Goal: Task Accomplishment & Management: Manage account settings

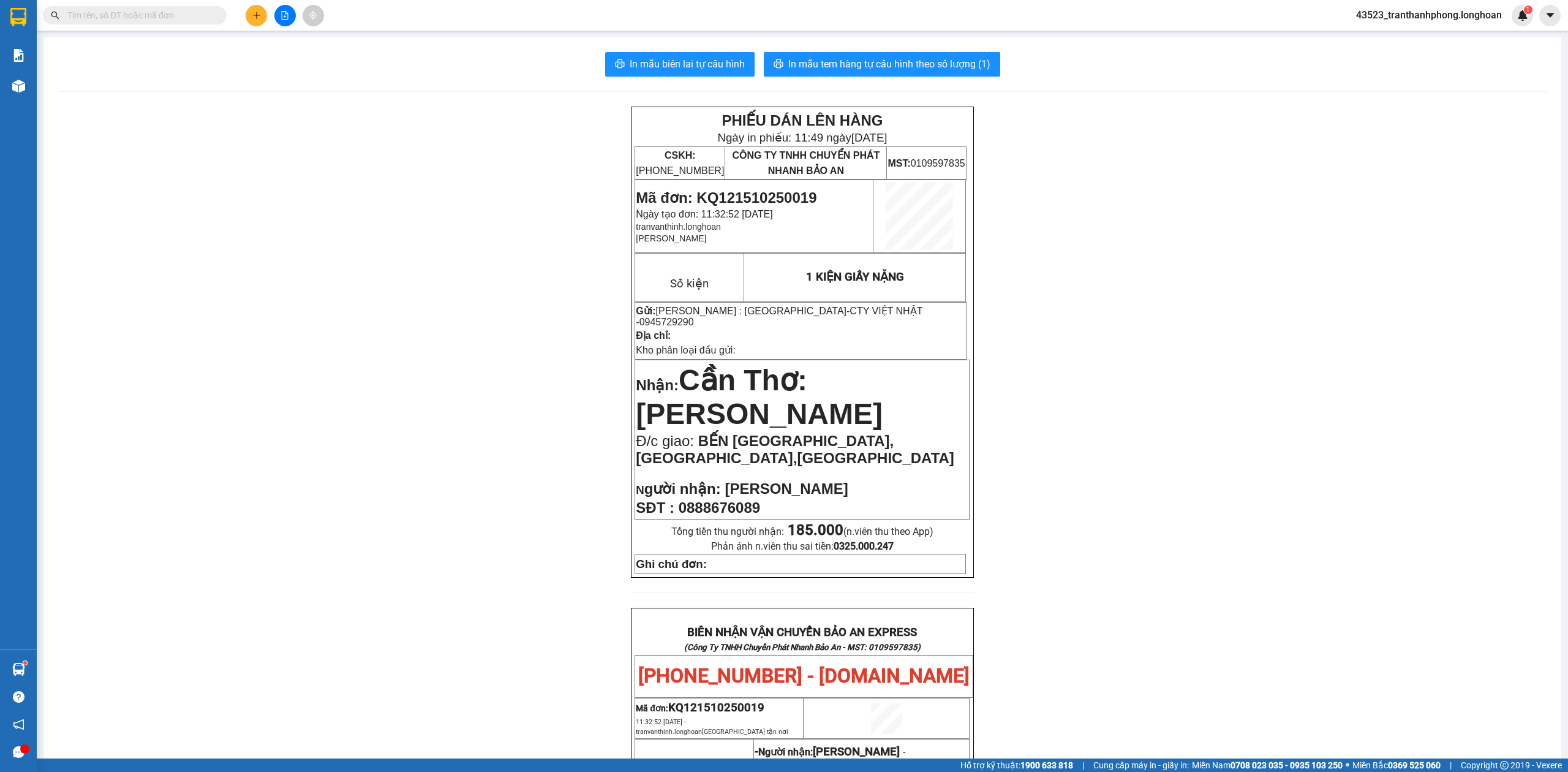
click at [1082, 513] on div "PHIẾU DÁN LÊN HÀNG Ngày in phiếu: 11:49 ngày 15-10-2025 CSKH: 1900.06.88.33 CÔN…" at bounding box center [803, 708] width 1489 height 1203
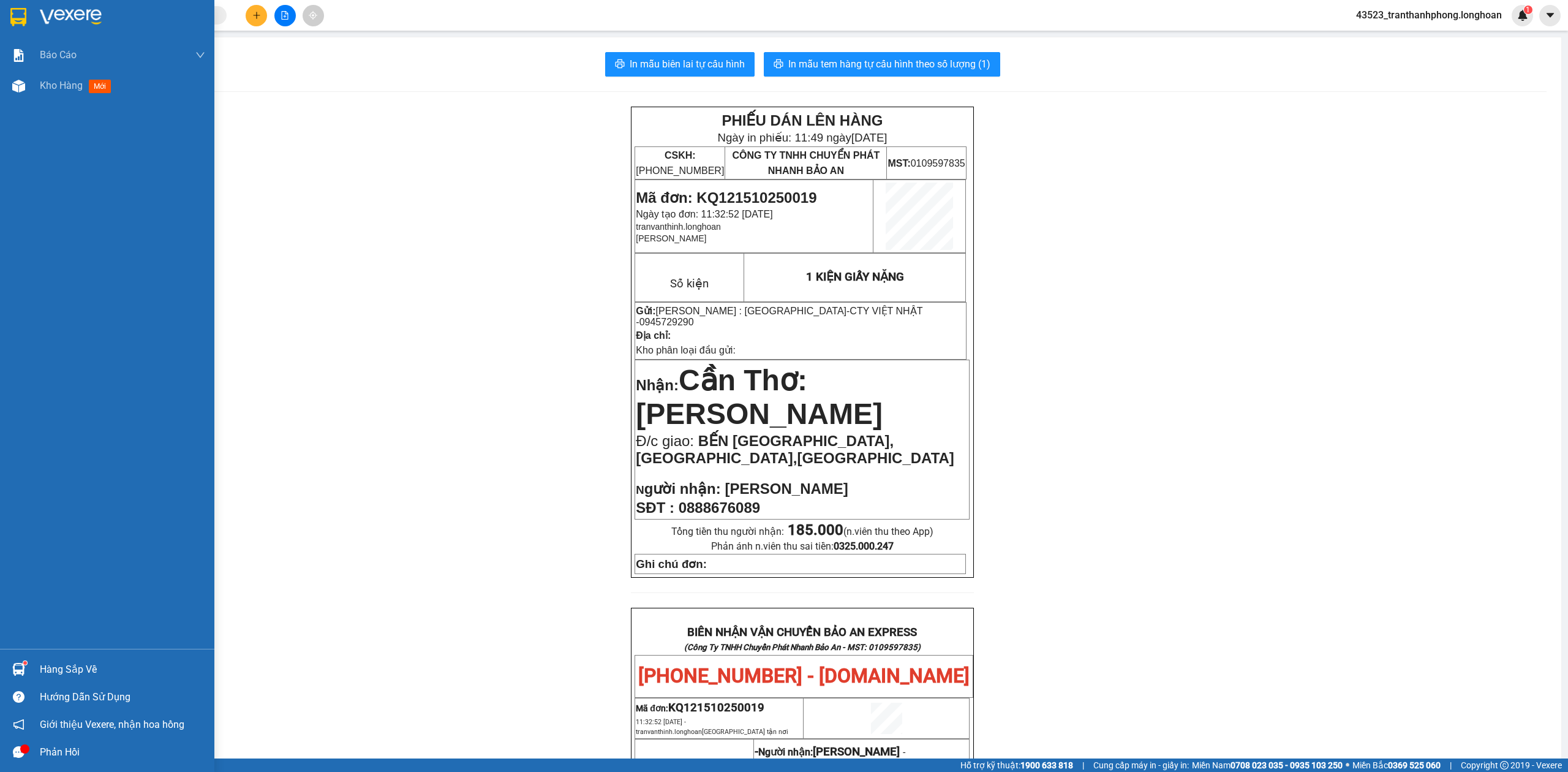
click at [37, 26] on div at bounding box center [107, 19] width 214 height 40
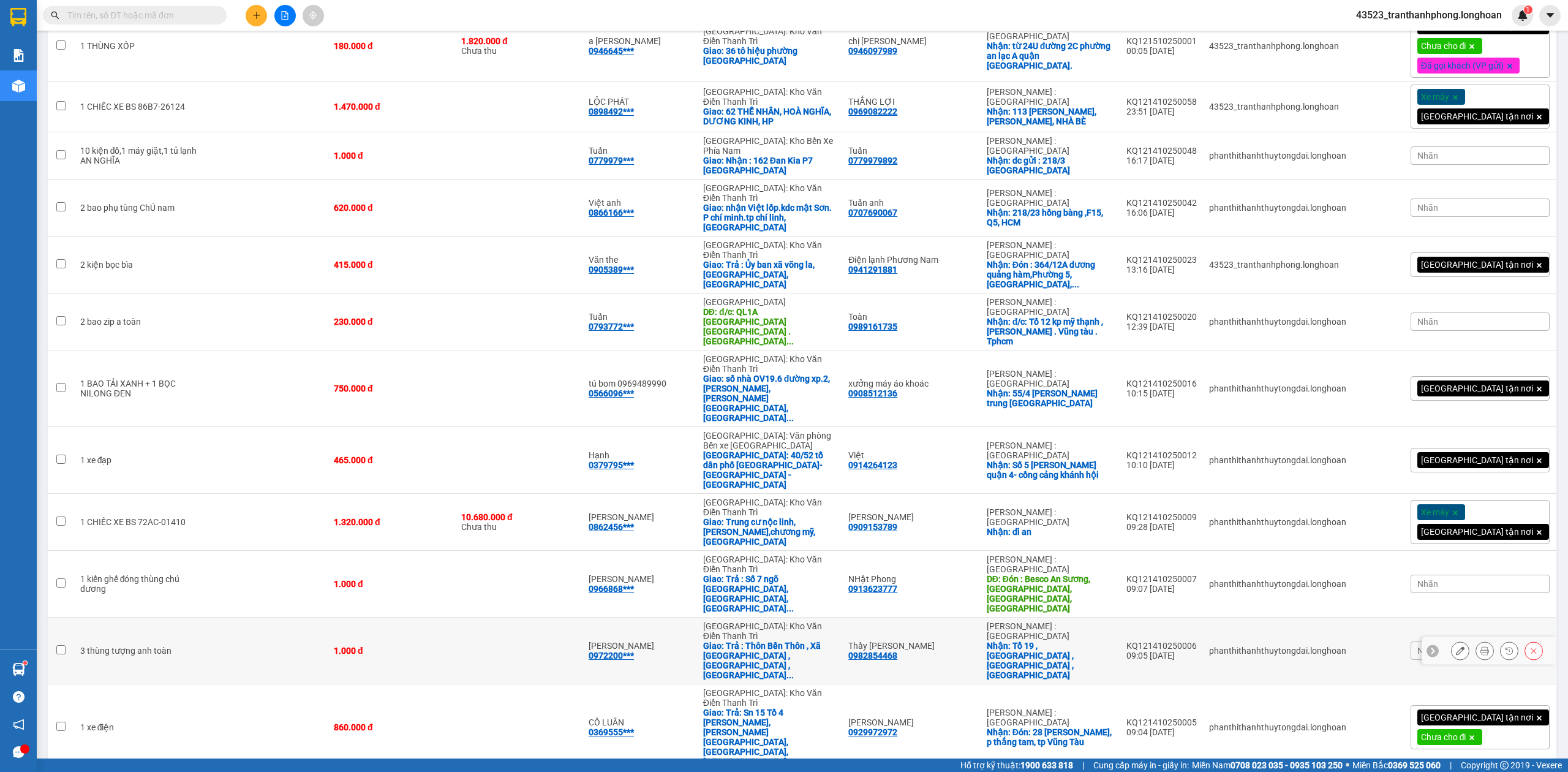
scroll to position [941, 0]
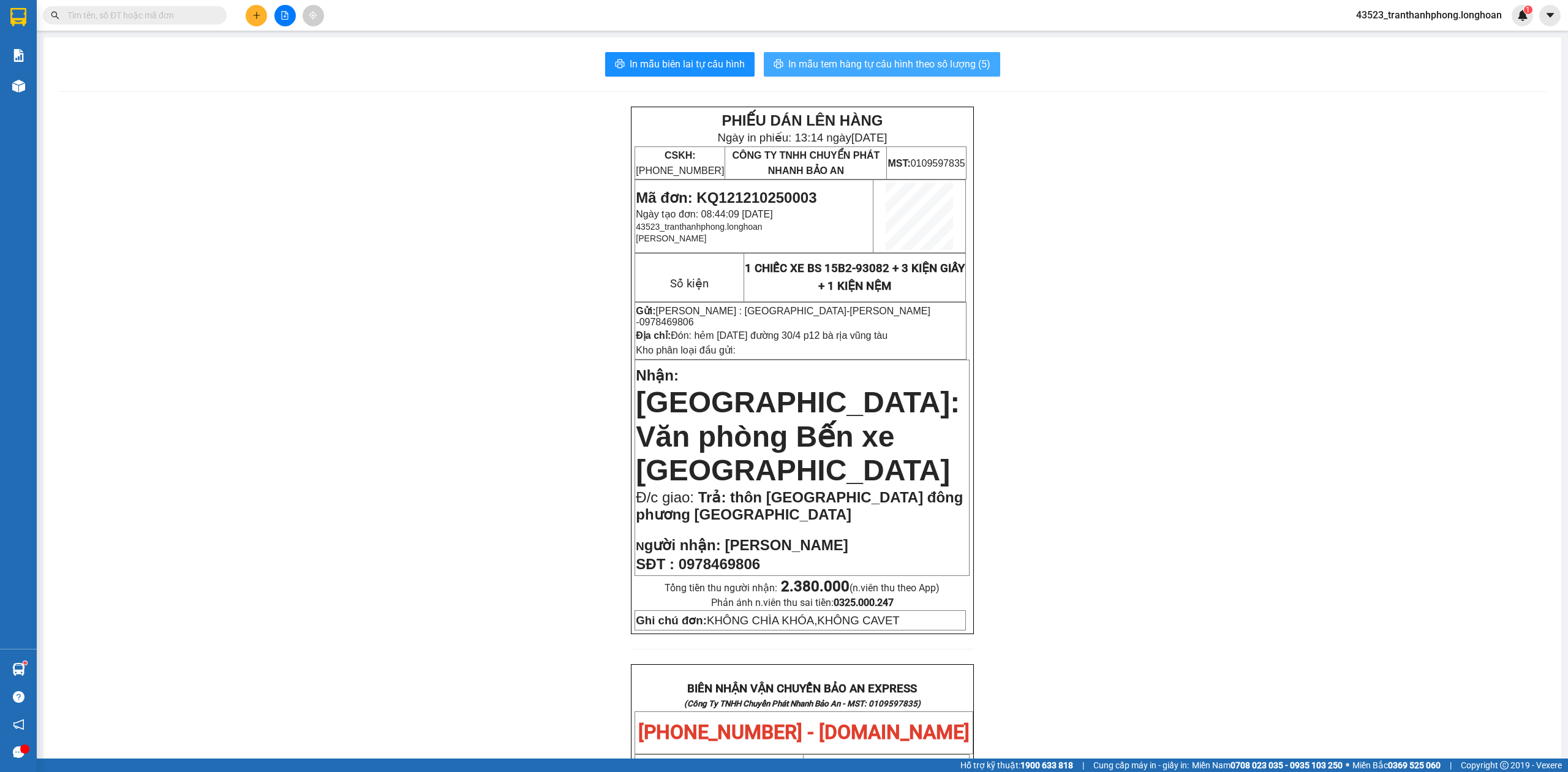
click at [968, 67] on span "In mẫu tem hàng tự cấu hình theo số lượng (5)" at bounding box center [889, 64] width 202 height 15
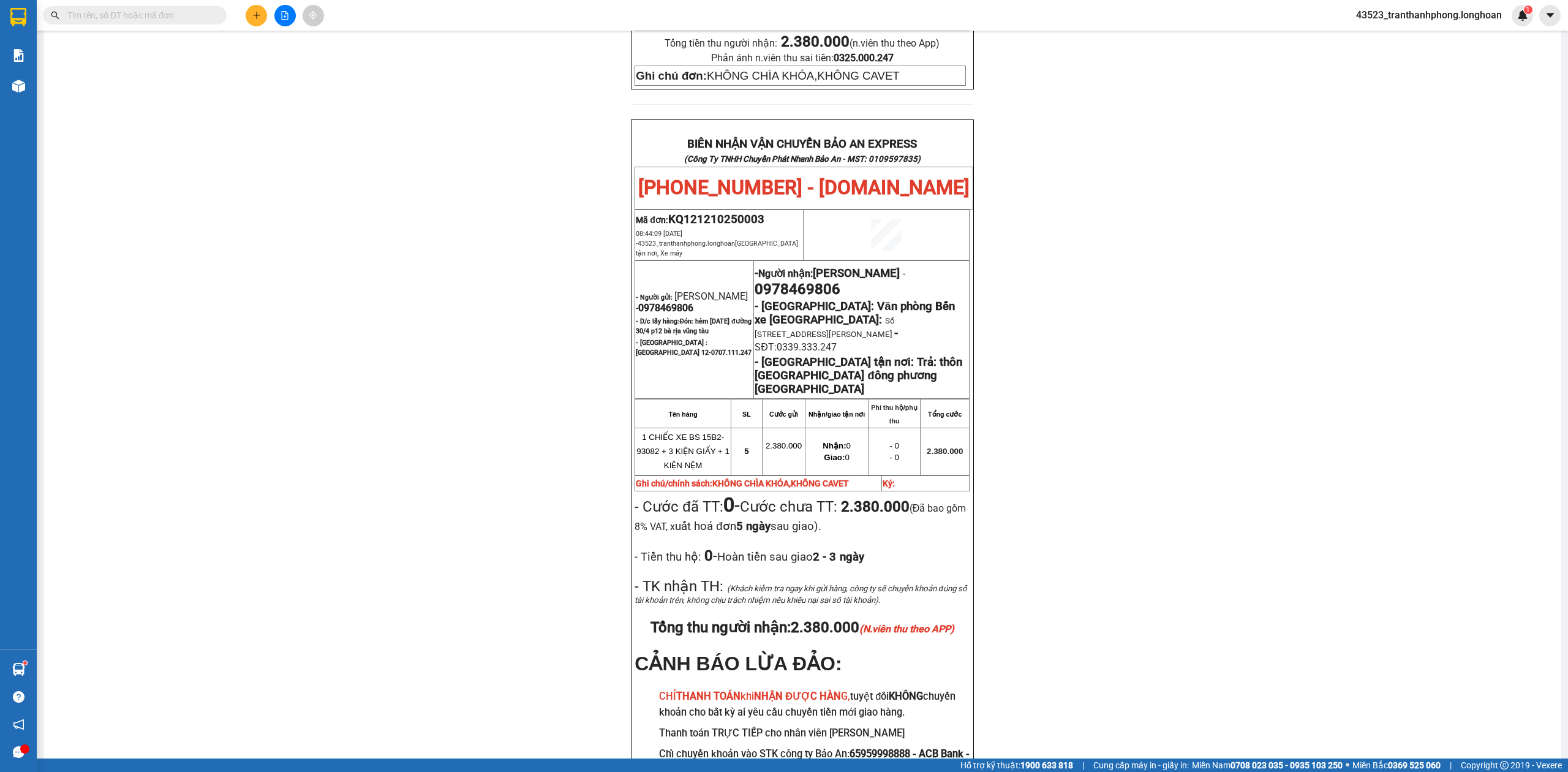
scroll to position [626, 0]
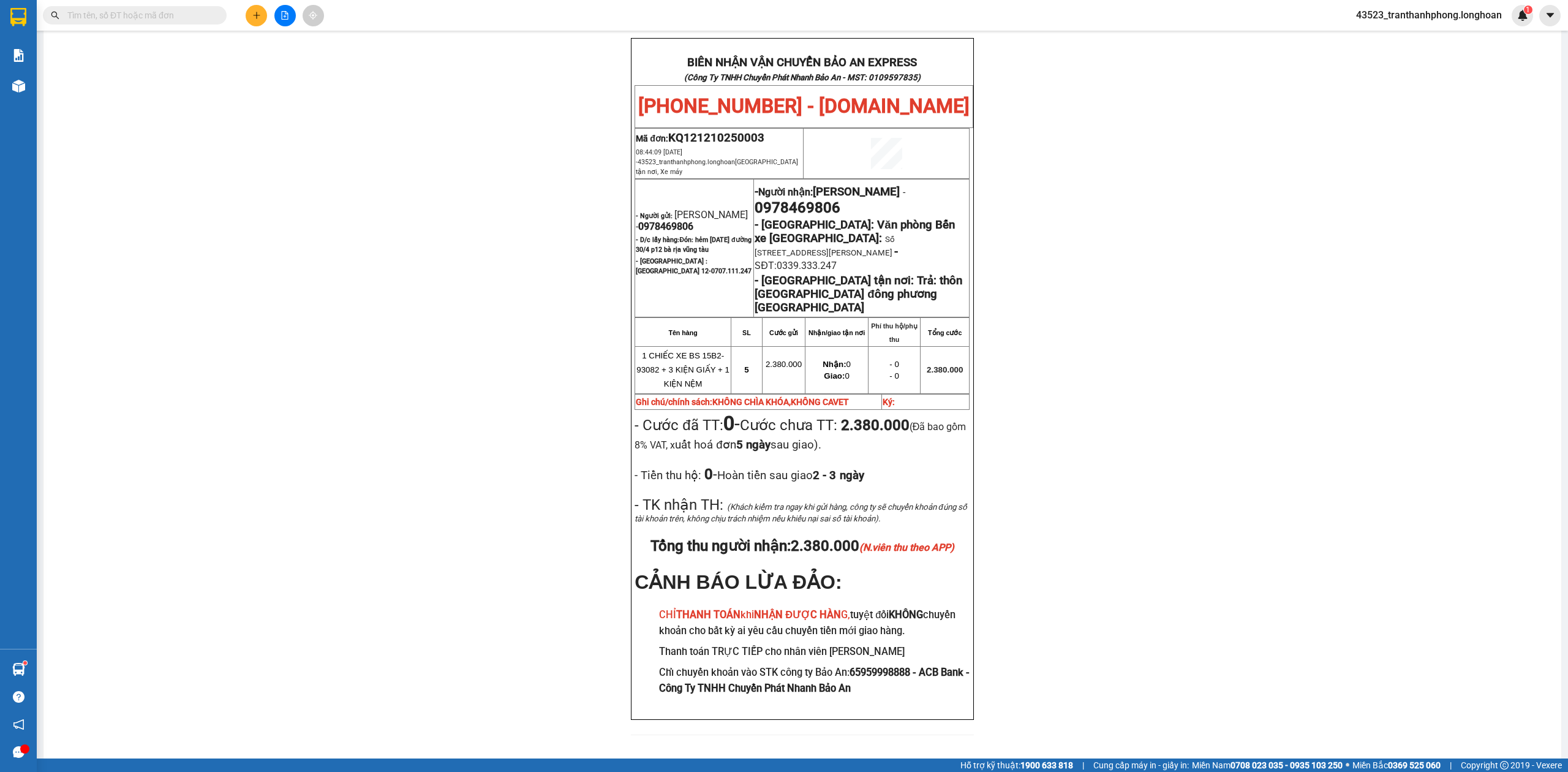
click at [647, 220] on span "0978469806" at bounding box center [666, 226] width 55 height 12
copy span "0978469806"
click at [1436, 240] on div "PHIẾU DÁN LÊN HÀNG Ngày in phiếu: 13:14 ngày 15-10-2025 CSKH: 1900.06.88.33 CÔN…" at bounding box center [803, 115] width 1489 height 1269
click at [808, 218] on span "- Hải Phòng: Văn phòng Bến xe Thượng Lý:" at bounding box center [855, 231] width 200 height 27
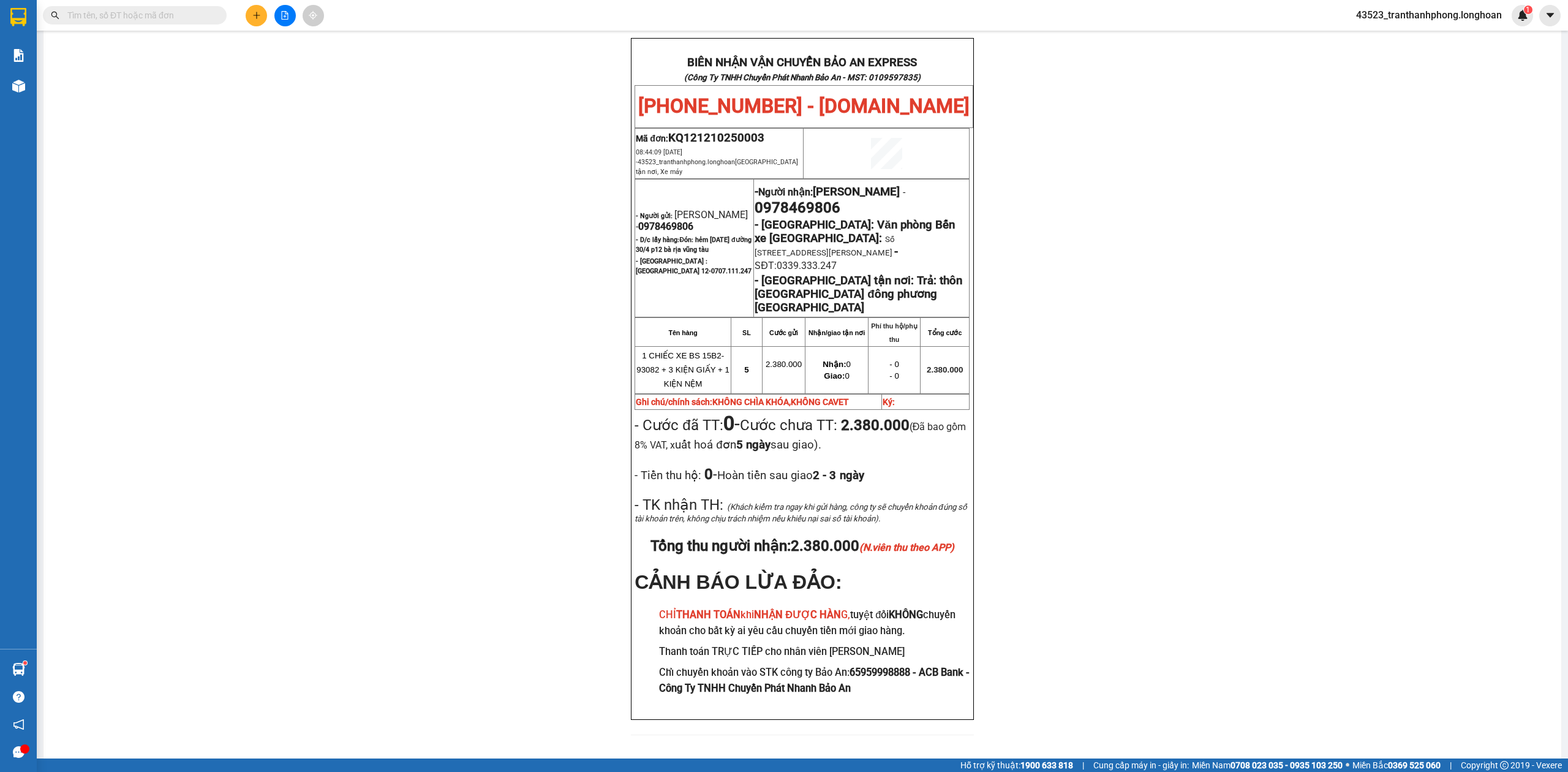
click at [803, 199] on span "0978469806" at bounding box center [798, 207] width 86 height 17
copy span "0978469806"
click at [803, 199] on span "0978469806" at bounding box center [798, 207] width 86 height 17
click at [1321, 240] on div "PHIẾU DÁN LÊN HÀNG Ngày in phiếu: 13:14 ngày 15-10-2025 CSKH: 1900.06.88.33 CÔN…" at bounding box center [803, 115] width 1489 height 1269
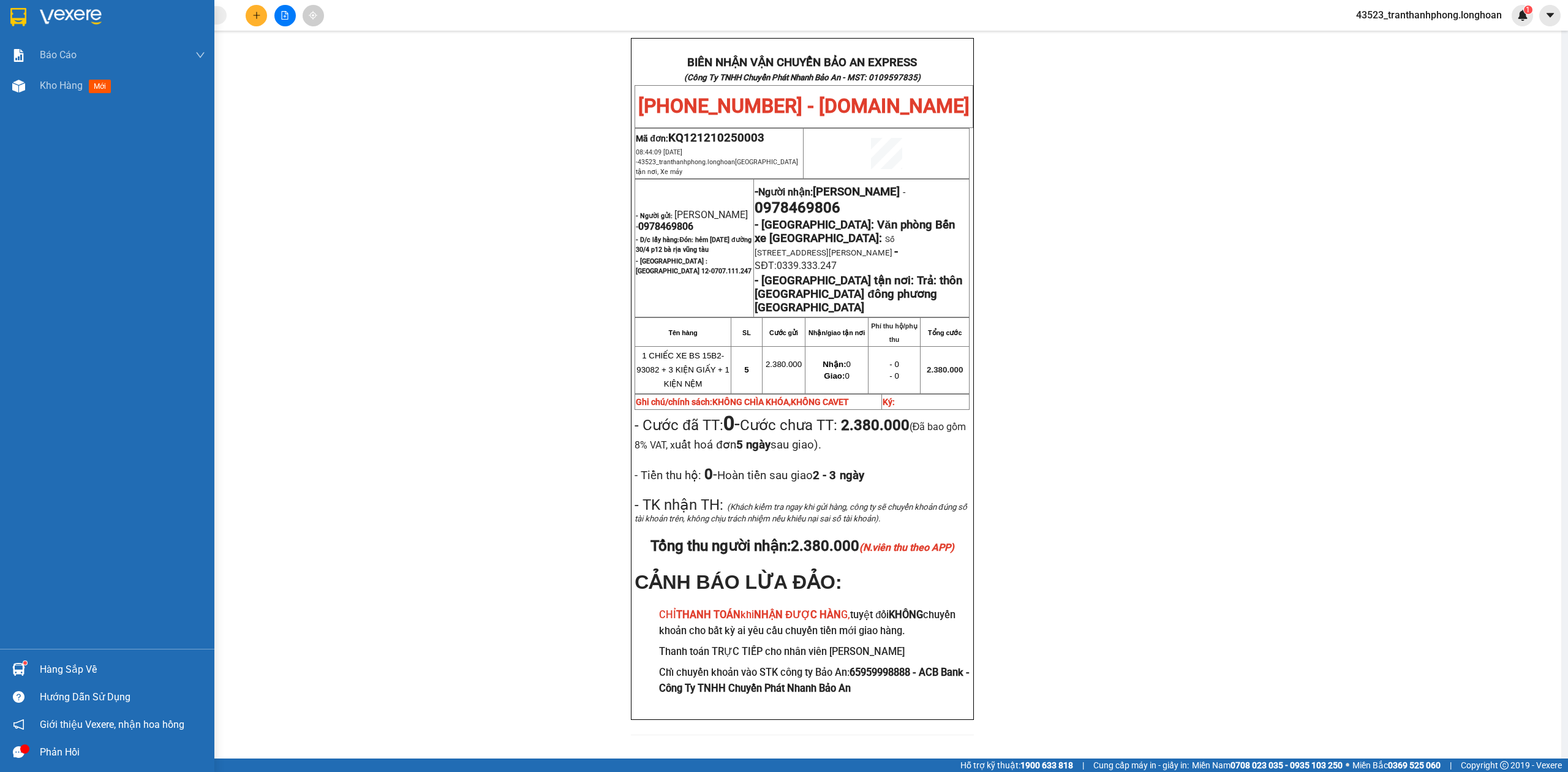
click at [15, 24] on img at bounding box center [18, 17] width 16 height 19
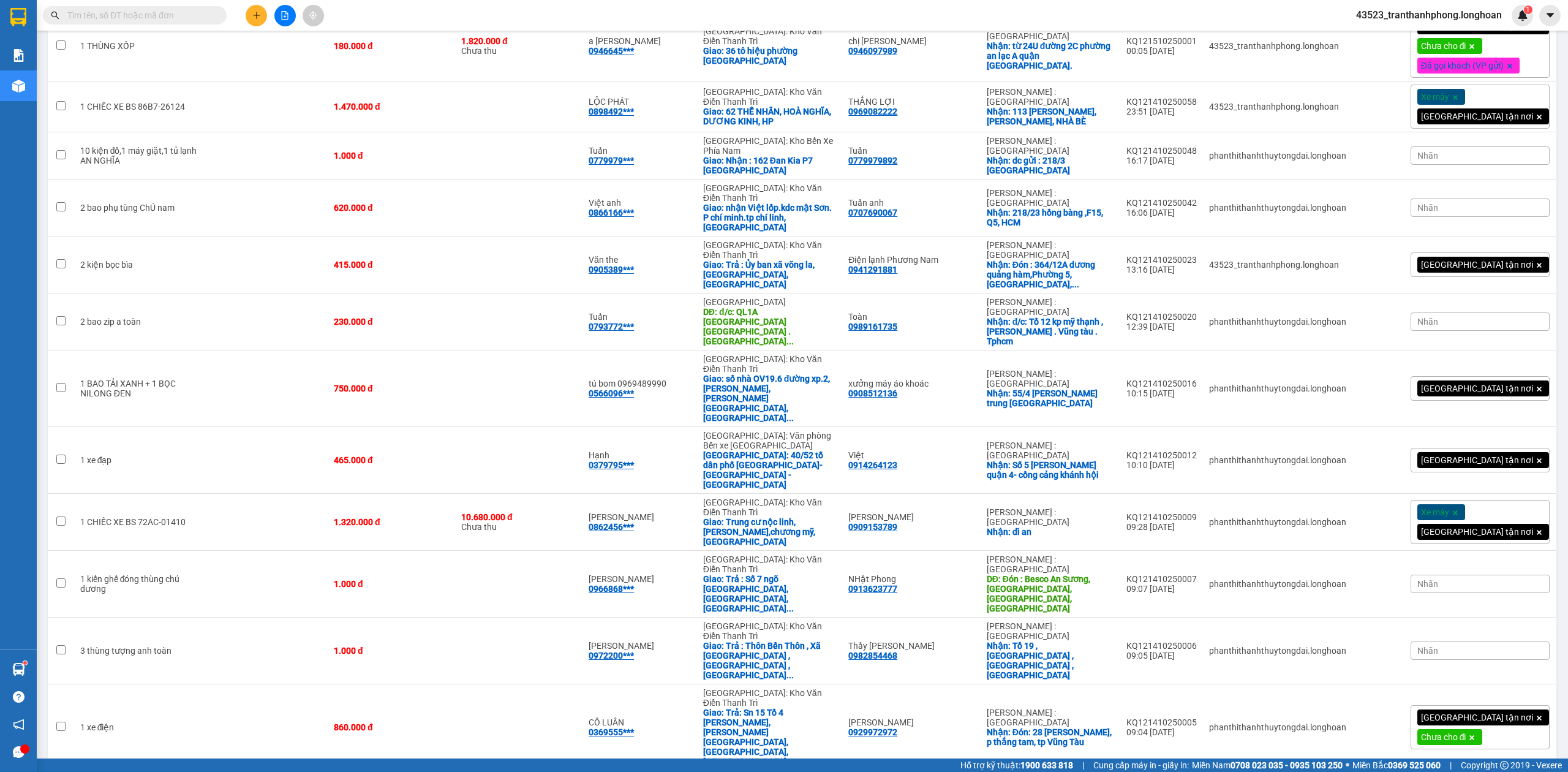
scroll to position [941, 0]
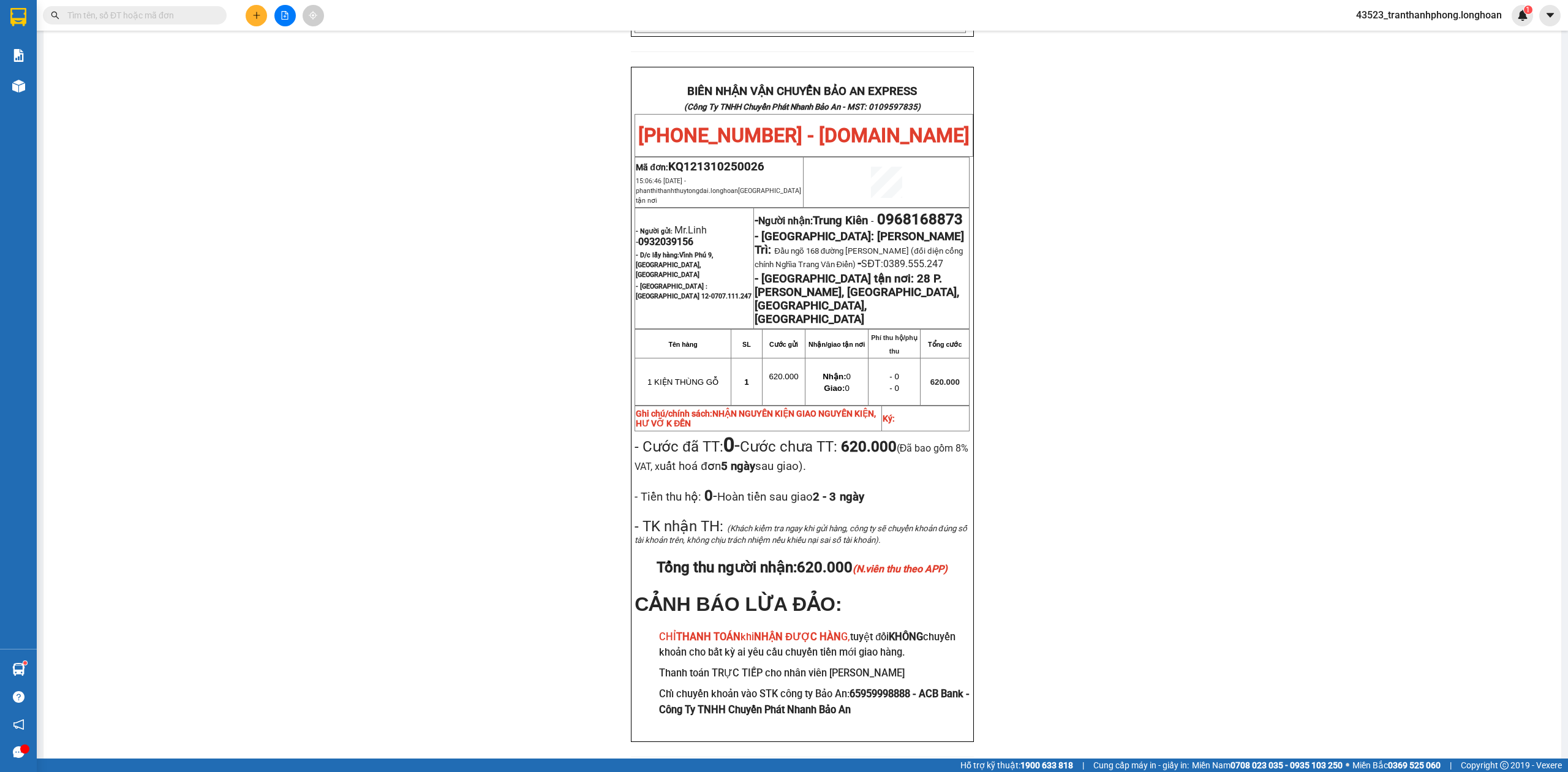
click at [648, 236] on span "0932039156" at bounding box center [666, 241] width 55 height 12
copy span "0932039156"
drag, startPoint x: 648, startPoint y: 179, endPoint x: 1225, endPoint y: 221, distance: 578.5
click at [652, 236] on span "0932039156" at bounding box center [666, 241] width 55 height 12
click at [1235, 221] on div "PHIẾU DÁN LÊN HÀNG Ngày in phiếu: 13:14 ngày 15-10-2025 CSKH: 1900.06.88.33 CÔN…" at bounding box center [803, 129] width 1489 height 1286
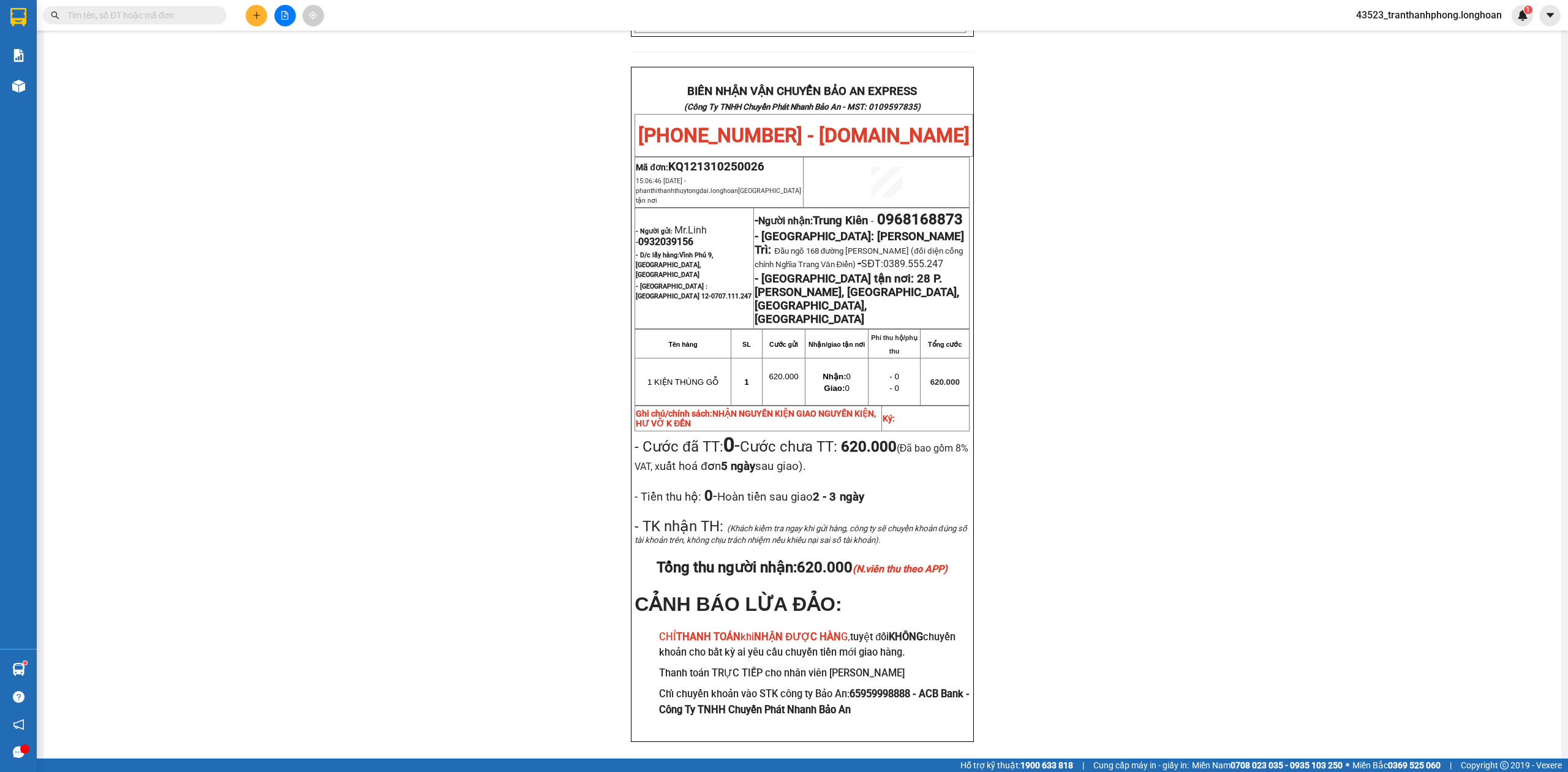
click at [878, 211] on span "0968168873" at bounding box center [921, 219] width 86 height 17
copy span "0968168873"
drag, startPoint x: 1088, startPoint y: 155, endPoint x: 907, endPoint y: 130, distance: 182.7
click at [1056, 145] on div "PHIẾU DÁN LÊN HÀNG Ngày in phiếu: 13:14 ngày 15-10-2025 CSKH: 1900.06.88.33 CÔN…" at bounding box center [803, 129] width 1489 height 1286
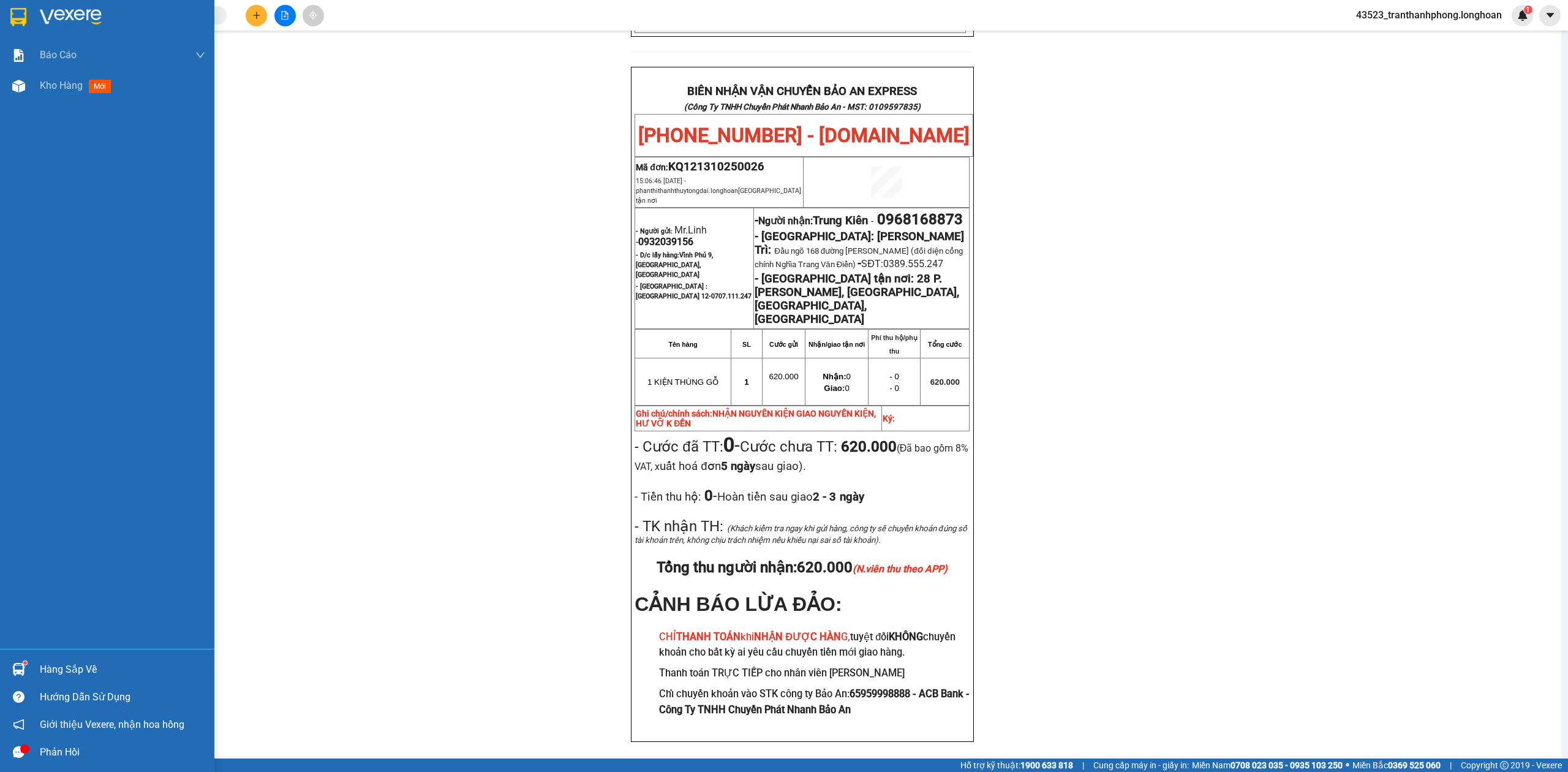
click at [24, 30] on div at bounding box center [107, 19] width 214 height 40
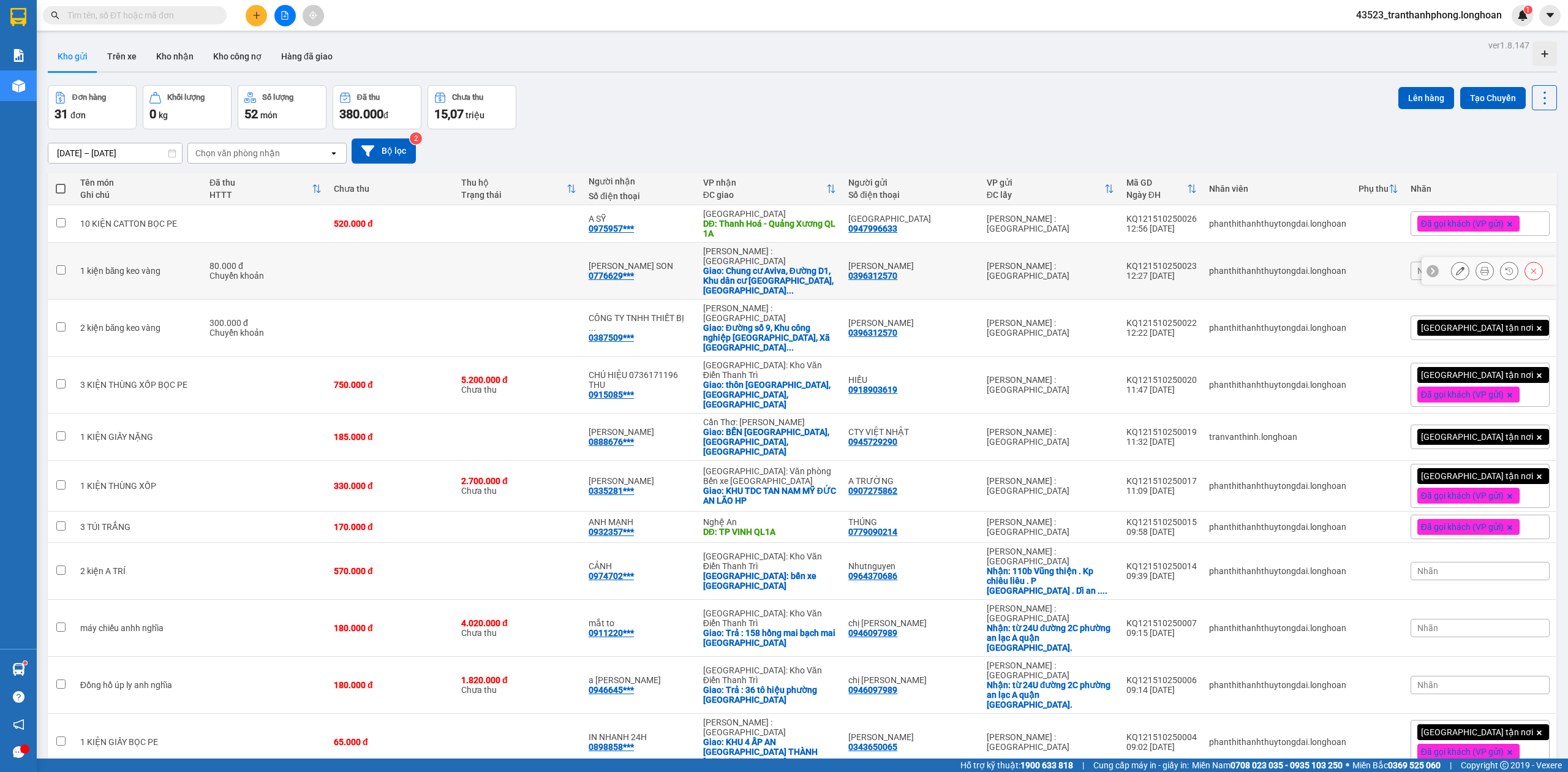
click at [1103, 255] on td "[PERSON_NAME] : [GEOGRAPHIC_DATA]" at bounding box center [1050, 271] width 139 height 57
checkbox input "true"
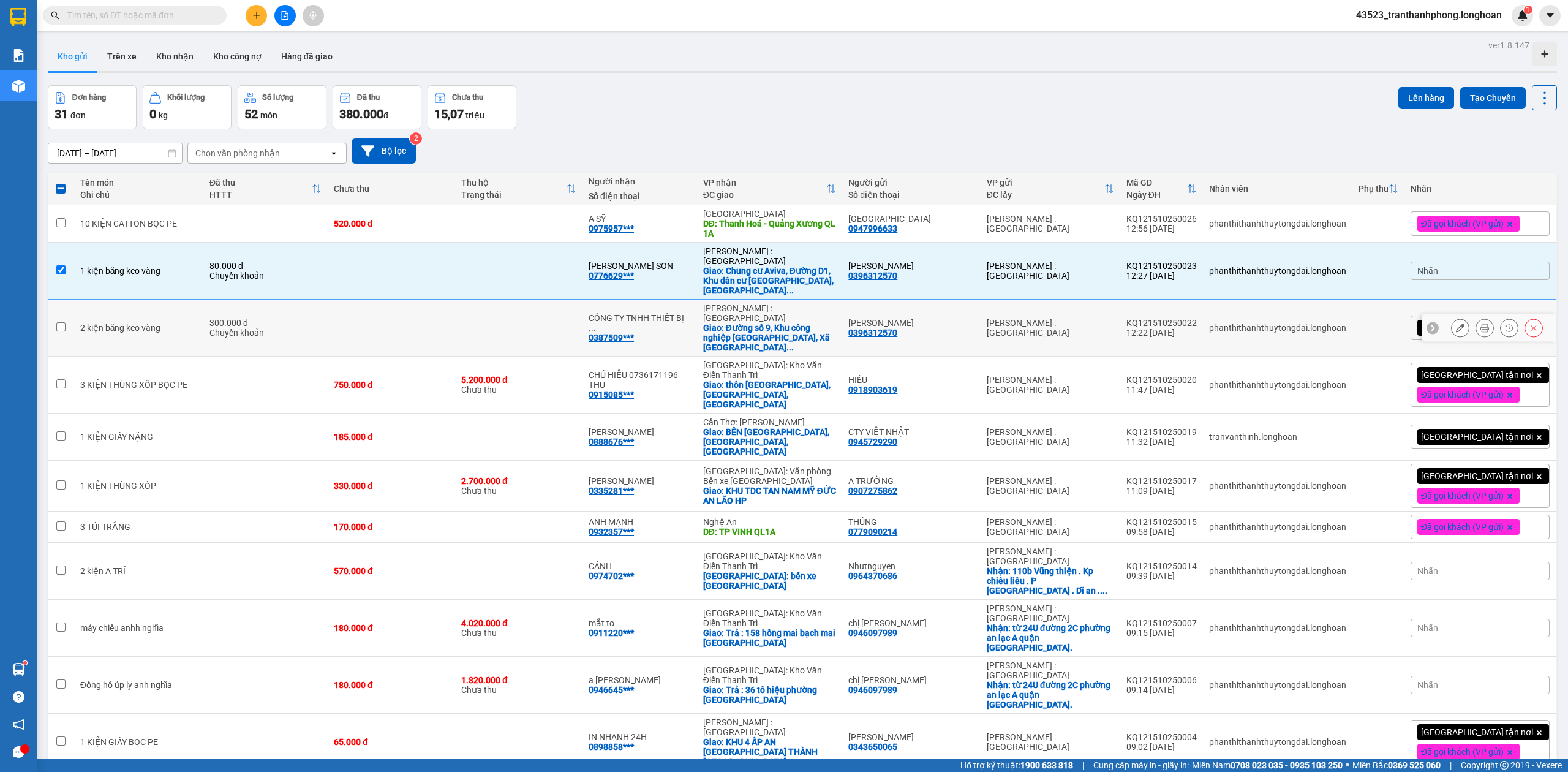
click at [1115, 318] on div "[PERSON_NAME] : [GEOGRAPHIC_DATA]" at bounding box center [1051, 328] width 128 height 19
checkbox input "true"
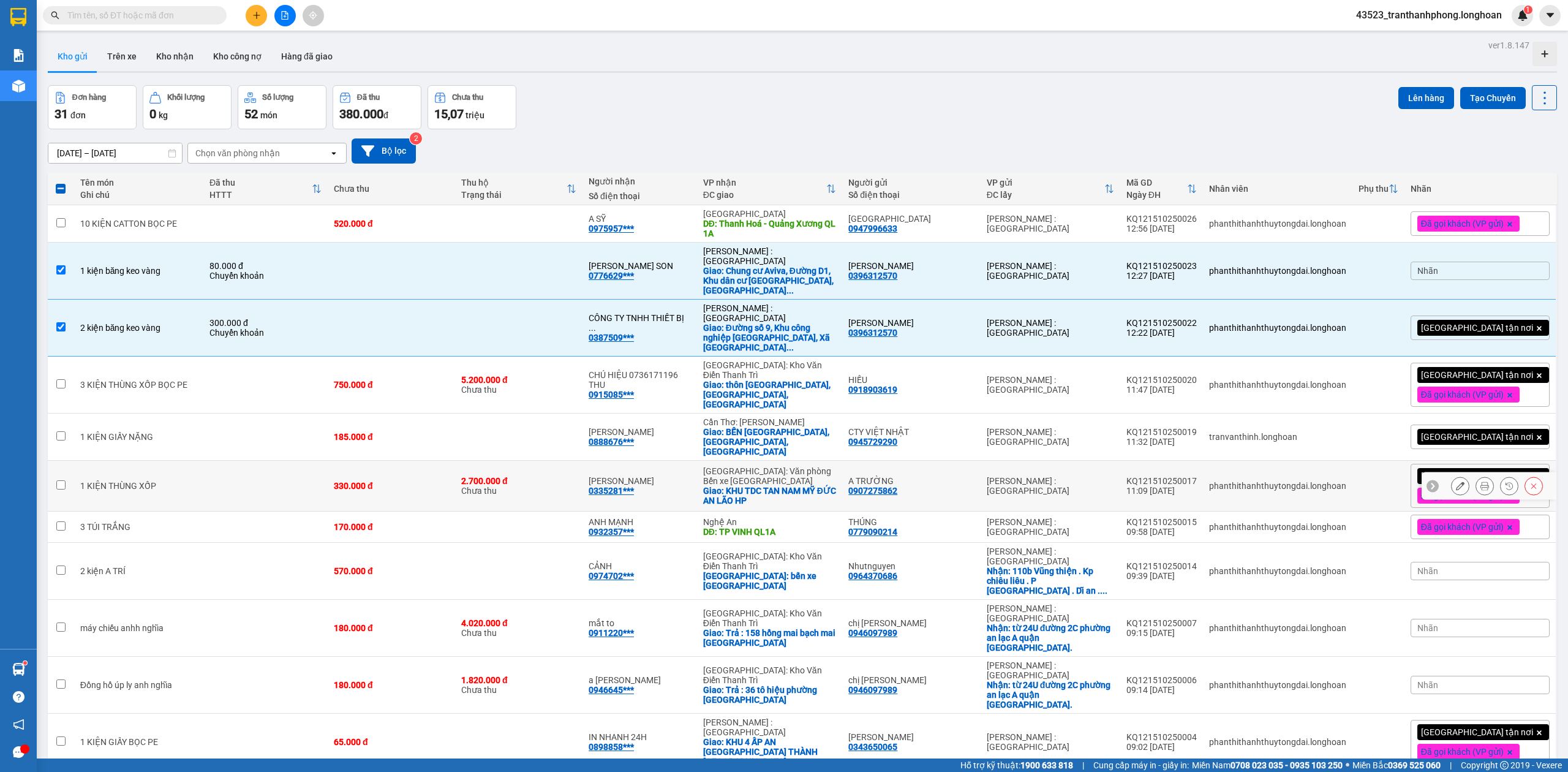
scroll to position [136, 0]
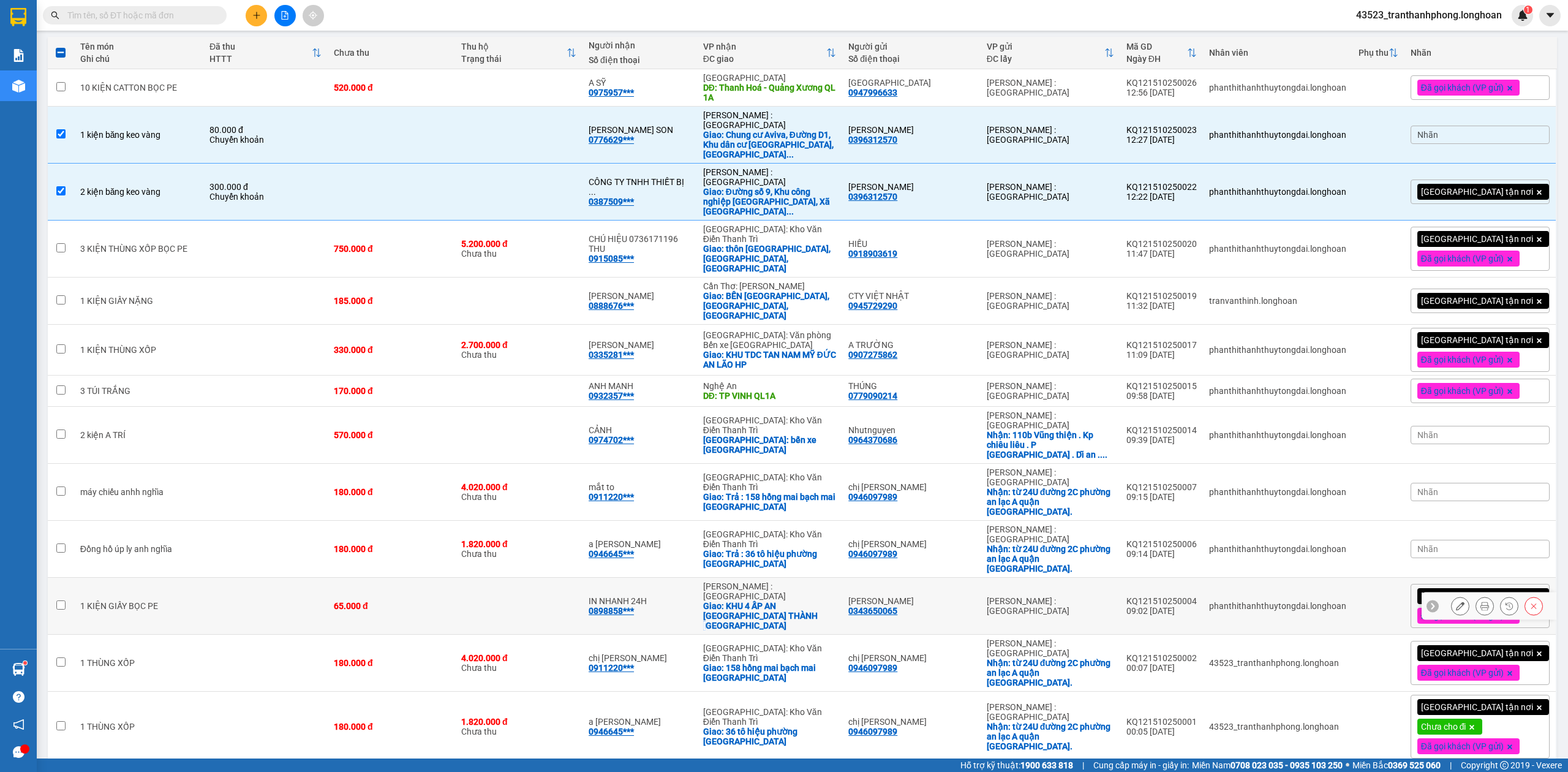
click at [831, 577] on td "Hồ Chí Minh : Kho Quận 12 Giao: KHU 4 ẤP AN PHƯỚC LONG THÀNH ĐỒNG NAI" at bounding box center [769, 606] width 145 height 57
checkbox input "true"
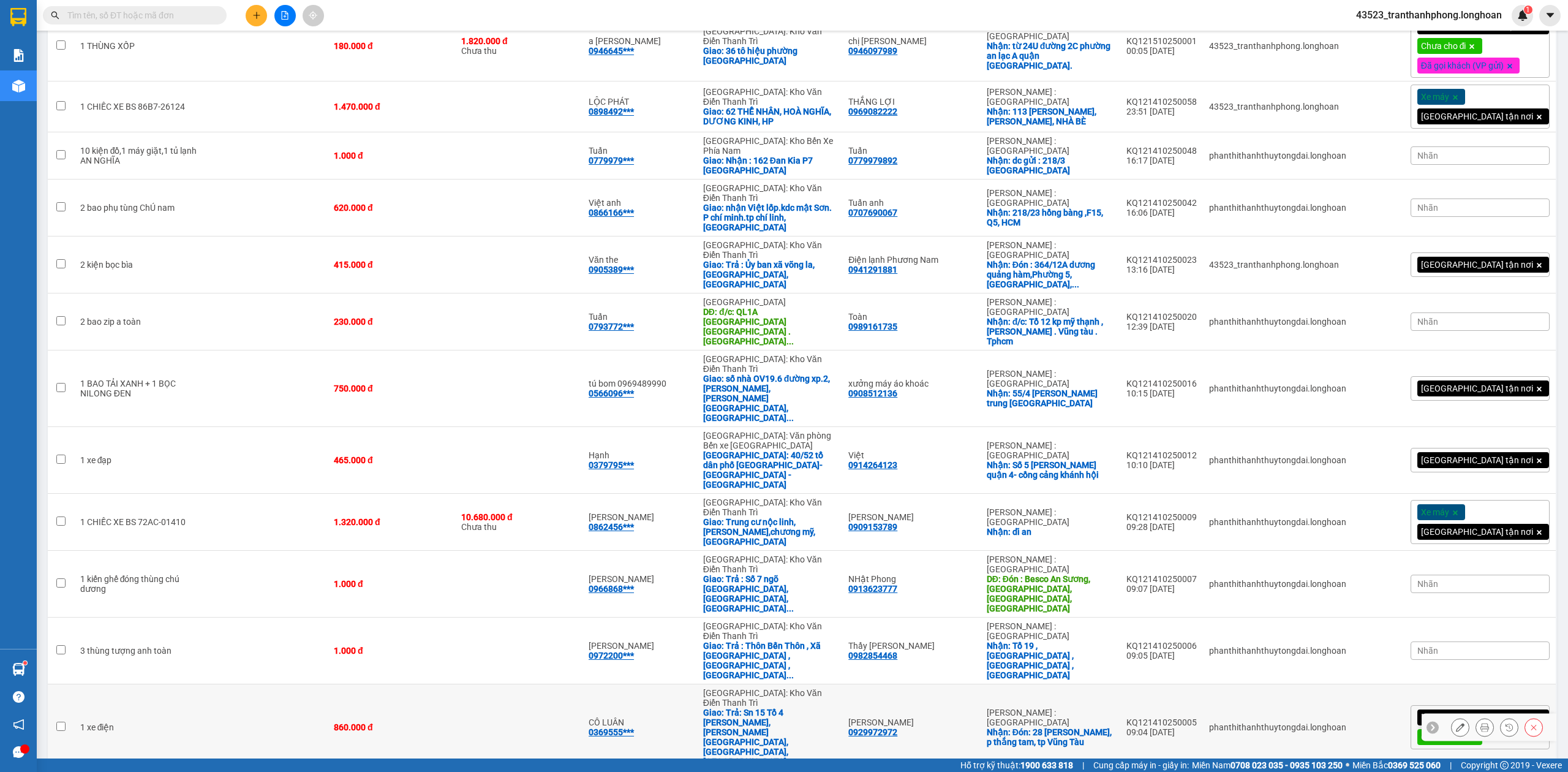
scroll to position [941, 0]
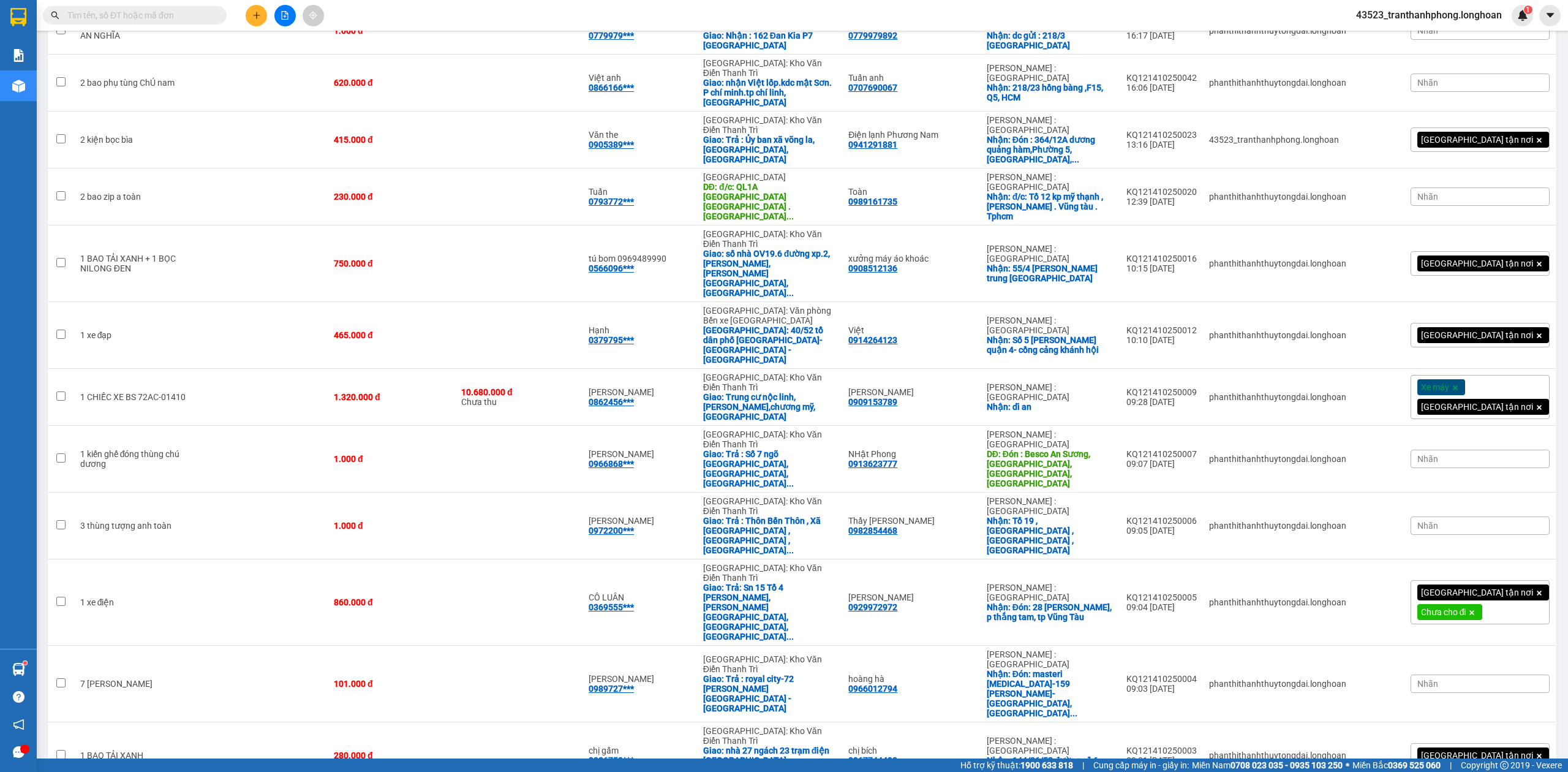
checkbox input "true"
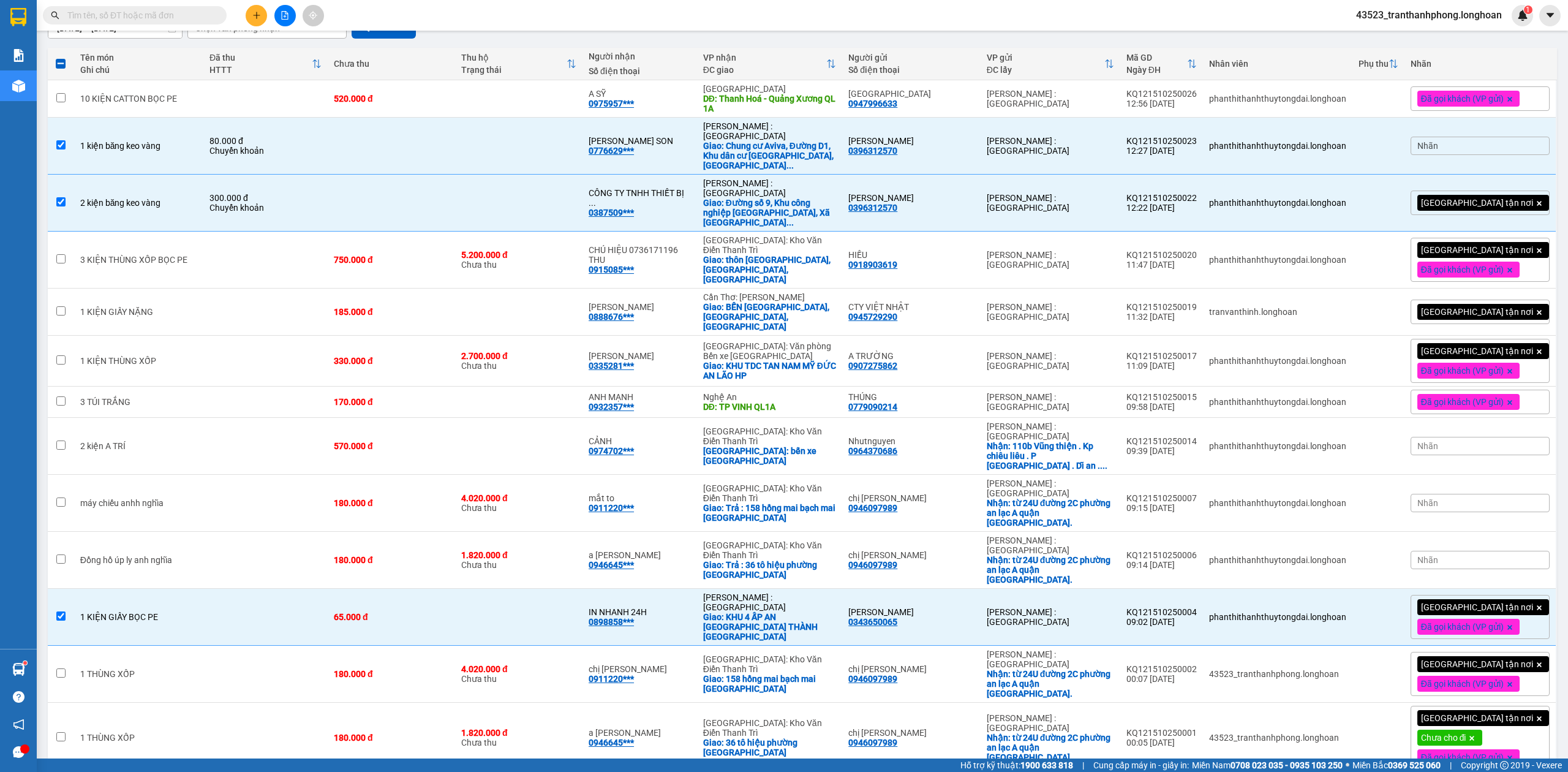
scroll to position [0, 0]
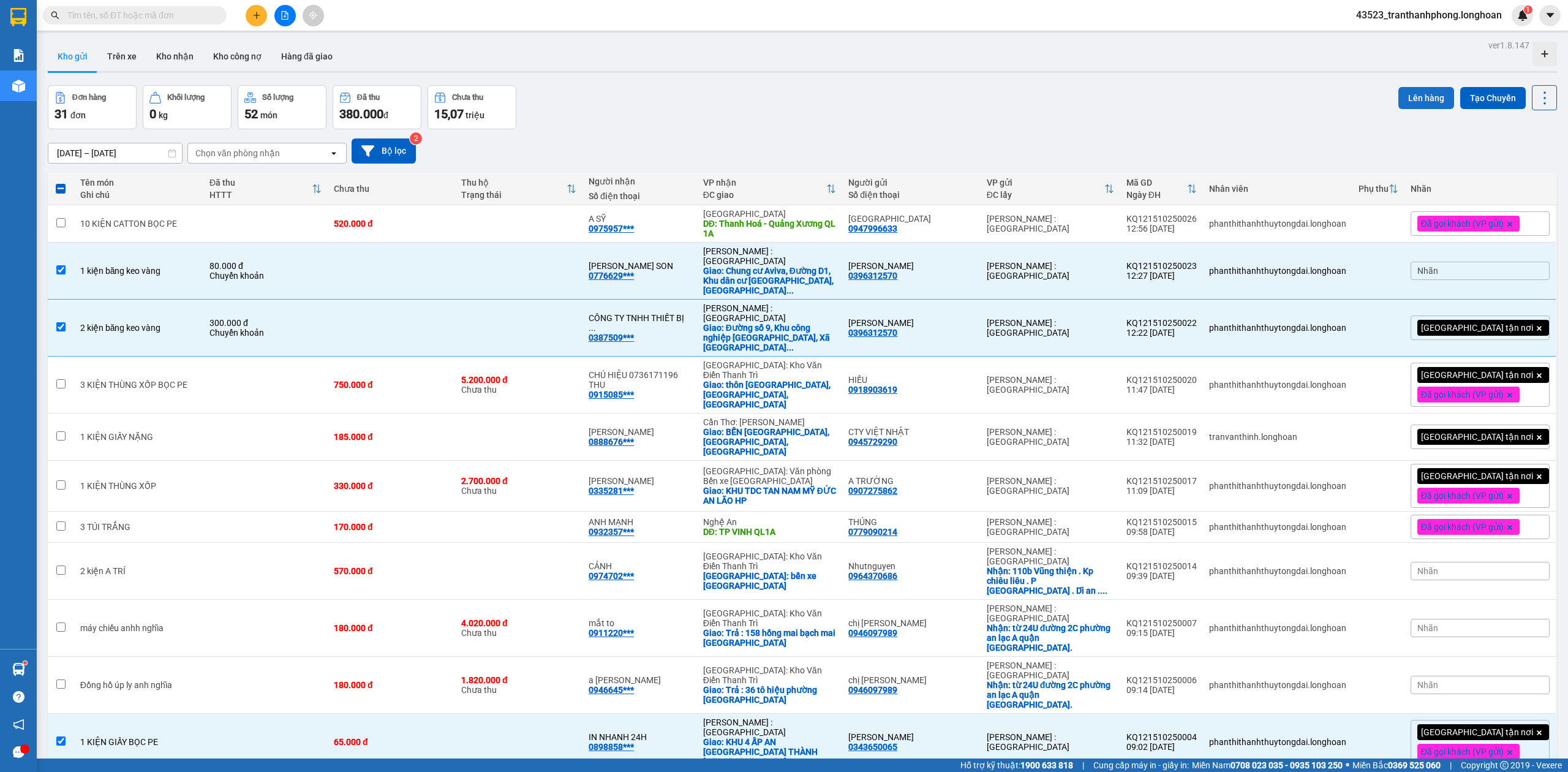
click at [1420, 98] on button "Lên hàng" at bounding box center [1427, 98] width 55 height 22
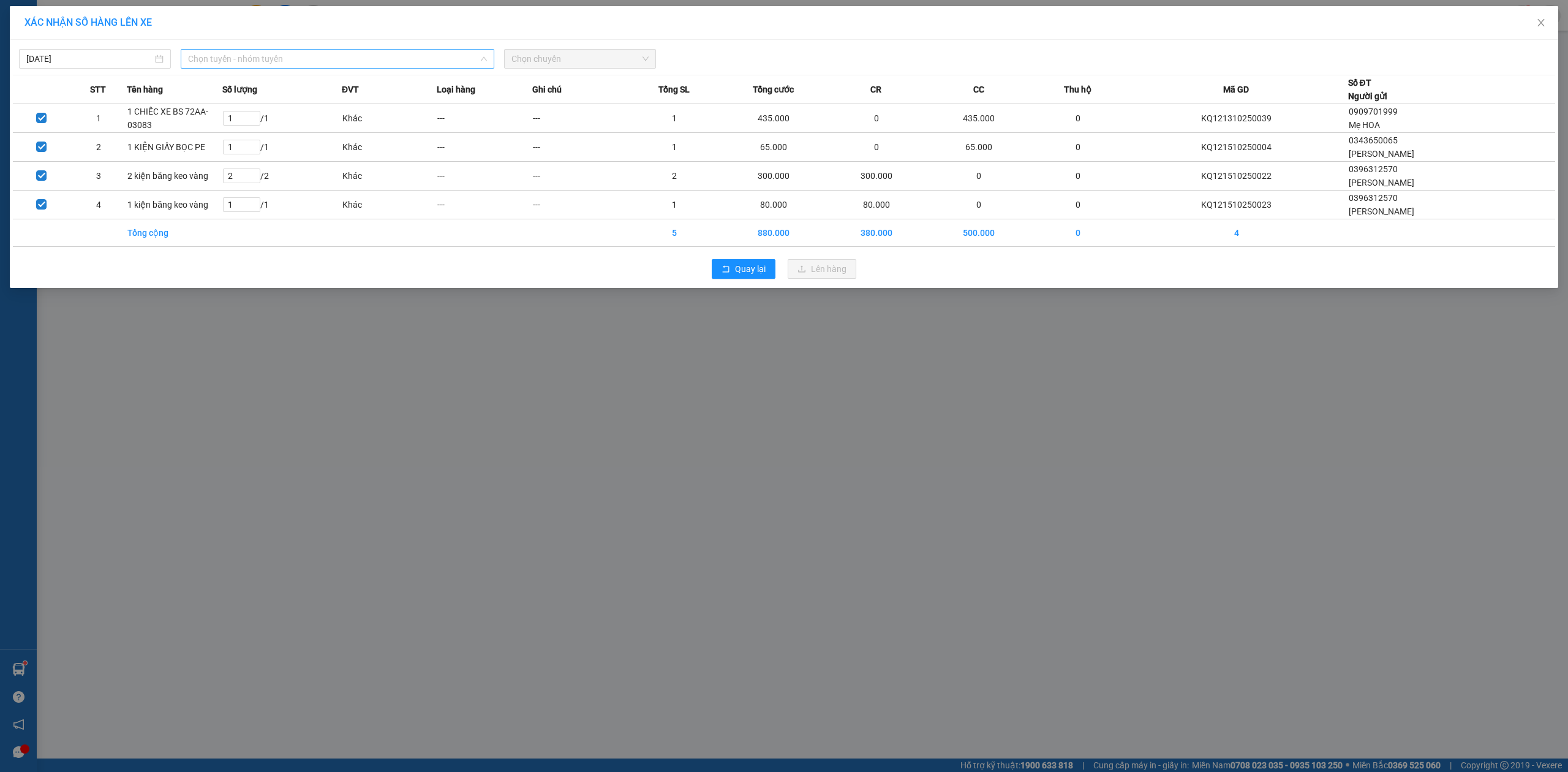
click at [322, 59] on span "Chọn tuyến - nhóm tuyến" at bounding box center [337, 59] width 299 height 19
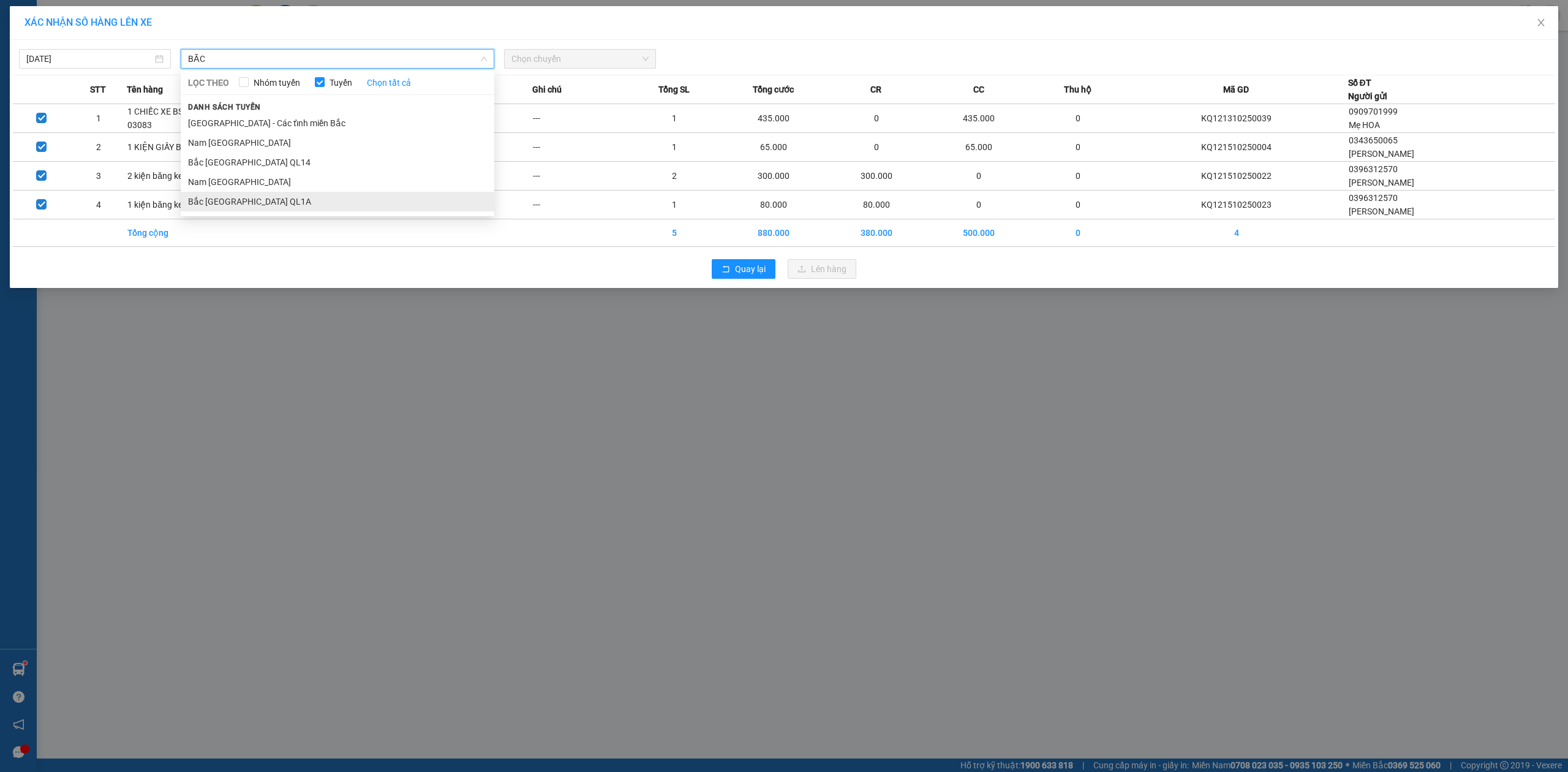
type input "BẮC"
click at [261, 199] on li "Bắc [GEOGRAPHIC_DATA] QL1A" at bounding box center [338, 202] width 313 height 19
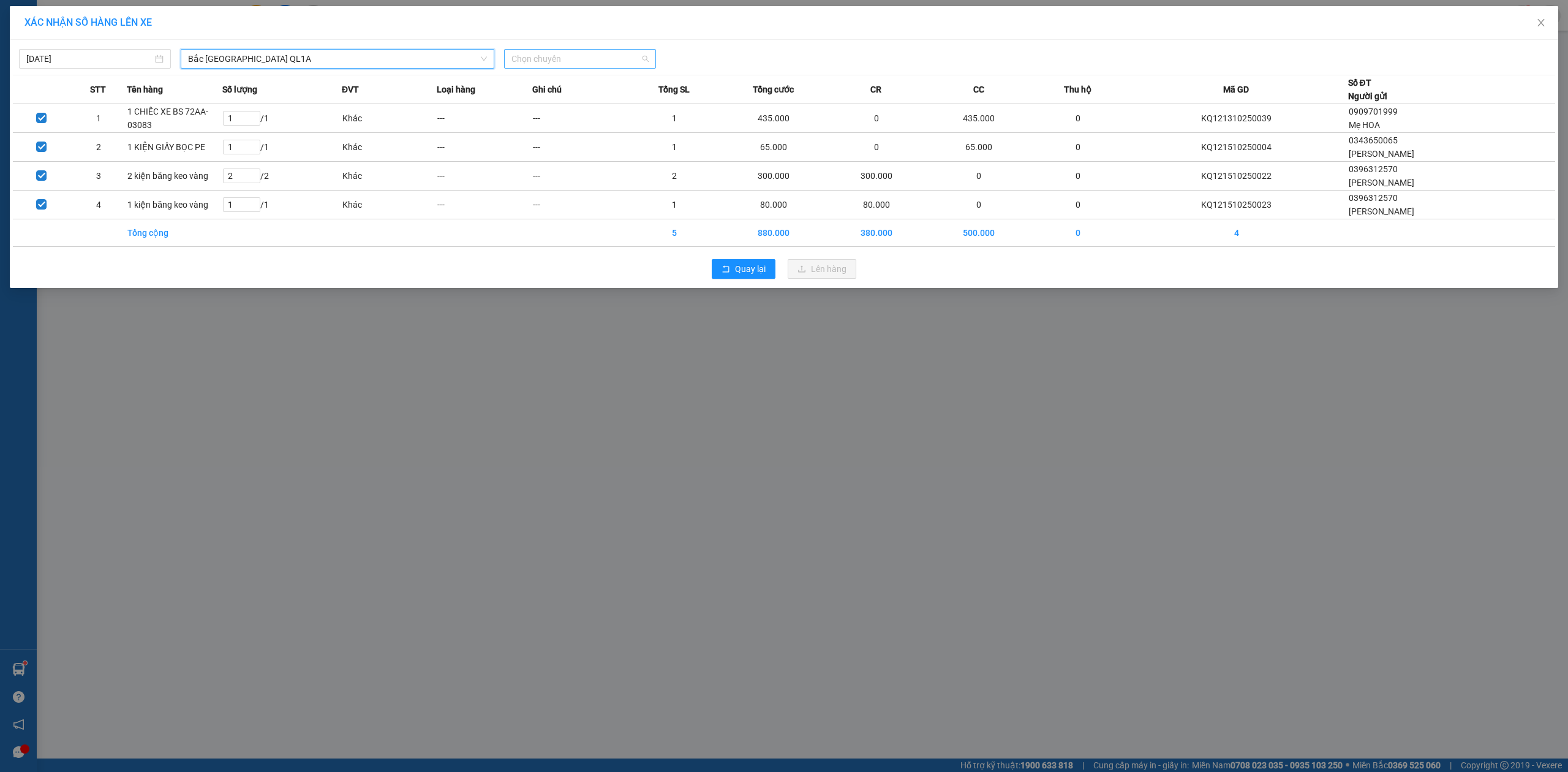
click at [562, 64] on span "Chọn chuyến" at bounding box center [580, 59] width 137 height 19
click at [533, 104] on div "20:00 (TC)" at bounding box center [559, 103] width 96 height 13
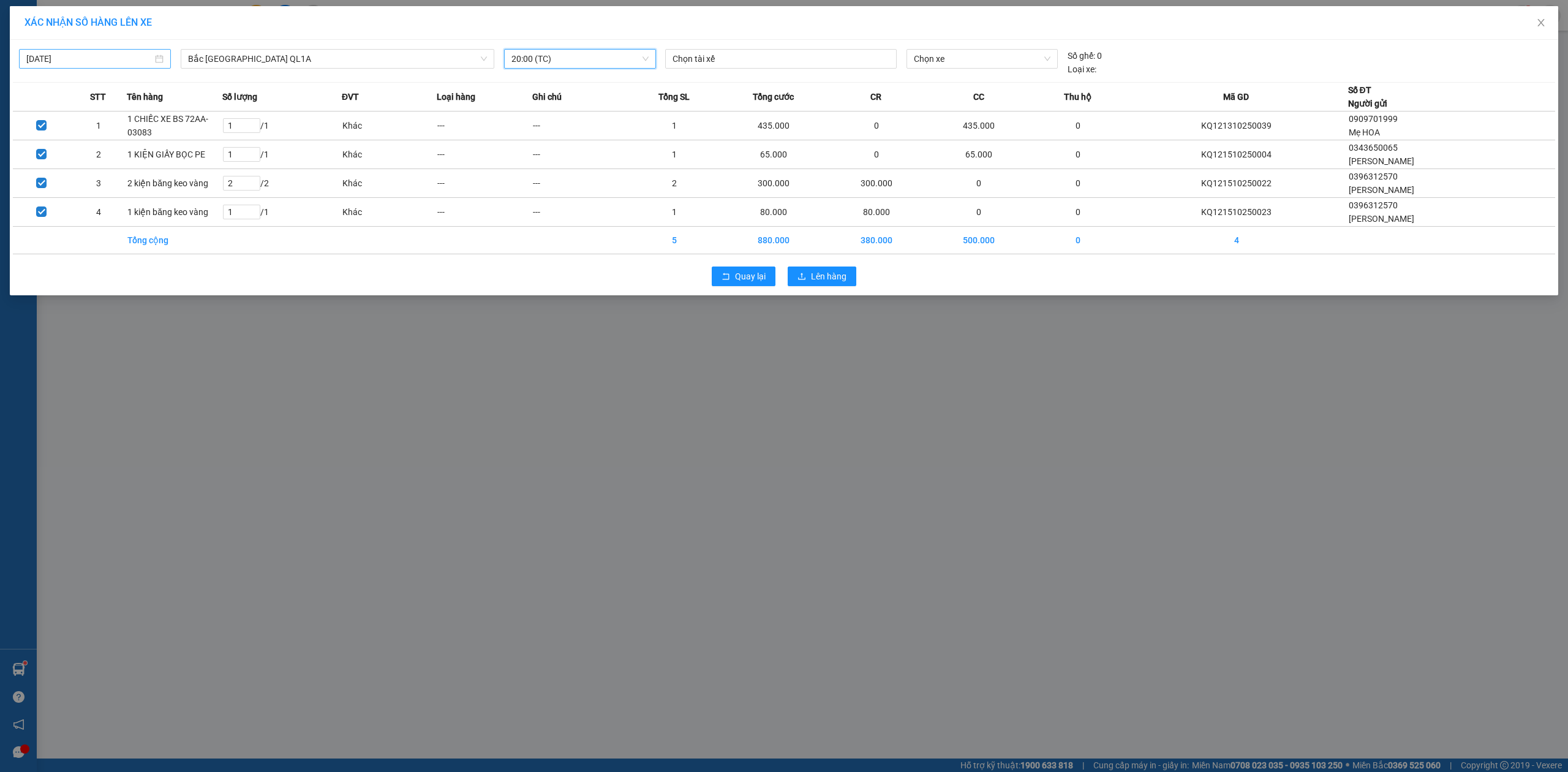
click at [133, 59] on input "[DATE]" at bounding box center [89, 58] width 126 height 13
click at [79, 166] on div "14" at bounding box center [81, 167] width 15 height 15
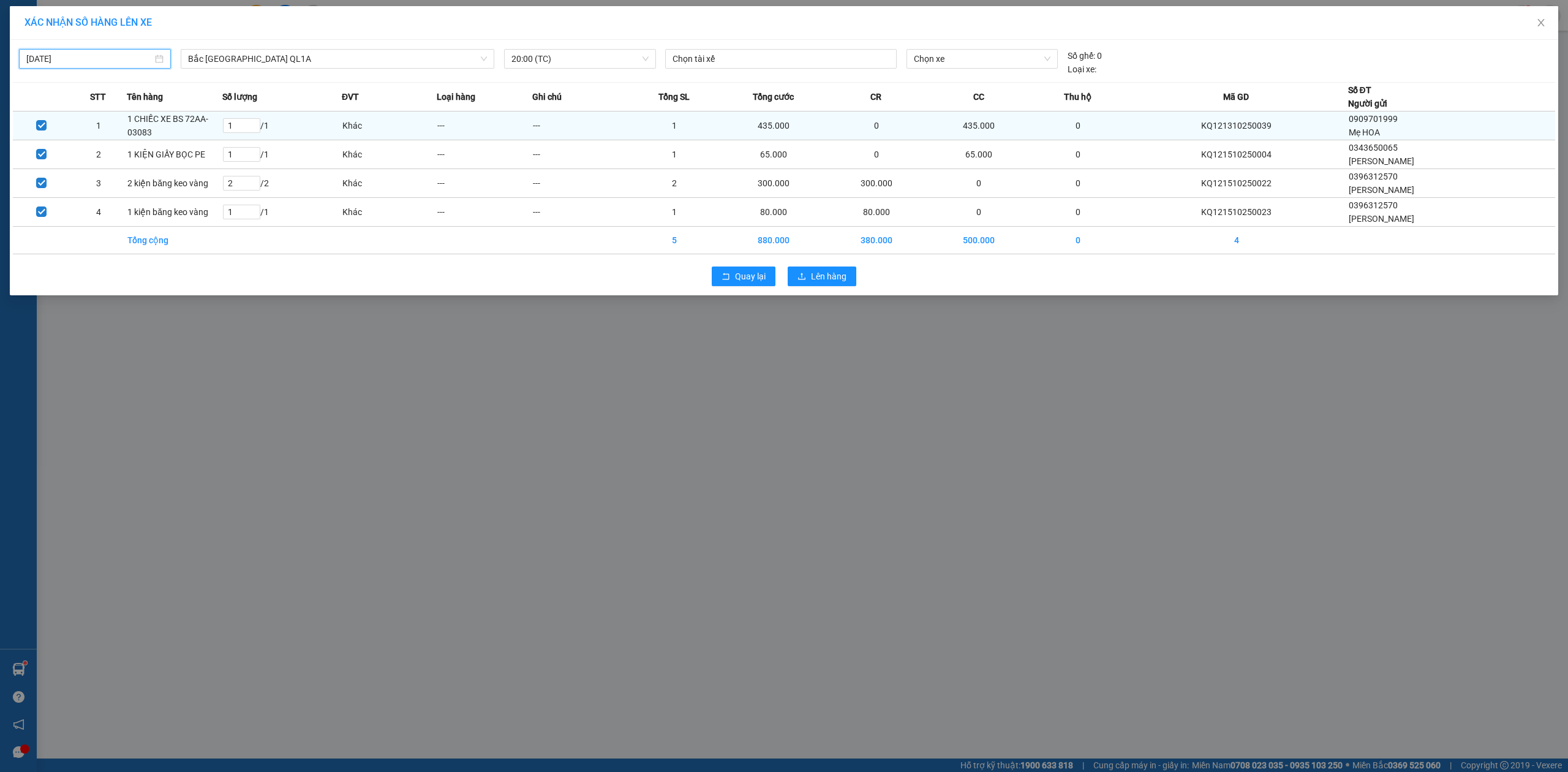
type input "[DATE]"
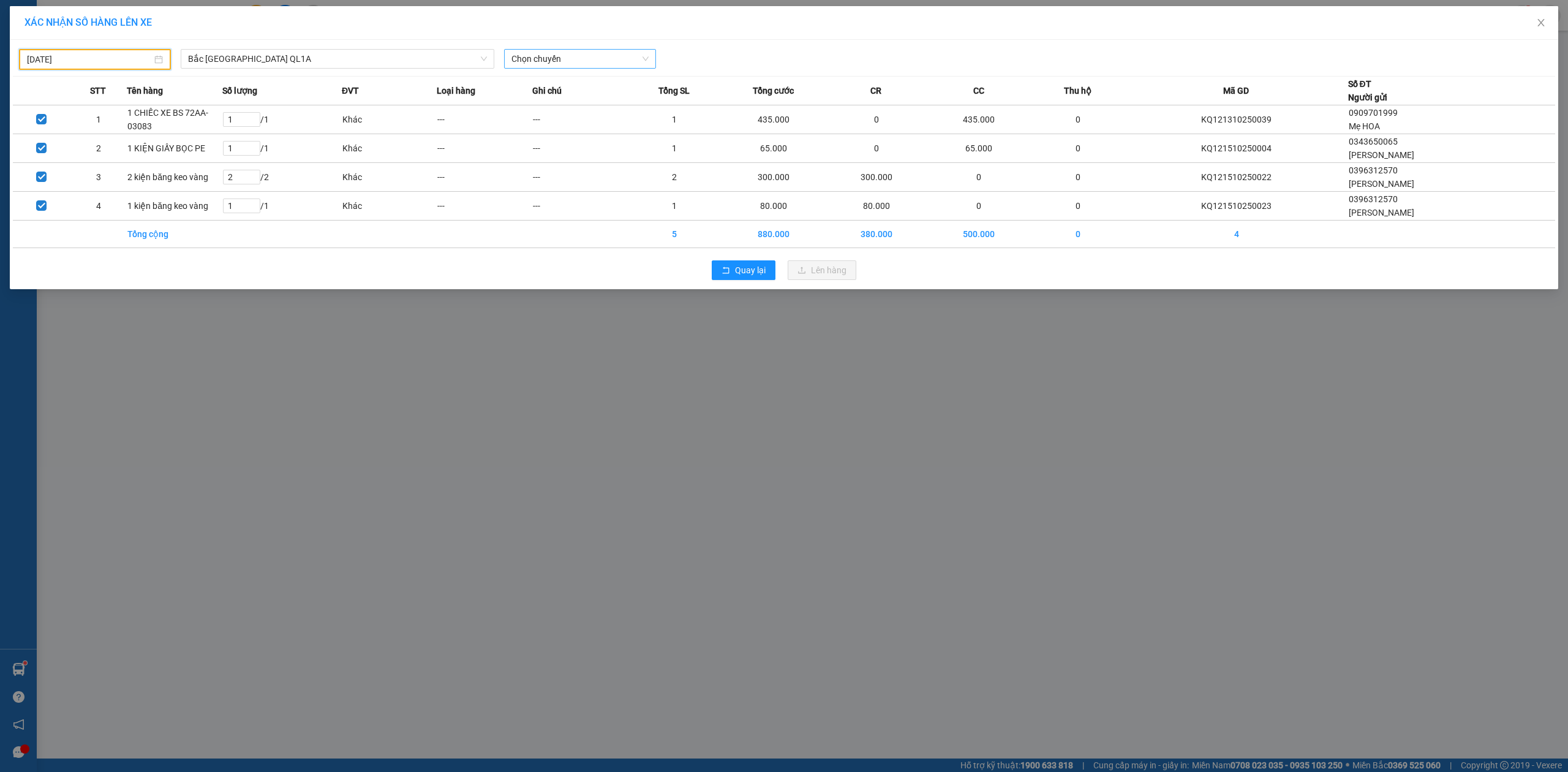
click at [540, 60] on span "Chọn chuyến" at bounding box center [580, 59] width 137 height 19
click at [519, 124] on div "23:00 (TC) - 29K-040.98" at bounding box center [559, 122] width 96 height 13
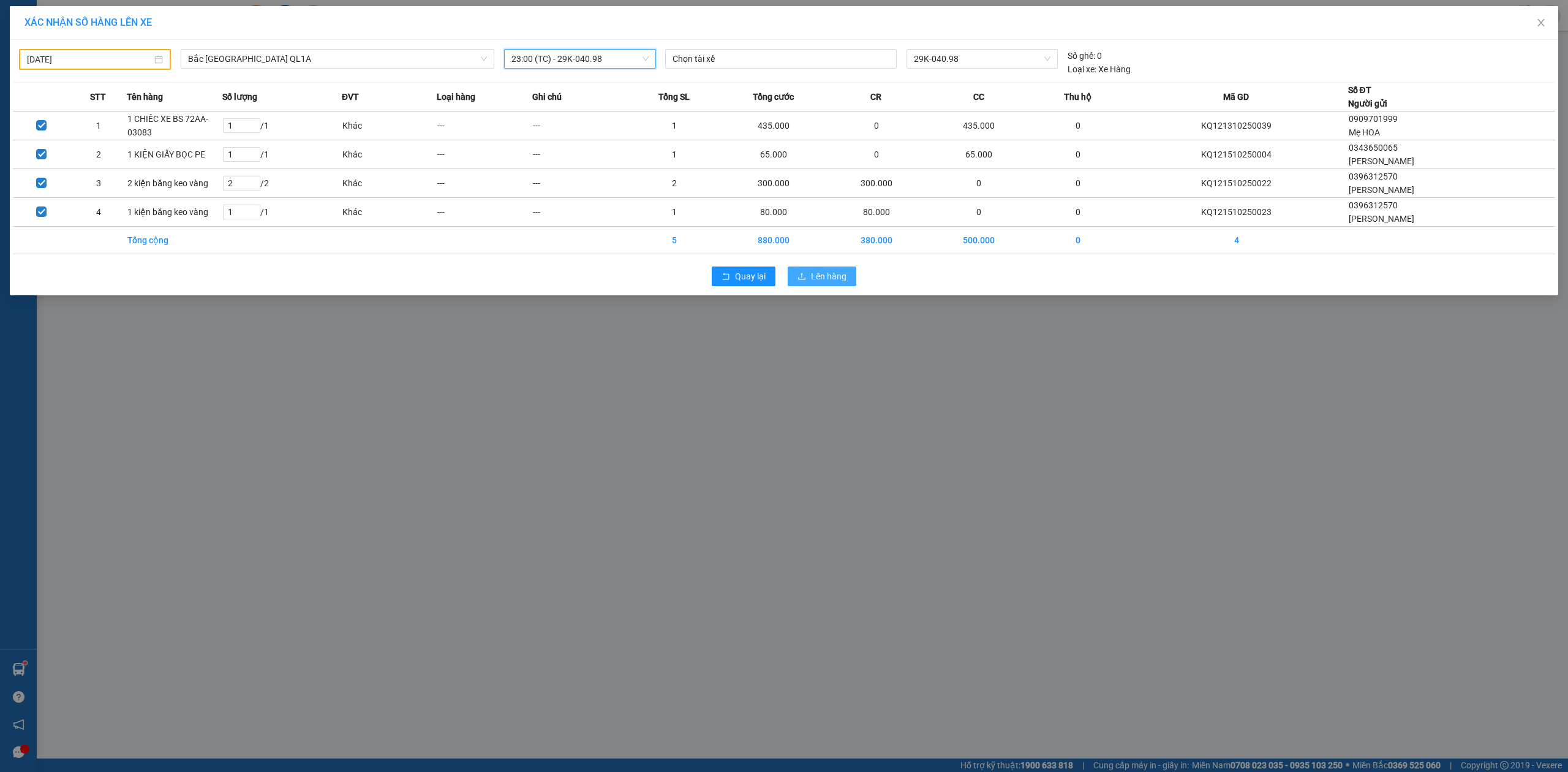
click at [824, 277] on span "Lên hàng" at bounding box center [828, 276] width 35 height 13
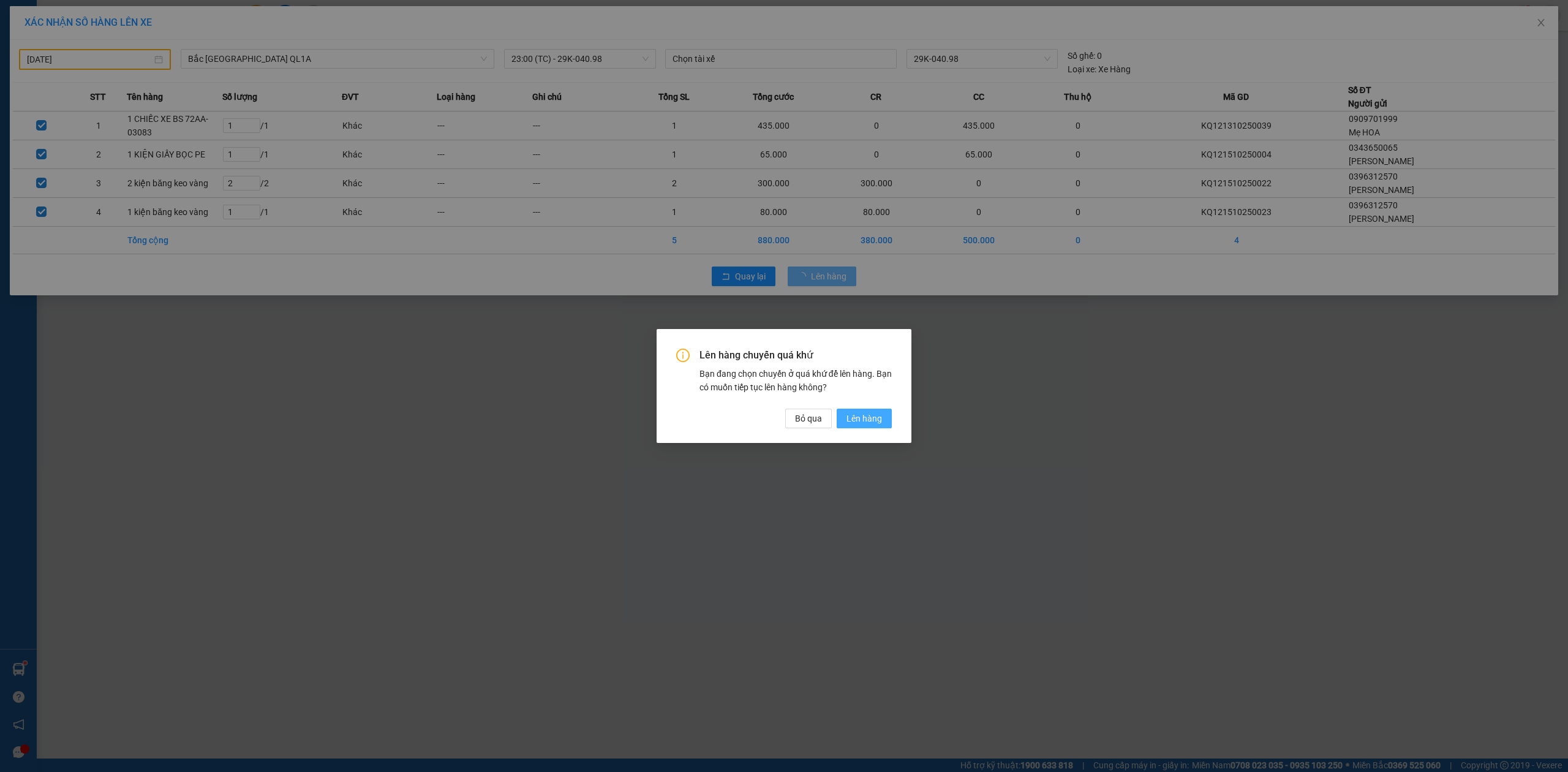
click at [878, 421] on span "Lên hàng" at bounding box center [864, 418] width 35 height 13
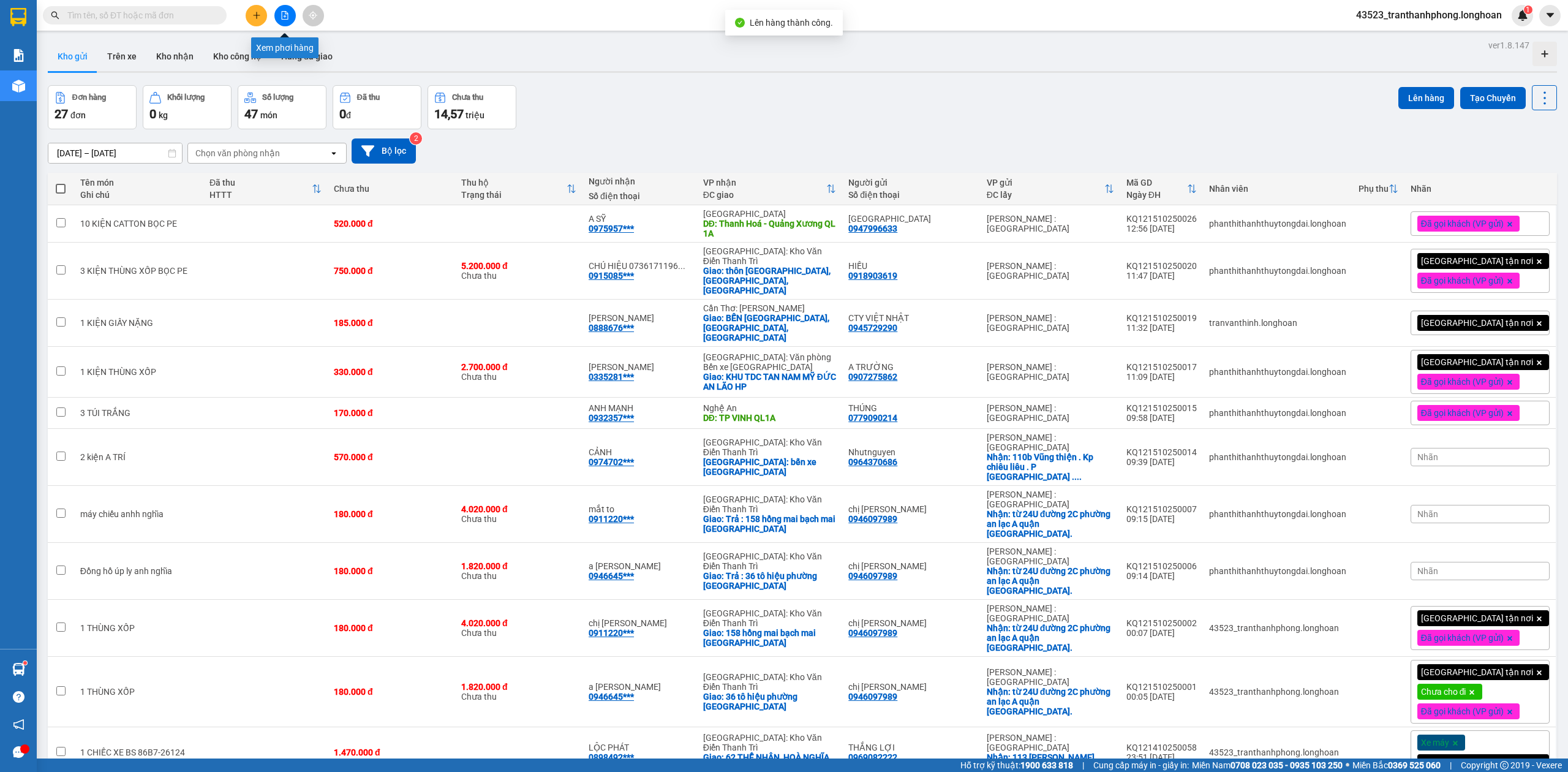
click at [282, 16] on icon "file-add" at bounding box center [285, 15] width 8 height 8
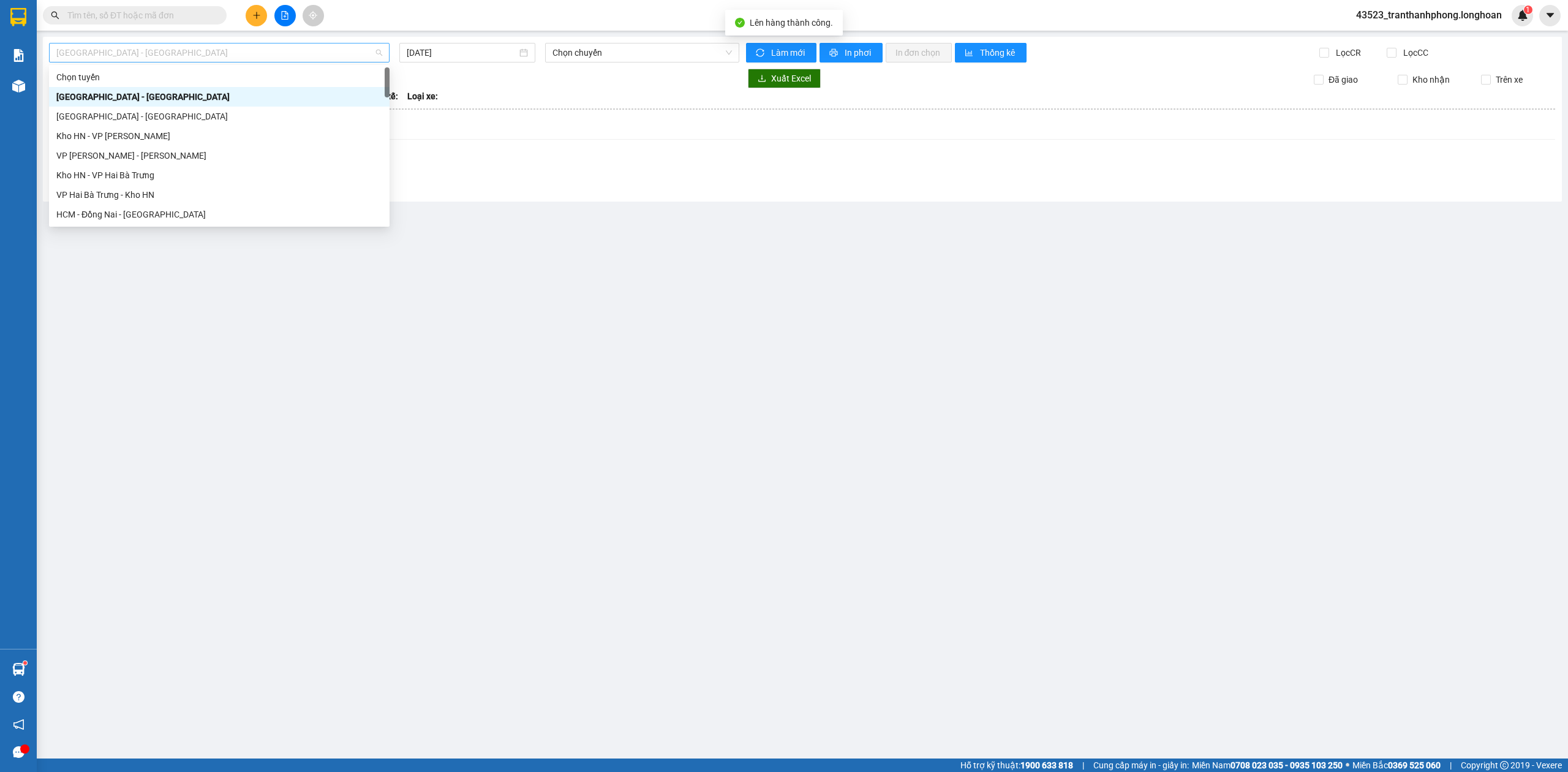
click at [212, 50] on span "[GEOGRAPHIC_DATA] - [GEOGRAPHIC_DATA]" at bounding box center [219, 53] width 326 height 19
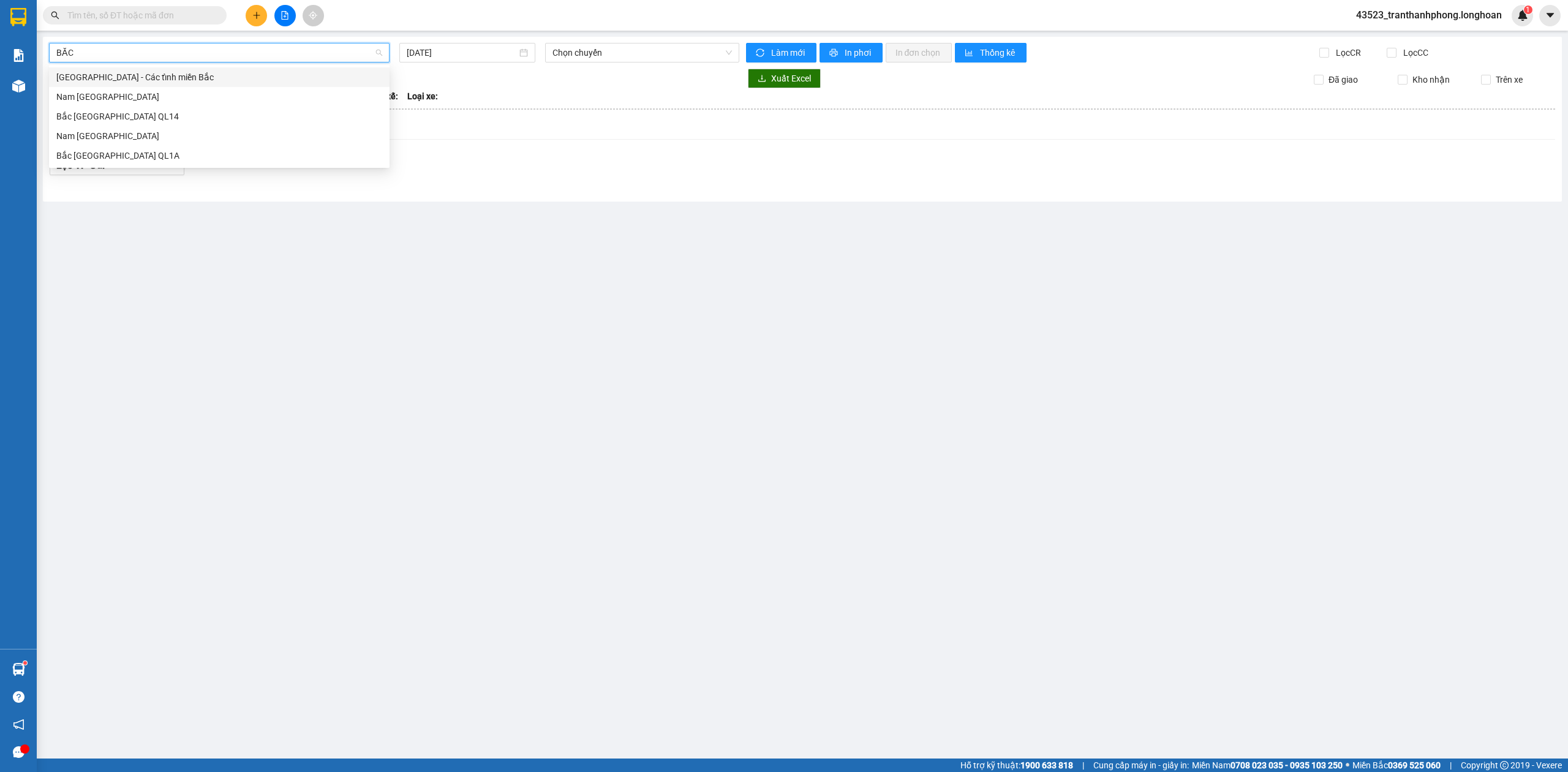
type input "BẮC"
click at [80, 152] on div "Bắc [GEOGRAPHIC_DATA] QL1A" at bounding box center [219, 155] width 326 height 13
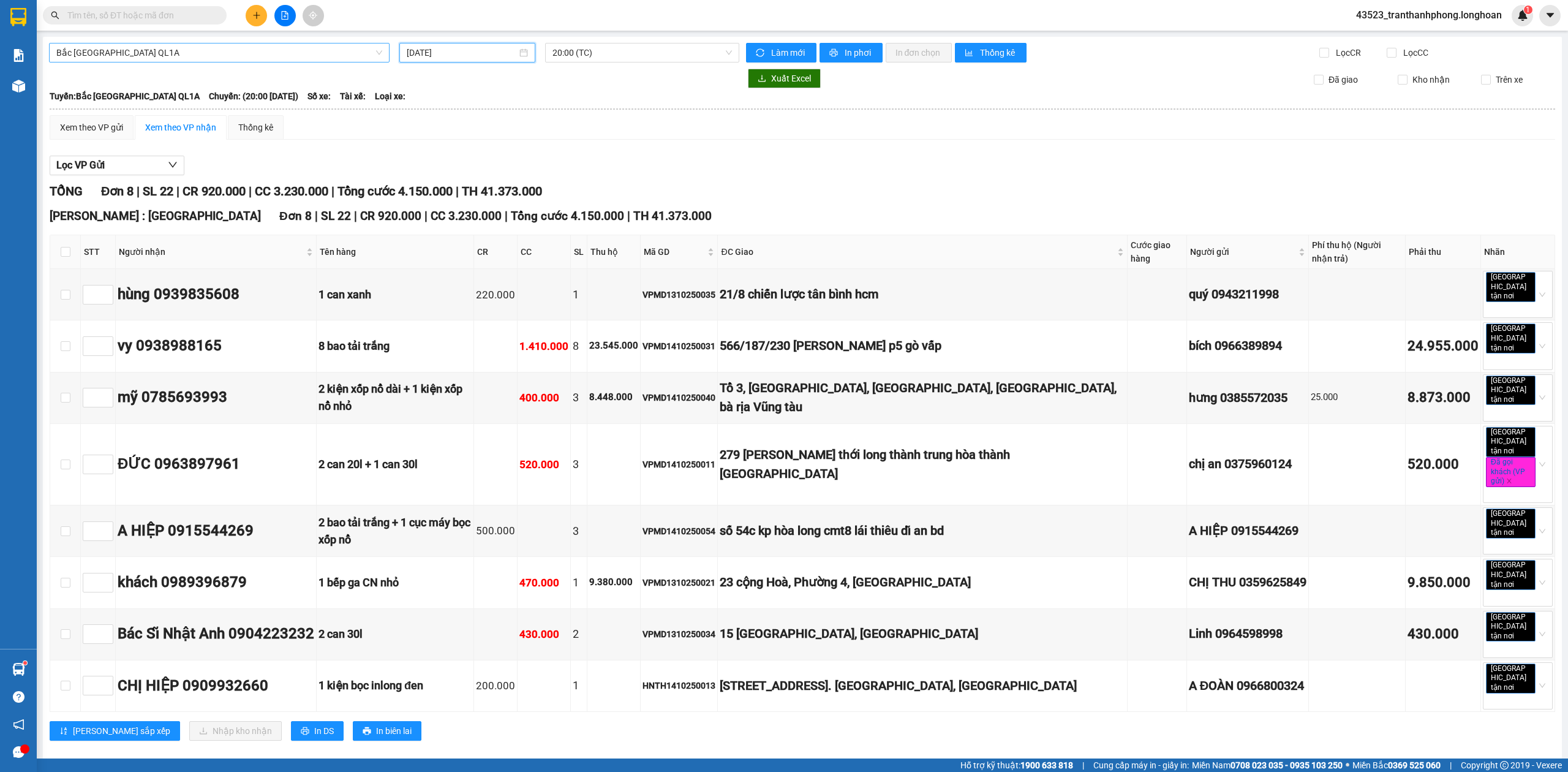
click at [478, 46] on input "[DATE]" at bounding box center [462, 52] width 110 height 13
click at [456, 154] on div "14" at bounding box center [462, 161] width 15 height 15
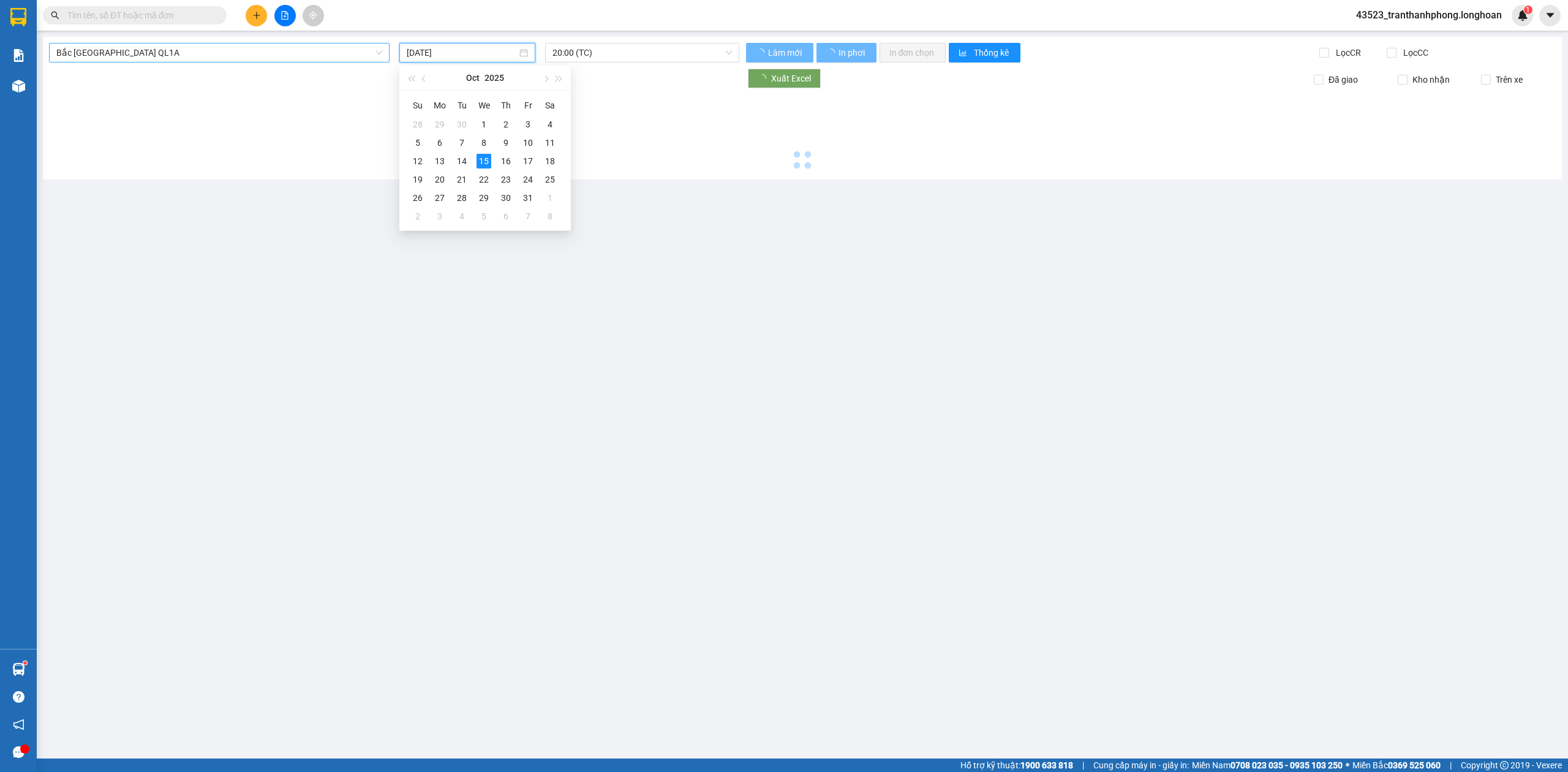
type input "[DATE]"
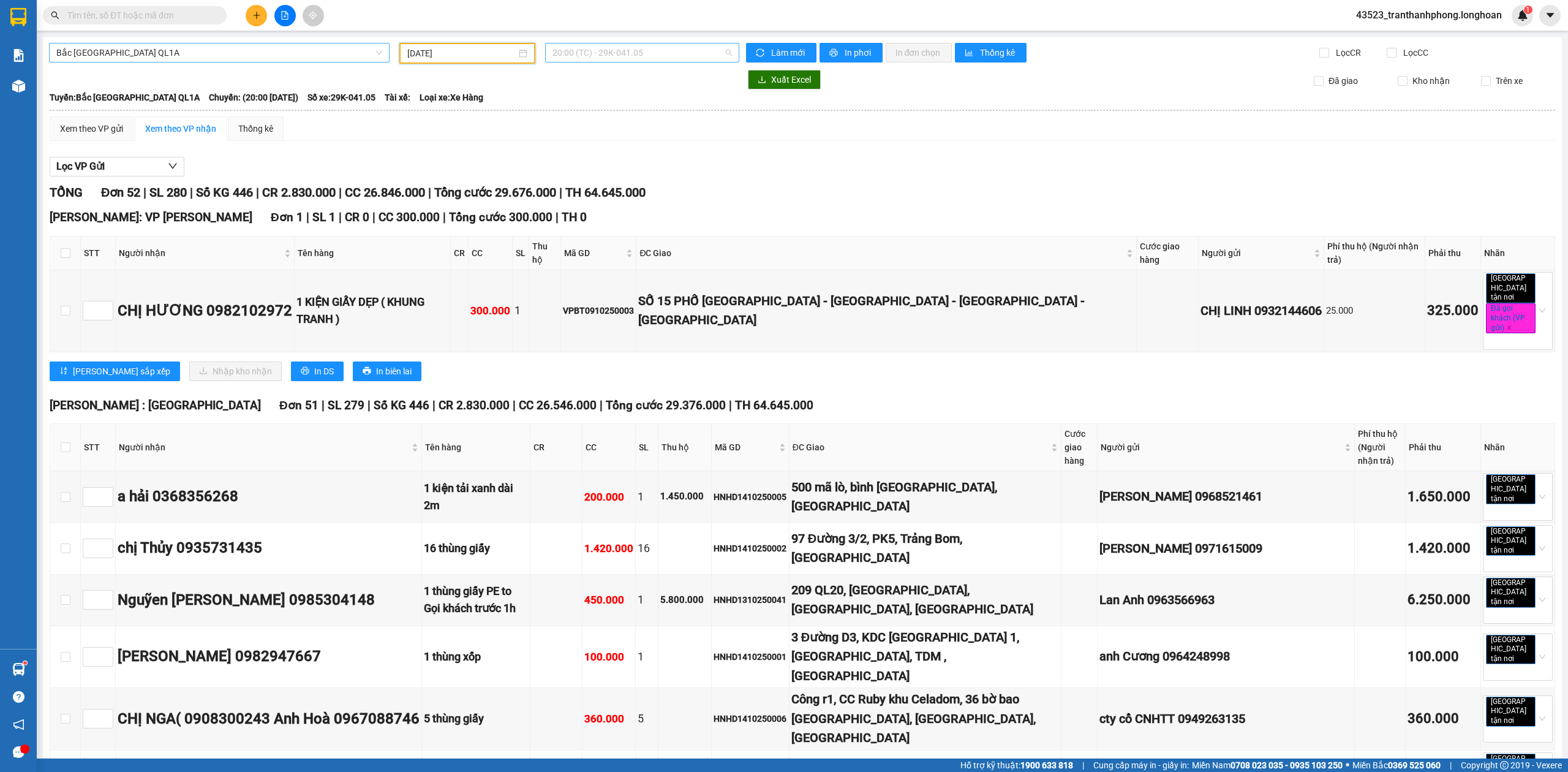
click at [584, 52] on span "20:00 (TC) - 29K-041.05" at bounding box center [643, 53] width 180 height 19
click at [573, 119] on div "23:00 (TC) - 29K-040.98" at bounding box center [596, 116] width 96 height 13
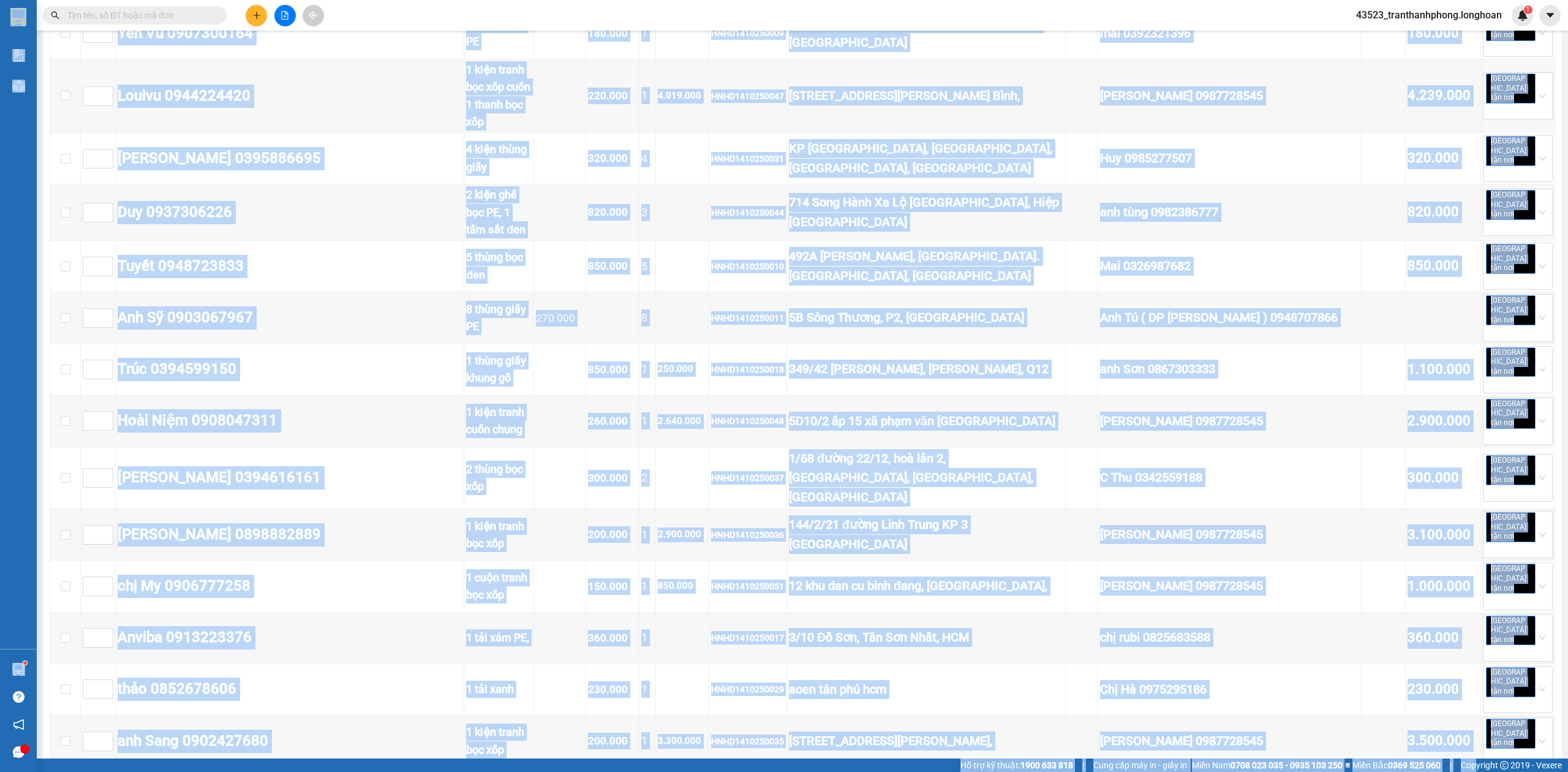
drag, startPoint x: 1567, startPoint y: 18, endPoint x: 1567, endPoint y: 295, distance: 277.0
click at [1491, 771] on html "Kết quả tìm kiếm ( 0 ) Bộ lọc Ngày tạo đơn gần nhất No Data 43523_tranthanhphon…" at bounding box center [784, 386] width 1568 height 772
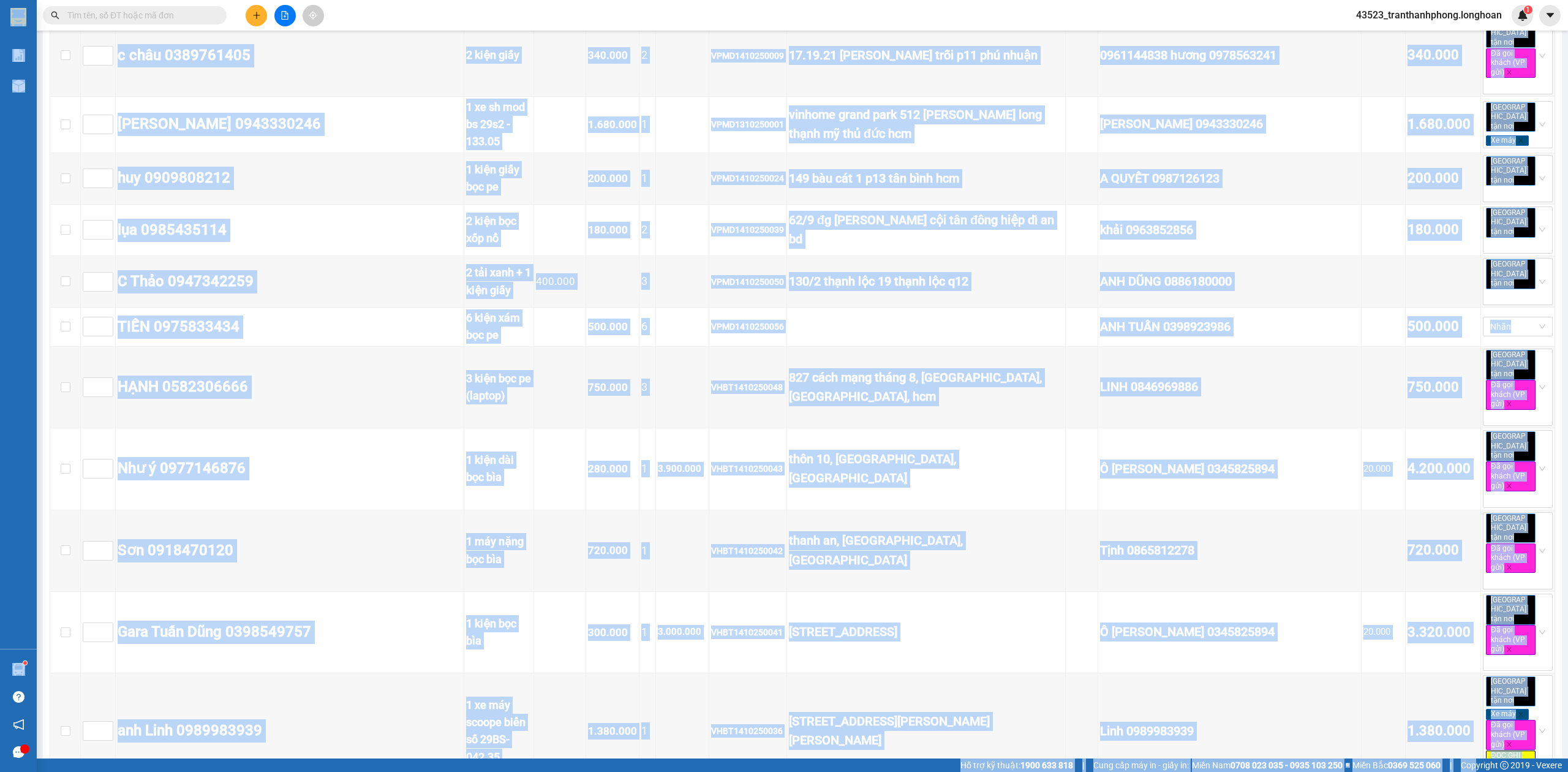
scroll to position [4652, 0]
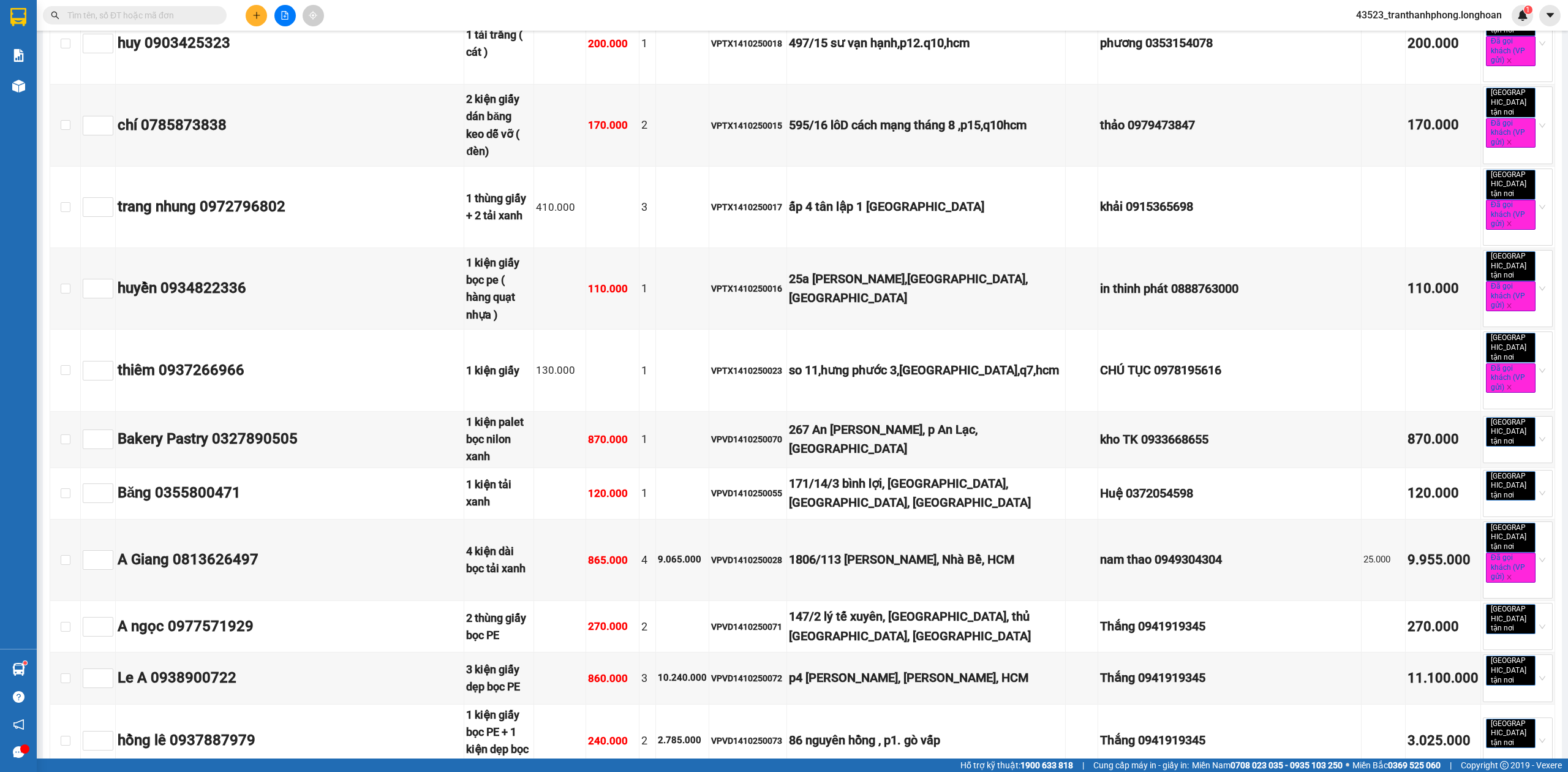
checkbox input "true"
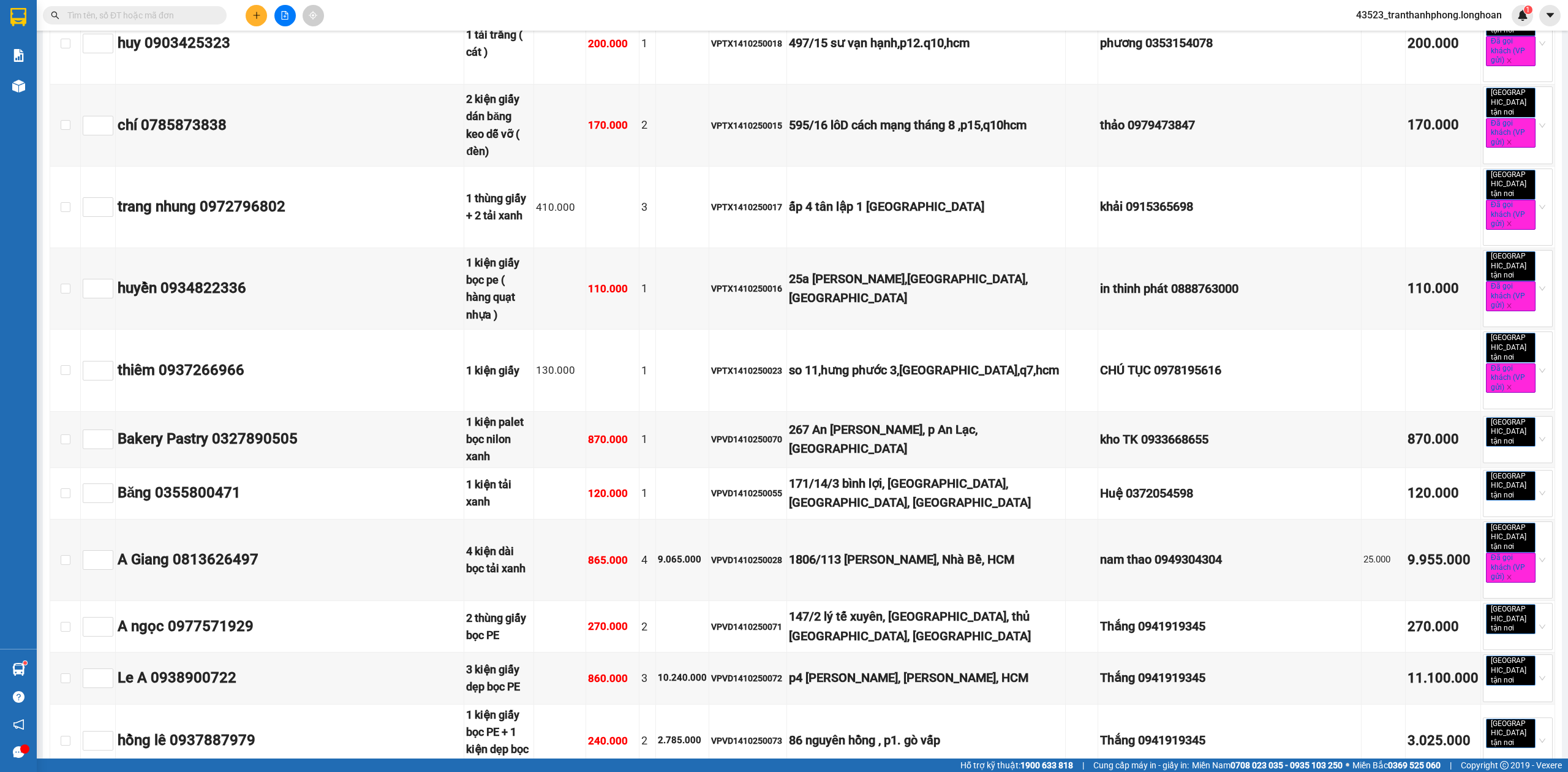
checkbox input "true"
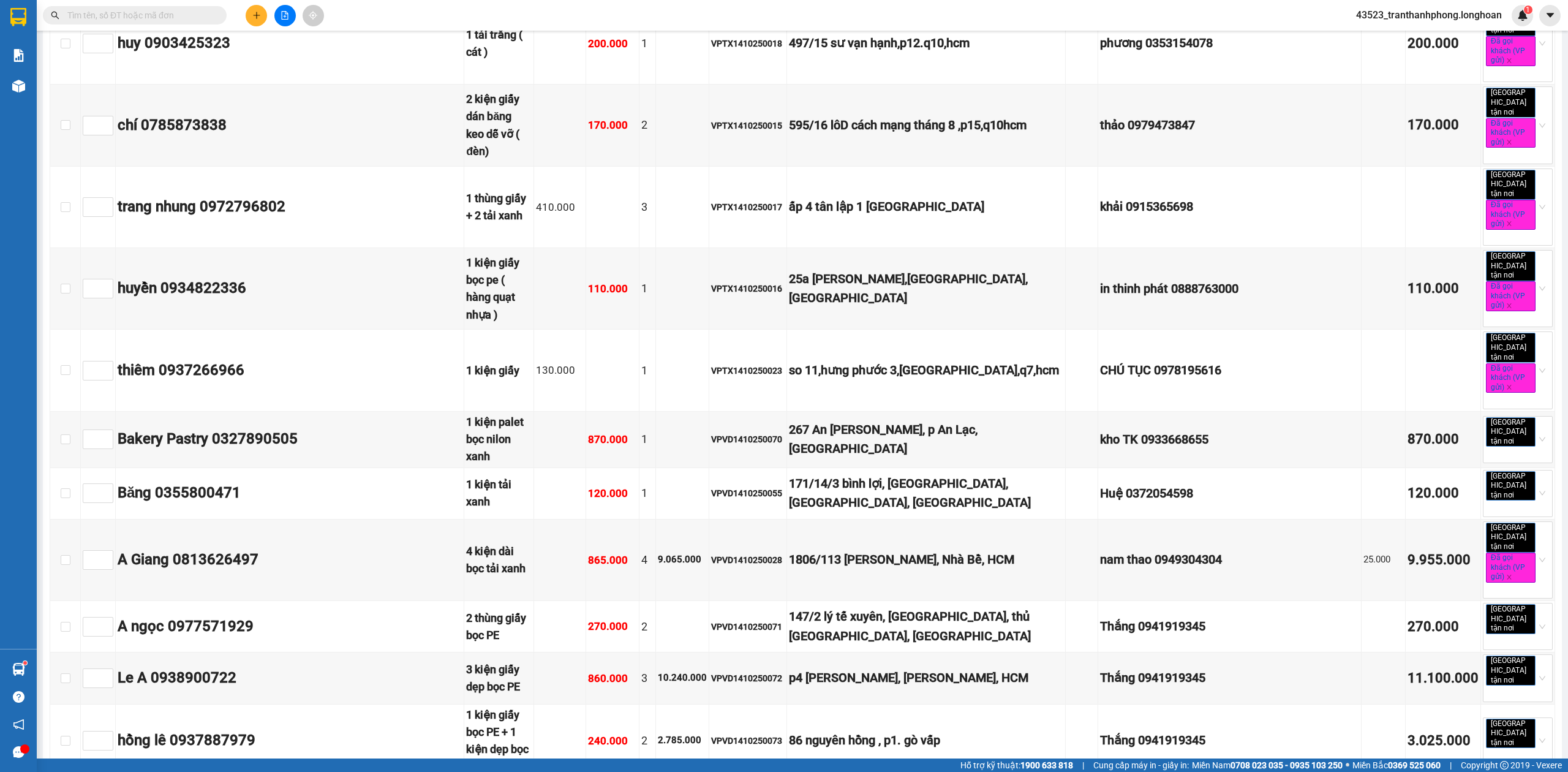
checkbox input "true"
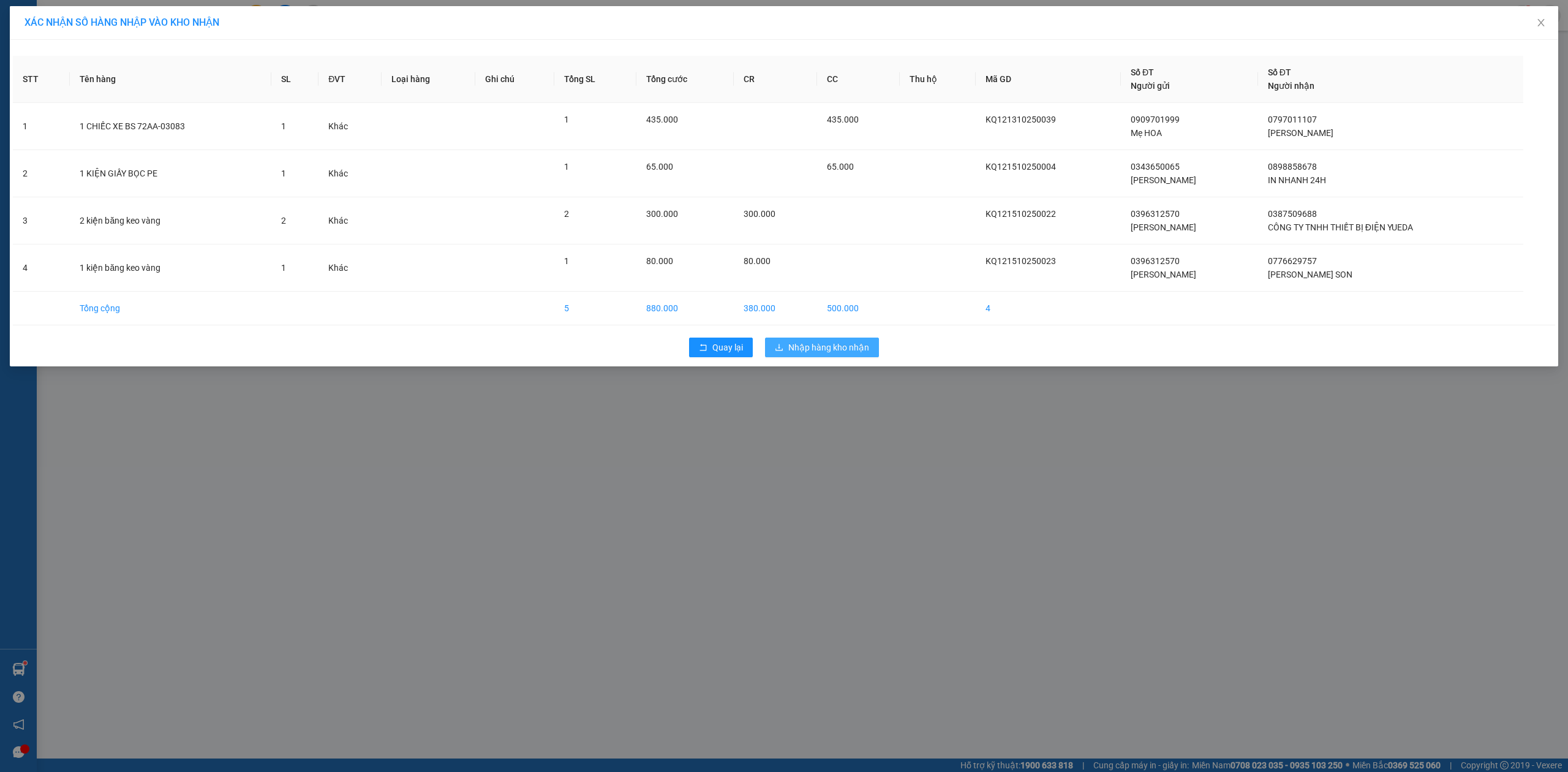
click at [814, 353] on span "Nhập hàng kho nhận" at bounding box center [828, 346] width 81 height 13
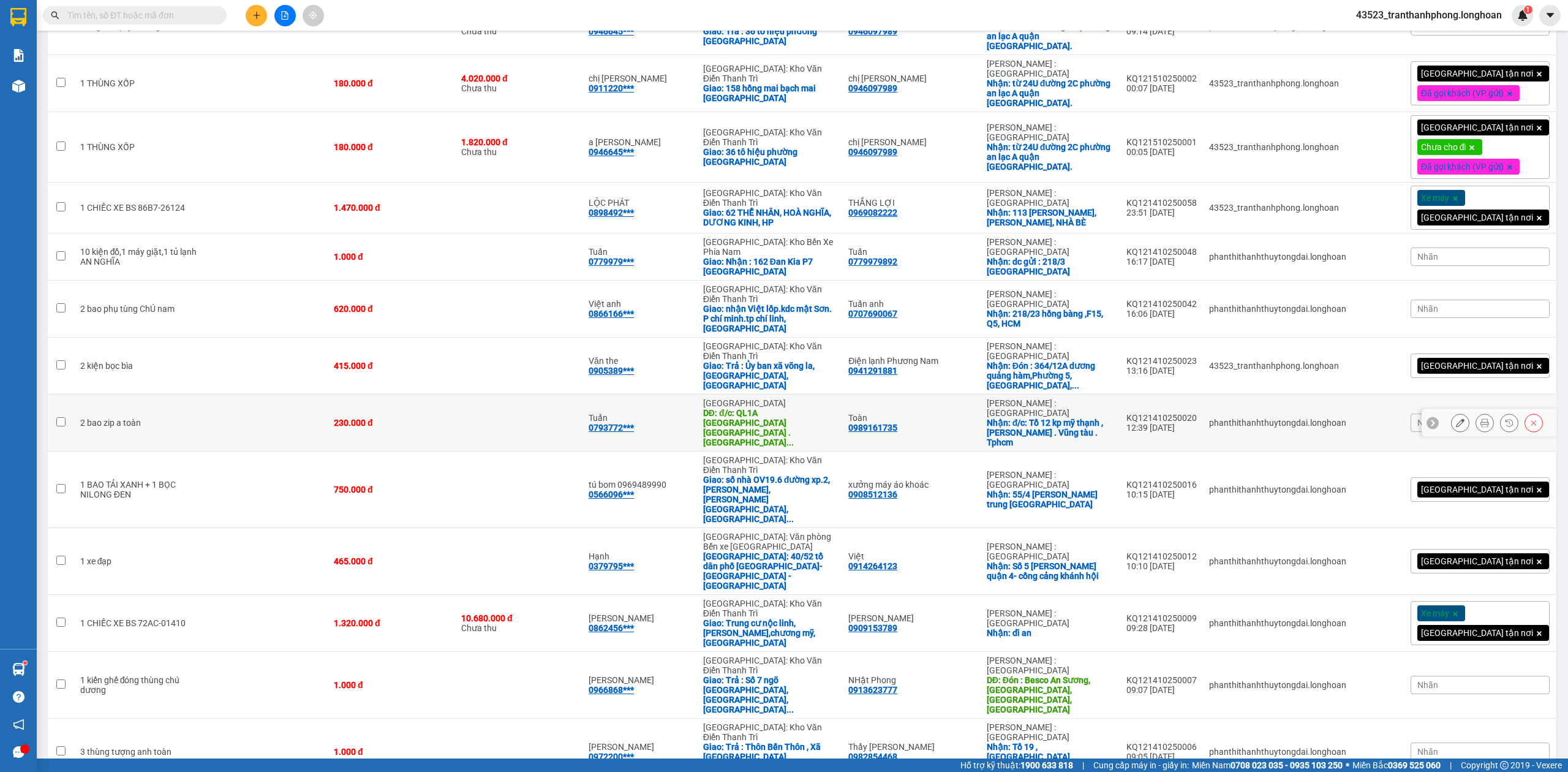
scroll to position [753, 0]
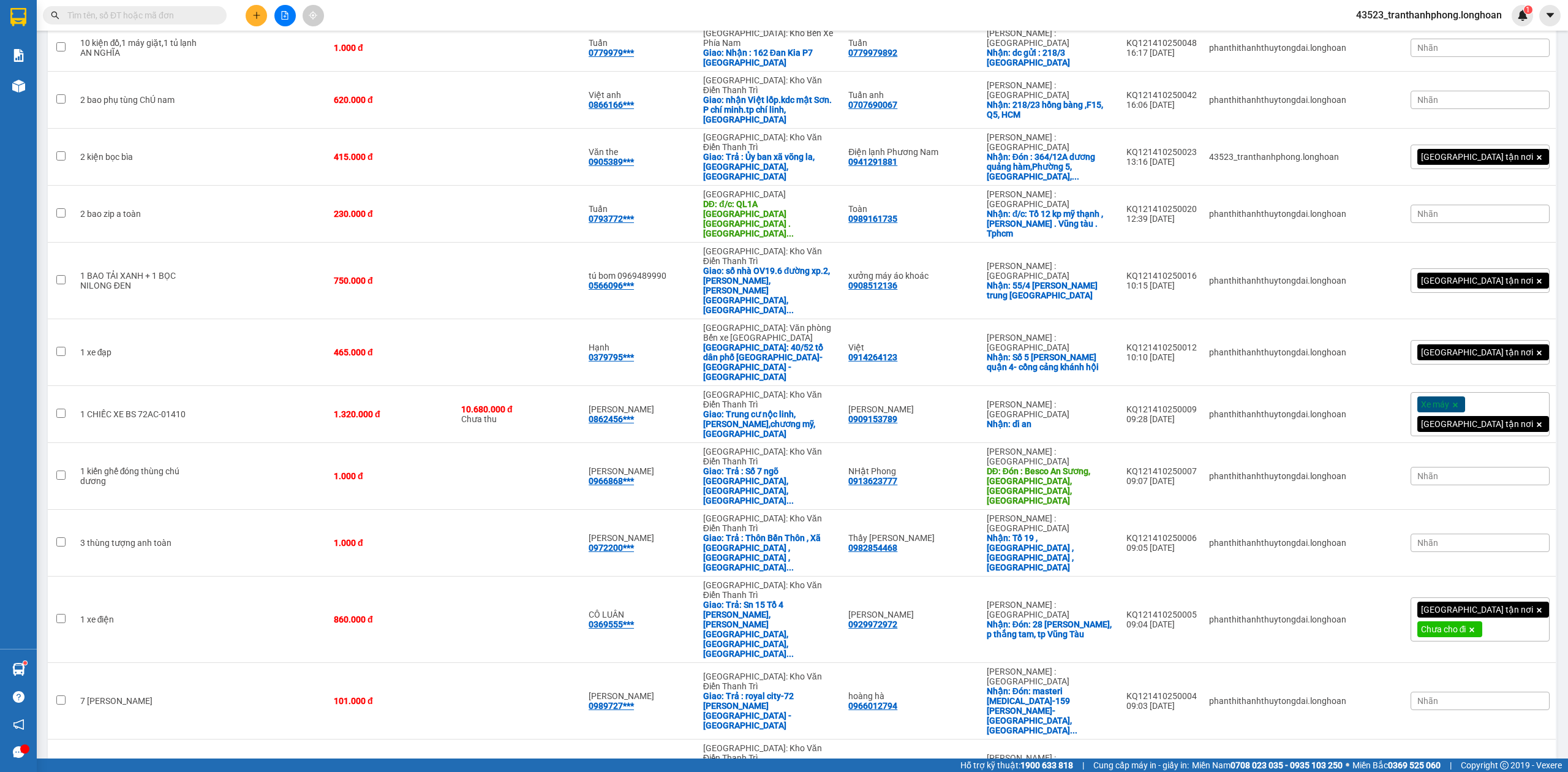
checkbox input "true"
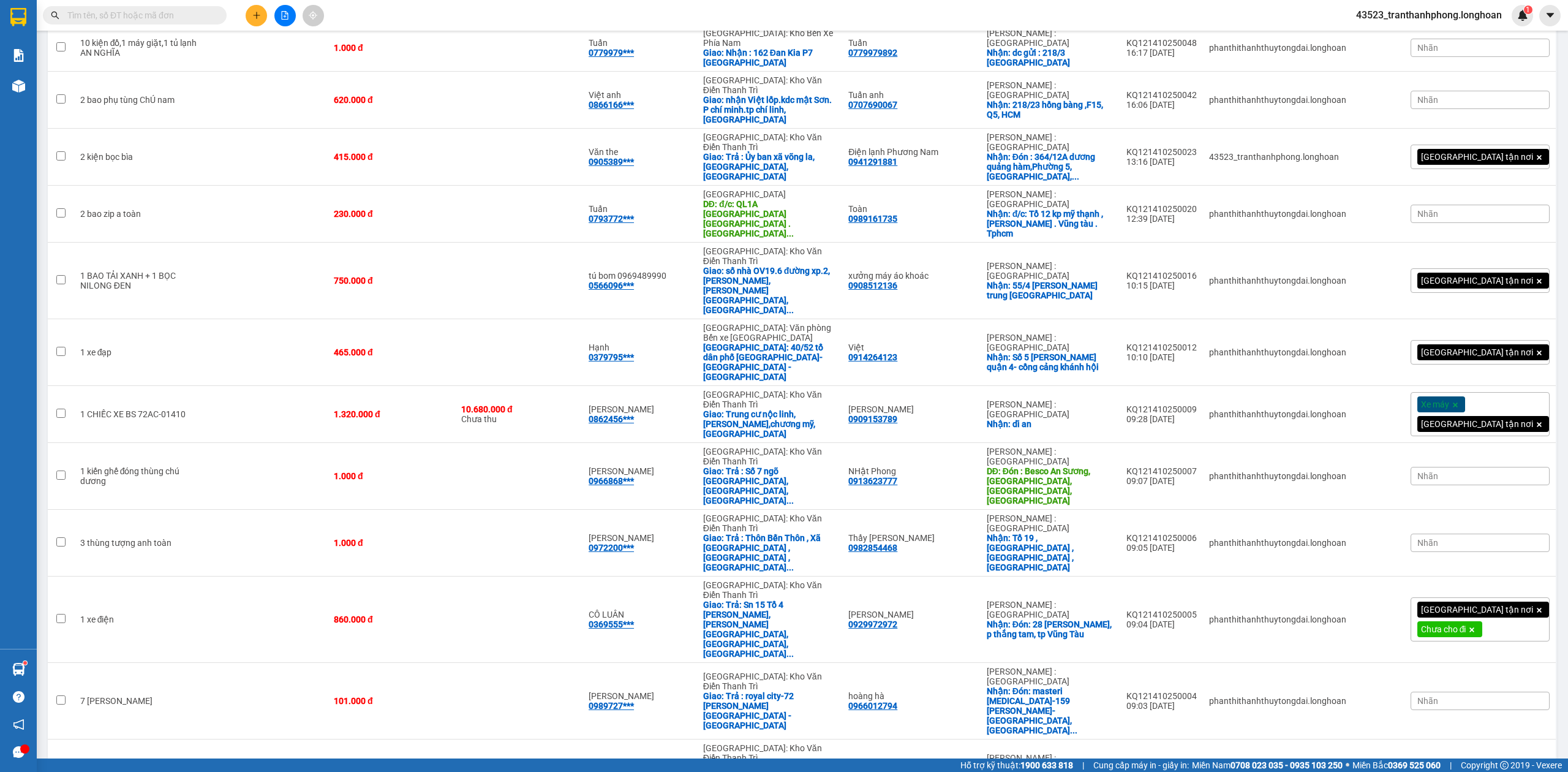
checkbox input "true"
click at [637, 762] on div "chị gấm" at bounding box center [640, 767] width 103 height 10
checkbox input "true"
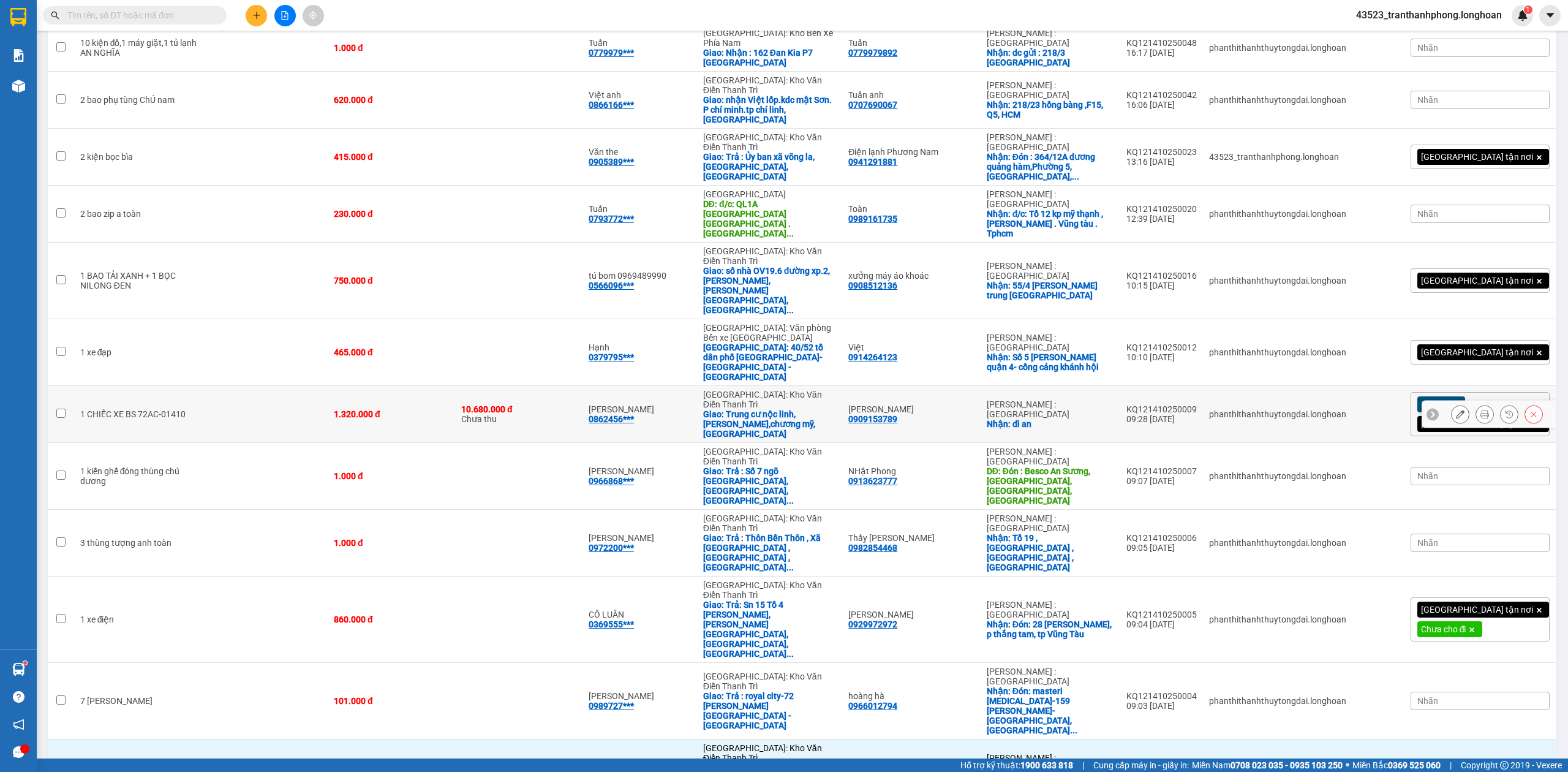
click at [691, 404] on div "Lê Anh 0862456***" at bounding box center [640, 414] width 103 height 19
checkbox input "true"
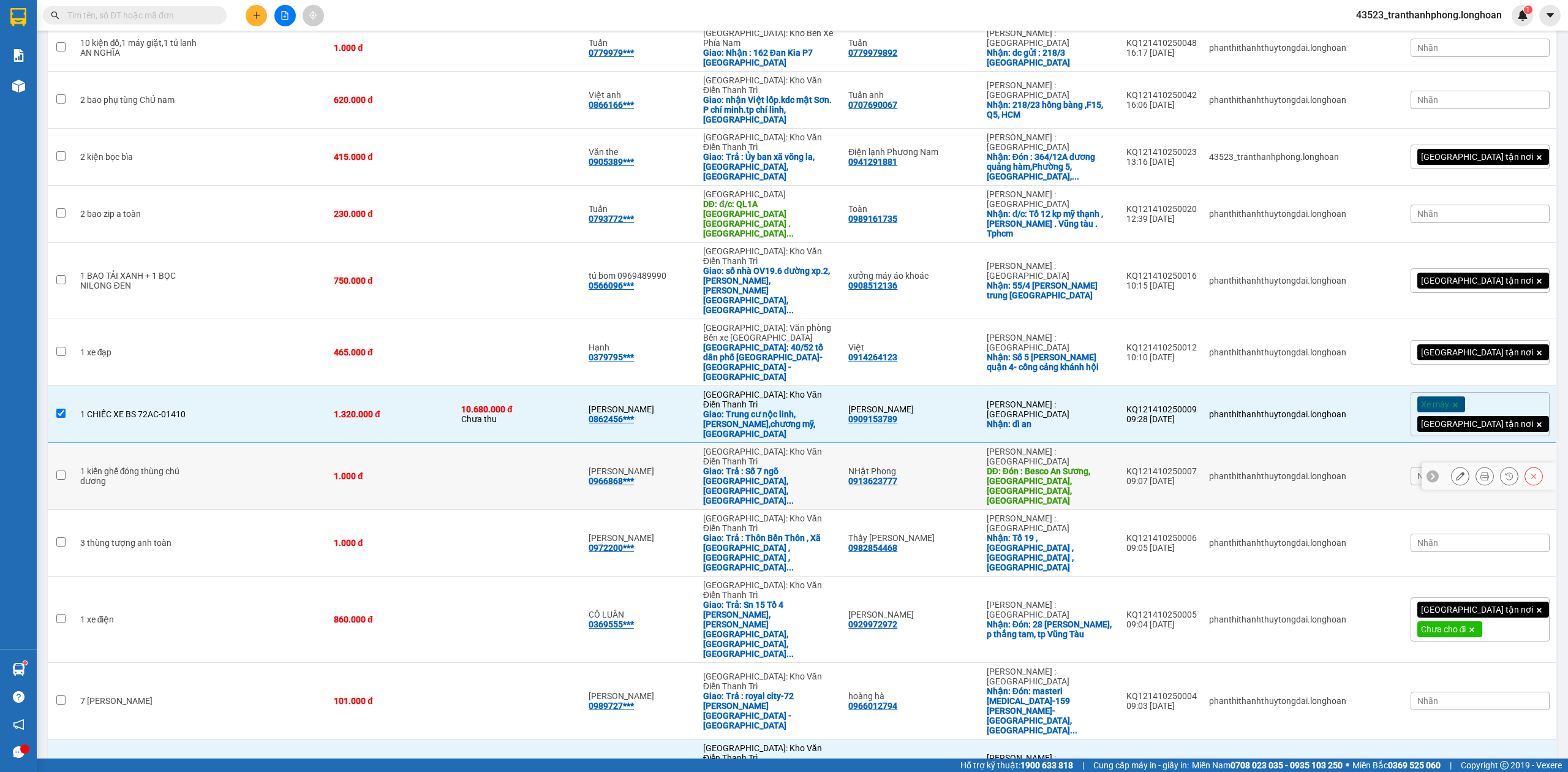
scroll to position [482, 0]
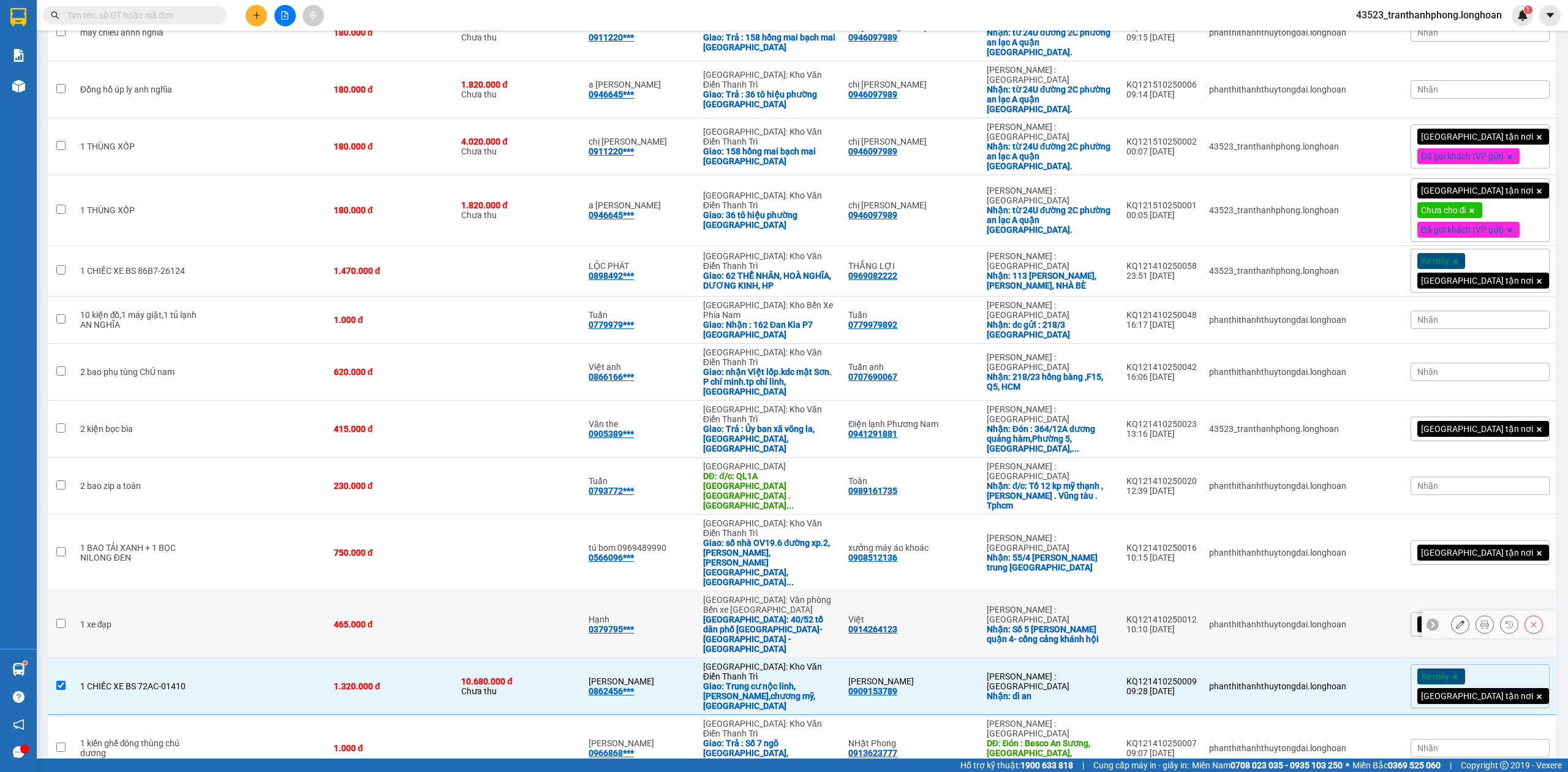
click at [642, 614] on div "Hạnh" at bounding box center [640, 619] width 103 height 10
checkbox input "true"
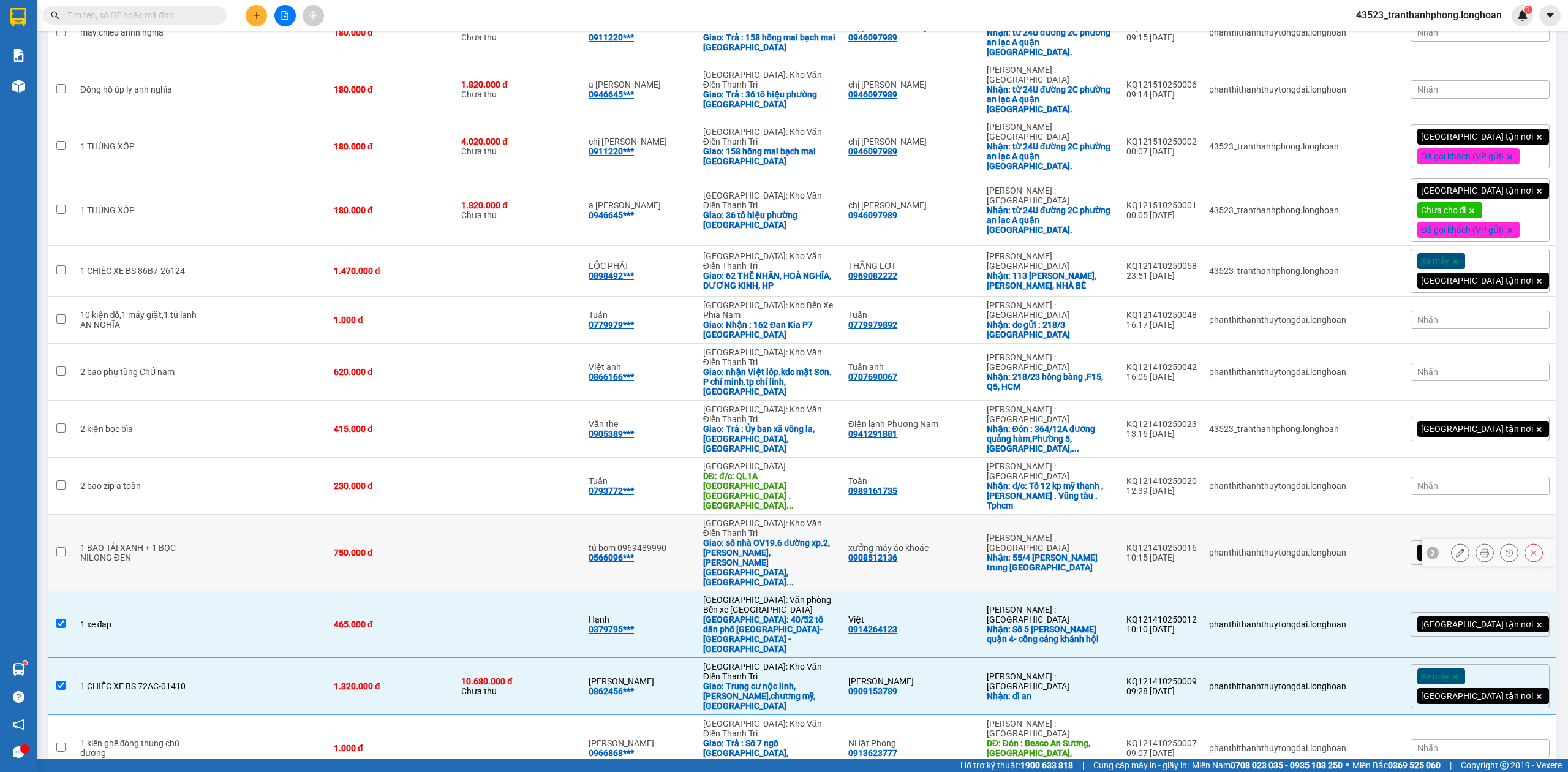
click at [664, 543] on div "tú bom 0969489990 0566096***" at bounding box center [640, 552] width 103 height 19
checkbox input "true"
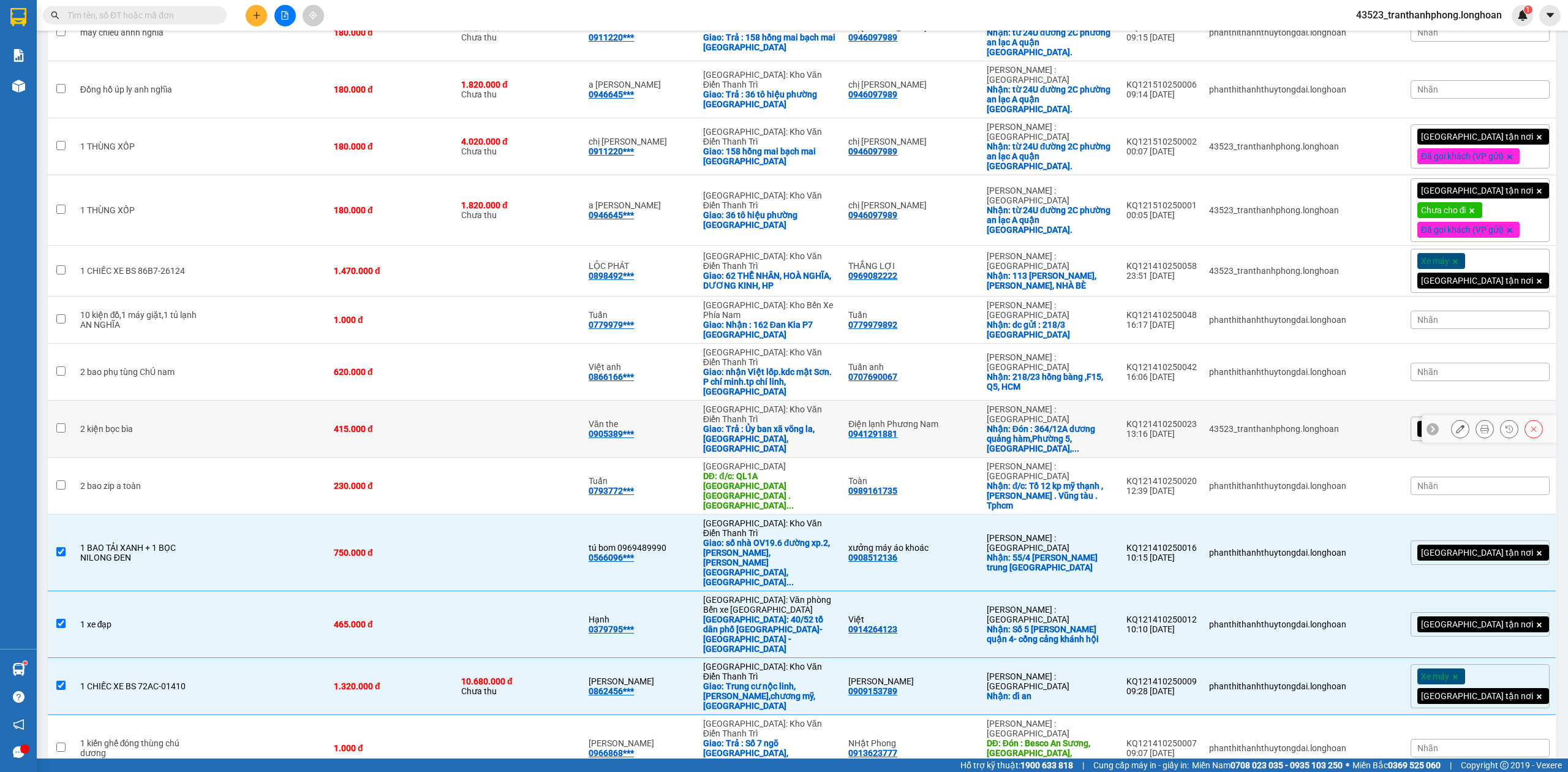
click at [672, 419] on div "Văn the 0905389***" at bounding box center [640, 428] width 103 height 19
checkbox input "true"
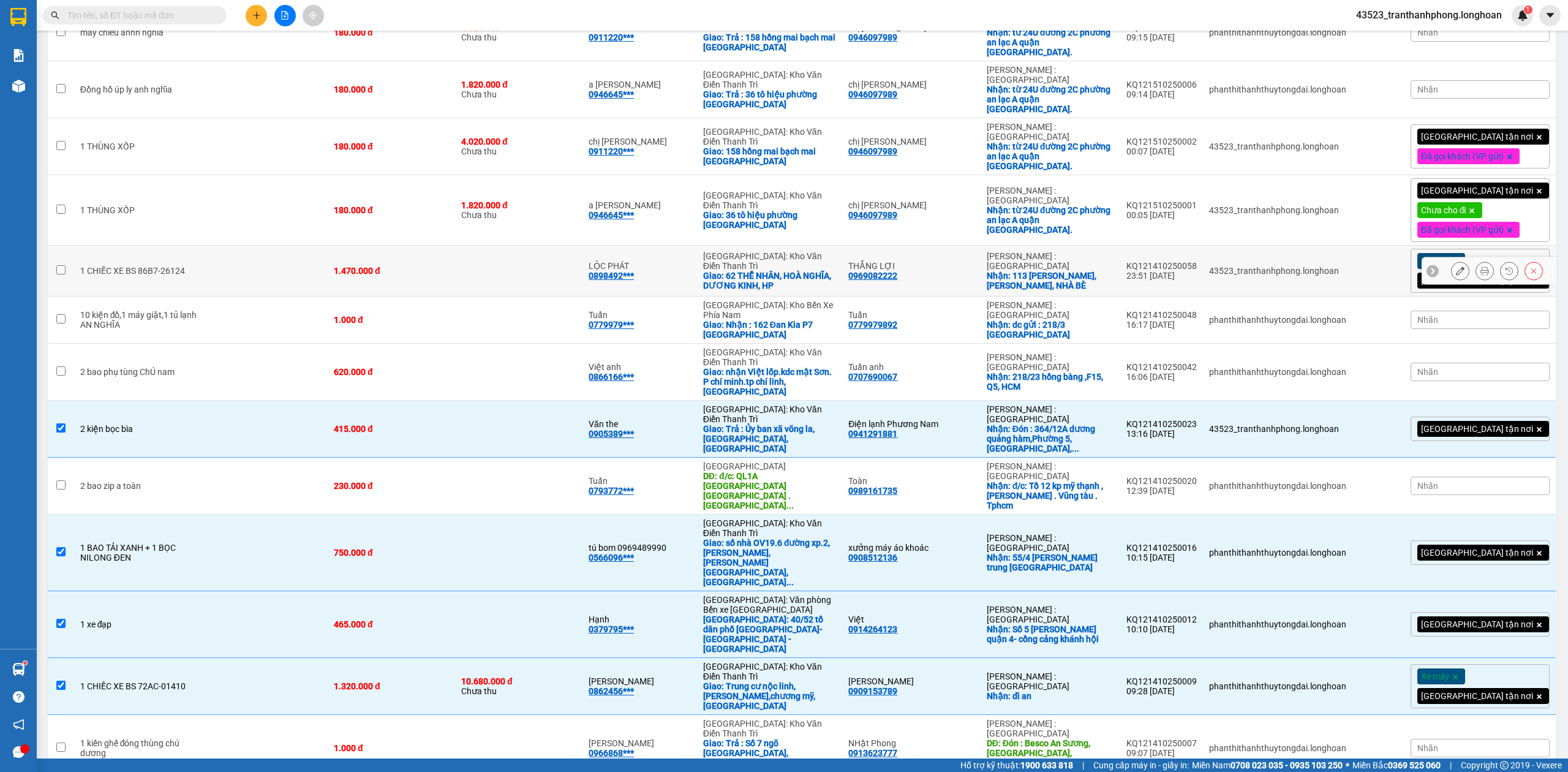
click at [613, 245] on td "LỘC PHÁT 0898492***" at bounding box center [639, 270] width 114 height 51
checkbox input "true"
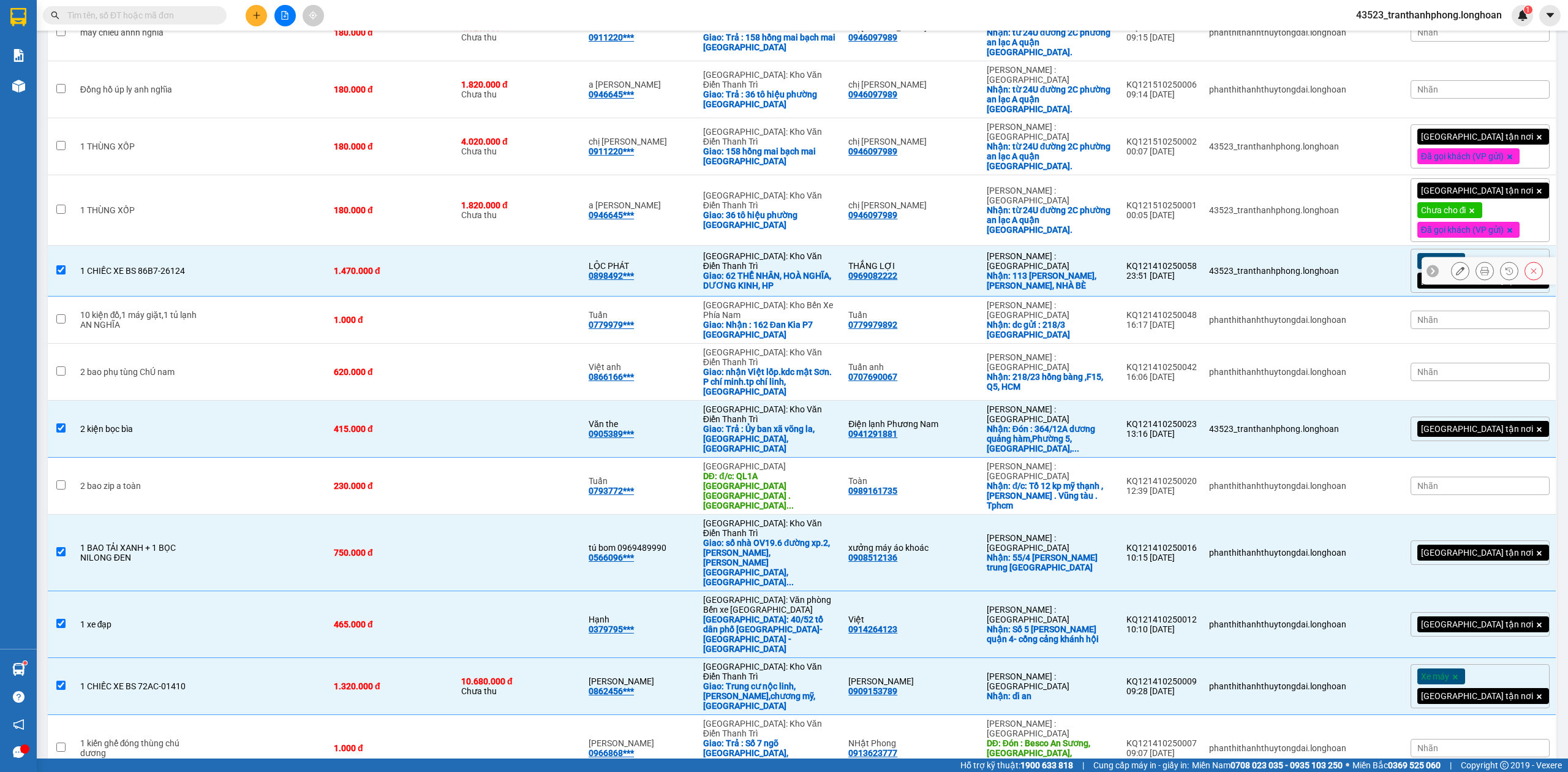
scroll to position [345, 0]
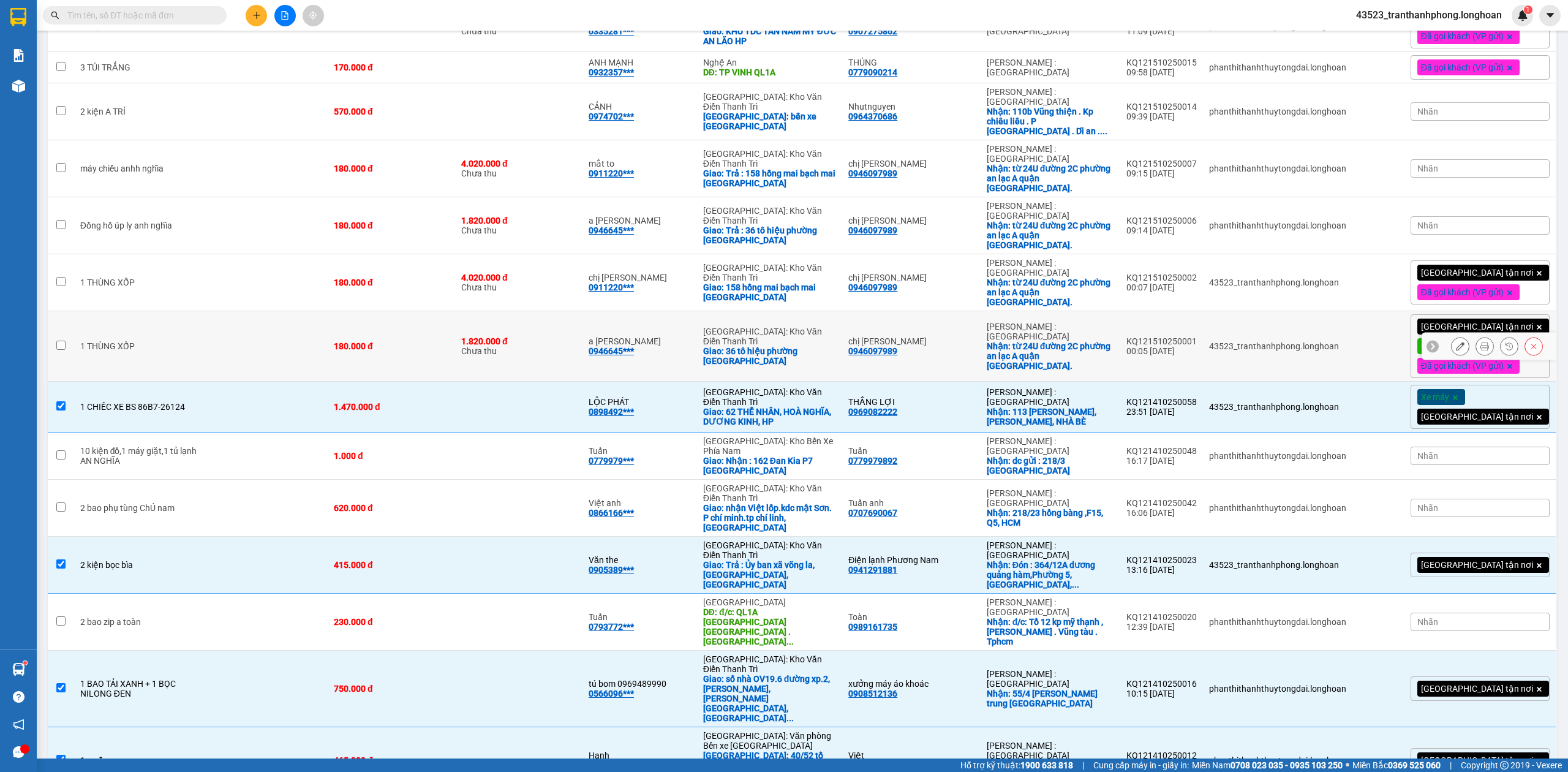
click at [1429, 342] on icon at bounding box center [1433, 346] width 8 height 8
click at [1289, 254] on td "43523_tranthanhphong.longhoan" at bounding box center [1278, 283] width 150 height 57
checkbox input "true"
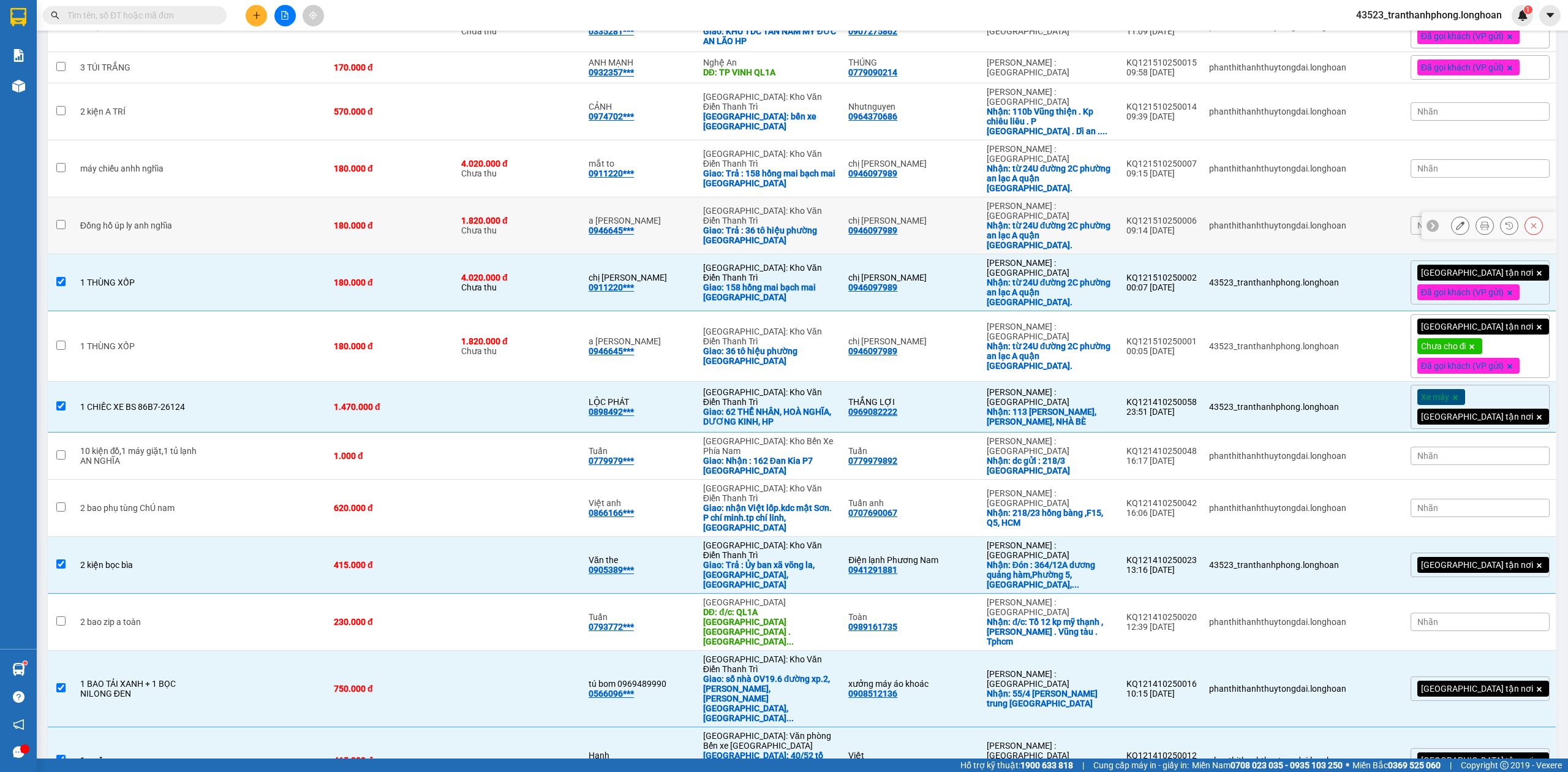
click at [1228, 198] on td "phanthithanhthuytongdai.longhoan" at bounding box center [1278, 226] width 150 height 57
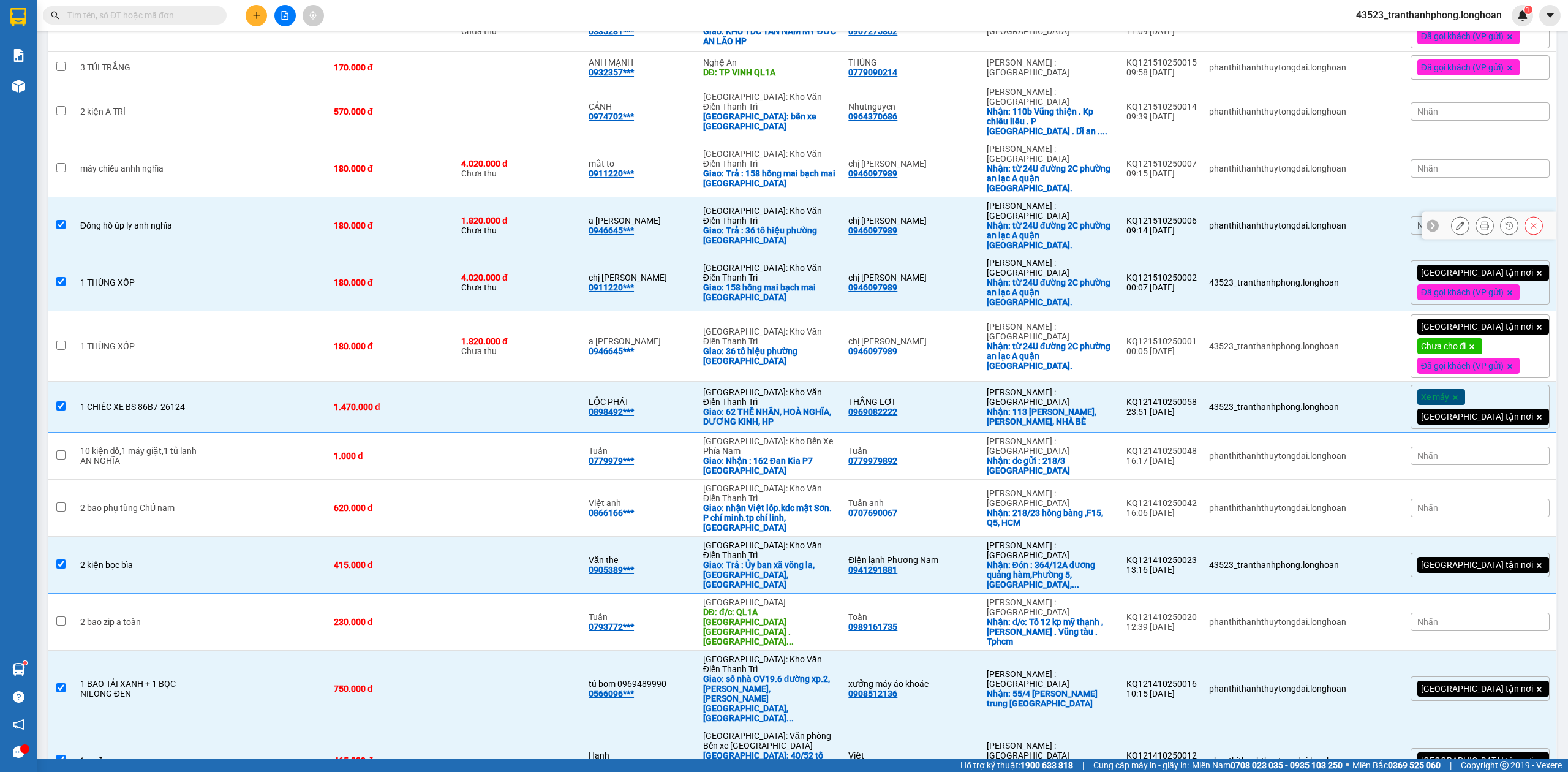
click at [1115, 220] on div "Nhận: từ 24U đường 2C phường an lạc A quận [GEOGRAPHIC_DATA]." at bounding box center [1051, 235] width 128 height 29
checkbox input "false"
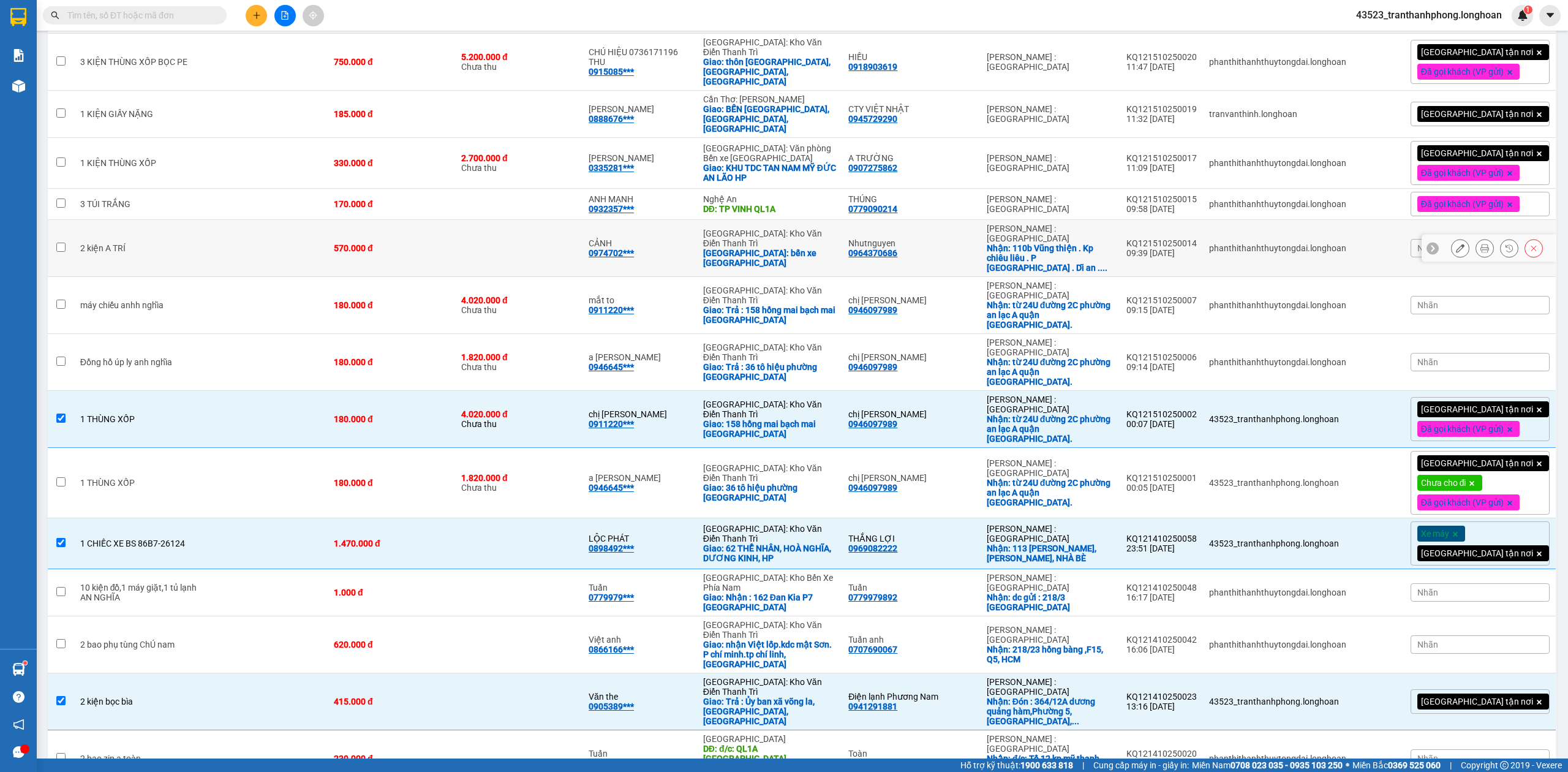
scroll to position [73, 0]
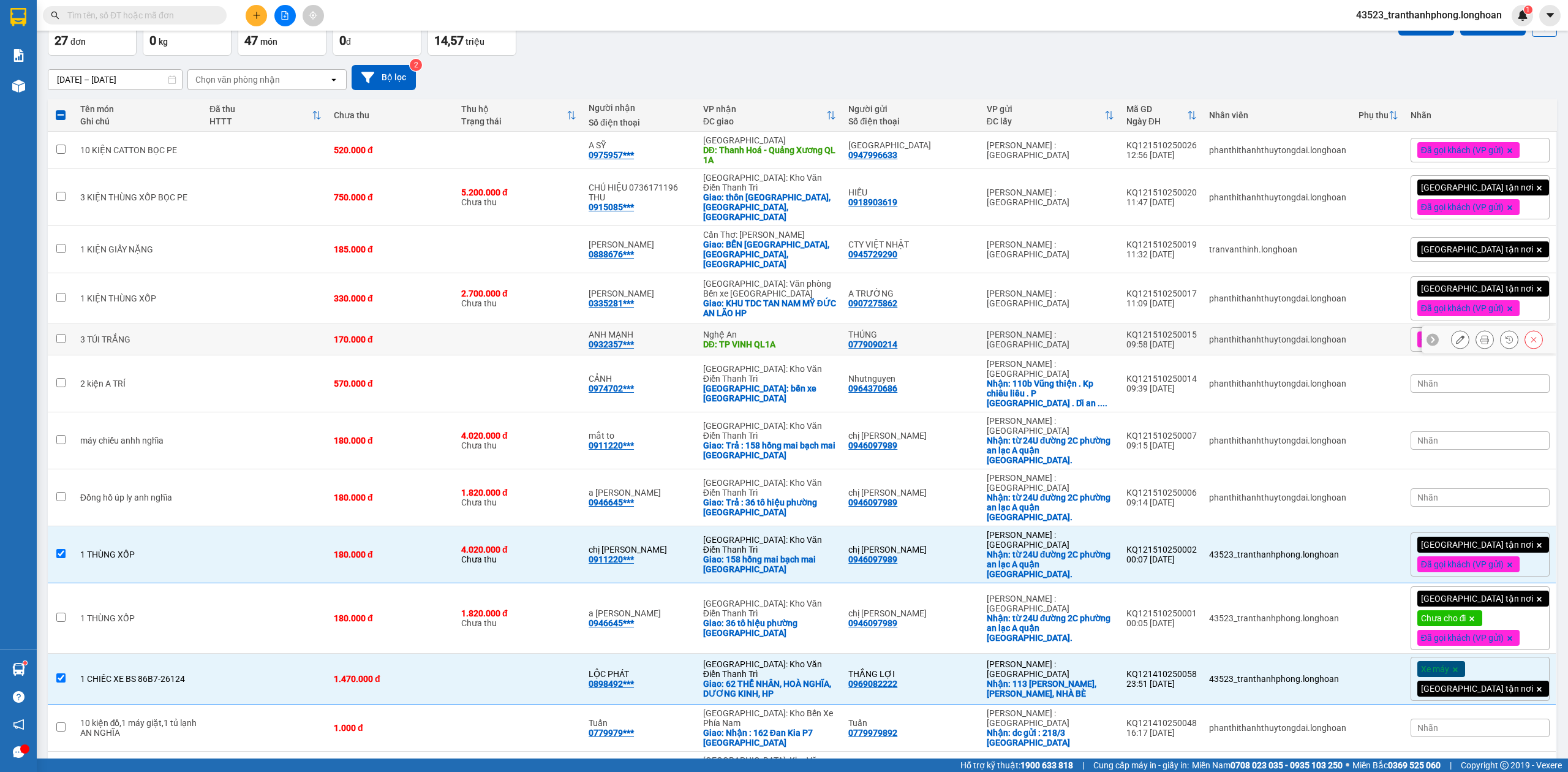
click at [783, 340] on div "DĐ: TP VINH QL1A" at bounding box center [770, 344] width 133 height 10
checkbox input "true"
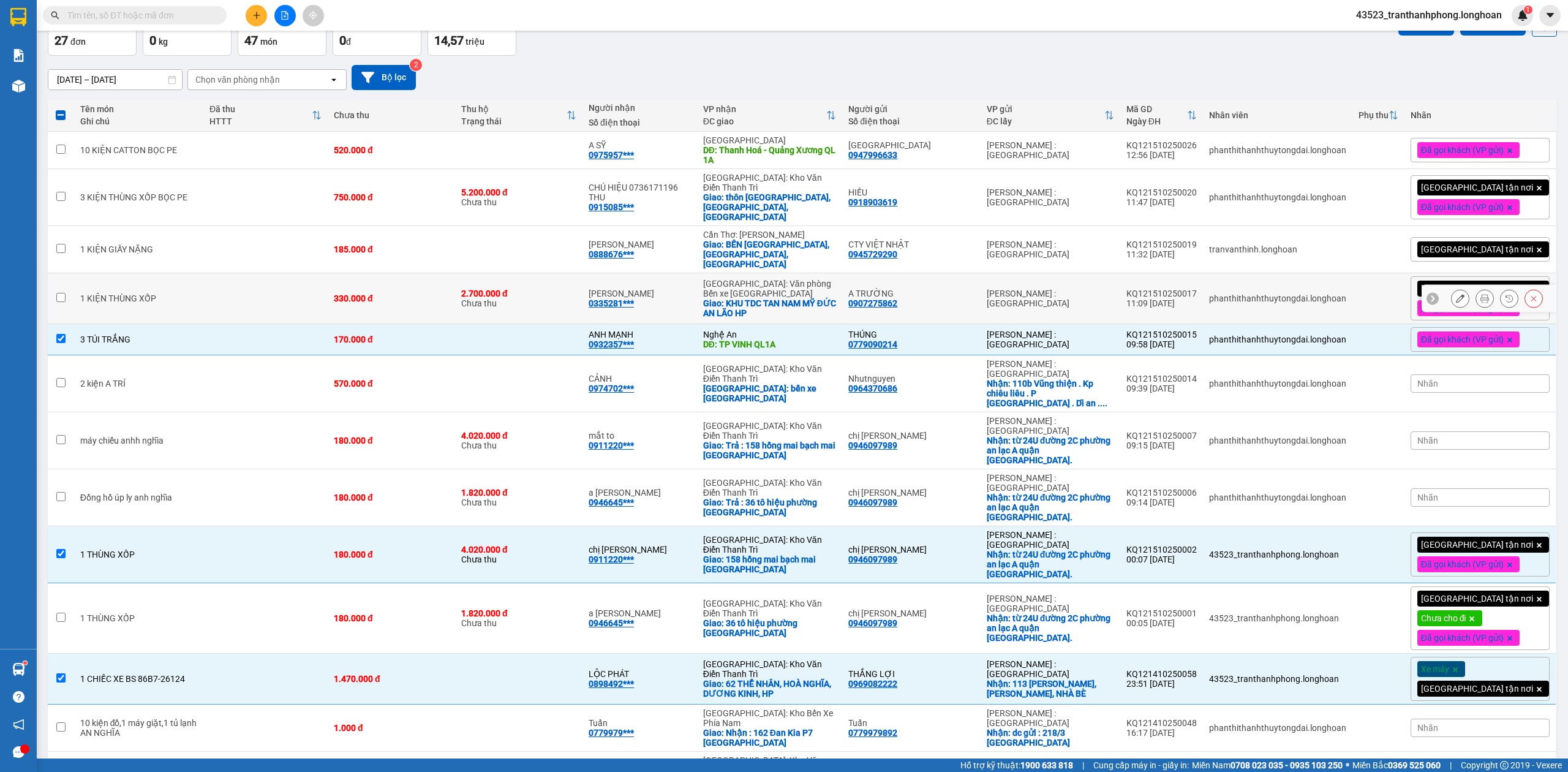
click at [774, 282] on div "[GEOGRAPHIC_DATA]: Văn phòng Bến xe [GEOGRAPHIC_DATA]" at bounding box center [770, 288] width 133 height 19
checkbox input "true"
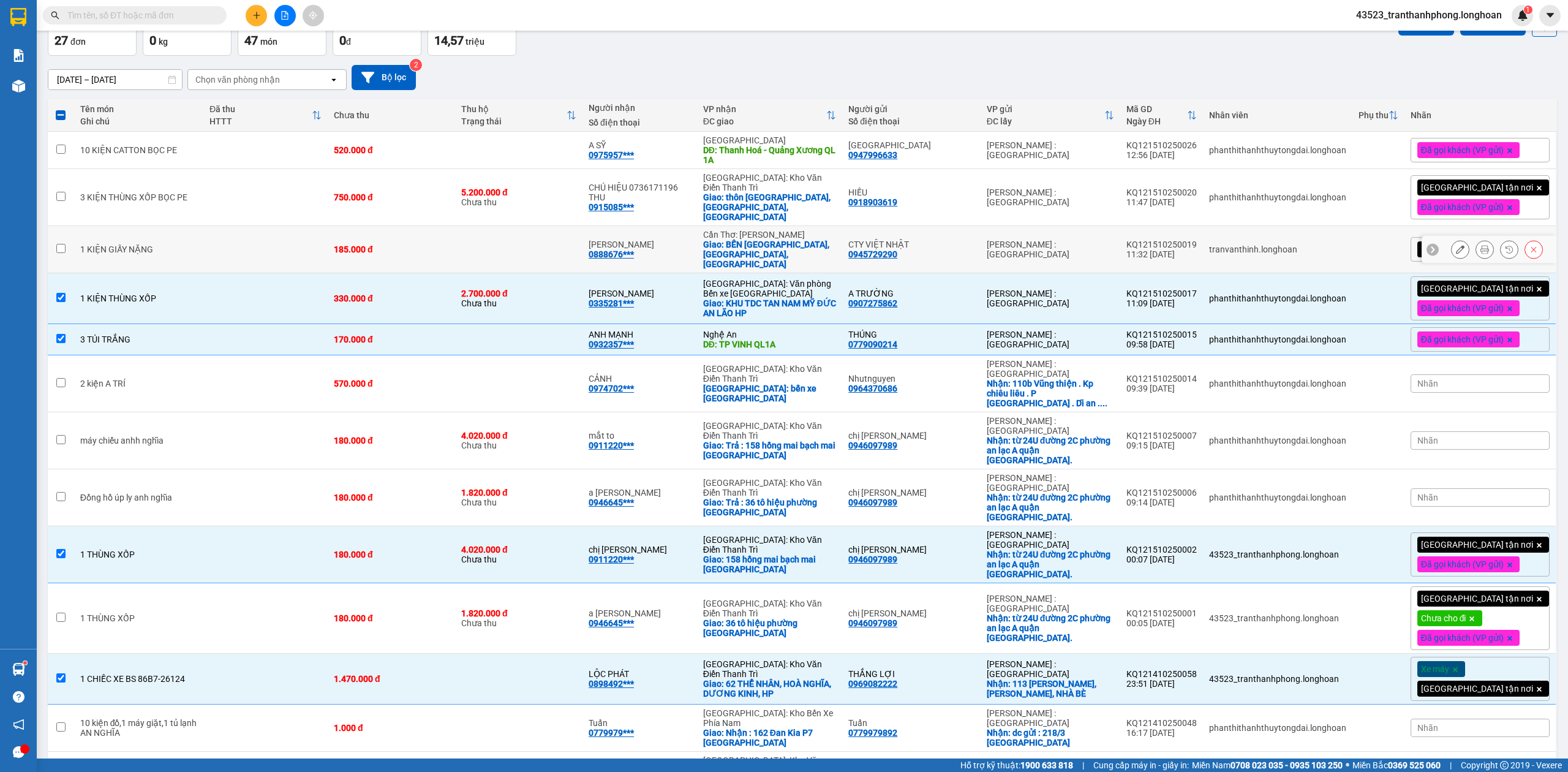
click at [761, 229] on div "Cần Thơ: [PERSON_NAME]" at bounding box center [770, 234] width 133 height 10
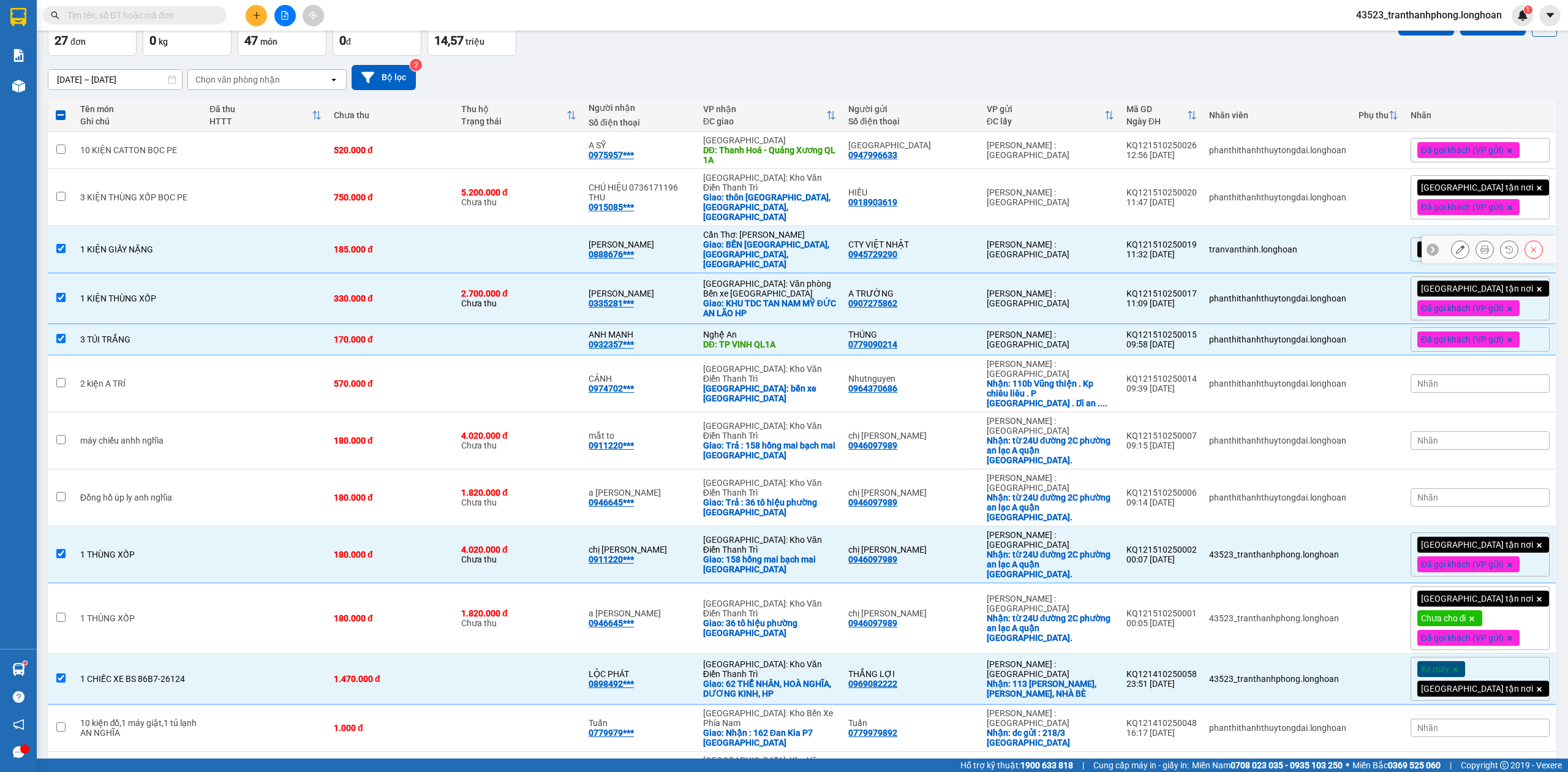
click at [761, 229] on div "Cần Thơ: [PERSON_NAME]" at bounding box center [770, 234] width 133 height 10
checkbox input "false"
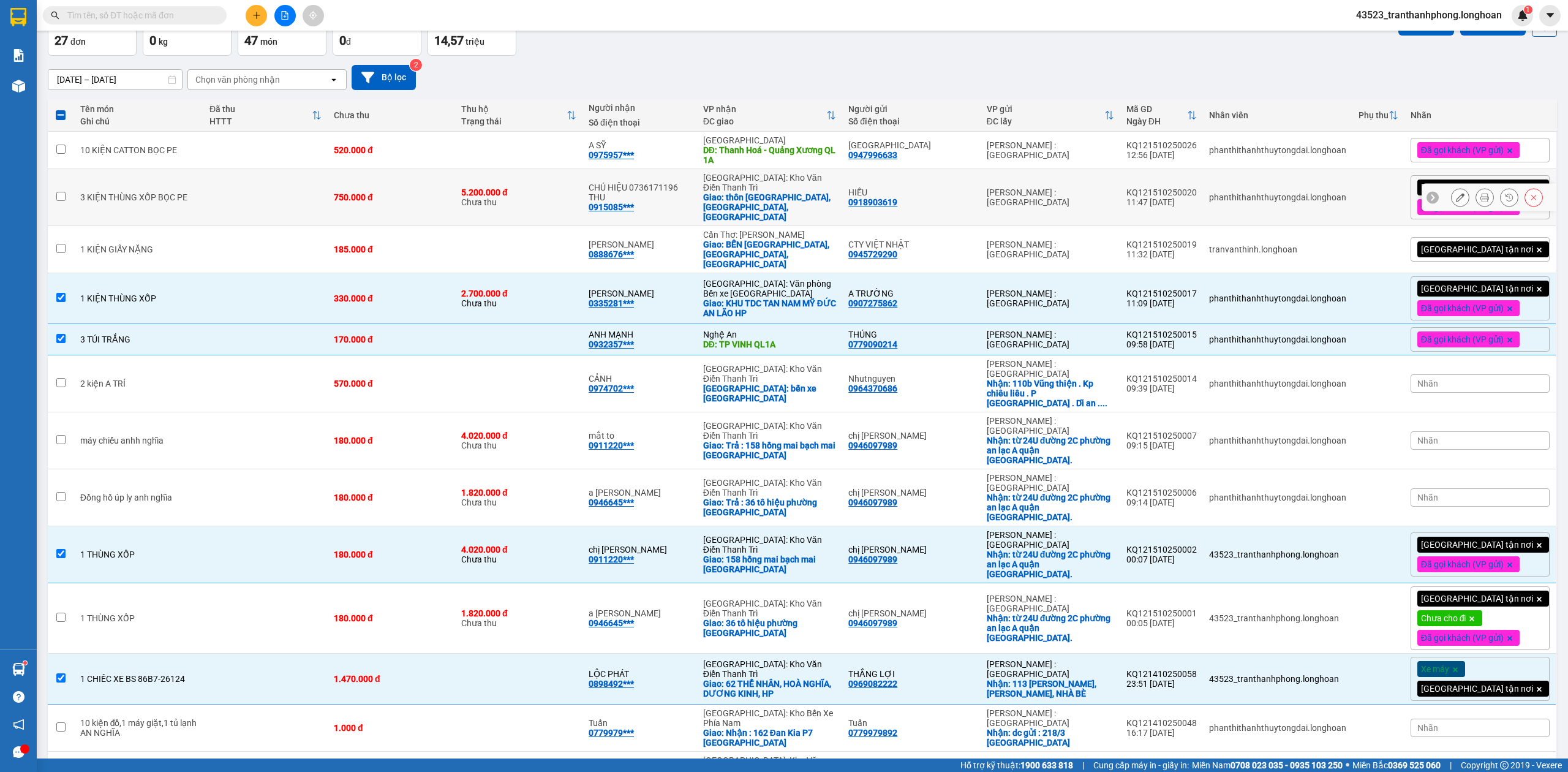
click at [767, 189] on div "[GEOGRAPHIC_DATA]: Kho Văn Điển Thanh Trì" at bounding box center [770, 182] width 133 height 19
checkbox input "true"
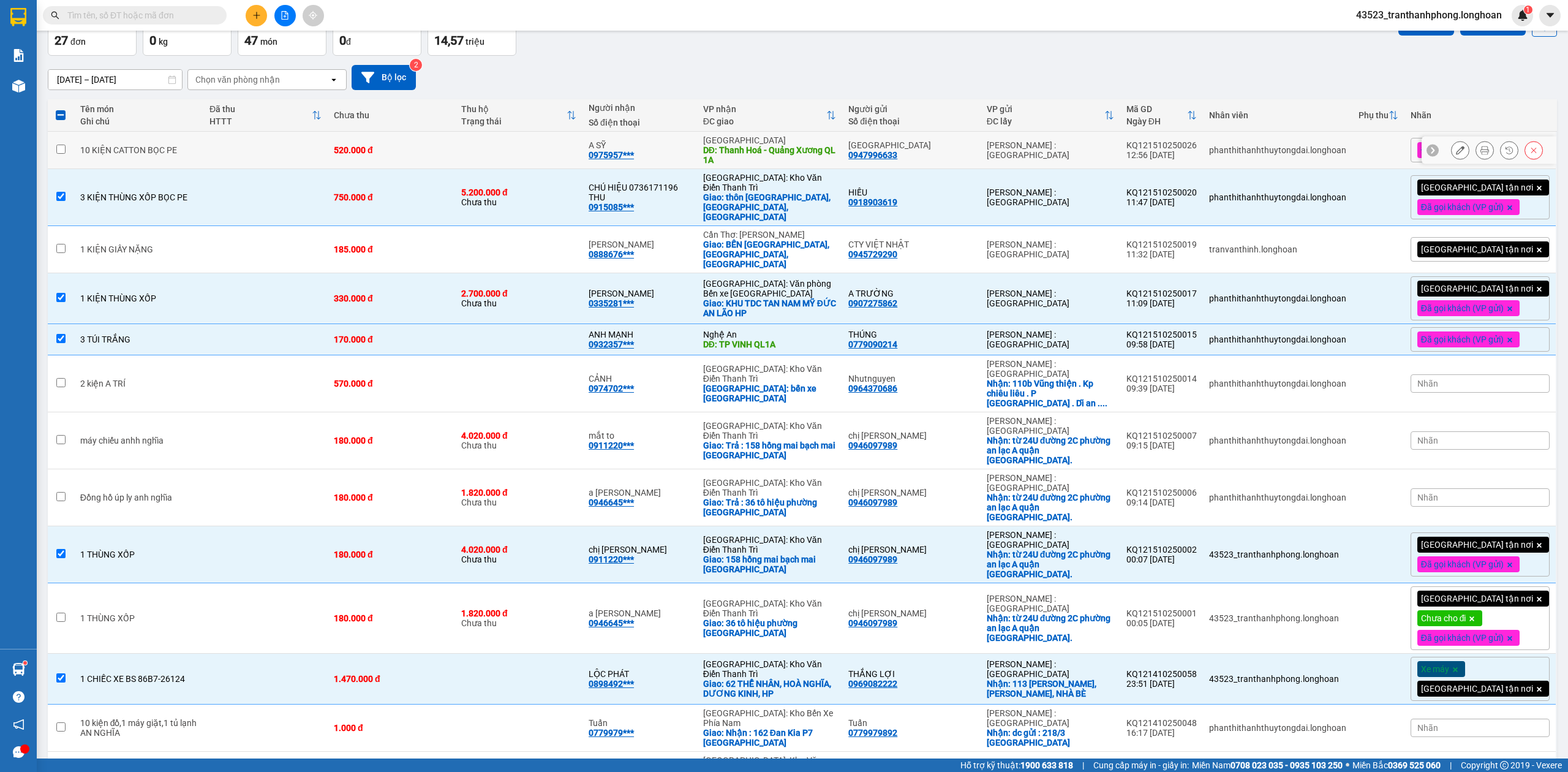
click at [758, 161] on div "DĐ: Thanh Hoá - Quảng Xương QL 1A" at bounding box center [770, 155] width 133 height 19
checkbox input "true"
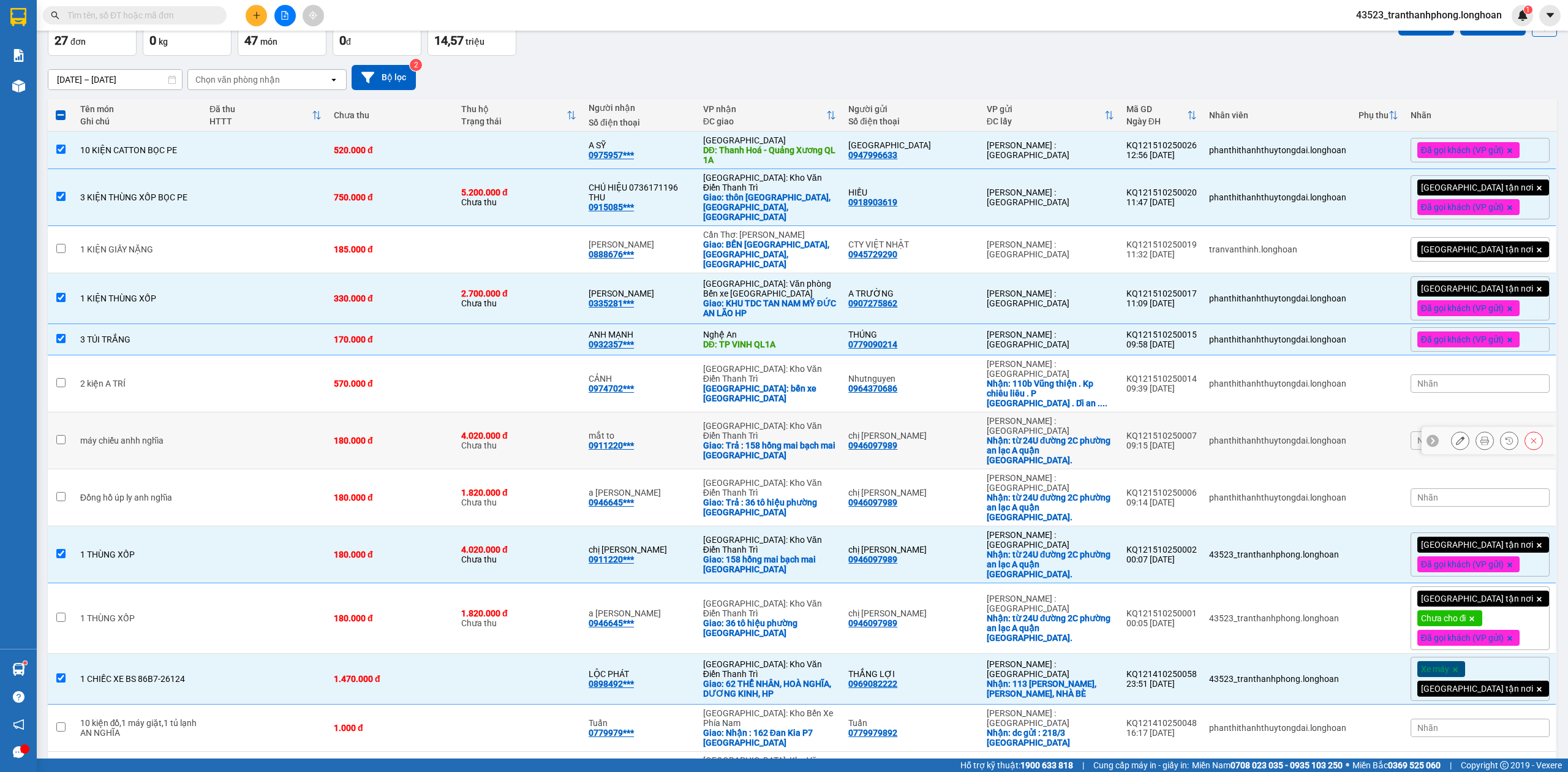
scroll to position [0, 0]
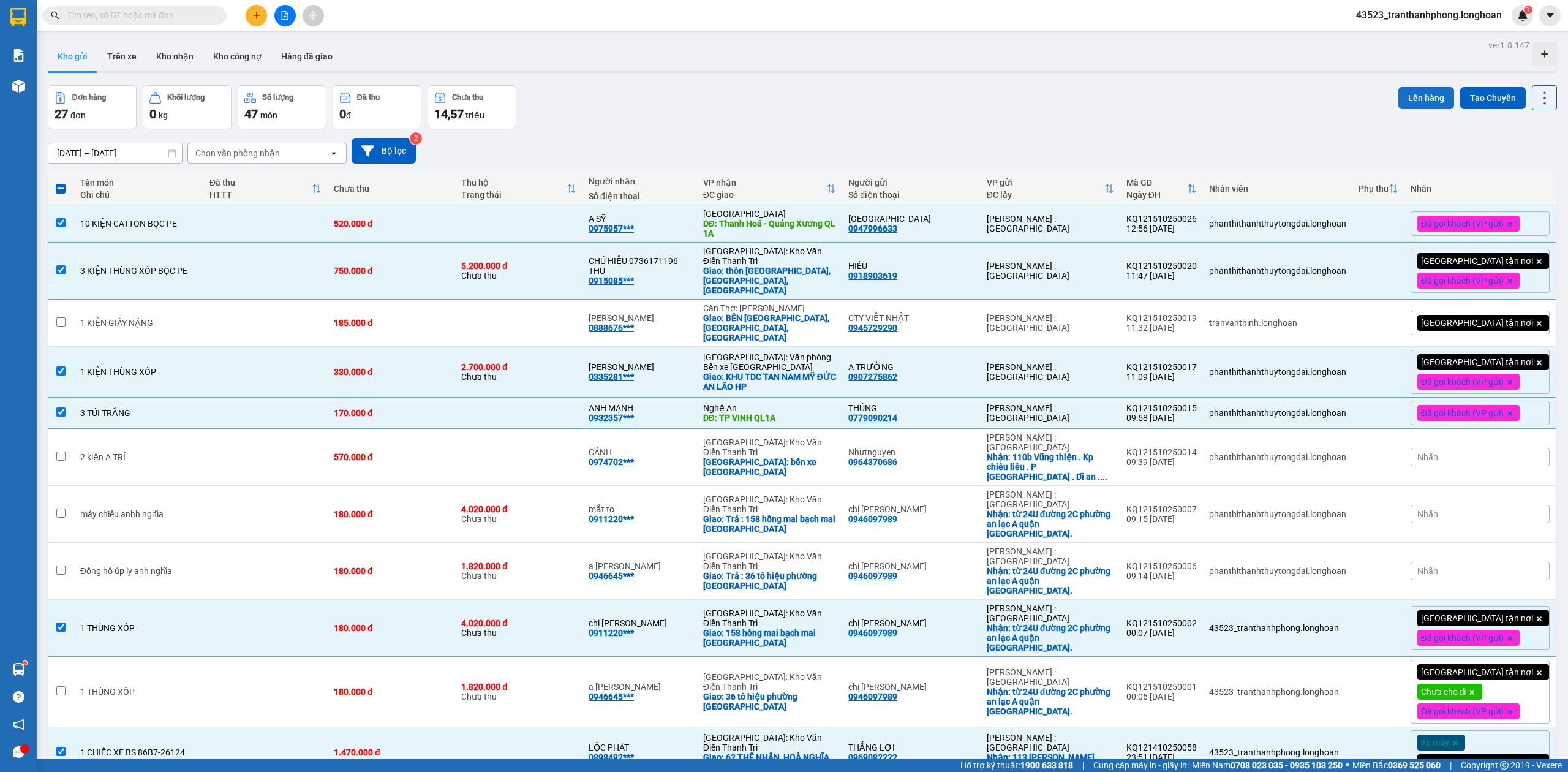
click at [1399, 103] on button "Lên hàng" at bounding box center [1427, 98] width 55 height 22
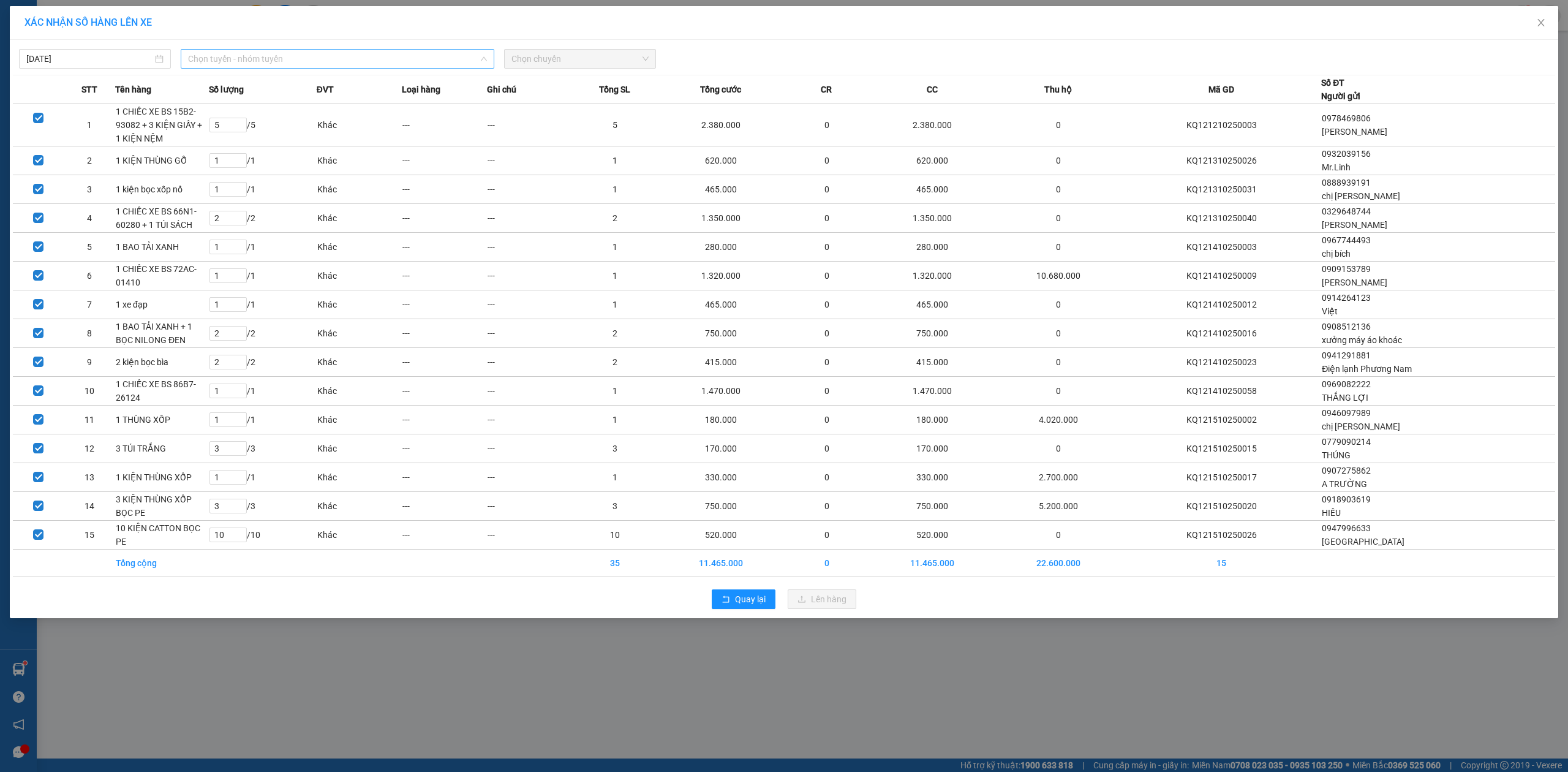
click at [247, 51] on span "Chọn tuyến - nhóm tuyến" at bounding box center [337, 59] width 299 height 19
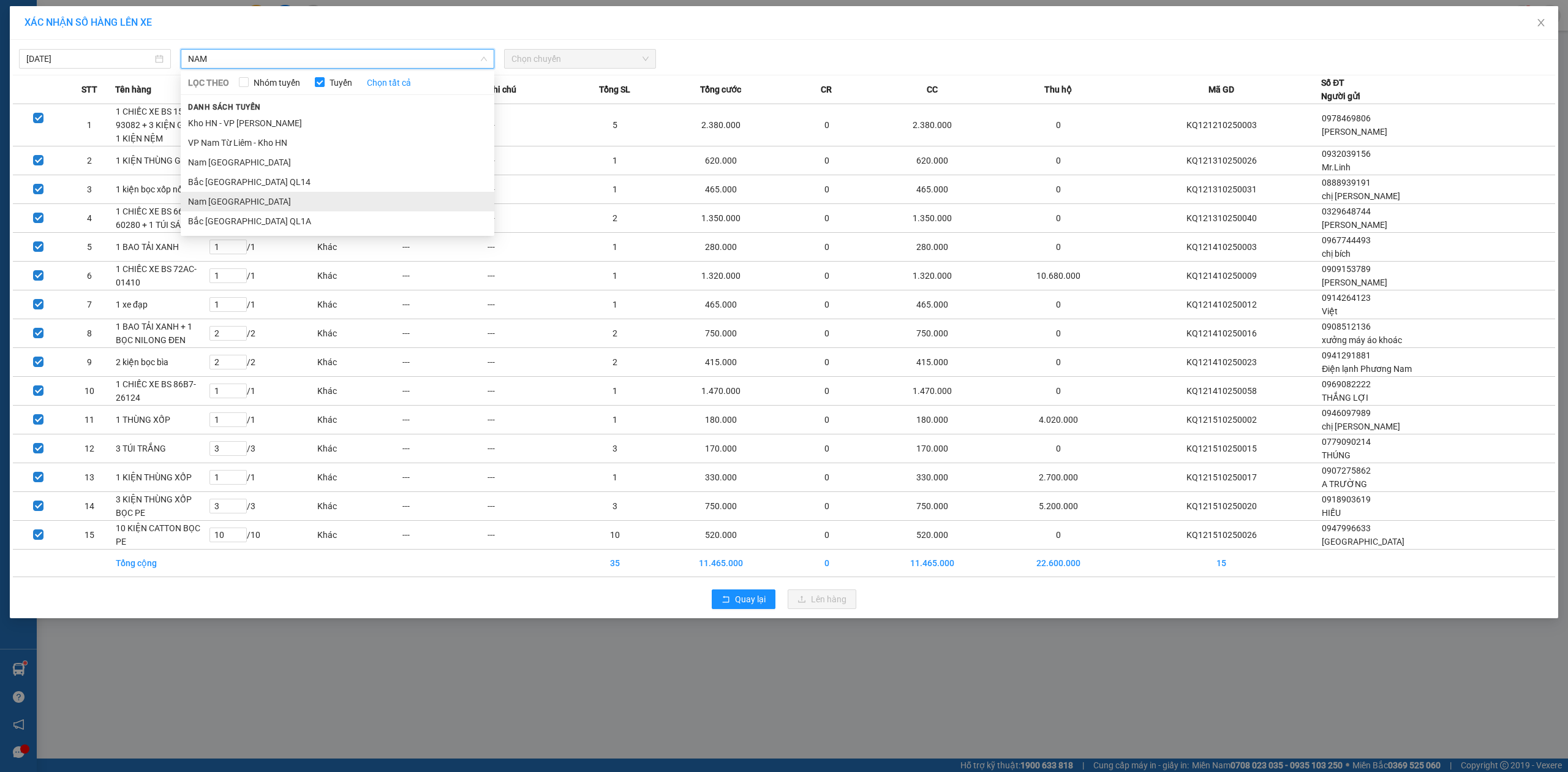
type input "NAM"
click at [263, 197] on li "Nam [GEOGRAPHIC_DATA]" at bounding box center [338, 202] width 313 height 19
type input "NAM"
click at [231, 194] on li "Nam [GEOGRAPHIC_DATA]" at bounding box center [338, 202] width 313 height 19
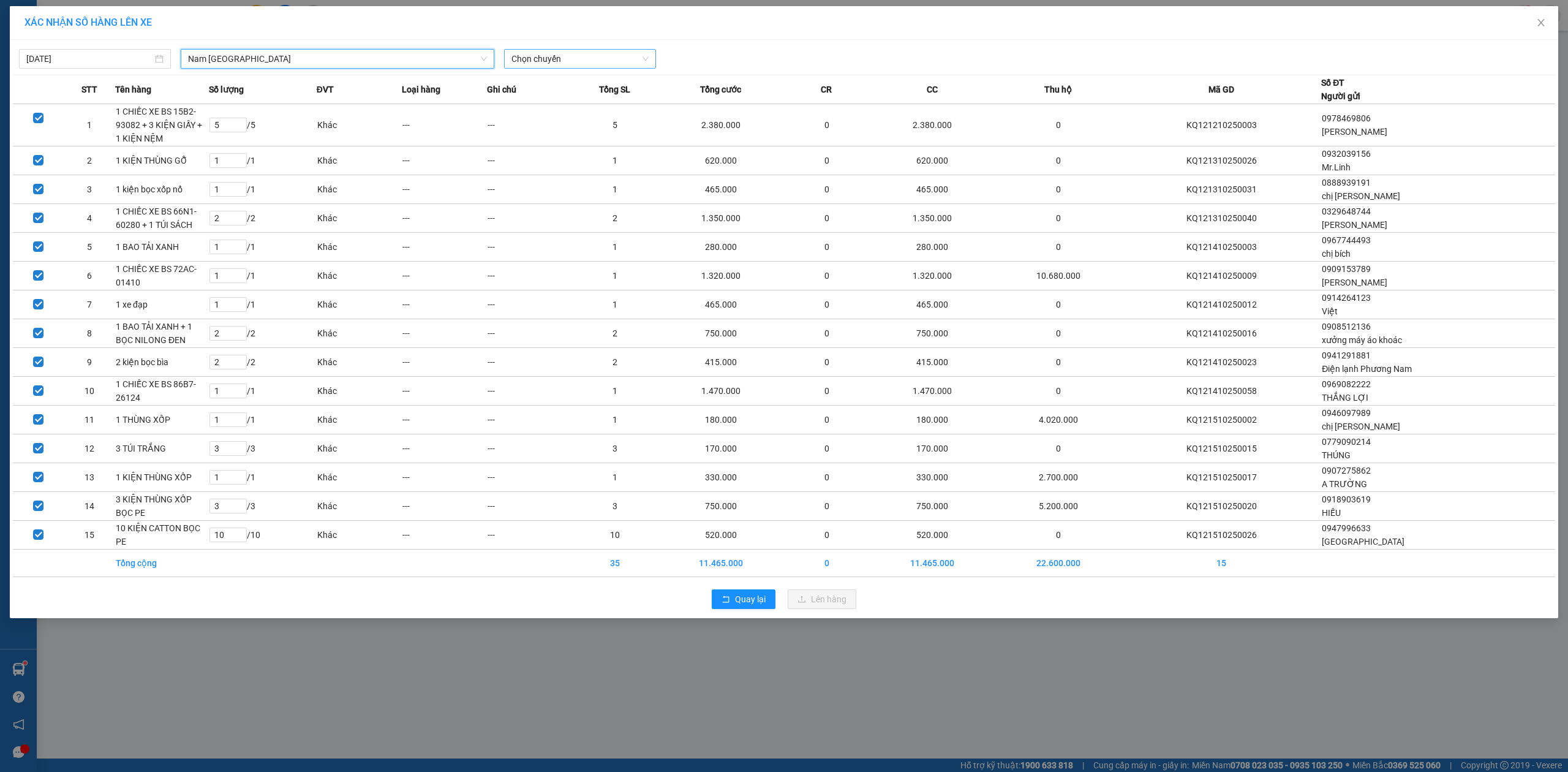
click at [607, 67] on span "Chọn chuyến" at bounding box center [580, 59] width 137 height 19
click at [580, 106] on div "20:00 (TC) - 29E-191.97" at bounding box center [559, 103] width 96 height 13
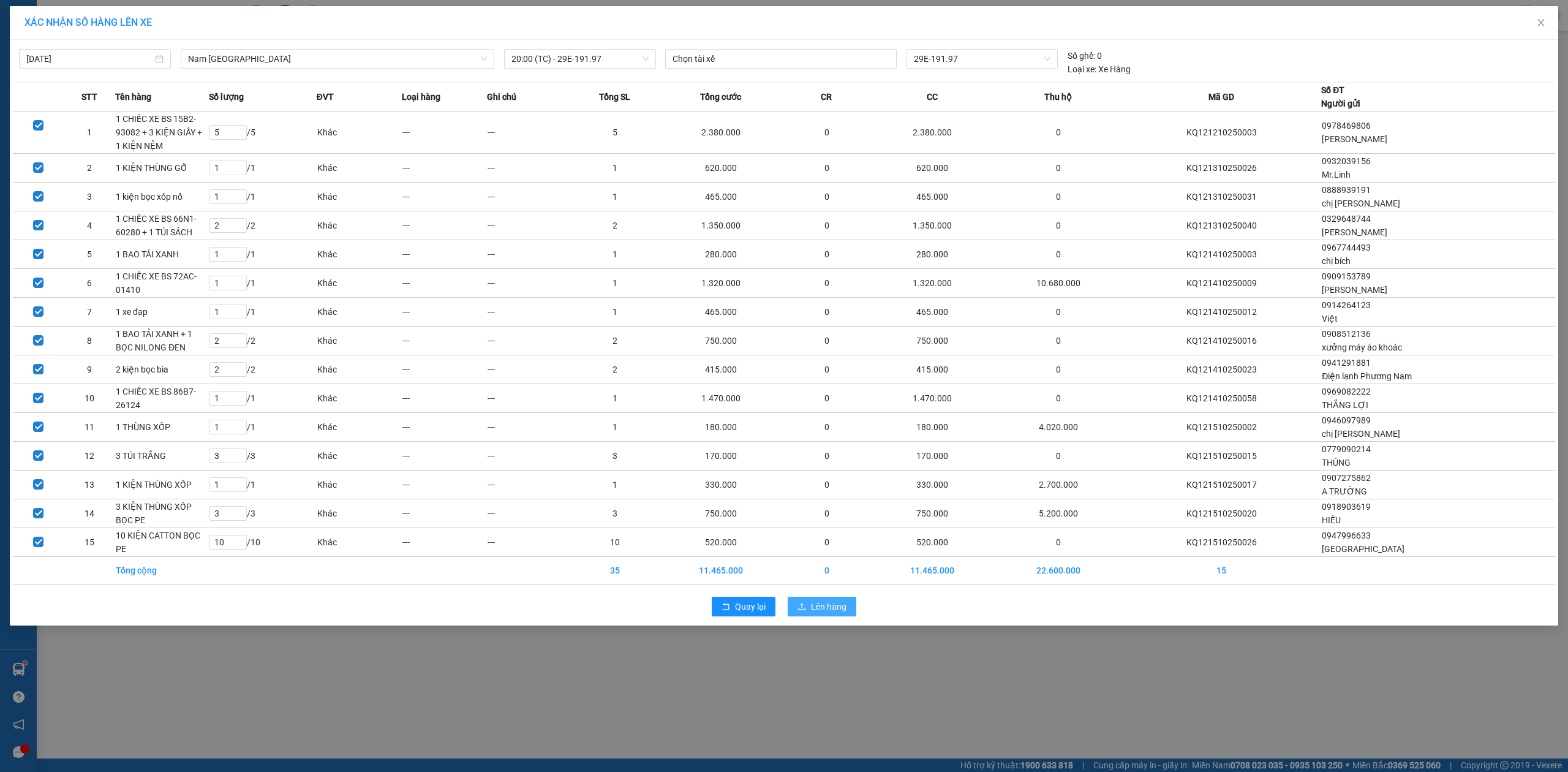
click at [827, 613] on span "Lên hàng" at bounding box center [828, 606] width 35 height 13
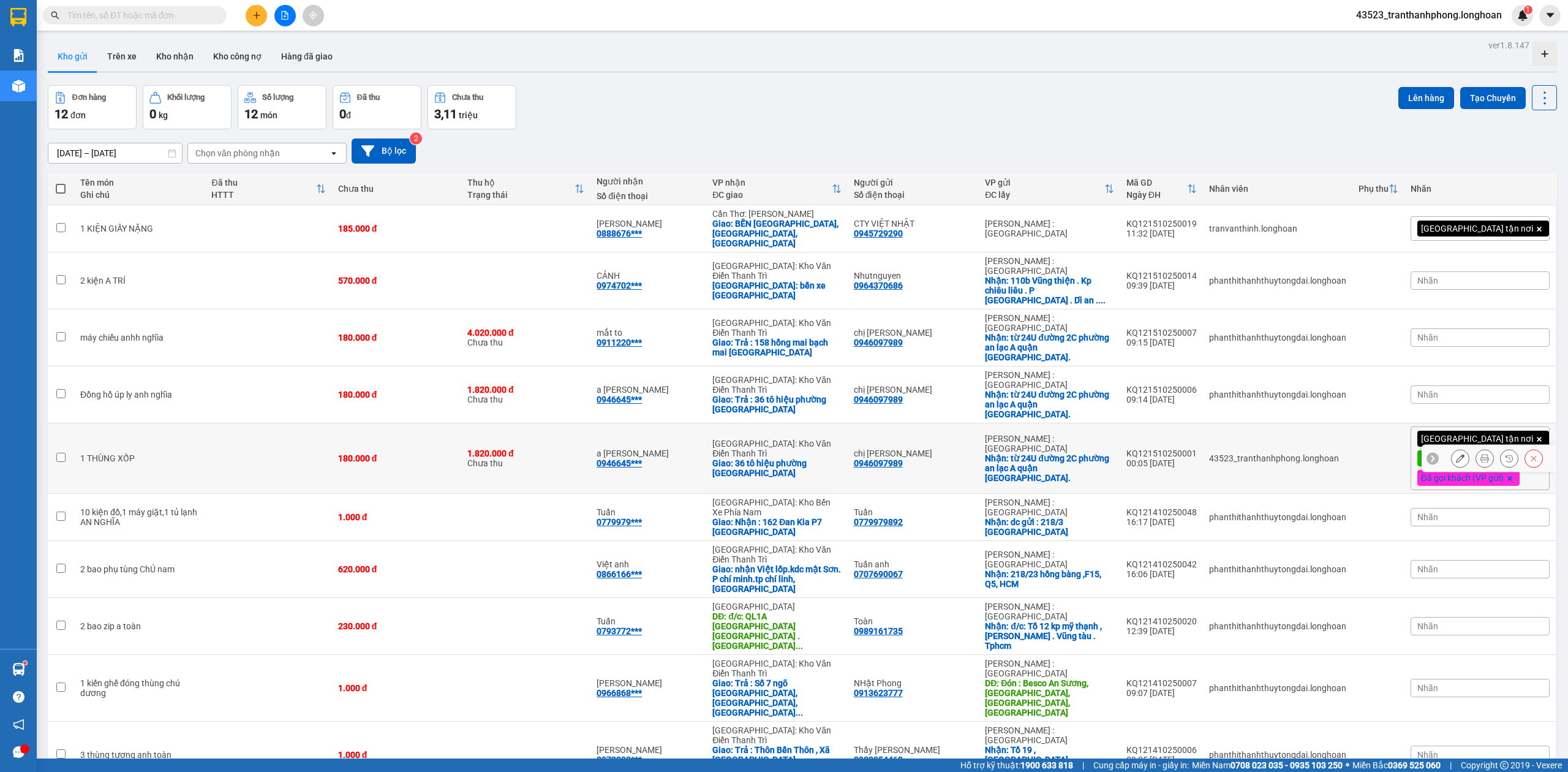
scroll to position [56, 0]
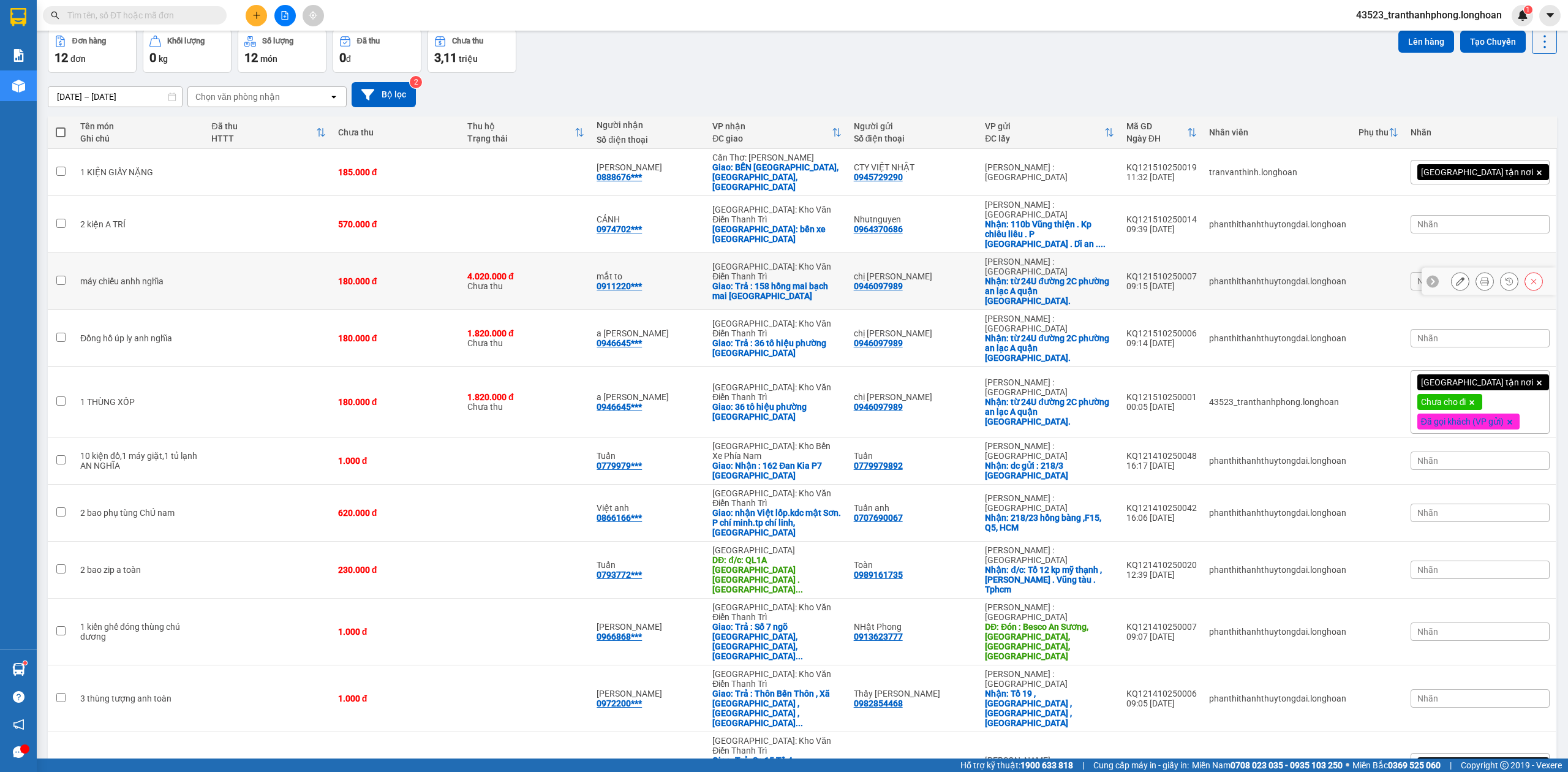
click at [219, 257] on td at bounding box center [268, 281] width 126 height 57
checkbox input "true"
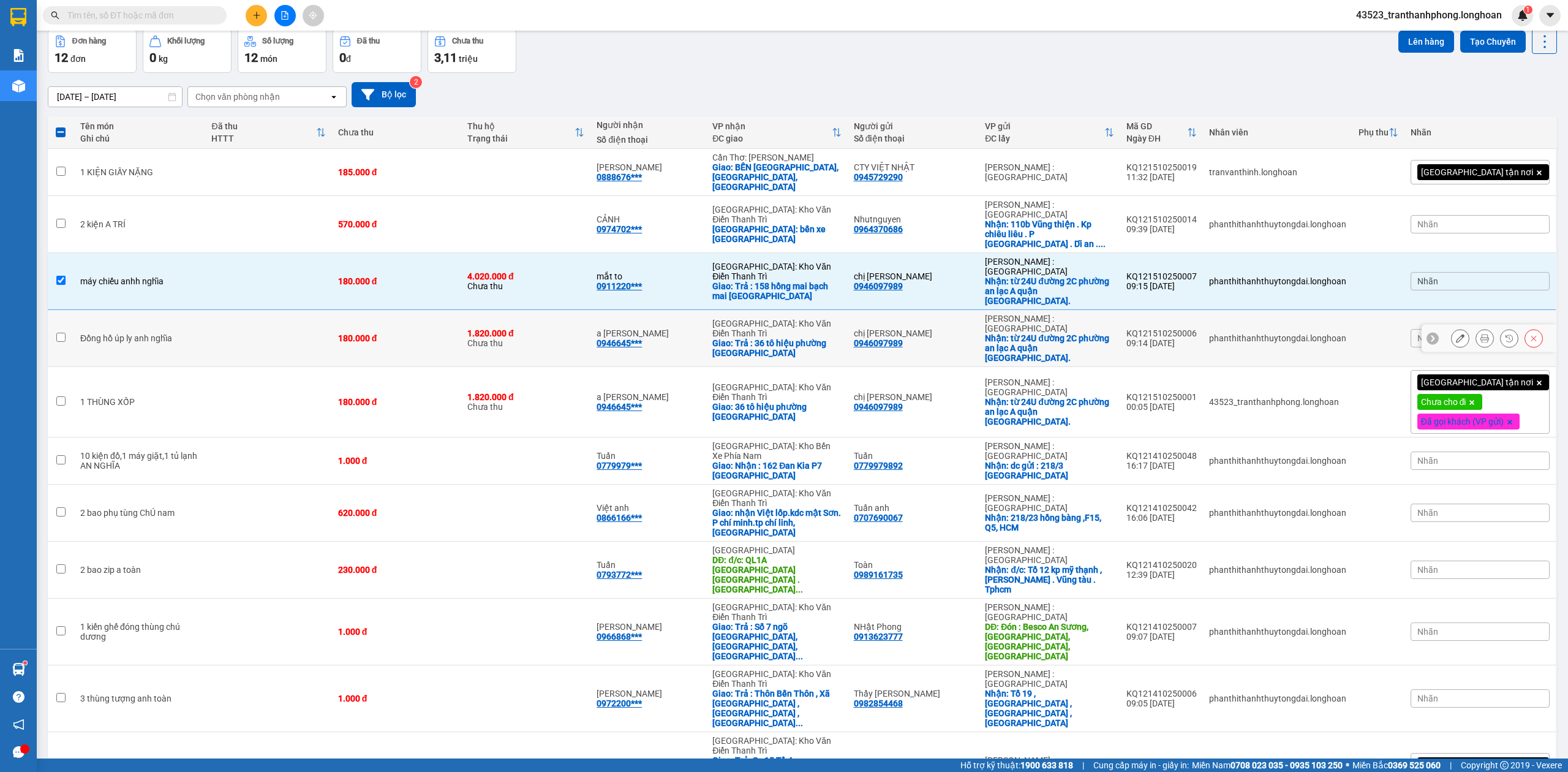
click at [205, 310] on td at bounding box center [268, 338] width 126 height 57
checkbox input "true"
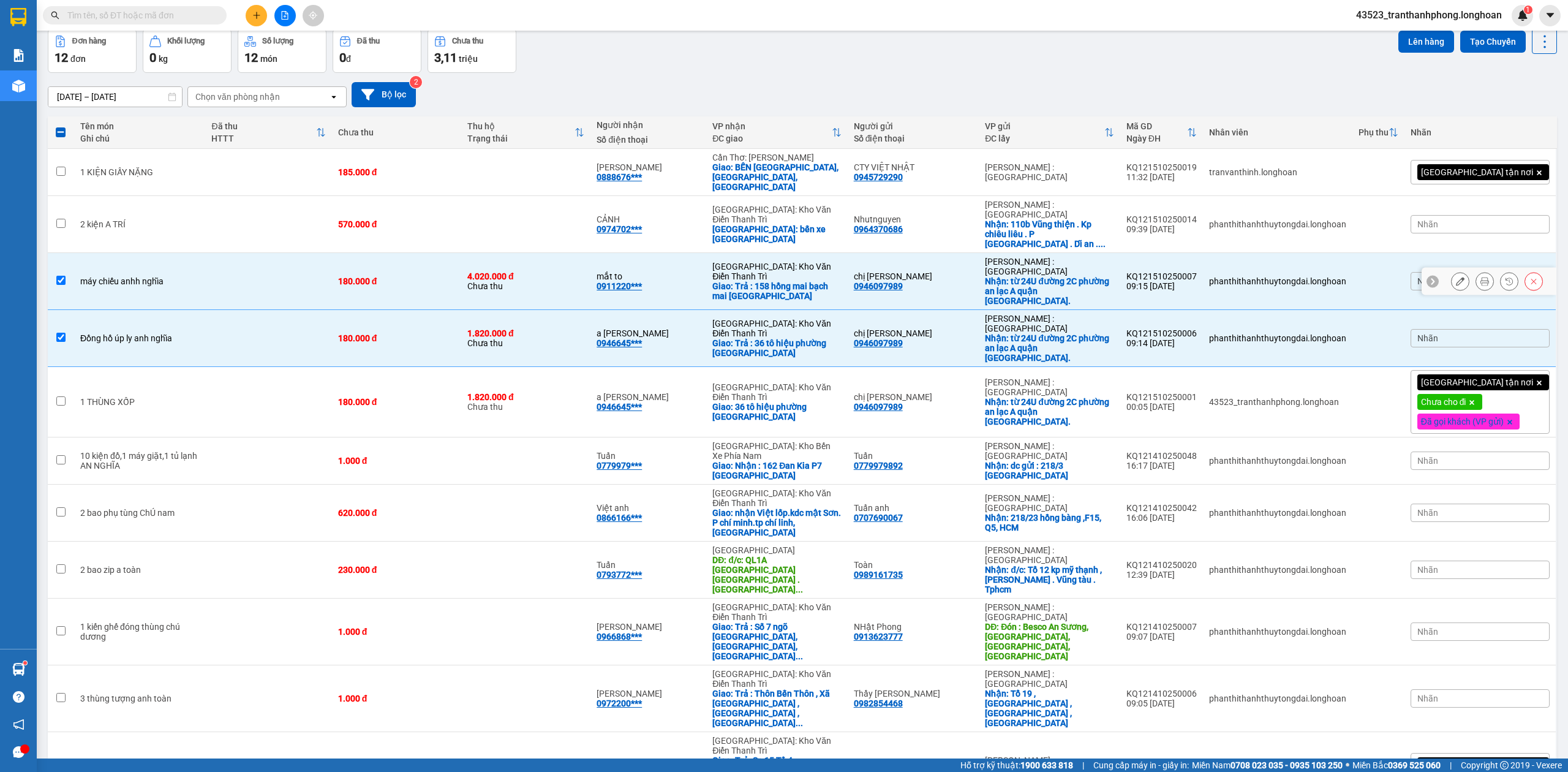
click at [224, 256] on td at bounding box center [268, 281] width 126 height 57
checkbox input "false"
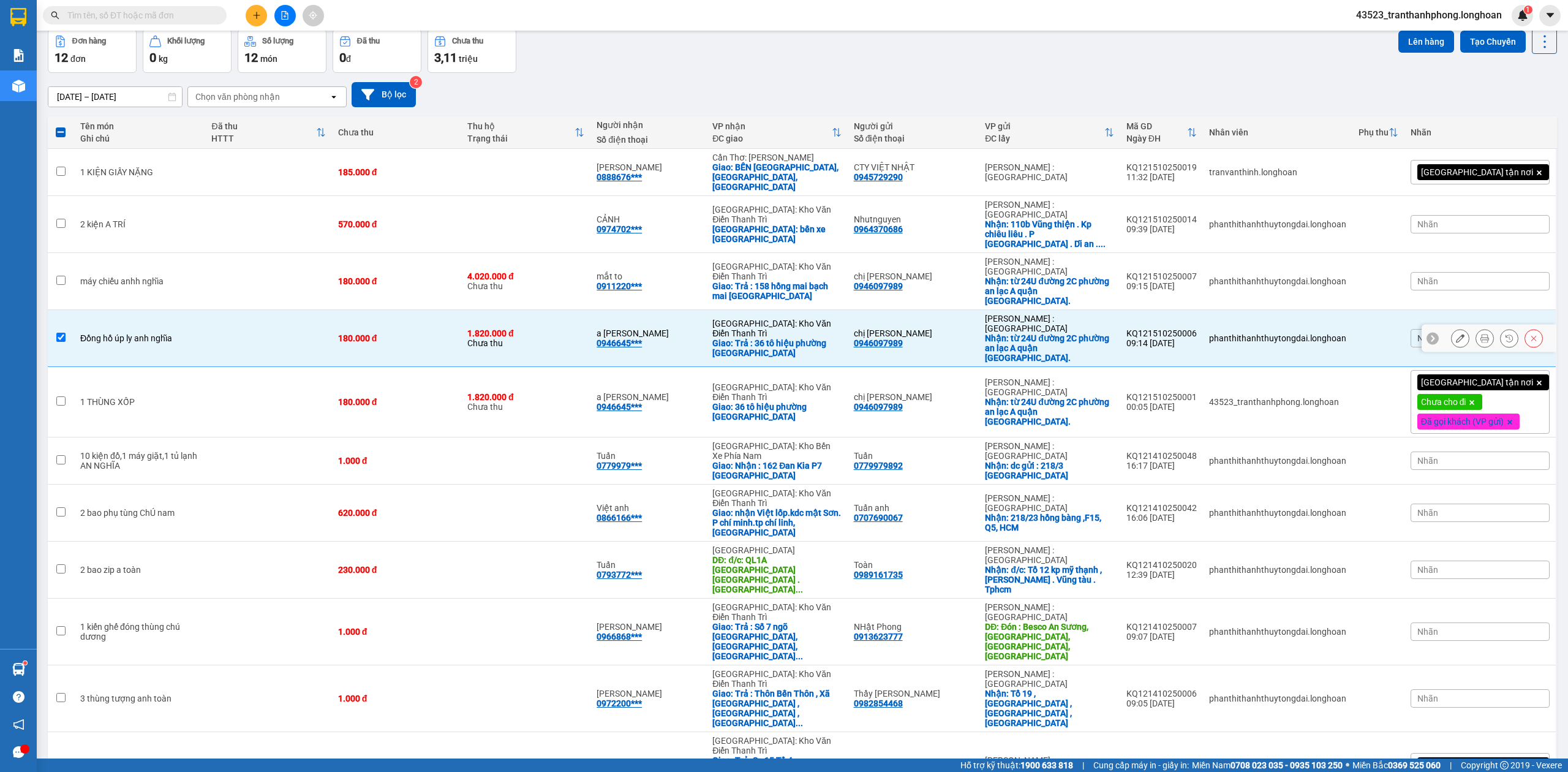
click at [209, 310] on td at bounding box center [268, 338] width 126 height 57
checkbox input "false"
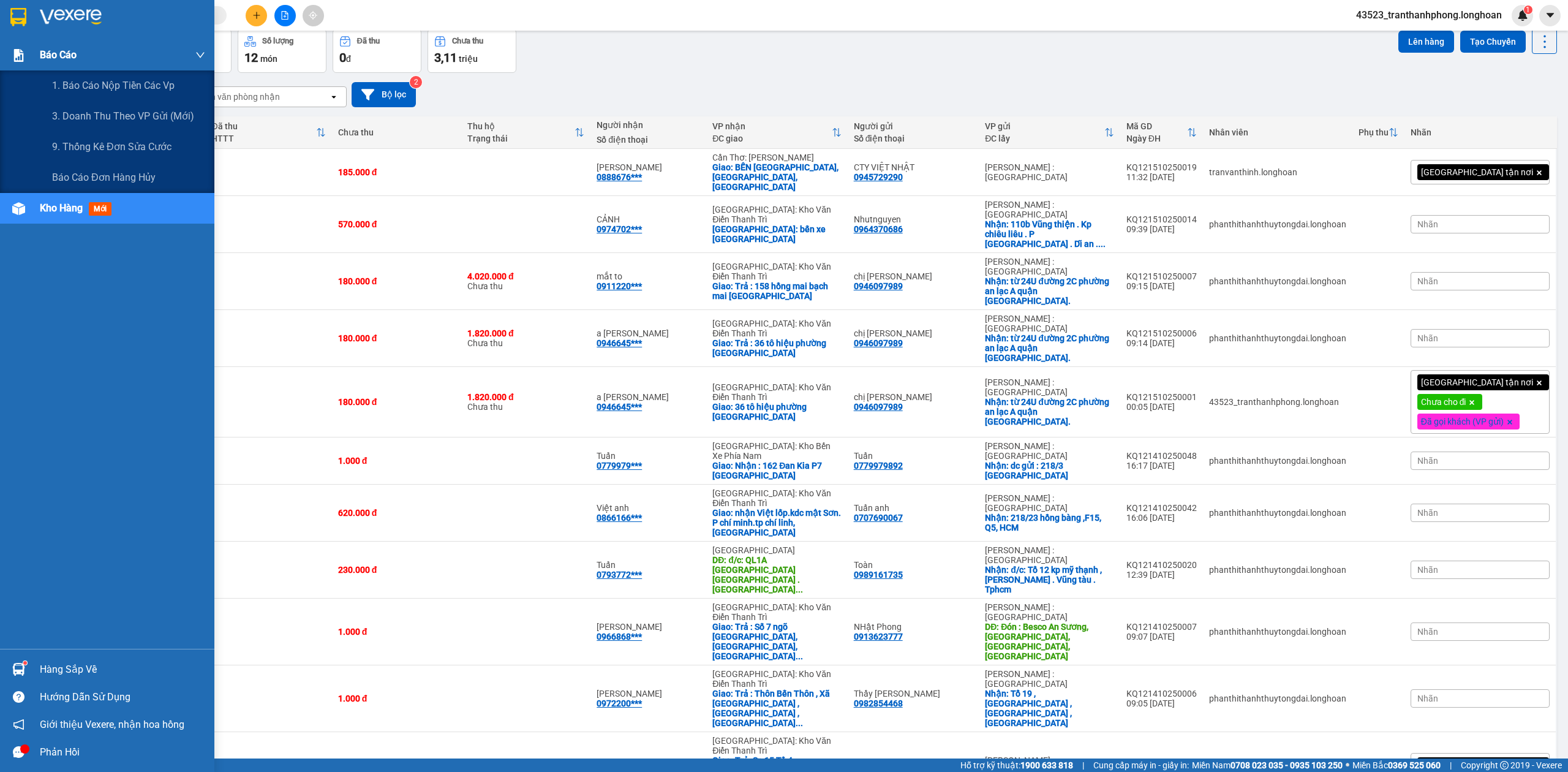
click at [20, 49] on img at bounding box center [19, 55] width 13 height 13
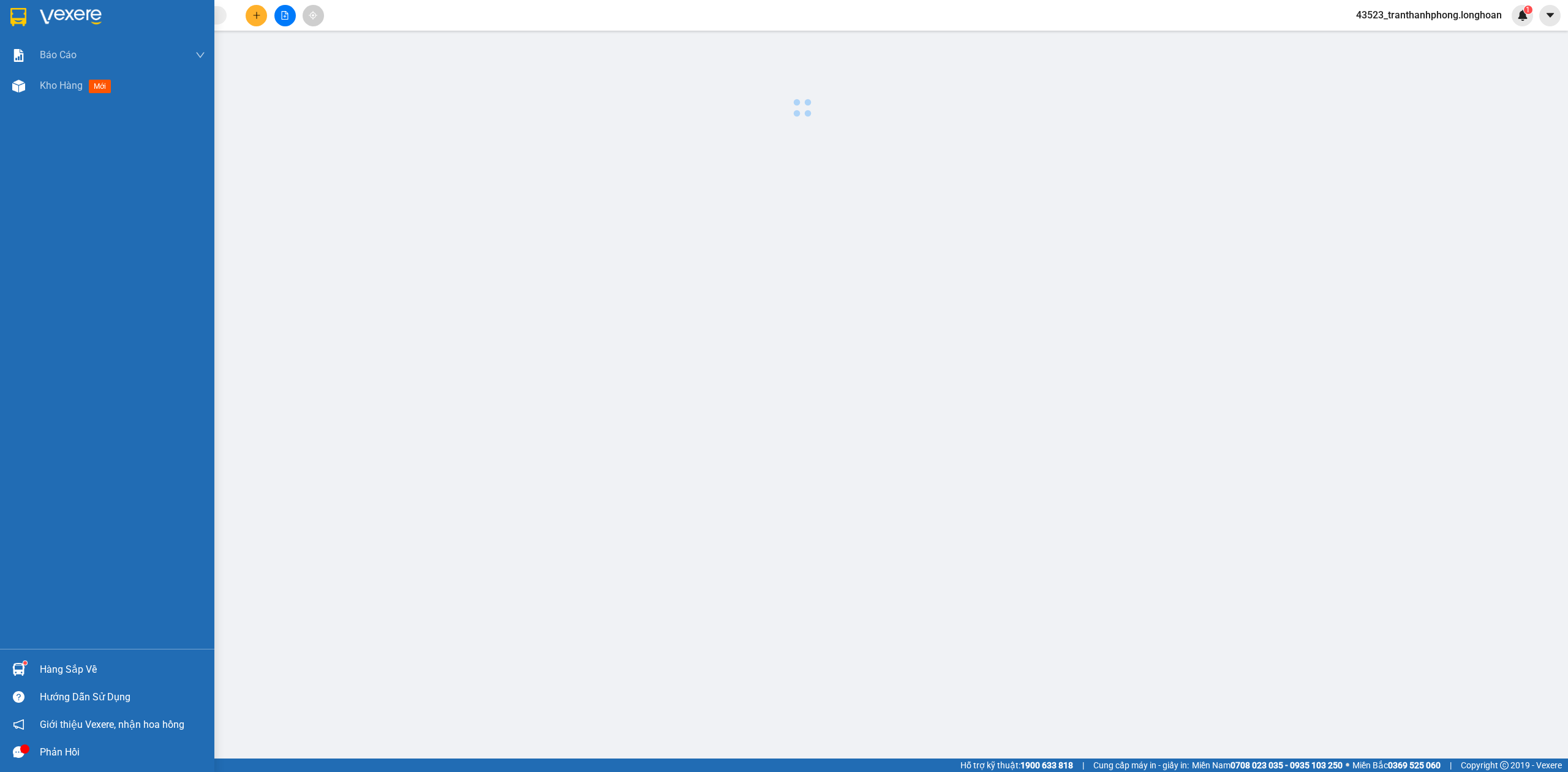
click at [28, 23] on div at bounding box center [18, 17] width 21 height 21
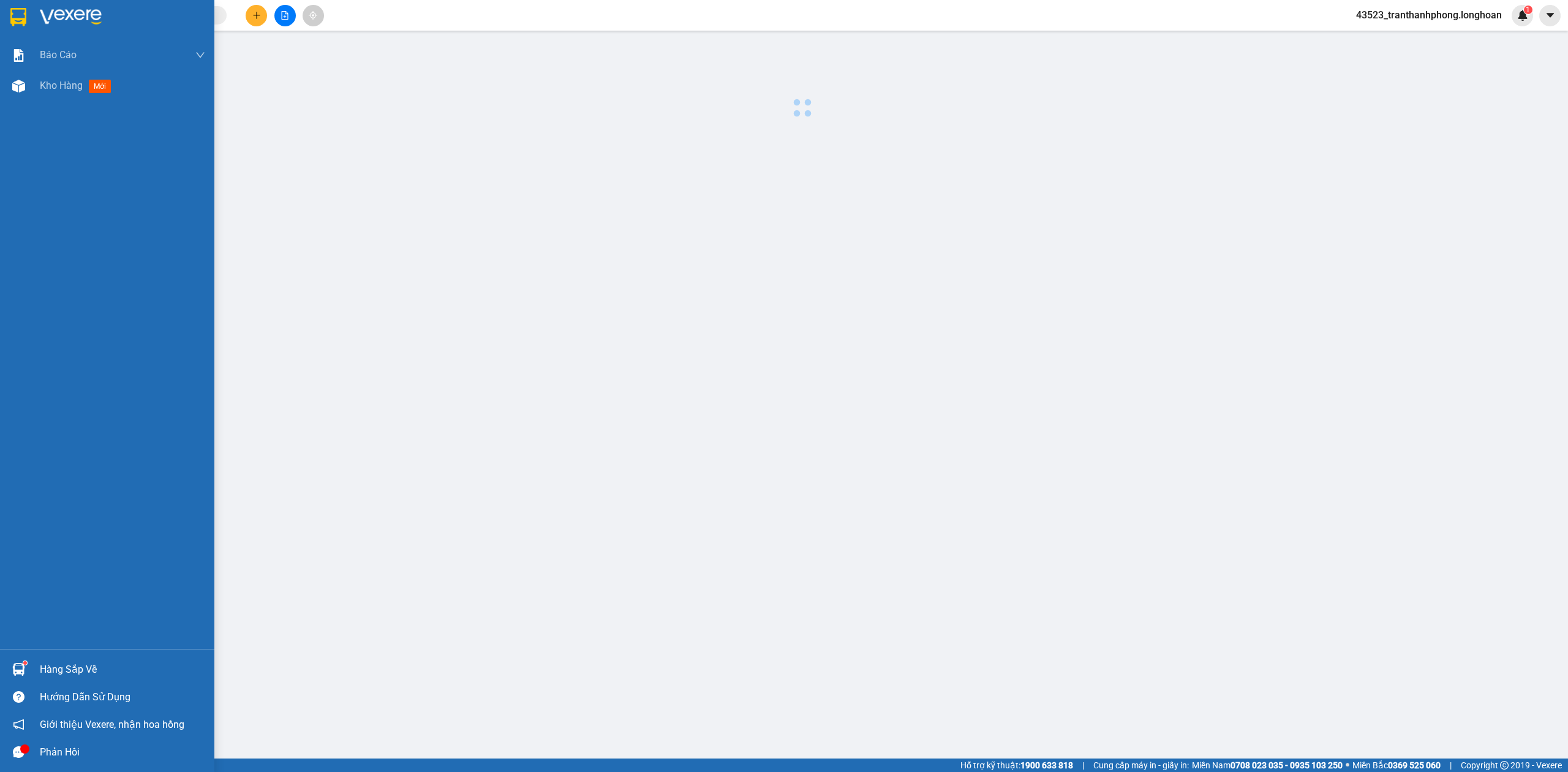
click at [28, 23] on div at bounding box center [18, 17] width 21 height 21
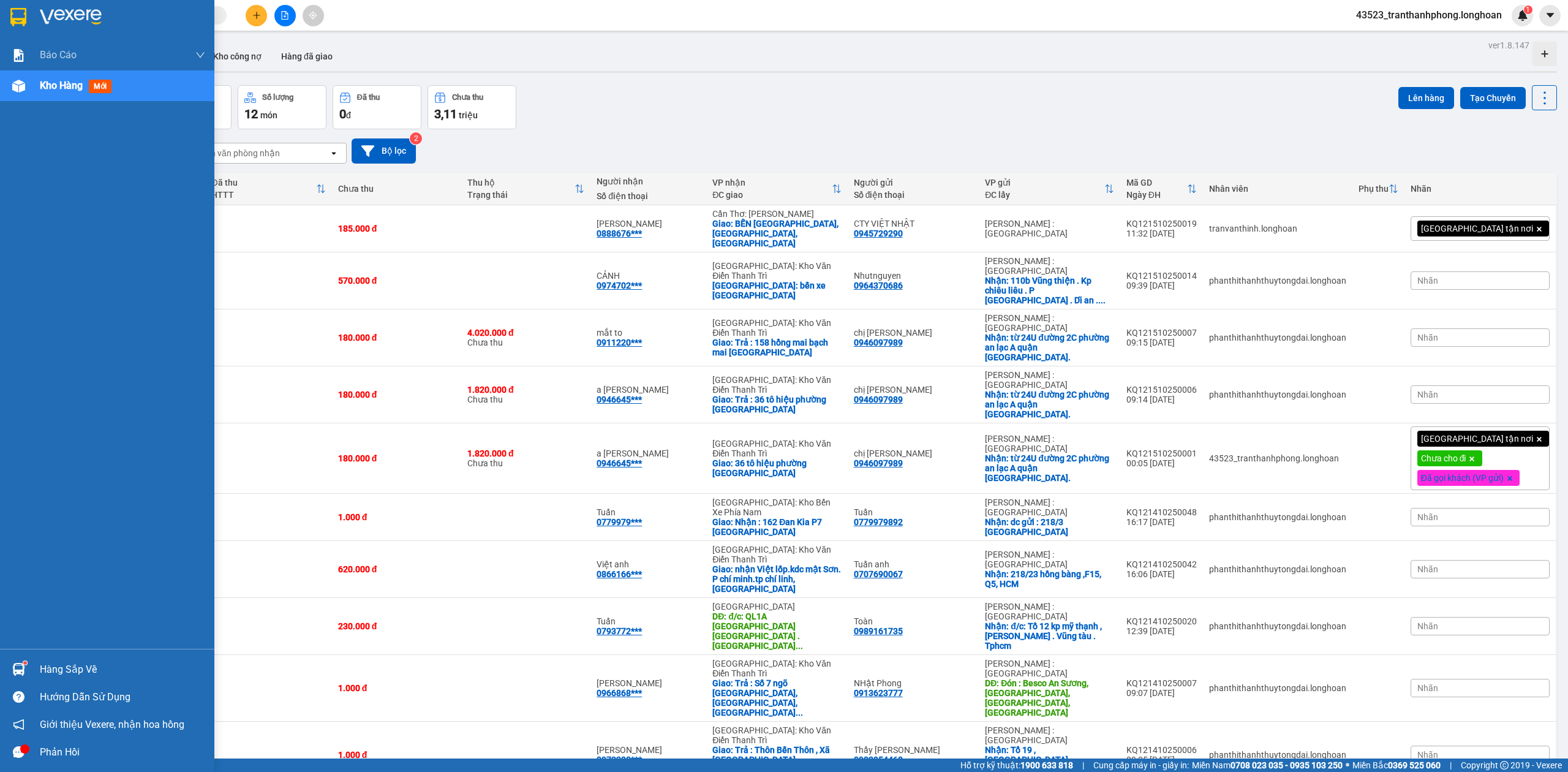
click at [24, 20] on img at bounding box center [18, 17] width 16 height 19
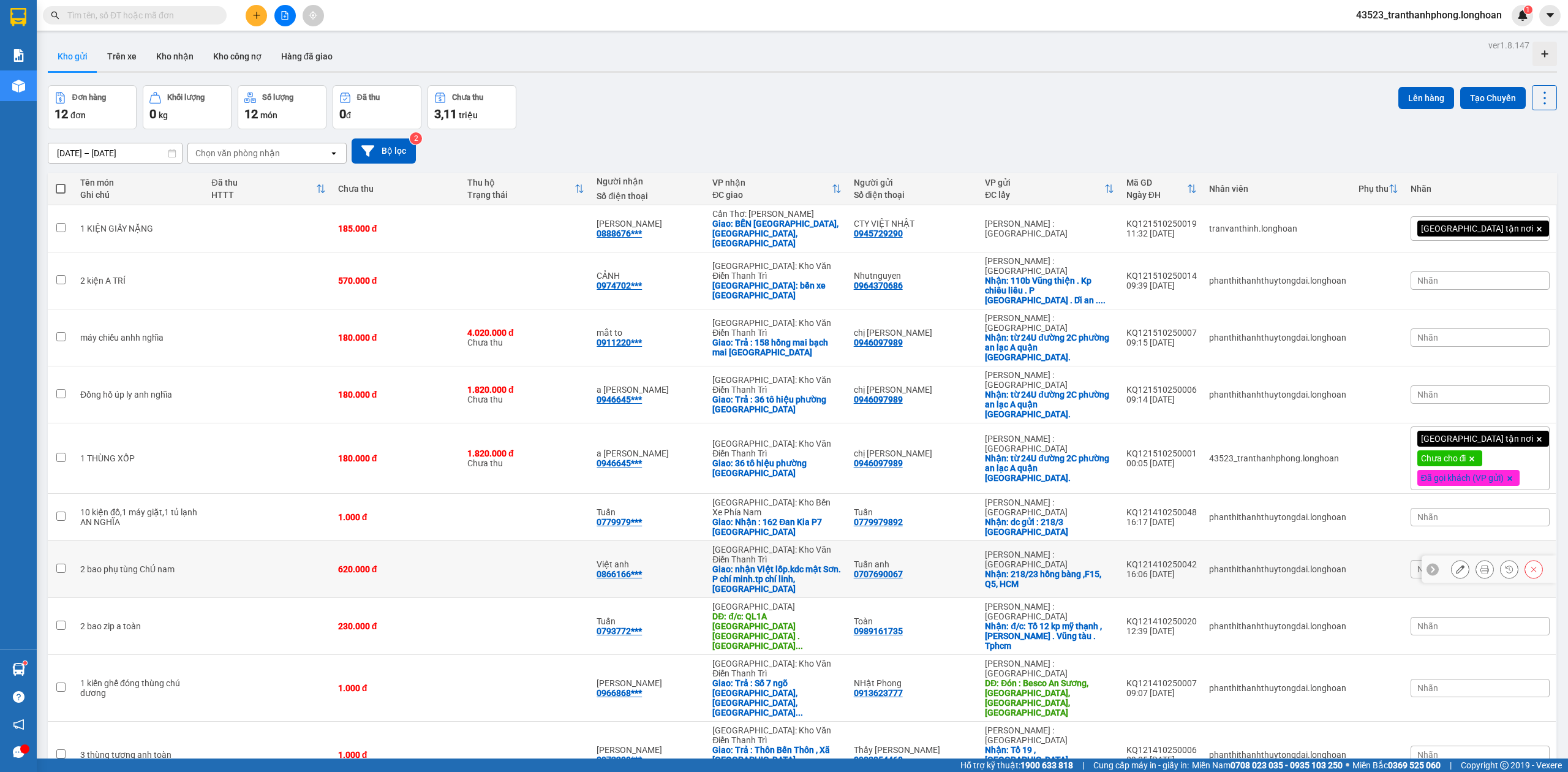
scroll to position [56, 0]
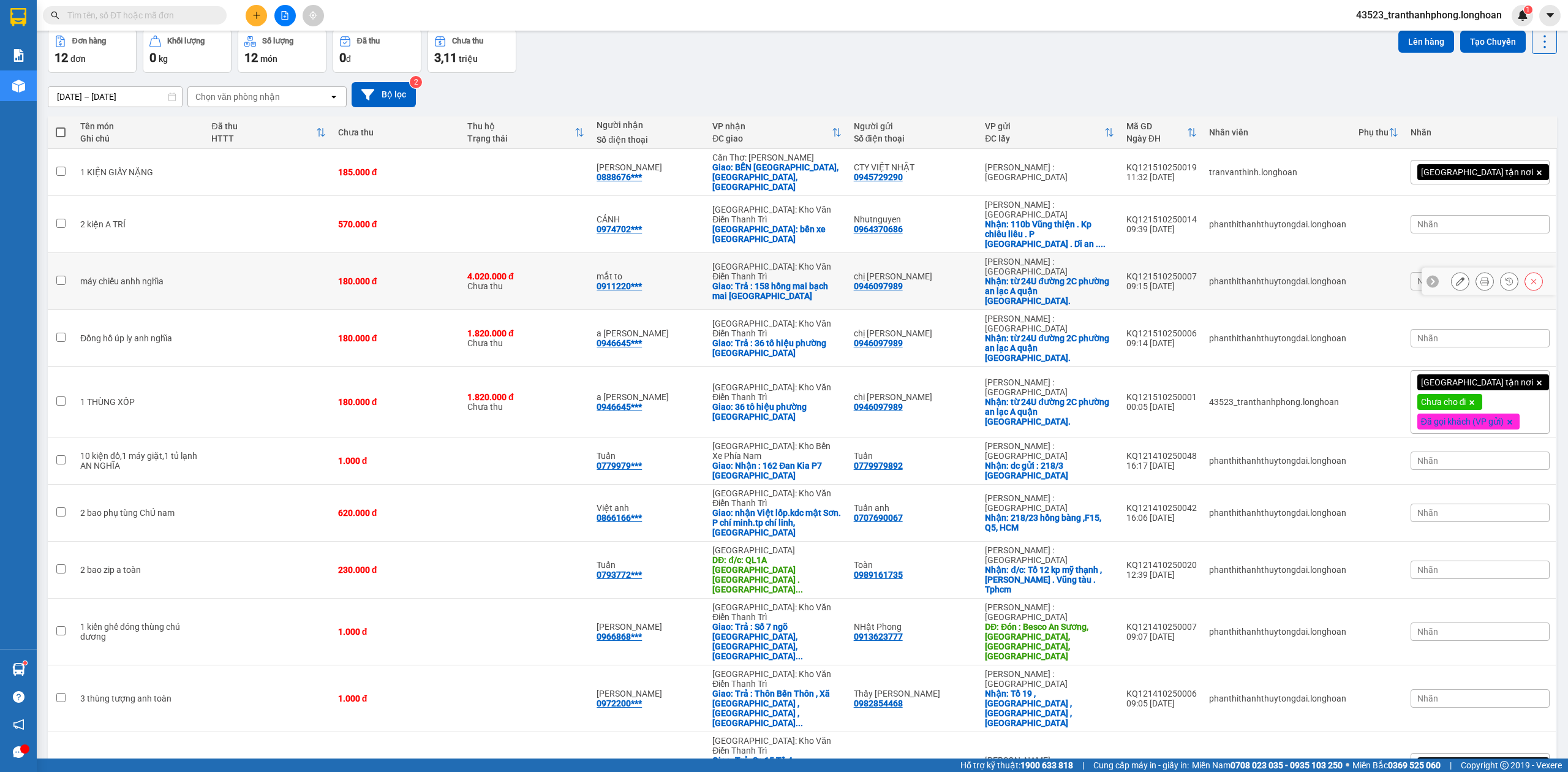
click at [907, 263] on td "chị thảo 0946097989" at bounding box center [914, 281] width 132 height 57
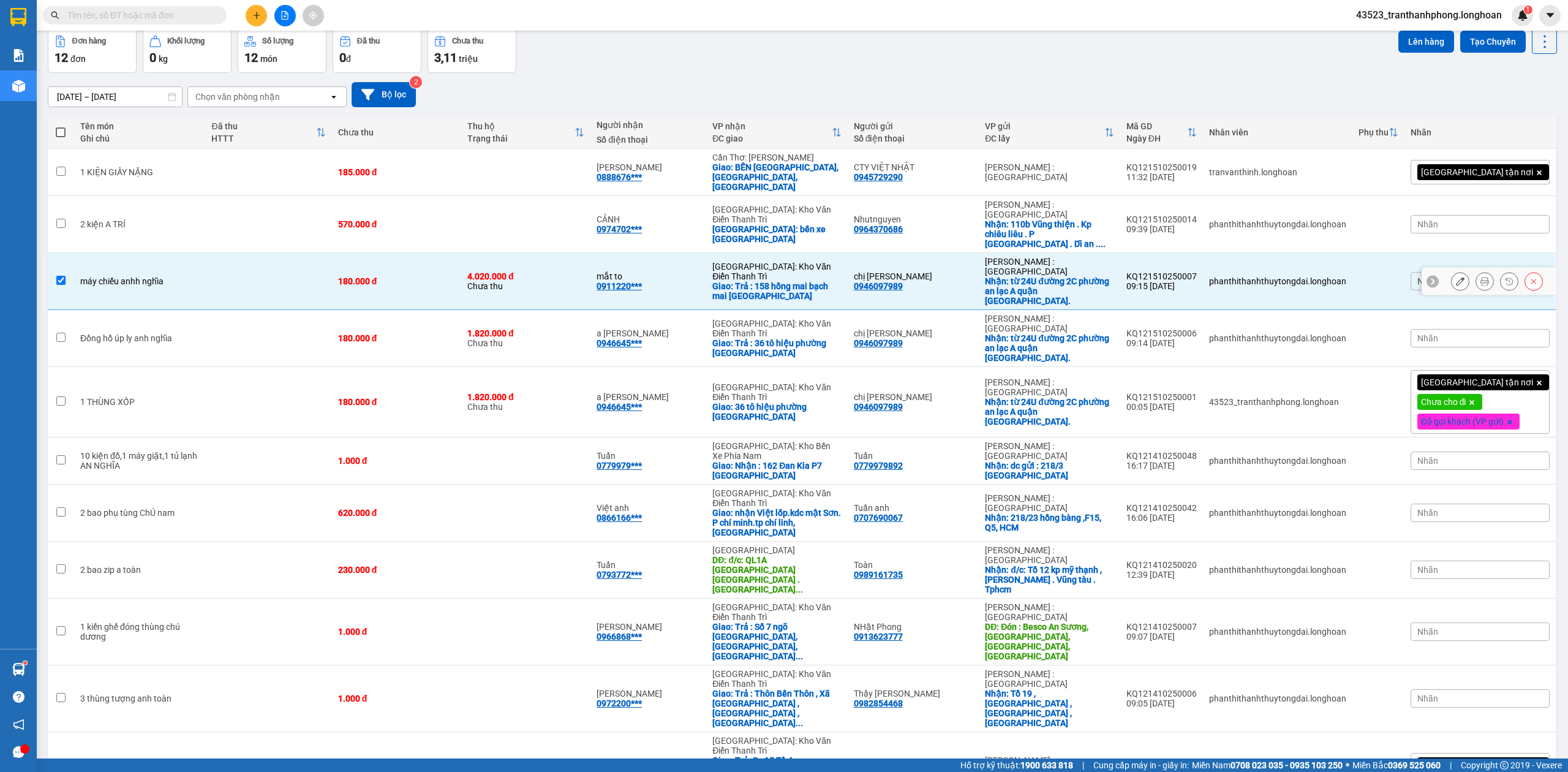
click at [907, 263] on td "chị thảo 0946097989" at bounding box center [914, 281] width 132 height 57
checkbox input "false"
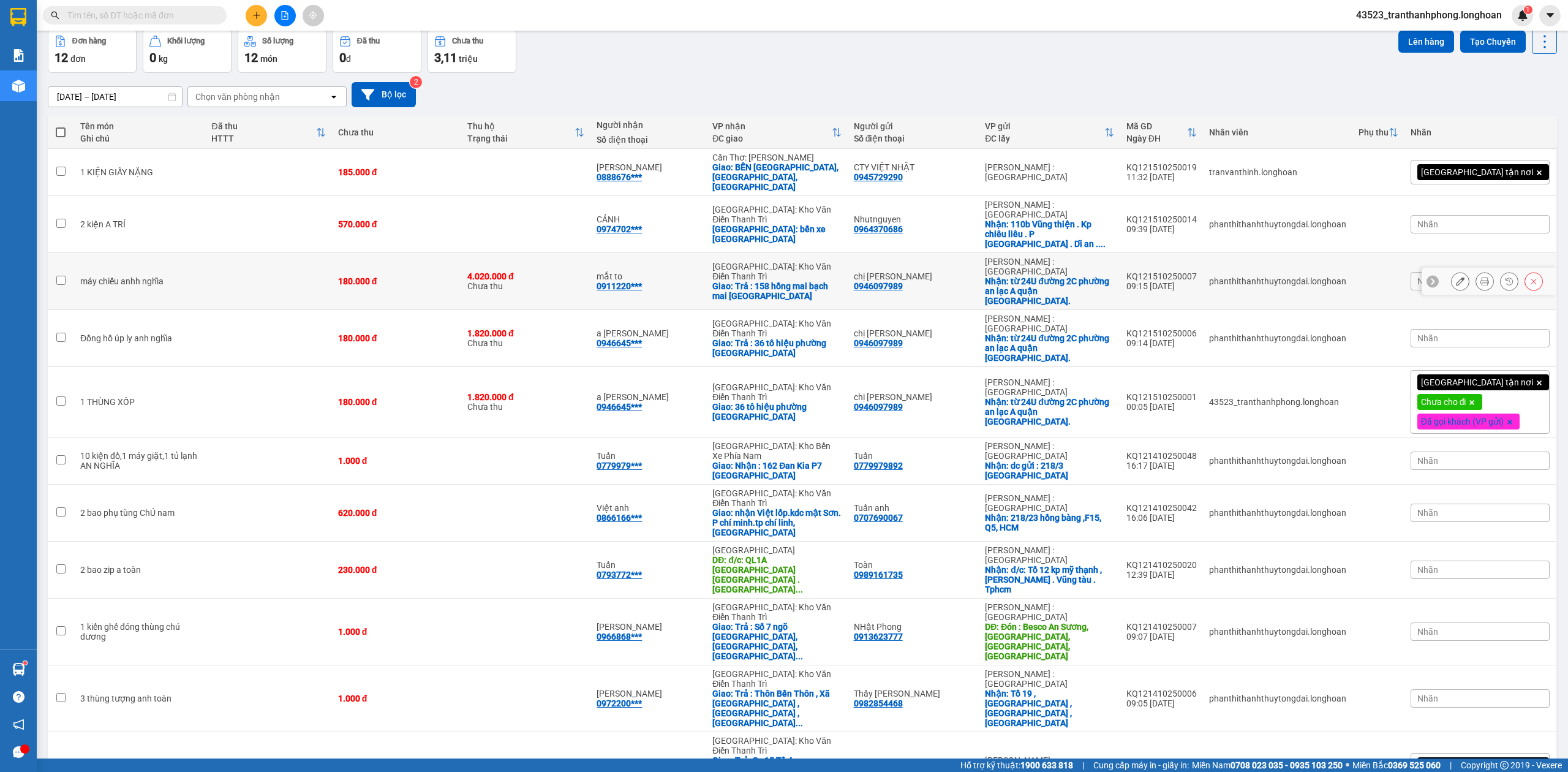
click at [903, 281] on div "0946097989" at bounding box center [878, 286] width 49 height 10
copy div "0946097989"
click at [194, 10] on input "text" at bounding box center [139, 15] width 145 height 13
paste input "0946097989"
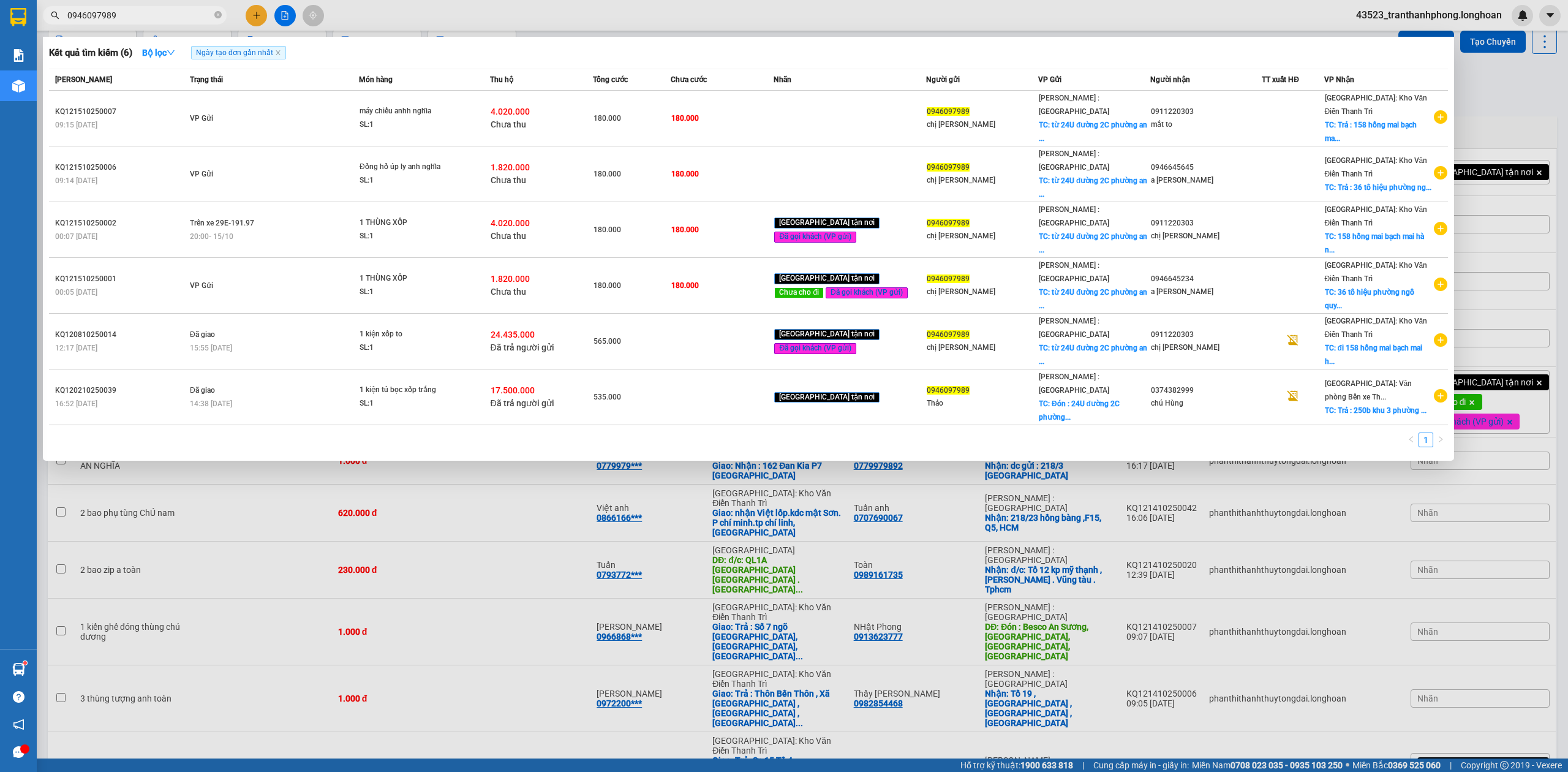
type input "0946097989"
click at [224, 12] on span "0946097989" at bounding box center [134, 15] width 184 height 19
click at [220, 19] on span at bounding box center [218, 15] width 8 height 12
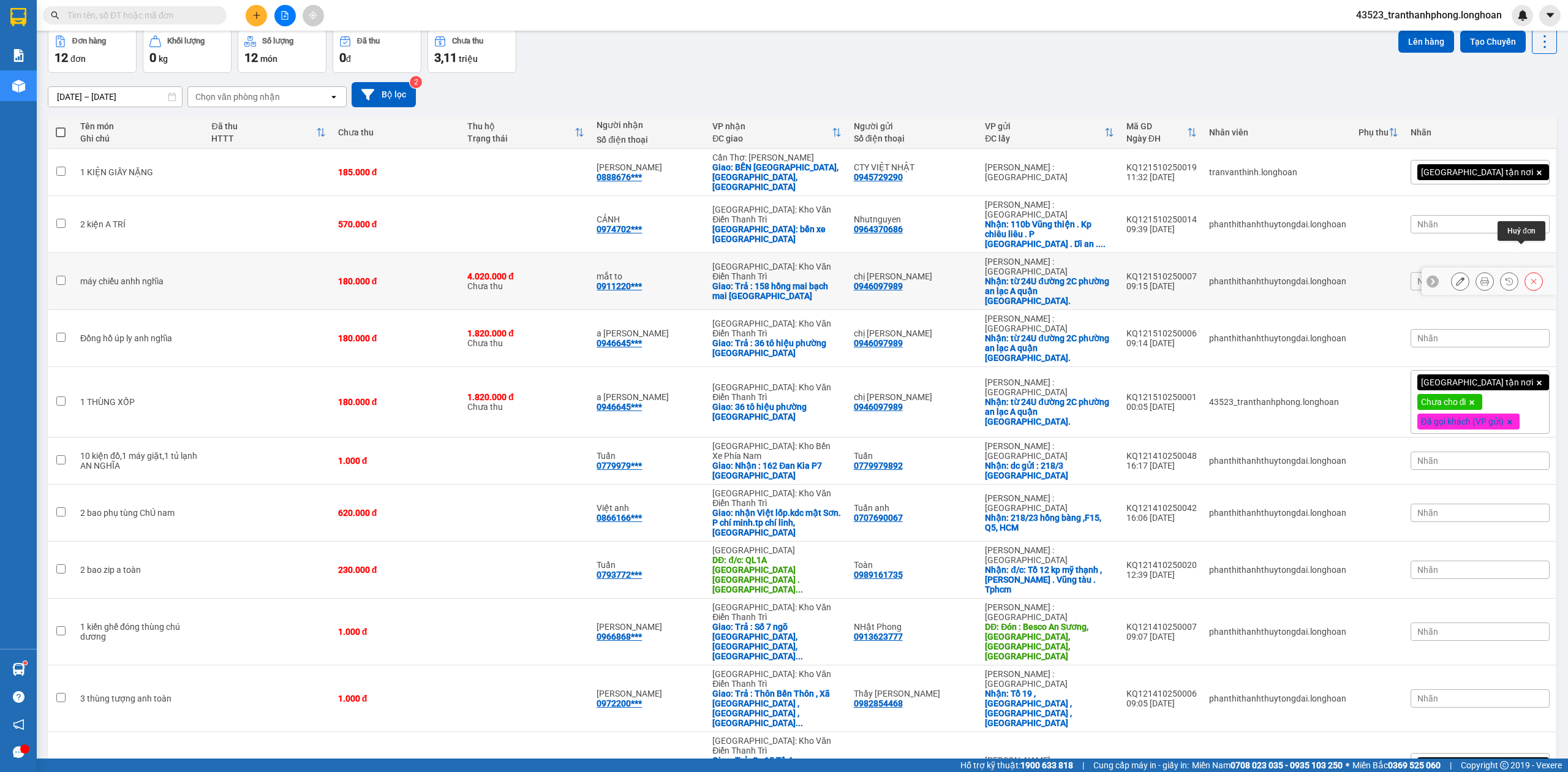
click at [1526, 271] on button at bounding box center [1534, 281] width 17 height 21
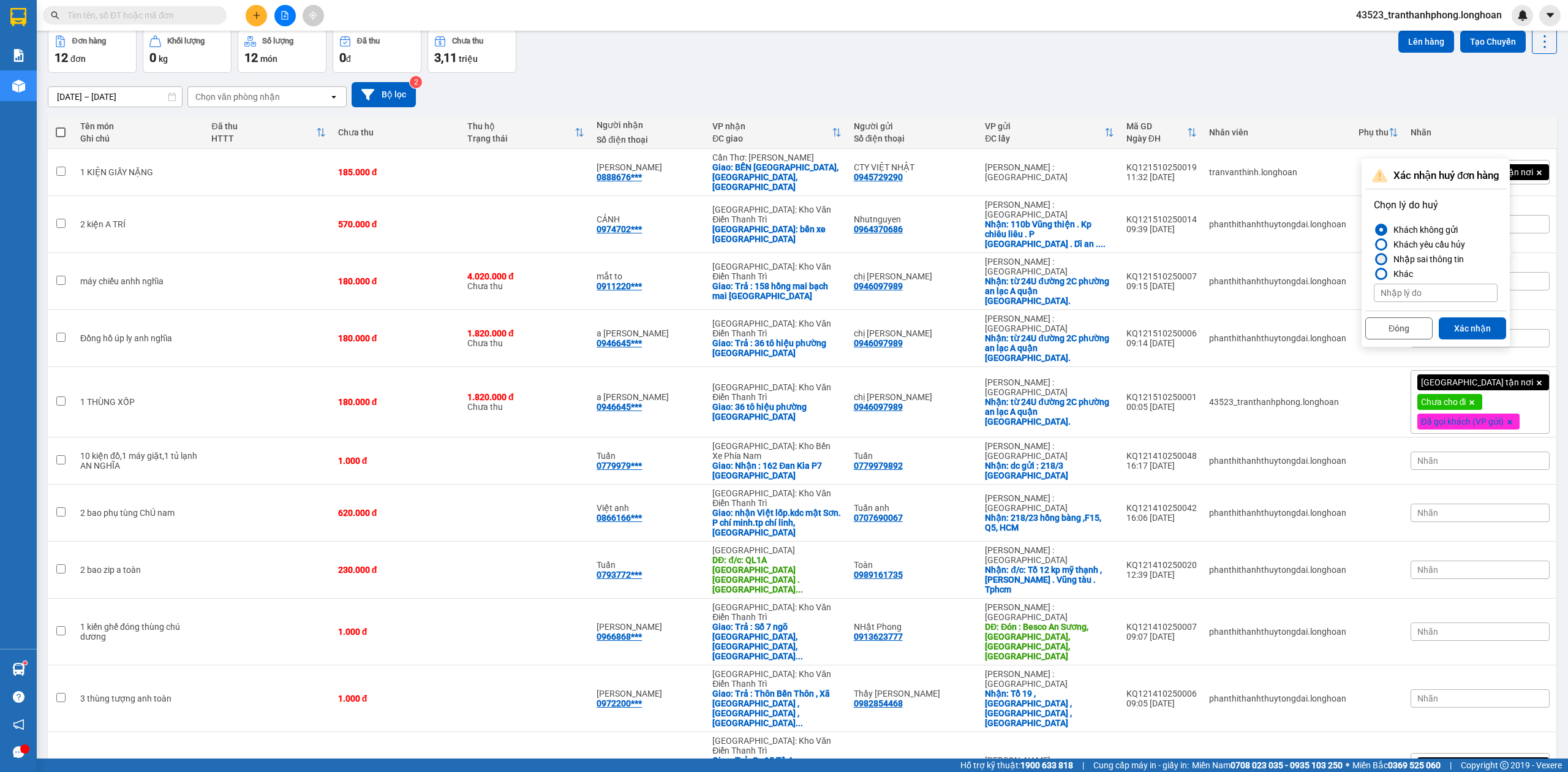
click at [1437, 252] on div "Nhập sai thông tin" at bounding box center [1426, 258] width 76 height 15
click at [1374, 259] on input "Nhập sai thông tin" at bounding box center [1374, 259] width 0 height 0
click at [1473, 321] on button "Xác nhận" at bounding box center [1472, 328] width 67 height 22
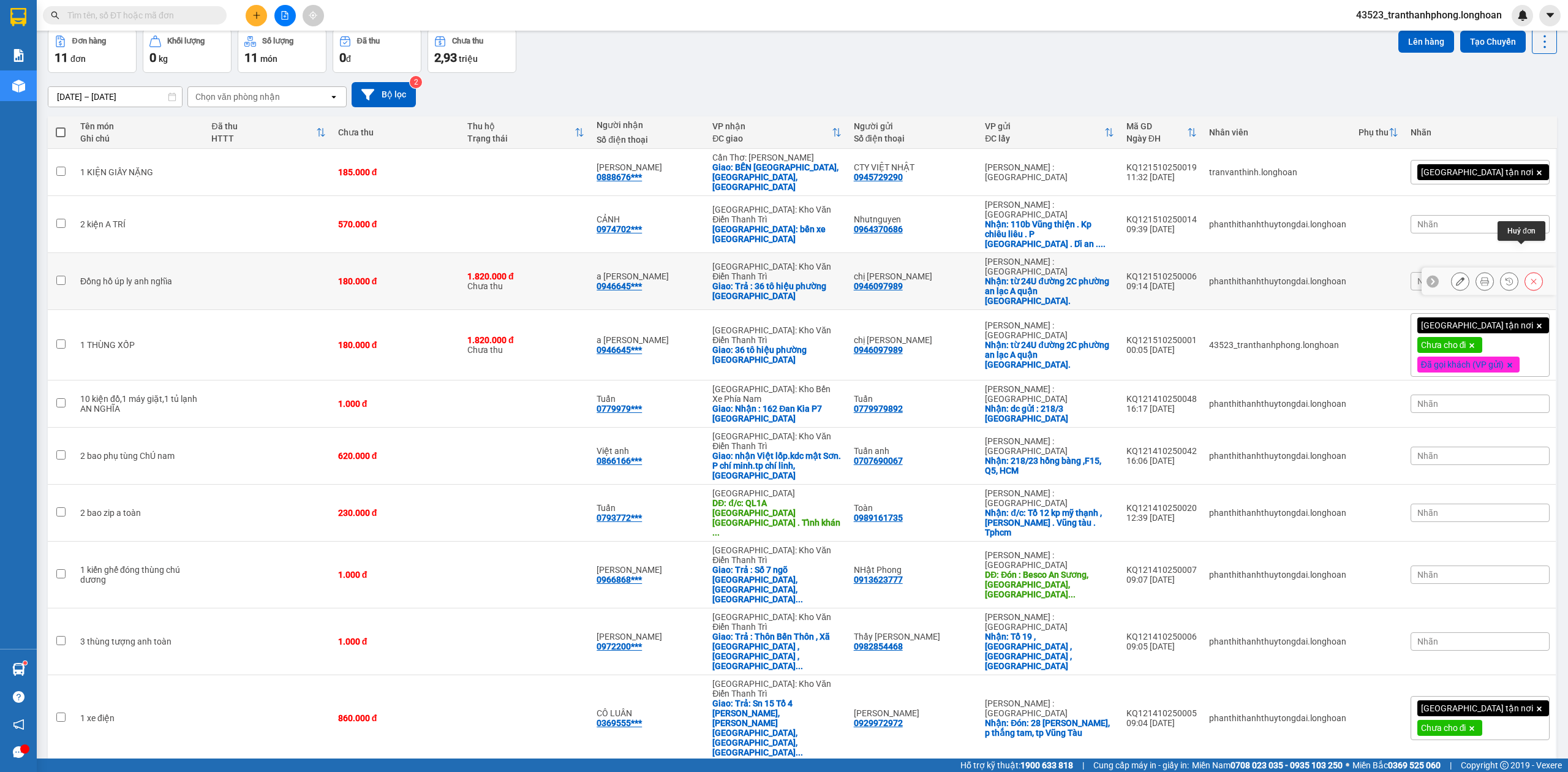
click at [1530, 277] on icon at bounding box center [1534, 281] width 8 height 8
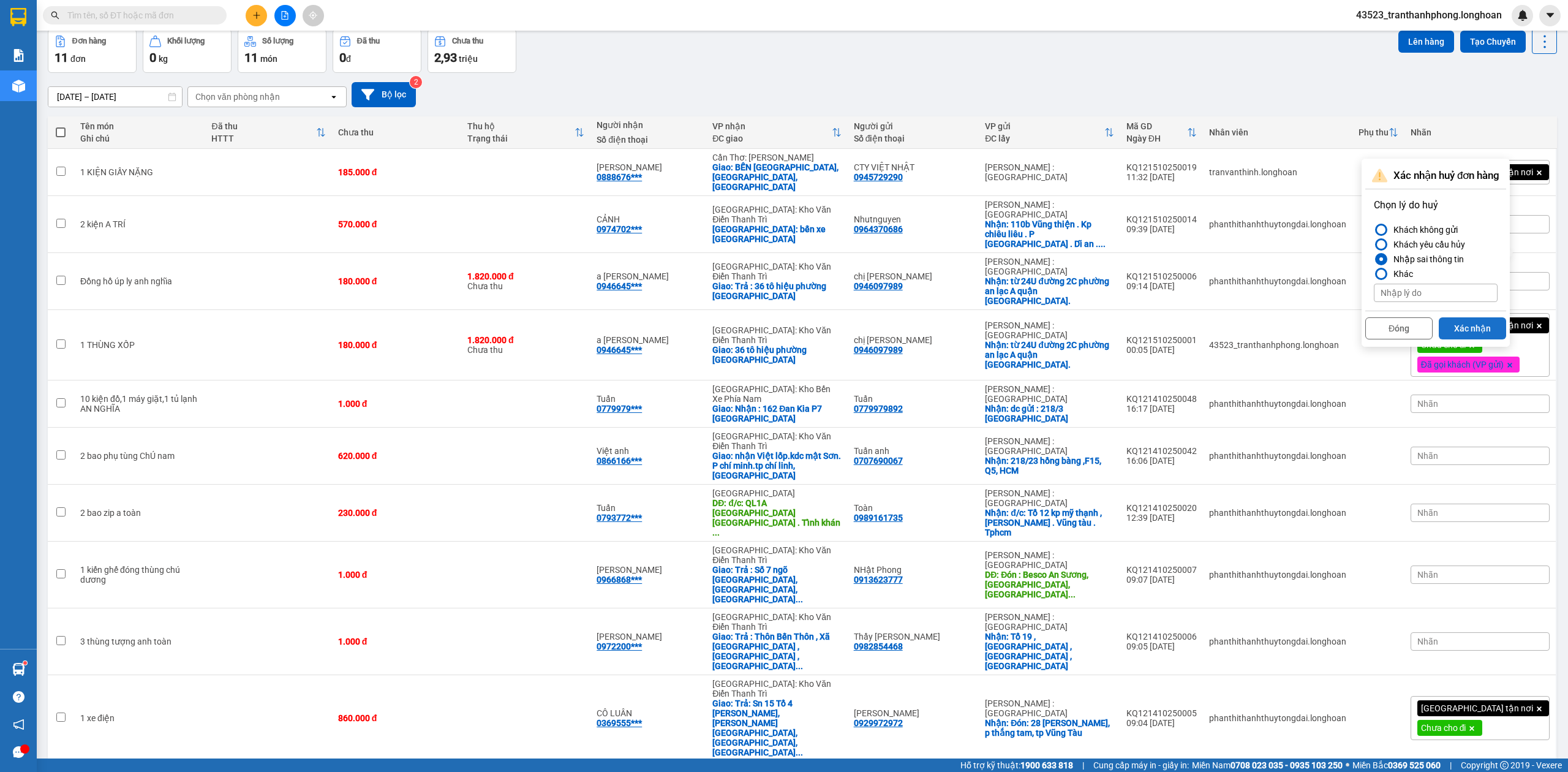
click at [1463, 326] on button "Xác nhận" at bounding box center [1472, 328] width 67 height 22
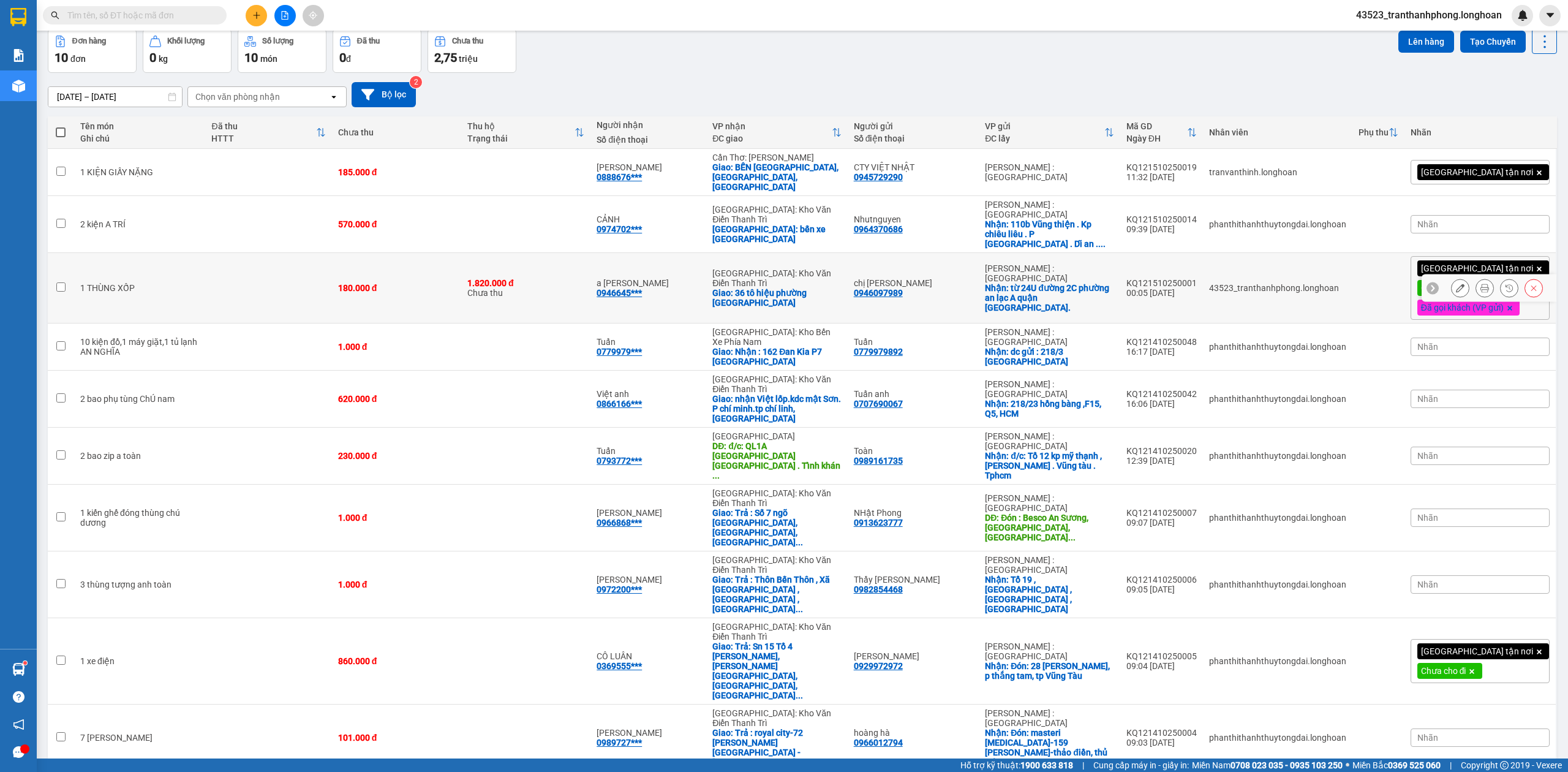
click at [1456, 283] on icon at bounding box center [1461, 288] width 8 height 8
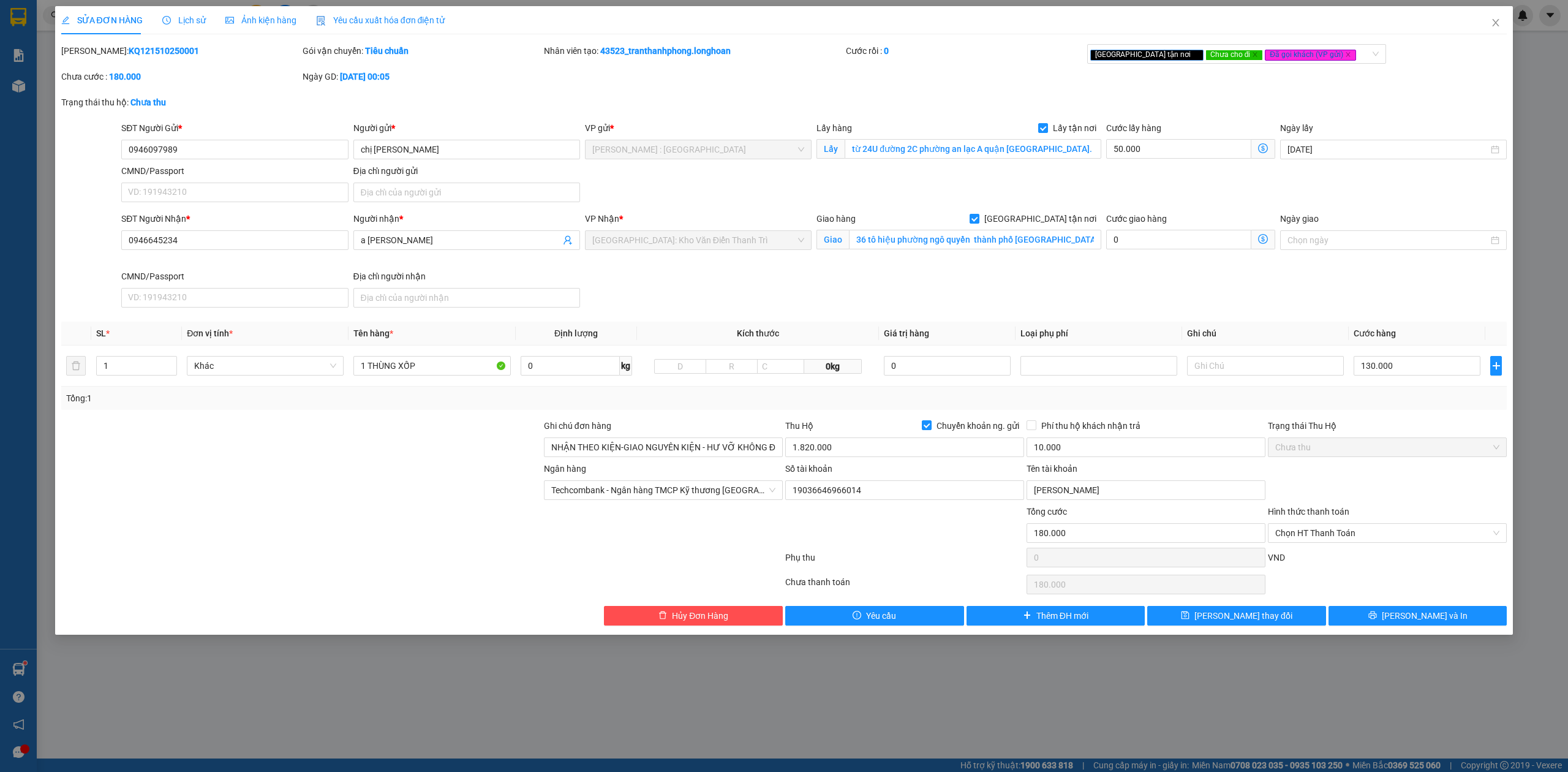
click at [172, 26] on div "Lịch sử" at bounding box center [184, 19] width 44 height 13
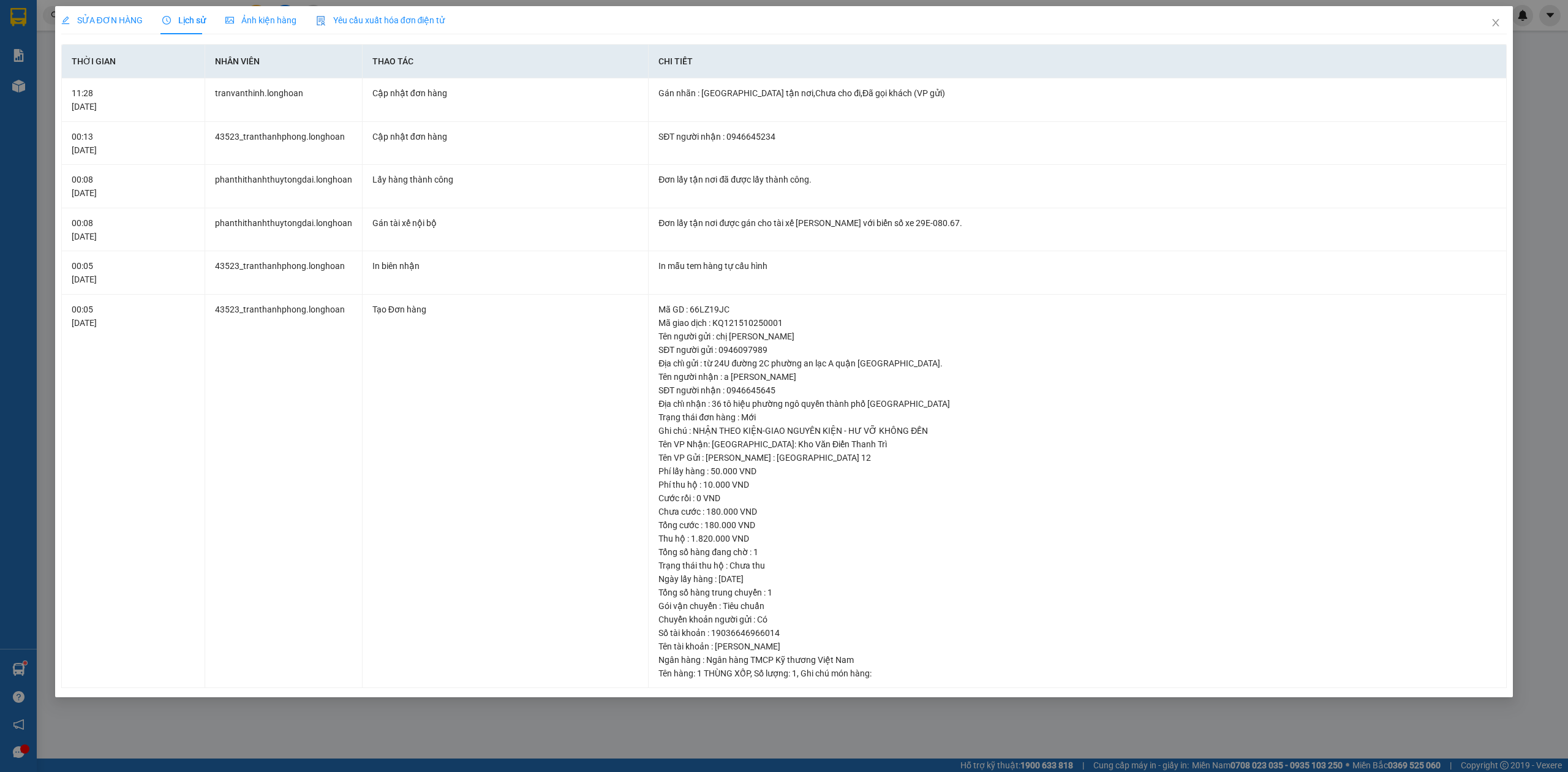
click at [132, 19] on span "SỬA ĐƠN HÀNG" at bounding box center [102, 20] width 82 height 10
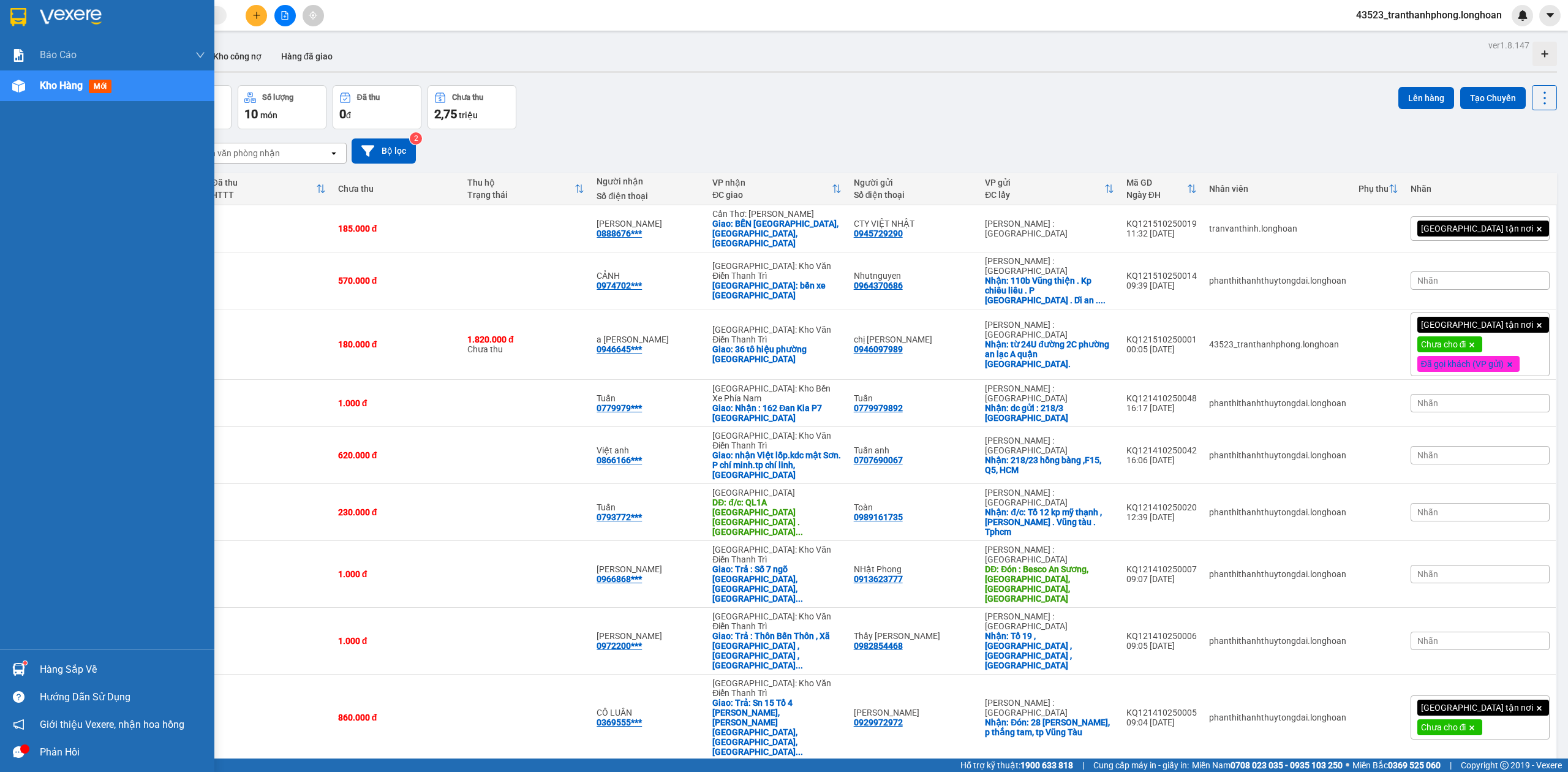
click at [19, 17] on img at bounding box center [18, 17] width 16 height 19
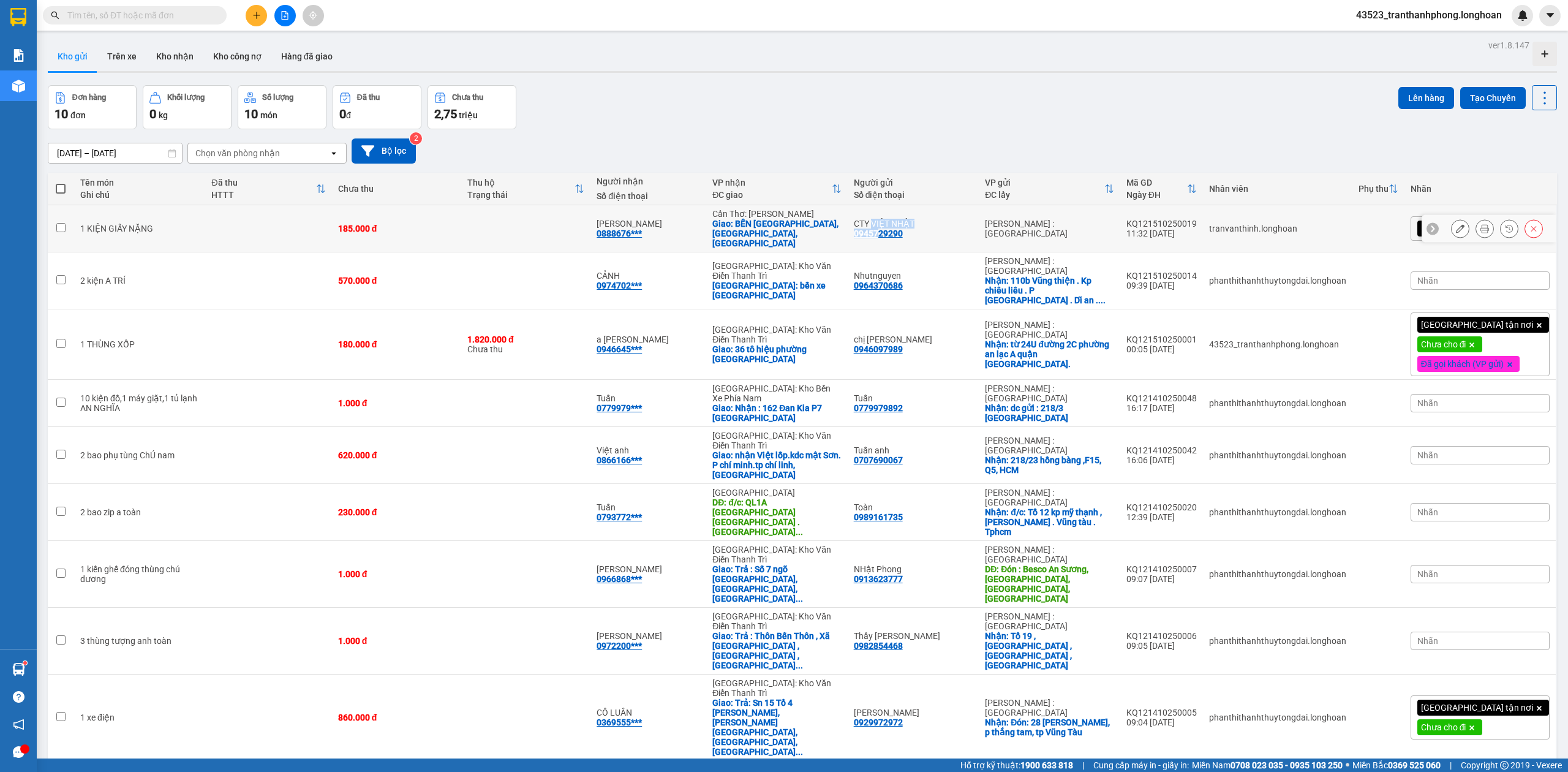
click at [897, 227] on div "CTY VIỆT NHẬT 0945729290" at bounding box center [914, 228] width 119 height 19
checkbox input "true"
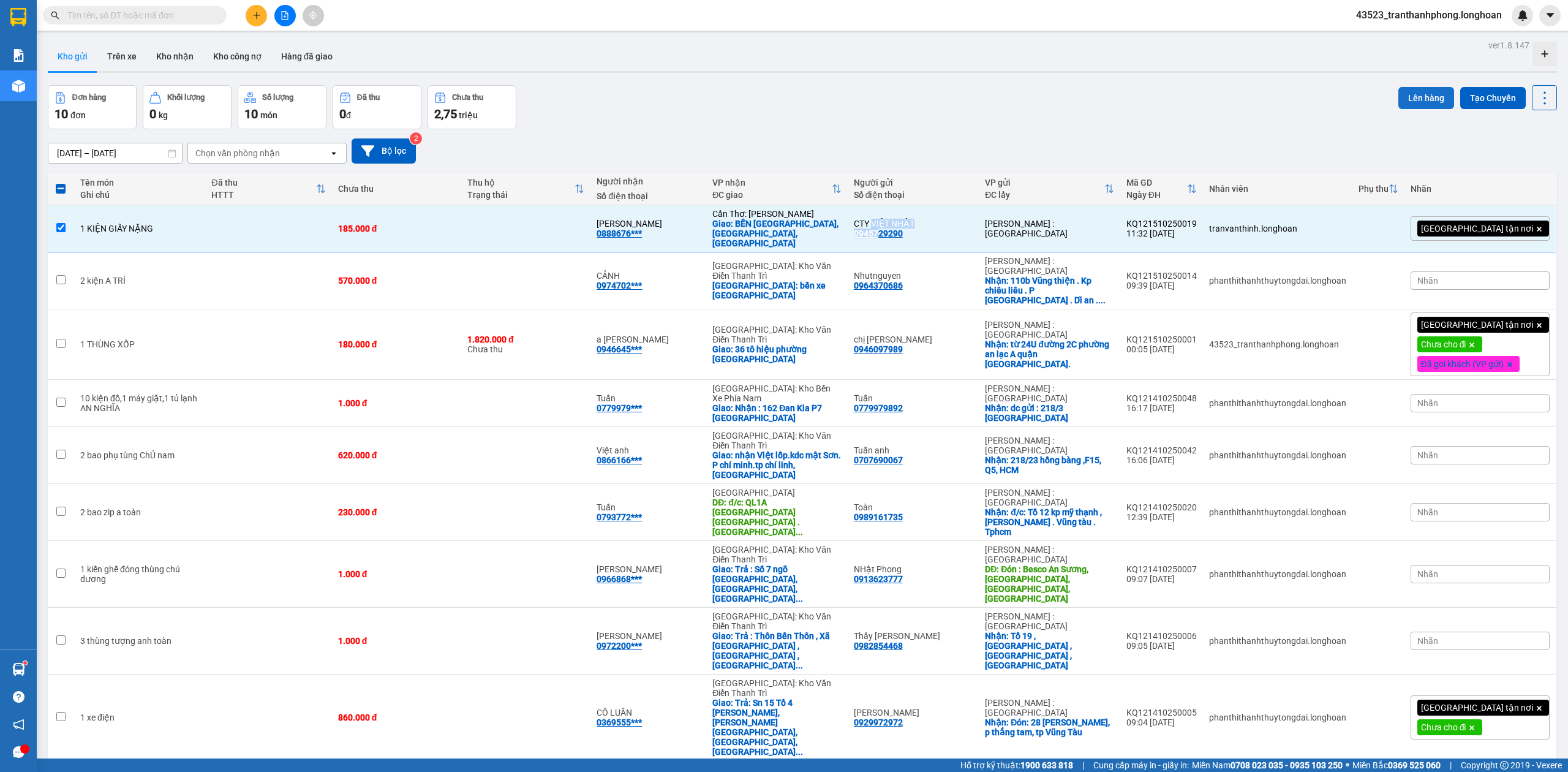
click at [1418, 96] on button "Lên hàng" at bounding box center [1427, 98] width 55 height 22
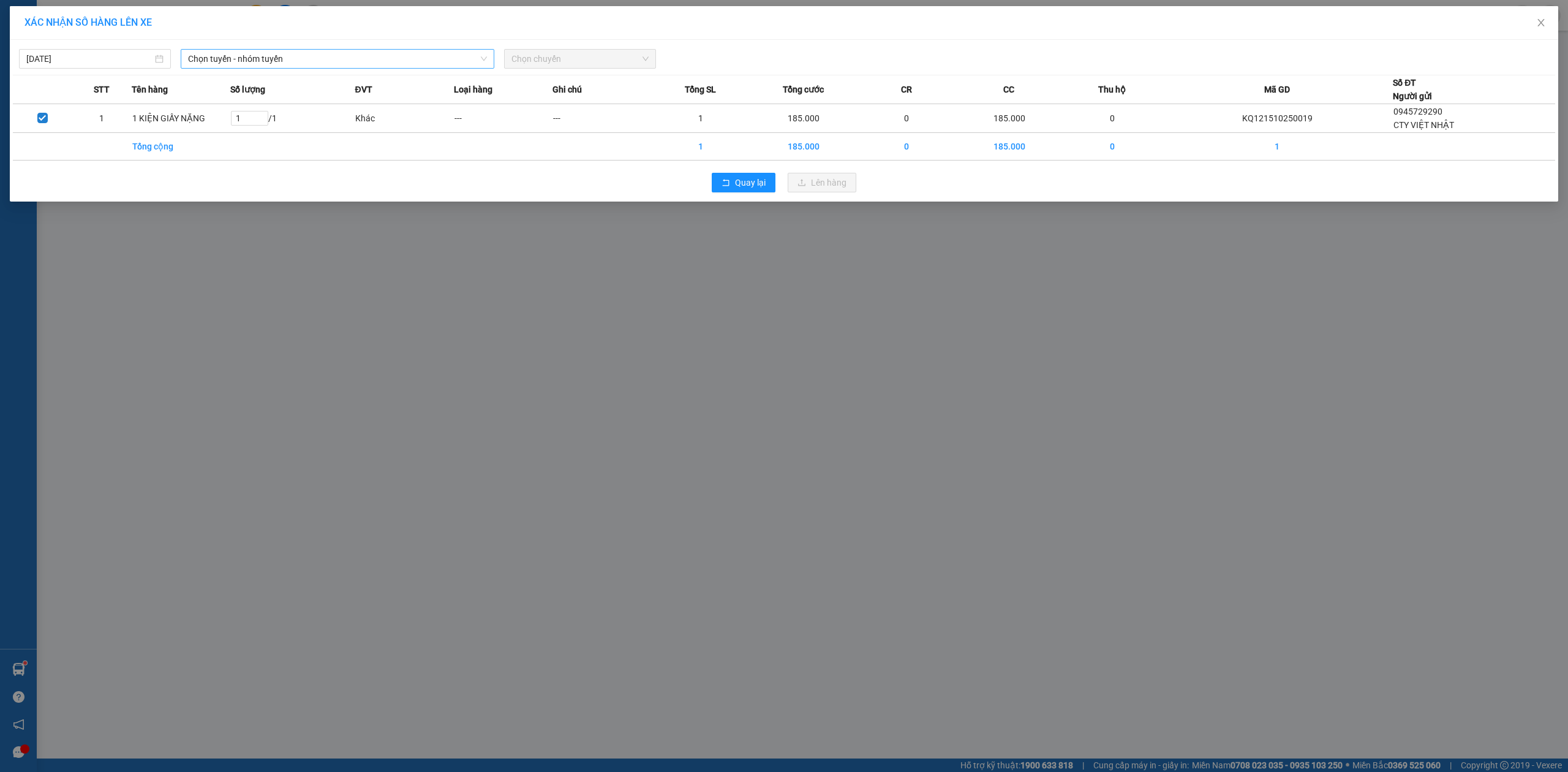
click at [271, 54] on span "Chọn tuyến - nhóm tuyến" at bounding box center [337, 59] width 299 height 19
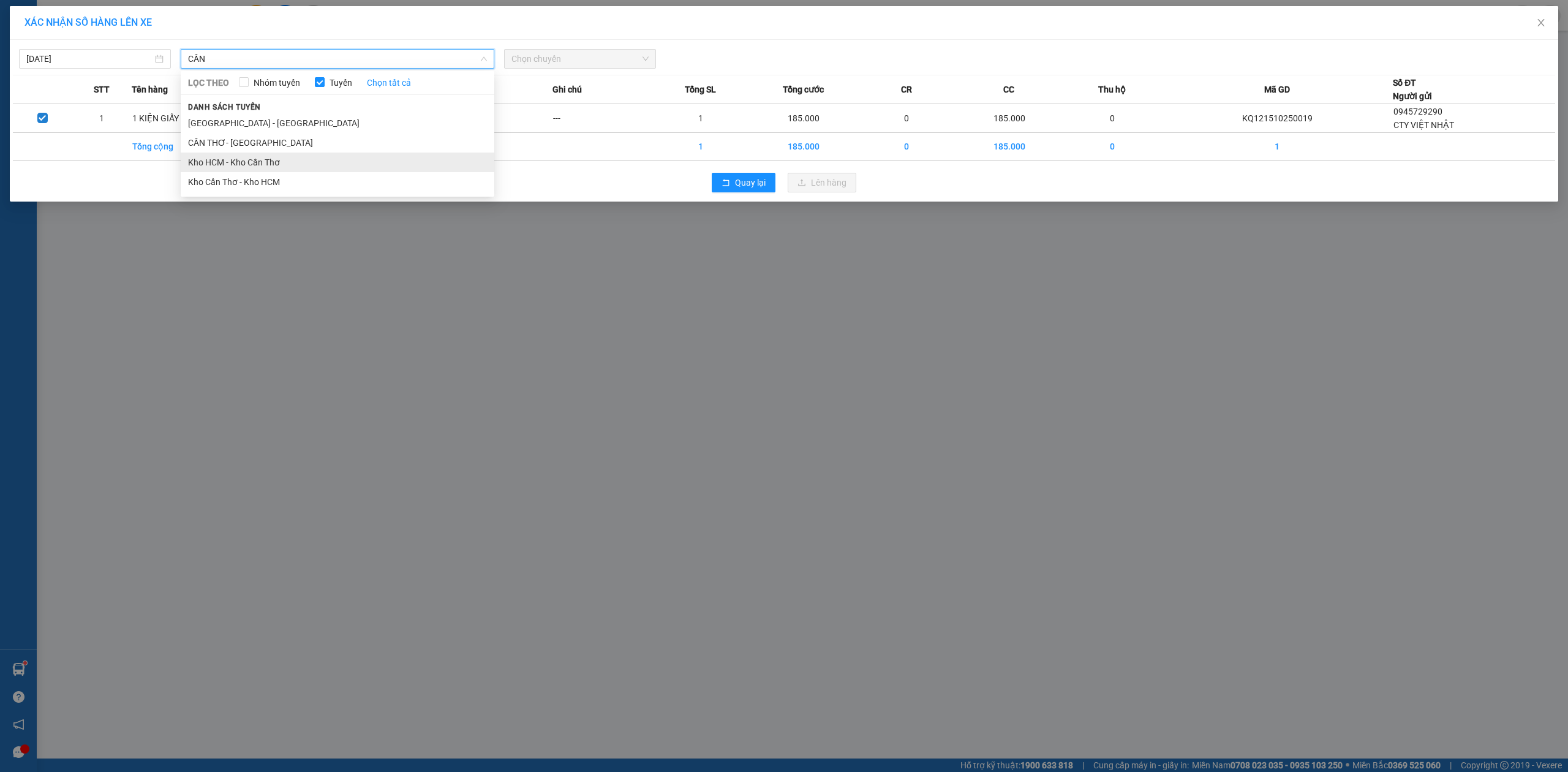
type input "CẦN"
click at [229, 164] on li "Kho HCM - Kho Cần Thơ" at bounding box center [338, 162] width 313 height 19
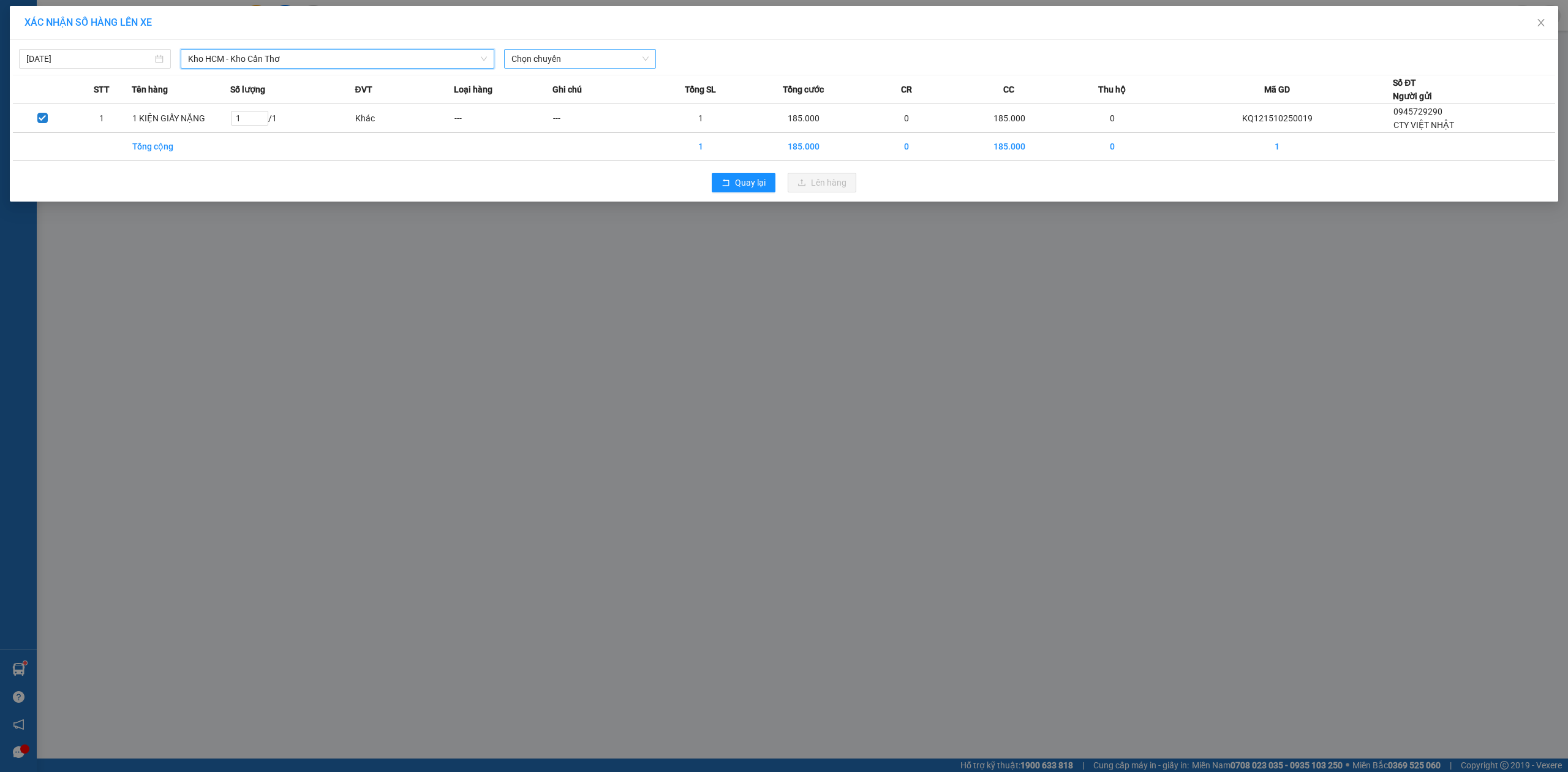
click at [626, 57] on span "Chọn chuyến" at bounding box center [580, 59] width 137 height 19
click at [559, 100] on div "23:00 (TC)" at bounding box center [559, 103] width 96 height 13
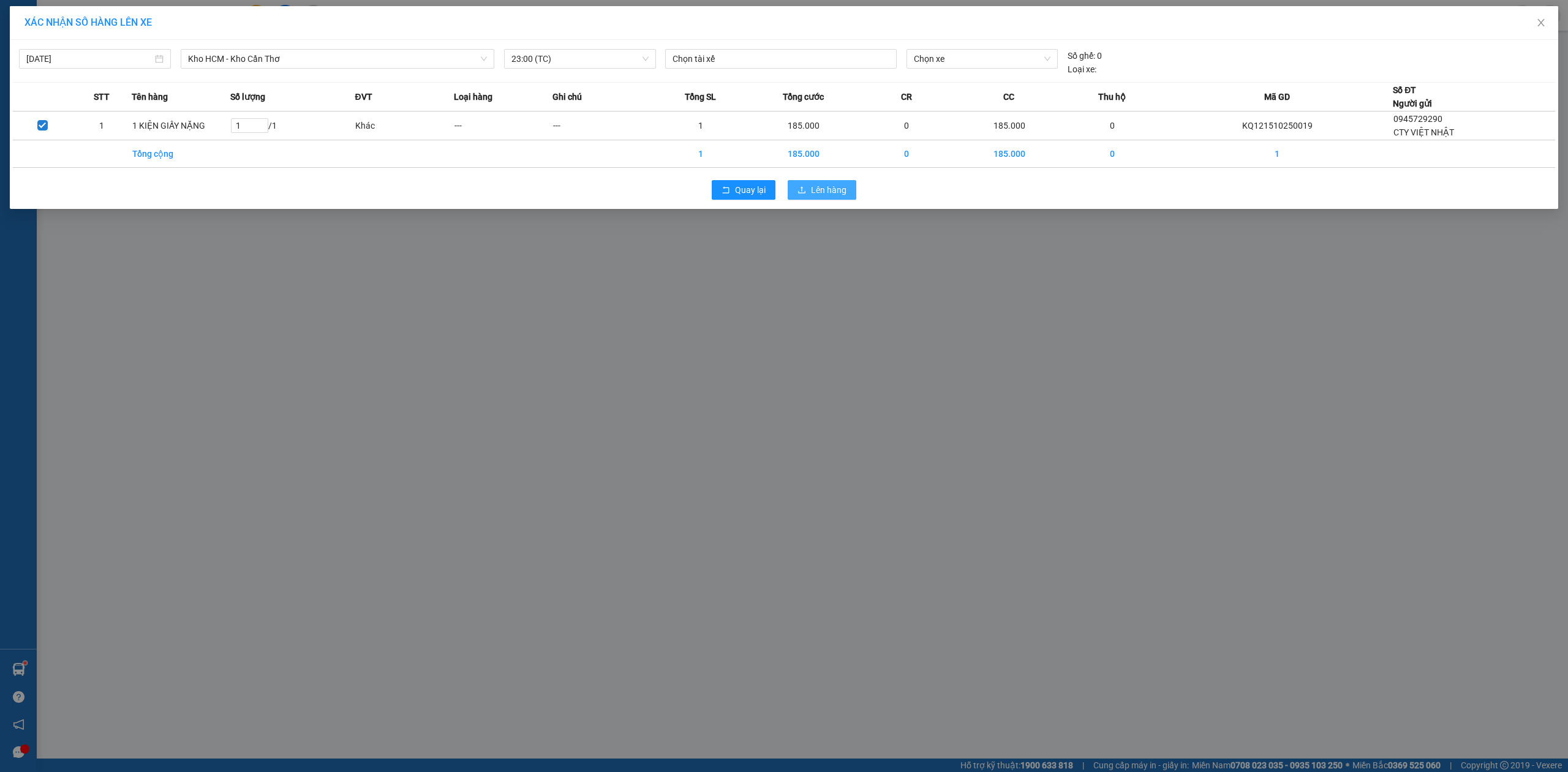
click at [804, 200] on button "Lên hàng" at bounding box center [822, 190] width 69 height 19
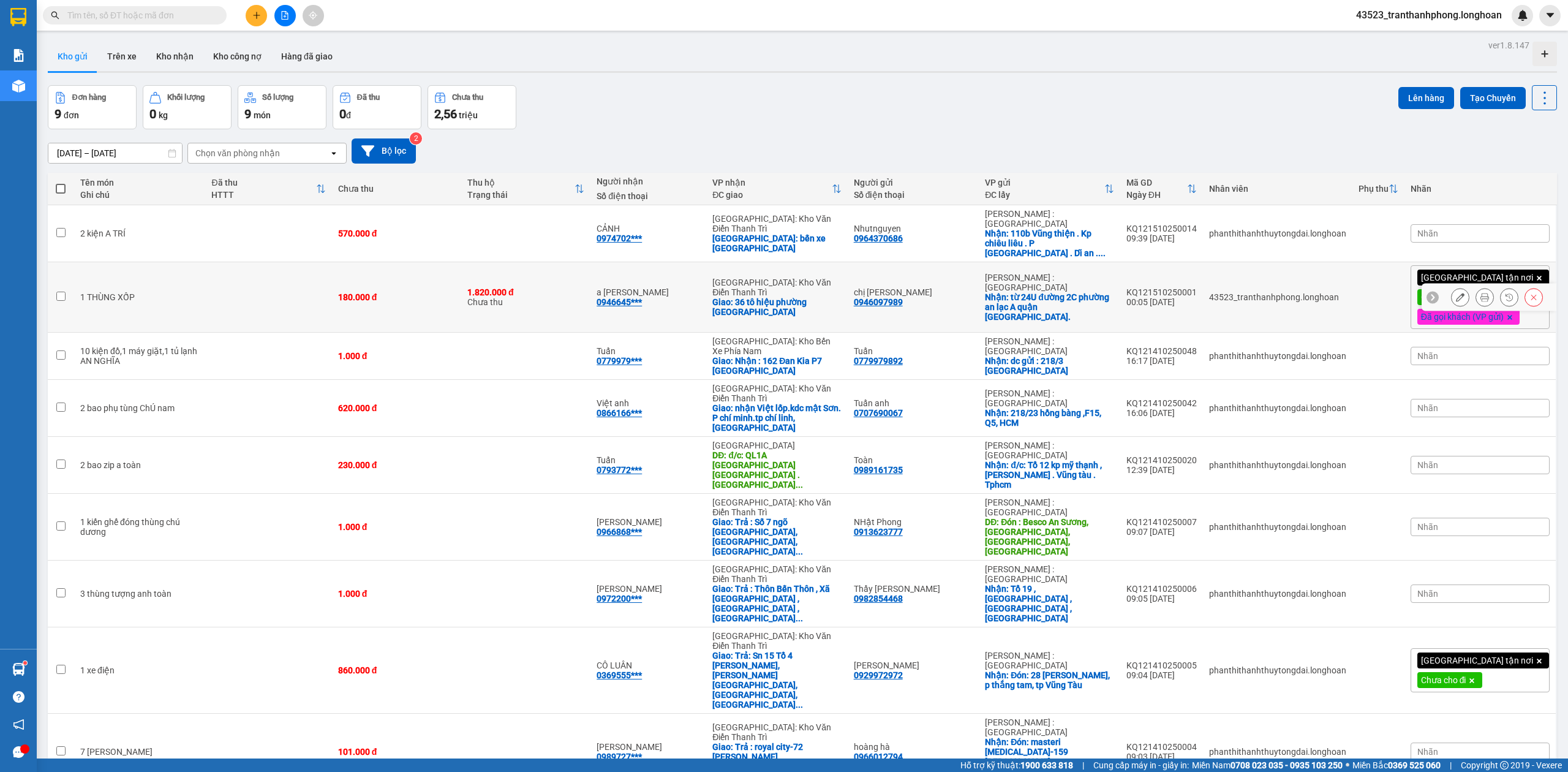
click at [1456, 292] on icon at bounding box center [1461, 297] width 8 height 8
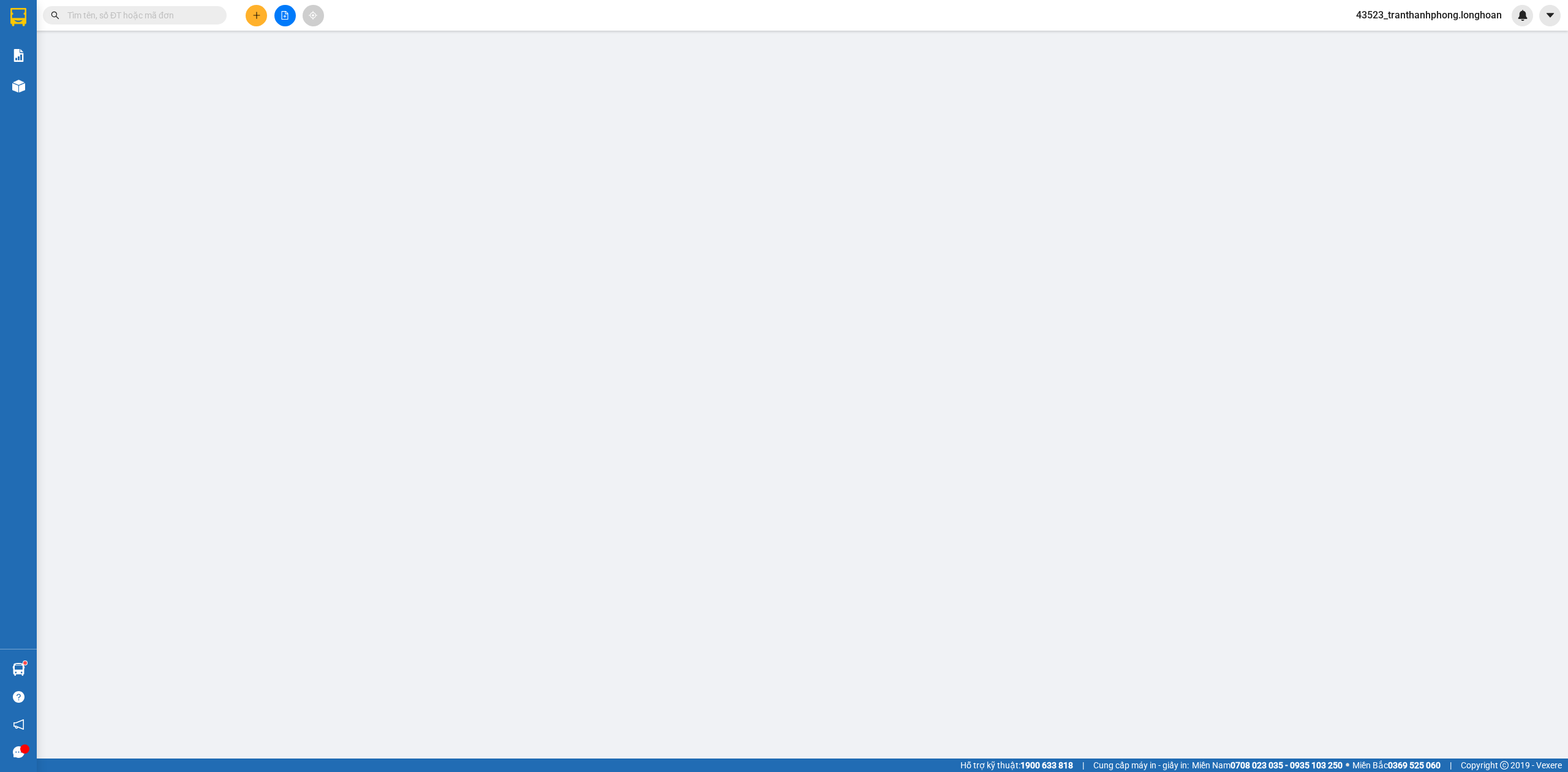
type input "0946097989"
type input "chị [PERSON_NAME]"
checkbox input "true"
type input "từ 24U đường 2C phường an lạc A quận [GEOGRAPHIC_DATA]."
type input "0946645234"
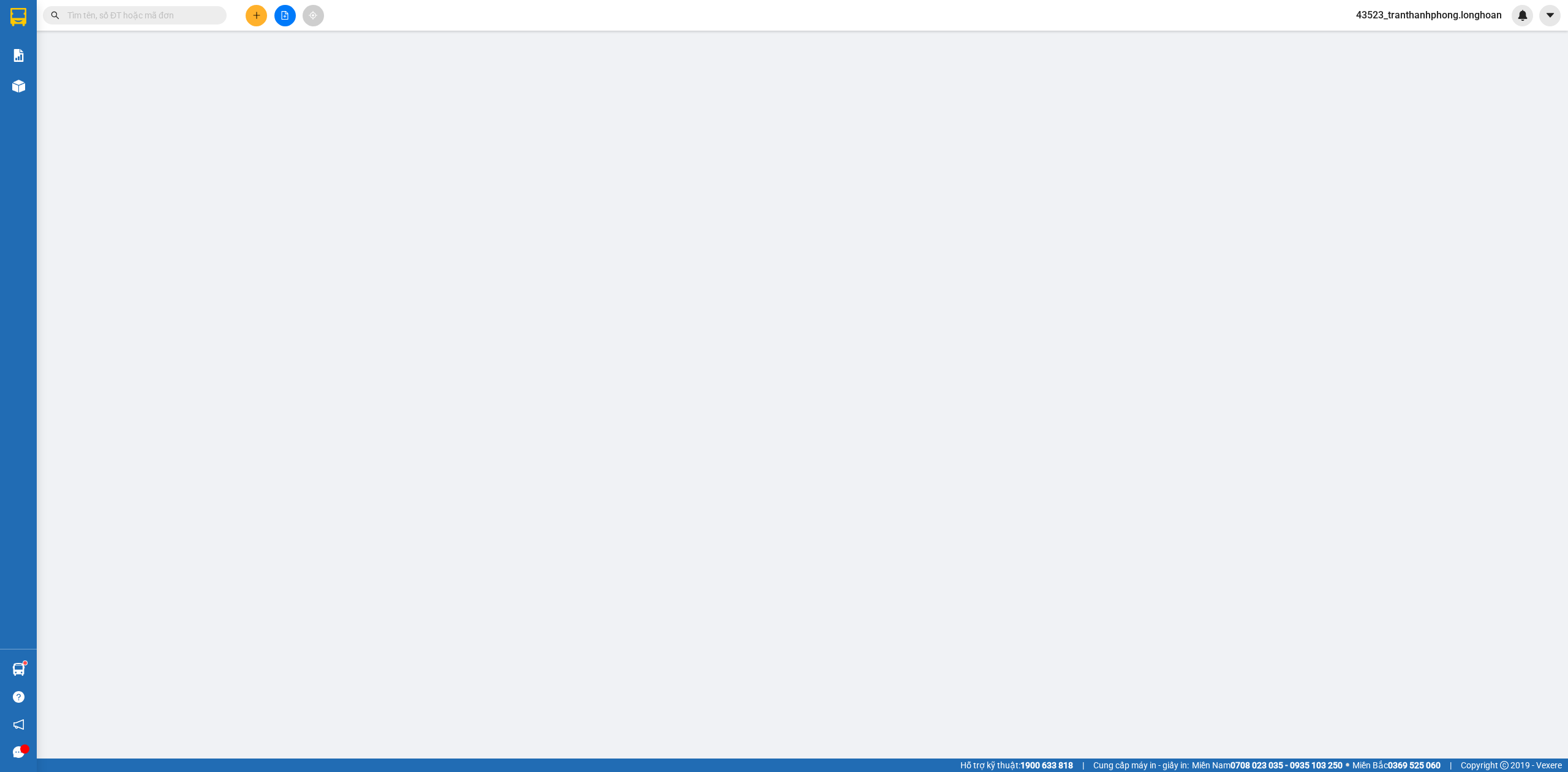
type input "a [PERSON_NAME]"
checkbox input "true"
type input "36 tô hiệu phường ngô quyền thành phố [GEOGRAPHIC_DATA]"
type input "NHẬN THEO KIỆN-GIAO NGUYÊN KIỆN - HƯ VỠ KHÔNG ĐỀN"
type input "180.000"
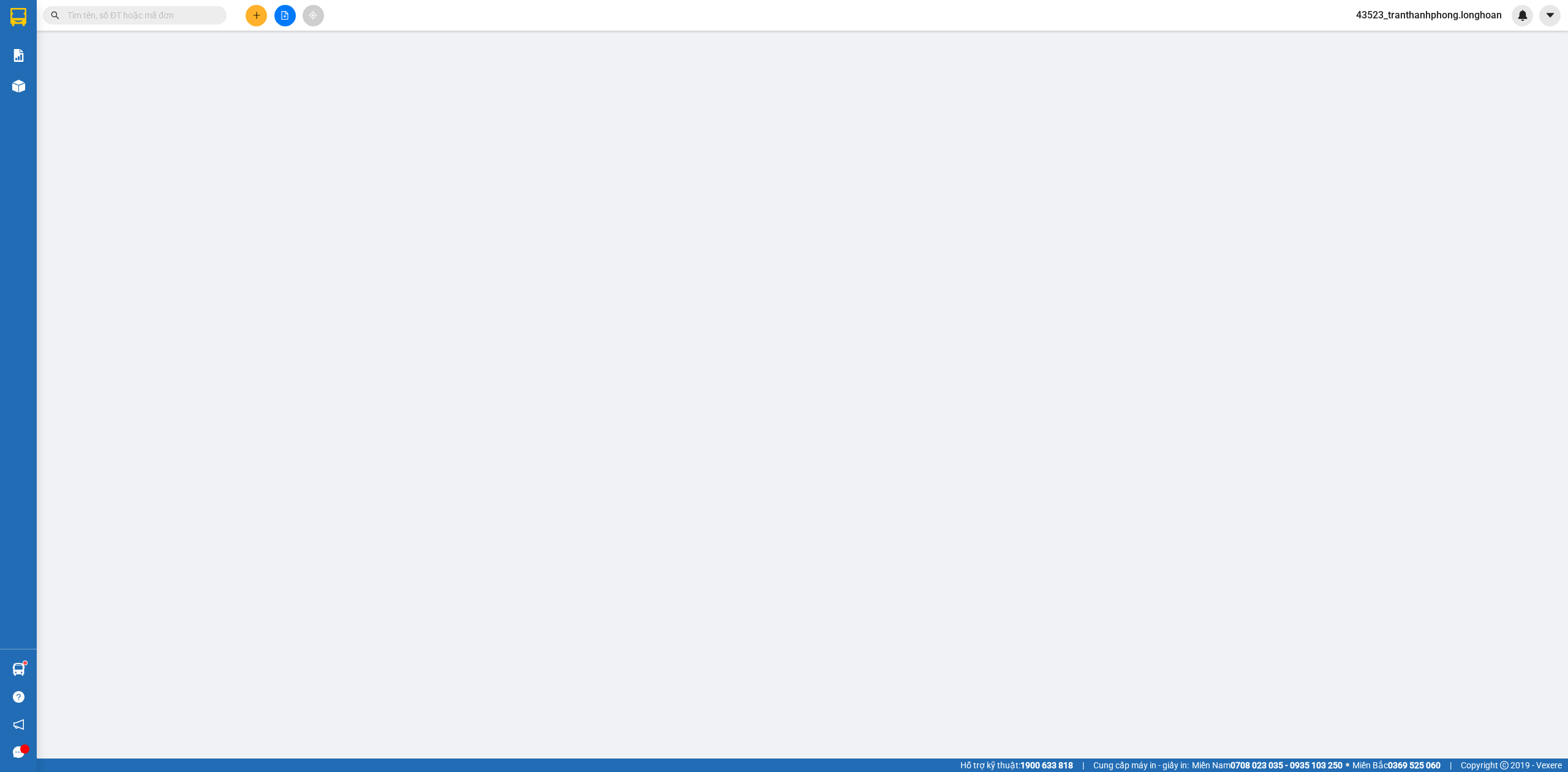
type input "180.000"
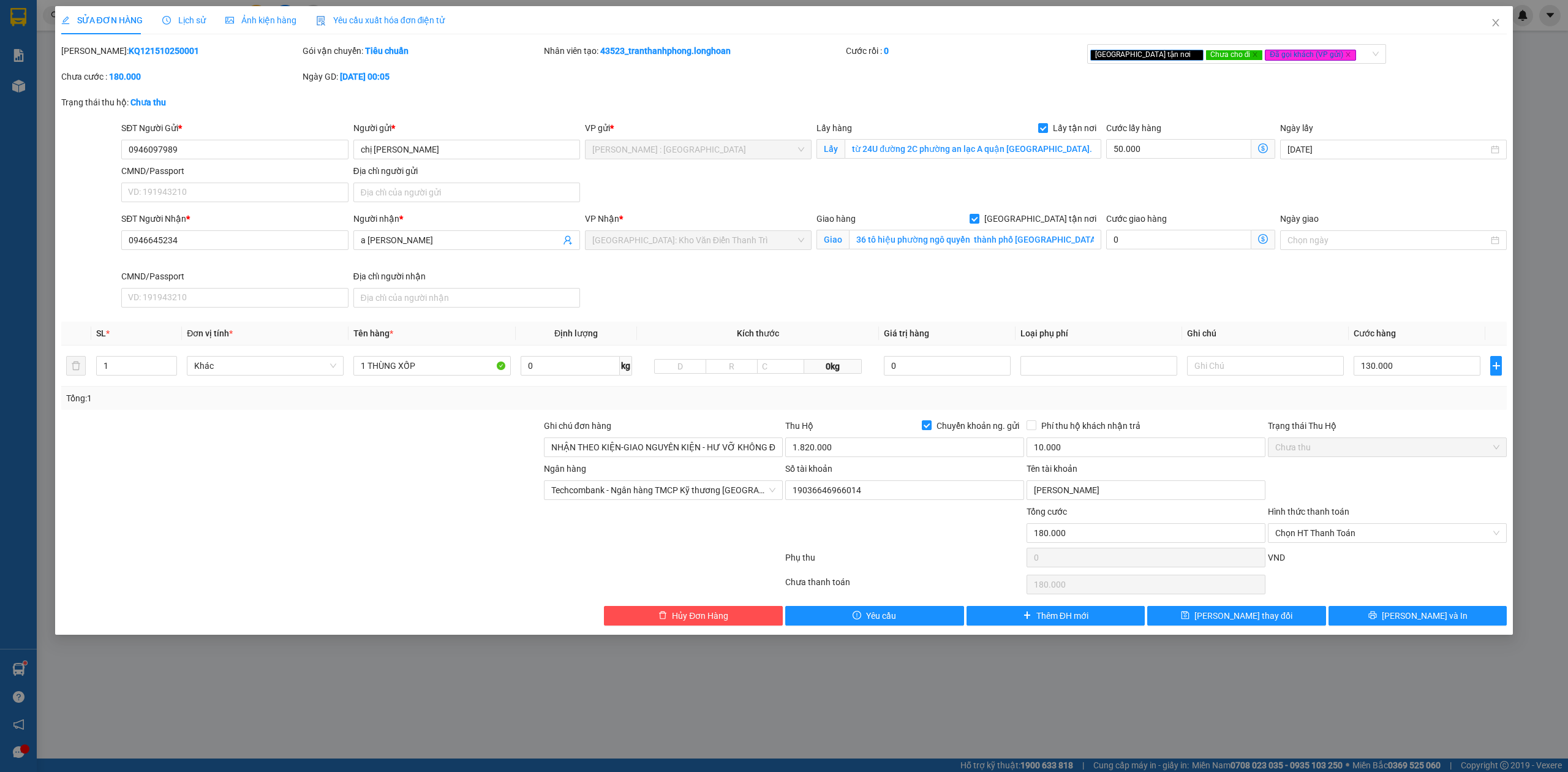
click at [198, 19] on span "Lịch sử" at bounding box center [184, 20] width 44 height 10
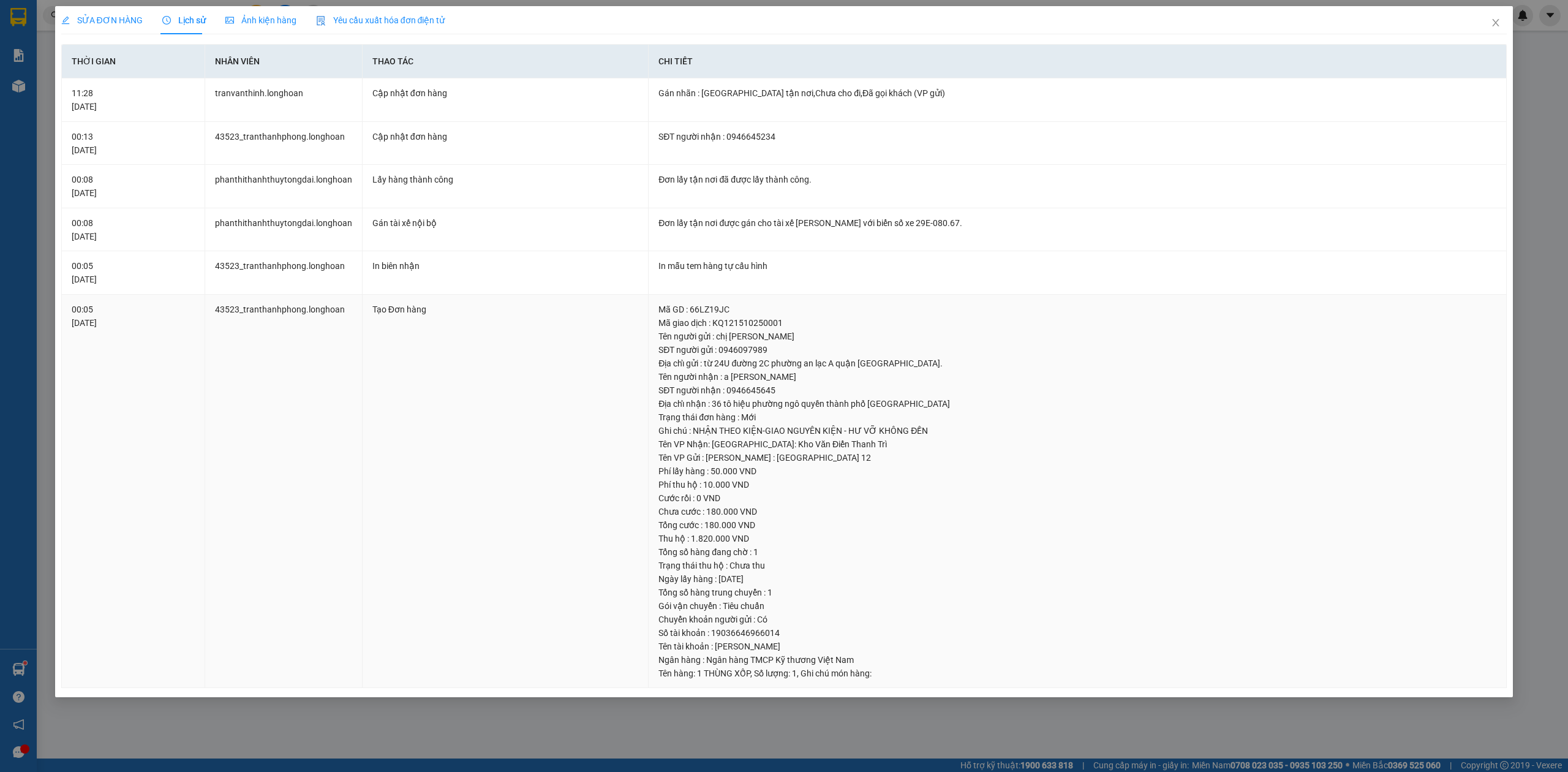
click at [741, 348] on div "SĐT người gửi : 0946097989" at bounding box center [1077, 349] width 838 height 13
click at [739, 390] on div "SĐT người nhận : 0946645645" at bounding box center [1077, 389] width 838 height 13
copy div "0946645645"
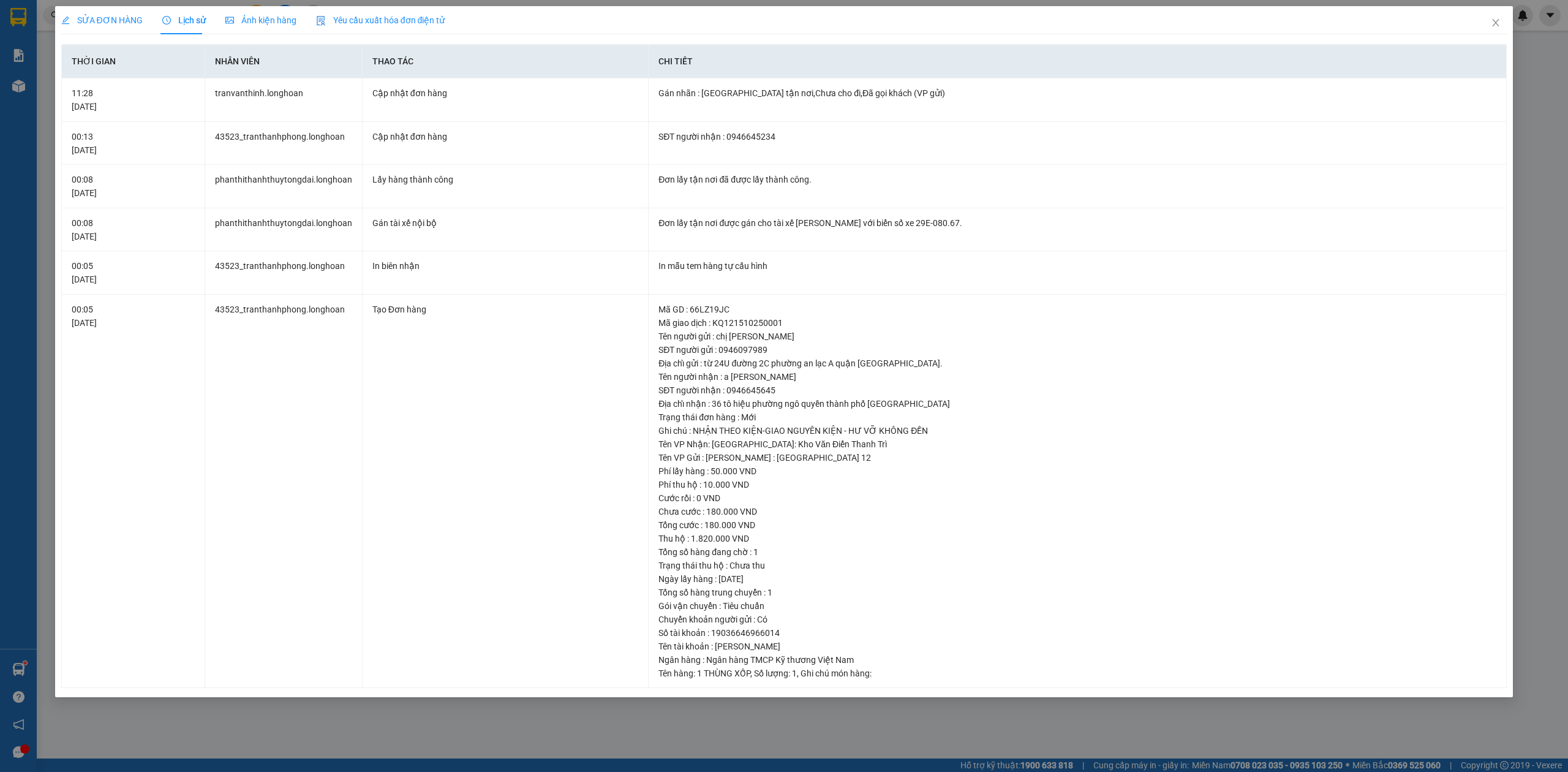
click at [102, 19] on span "SỬA ĐƠN HÀNG" at bounding box center [102, 20] width 82 height 10
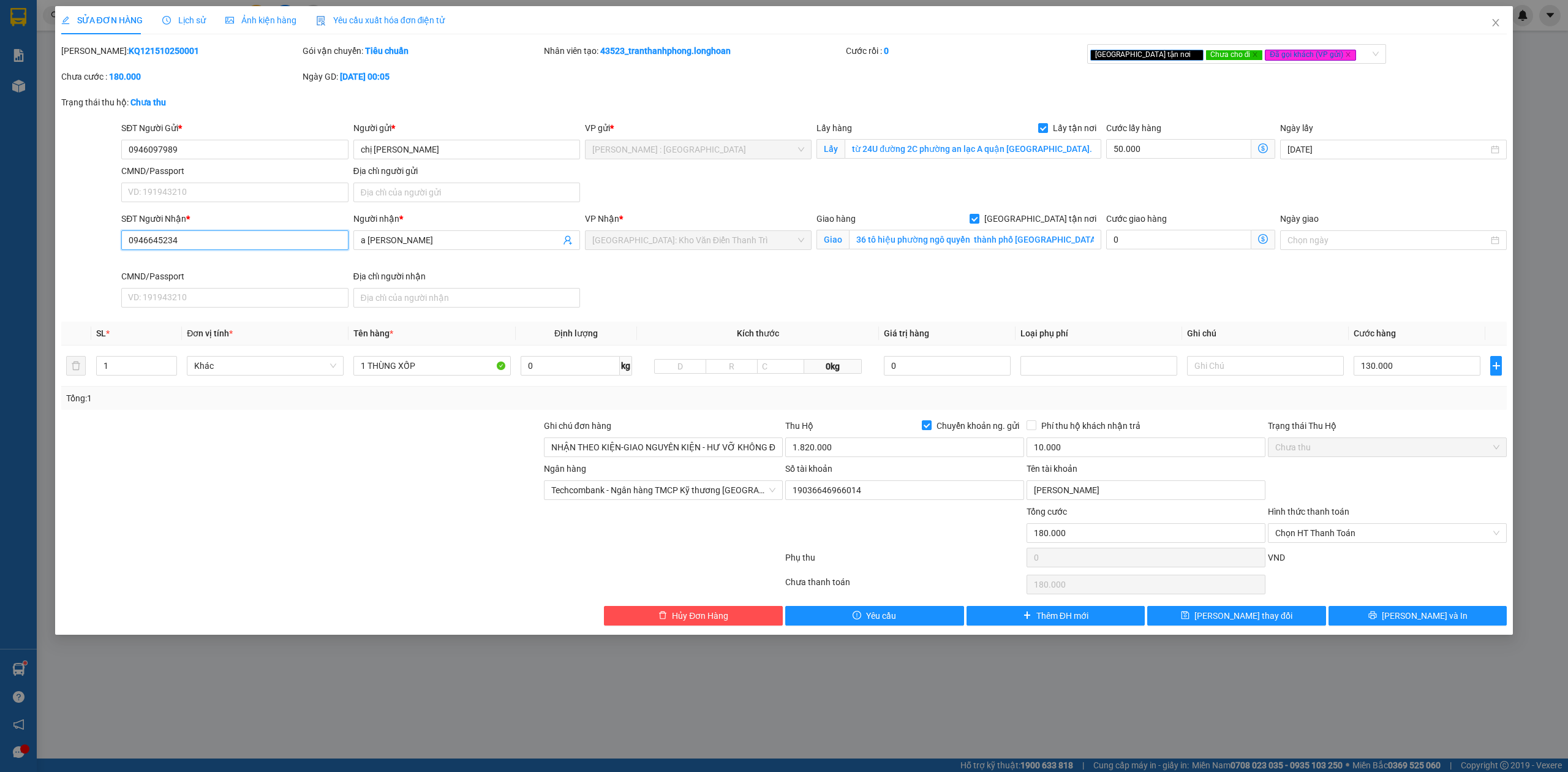
click at [295, 246] on input "0946645234" at bounding box center [234, 240] width 227 height 19
paste input "645"
type input "0946645645"
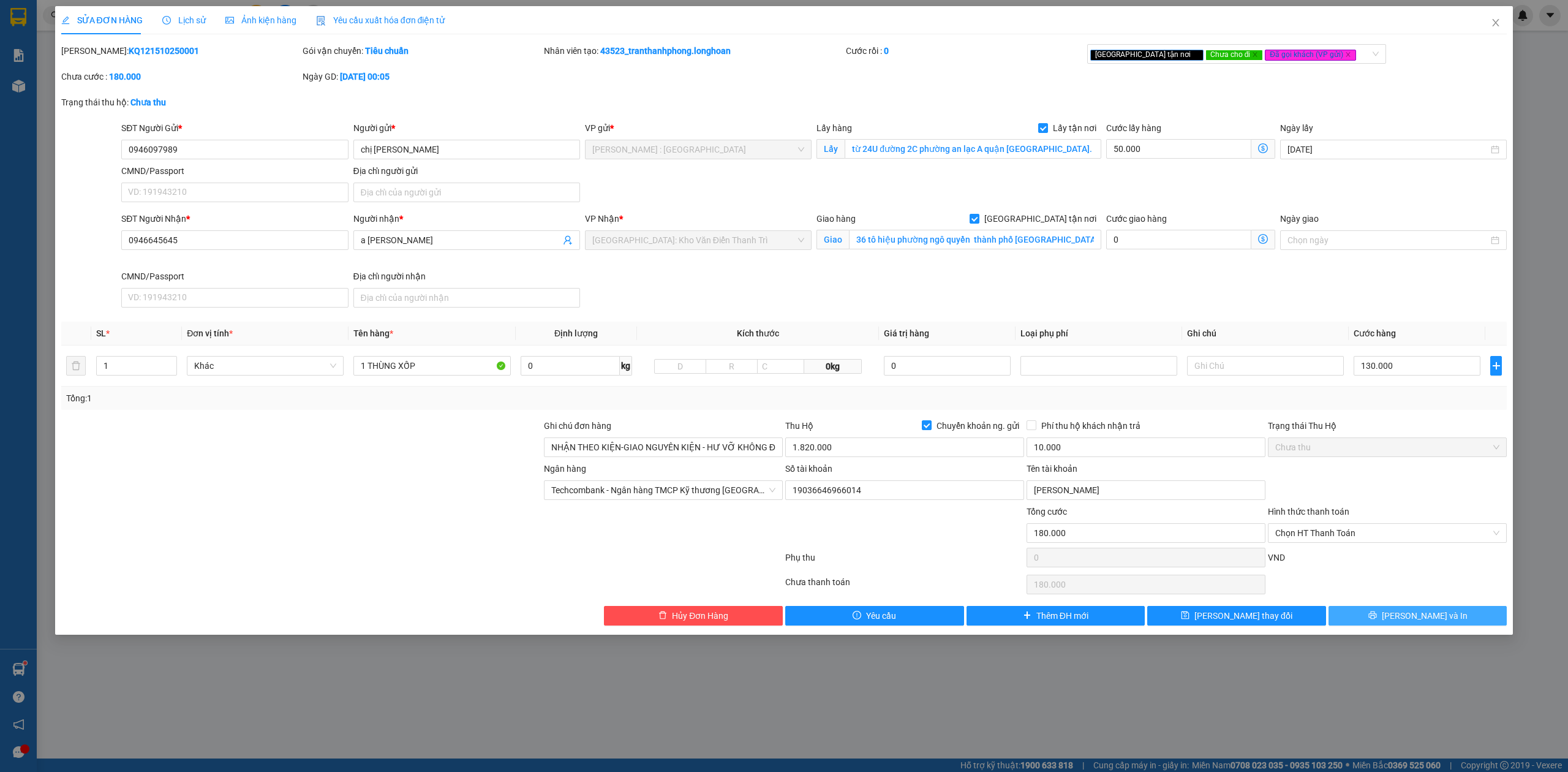
click at [1377, 615] on button "[PERSON_NAME] và In" at bounding box center [1418, 615] width 179 height 19
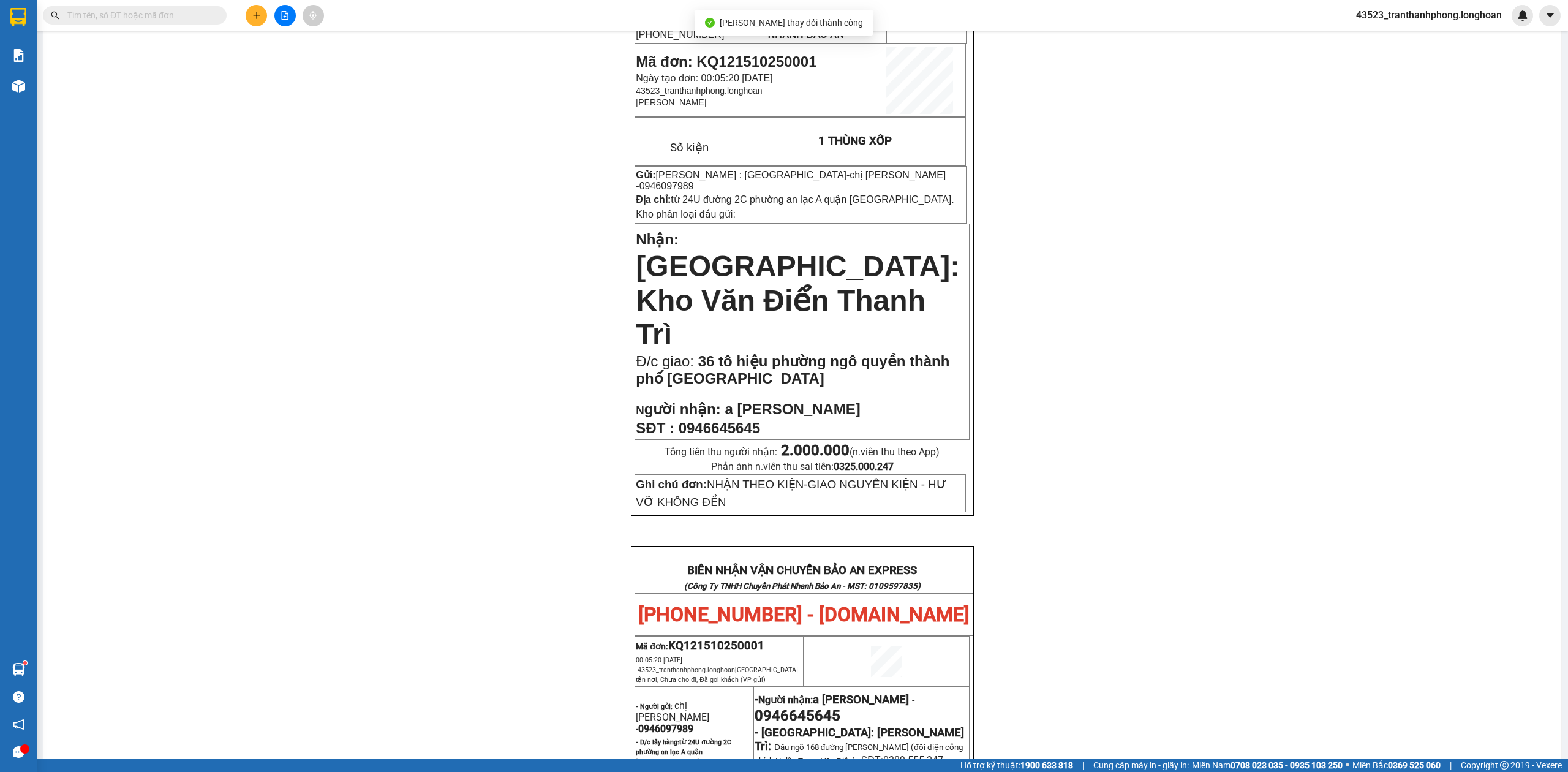
scroll to position [652, 0]
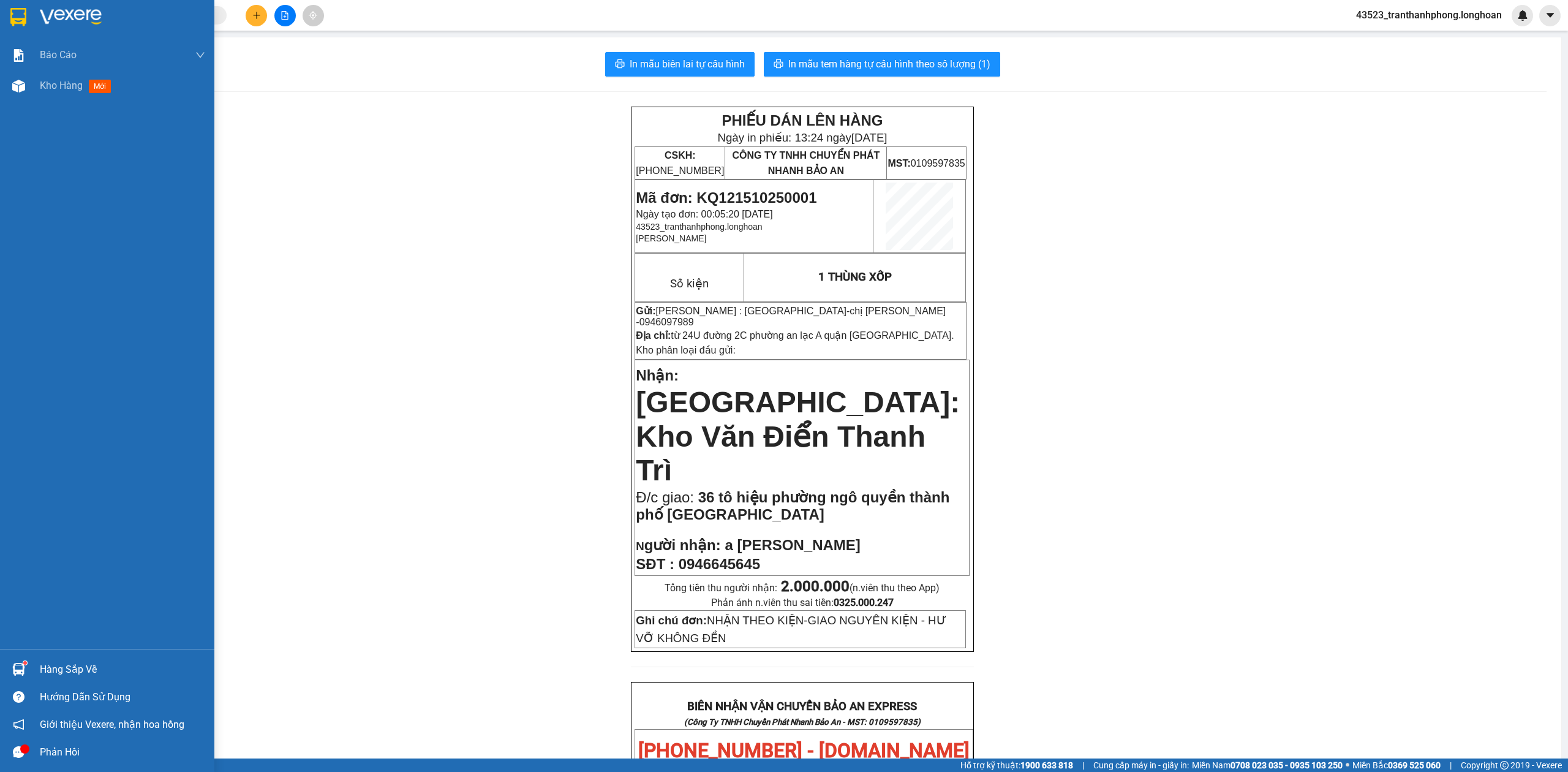
scroll to position [652, 0]
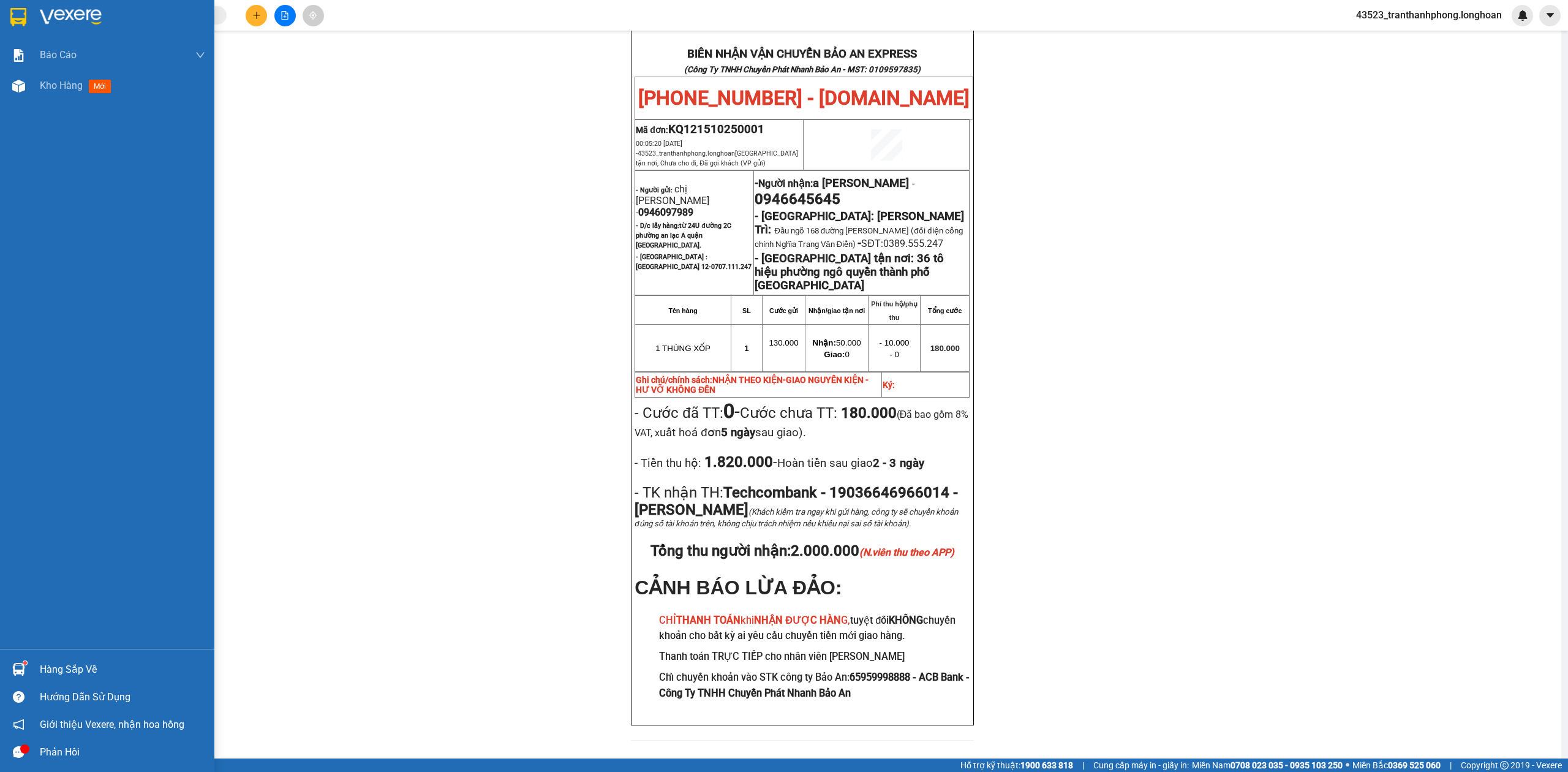
click at [6, 13] on div at bounding box center [107, 19] width 214 height 40
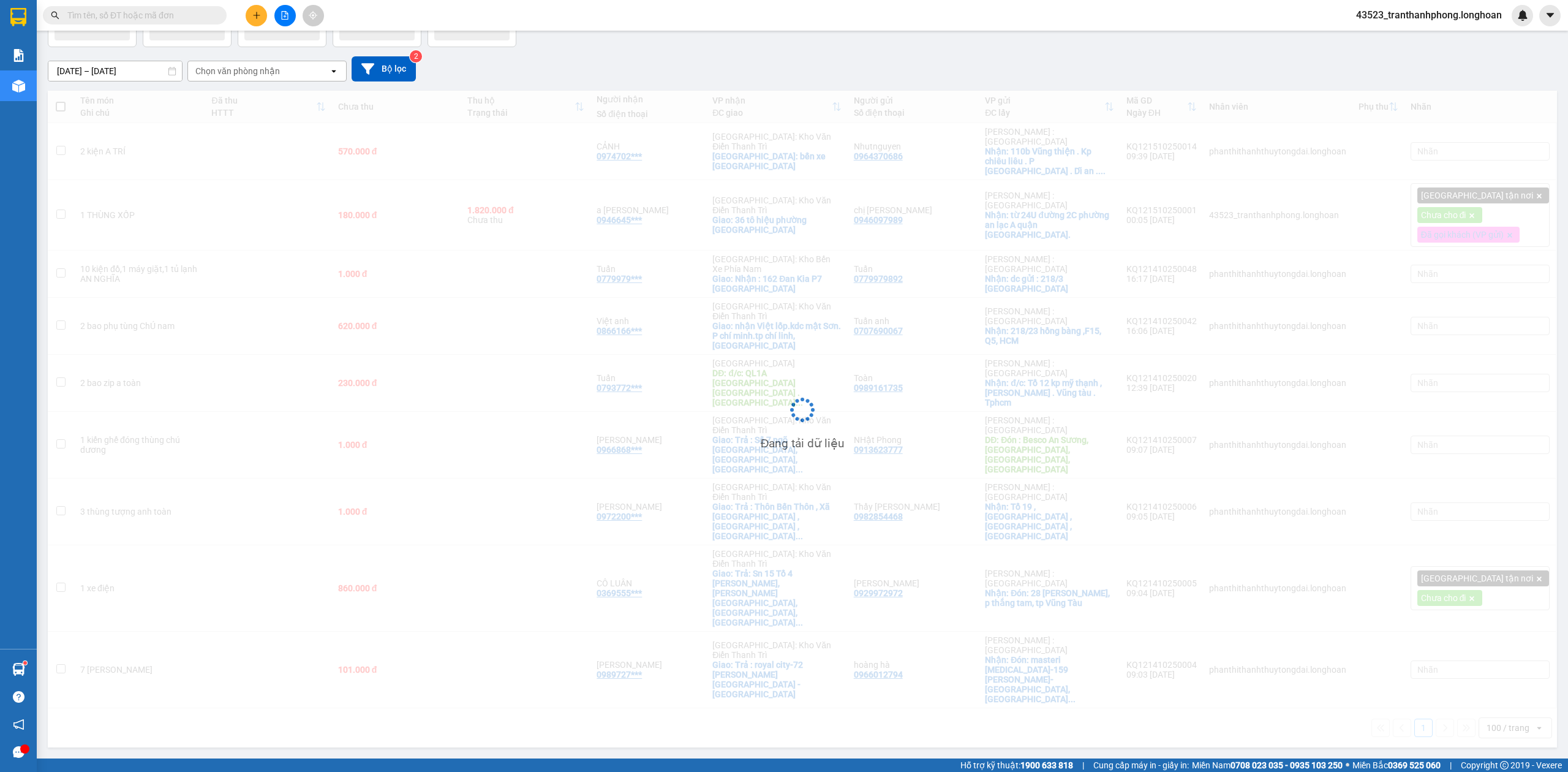
scroll to position [56, 0]
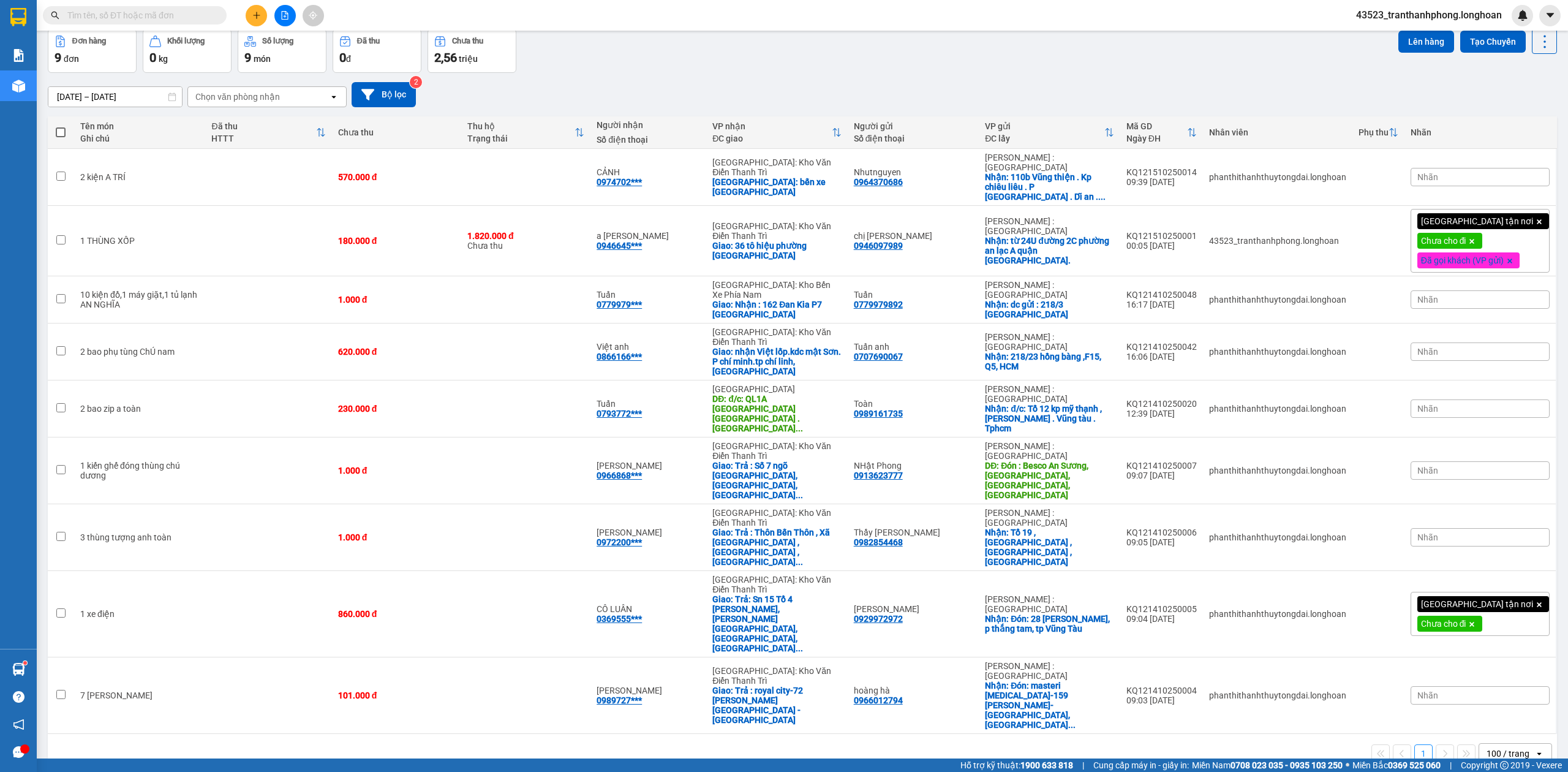
click at [1475, 239] on icon at bounding box center [1472, 241] width 5 height 5
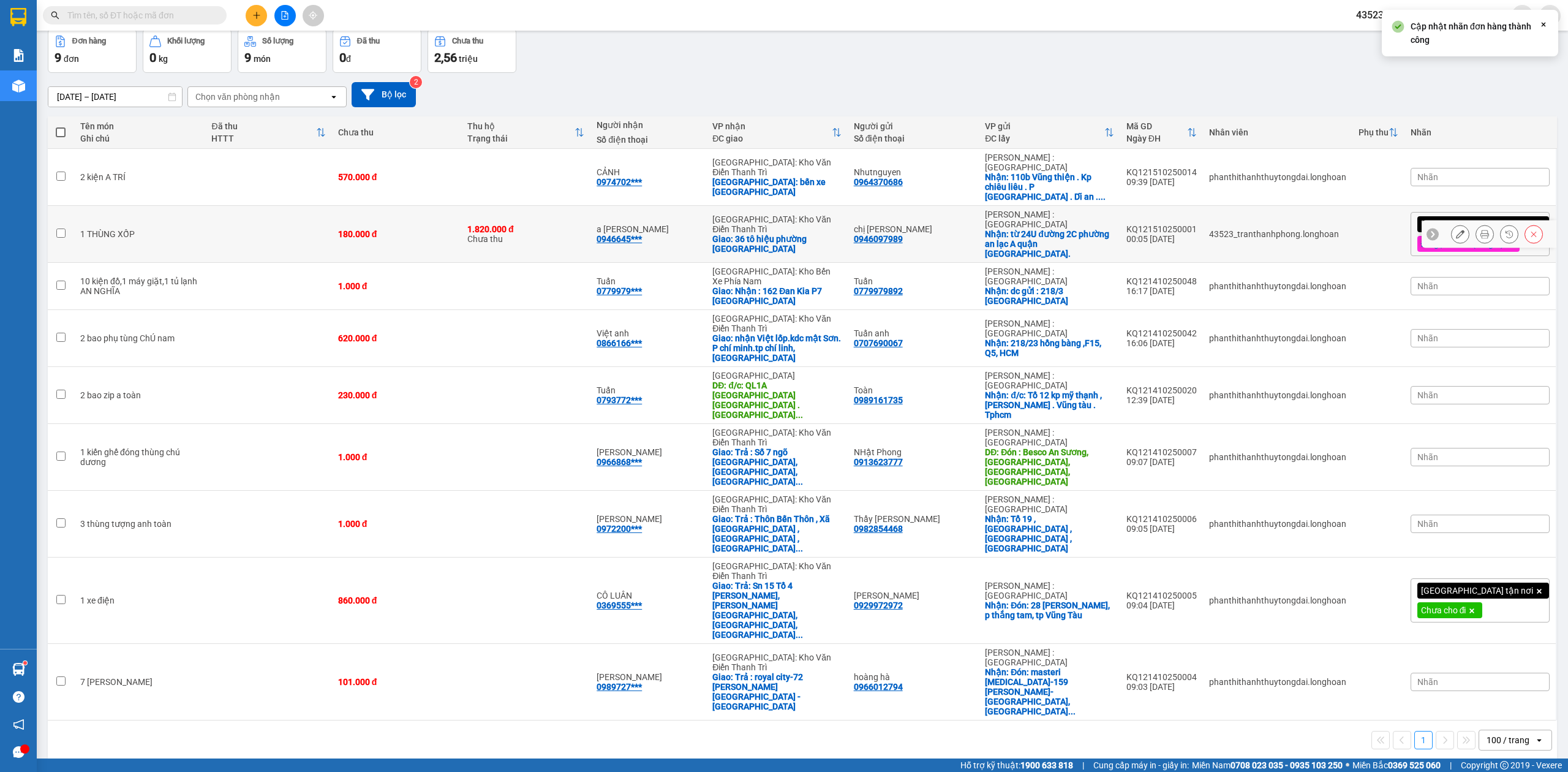
click at [779, 234] on div "Giao: 36 tô hiệu phường [GEOGRAPHIC_DATA]" at bounding box center [777, 244] width 129 height 19
checkbox input "true"
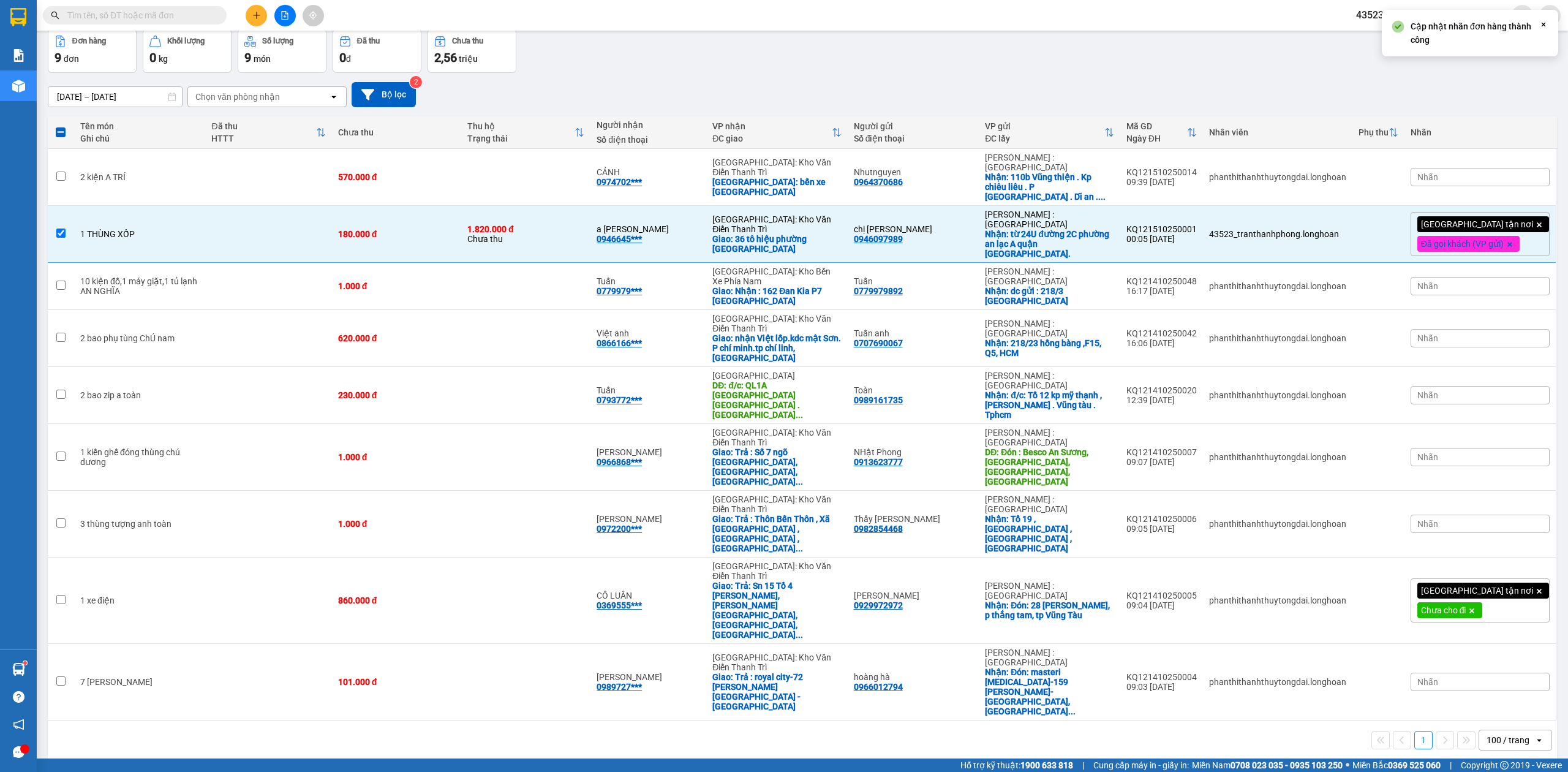
scroll to position [0, 0]
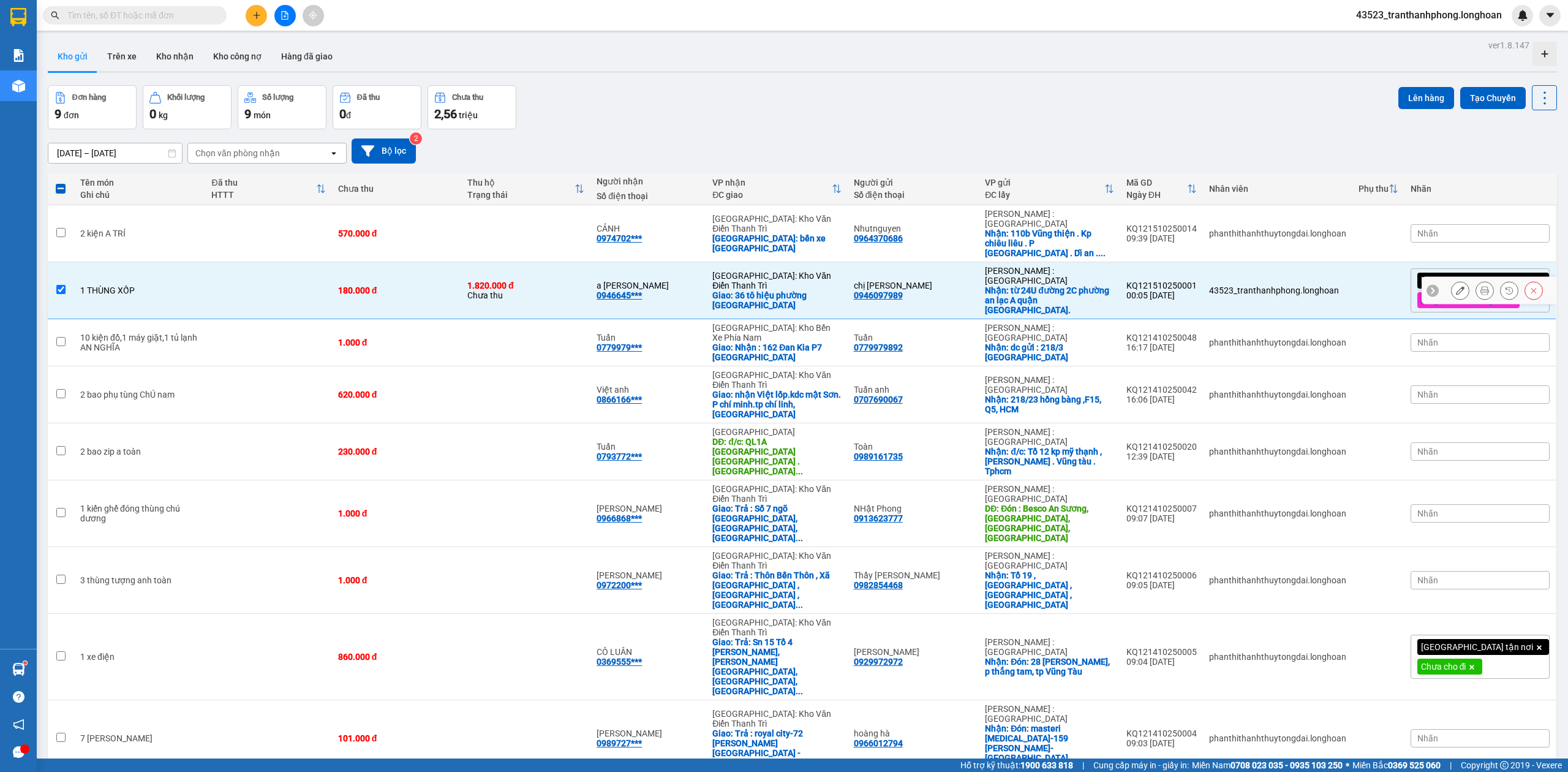
click at [1476, 280] on button at bounding box center [1485, 290] width 17 height 21
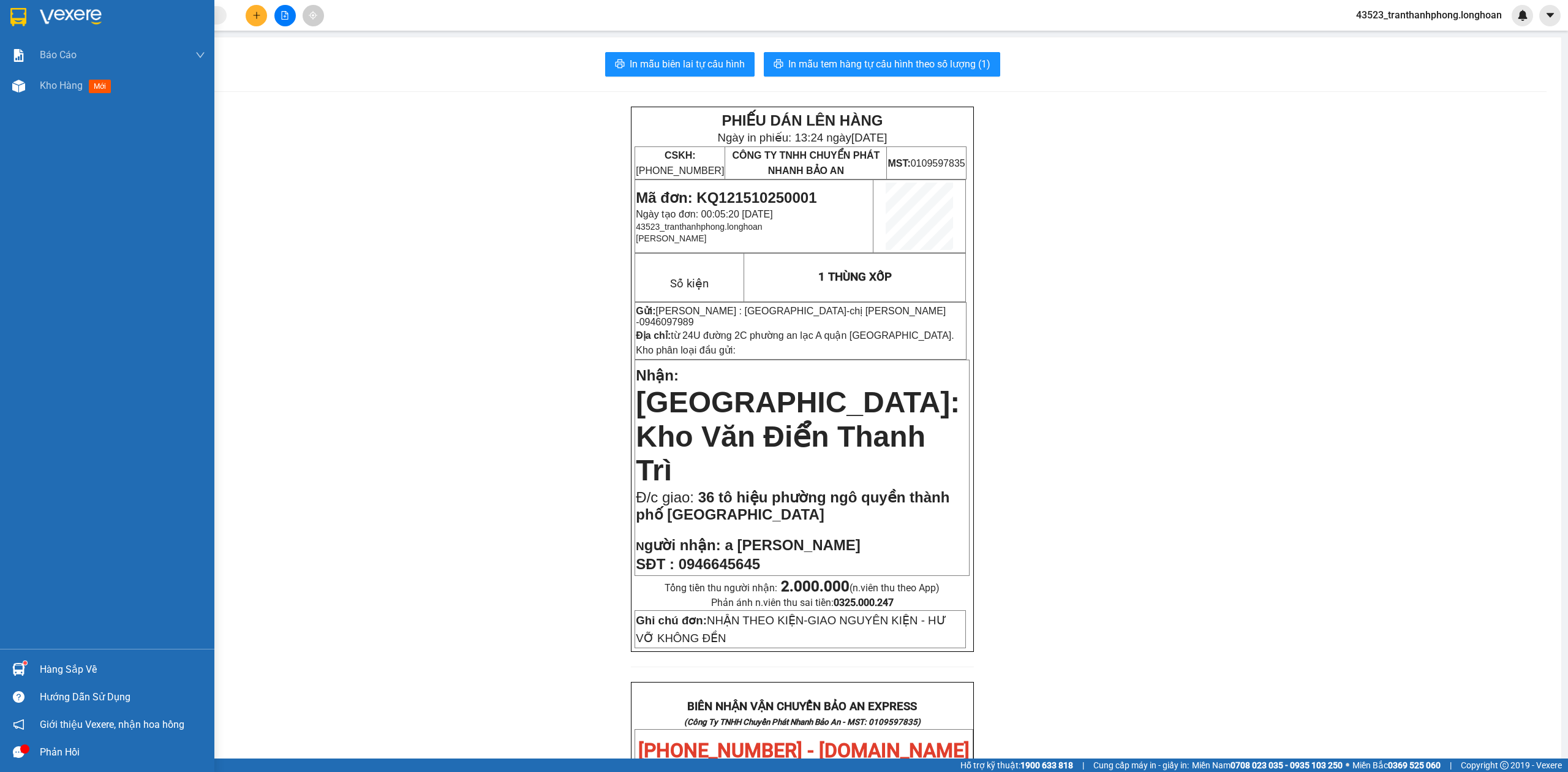
click at [33, 15] on div at bounding box center [107, 19] width 214 height 40
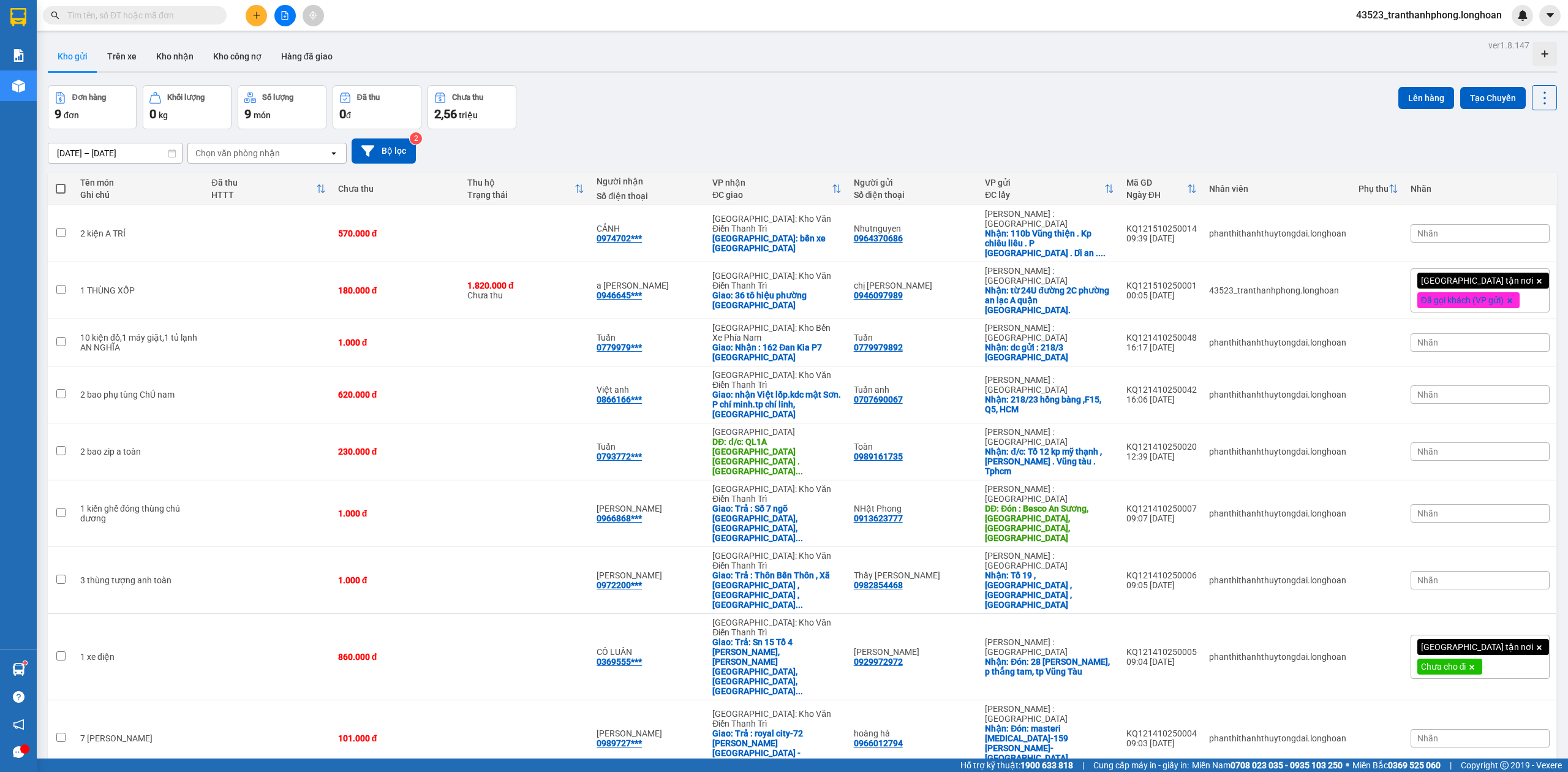
click at [161, 15] on input "text" at bounding box center [139, 15] width 145 height 13
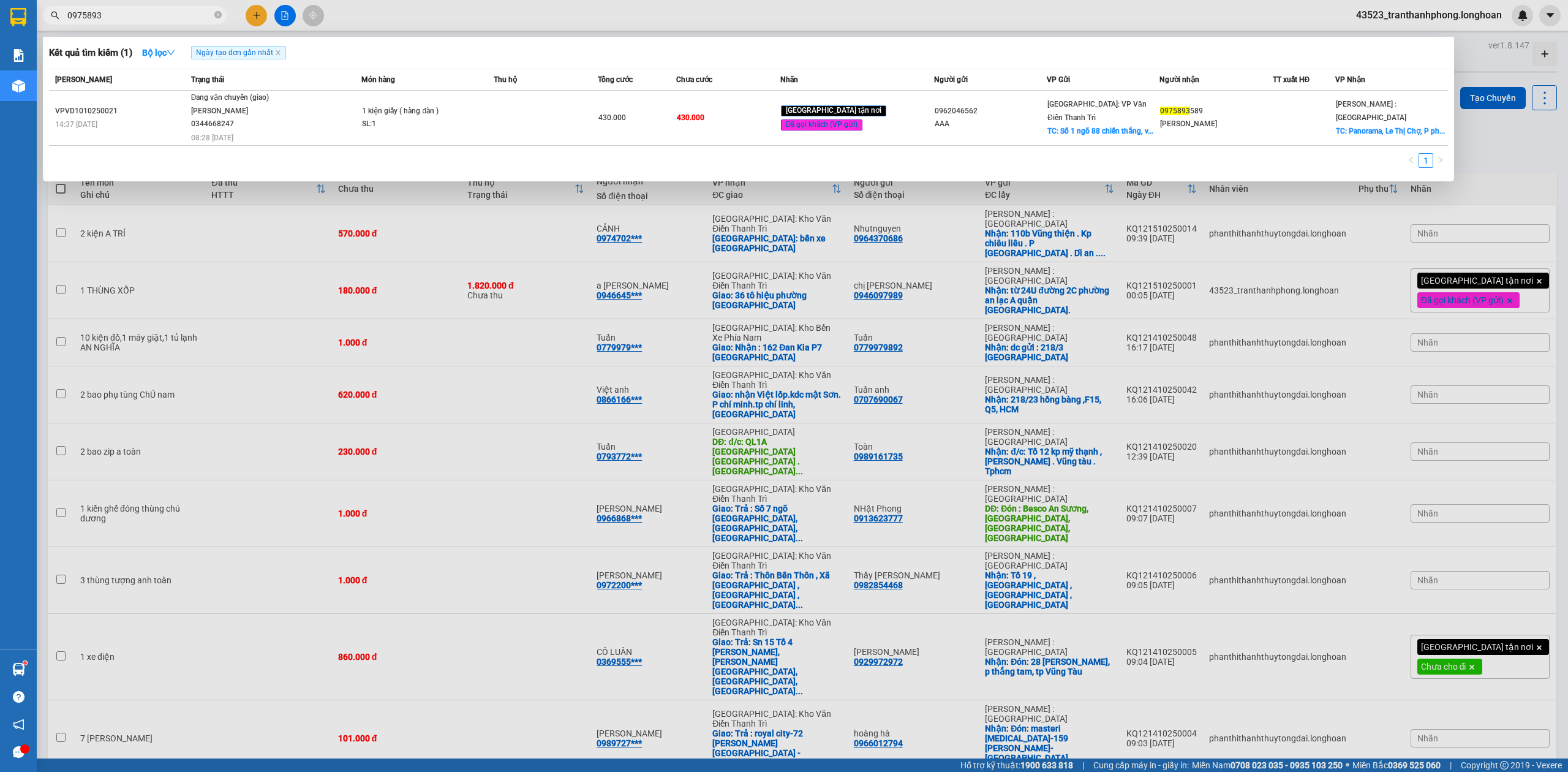
type input "0975893"
click at [611, 301] on div at bounding box center [784, 386] width 1568 height 772
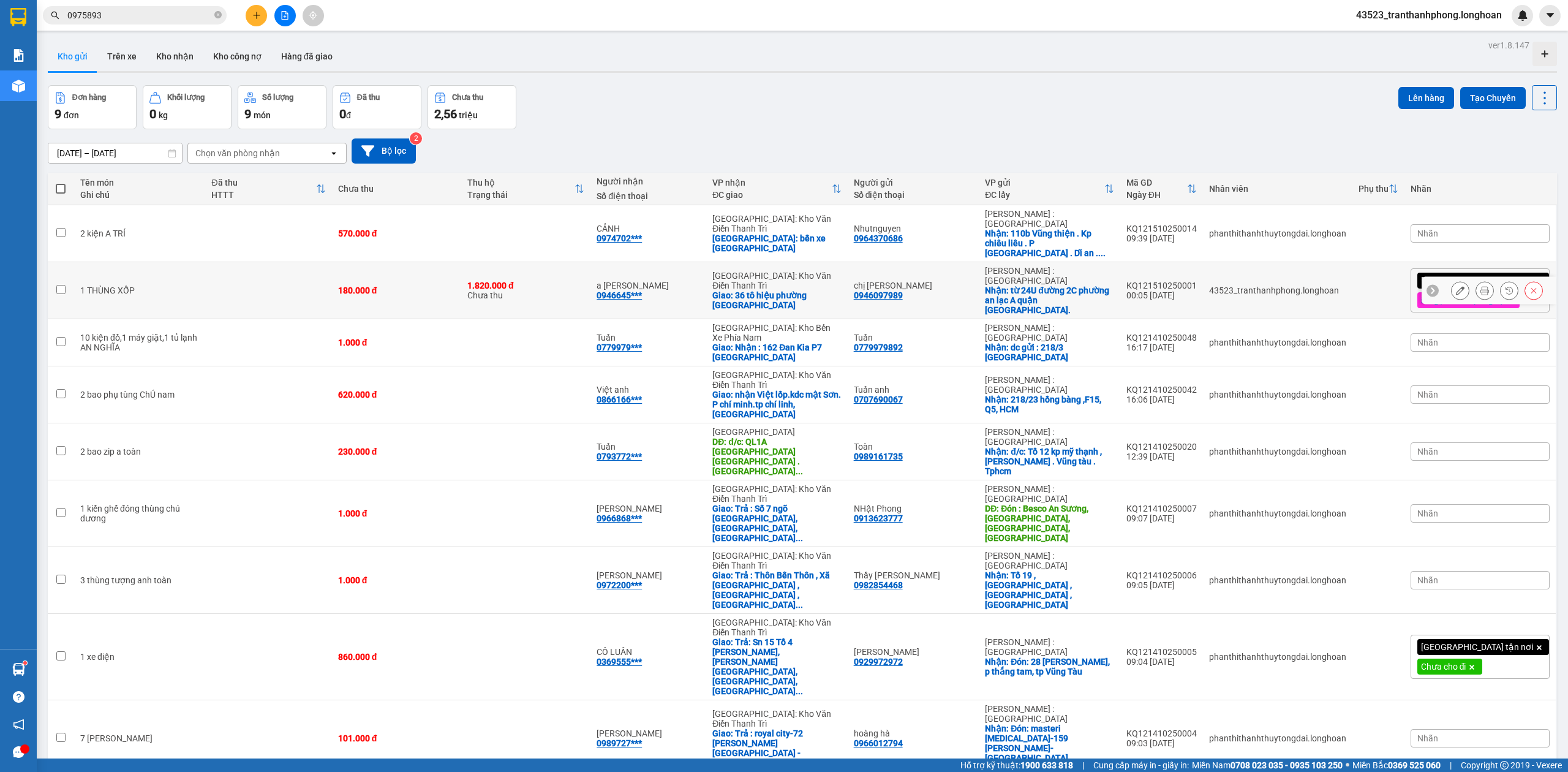
click at [1287, 299] on td "43523_tranthanhphong.longhoan" at bounding box center [1278, 290] width 150 height 57
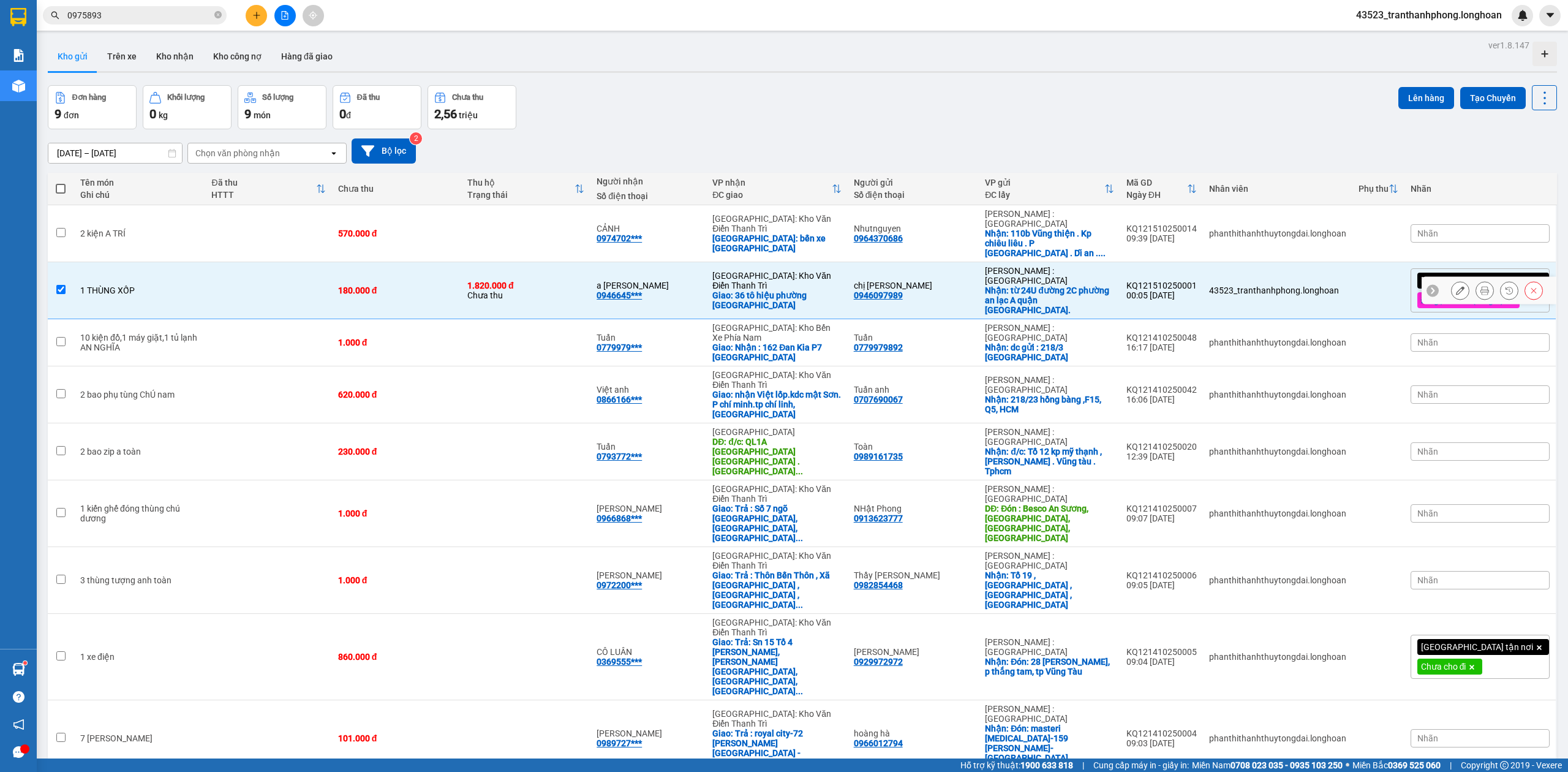
checkbox input "true"
click at [1425, 100] on button "Lên hàng" at bounding box center [1427, 98] width 55 height 22
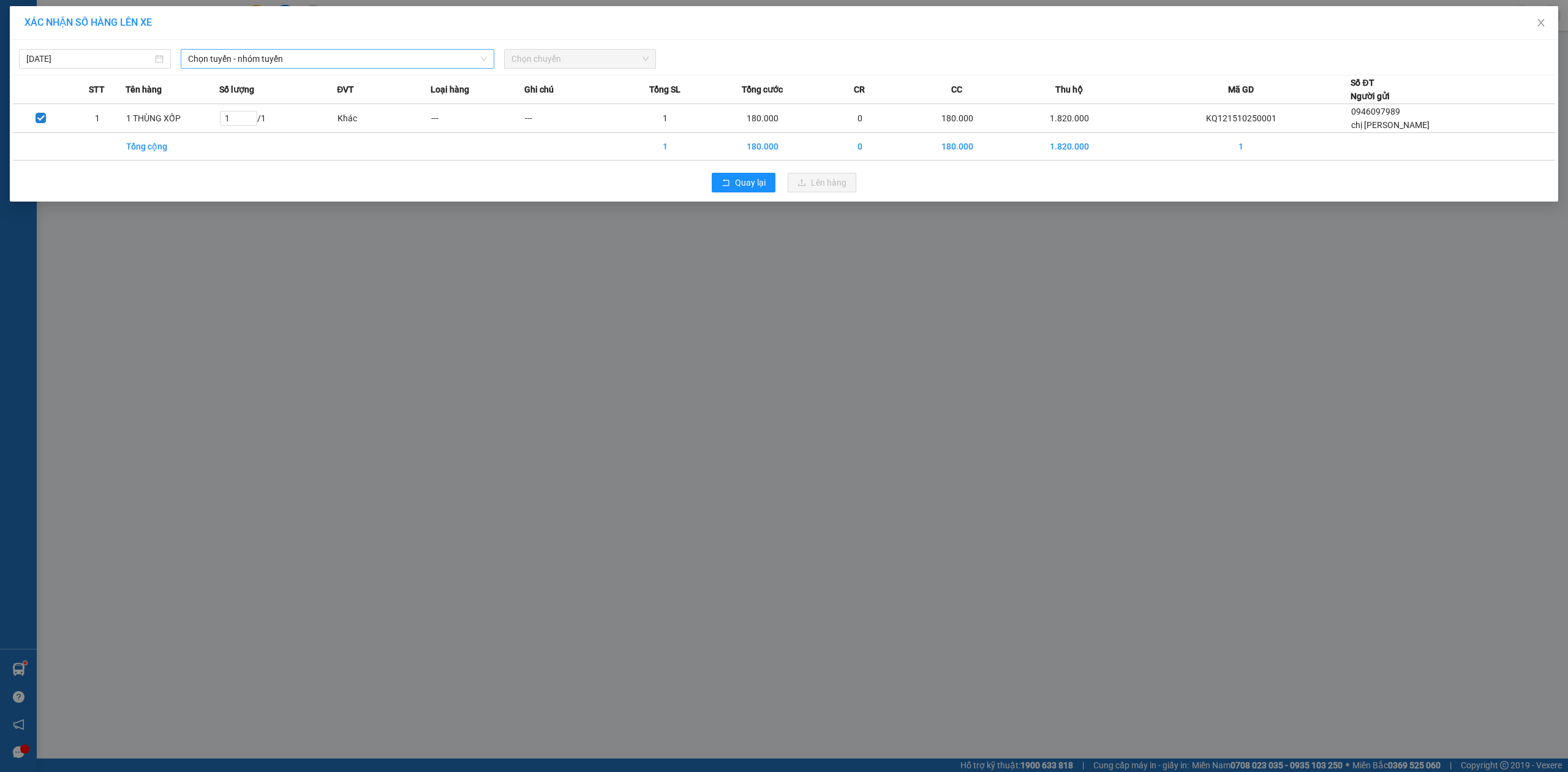
click at [345, 61] on span "Chọn tuyến - nhóm tuyến" at bounding box center [337, 59] width 299 height 19
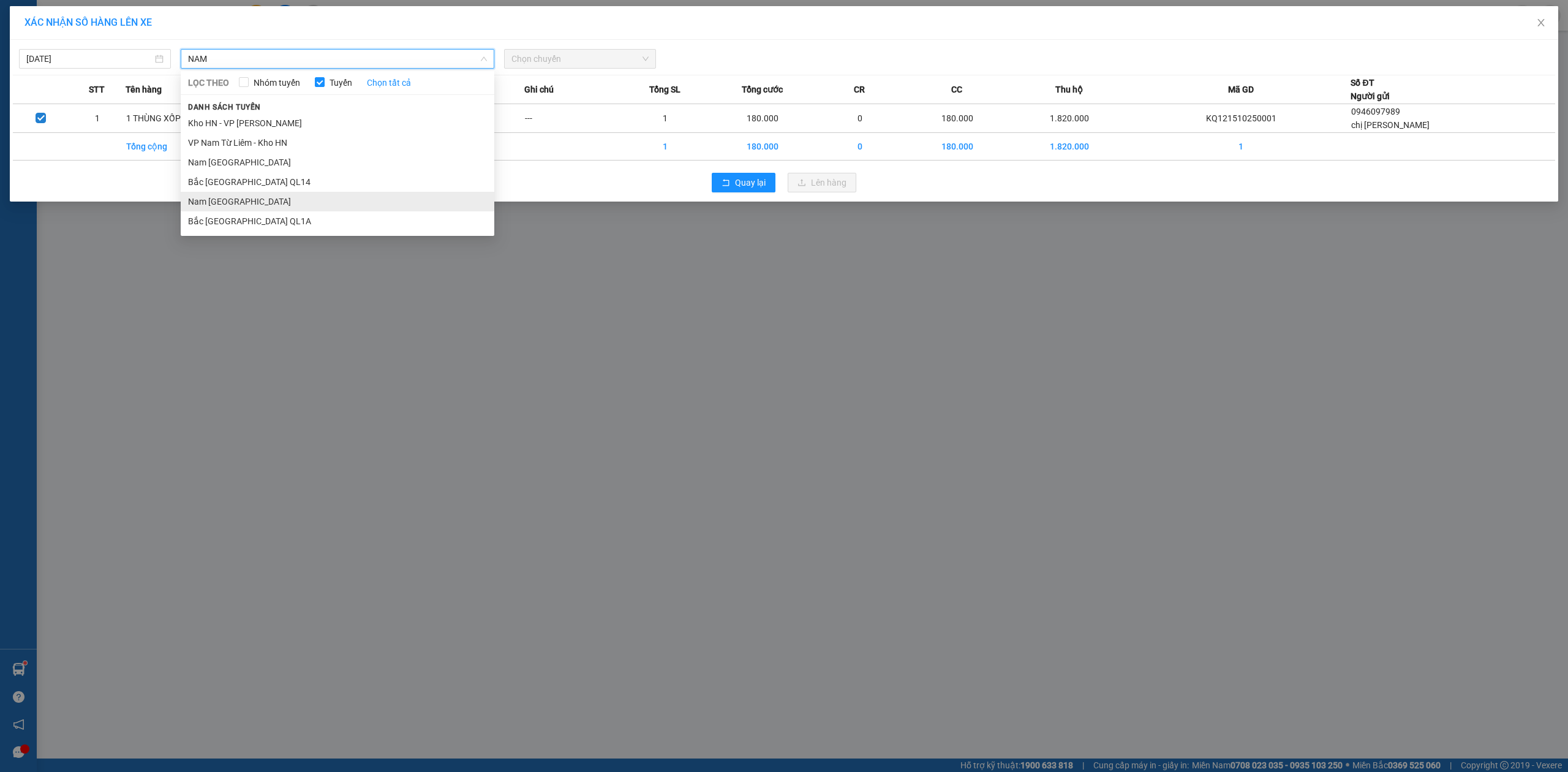
type input "NAM"
click at [212, 200] on li "Nam [GEOGRAPHIC_DATA]" at bounding box center [338, 202] width 313 height 19
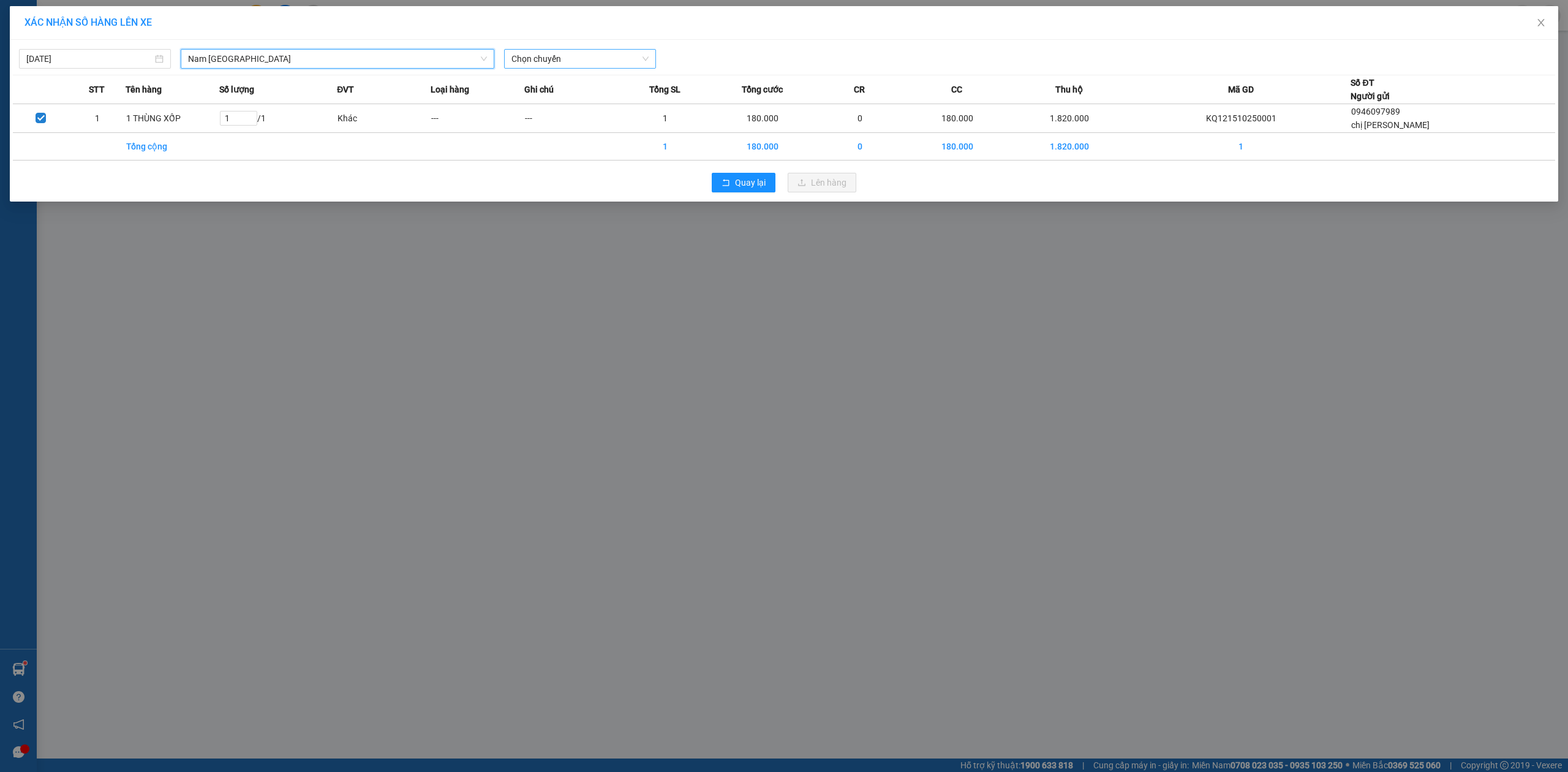
click at [535, 62] on span "Chọn chuyến" at bounding box center [580, 59] width 137 height 19
click at [523, 103] on div "20:00 (TC) - 29E-191.97" at bounding box center [559, 103] width 96 height 13
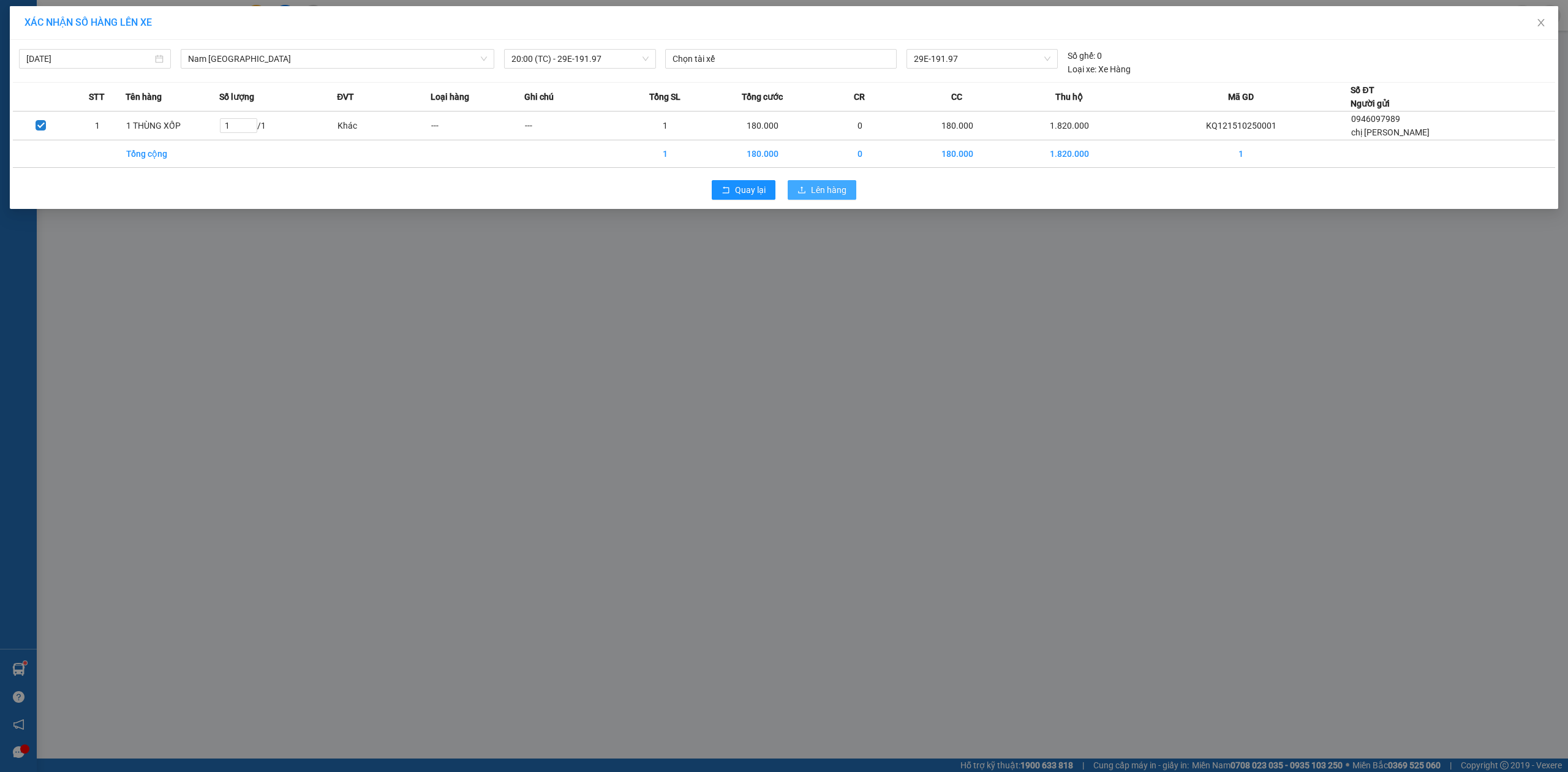
drag, startPoint x: 827, startPoint y: 190, endPoint x: 829, endPoint y: 202, distance: 12.2
click at [829, 198] on button "Lên hàng" at bounding box center [822, 190] width 69 height 19
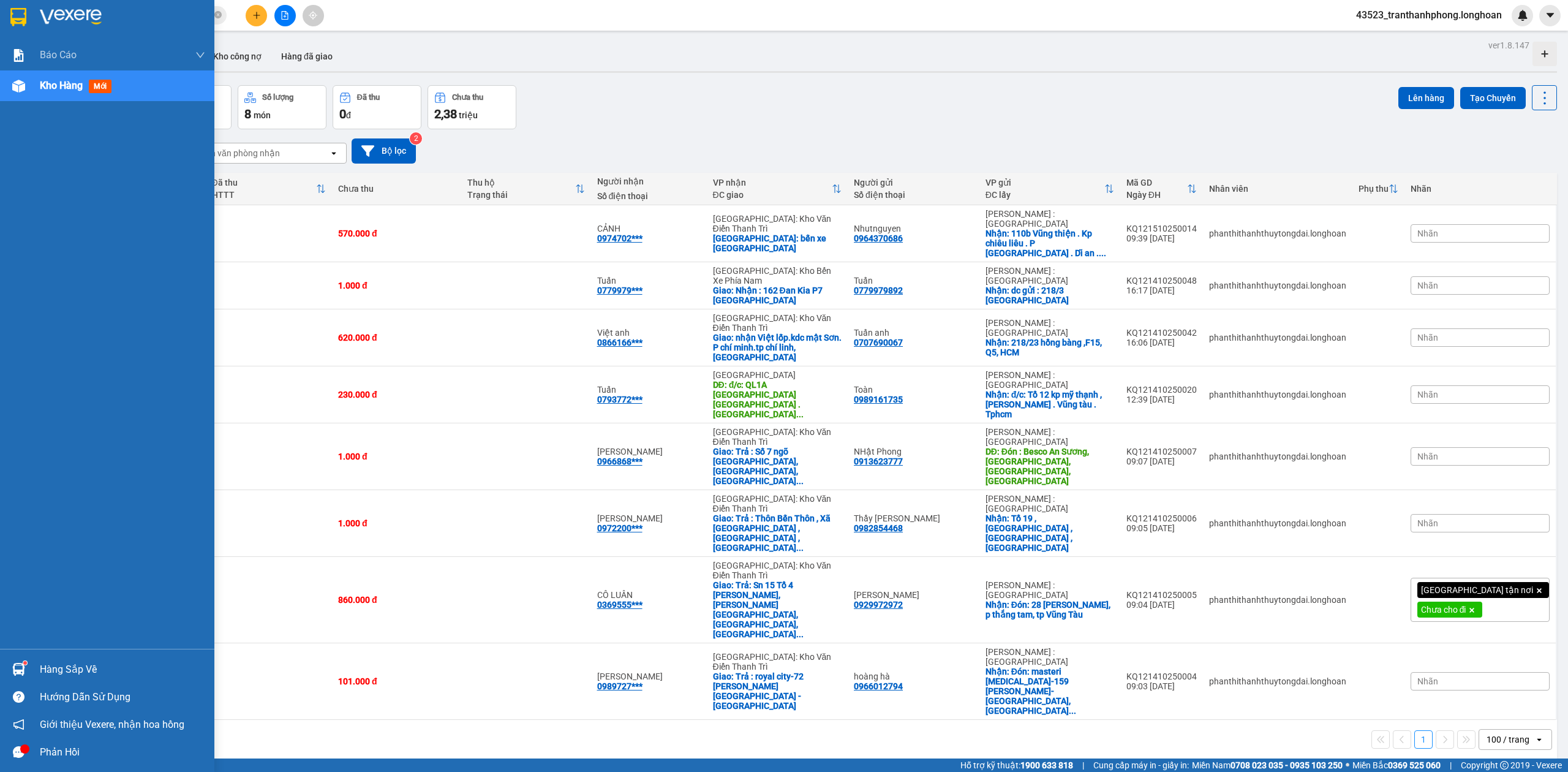
click at [64, 11] on img at bounding box center [70, 17] width 62 height 19
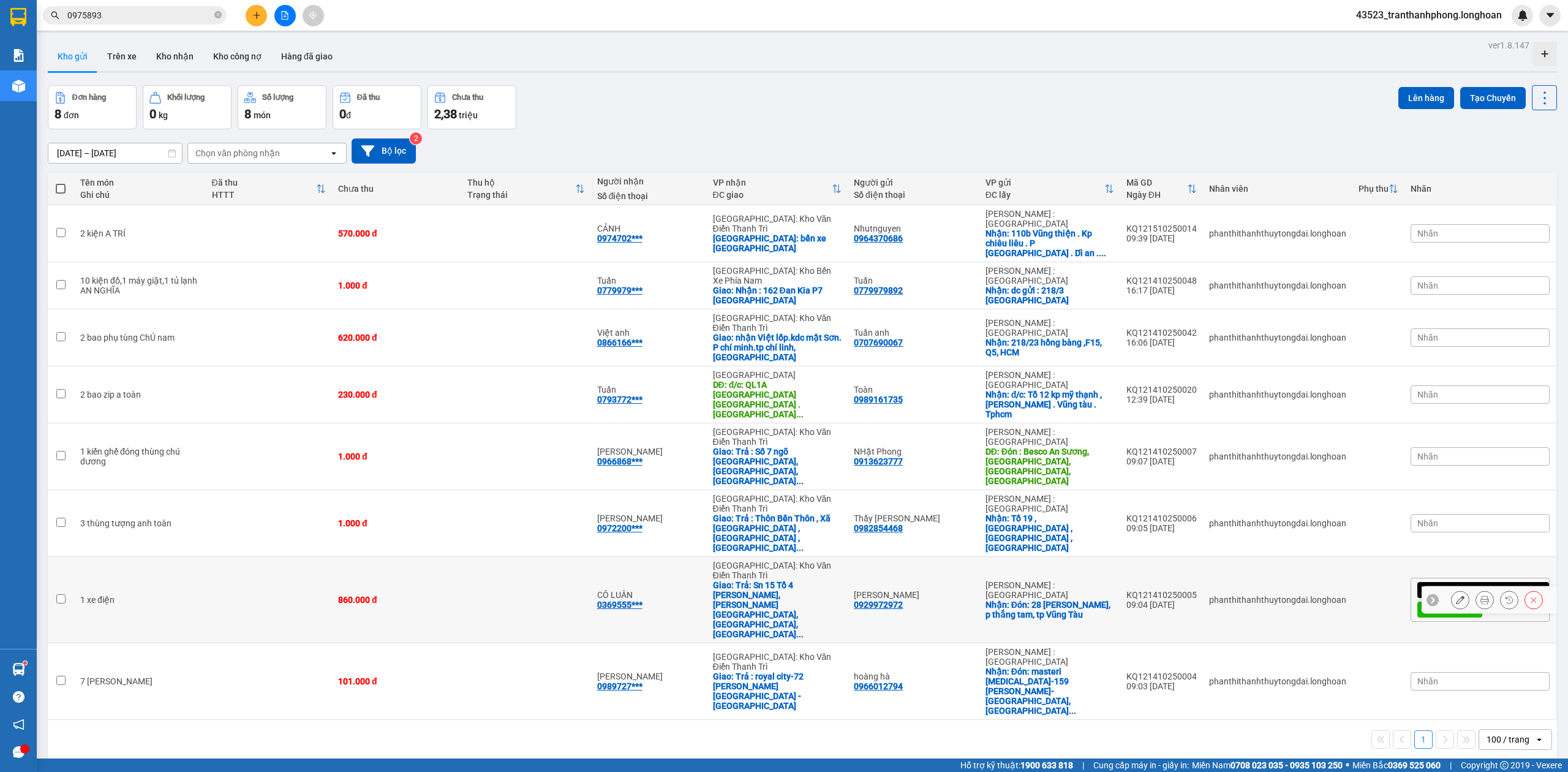
click at [753, 580] on div "Giao: Trả: Sn 15 Tổ 4 [PERSON_NAME], [PERSON_NAME][GEOGRAPHIC_DATA], [GEOGRAPHI…" at bounding box center [778, 609] width 129 height 59
checkbox input "true"
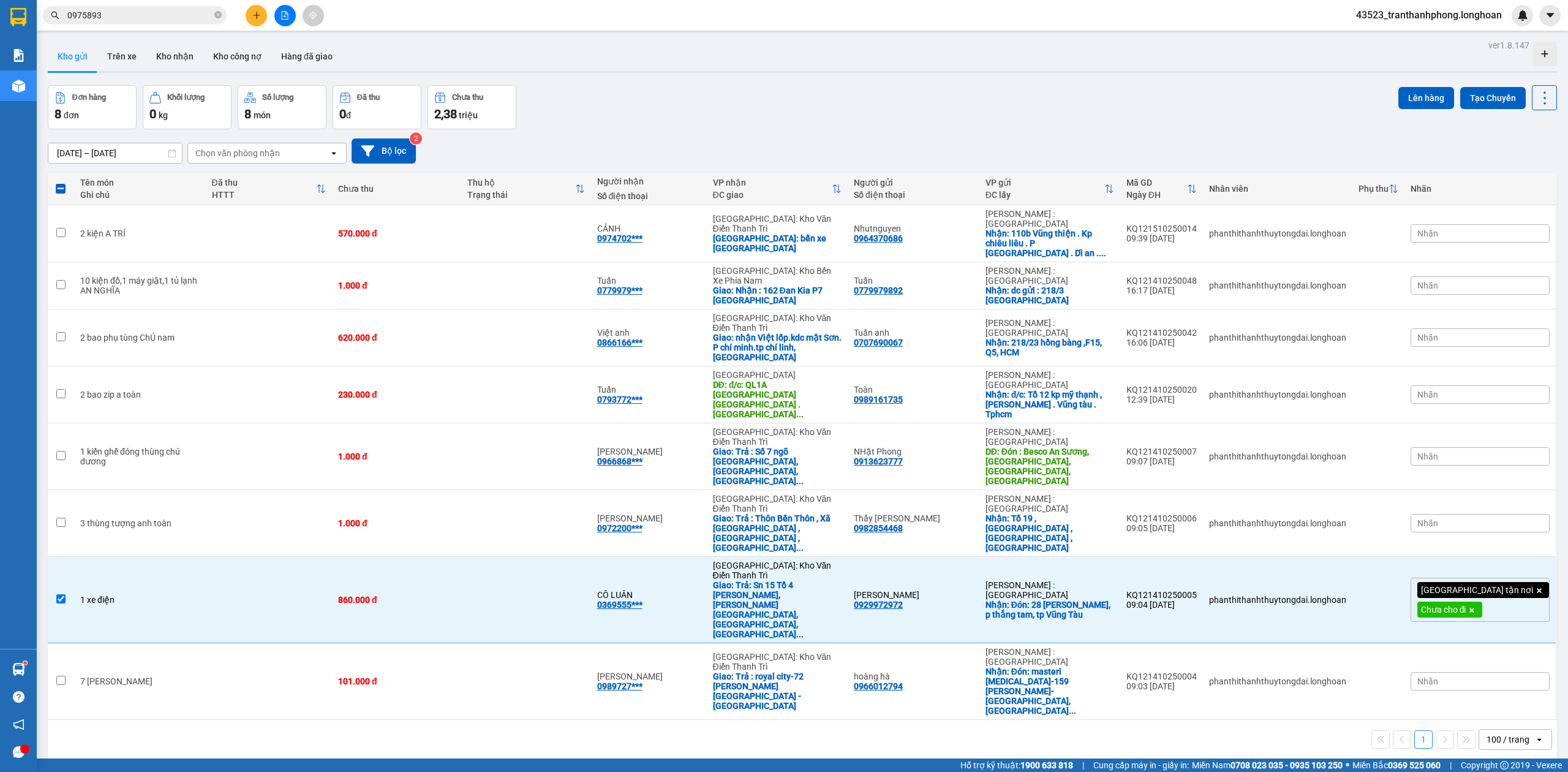
click at [284, 8] on button at bounding box center [285, 15] width 21 height 21
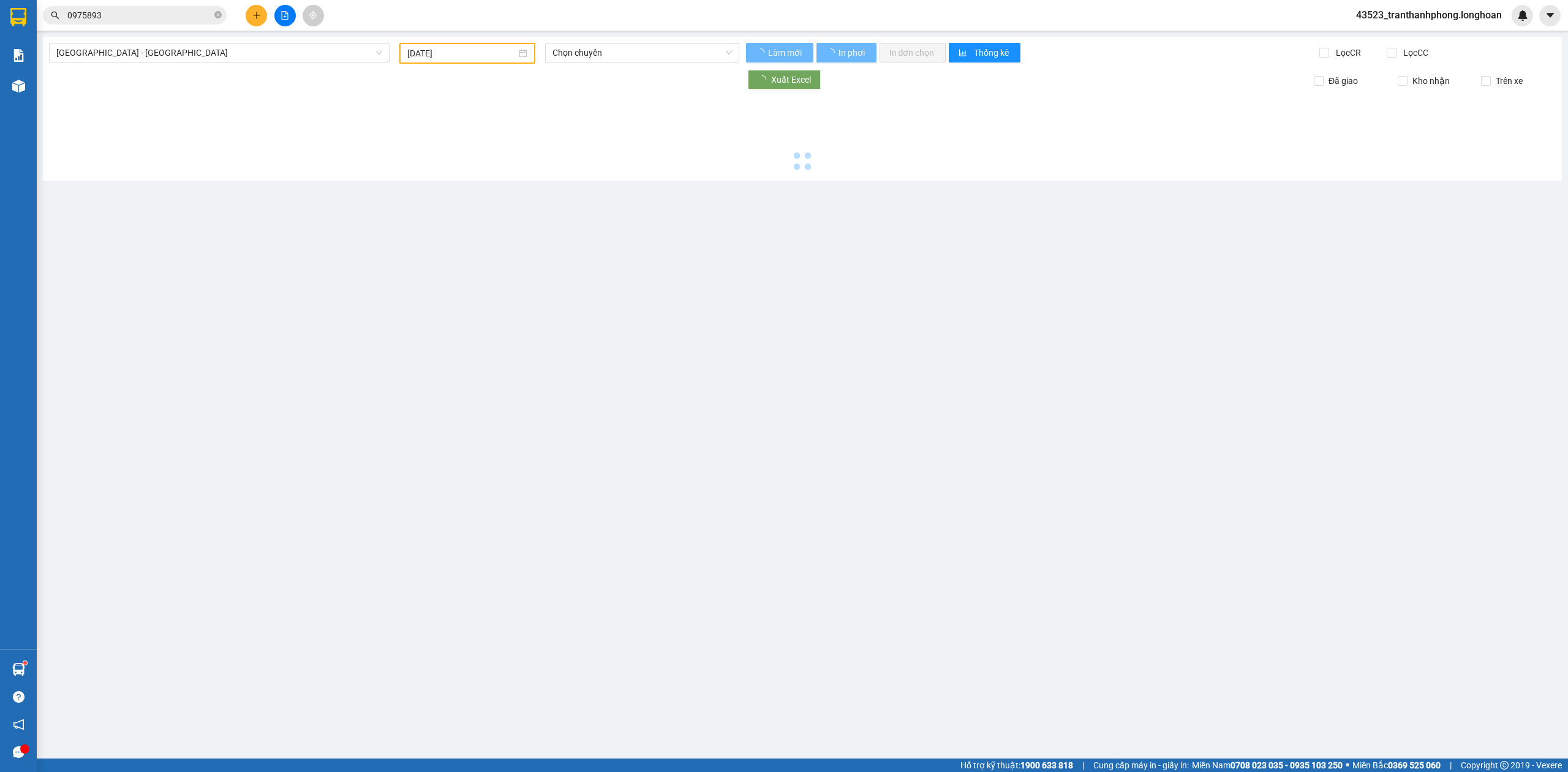
type input "[DATE]"
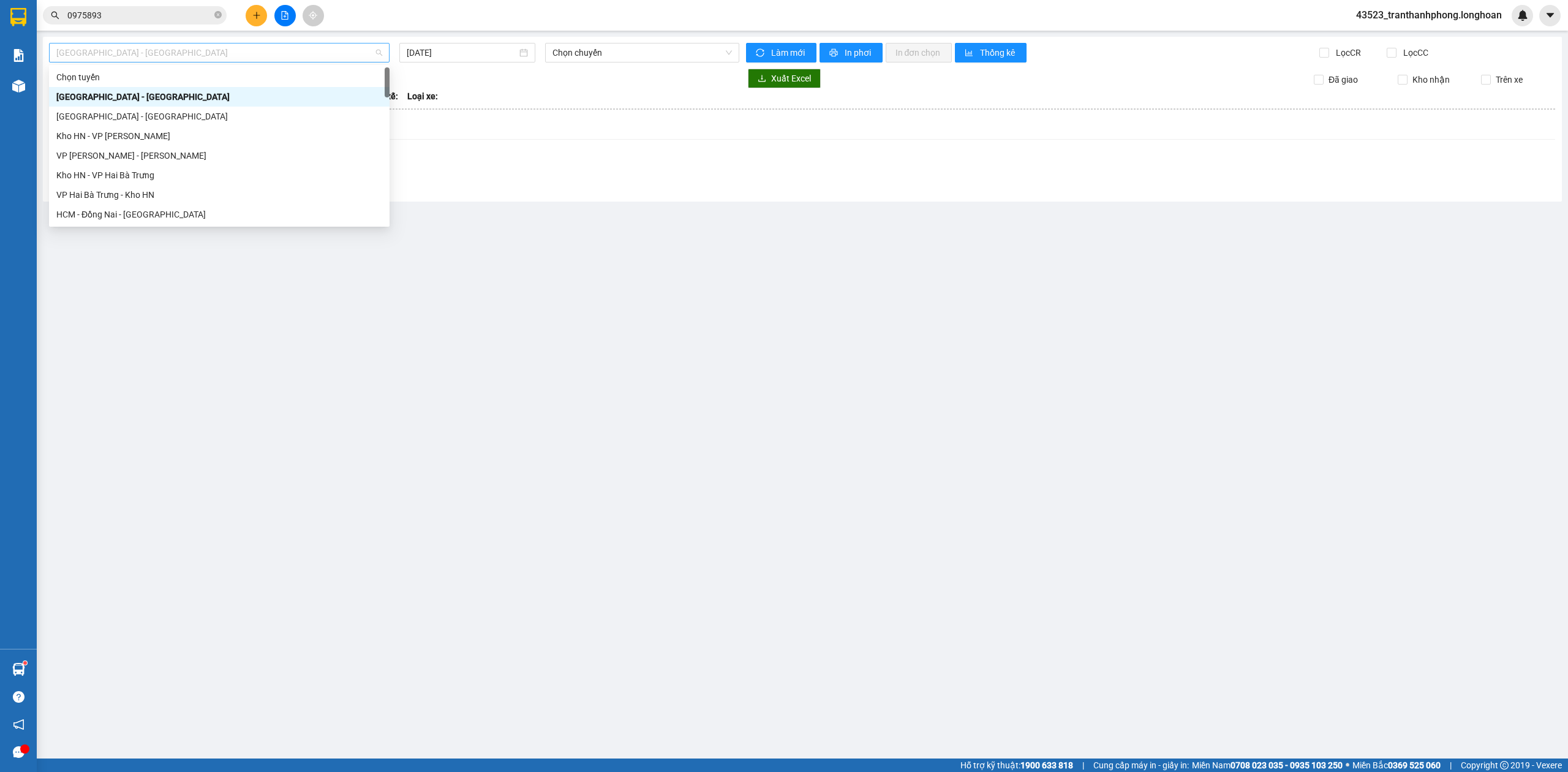
click at [171, 49] on span "[GEOGRAPHIC_DATA] - [GEOGRAPHIC_DATA]" at bounding box center [219, 53] width 326 height 19
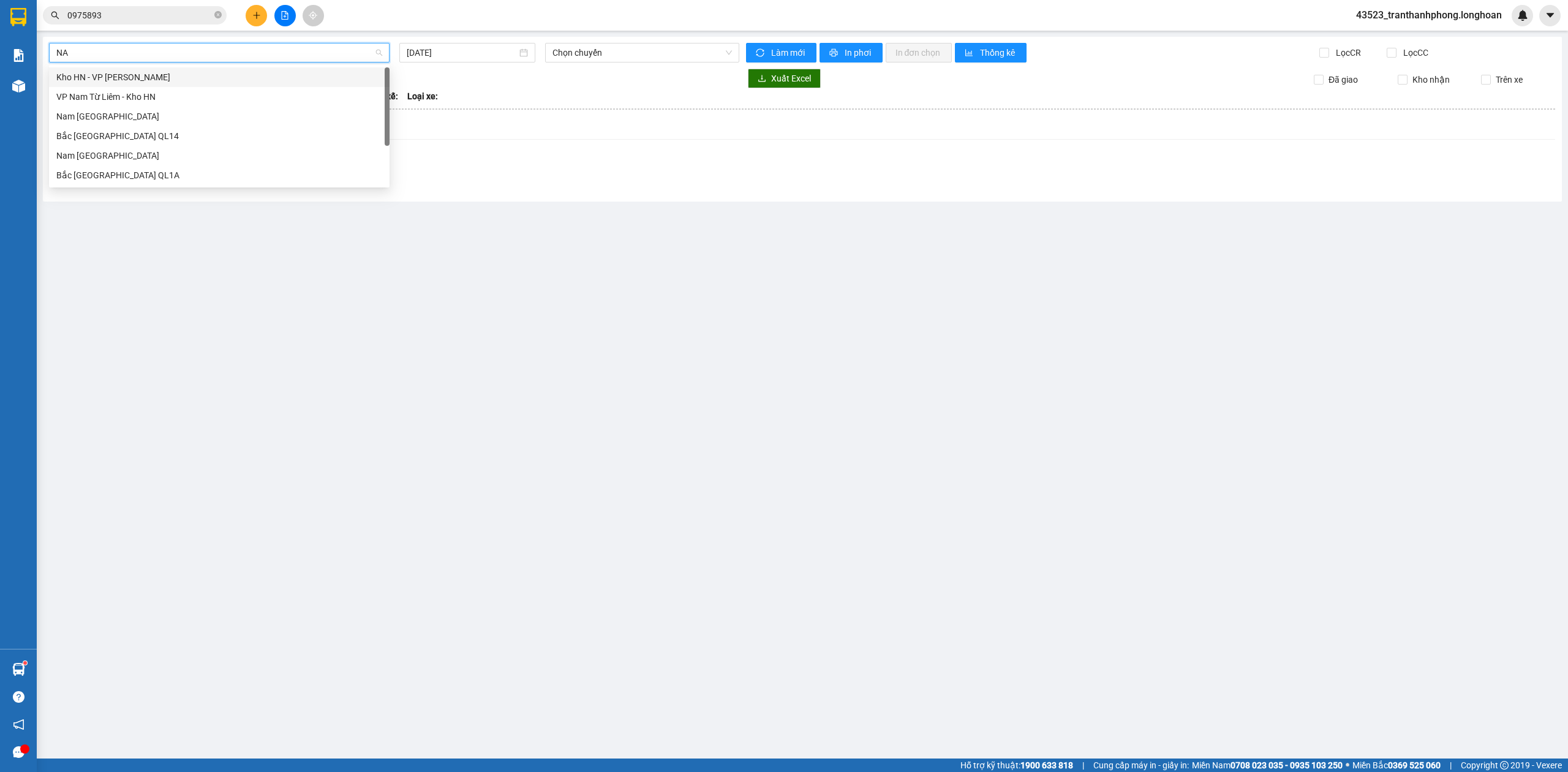
type input "NAM"
click at [104, 150] on div "Nam [GEOGRAPHIC_DATA]" at bounding box center [219, 155] width 326 height 13
type input "[DATE]"
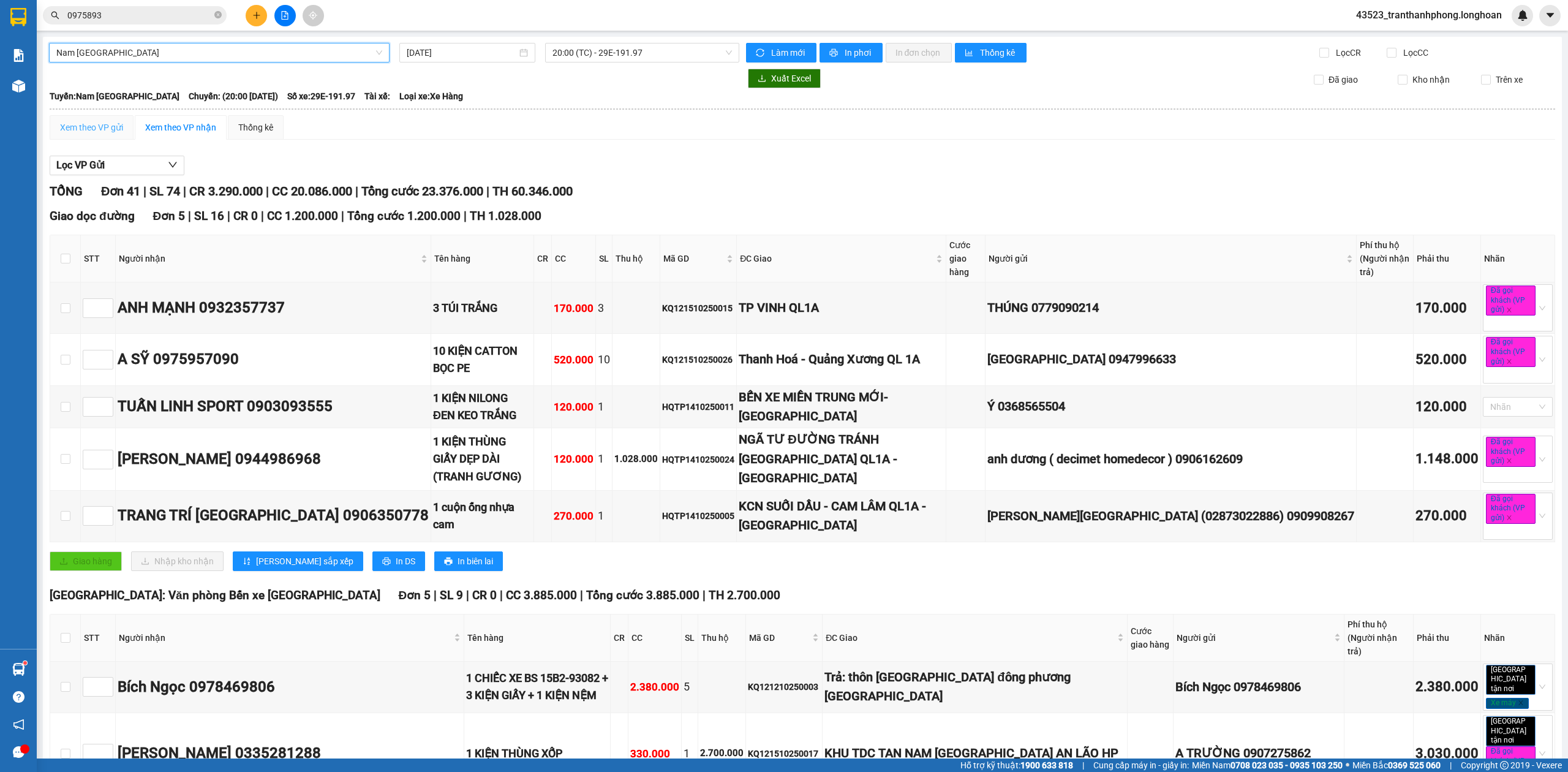
click at [92, 120] on div "Xem theo VP gửi" at bounding box center [92, 127] width 84 height 24
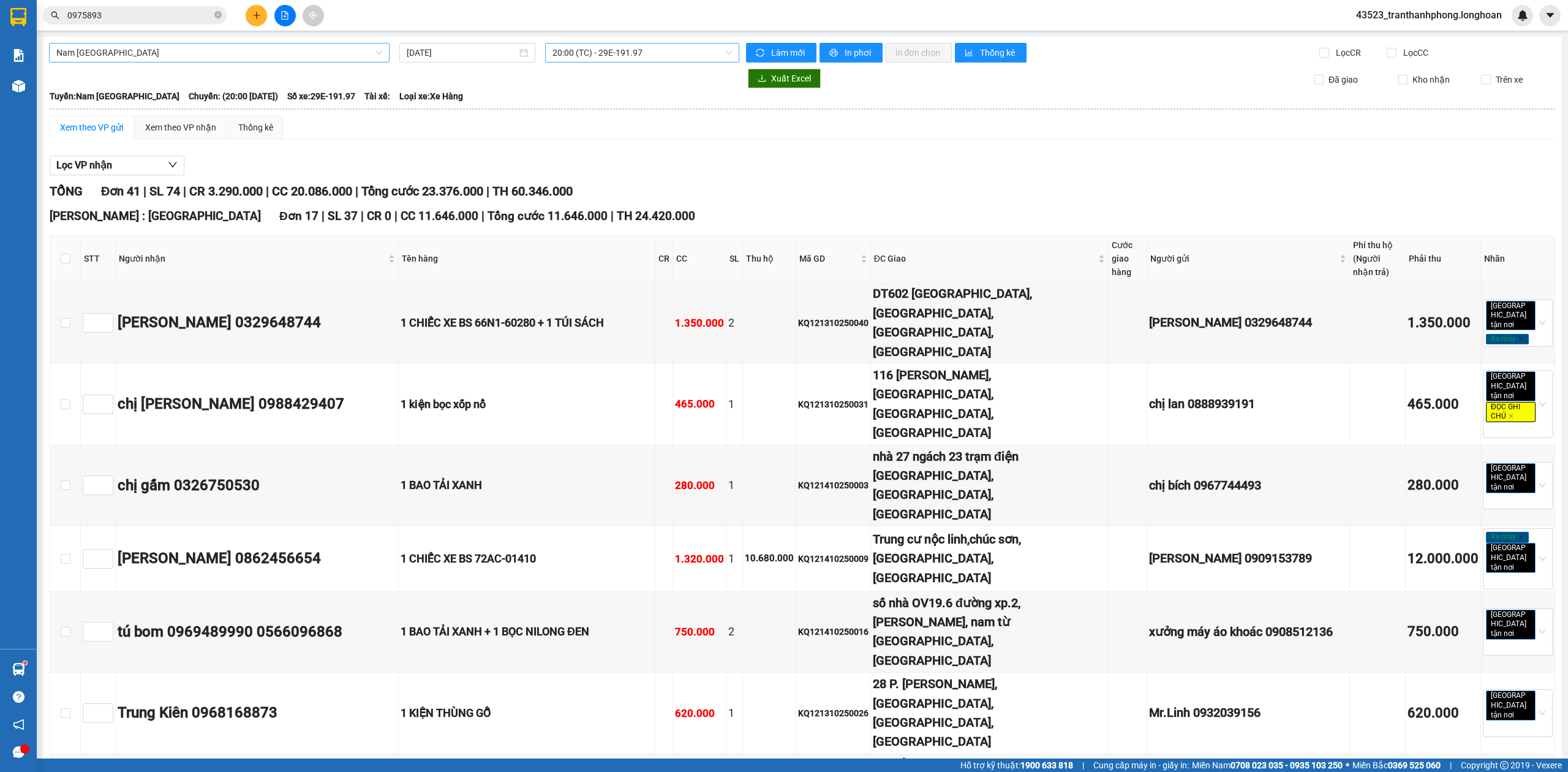
click at [601, 55] on span "20:00 (TC) - 29E-191.97" at bounding box center [643, 53] width 180 height 19
drag, startPoint x: 482, startPoint y: 137, endPoint x: 468, endPoint y: 133, distance: 14.6
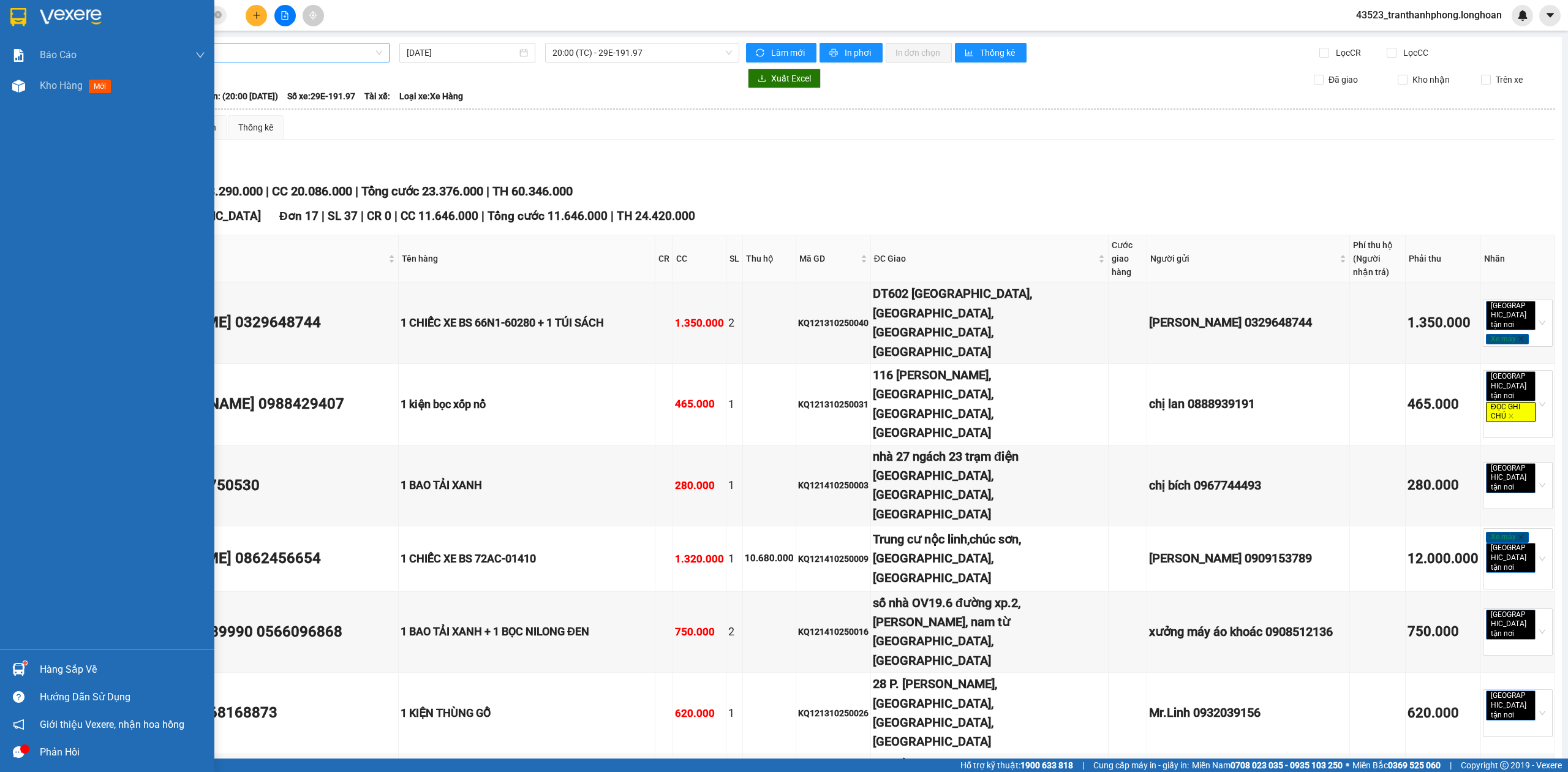
click at [28, 10] on div at bounding box center [18, 17] width 21 height 21
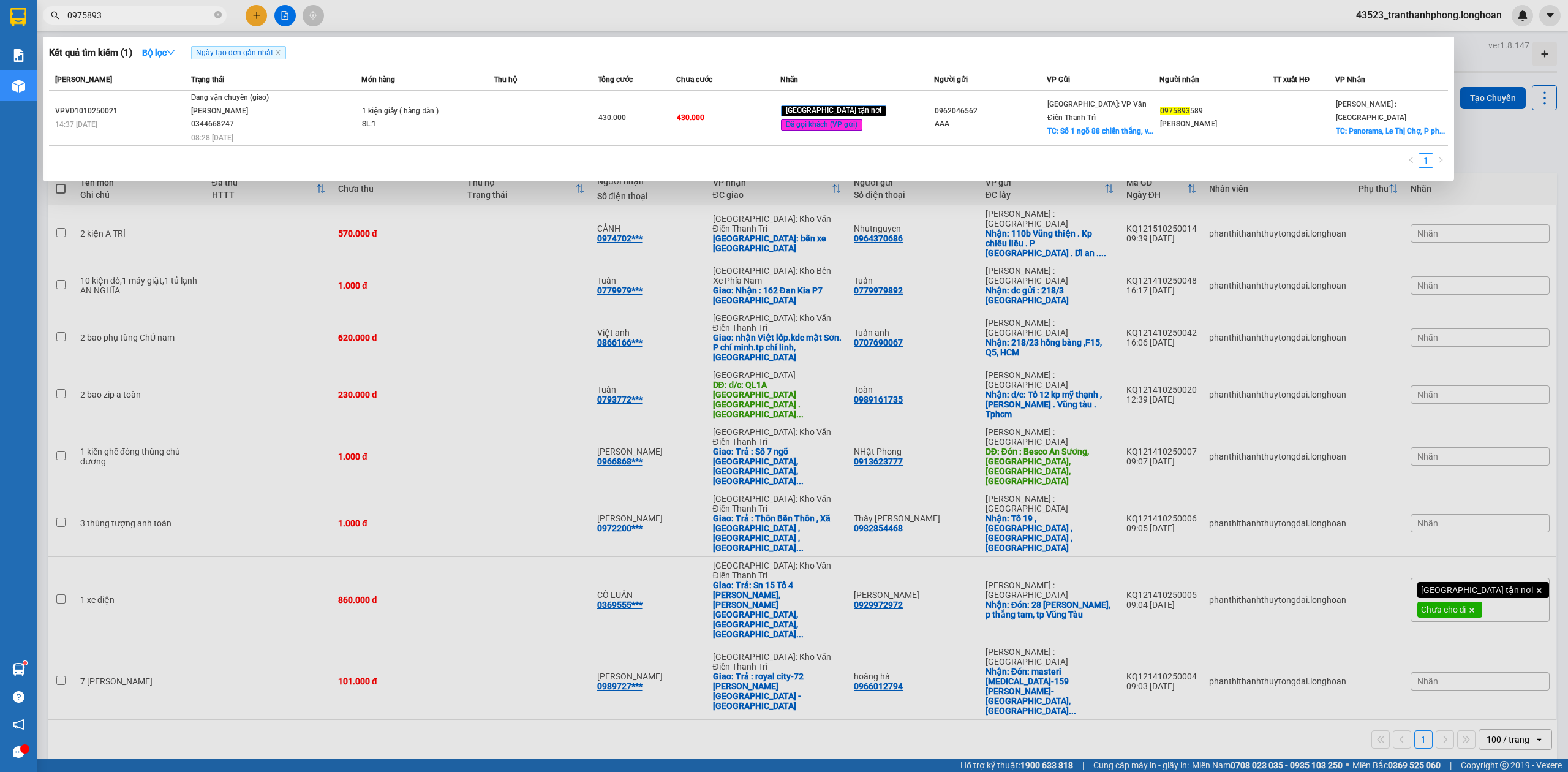
click at [173, 19] on input "0975893" at bounding box center [139, 15] width 145 height 13
click at [331, 640] on div at bounding box center [784, 386] width 1568 height 772
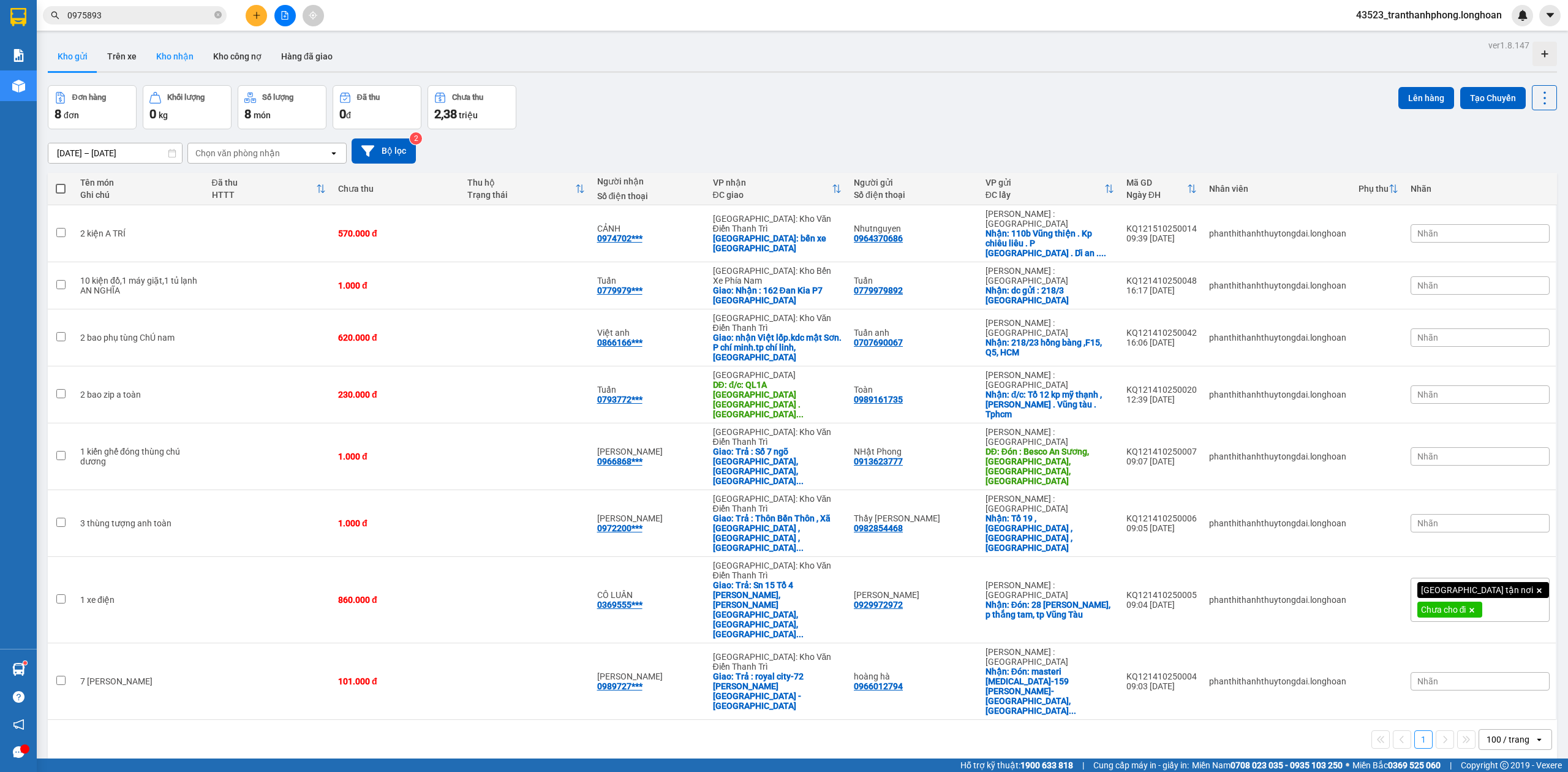
click at [184, 66] on button "Kho nhận" at bounding box center [175, 56] width 57 height 29
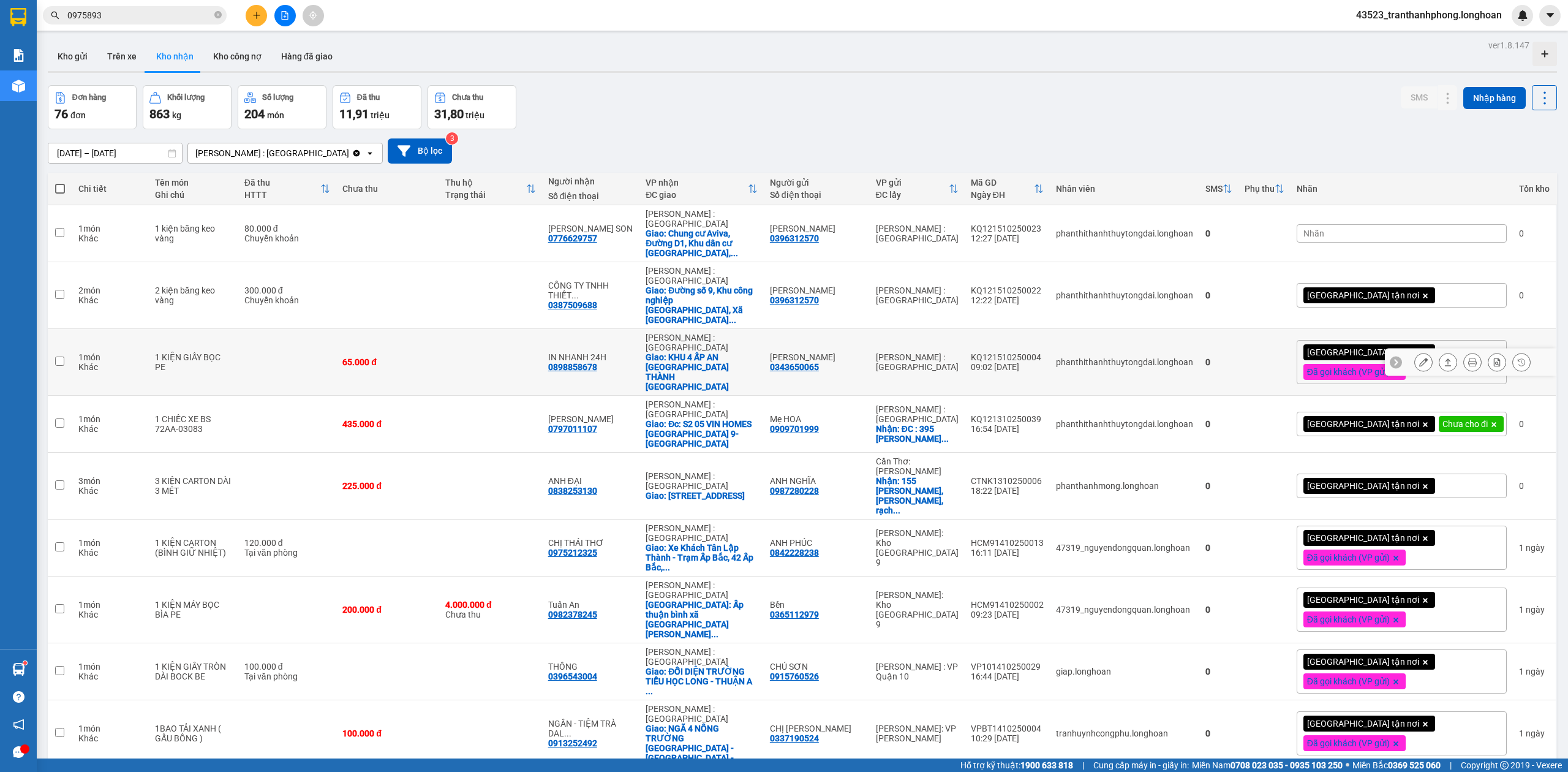
scroll to position [56, 0]
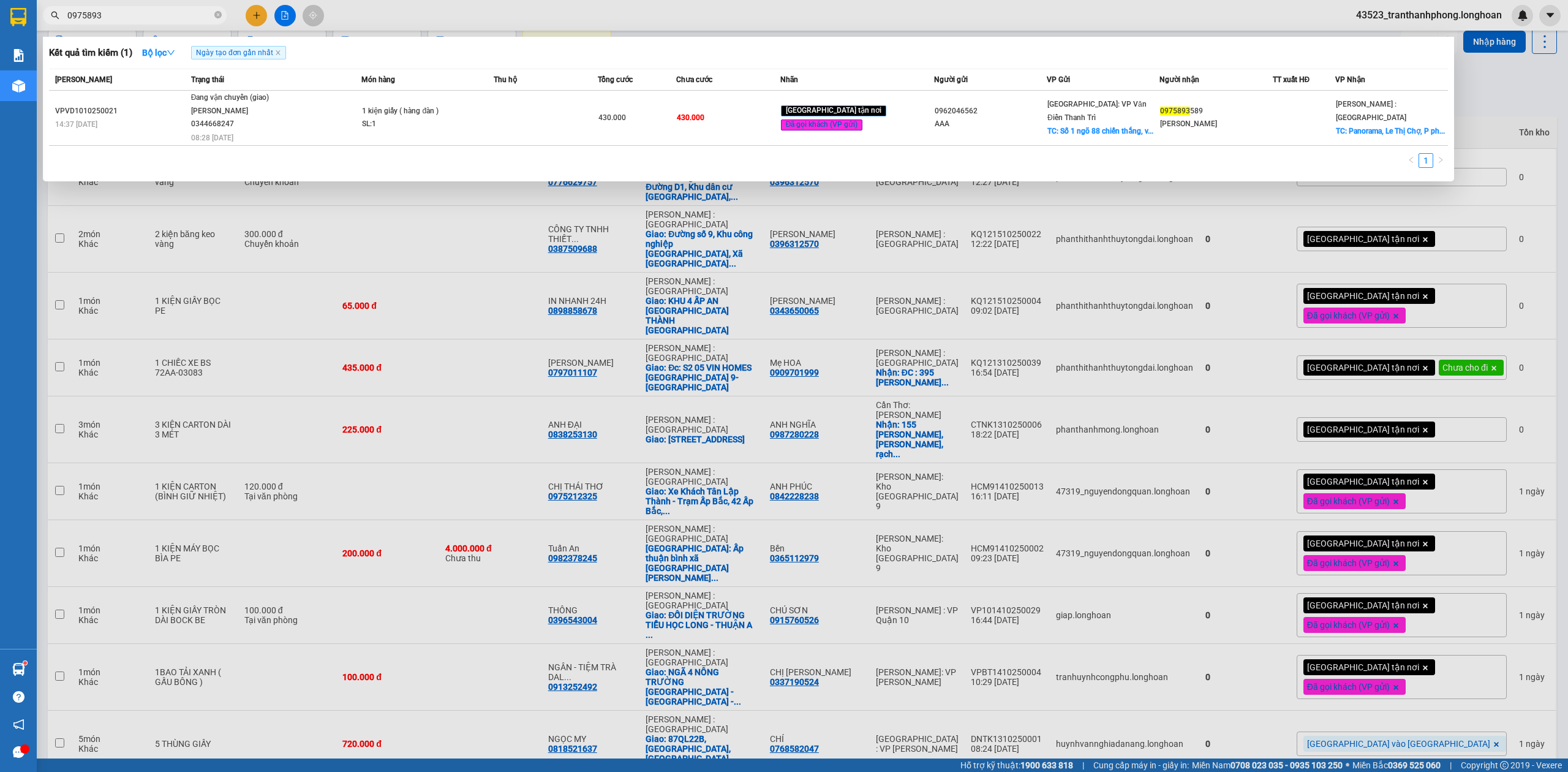
click at [182, 17] on input "0975893" at bounding box center [139, 15] width 145 height 13
click at [218, 15] on icon "close-circle" at bounding box center [218, 15] width 8 height 8
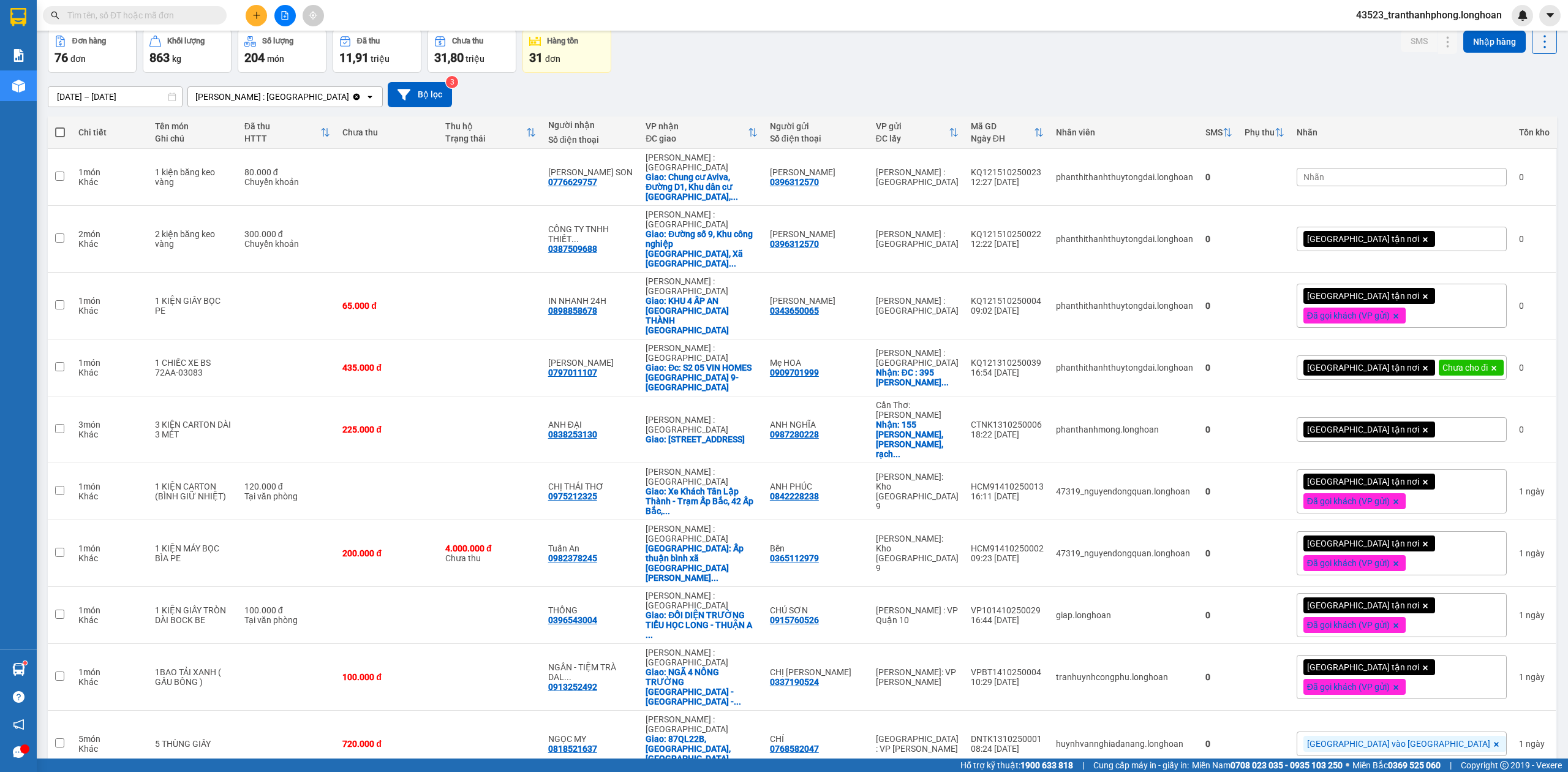
click at [150, 13] on input "text" at bounding box center [139, 15] width 145 height 13
paste input "0903126908"
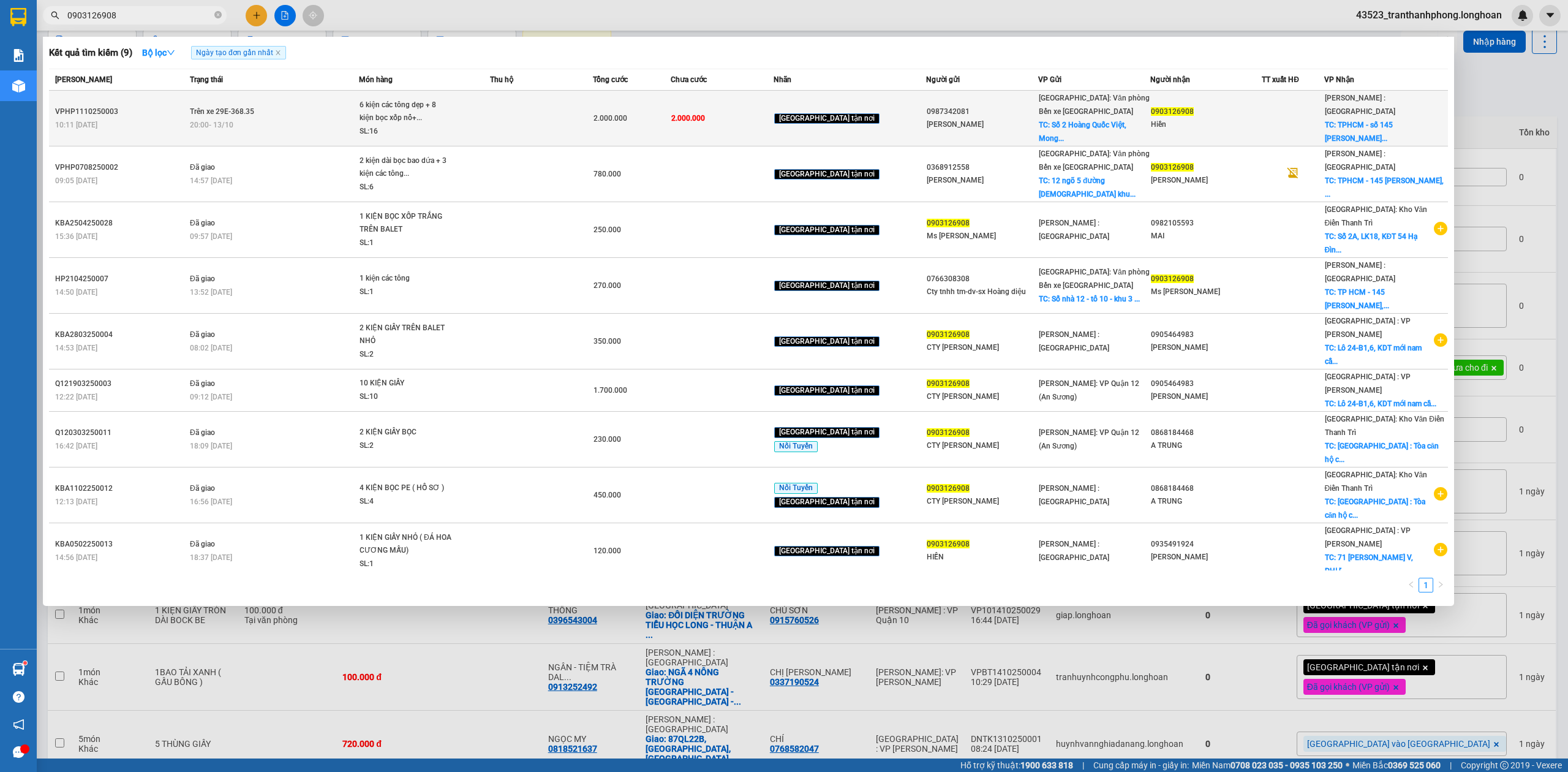
type input "0903126908"
click at [650, 118] on div "2.000.000" at bounding box center [631, 118] width 76 height 13
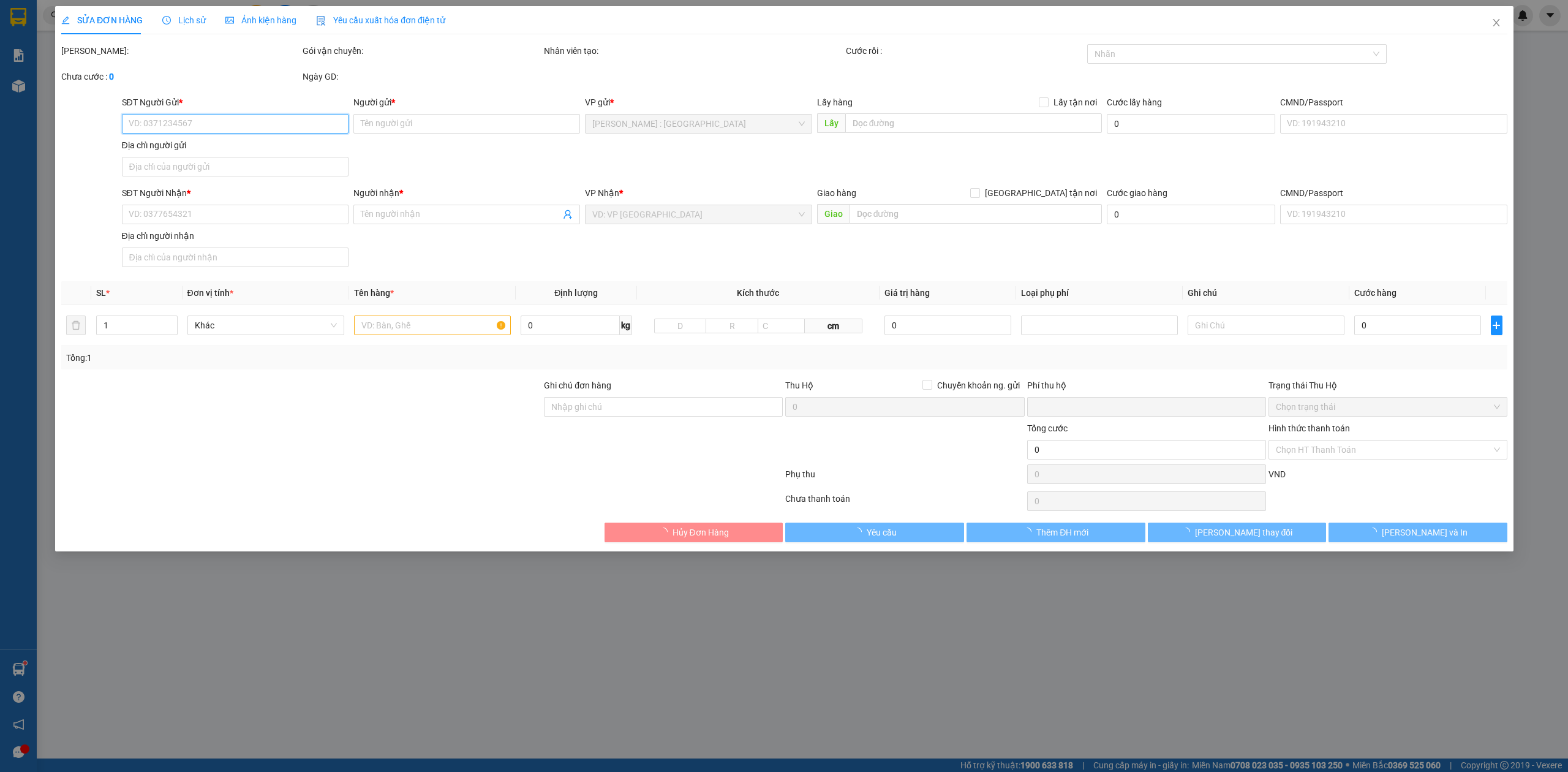
type input "0987342081"
type input "[PERSON_NAME]"
checkbox input "true"
type input "Số 2 Hoàng Quốc Việt, Mong cái"
type input "0903126908"
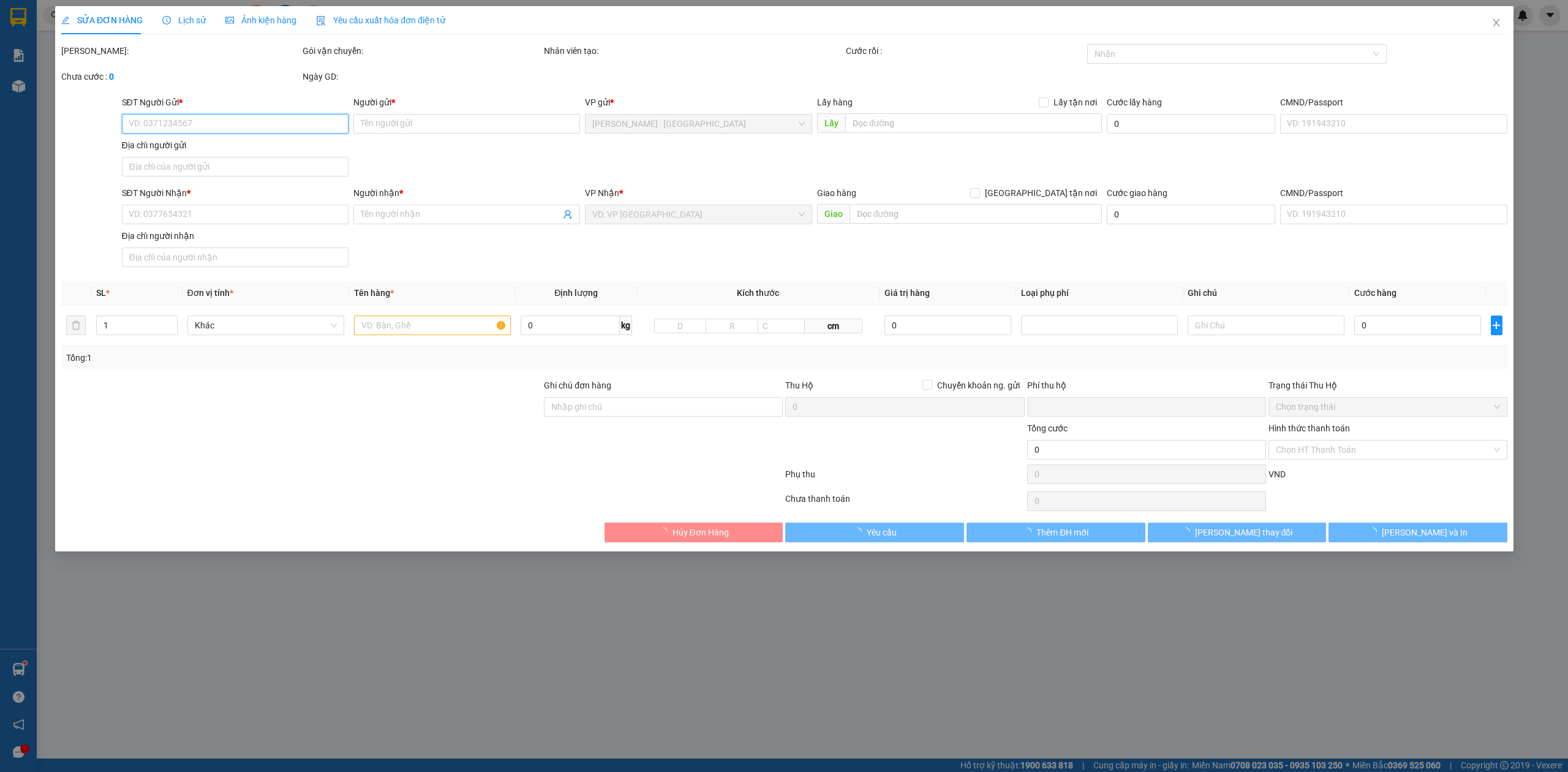
type input "Hiền"
checkbox input "true"
type input "TPHCM - số 145 [PERSON_NAME], [GEOGRAPHIC_DATA], q.12"
type input "HÀNG KHÔNG ĐÚNG LỊCH TRÌNH GIAO KHÁCH RA KHO NHẬN GIẢM 200K"
type input "0"
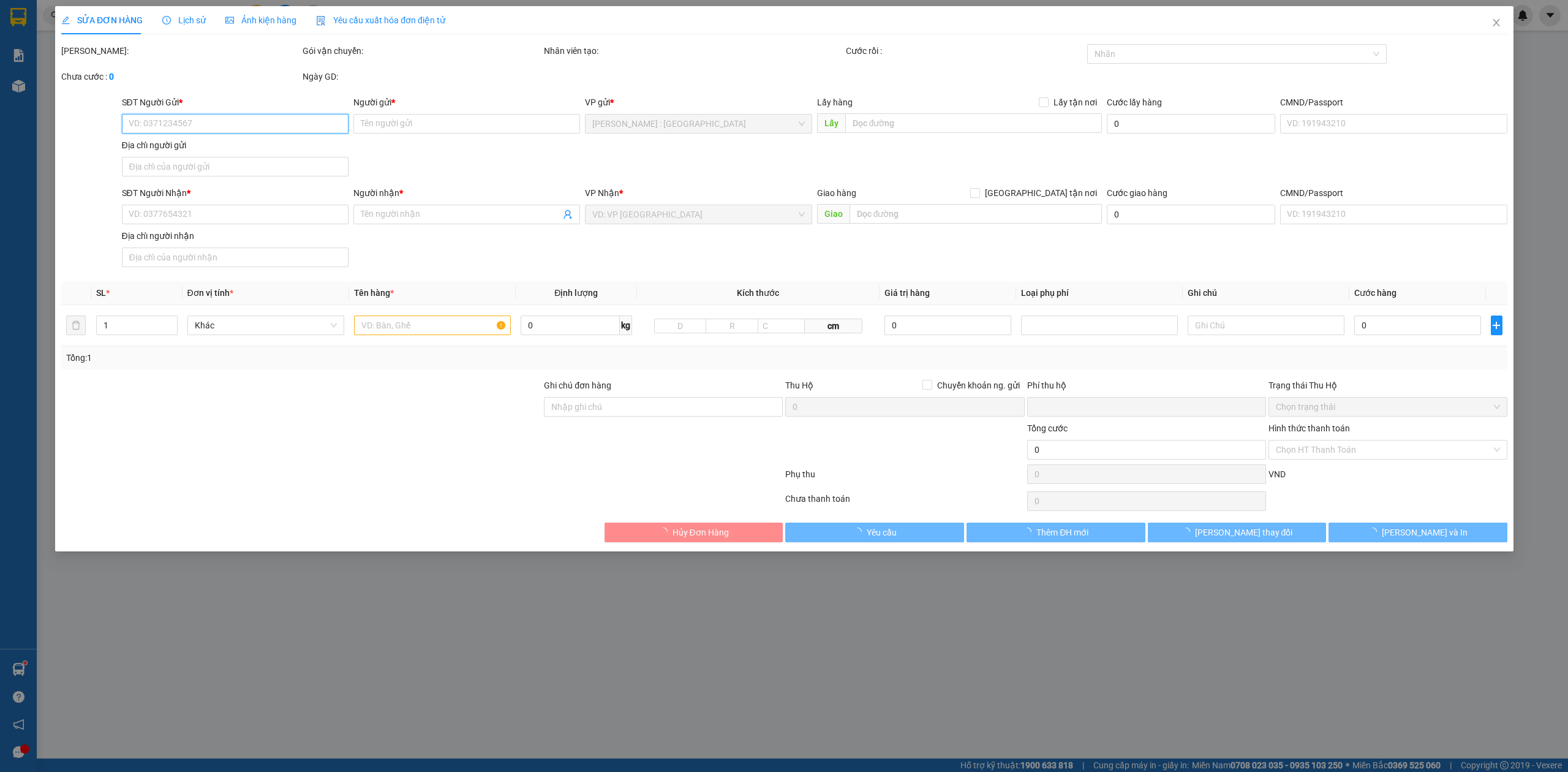
type input "2.000.000"
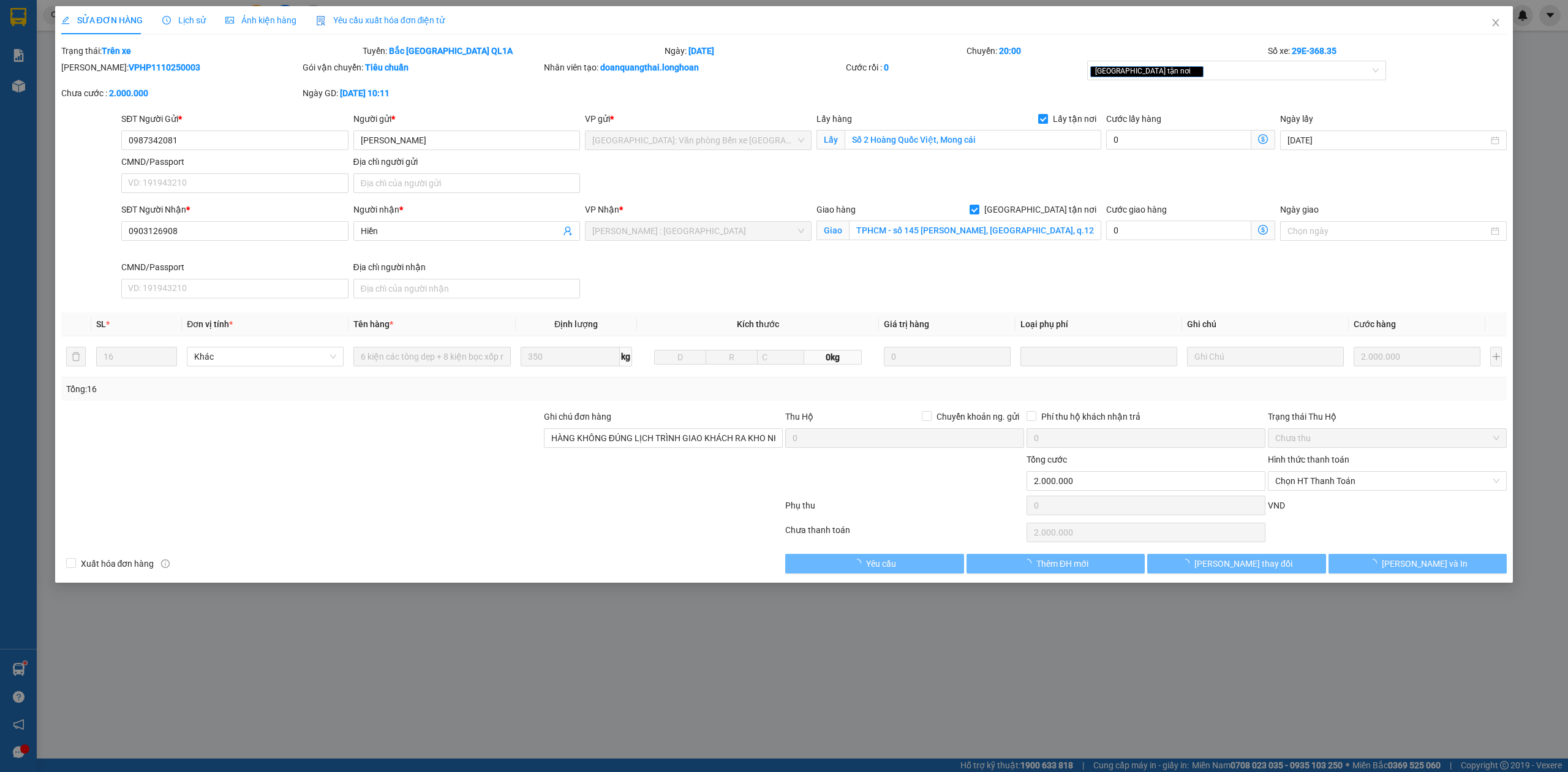
click at [1360, 459] on div "Hình thức thanh toán" at bounding box center [1387, 462] width 239 height 19
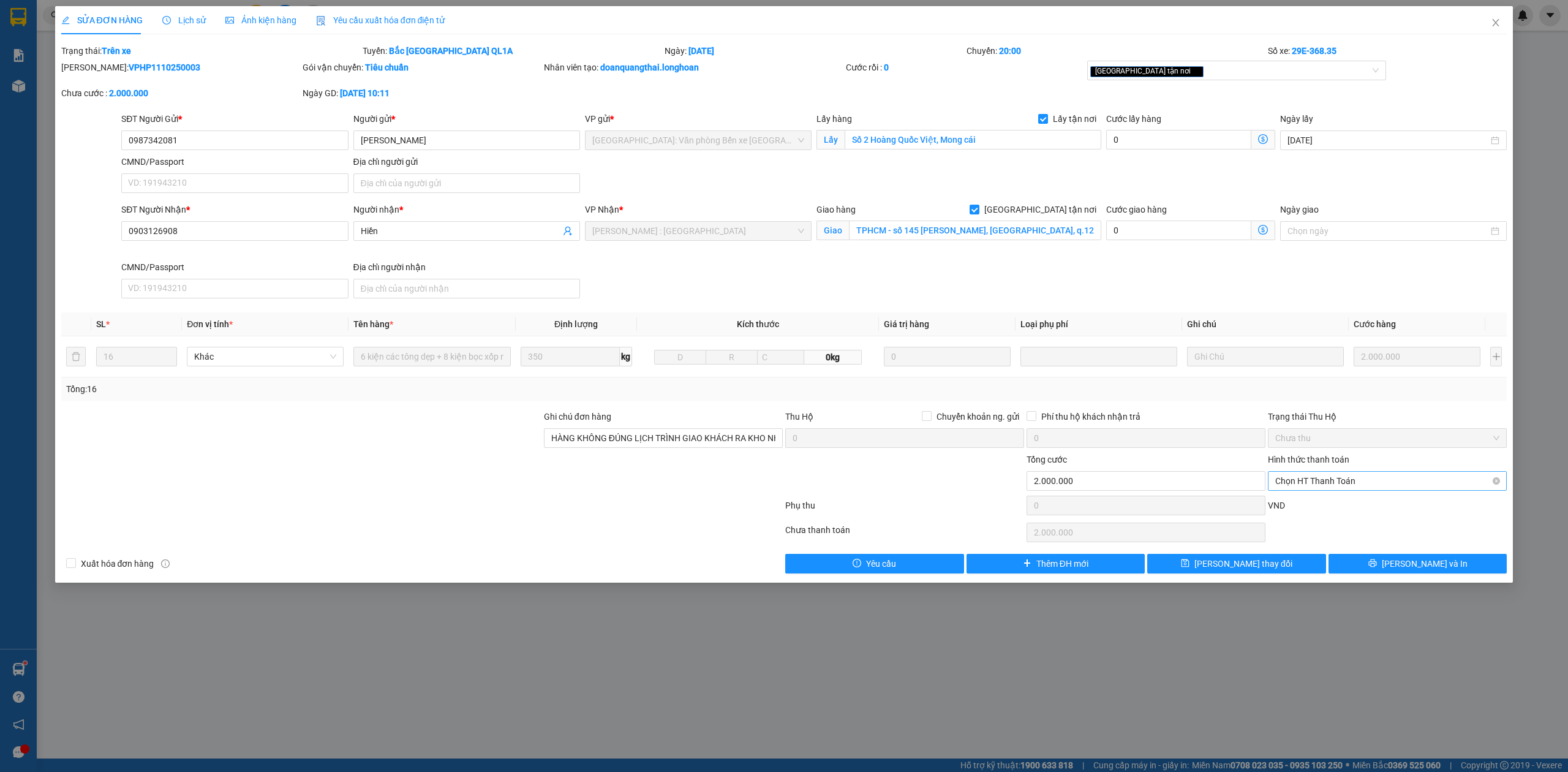
click at [1359, 479] on span "Chọn HT Thanh Toán" at bounding box center [1387, 480] width 224 height 19
click at [1305, 529] on div "Chuyển khoản" at bounding box center [1387, 527] width 224 height 13
type input "0"
click at [1204, 567] on button "[PERSON_NAME] thay đổi" at bounding box center [1237, 563] width 179 height 19
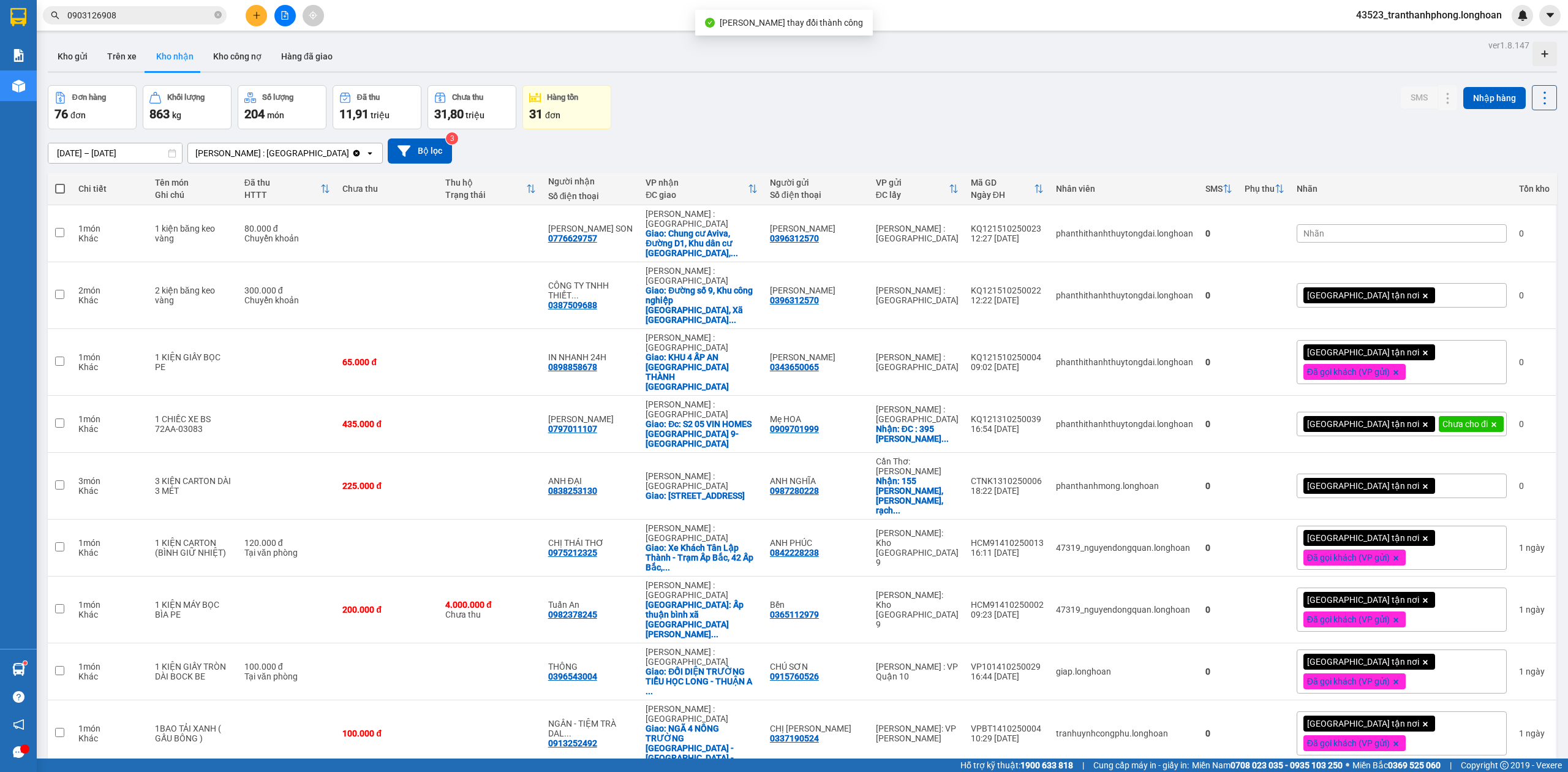
click at [155, 12] on input "0903126908" at bounding box center [139, 15] width 145 height 13
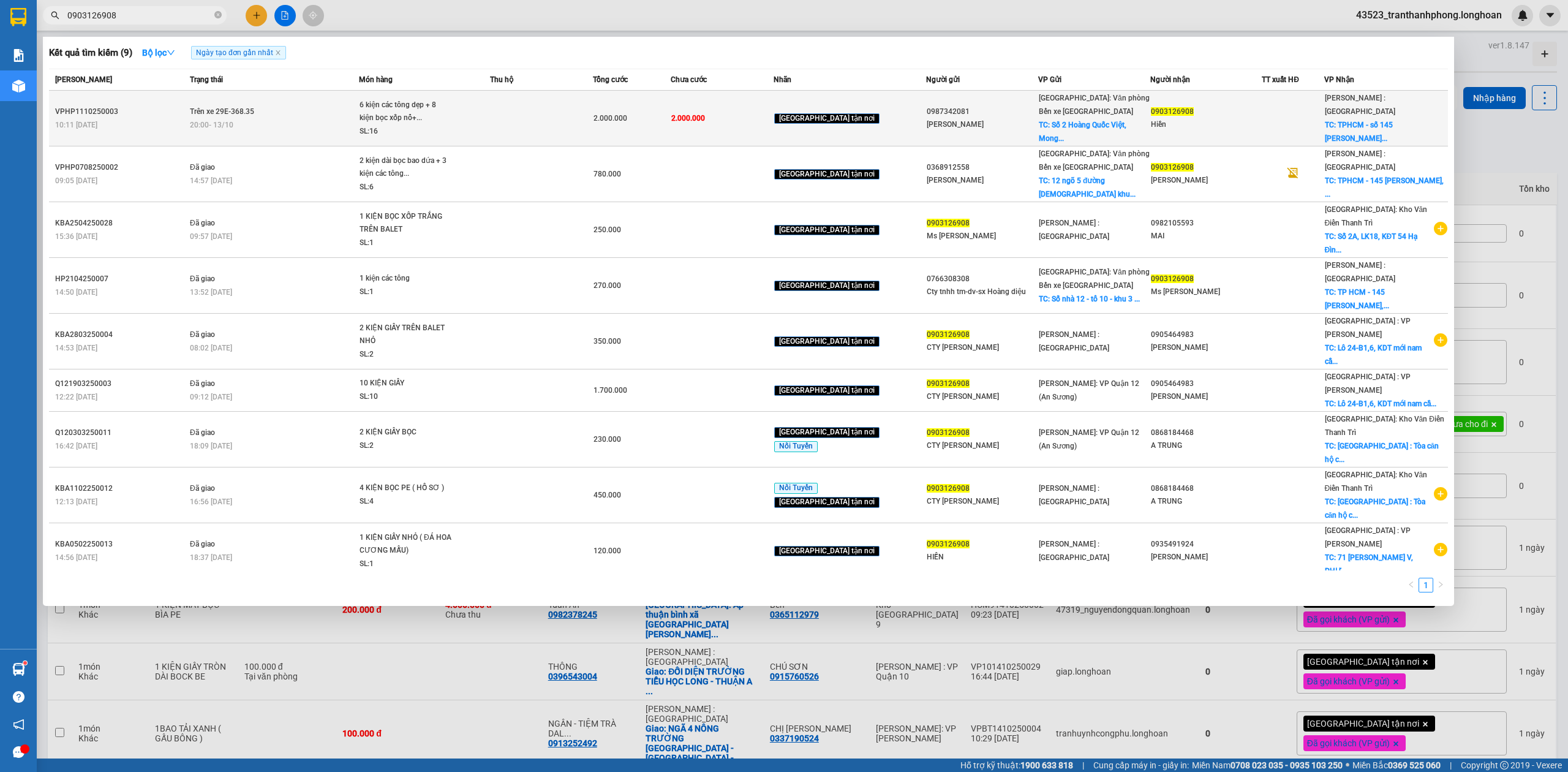
click at [1041, 109] on span "[GEOGRAPHIC_DATA]: Văn phòng Bến xe [GEOGRAPHIC_DATA]" at bounding box center [1095, 105] width 111 height 22
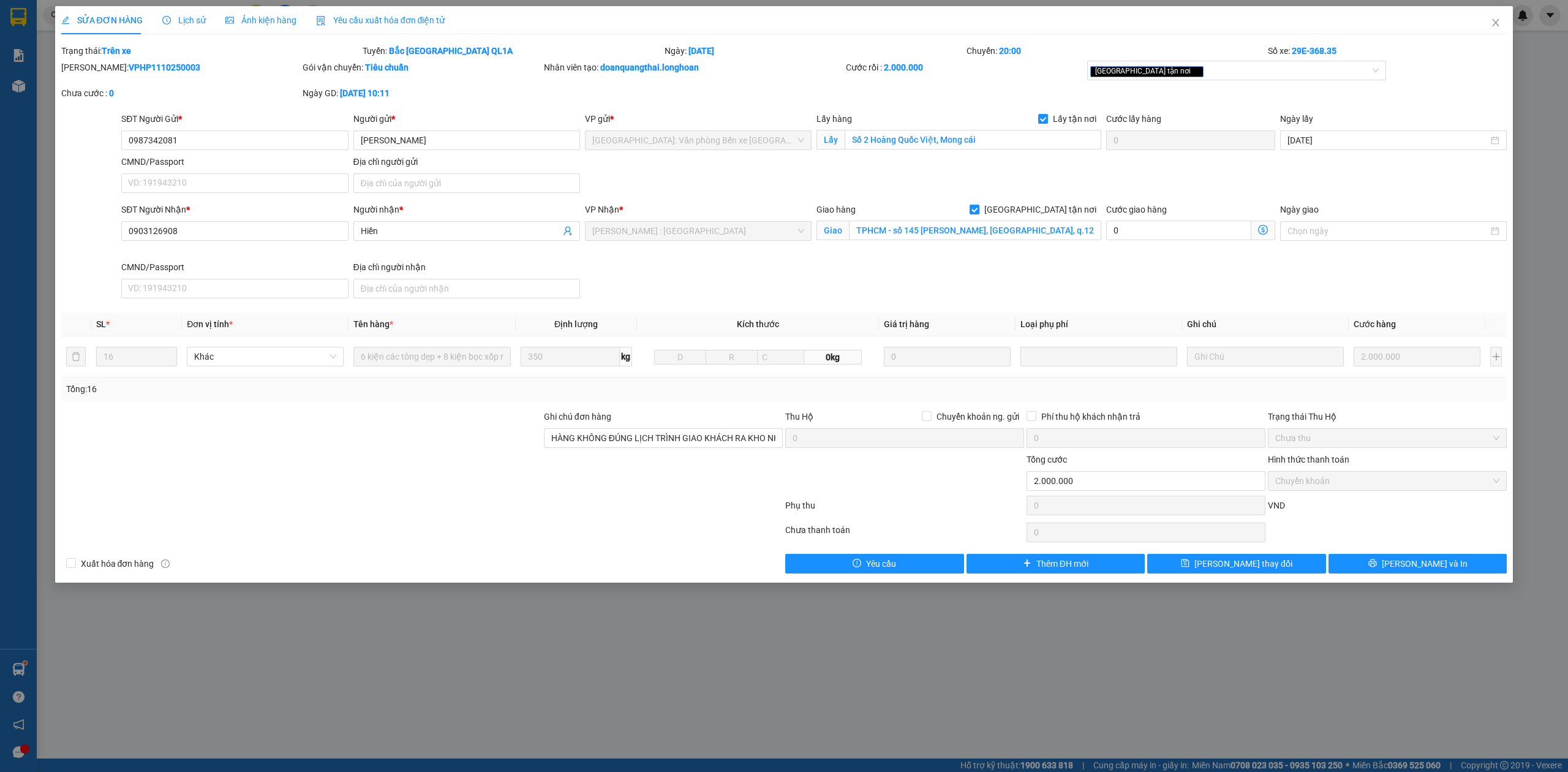
click at [192, 19] on span "Lịch sử" at bounding box center [184, 20] width 44 height 10
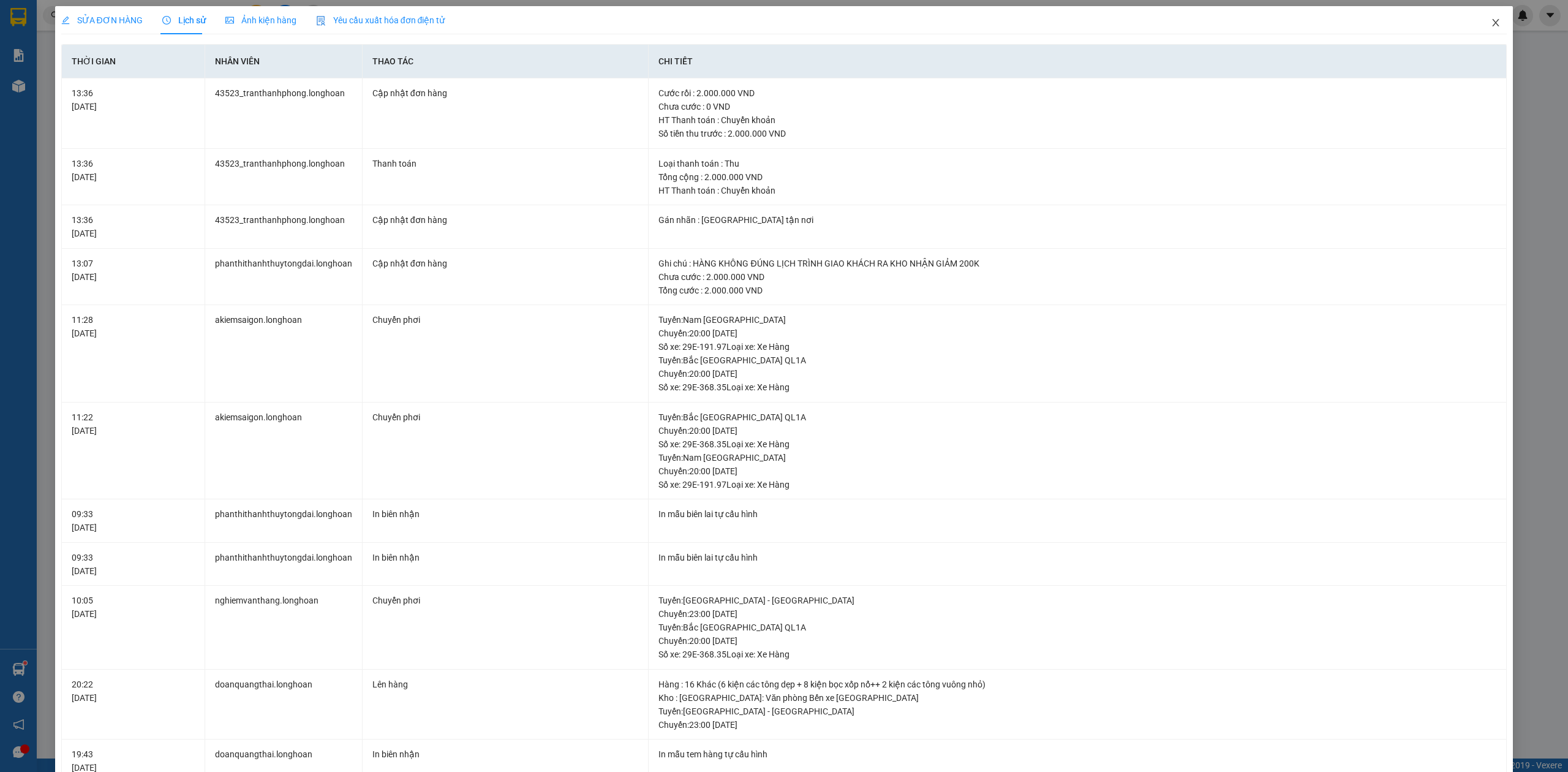
click at [1479, 25] on span "Close" at bounding box center [1495, 23] width 34 height 34
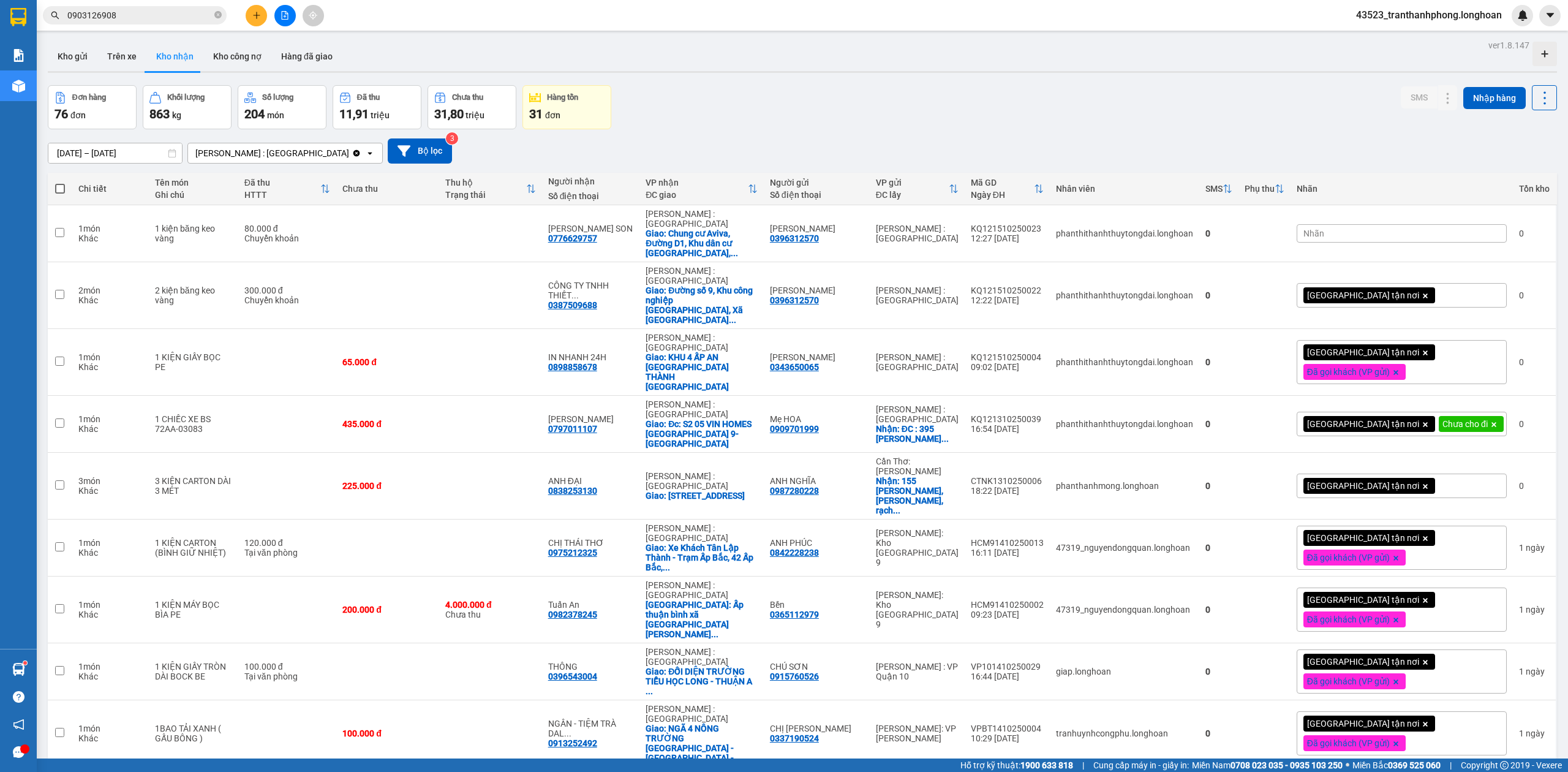
drag, startPoint x: 283, startPoint y: 26, endPoint x: 282, endPoint y: 11, distance: 15.0
click at [282, 11] on div "Kết quả tìm kiếm ( 9 ) Bộ lọc Ngày tạo đơn gần nhất Mã ĐH Trạng thái Món hàng T…" at bounding box center [784, 15] width 1568 height 30
click at [277, 20] on button at bounding box center [285, 15] width 21 height 21
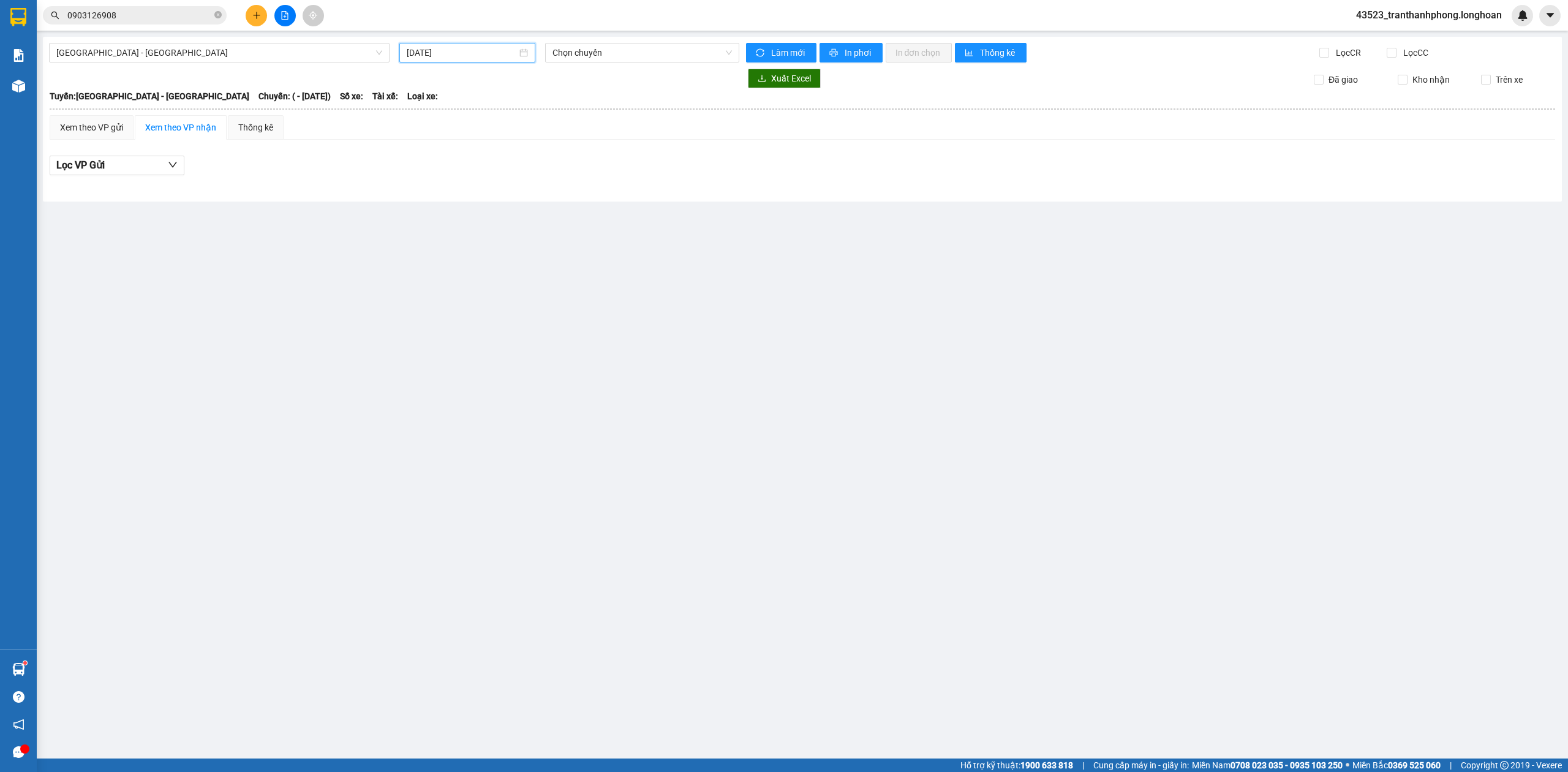
click at [408, 48] on input "[DATE]" at bounding box center [462, 52] width 110 height 13
click at [446, 161] on div "13" at bounding box center [439, 161] width 15 height 15
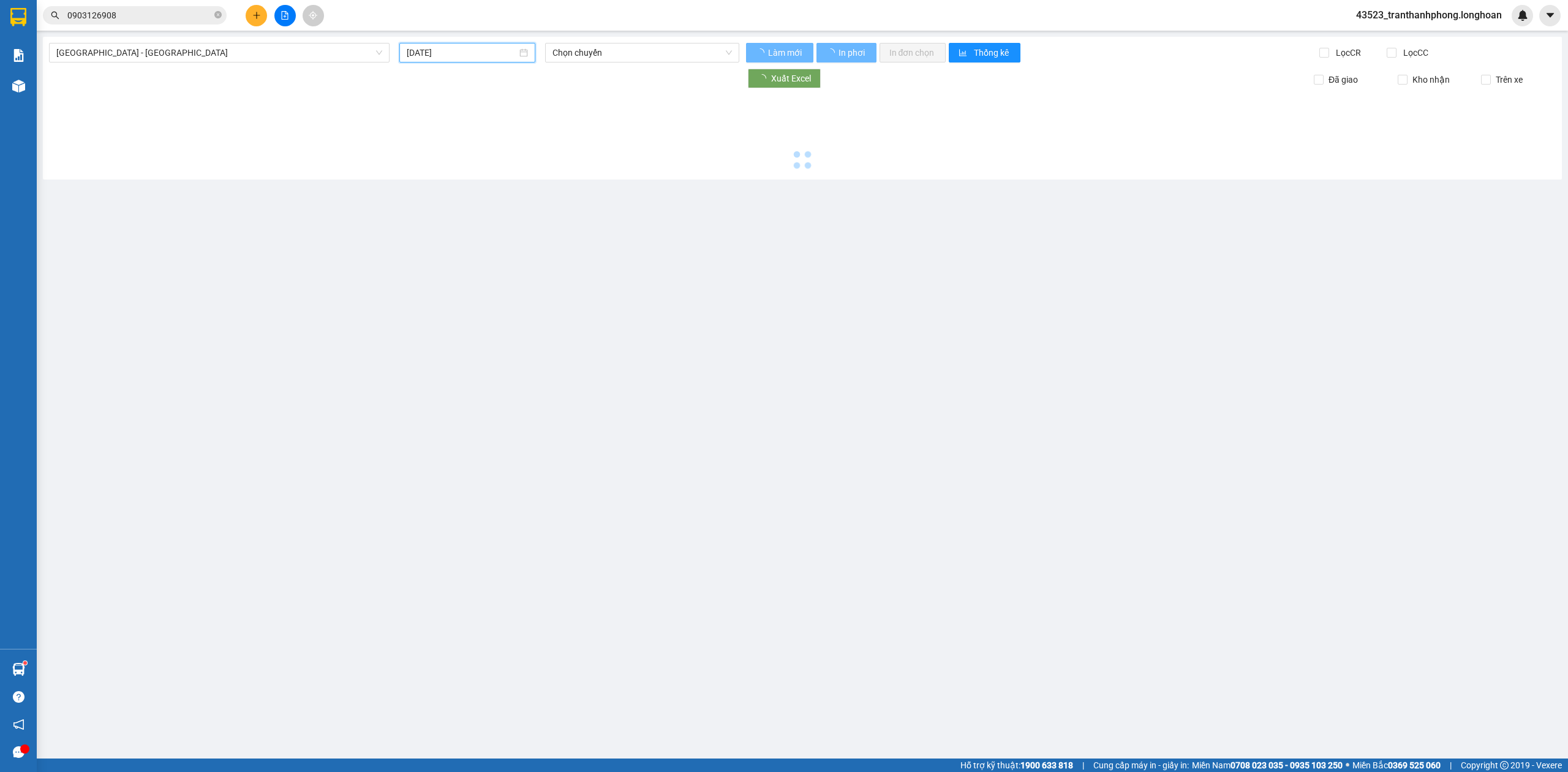
type input "[DATE]"
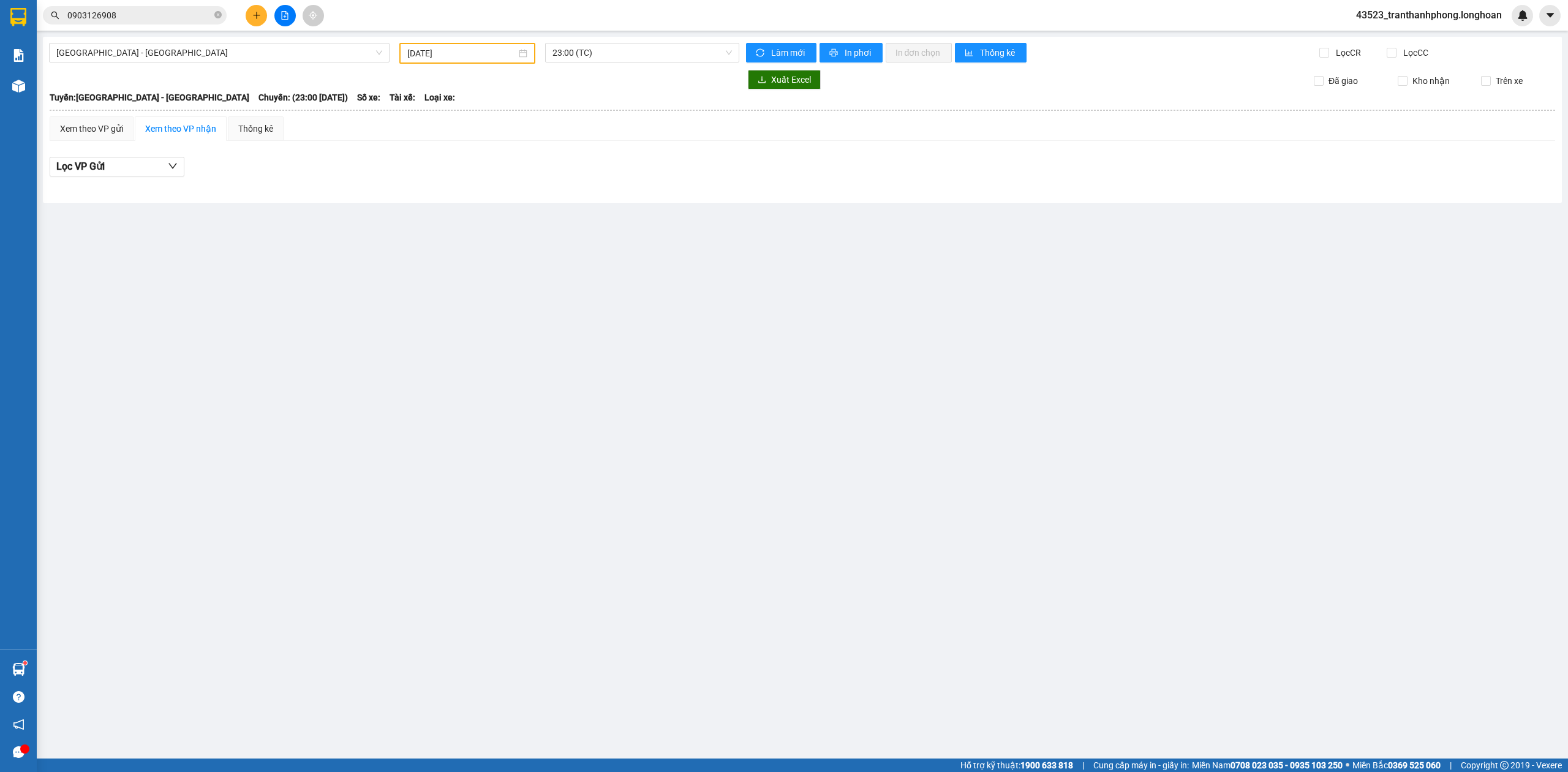
click at [651, 38] on div "[GEOGRAPHIC_DATA] - [GEOGRAPHIC_DATA] [DATE] 23:00 (TC) Làm mới In phơi In đơn …" at bounding box center [803, 119] width 1519 height 166
click at [647, 48] on span "23:00 (TC)" at bounding box center [643, 53] width 180 height 19
click at [484, 143] on div "Xem theo VP gửi Xem theo VP nhận Thống kê Lọc VP Gửi" at bounding box center [803, 153] width 1506 height 73
click at [419, 54] on input "[DATE]" at bounding box center [462, 53] width 109 height 13
click at [284, 60] on span "[GEOGRAPHIC_DATA] - [GEOGRAPHIC_DATA]" at bounding box center [219, 53] width 326 height 19
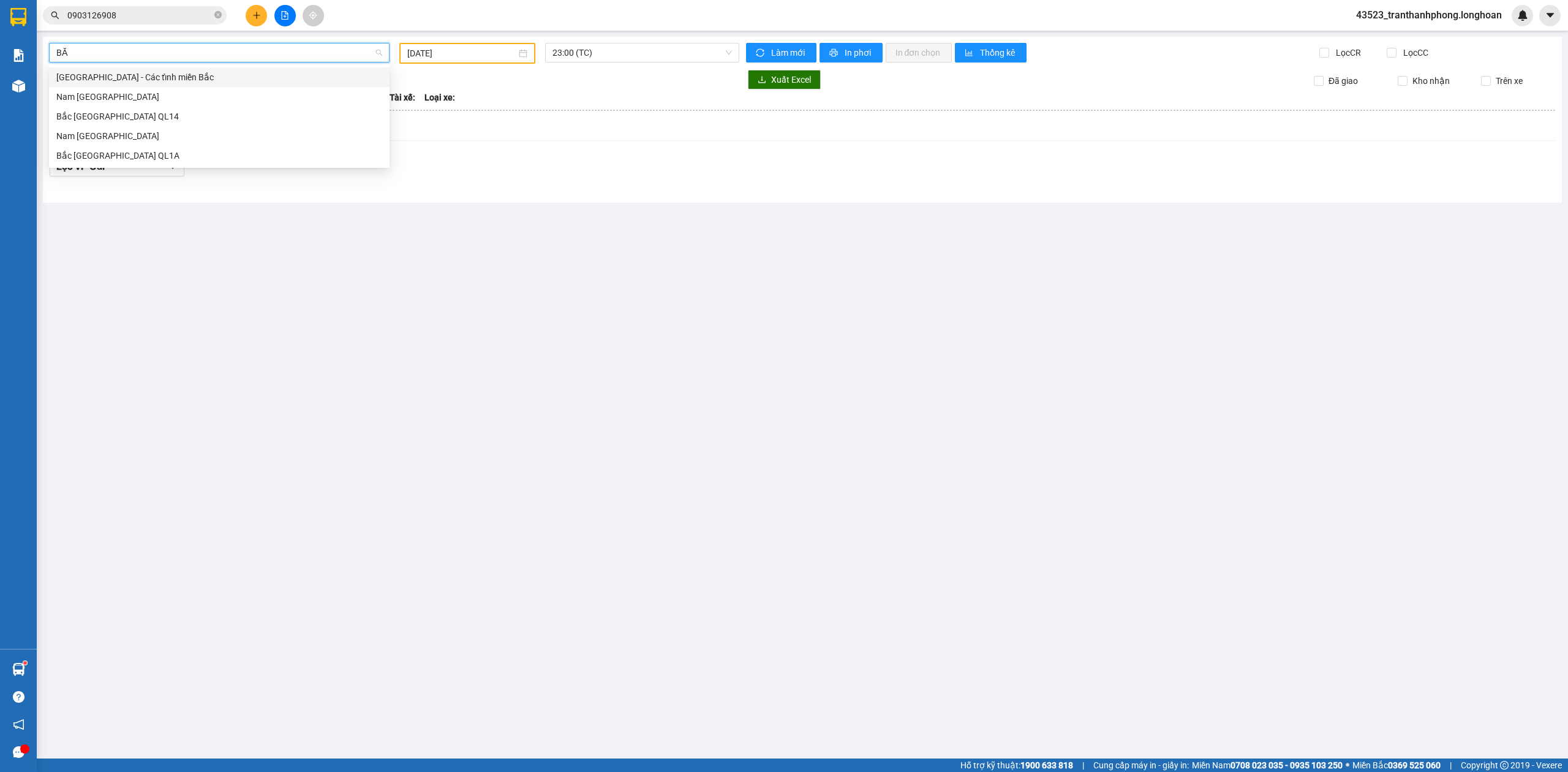
type input "BẮC"
click at [121, 153] on div "Bắc [GEOGRAPHIC_DATA] QL1A" at bounding box center [219, 155] width 326 height 13
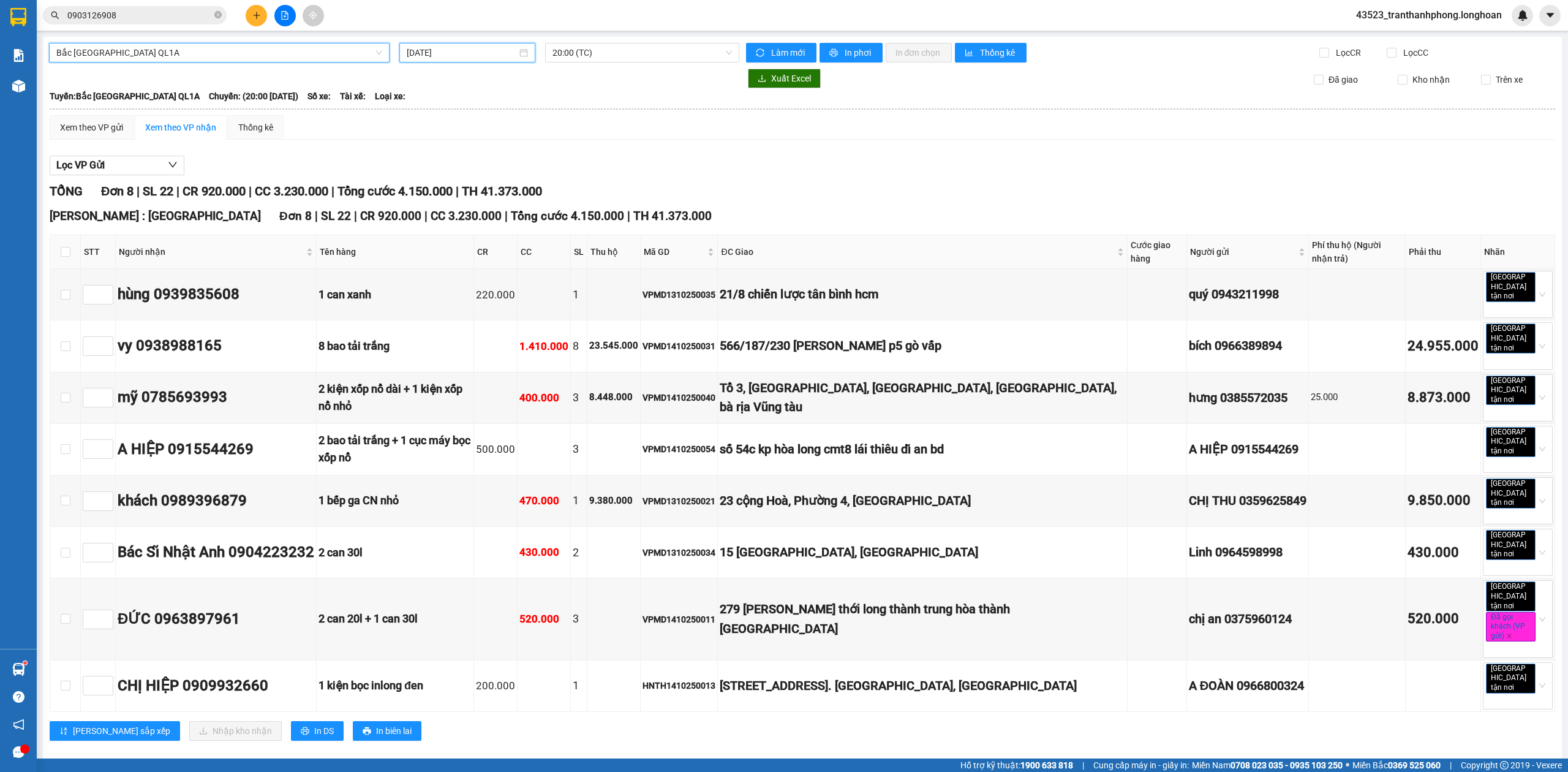
click at [498, 53] on input "[DATE]" at bounding box center [462, 52] width 110 height 13
click at [440, 162] on div "13" at bounding box center [439, 161] width 15 height 15
type input "[DATE]"
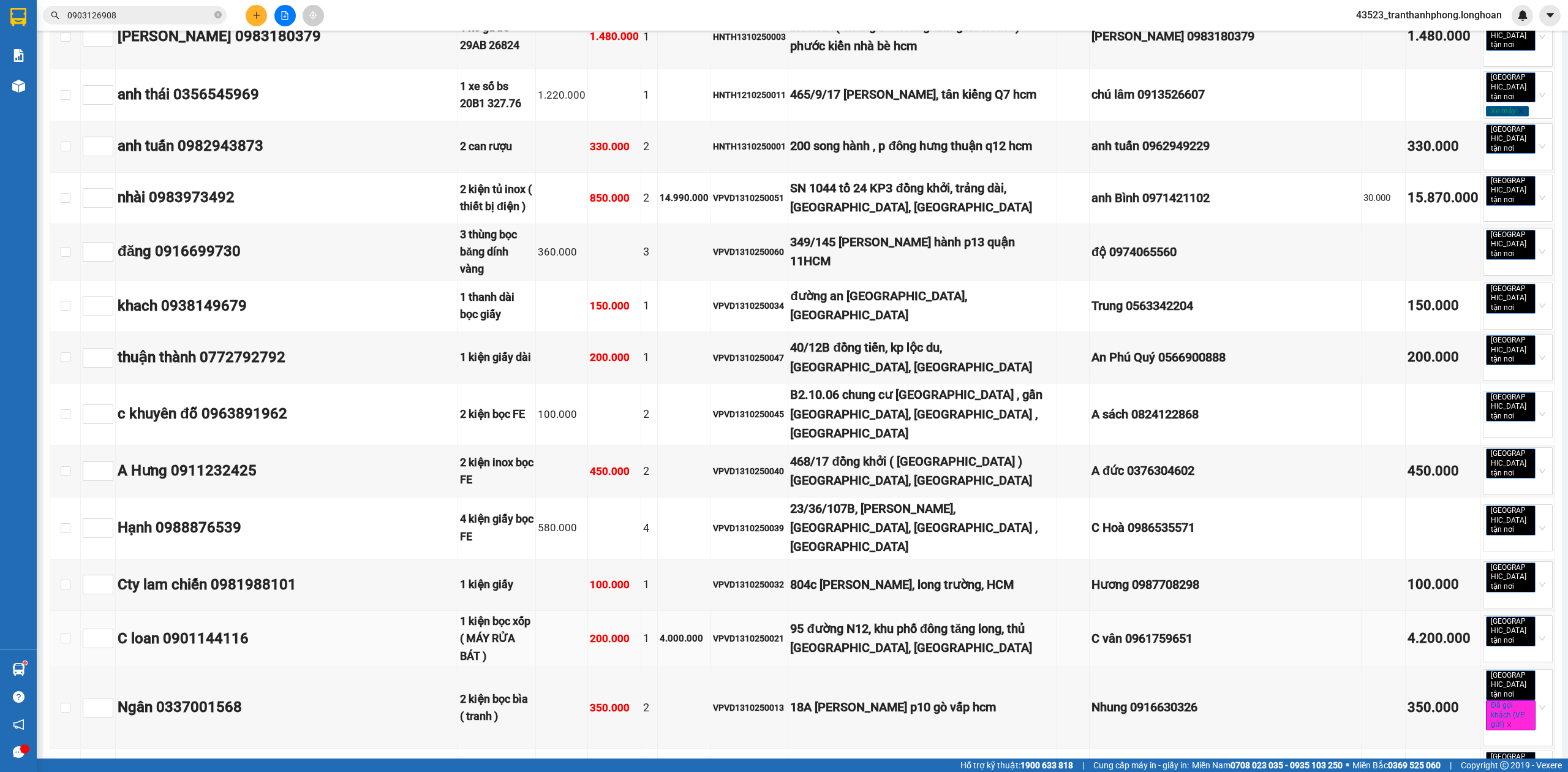
scroll to position [2721, 0]
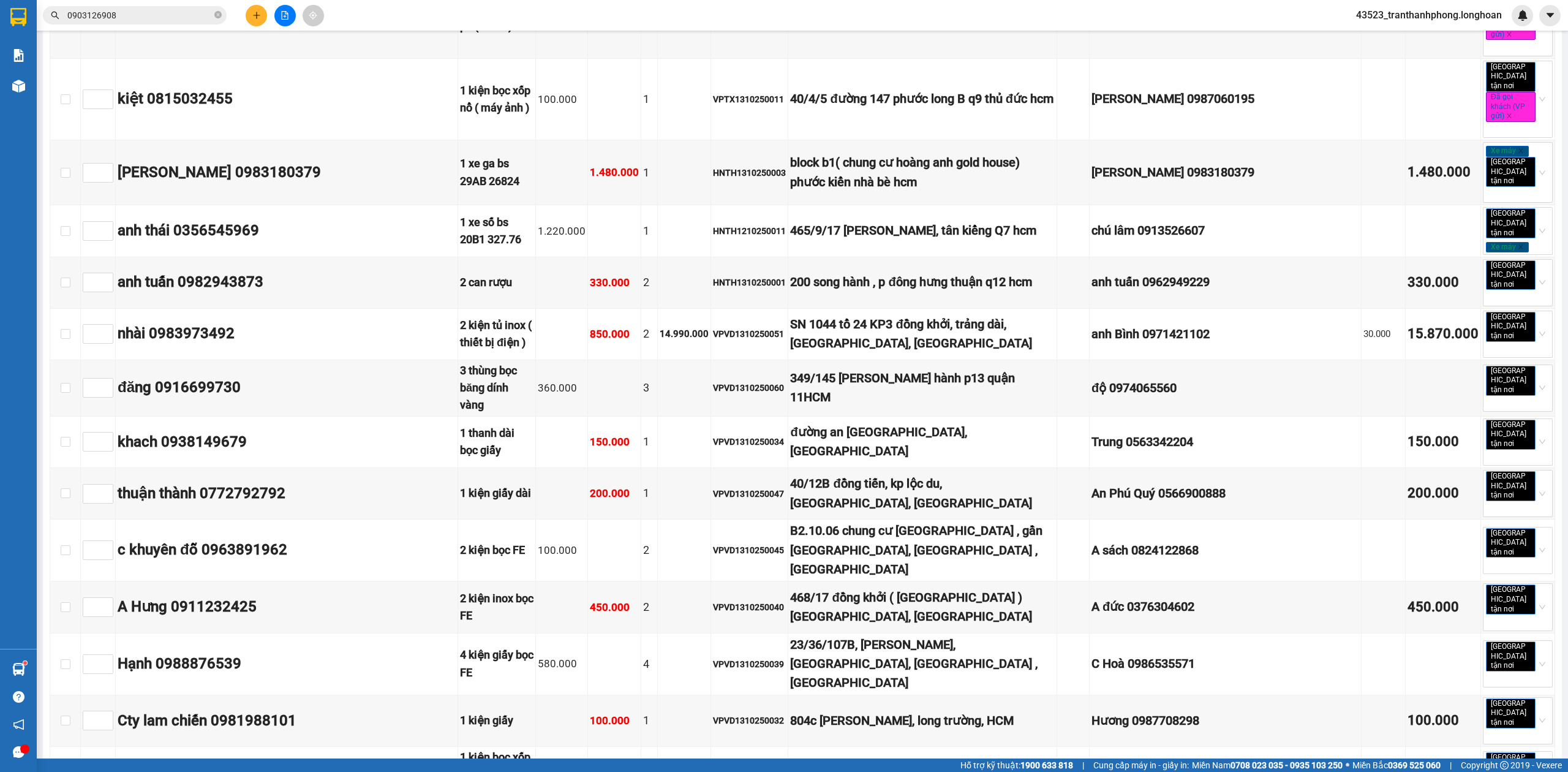
click at [166, 3] on div "Kết quả tìm kiếm ( 9 ) Bộ lọc Ngày tạo đơn gần nhất Mã ĐH Trạng thái Món hàng T…" at bounding box center [784, 15] width 1568 height 30
click at [164, 15] on input "0903126908" at bounding box center [139, 15] width 145 height 13
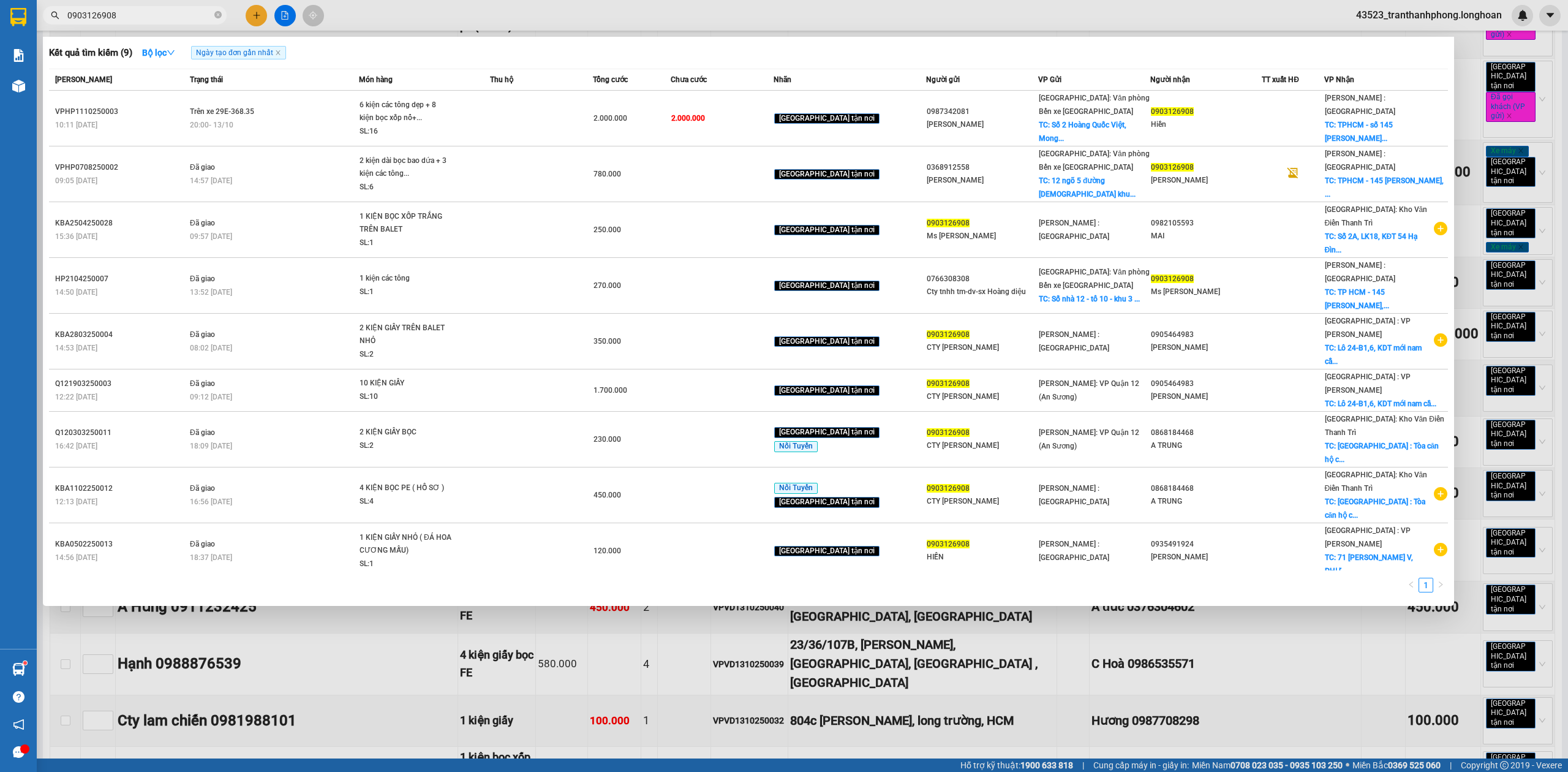
click at [812, 33] on div at bounding box center [784, 386] width 1568 height 772
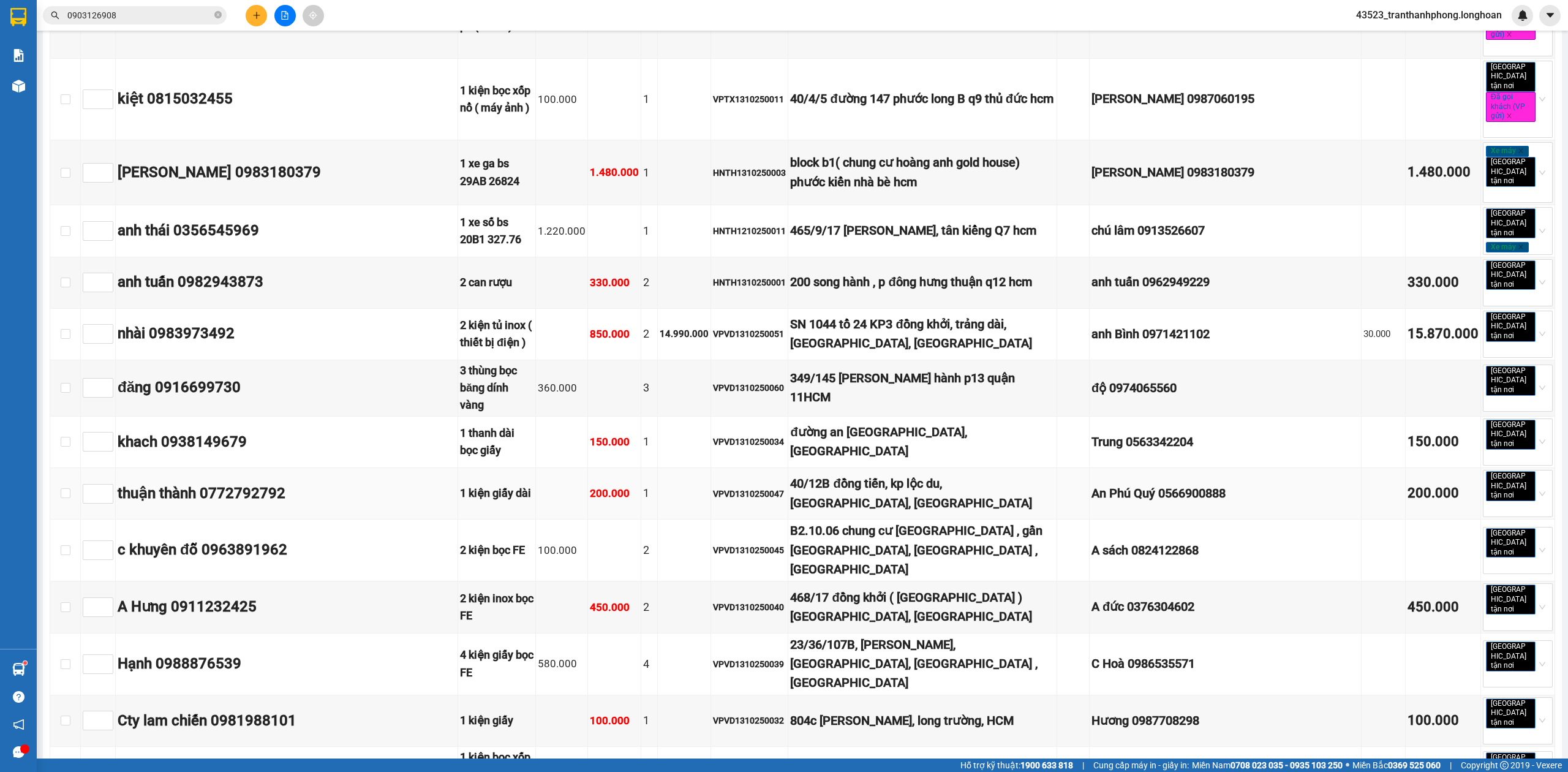
scroll to position [3985, 0]
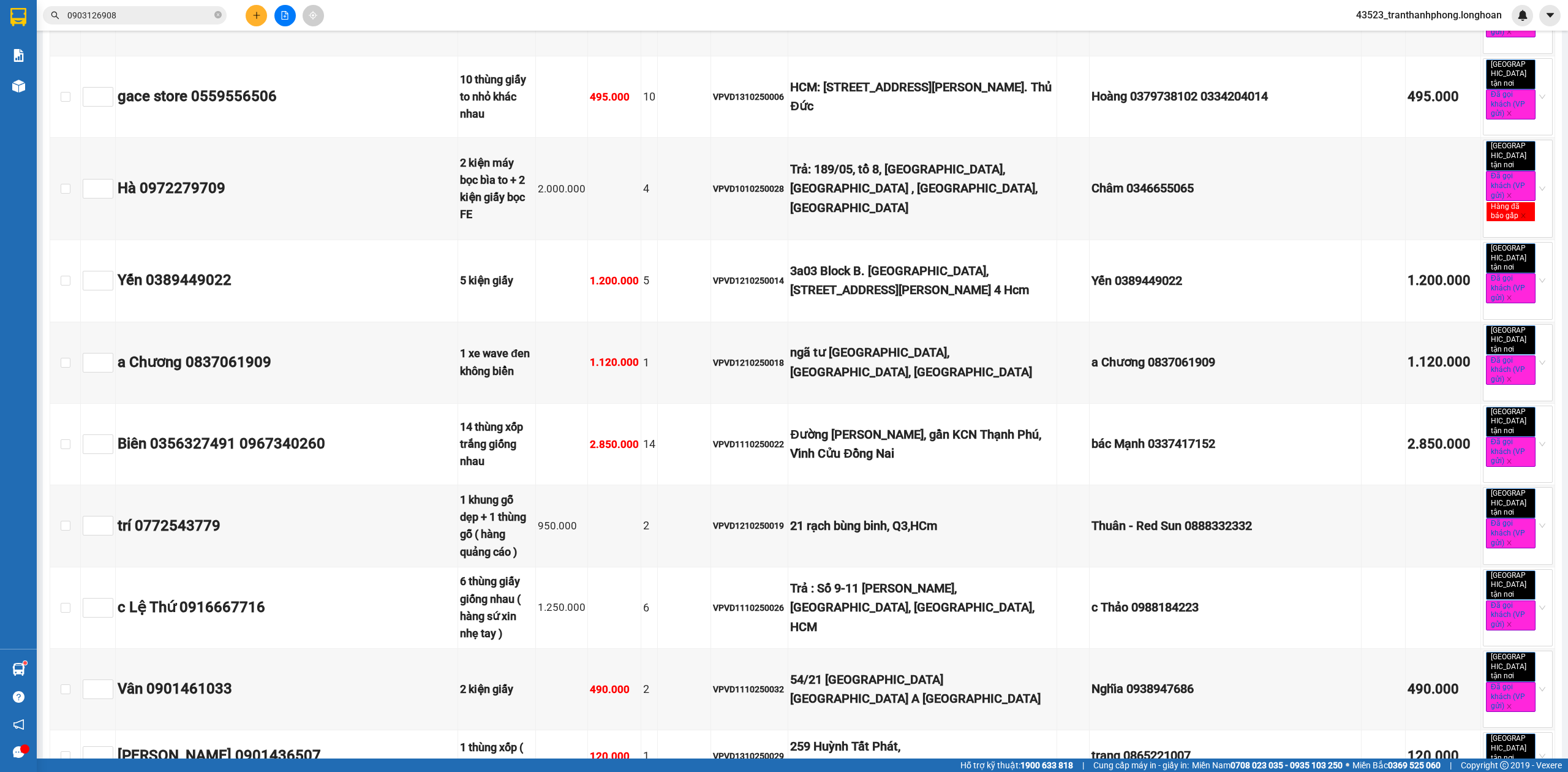
checkbox input "true"
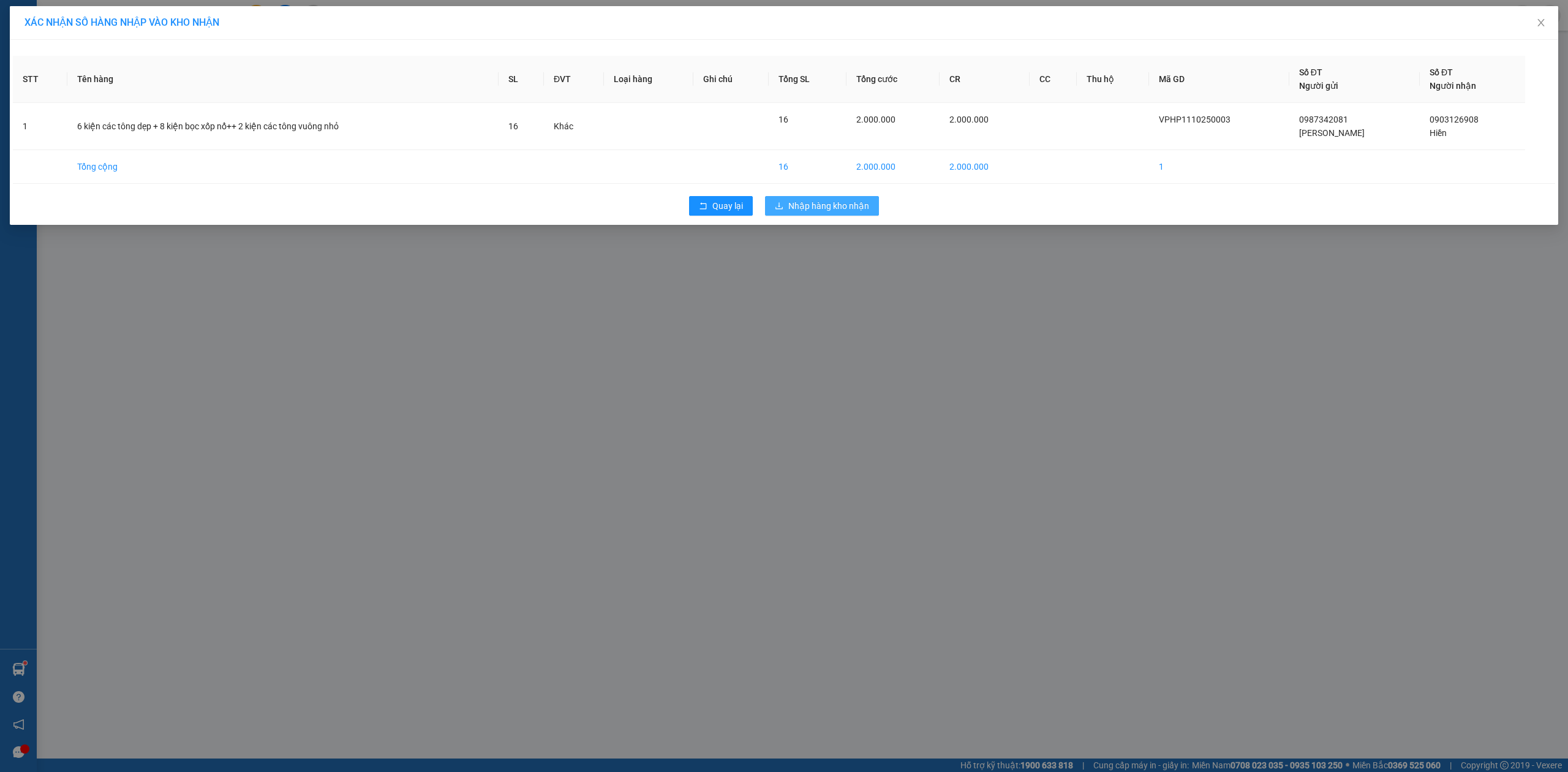
click at [846, 209] on span "Nhập hàng kho nhận" at bounding box center [828, 205] width 81 height 13
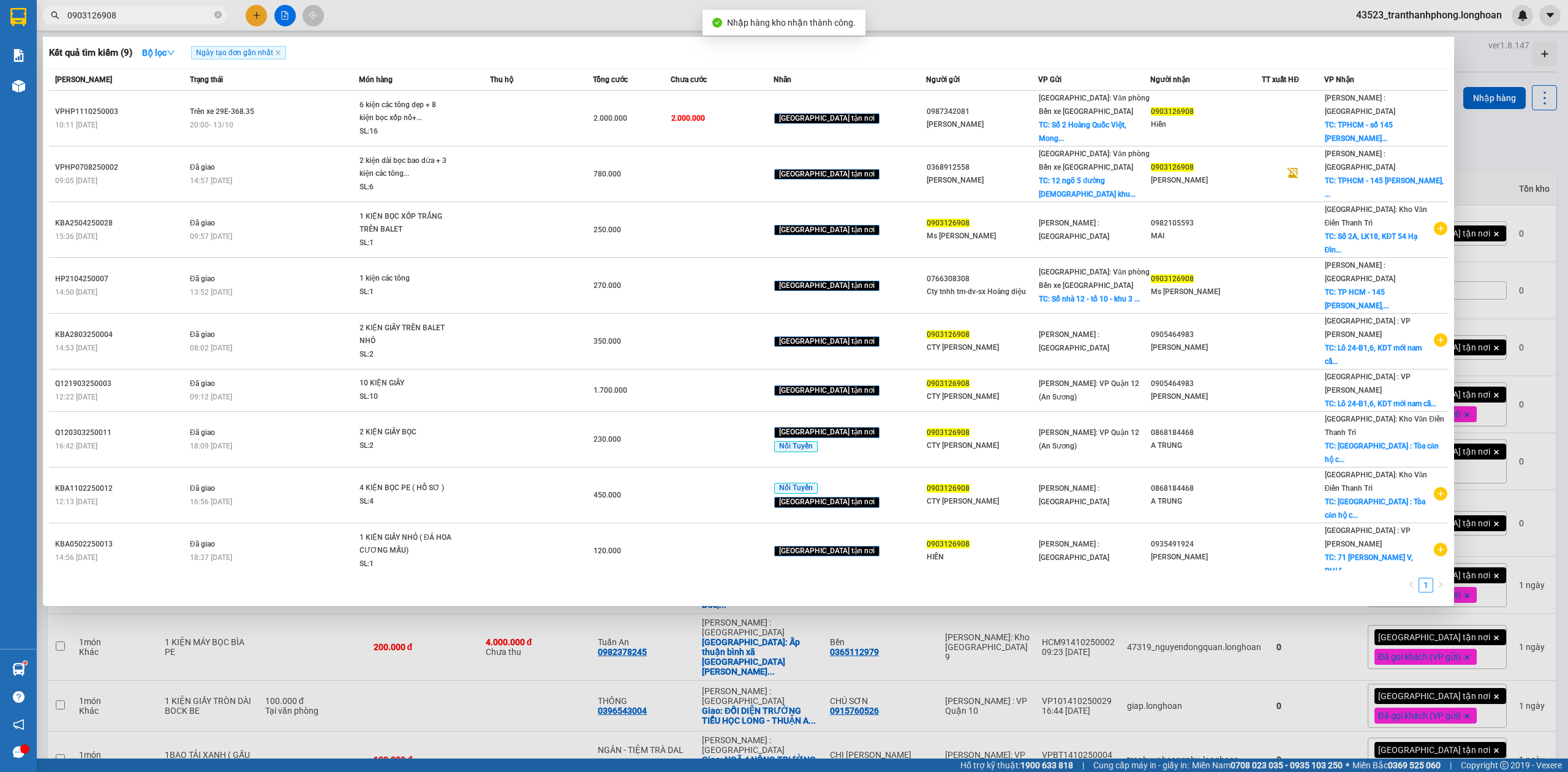
click at [163, 16] on input "0903126908" at bounding box center [139, 15] width 145 height 13
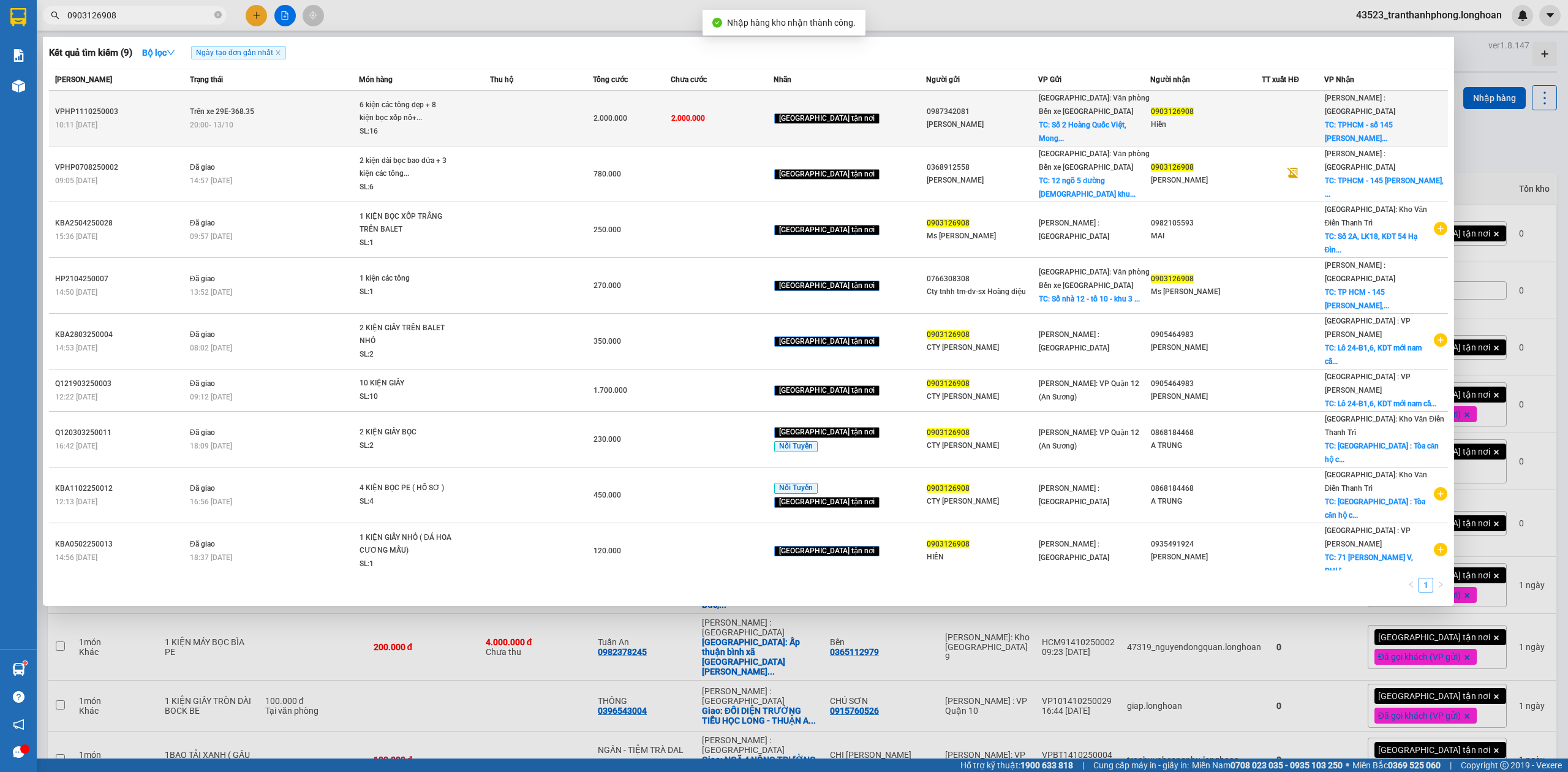
click at [643, 128] on td "2.000.000" at bounding box center [631, 119] width 77 height 55
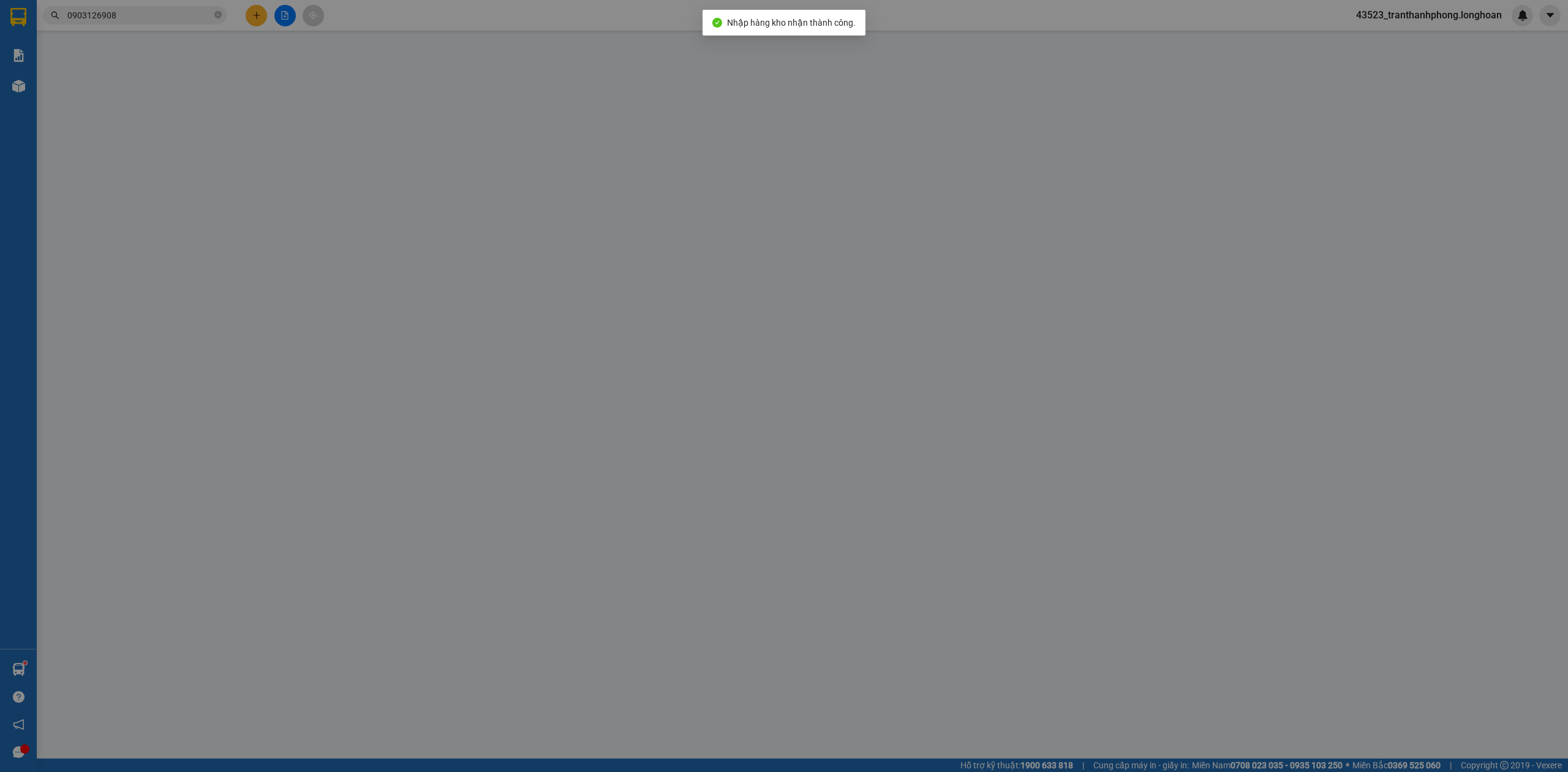
type input "0987342081"
type input "[PERSON_NAME]"
checkbox input "true"
type input "Số 2 Hoàng Quốc Việt, Mong cái"
type input "0903126908"
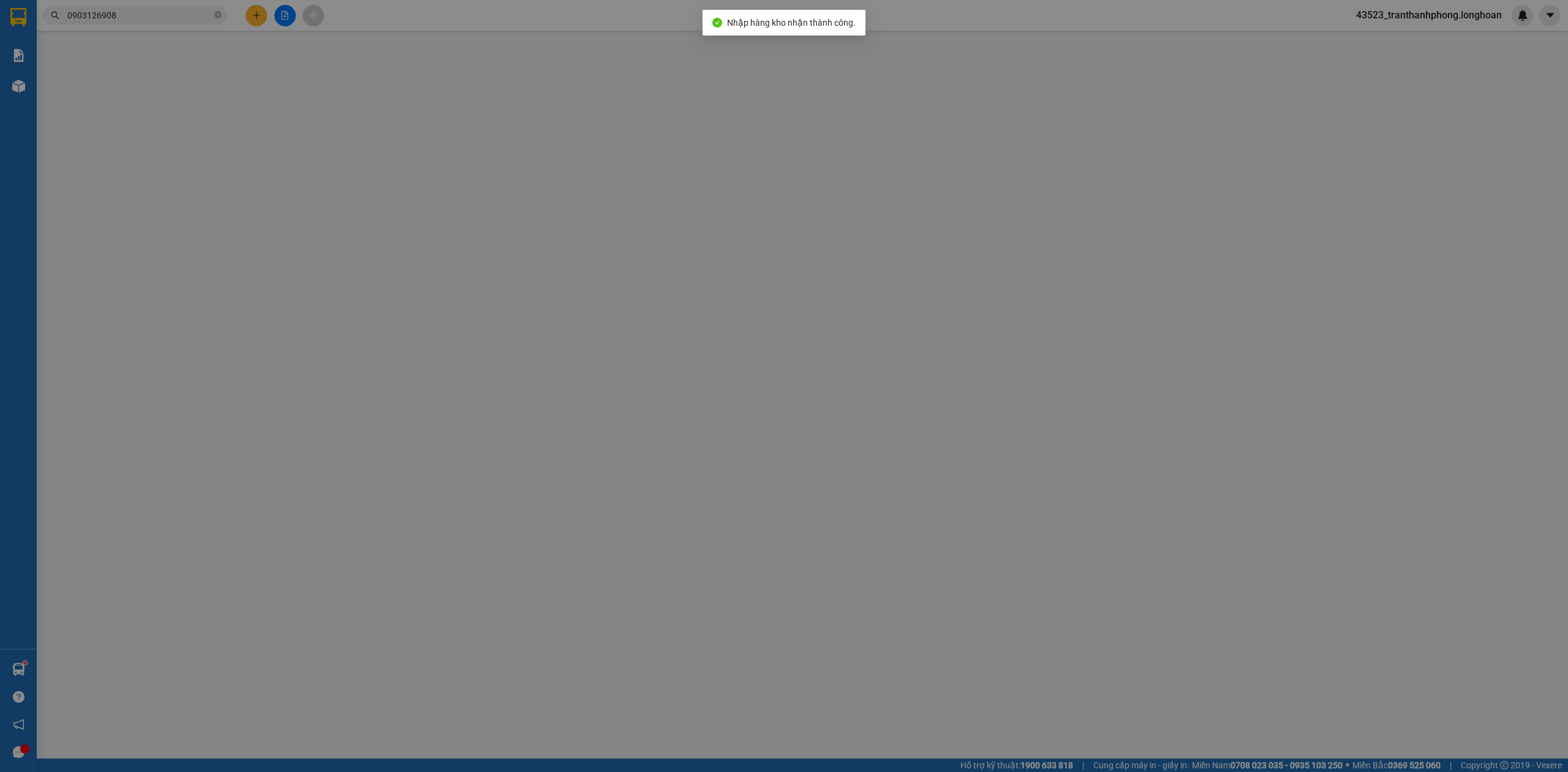
type input "Hiền"
checkbox input "true"
type input "TPHCM - số 145 [PERSON_NAME], [GEOGRAPHIC_DATA], q.12"
type input "HÀNG KHÔNG ĐÚNG LỊCH TRÌNH GIAO KHÁCH RA KHO NHẬN GIẢM 200K"
type input "0"
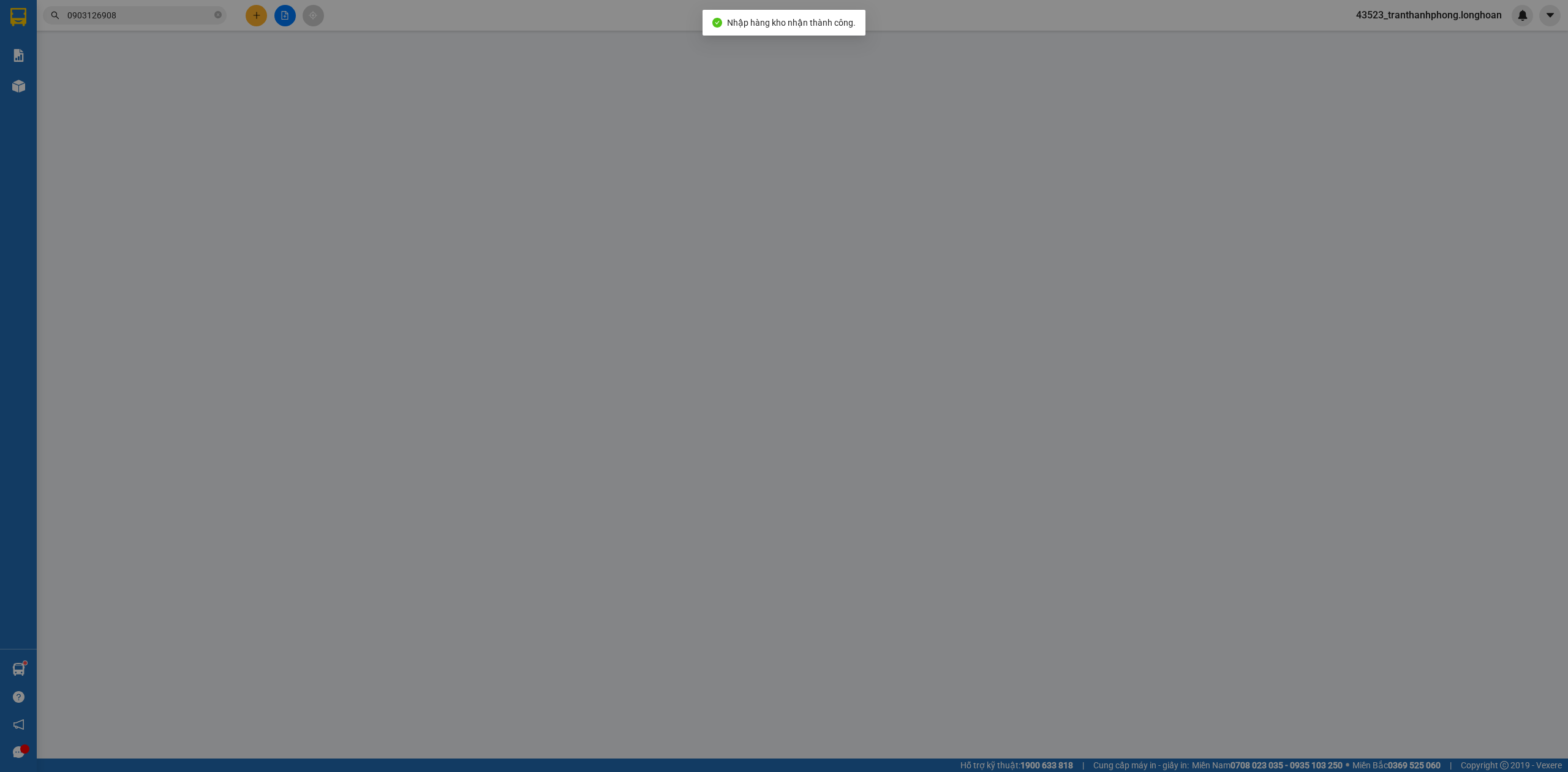
type input "2.000.000"
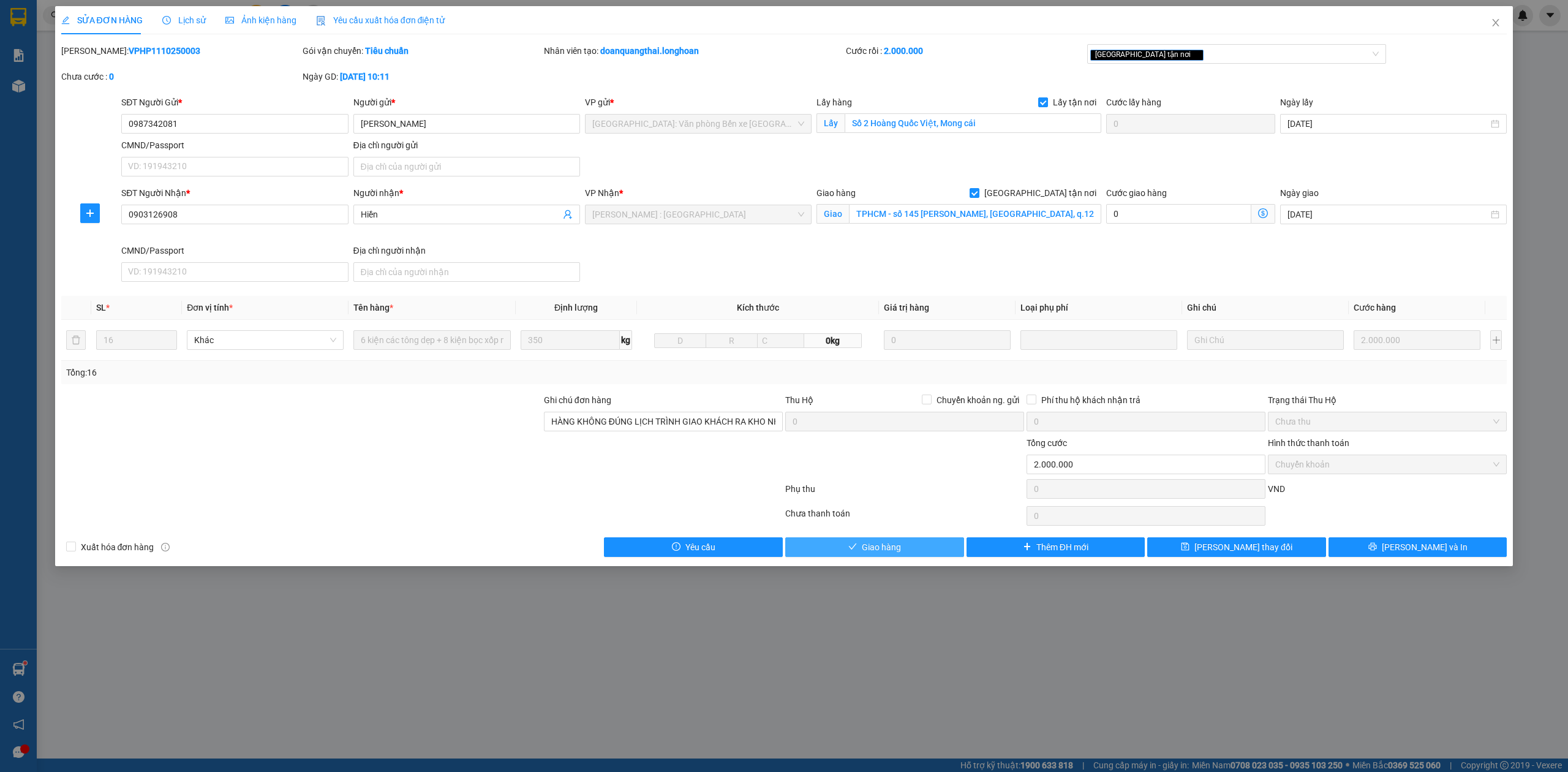
click at [858, 554] on button "Giao hàng" at bounding box center [875, 547] width 179 height 19
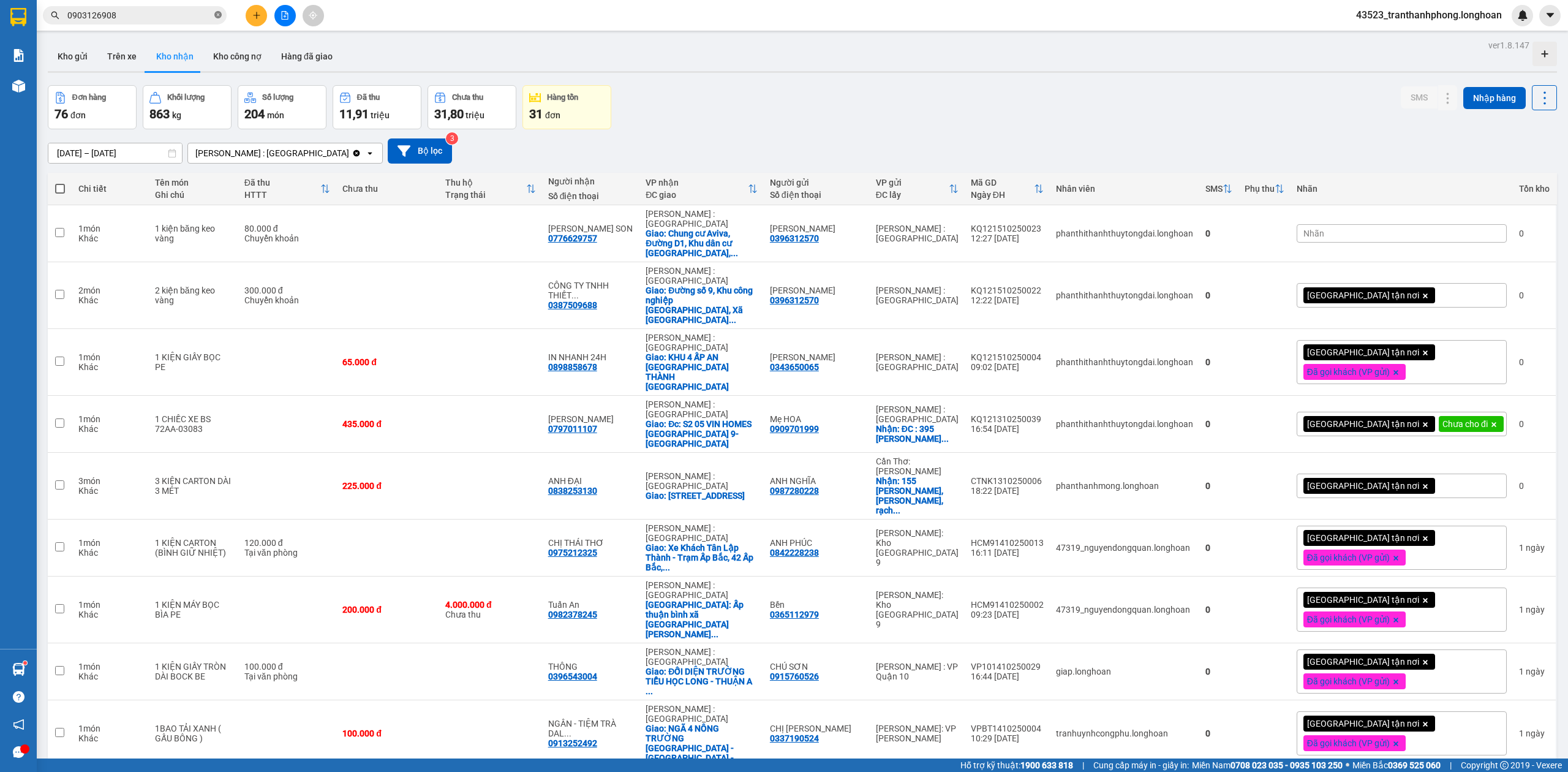
click at [218, 20] on span at bounding box center [218, 15] width 8 height 12
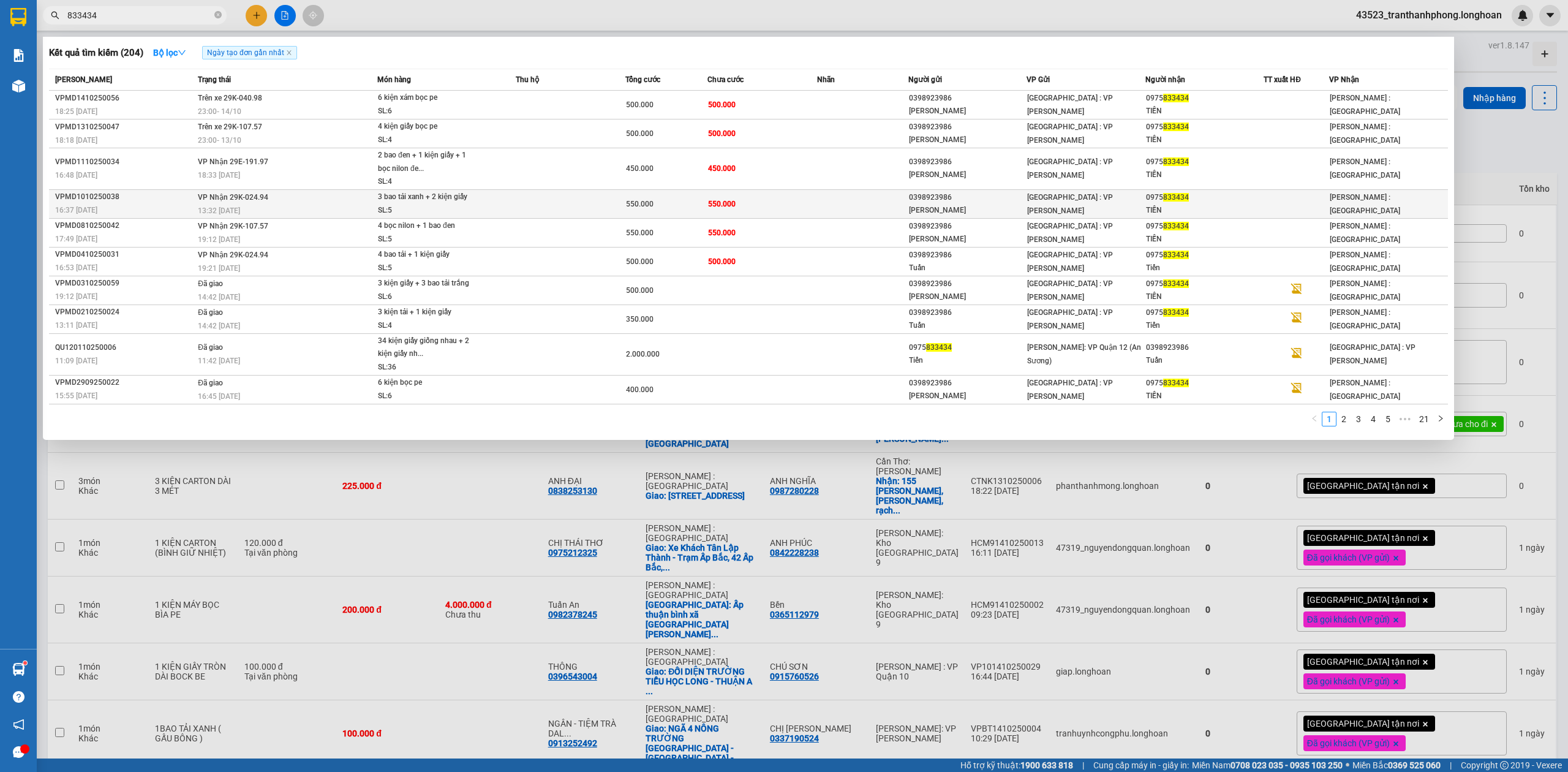
type input "833434"
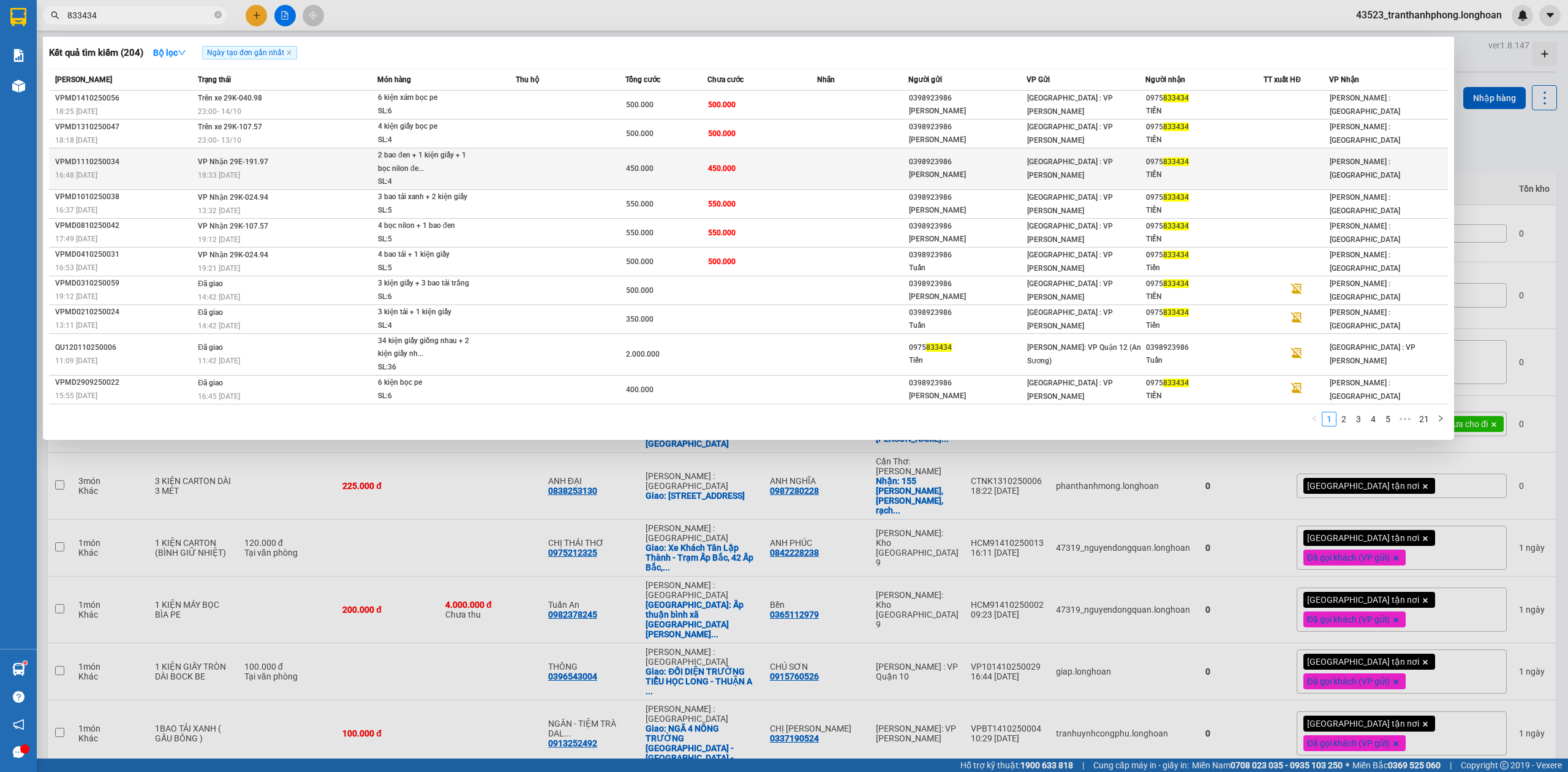
click at [603, 168] on td at bounding box center [570, 169] width 110 height 42
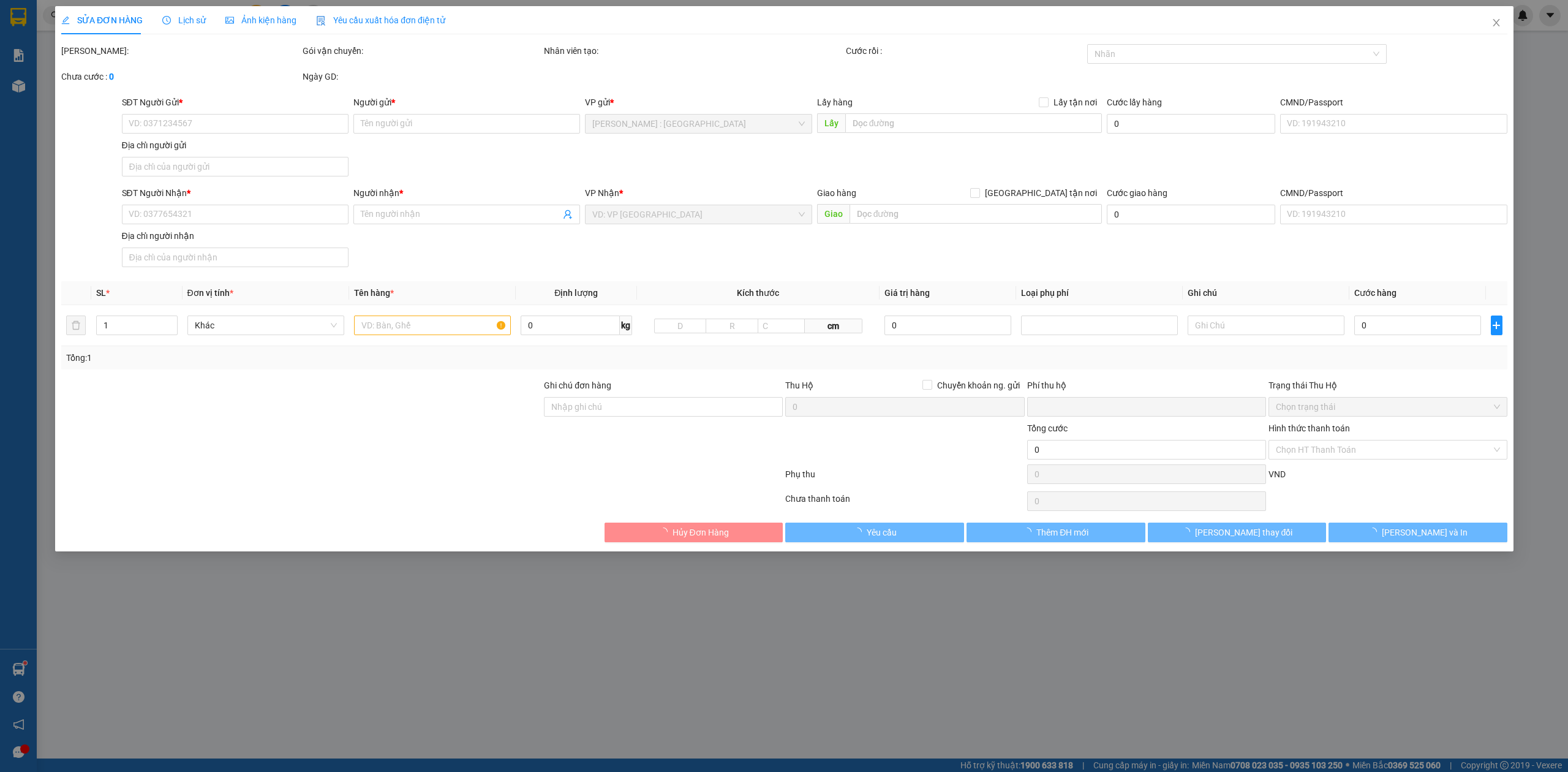
type input "0398923986"
type input "[PERSON_NAME]"
type input "0975833434"
type input "TIẾN"
type input "0"
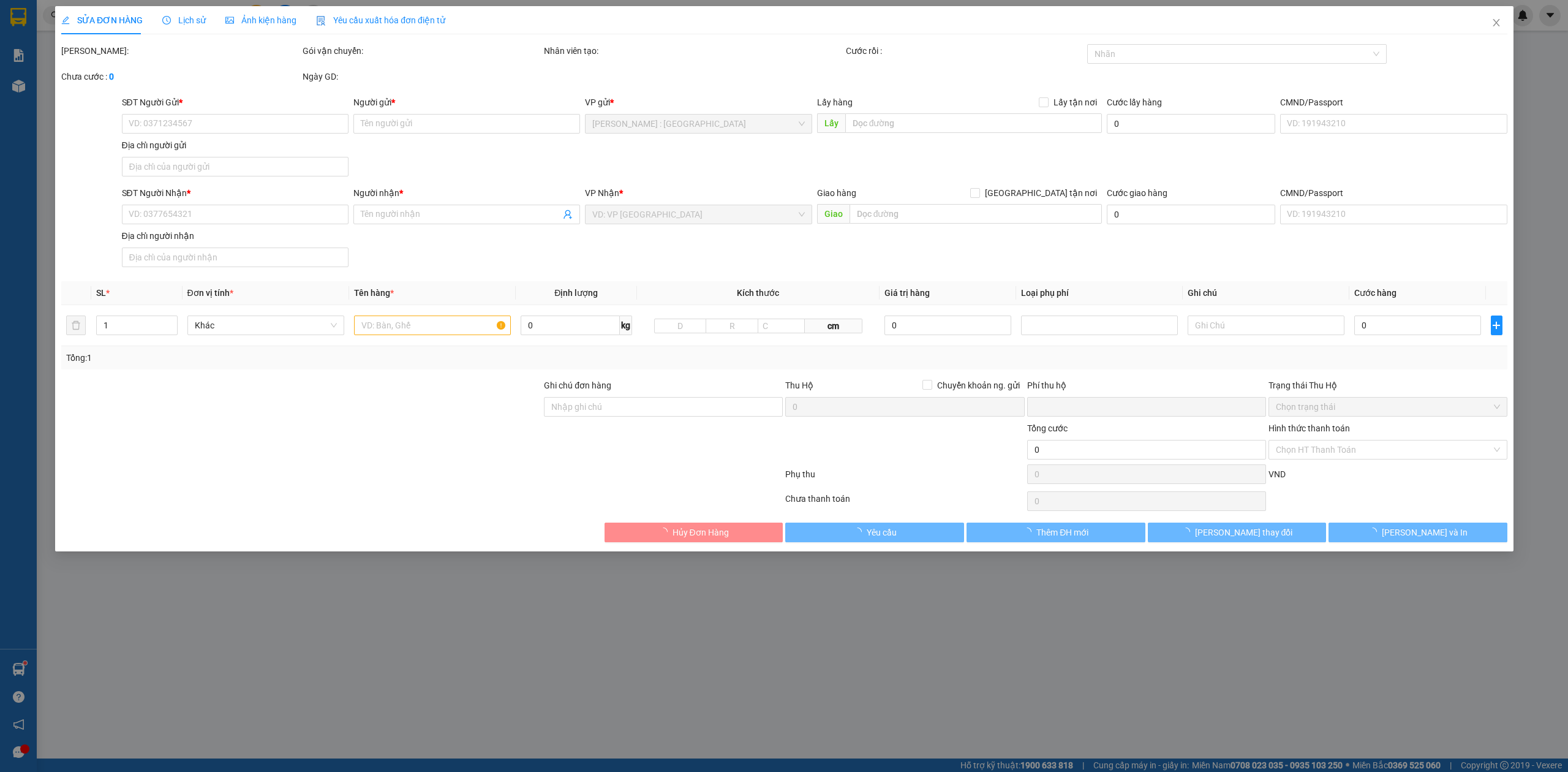
type input "450.000"
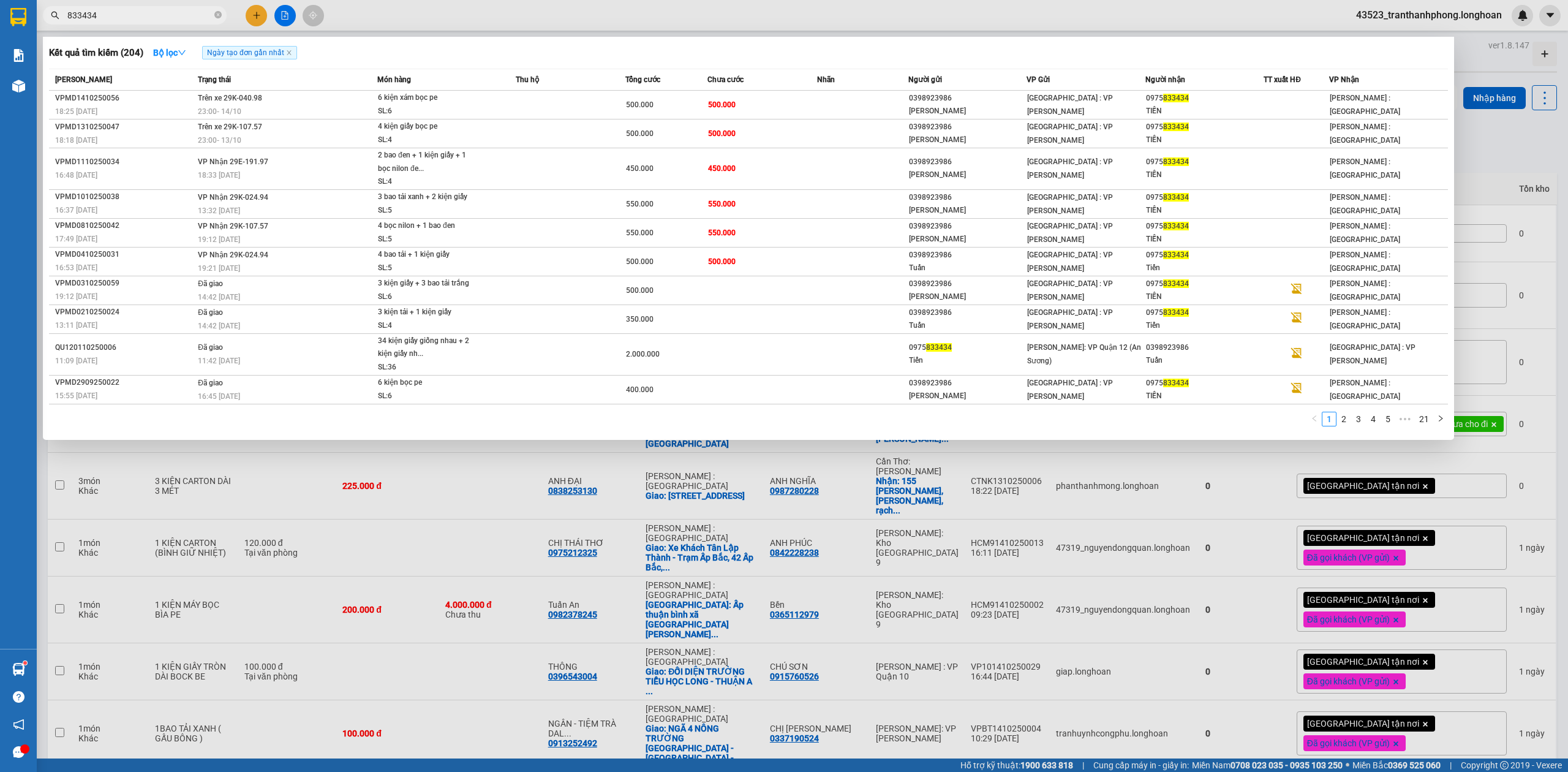
click at [126, 16] on input "833434" at bounding box center [139, 15] width 145 height 13
click at [1257, 261] on div "0975 833434" at bounding box center [1205, 255] width 118 height 13
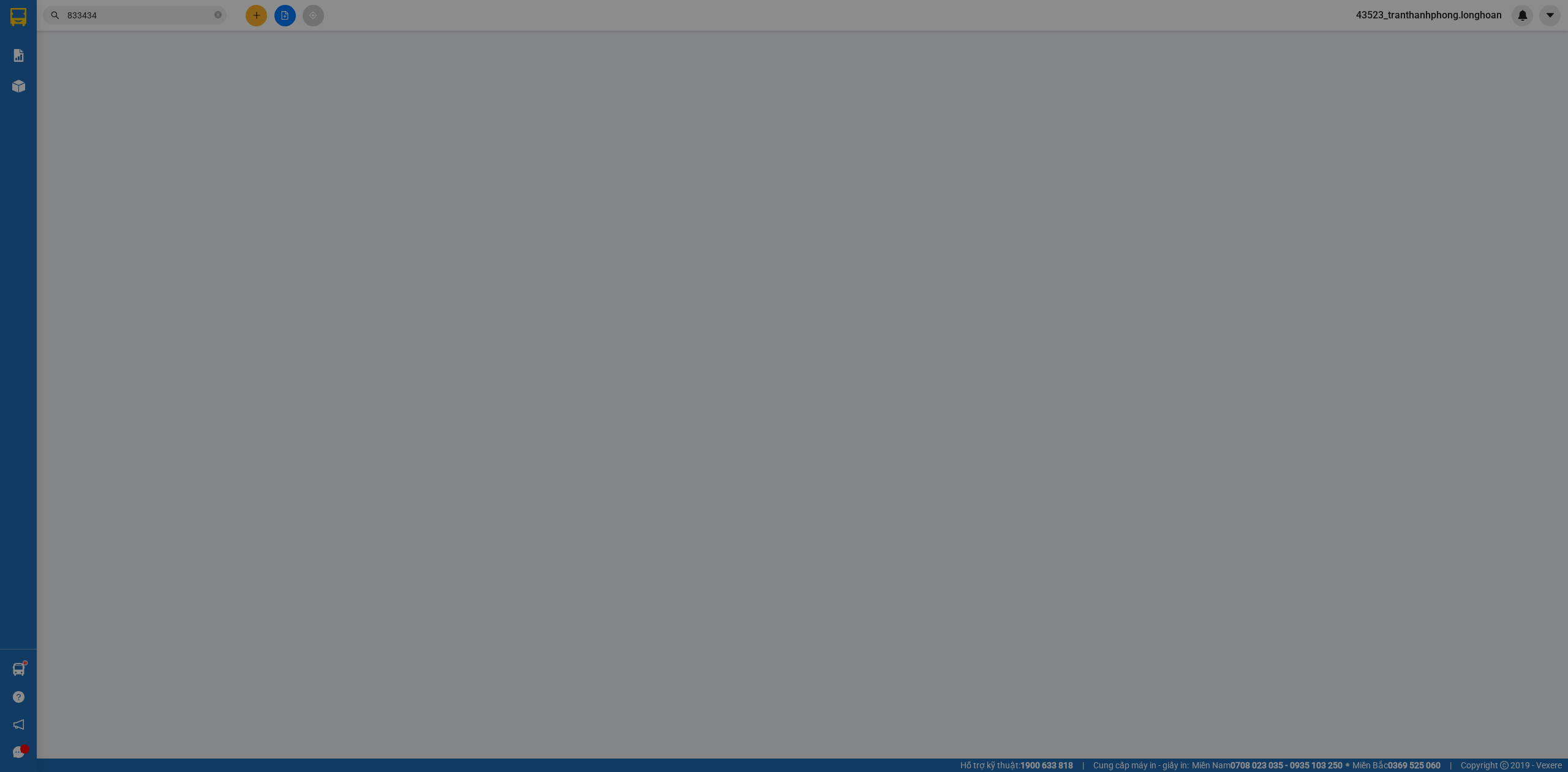
type input "0398923986"
type input "Tuấn"
type input "0975833434"
type input "Tiến"
type input "0"
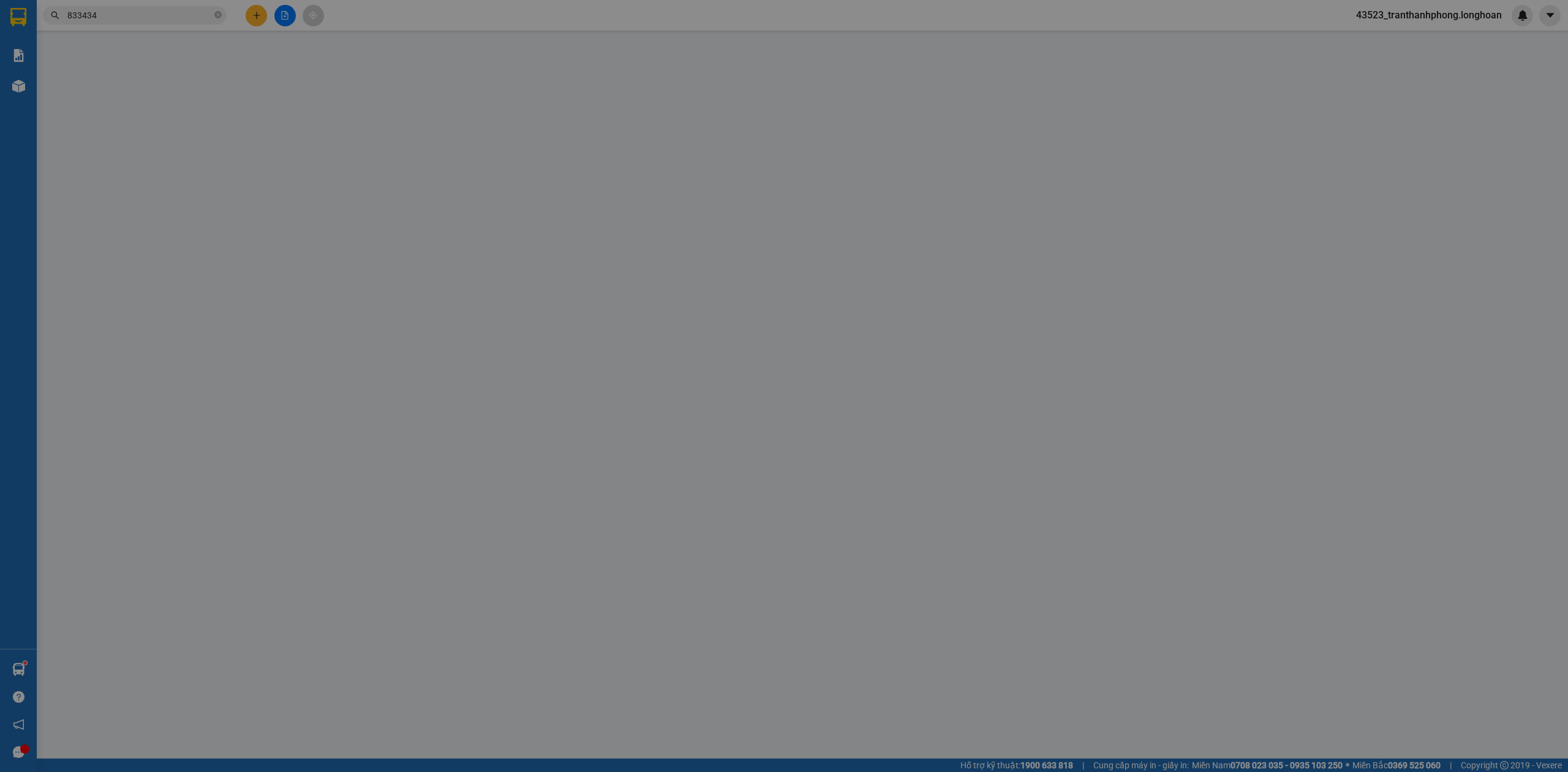
type input "500.000"
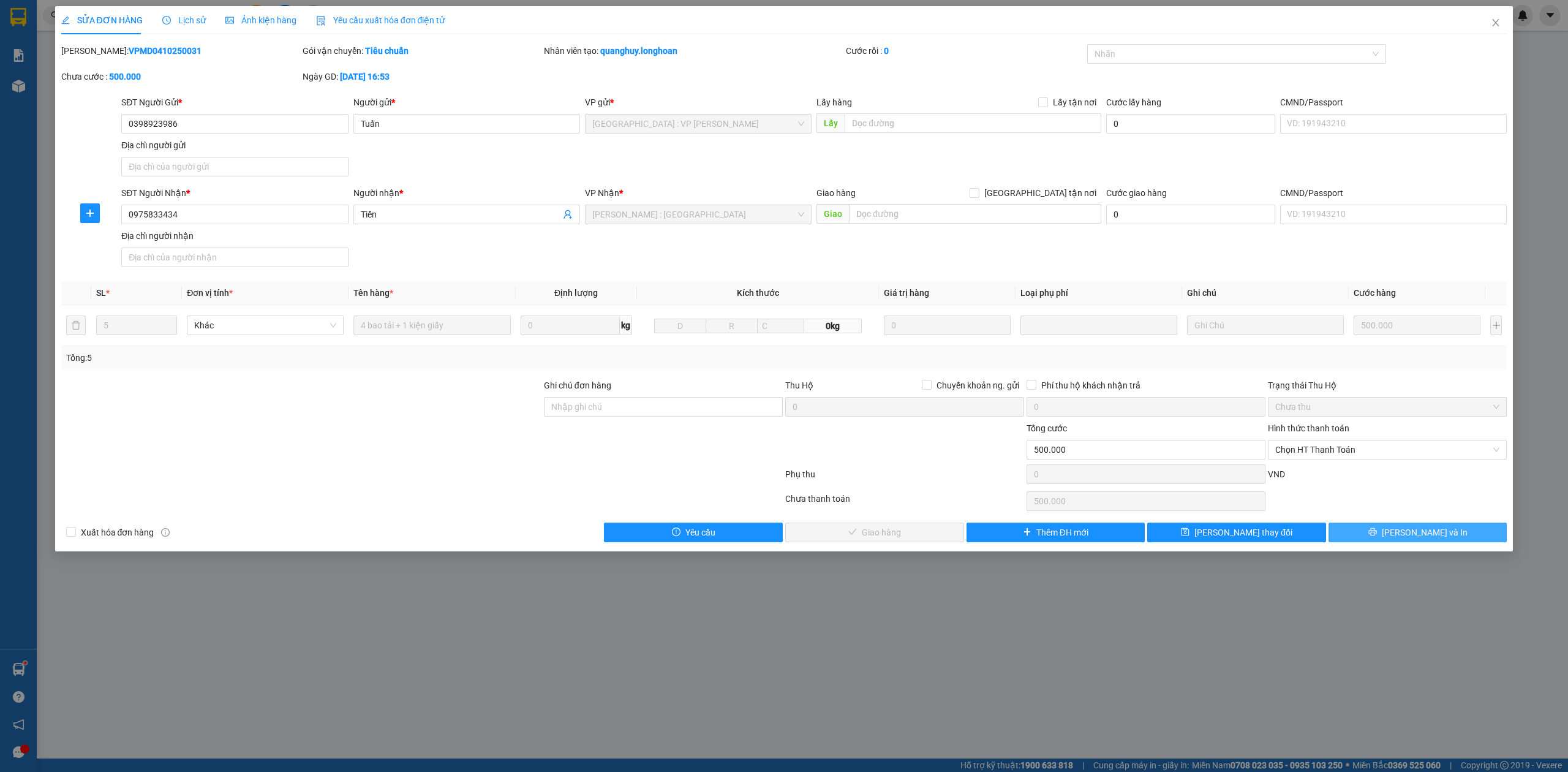
click at [1385, 529] on button "[PERSON_NAME] và In" at bounding box center [1418, 532] width 179 height 19
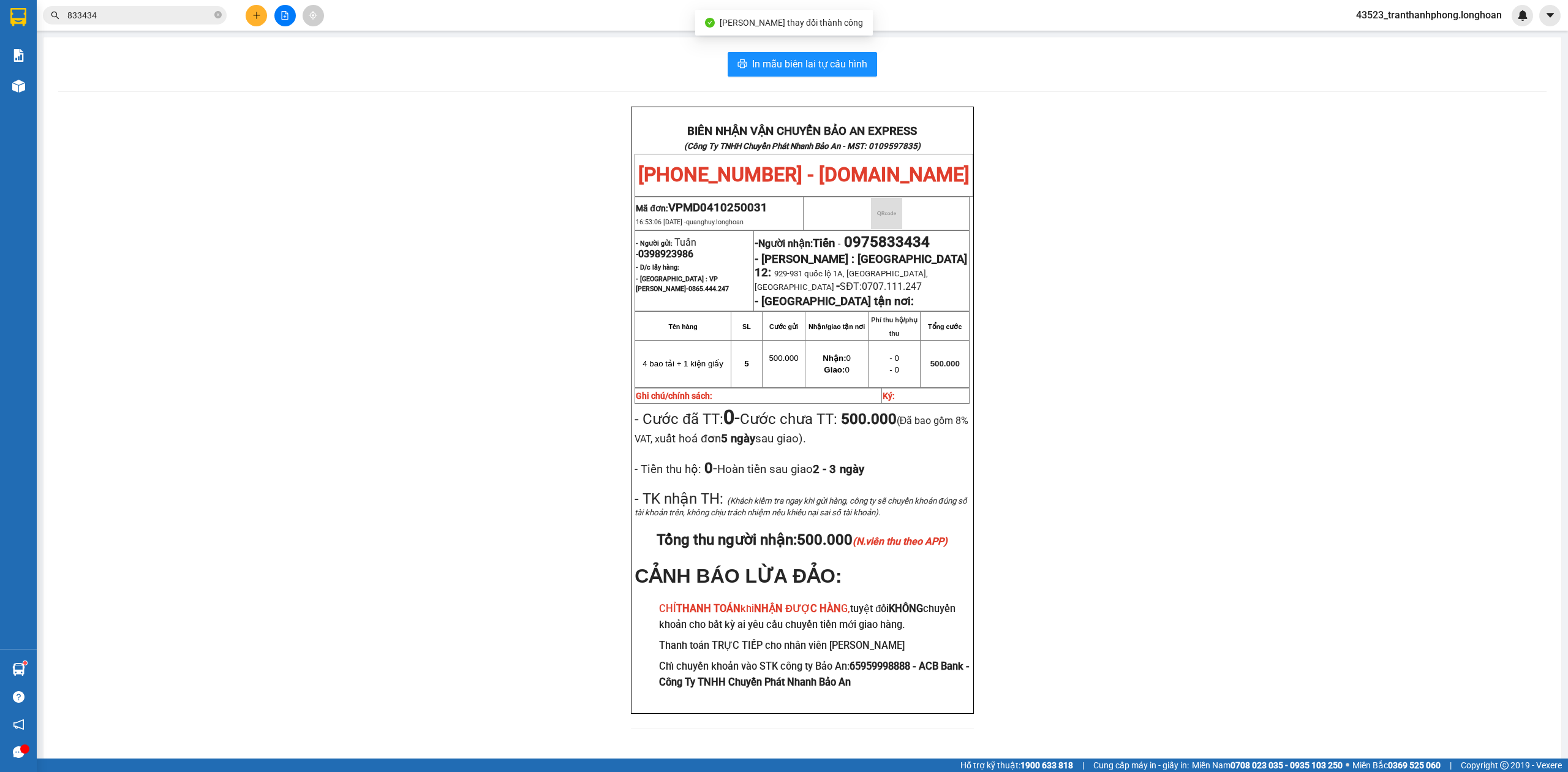
scroll to position [40, 0]
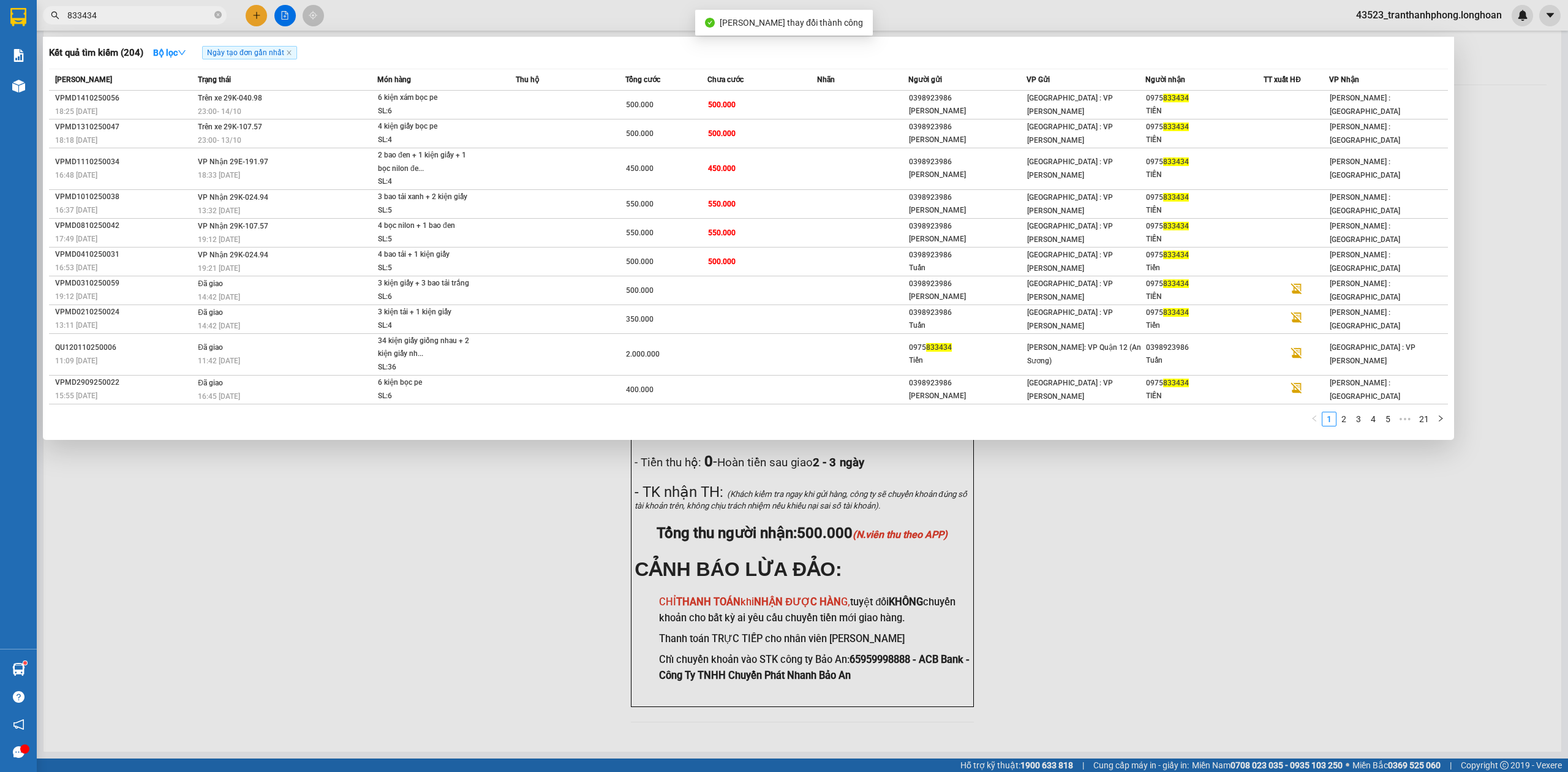
click at [143, 8] on span "833434" at bounding box center [134, 15] width 184 height 19
click at [547, 482] on div at bounding box center [784, 386] width 1568 height 772
click at [162, 17] on input "833434" at bounding box center [139, 15] width 145 height 13
click at [630, 265] on td "500.000" at bounding box center [666, 261] width 82 height 29
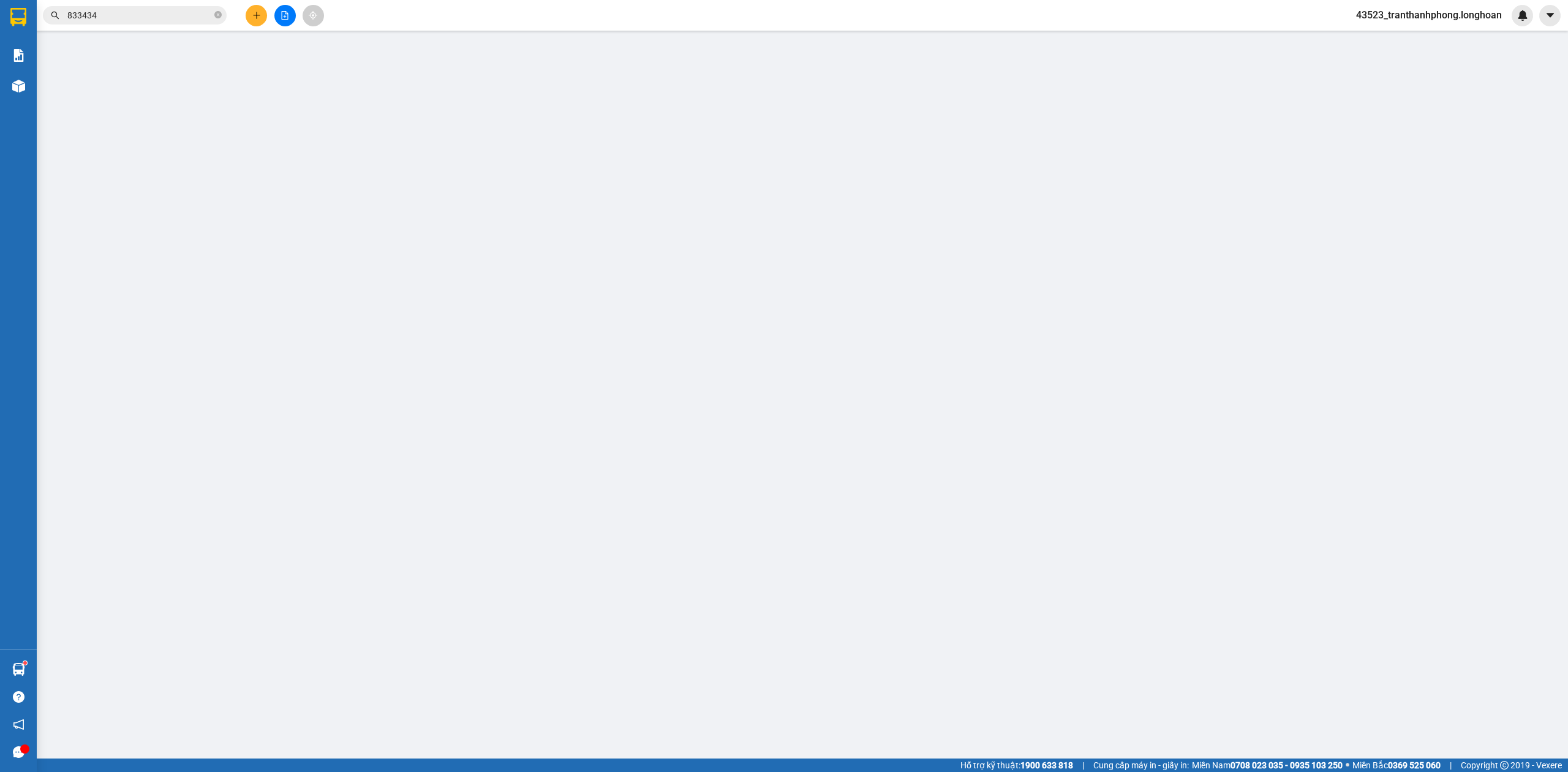
type input "0398923986"
type input "Tuấn"
type input "0975833434"
type input "Tiến"
type input "0"
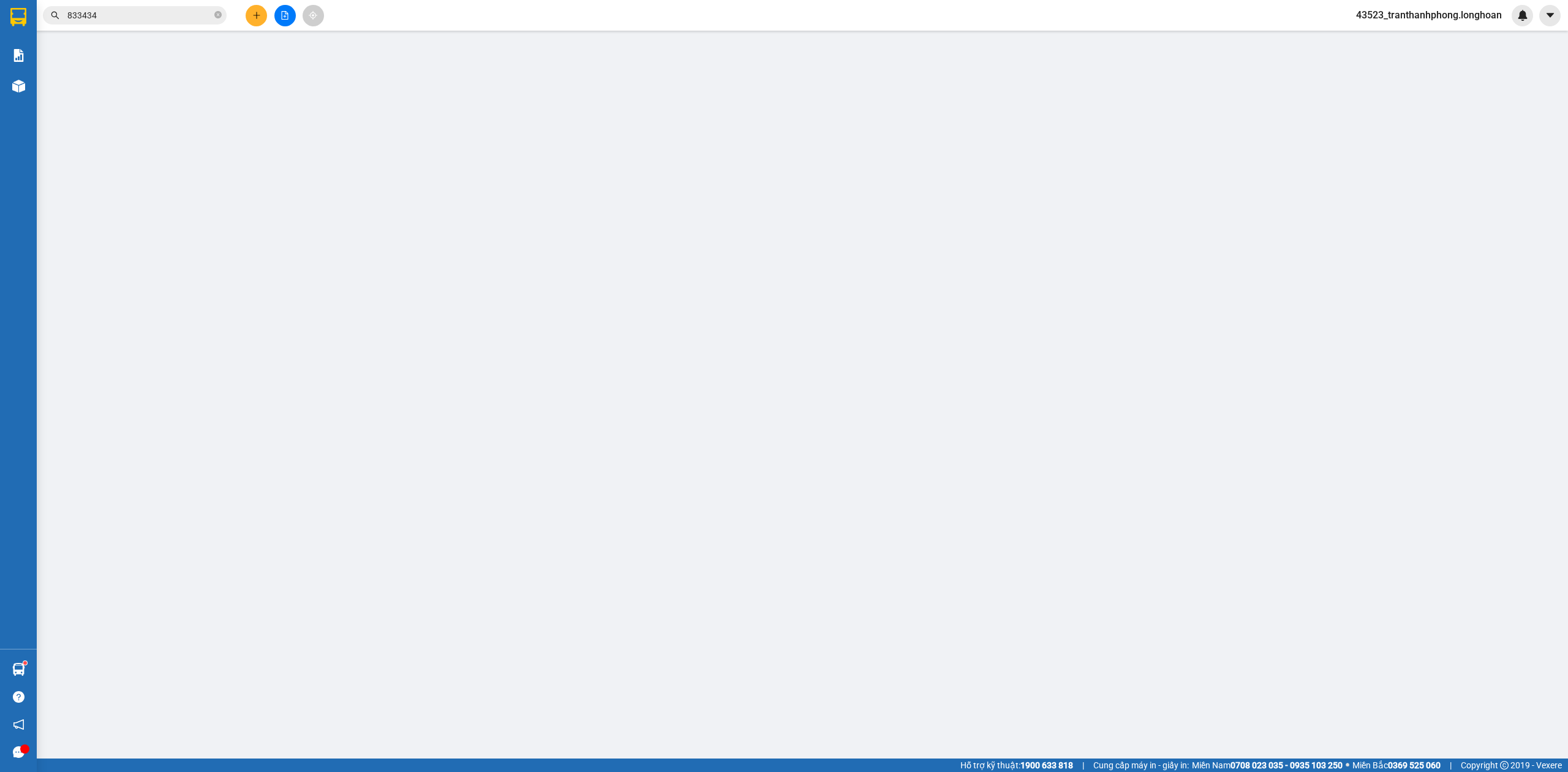
type input "500.000"
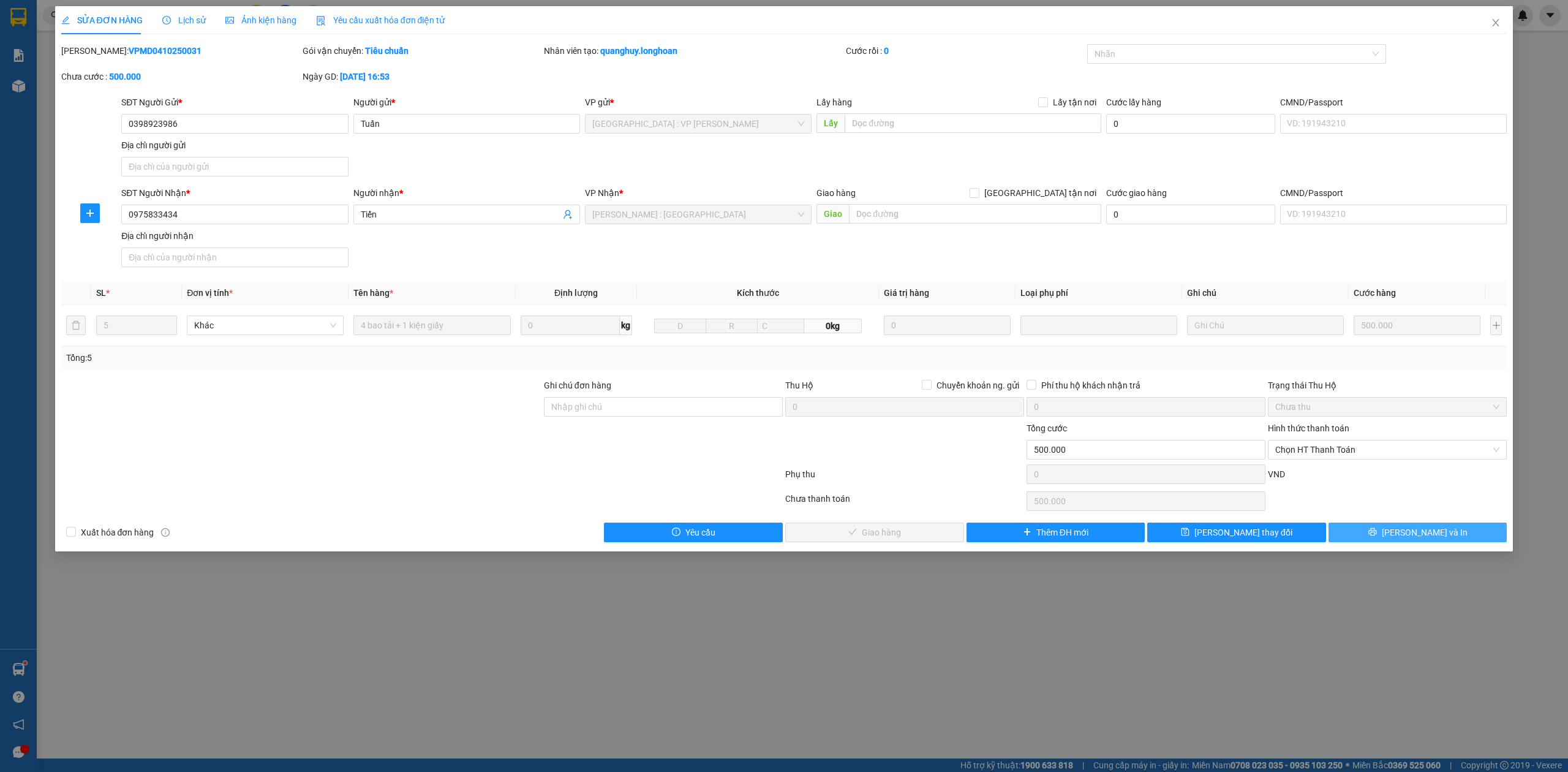
click at [1456, 535] on button "[PERSON_NAME] và In" at bounding box center [1418, 532] width 179 height 19
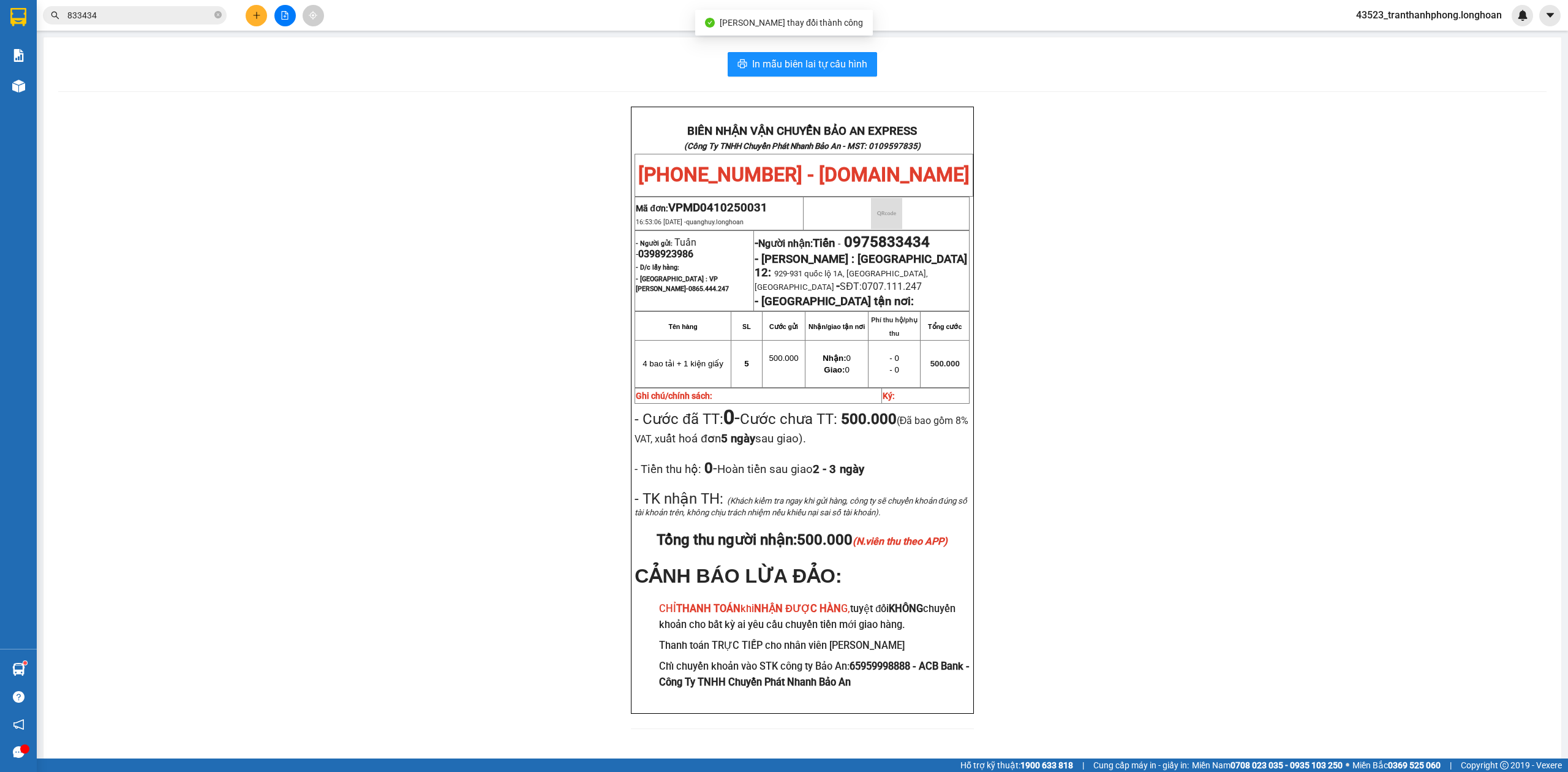
scroll to position [40, 0]
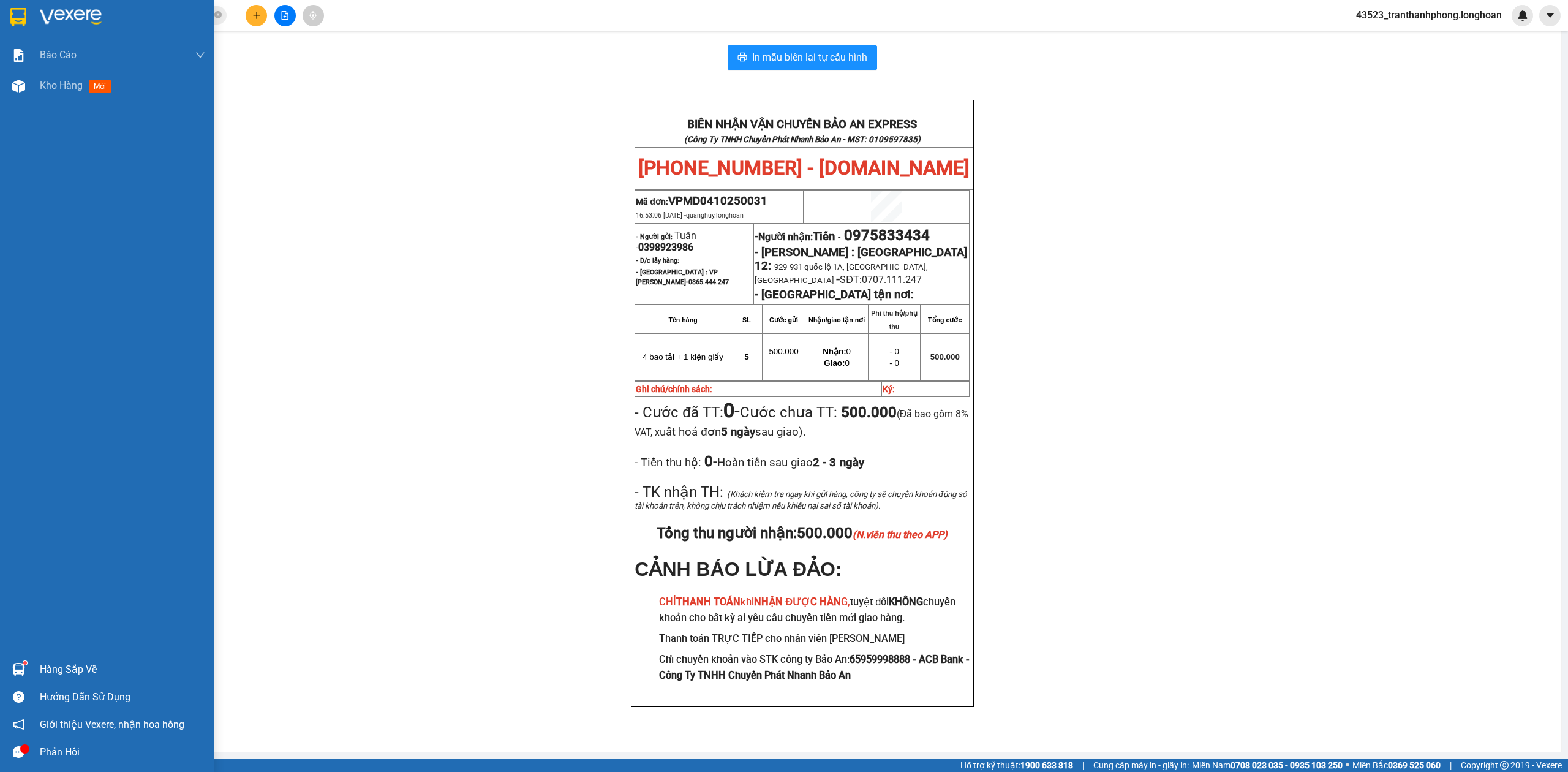
click at [24, 13] on img at bounding box center [18, 17] width 16 height 19
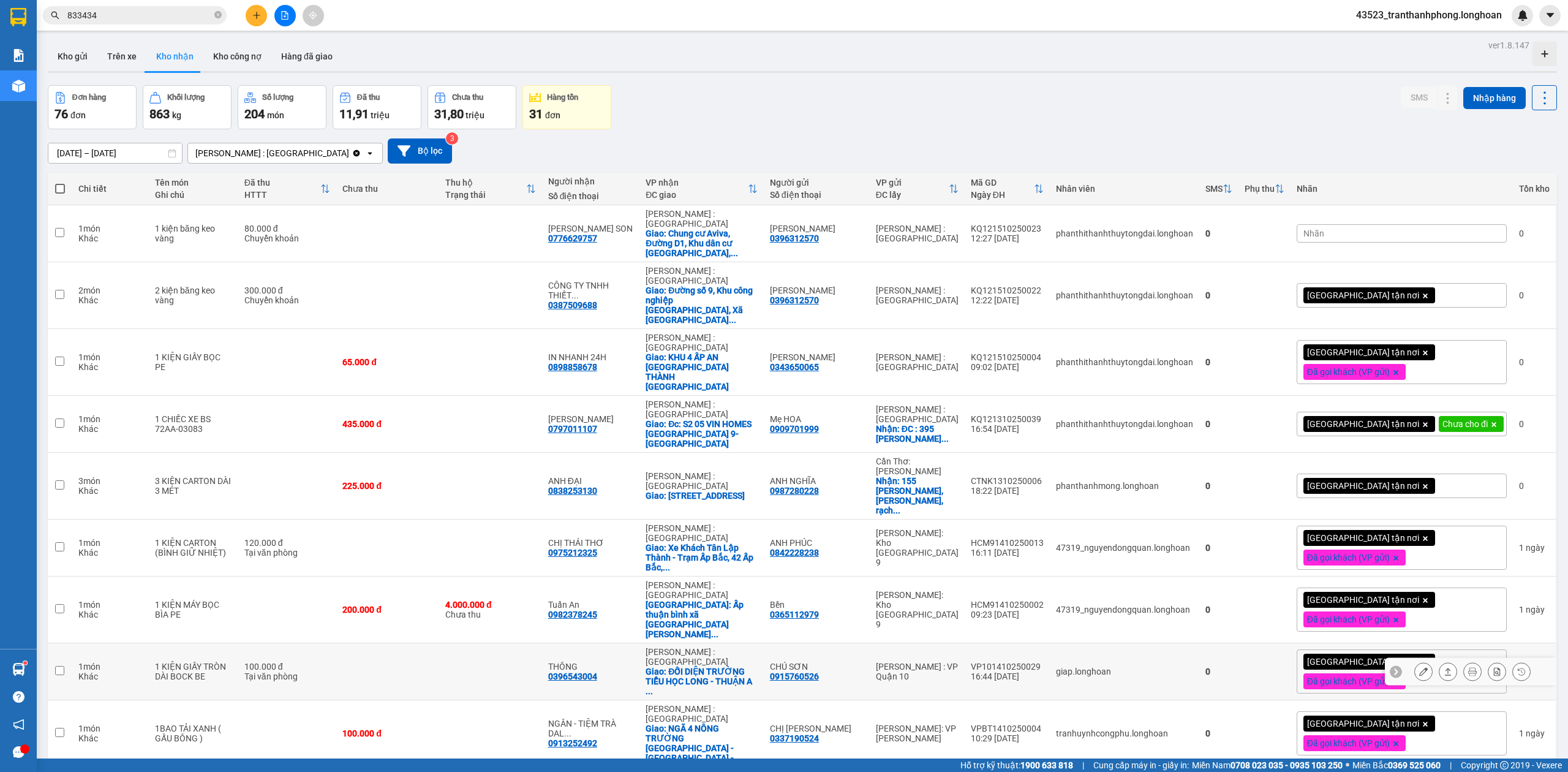
scroll to position [56, 0]
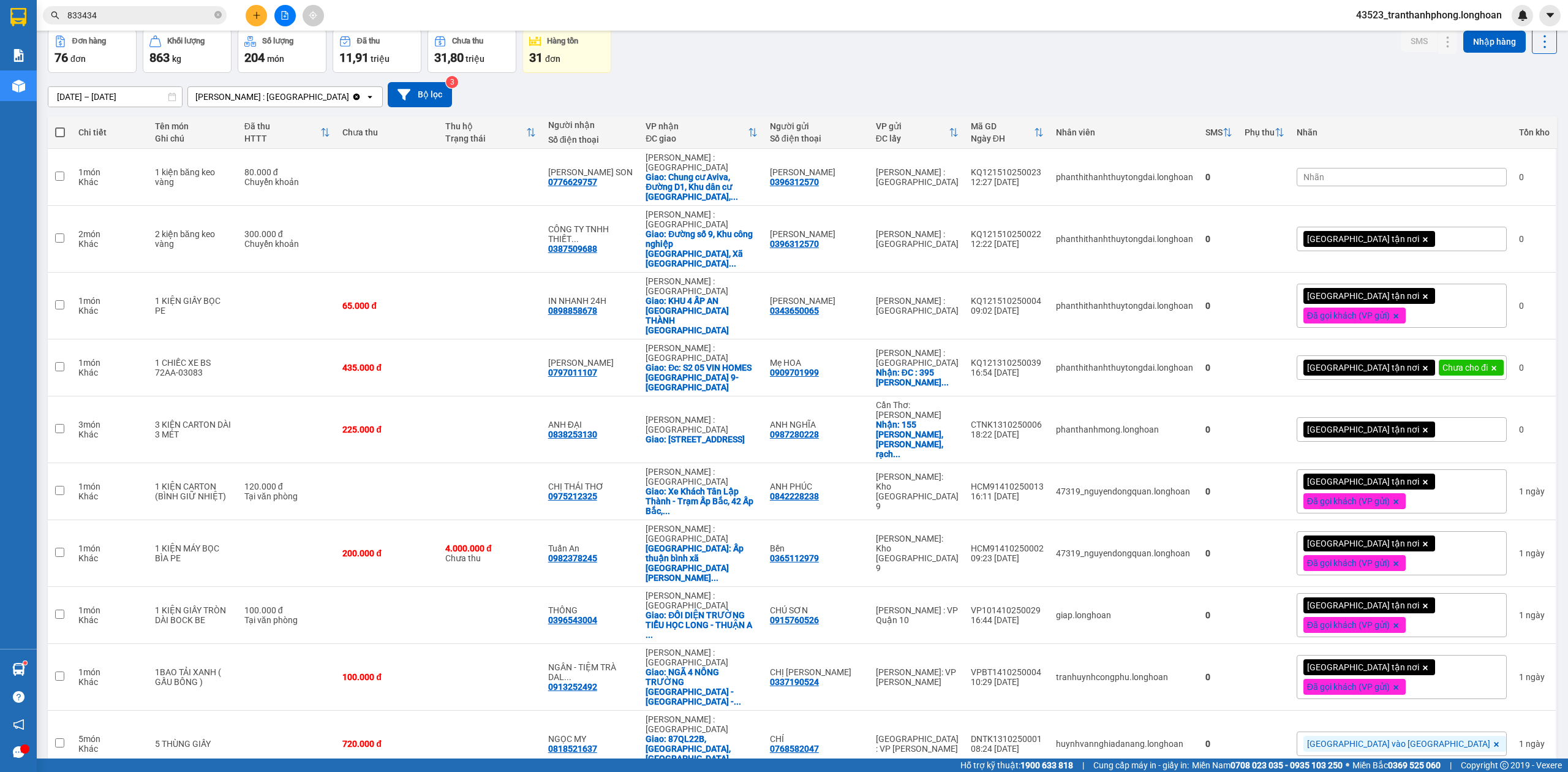
drag, startPoint x: 1400, startPoint y: 672, endPoint x: 1410, endPoint y: 675, distance: 10.4
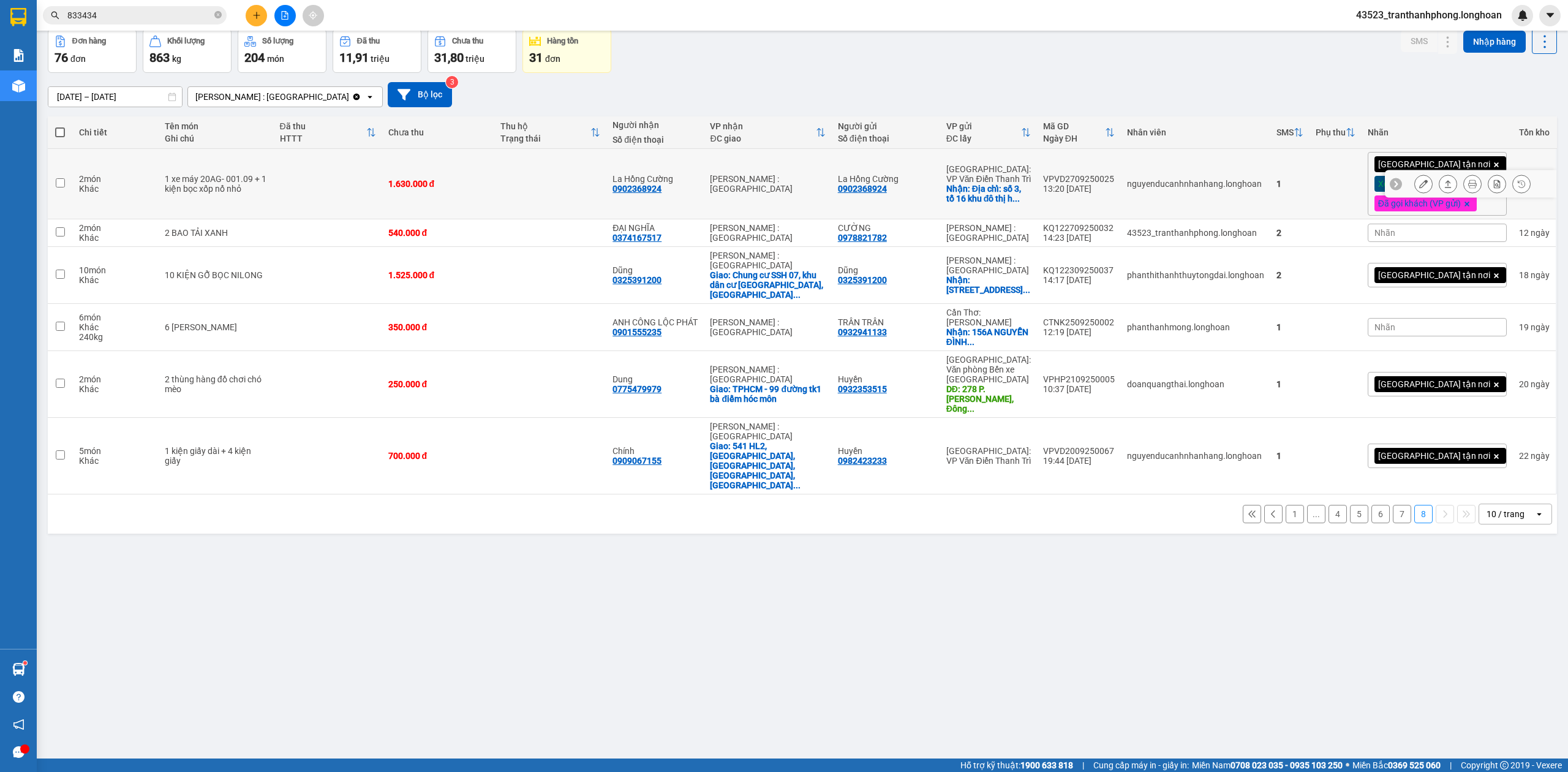
click at [1394, 184] on icon at bounding box center [1395, 184] width 3 height 7
click at [1547, 182] on icon at bounding box center [1549, 184] width 3 height 7
click at [1420, 182] on icon at bounding box center [1424, 184] width 8 height 8
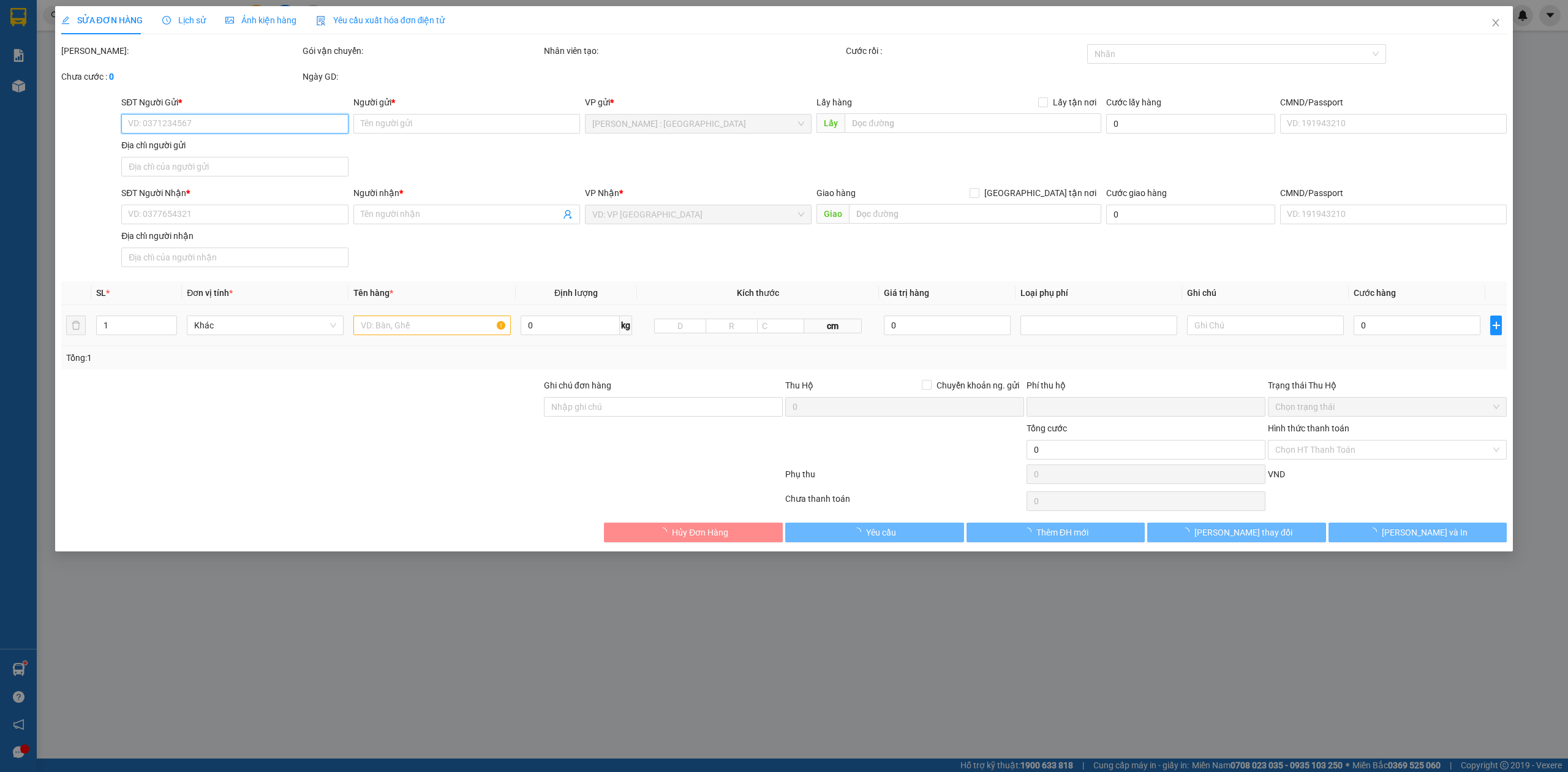
type input "0902368924"
type input "La Hồng Cường"
checkbox input "true"
type input "Địa chỉ: số 3, tổ 16 khu đô thị [GEOGRAPHIC_DATA], [GEOGRAPHIC_DATA] (cạnh quán…"
type input "0902368924"
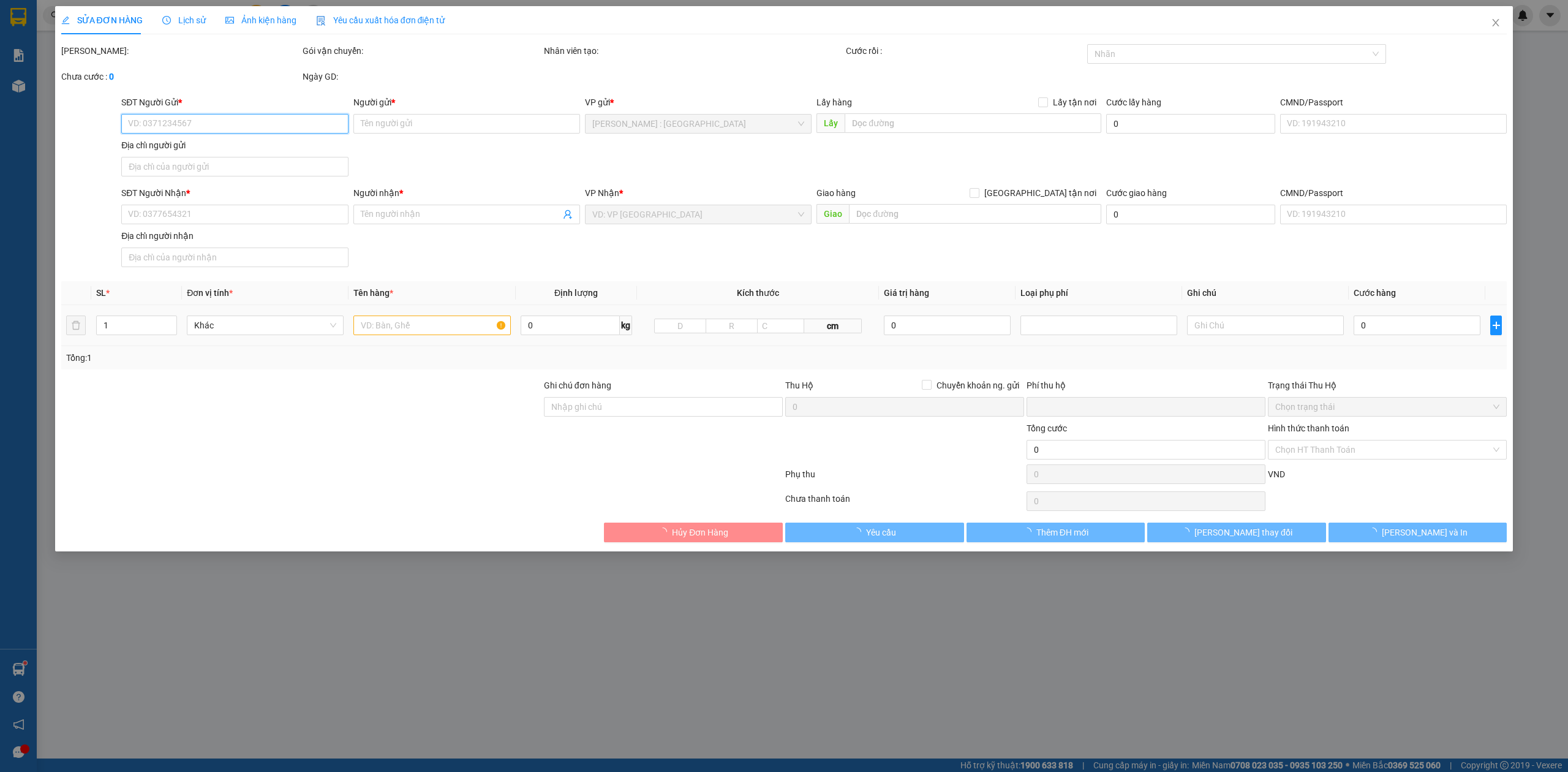
type input "La Hồng Cường"
type input "ko chìa khóa, ko đăng ký xe. 0915500286 . khách lưu kho tầm 7 ngày nhé"
type input "0"
type input "1.630.000"
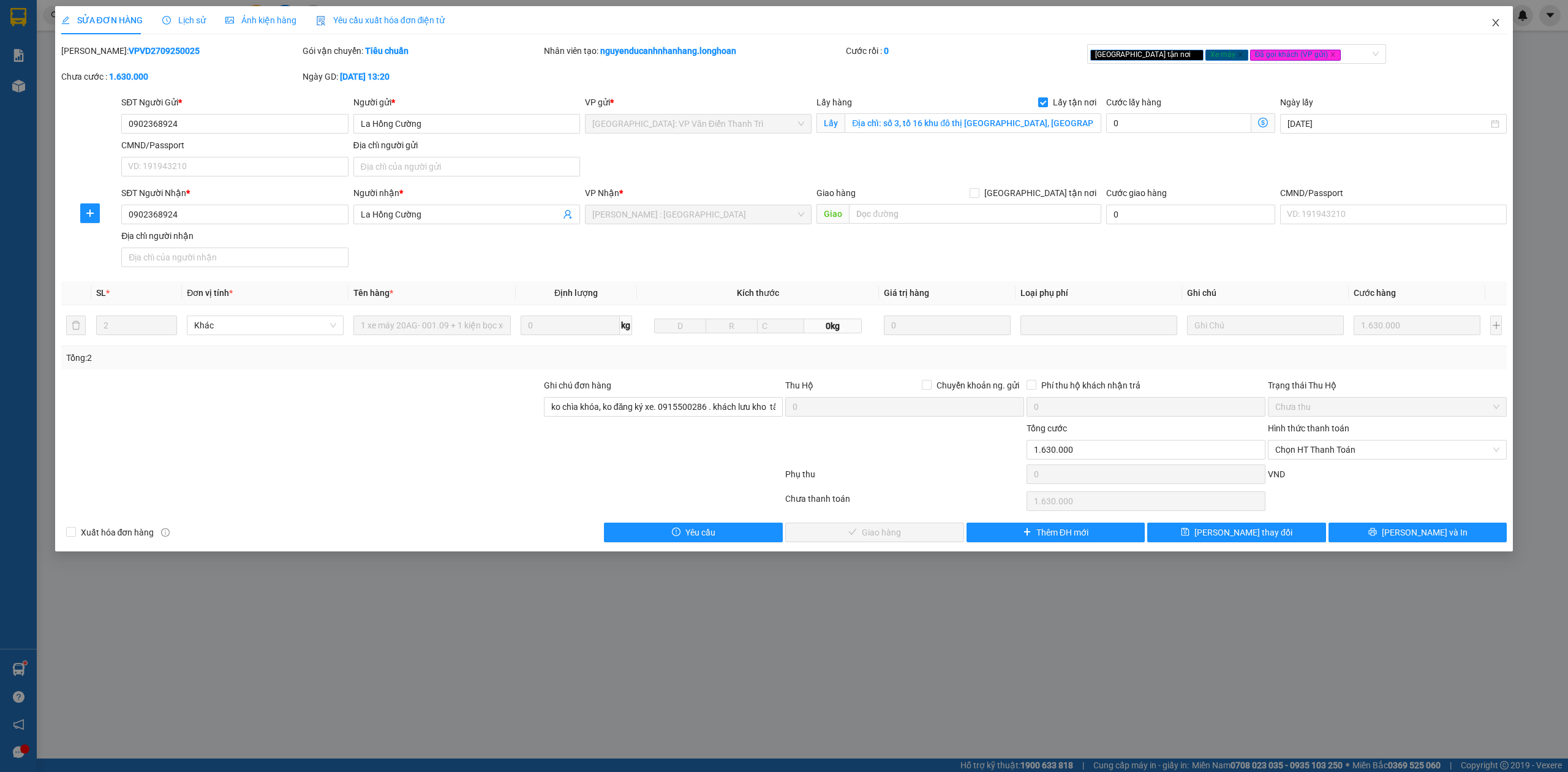
click at [1497, 23] on icon "close" at bounding box center [1497, 22] width 7 height 8
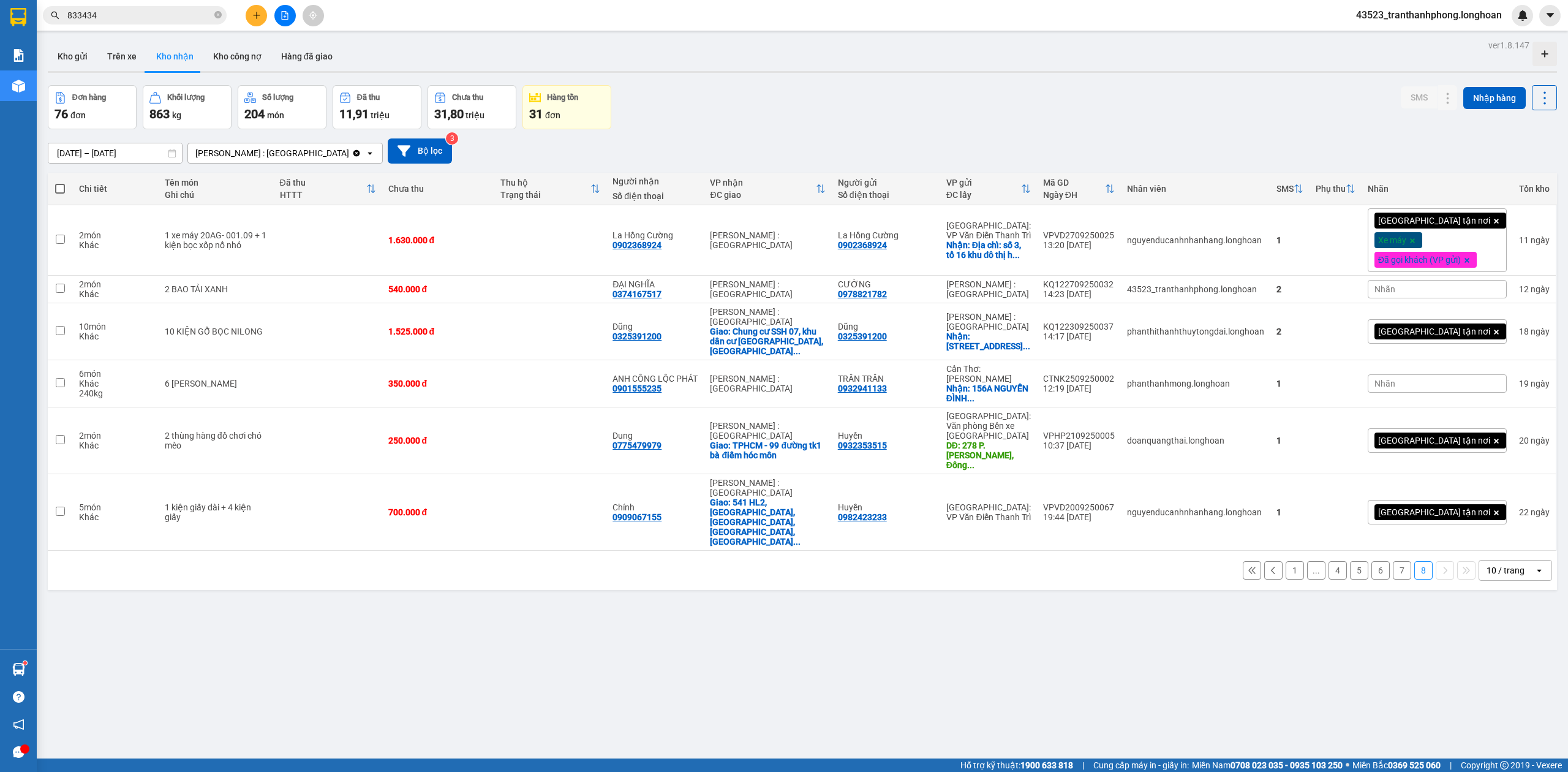
click at [1465, 240] on div "[GEOGRAPHIC_DATA] tận nơi Xe máy Đã gọi khách (VP gửi)" at bounding box center [1437, 240] width 139 height 64
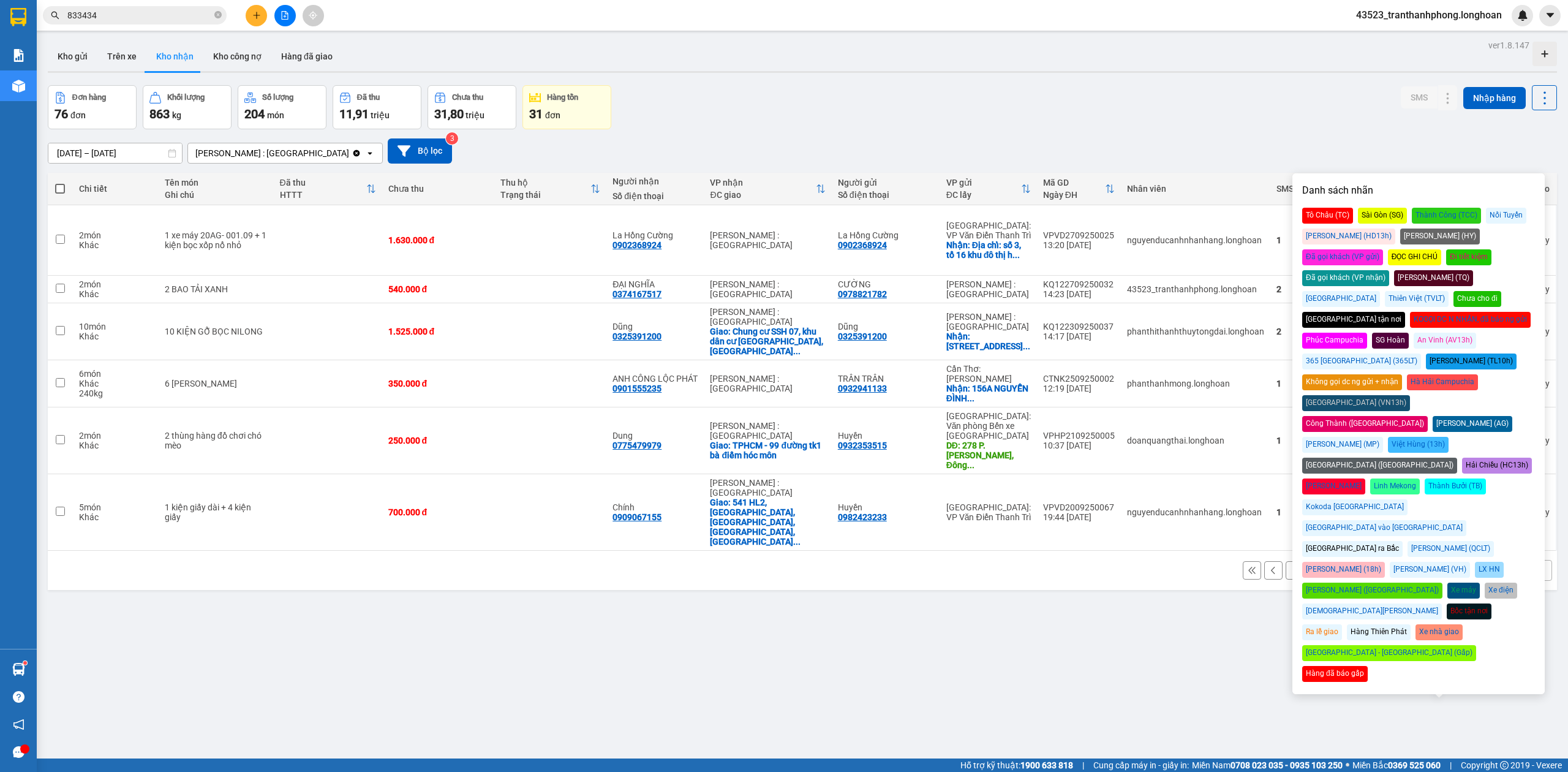
click at [1388, 254] on div "ĐỌC GHI CHÚ" at bounding box center [1415, 257] width 54 height 16
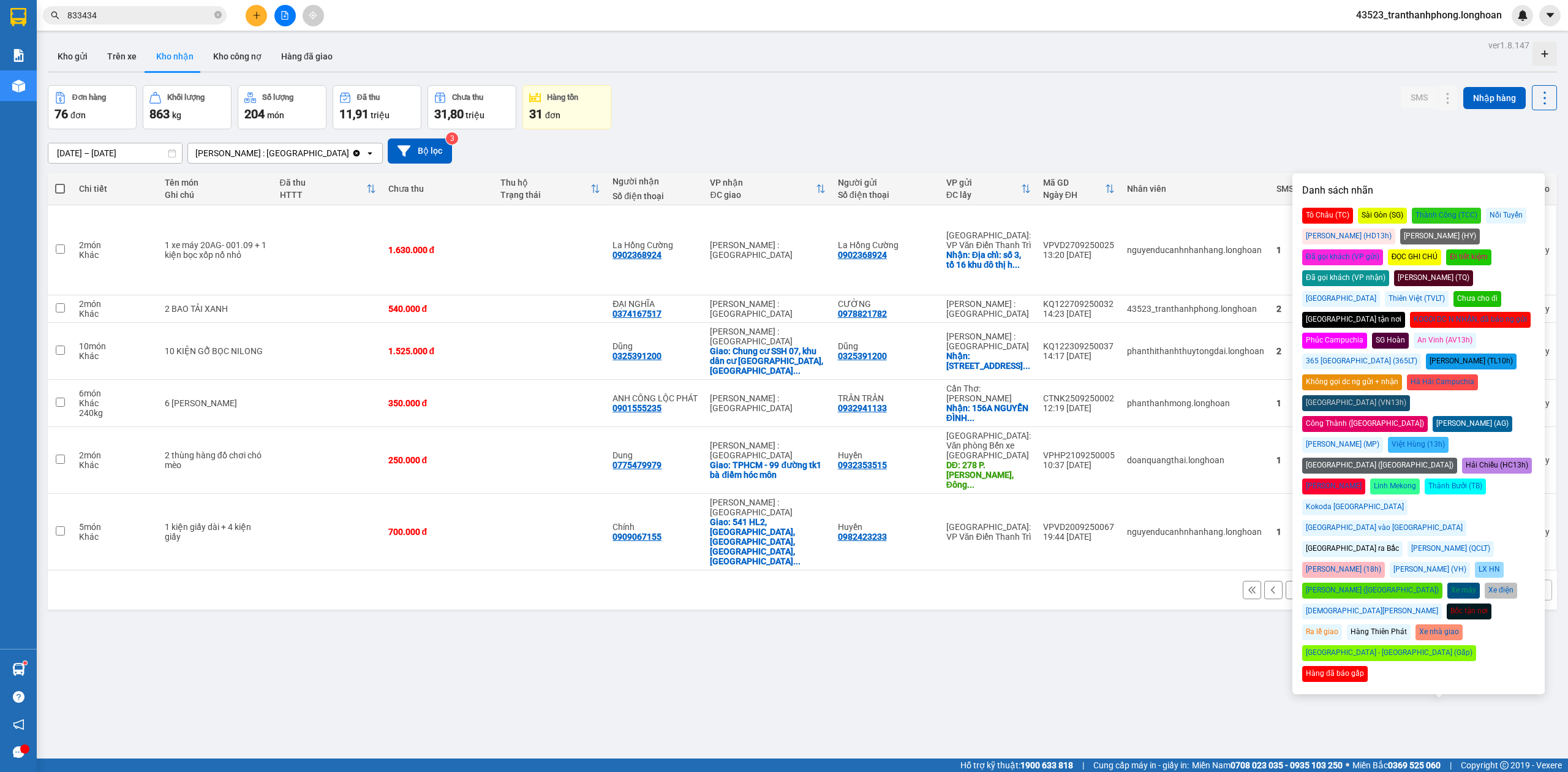
click at [1384, 139] on div "[DATE] – [DATE] Press the down arrow key to interact with the calendar and sele…" at bounding box center [803, 151] width 1510 height 25
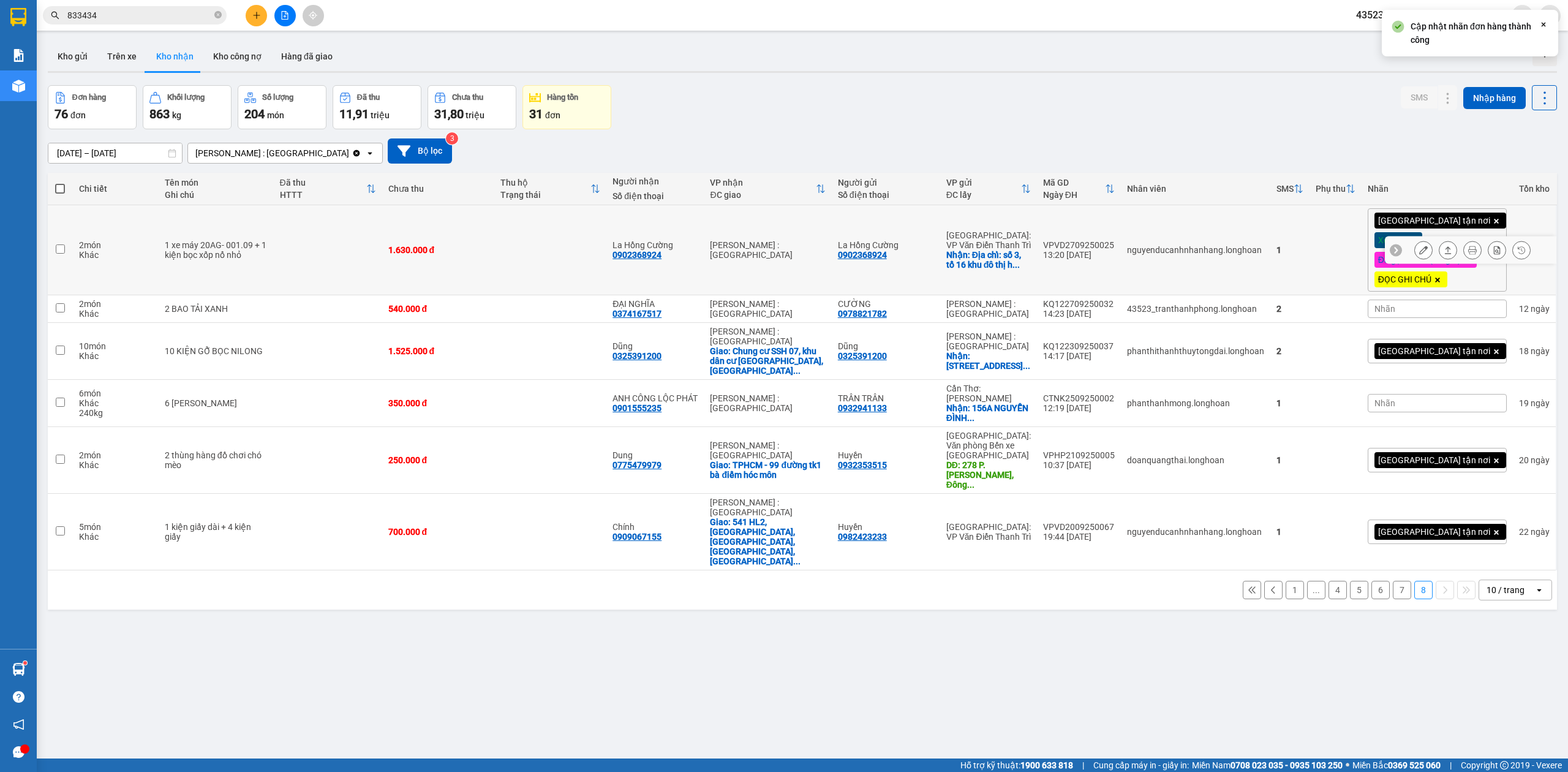
click at [1420, 248] on icon at bounding box center [1424, 249] width 8 height 8
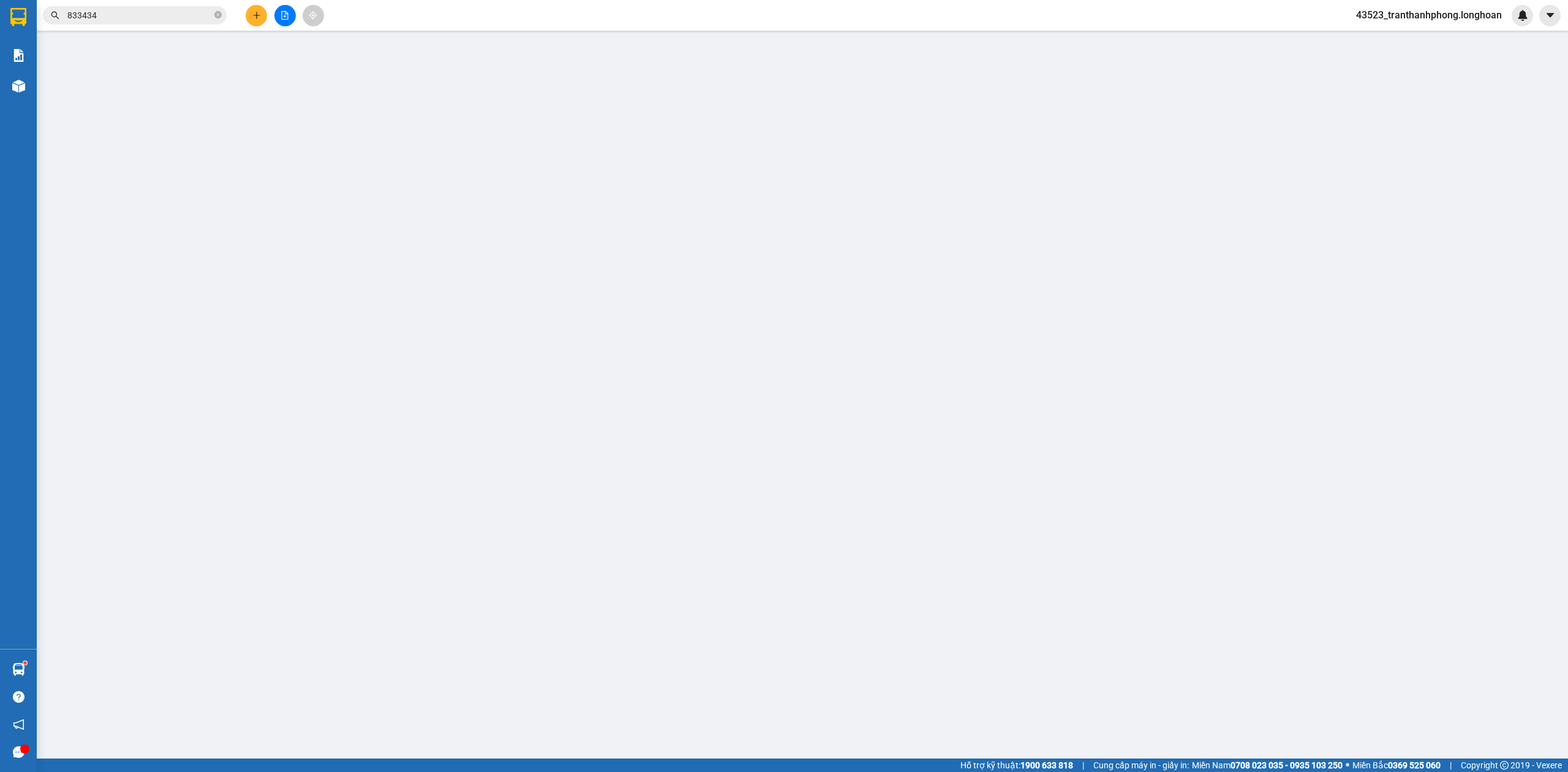
type input "0902368924"
type input "La Hồng Cường"
checkbox input "true"
type input "Địa chỉ: số 3, tổ 16 khu đô thị [GEOGRAPHIC_DATA], [GEOGRAPHIC_DATA] (cạnh quán…"
type input "0902368924"
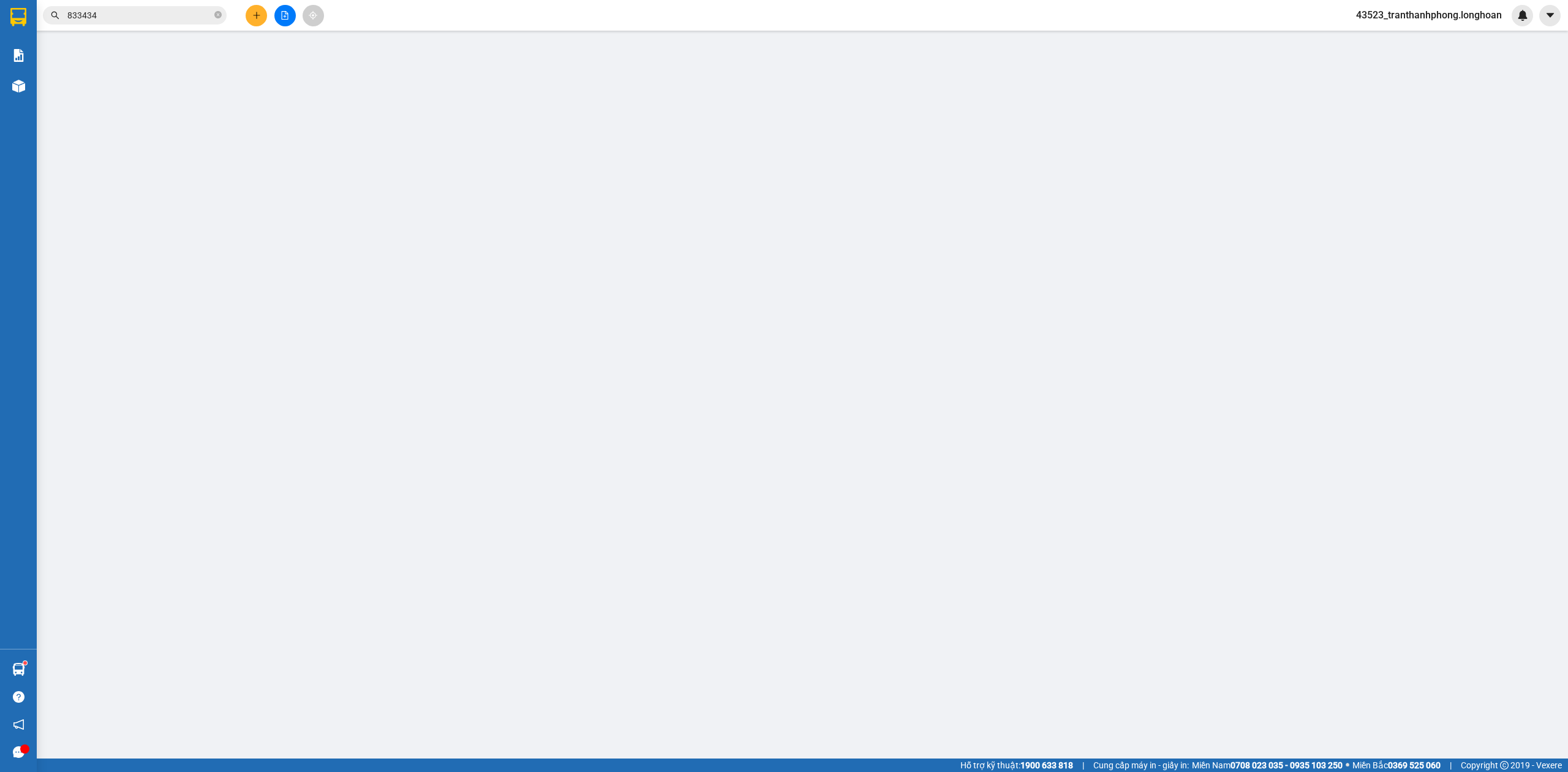
type input "La Hồng Cường"
type input "ko chìa khóa, ko đăng ký xe. 0915500286 . khách lưu kho tầm 7 ngày nhé"
type input "0"
type input "1.630.000"
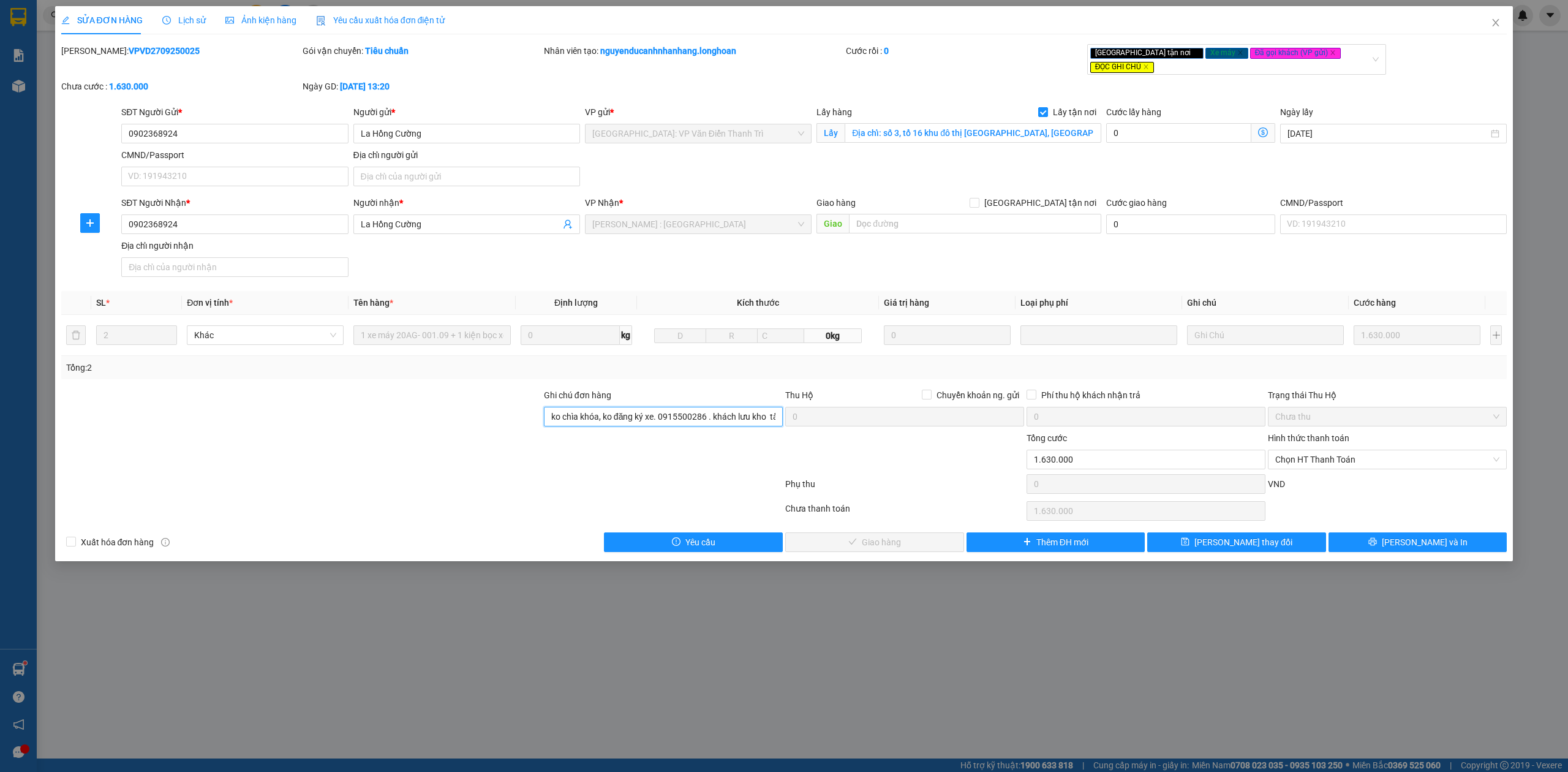
click at [591, 407] on input "ko chìa khóa, ko đăng ký xe. 0915500286 . khách lưu kho tầm 7 ngày nhé" at bounding box center [663, 416] width 239 height 19
type input "K"
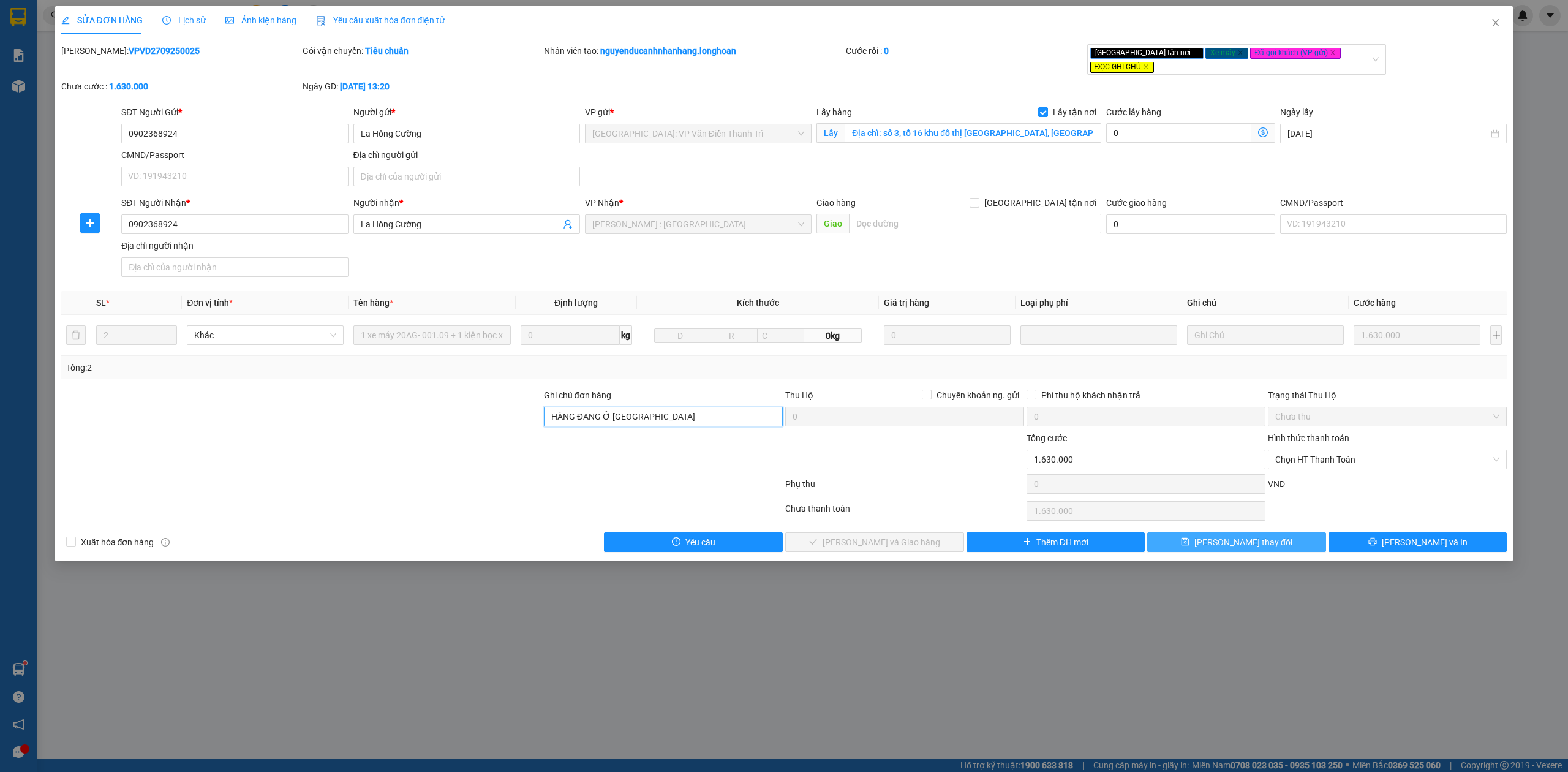
type input "HÀNG ĐANG Ở [GEOGRAPHIC_DATA]"
click at [1228, 540] on span "[PERSON_NAME] thay đổi" at bounding box center [1243, 541] width 98 height 13
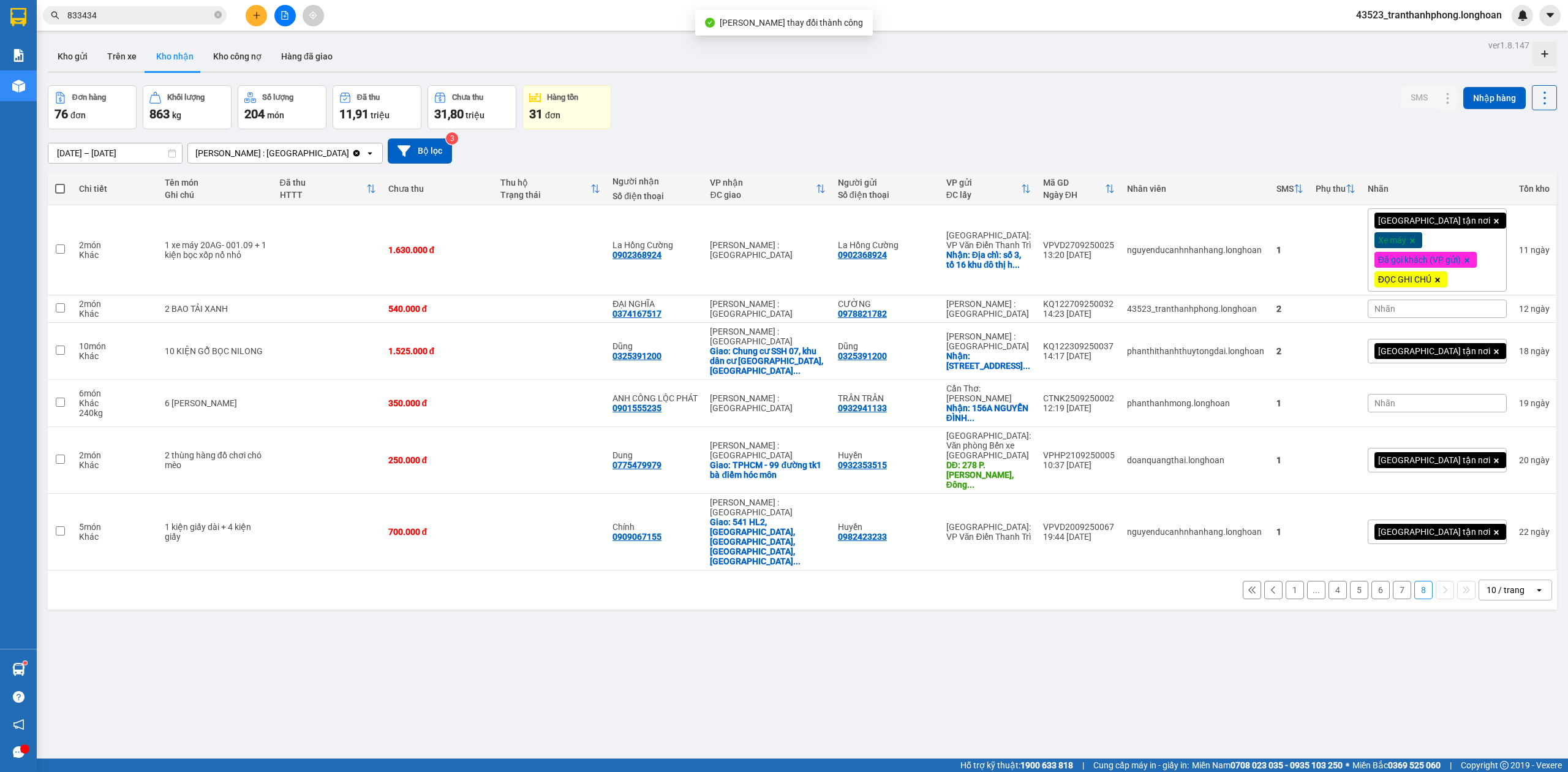
click at [1393, 581] on button "7" at bounding box center [1402, 590] width 19 height 19
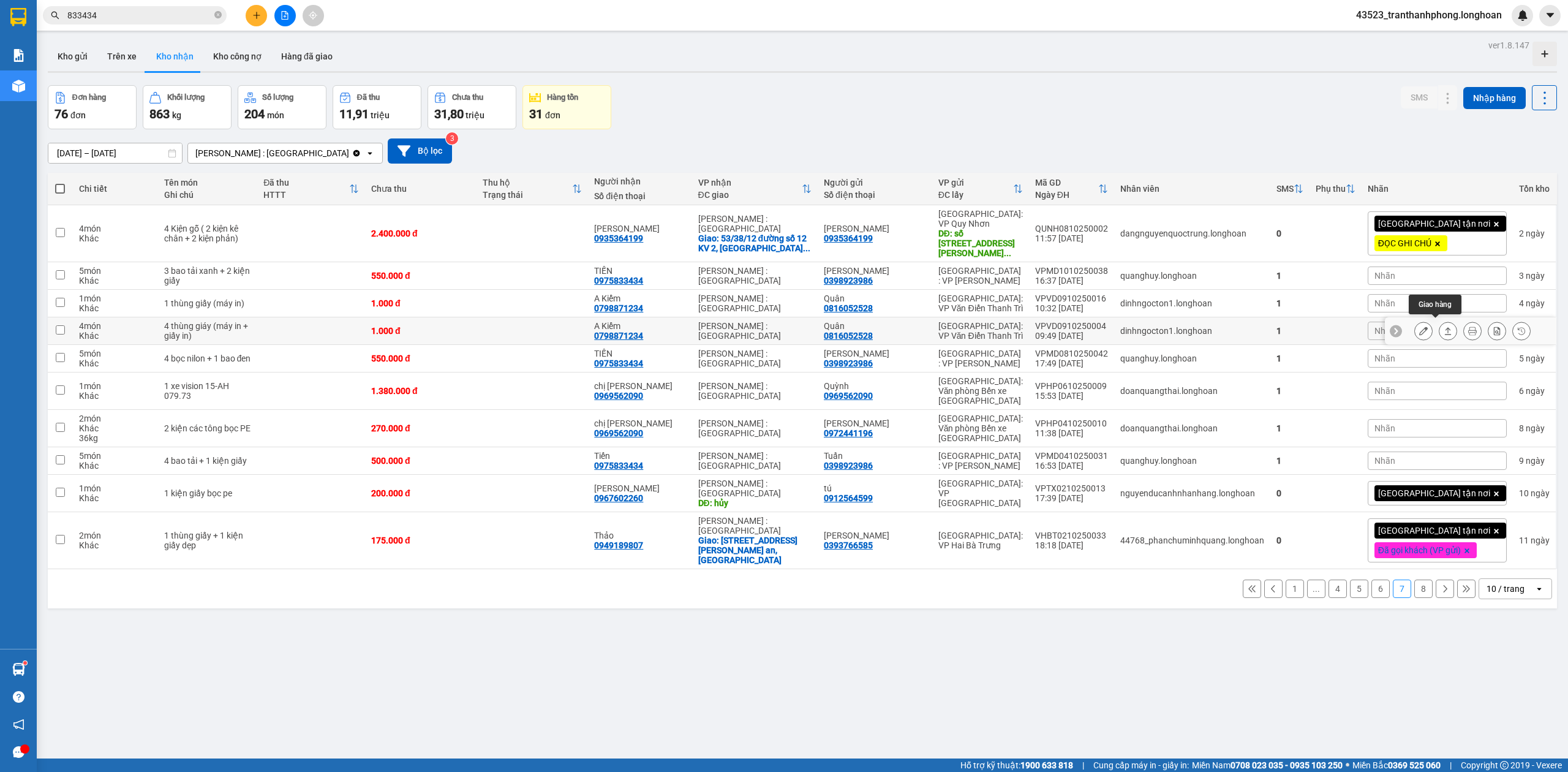
click at [1441, 332] on button at bounding box center [1448, 331] width 17 height 21
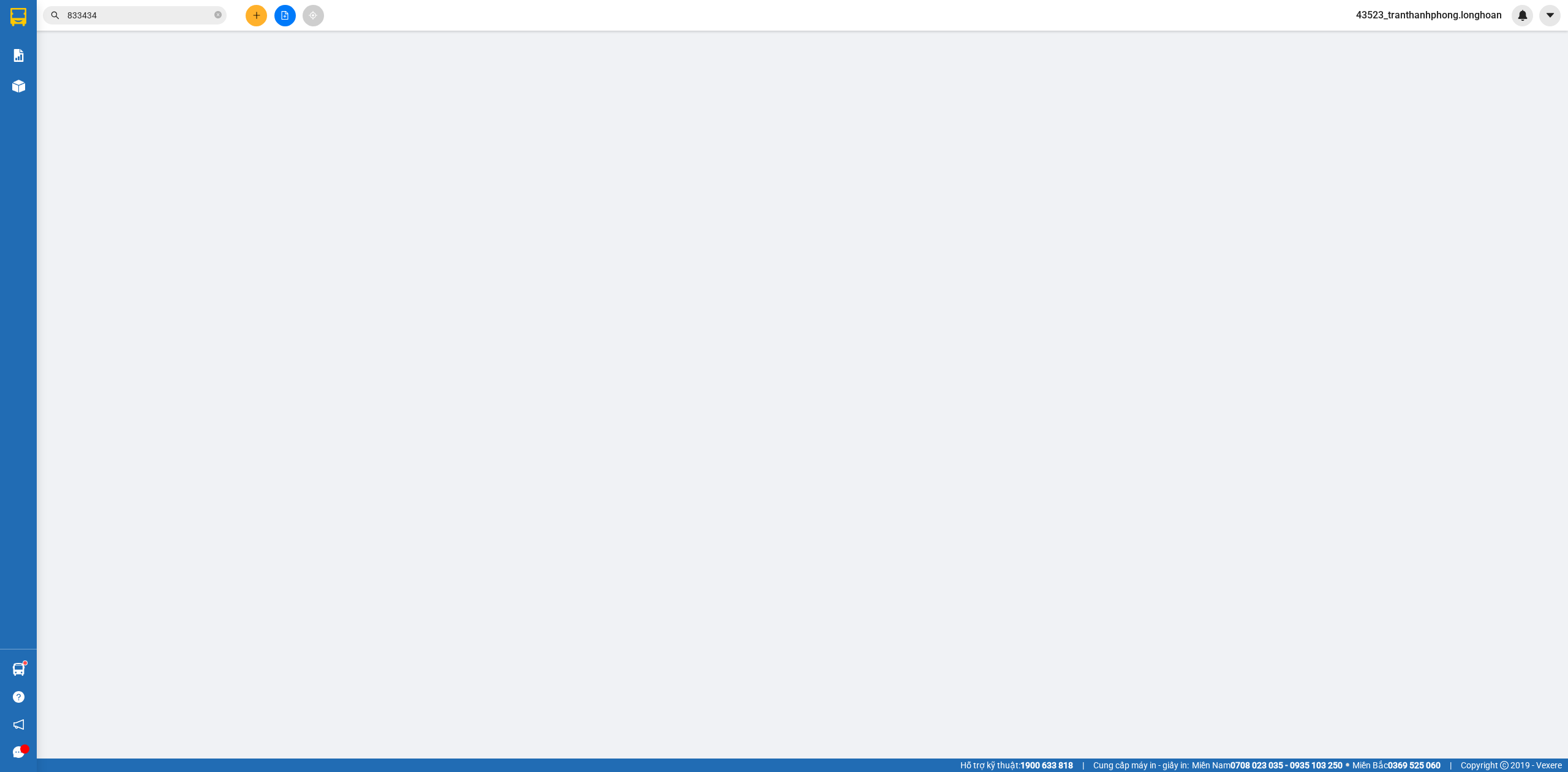
type input "0816052528"
type input "Quân"
type input "0798871234"
type input "A Kiểm"
type input "hàng vào gọi Quân"
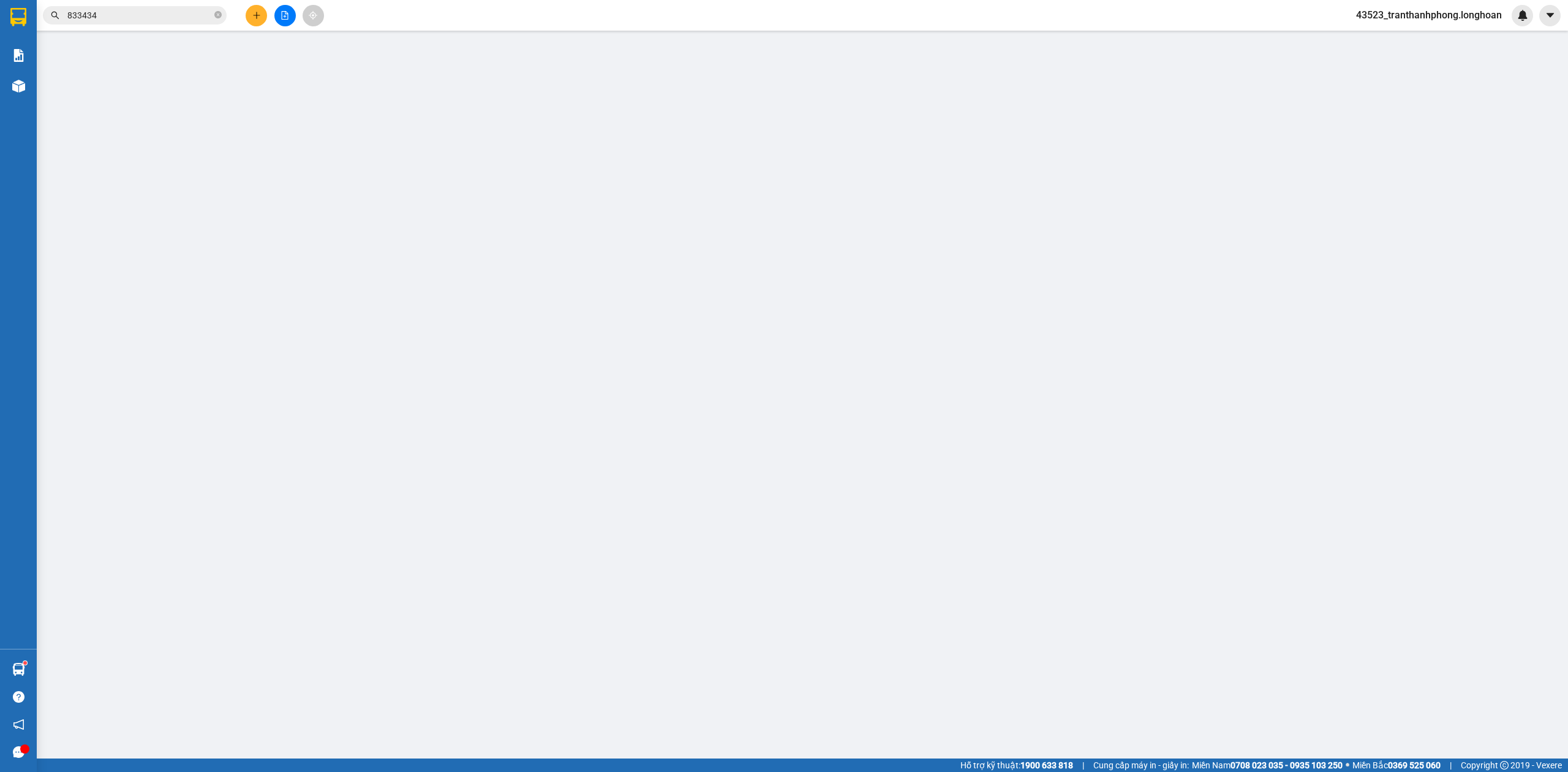
type input "0"
type input "1.000"
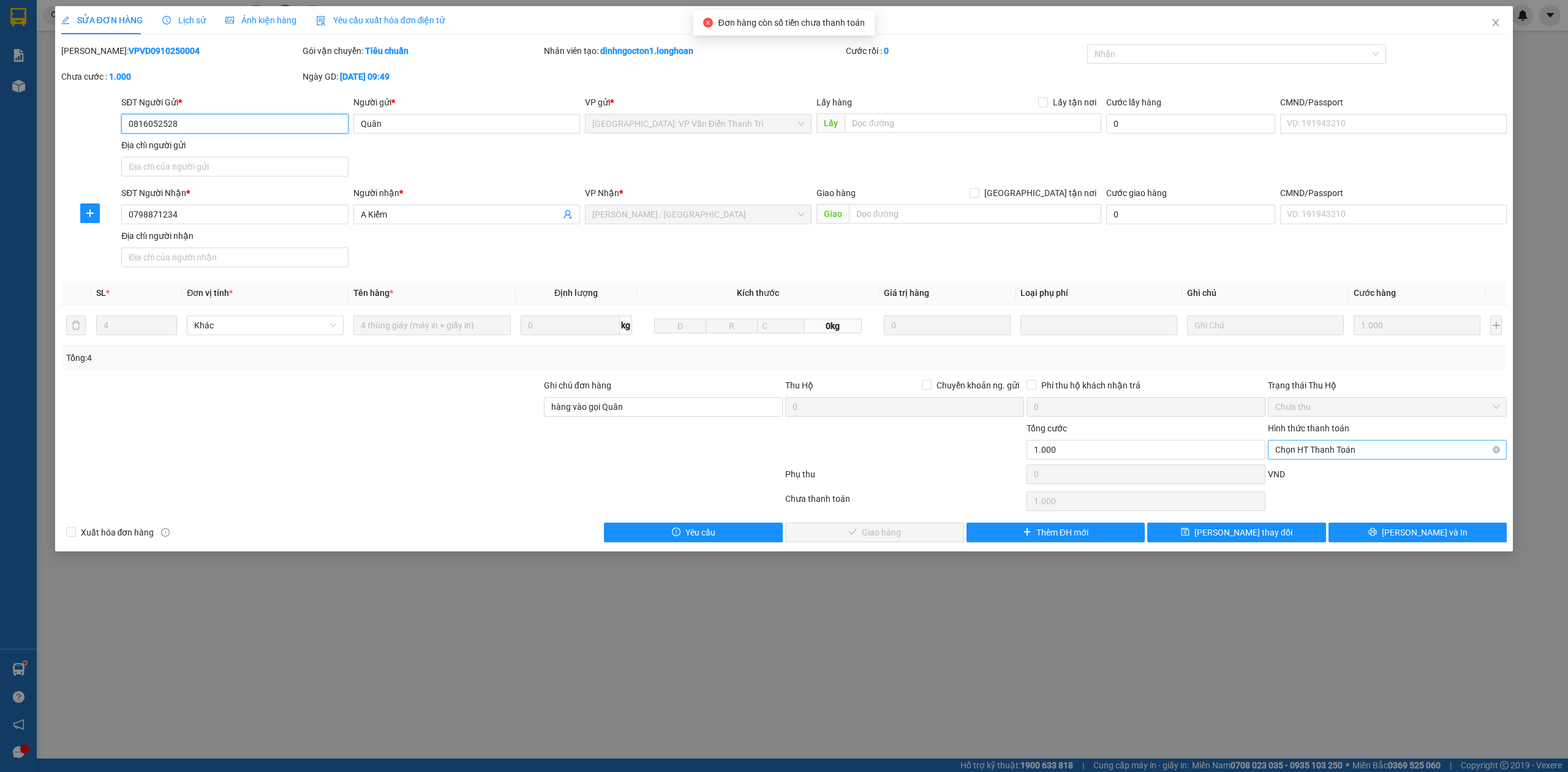
click at [1350, 451] on span "Chọn HT Thanh Toán" at bounding box center [1387, 449] width 224 height 19
click at [1328, 476] on div "Tại văn phòng" at bounding box center [1387, 476] width 224 height 13
type input "0"
click at [935, 527] on button "[PERSON_NAME] và Giao hàng" at bounding box center [875, 532] width 179 height 19
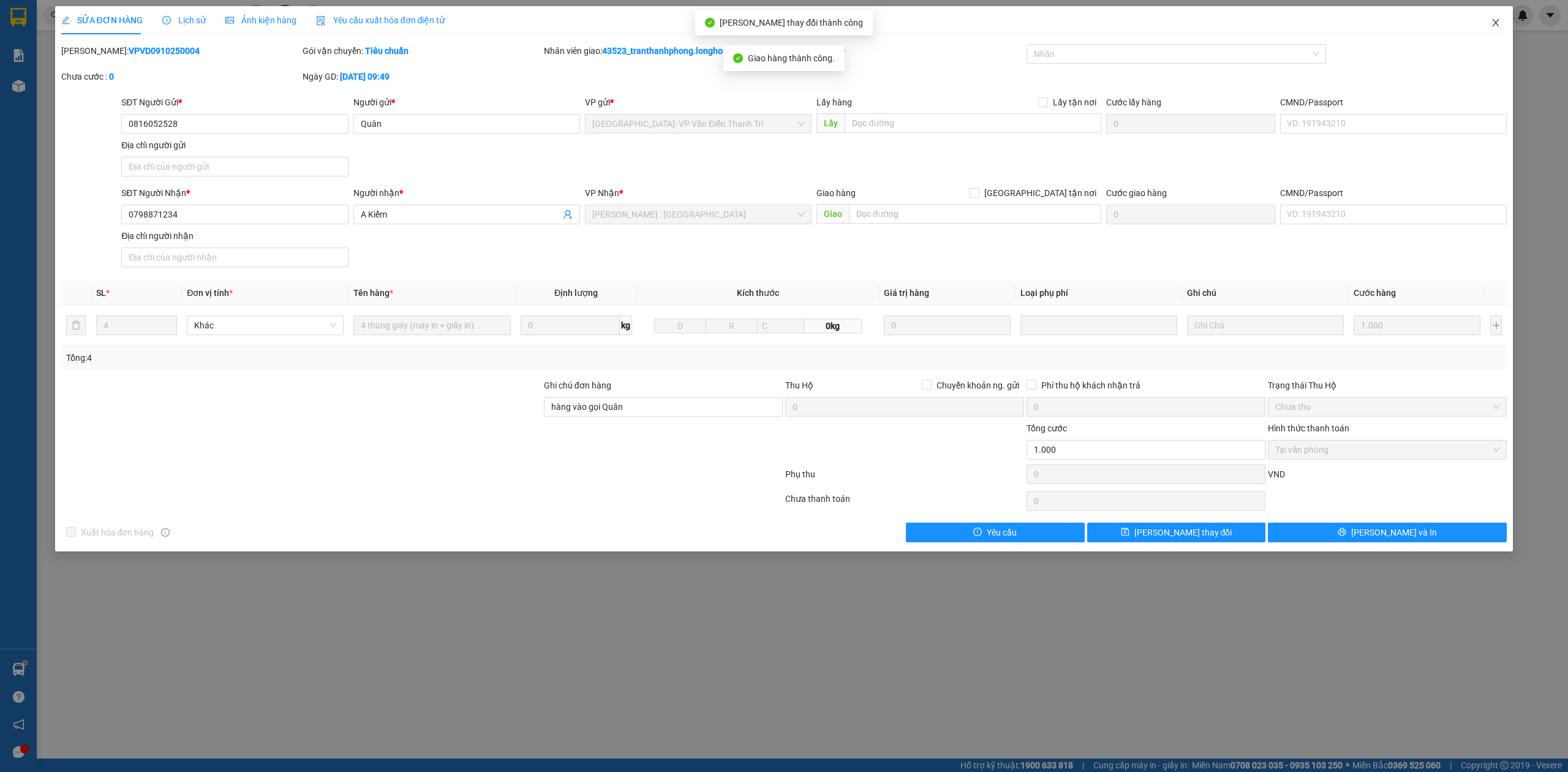
click at [1496, 16] on span "Close" at bounding box center [1495, 23] width 34 height 34
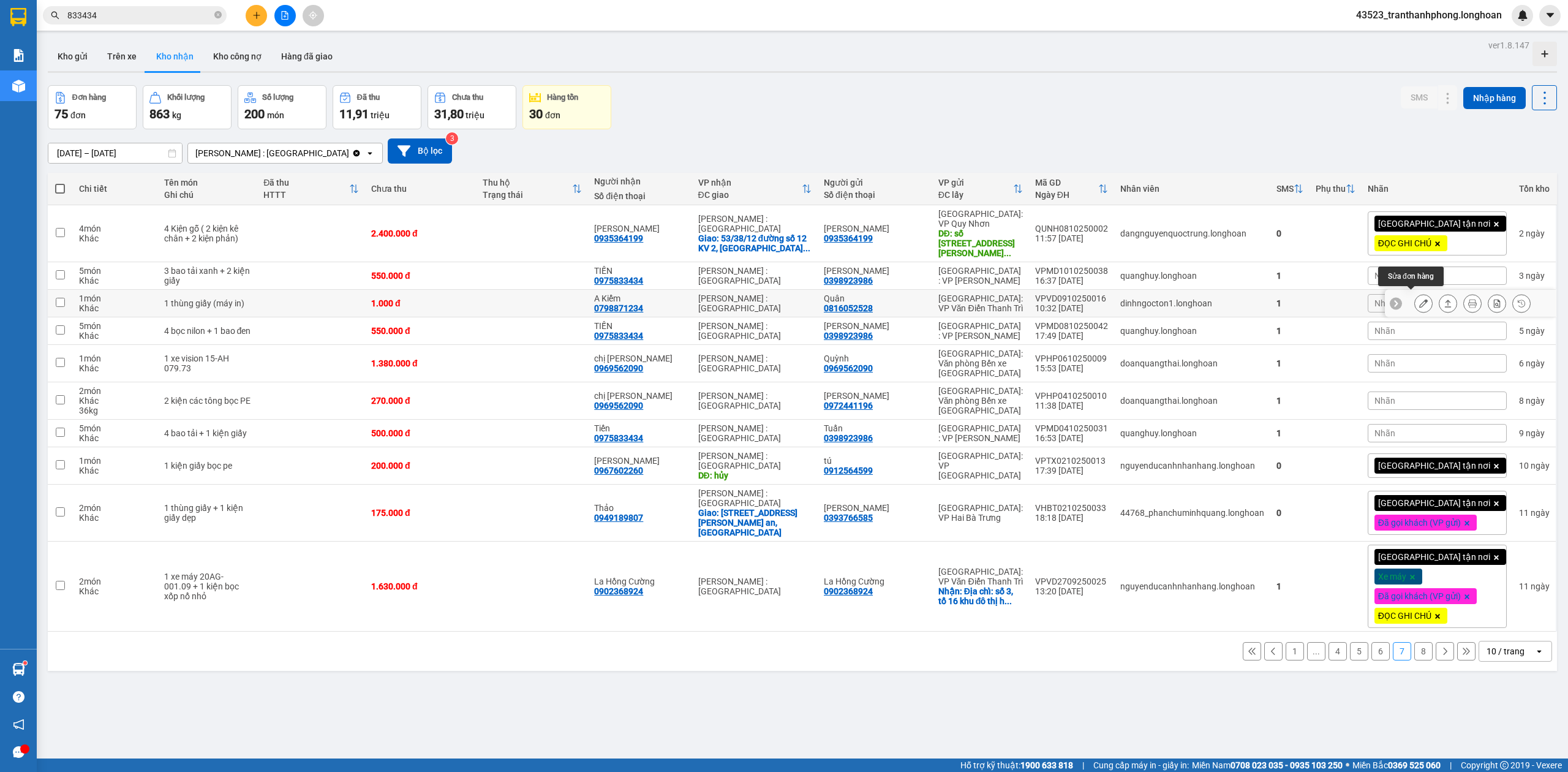
click at [1420, 299] on icon at bounding box center [1424, 303] width 8 height 8
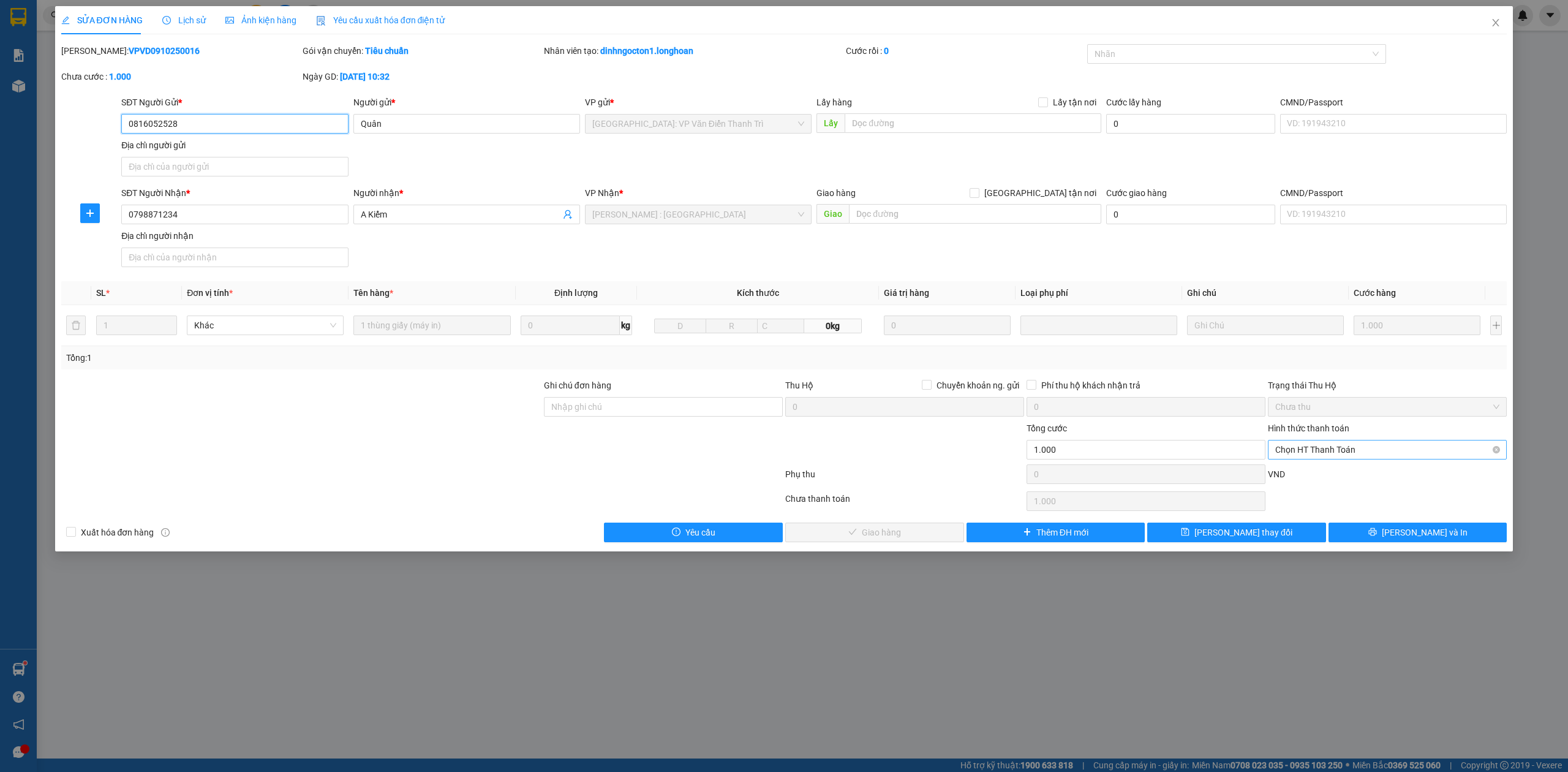
click at [1336, 444] on span "Chọn HT Thanh Toán" at bounding box center [1387, 449] width 224 height 19
drag, startPoint x: 1334, startPoint y: 466, endPoint x: 1104, endPoint y: 480, distance: 230.4
click at [1334, 466] on div "Tại văn phòng" at bounding box center [1387, 476] width 239 height 19
type input "0"
click at [927, 542] on button "[PERSON_NAME] và Giao hàng" at bounding box center [875, 532] width 179 height 19
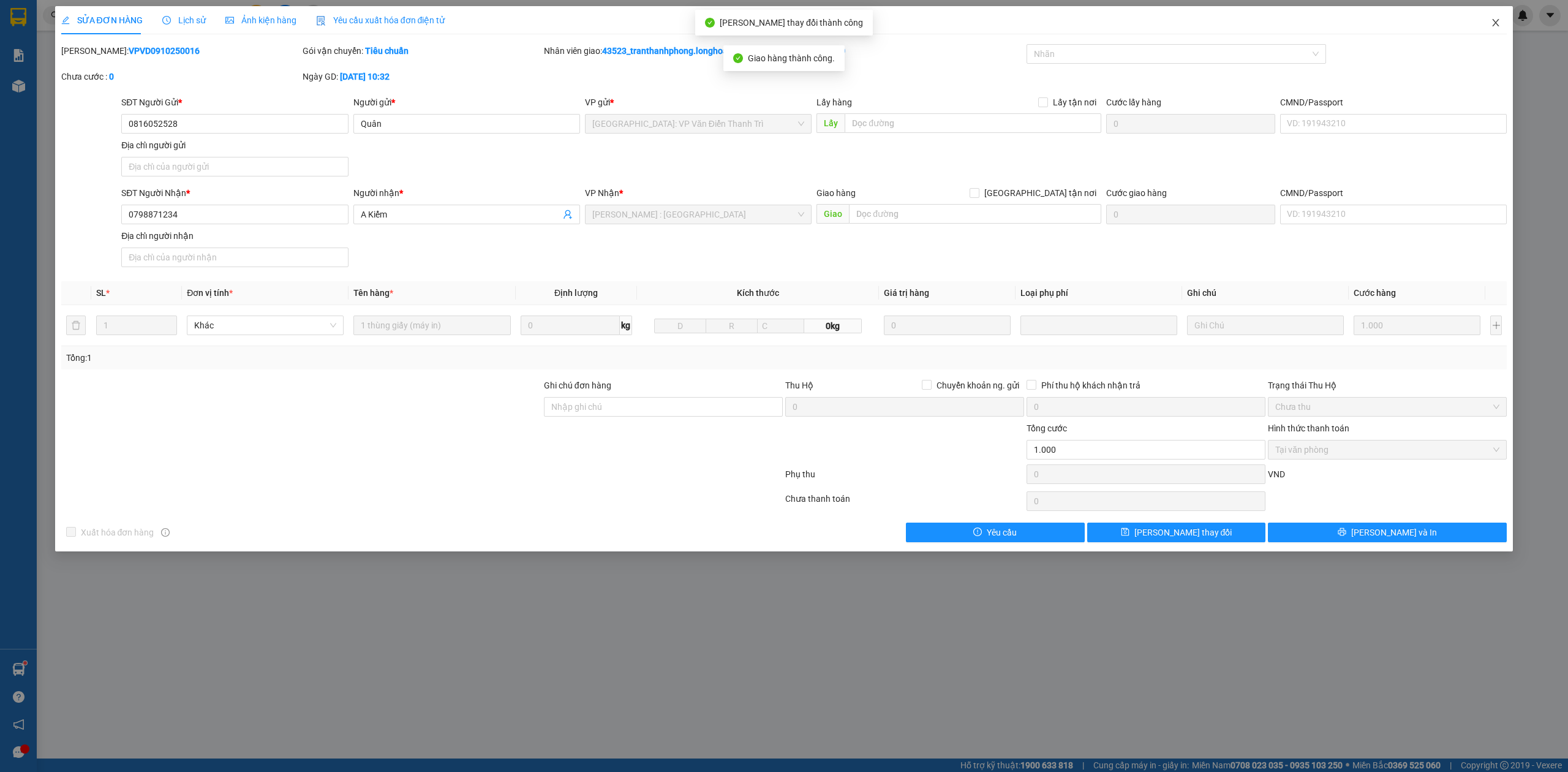
click at [1498, 26] on icon "close" at bounding box center [1497, 22] width 7 height 8
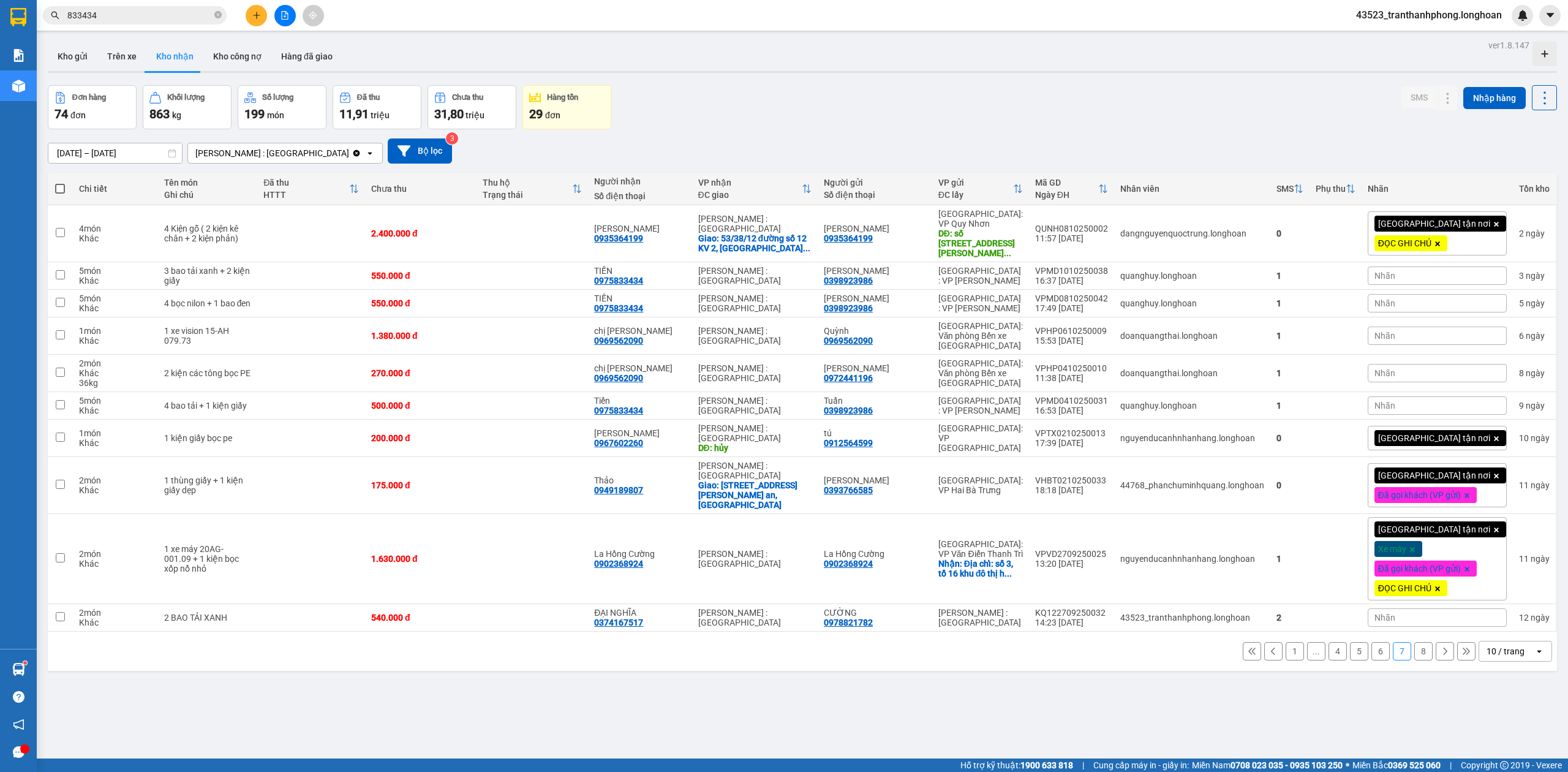
scroll to position [56, 0]
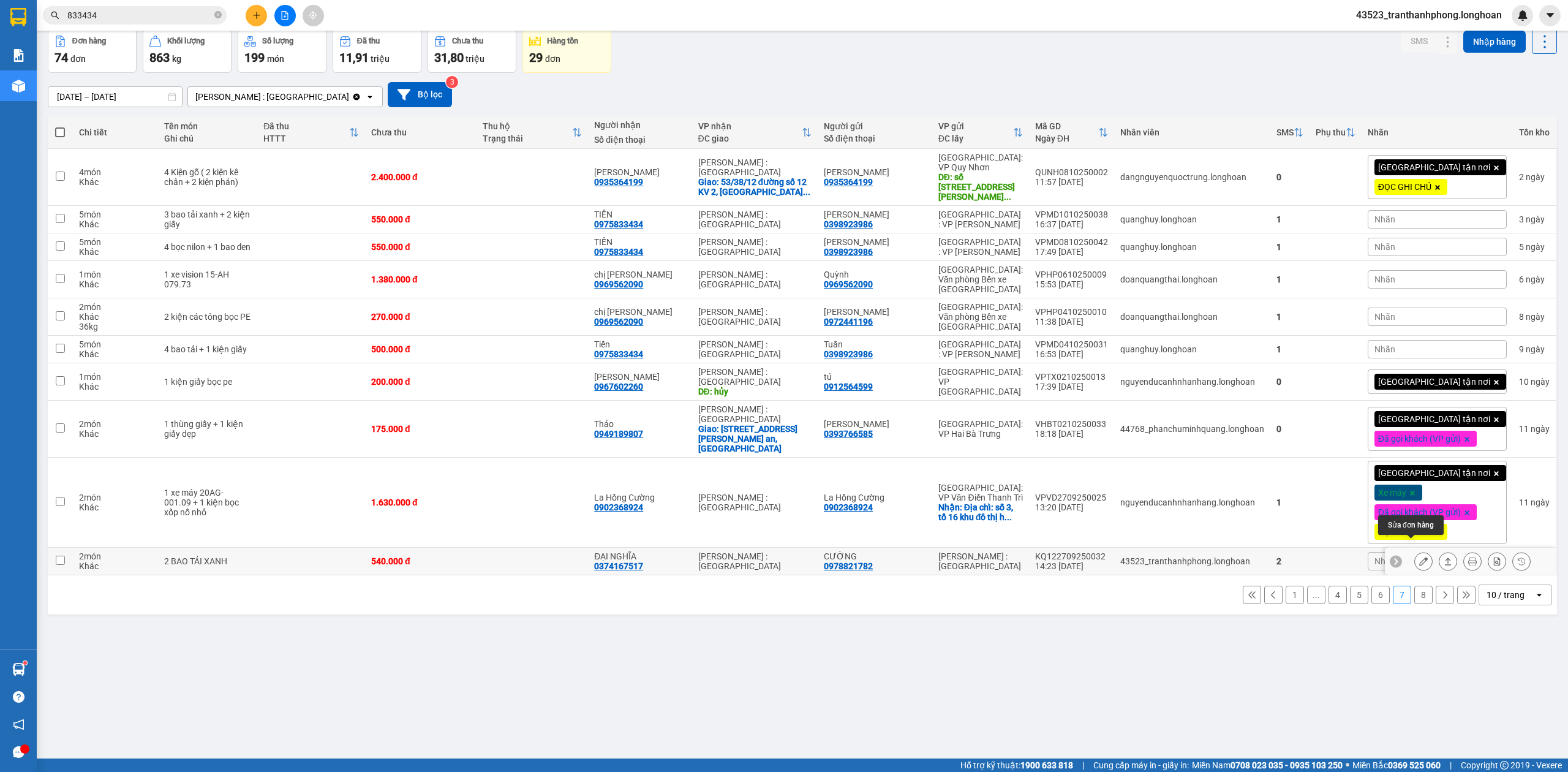
click at [1420, 556] on icon at bounding box center [1424, 561] width 8 height 8
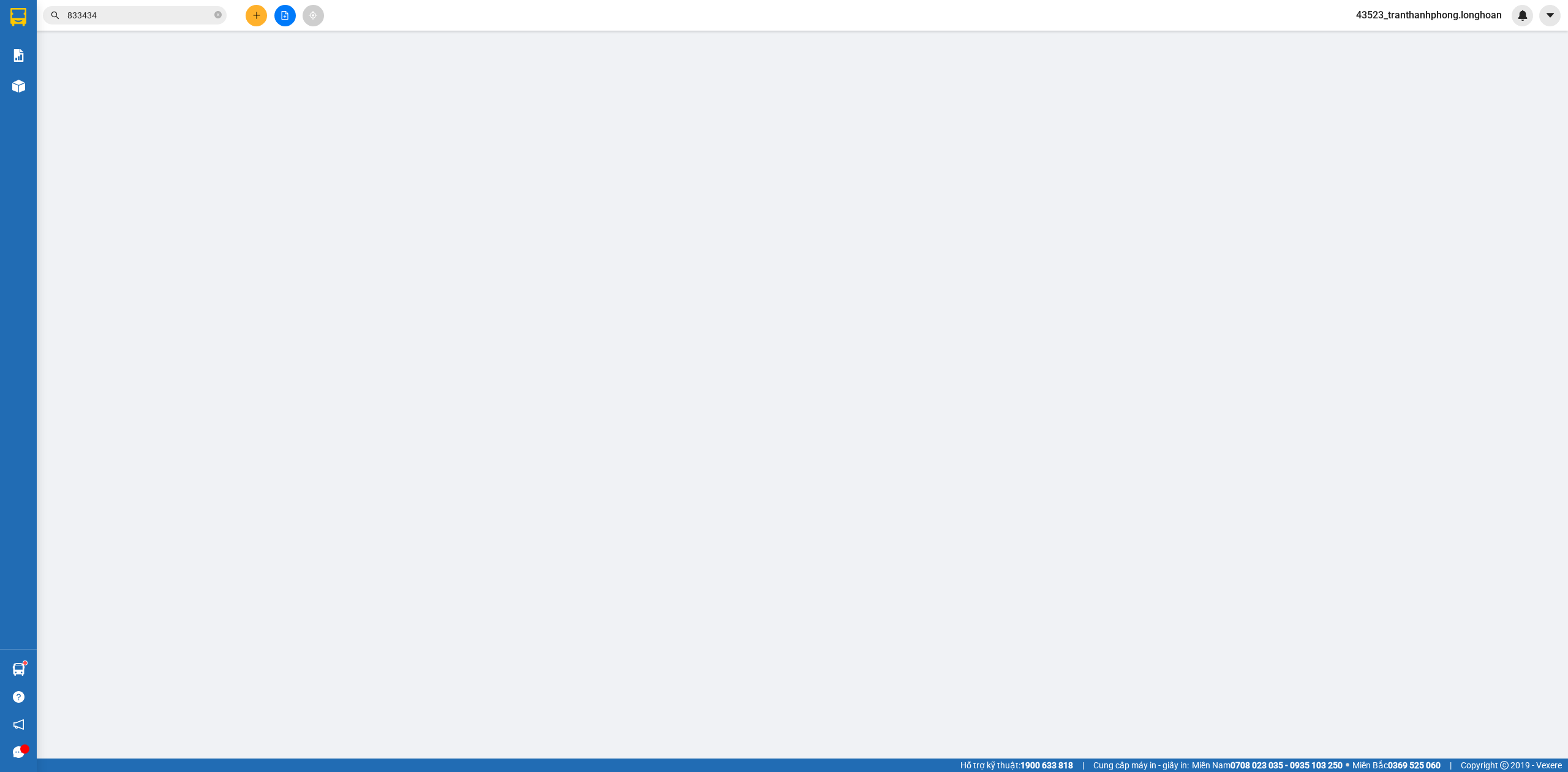
type input "0978821782"
type input "CƯỜNG"
type input "0374167517"
type input "ĐẠI NGHĨA"
type input "hàng k bao bể vỡ hư hỏng"
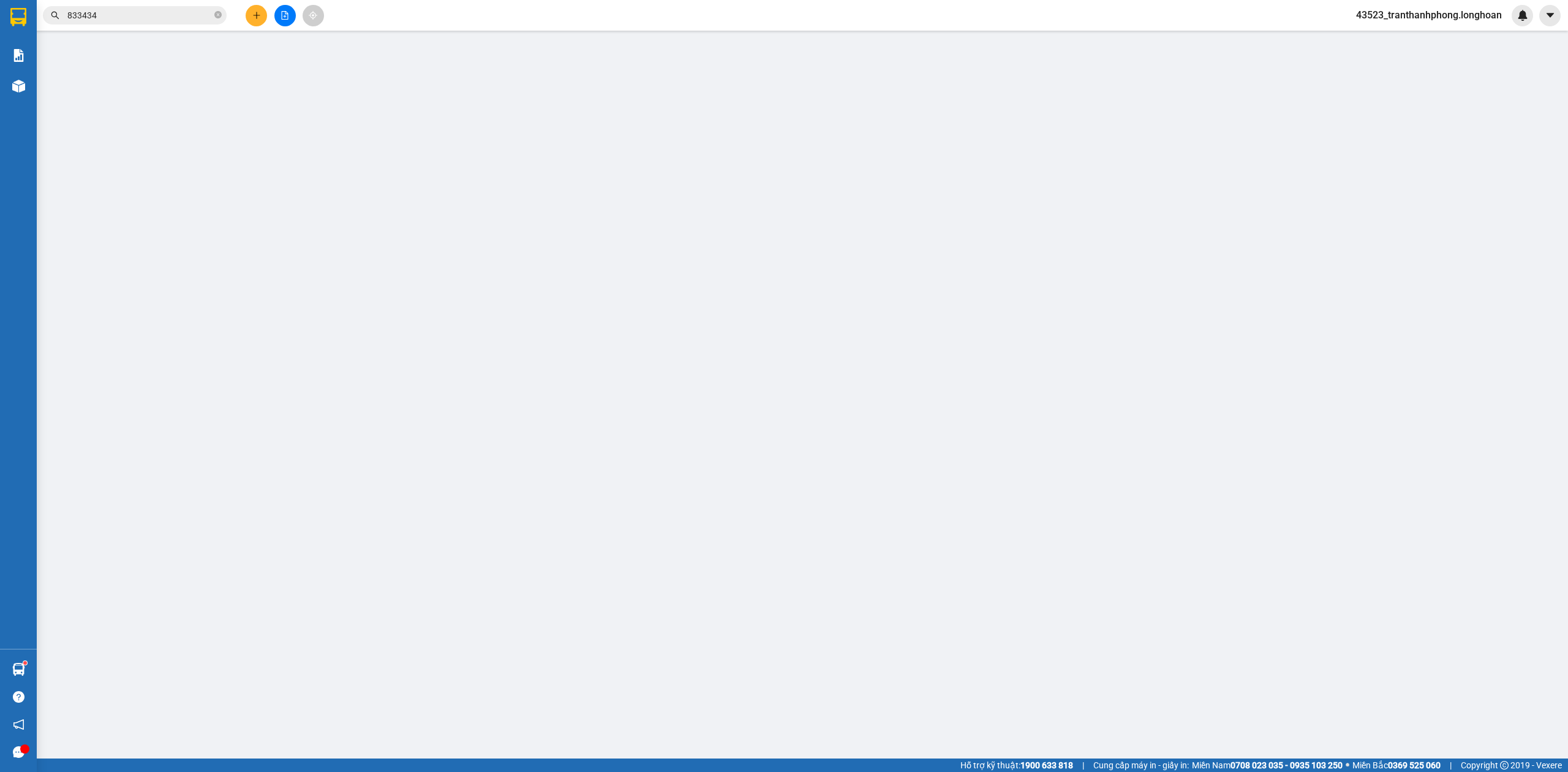
type input "0"
type input "540.000"
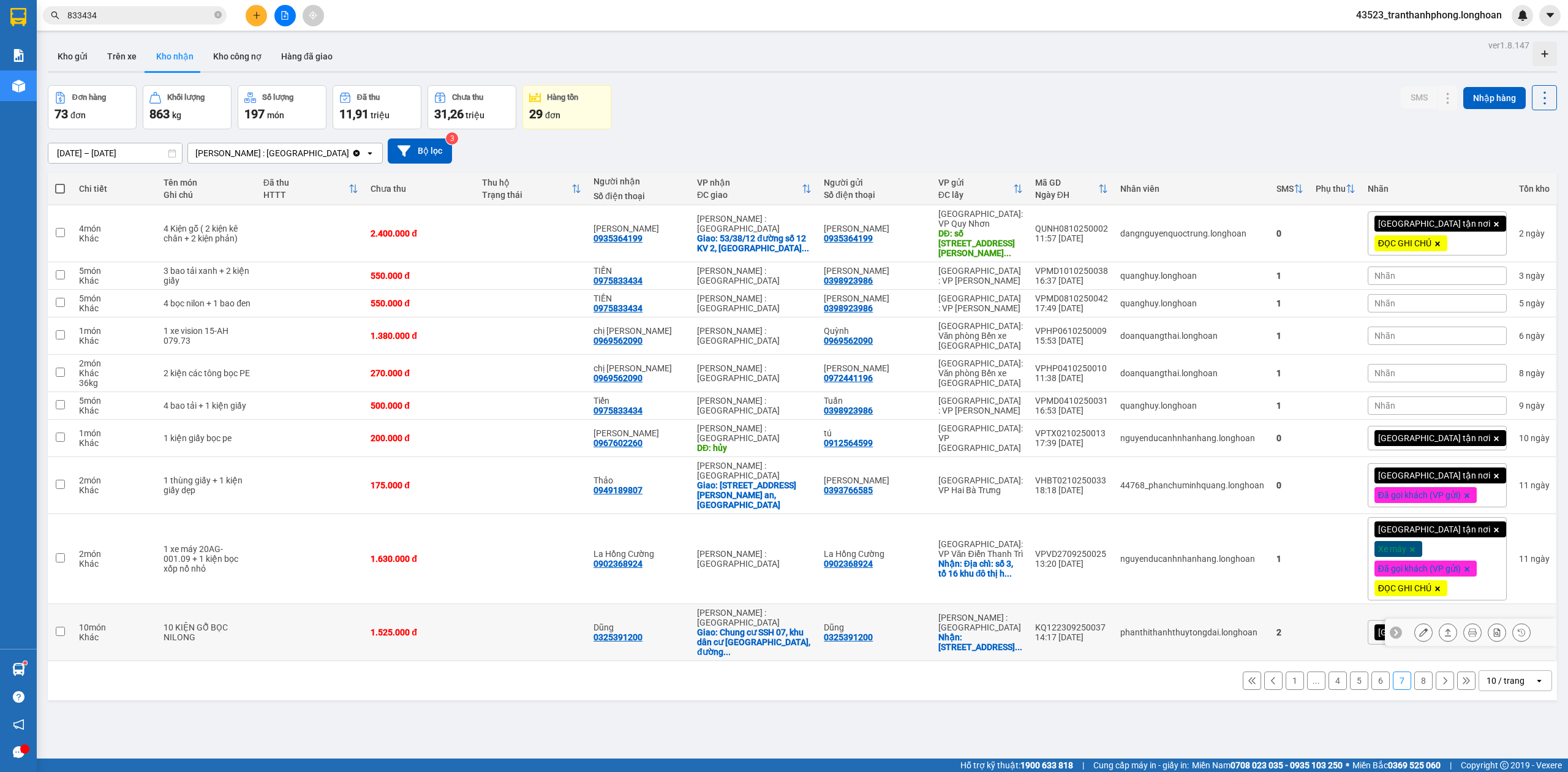
scroll to position [56, 0]
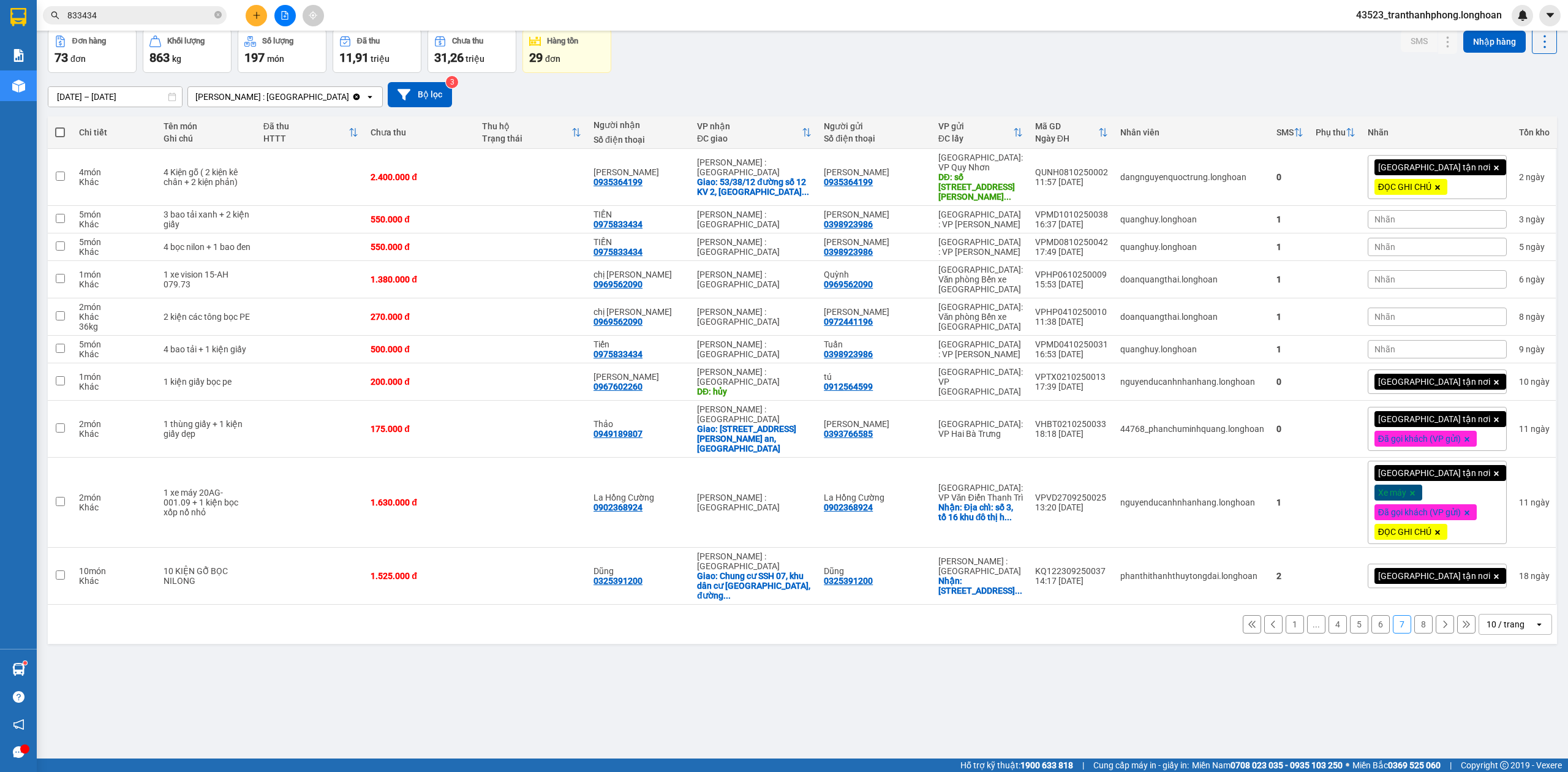
click at [1373, 615] on button "6" at bounding box center [1381, 624] width 19 height 19
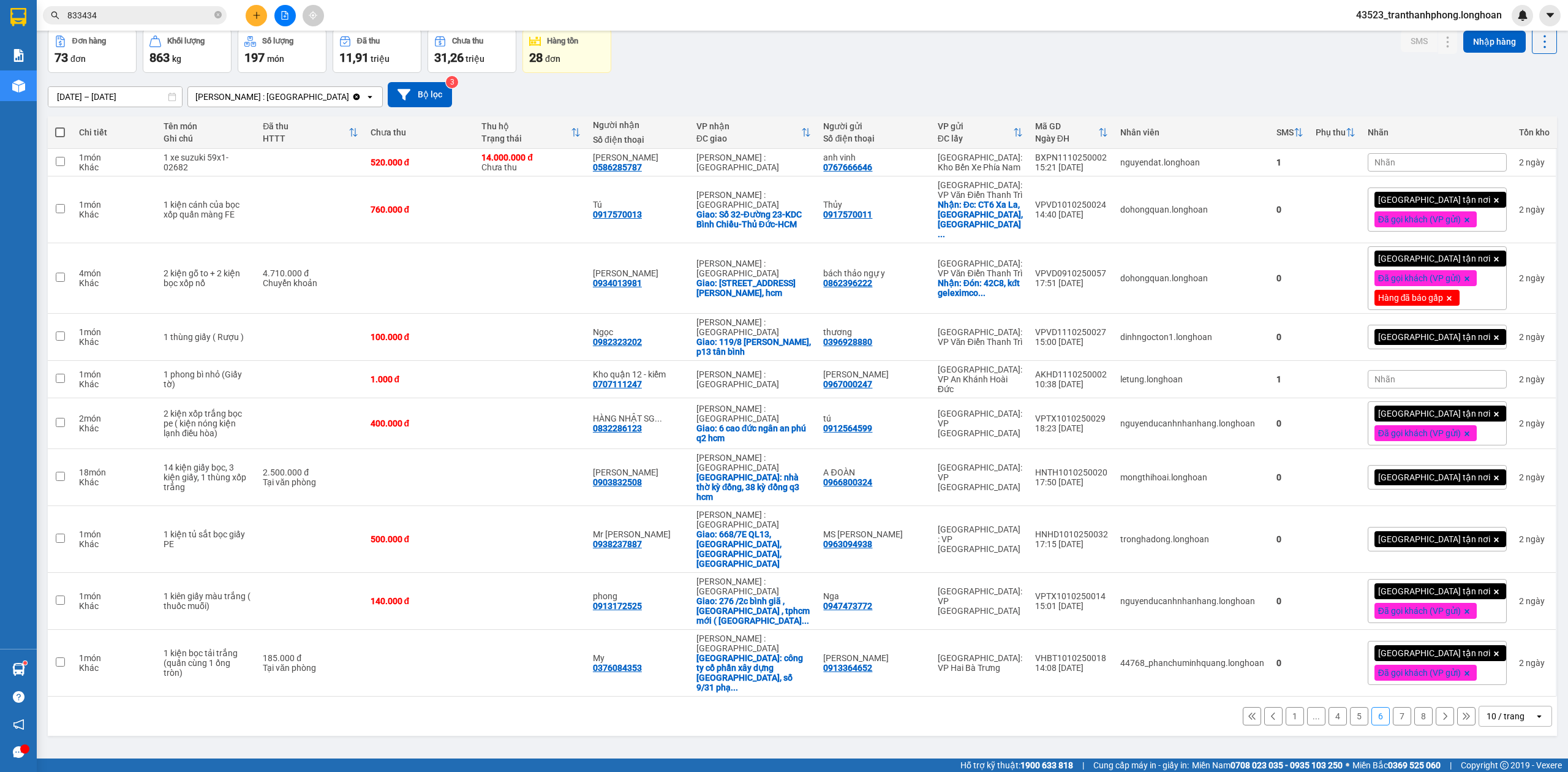
click at [1415, 707] on button "8" at bounding box center [1424, 716] width 19 height 19
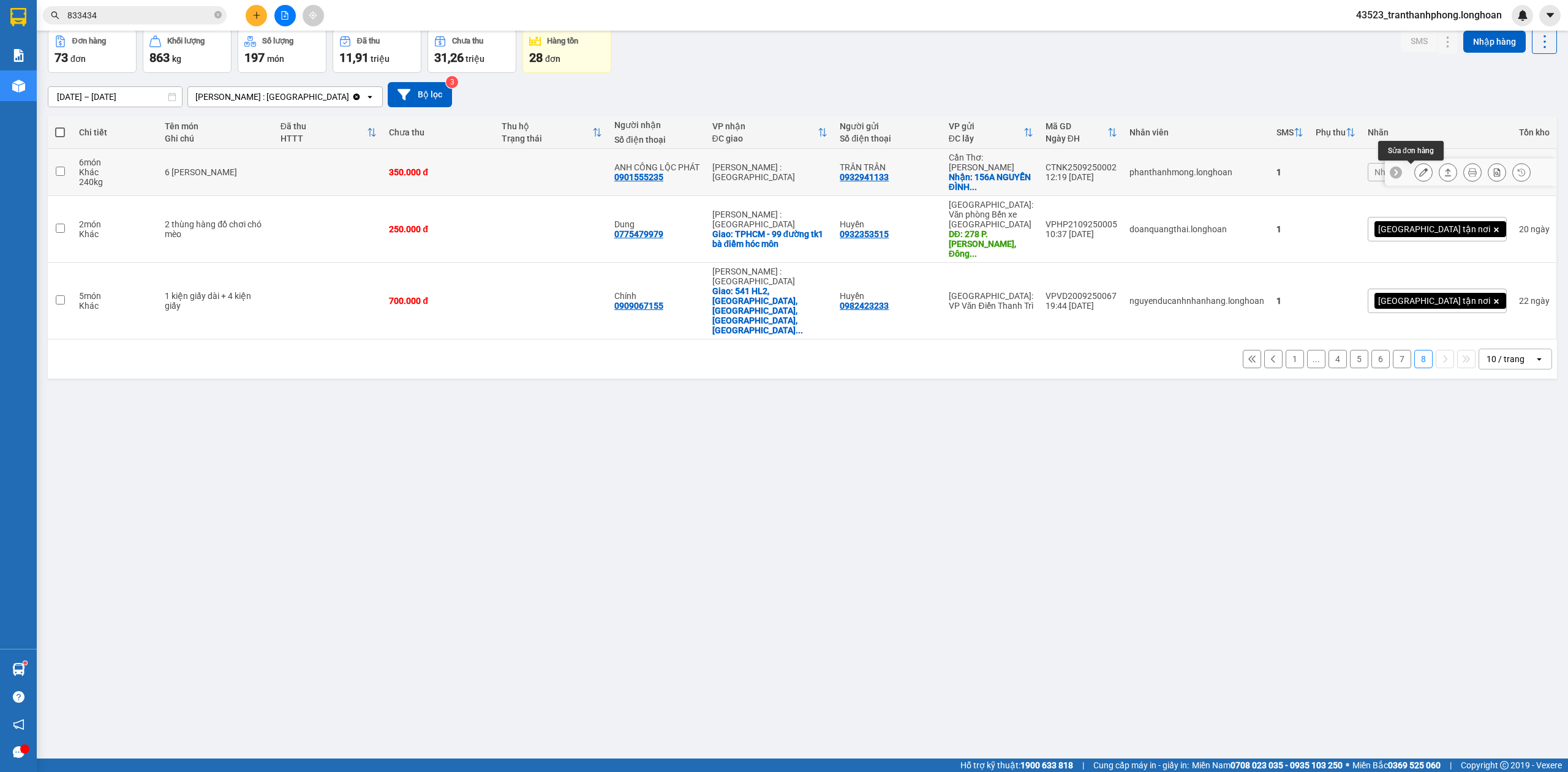
click at [1420, 173] on icon at bounding box center [1424, 172] width 8 height 8
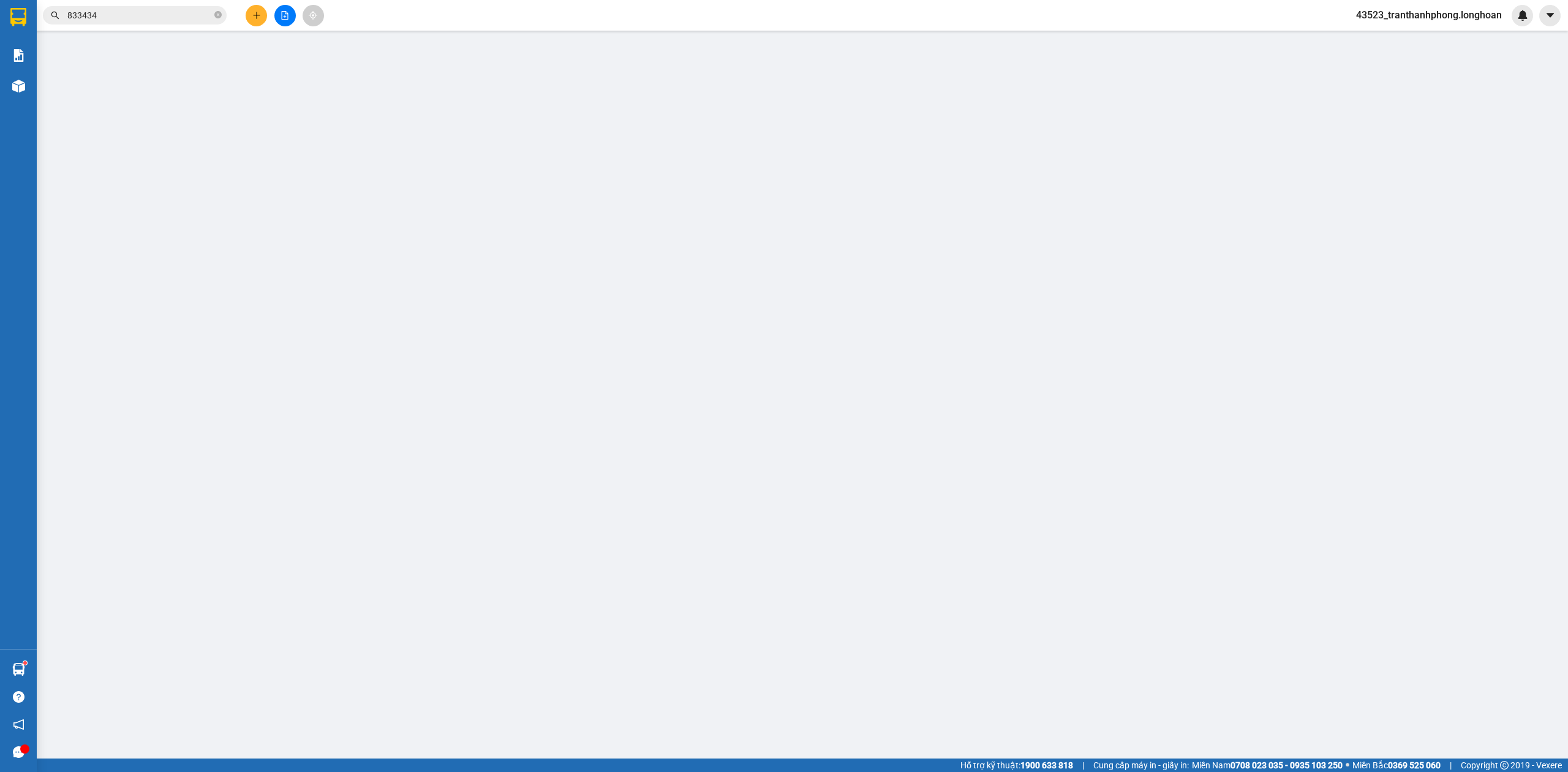
type input "0932941133"
type input "TRÂN TRÂN"
checkbox input "true"
type input "156A NGUYỄN ĐÌNH CHIỂU, P4, TP SÓC TRĂNG"
type input "0901555235"
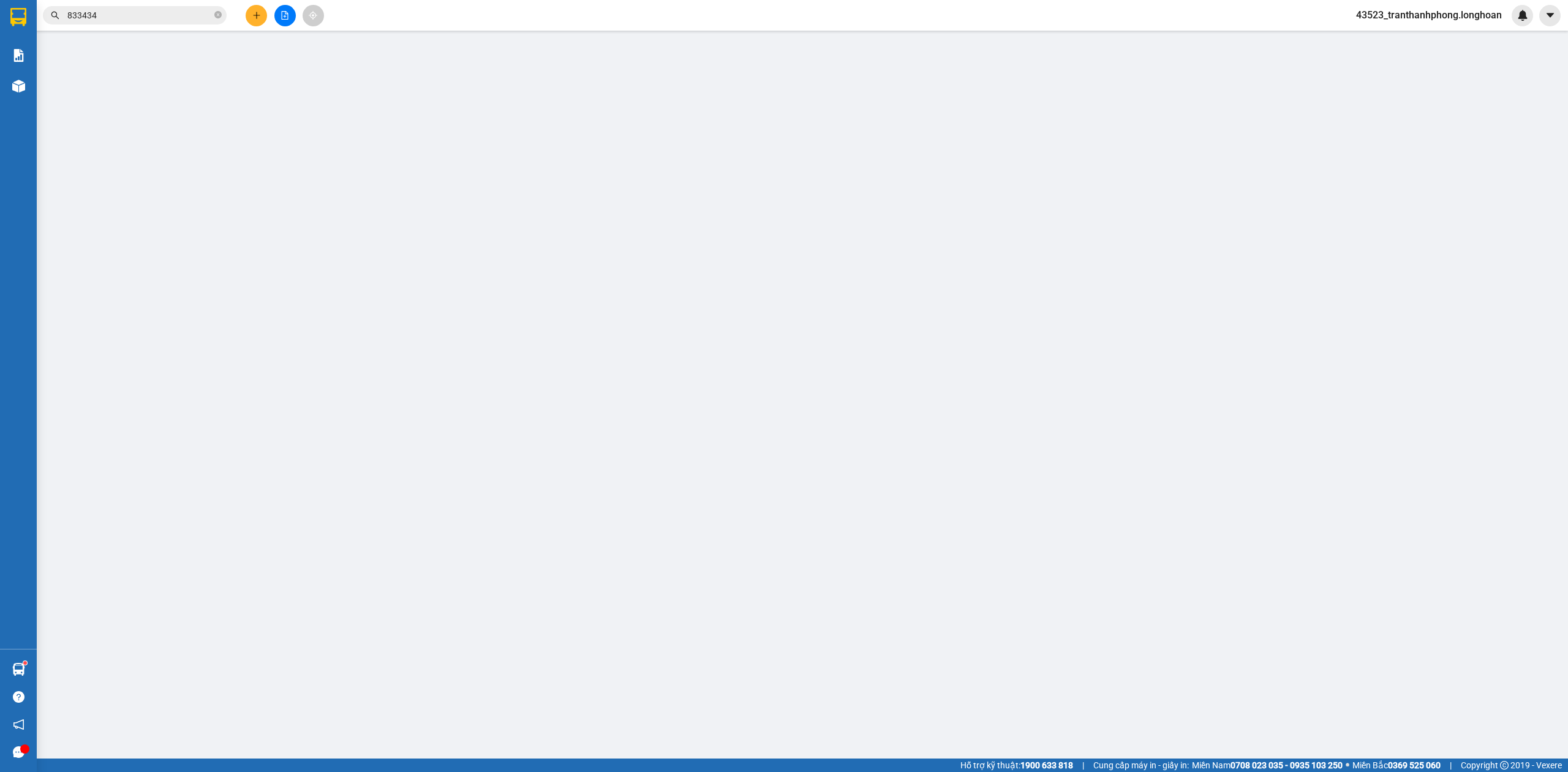
type input "ANH CÔNG LỘC PHÁT"
type input "0"
type input "350.000"
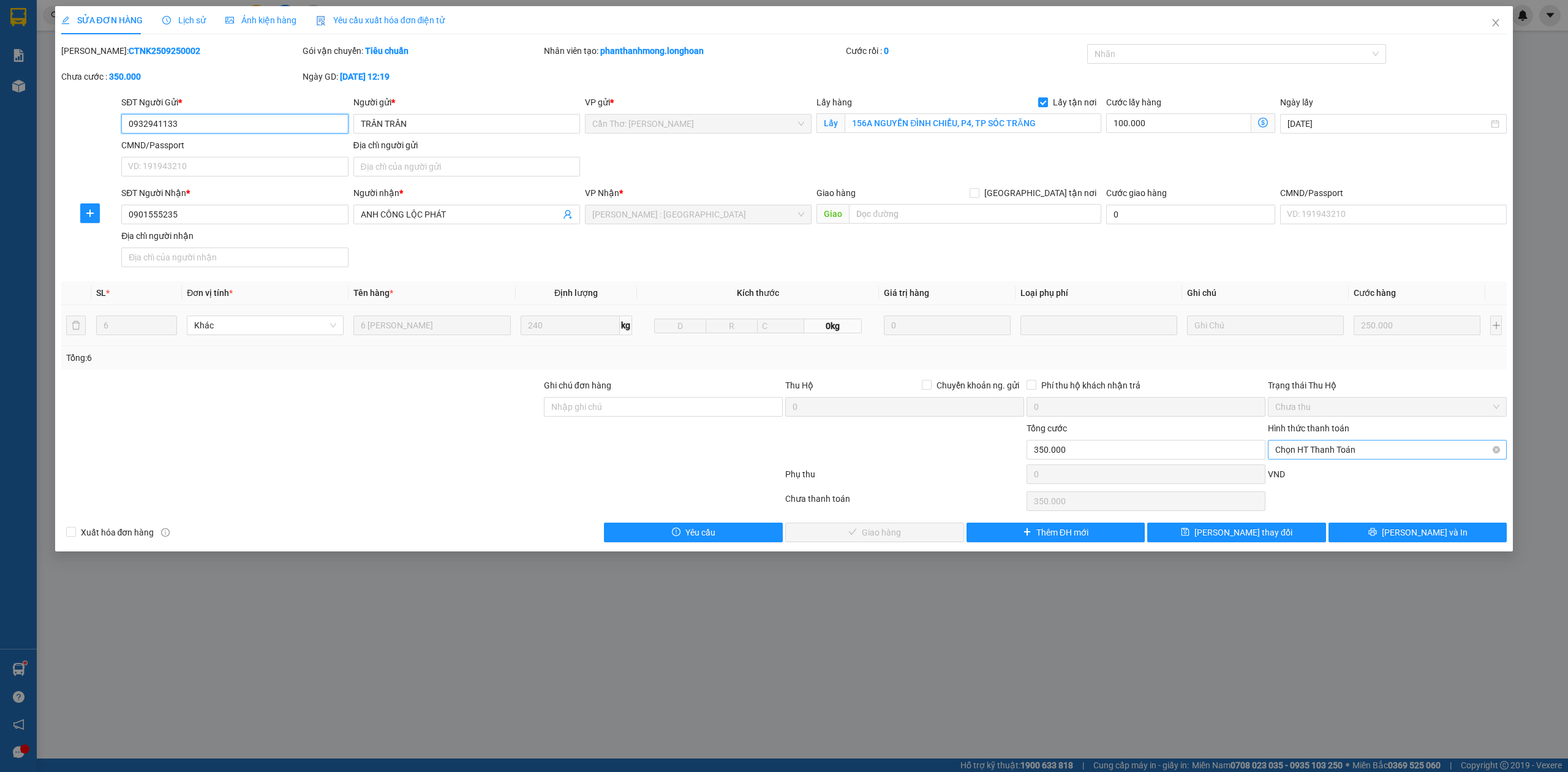
click at [1307, 455] on span "Chọn HT Thanh Toán" at bounding box center [1387, 449] width 224 height 19
click at [1305, 479] on div "Tại văn phòng" at bounding box center [1387, 476] width 224 height 13
type input "0"
click at [892, 525] on button "[PERSON_NAME] và Giao hàng" at bounding box center [875, 532] width 179 height 19
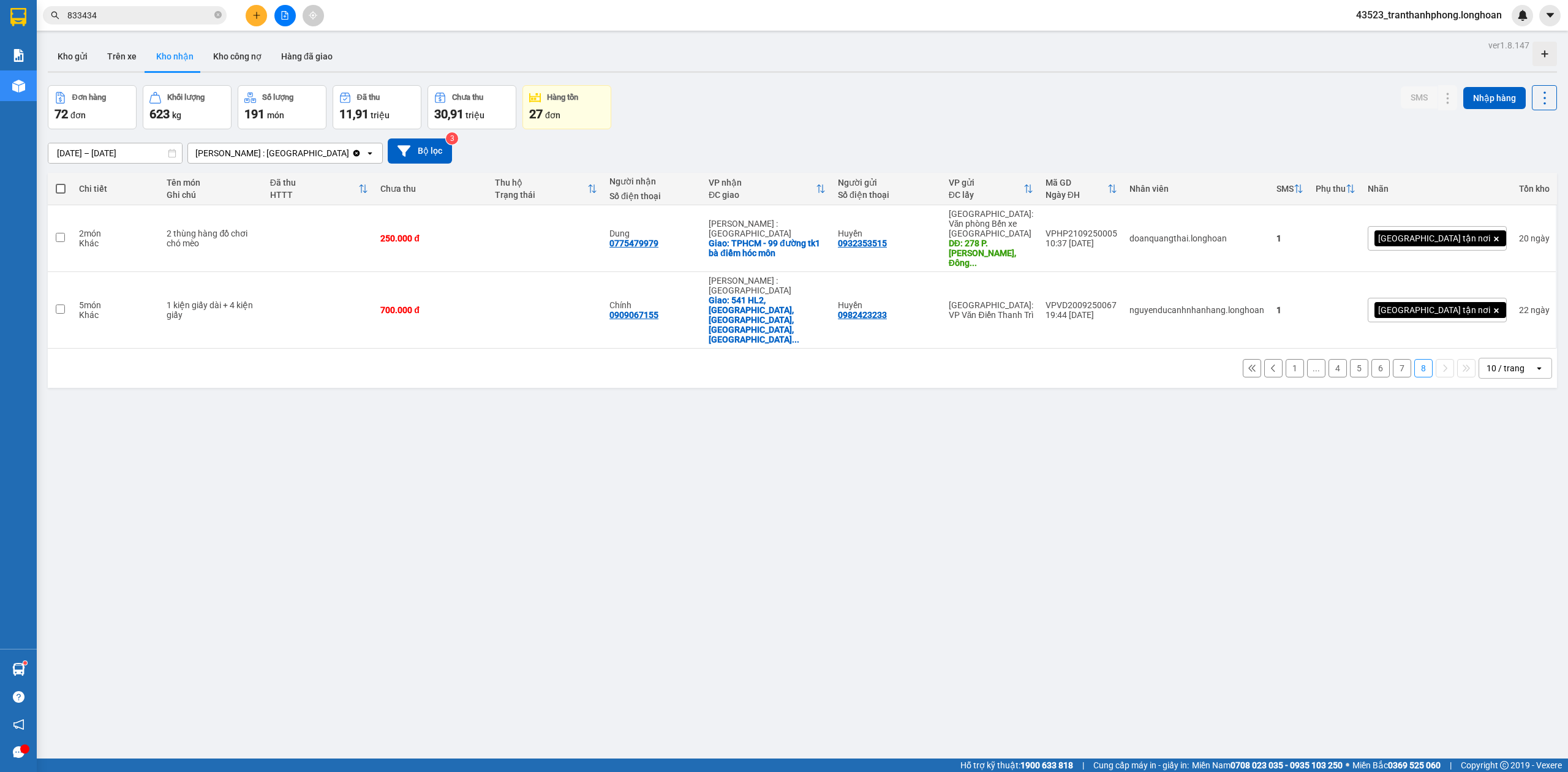
click at [1393, 359] on button "7" at bounding box center [1402, 368] width 19 height 19
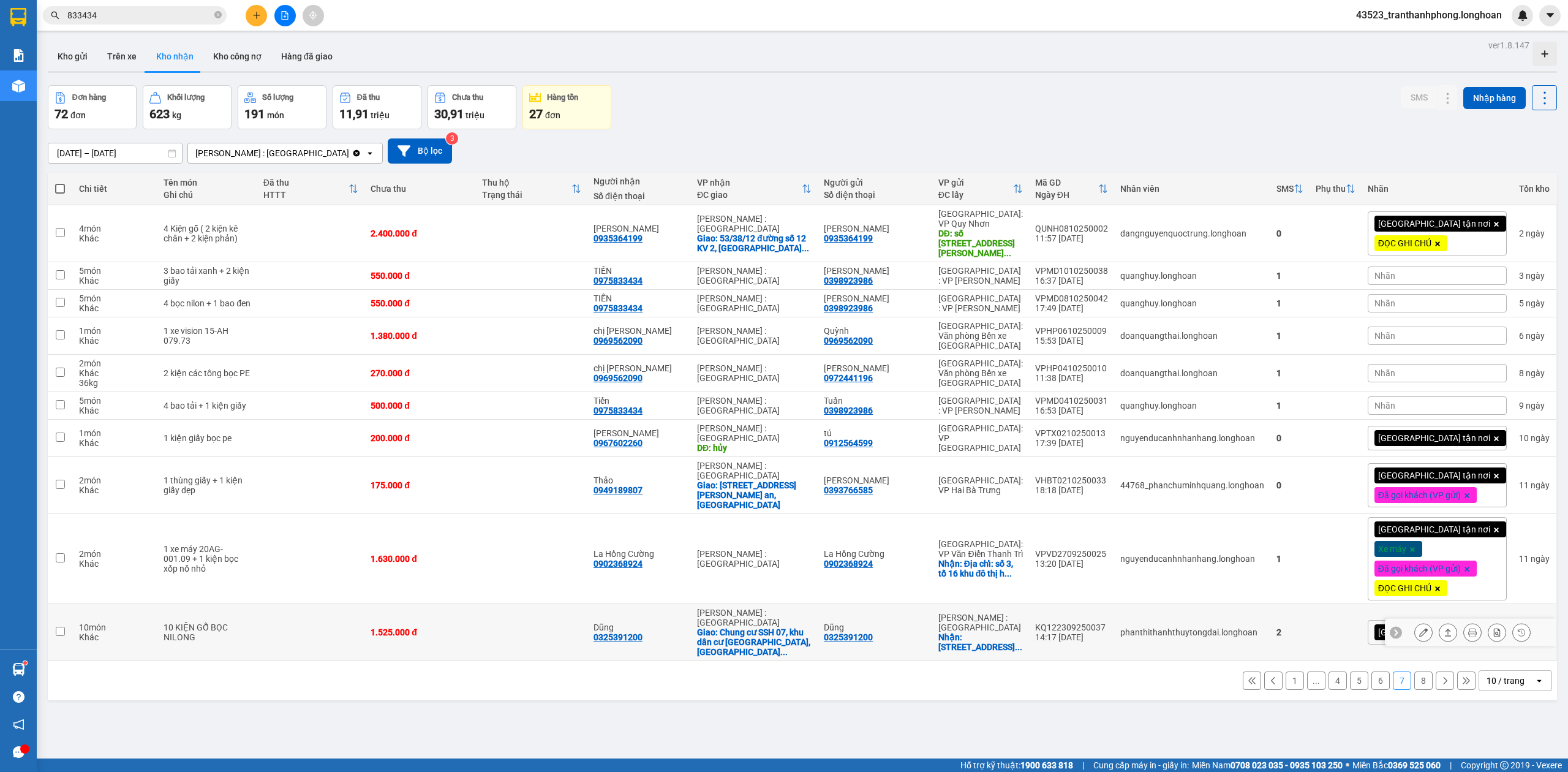
scroll to position [56, 0]
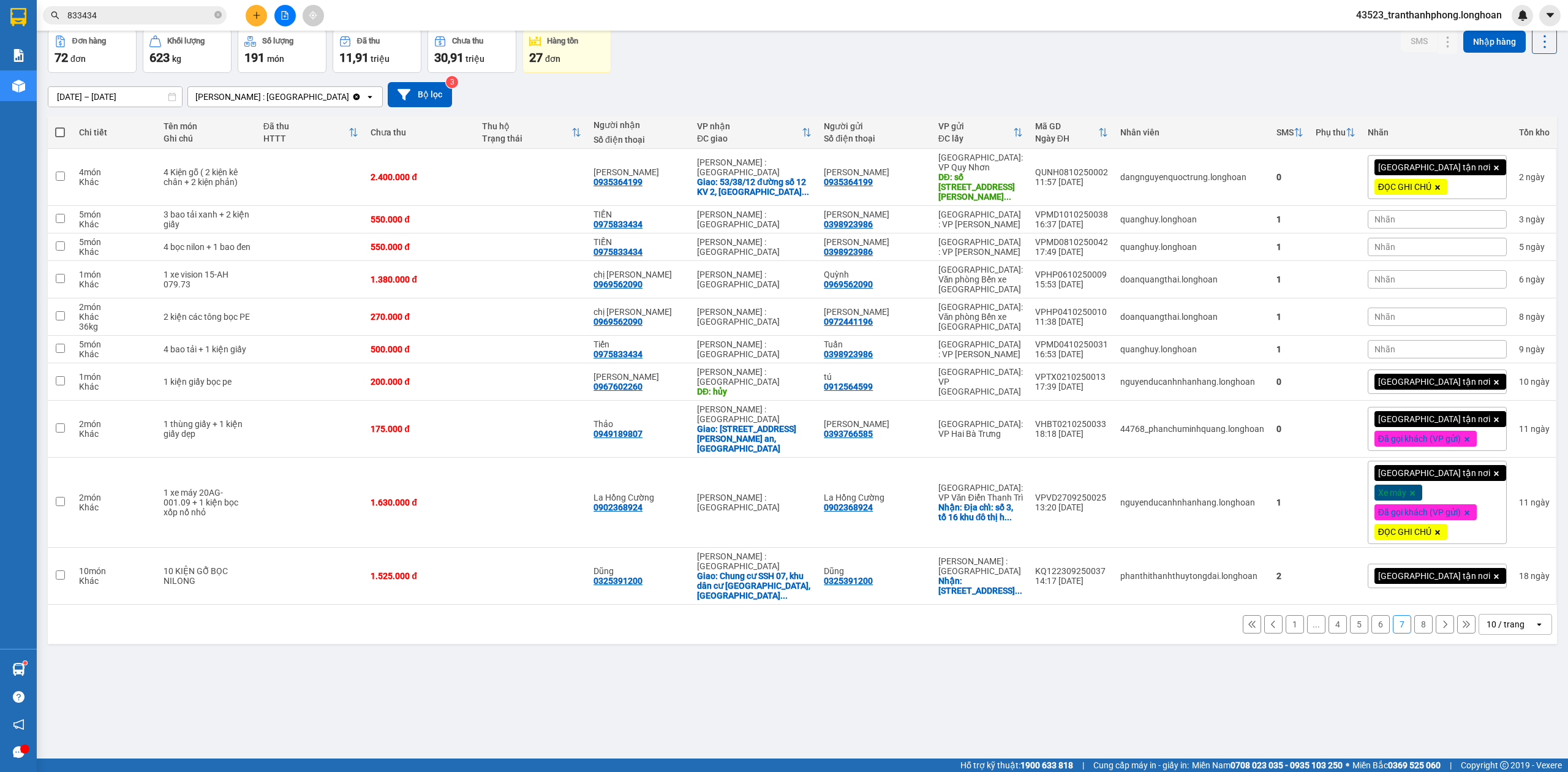
click at [1373, 615] on button "6" at bounding box center [1381, 624] width 19 height 19
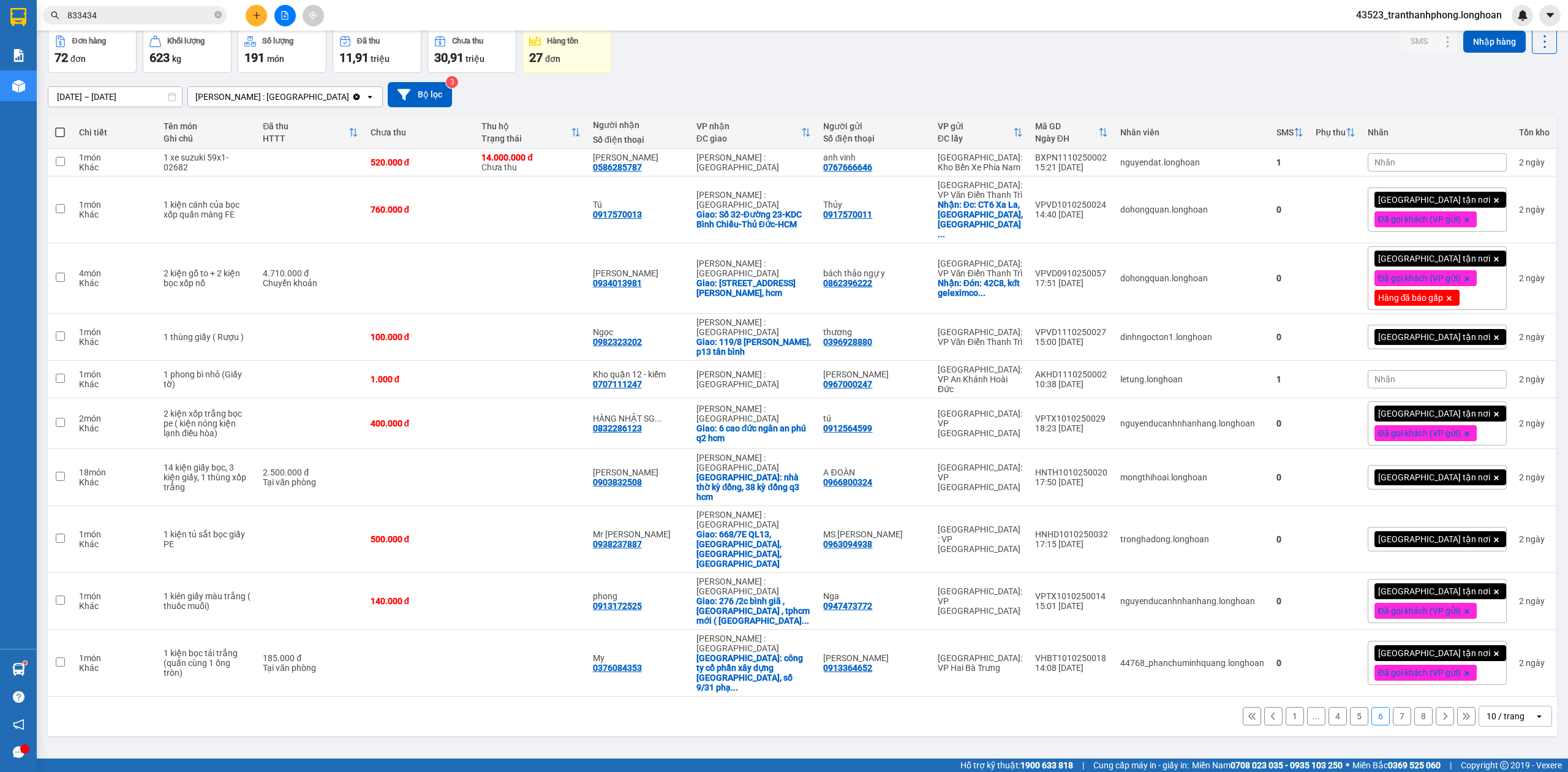
click at [1287, 707] on button "1" at bounding box center [1295, 716] width 19 height 19
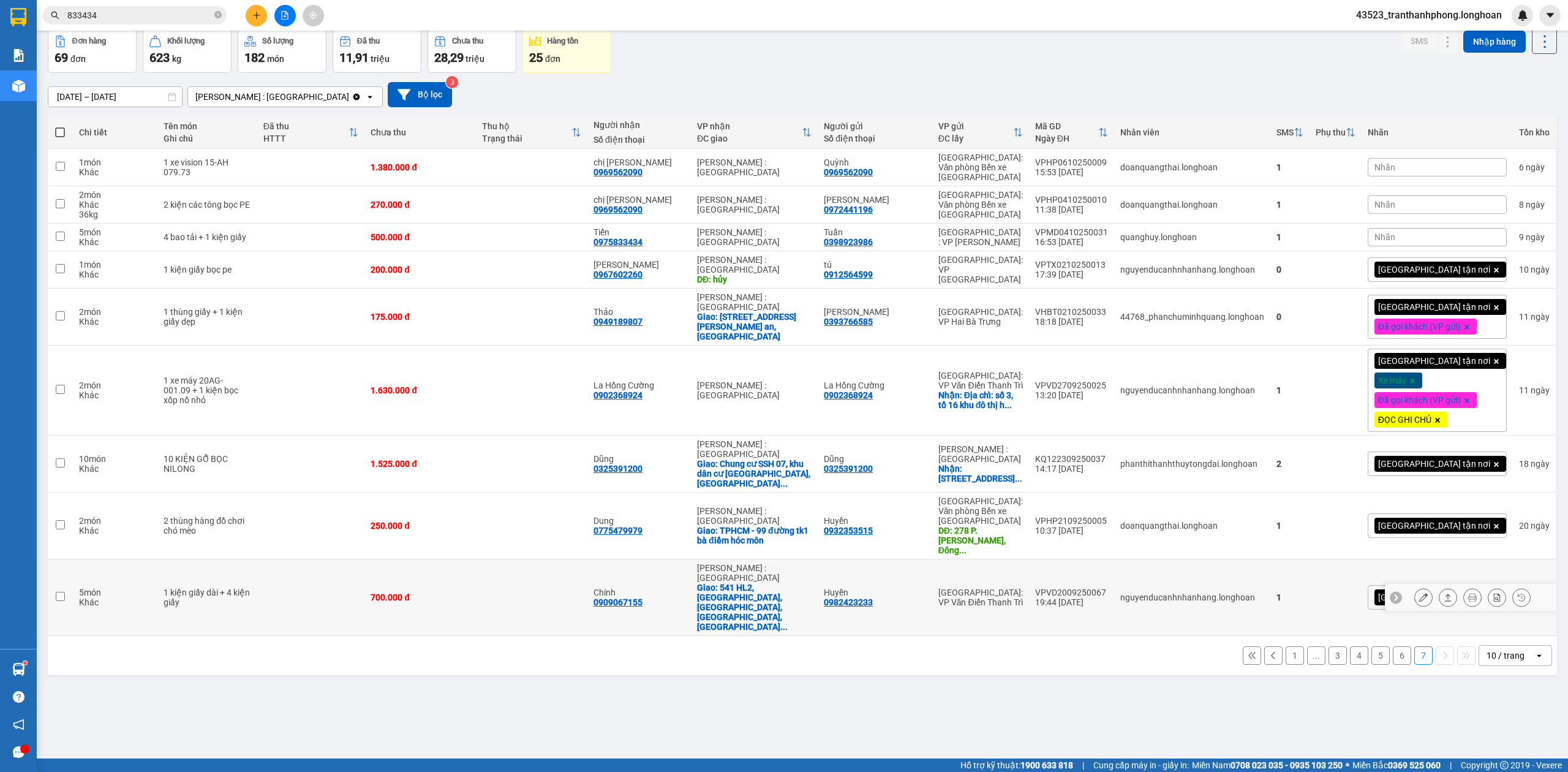
click at [643, 597] on div "0909067155" at bounding box center [618, 602] width 49 height 10
copy div "0909067155"
click at [643, 525] on div "0775479979" at bounding box center [618, 530] width 49 height 10
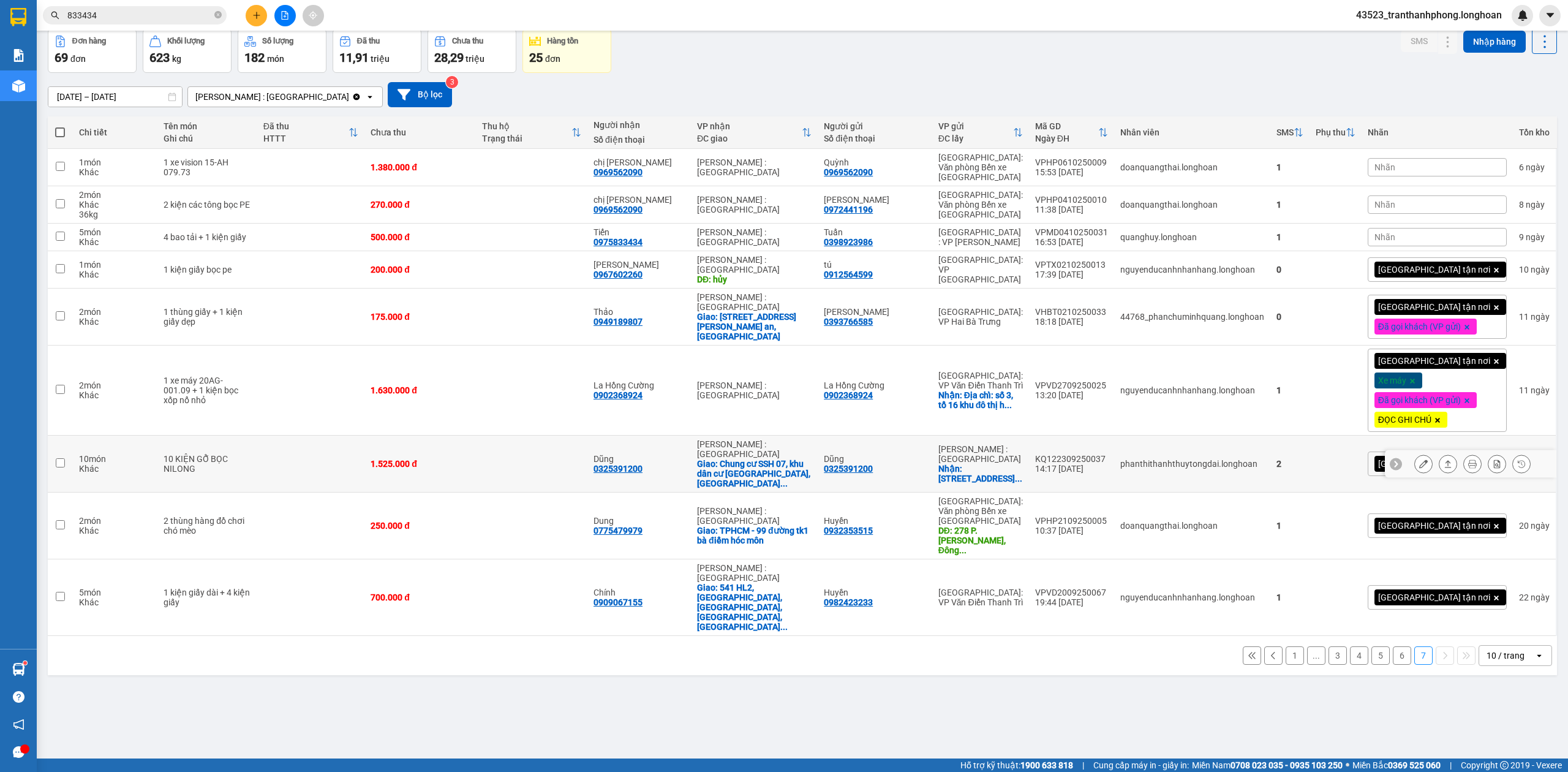
click at [643, 464] on div "0325391200" at bounding box center [618, 468] width 49 height 10
click at [643, 390] on div "0902368924" at bounding box center [618, 395] width 49 height 10
copy div "0902368924"
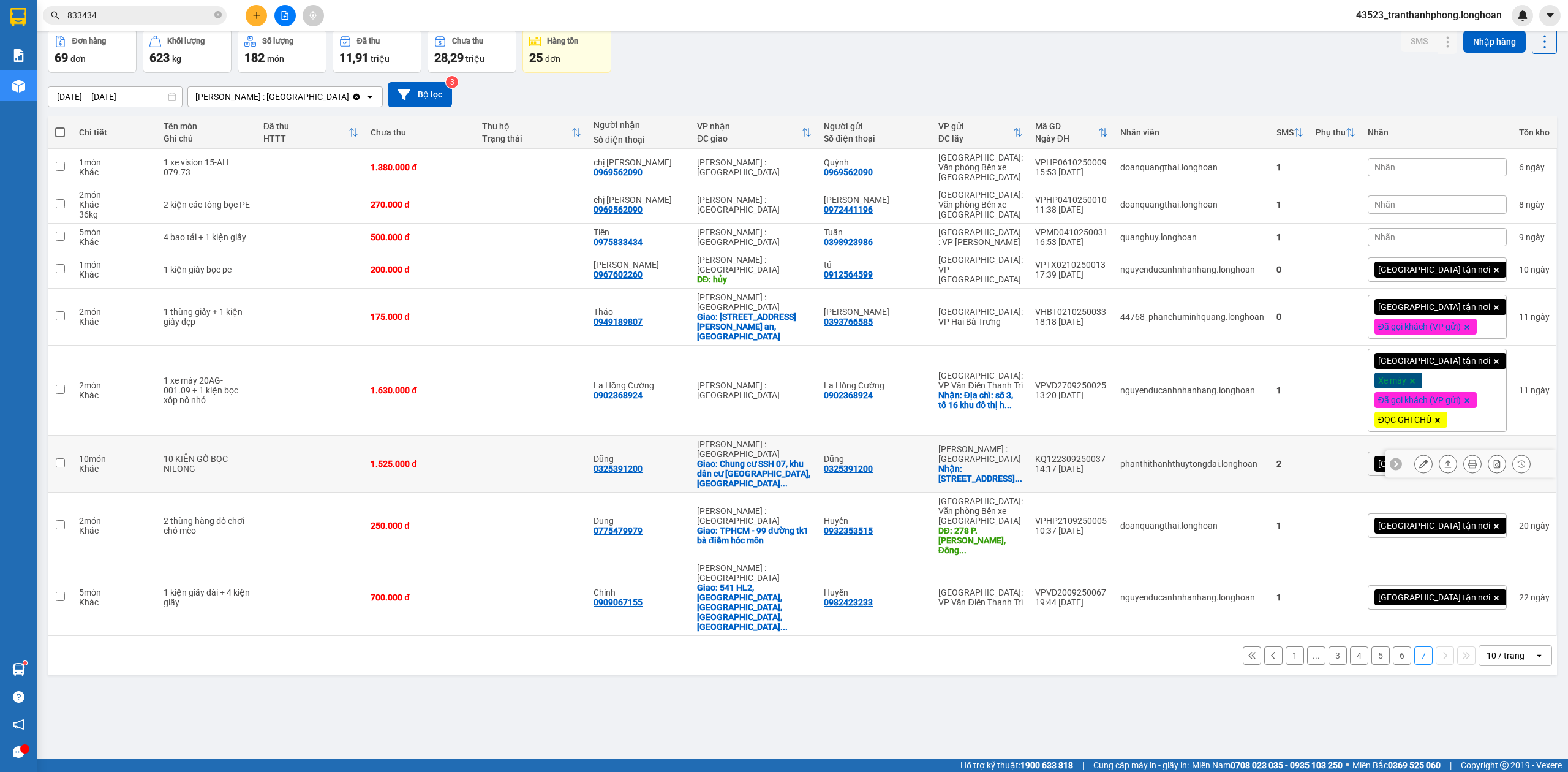
click at [643, 464] on div "0325391200" at bounding box center [618, 468] width 49 height 10
copy div "0325391200"
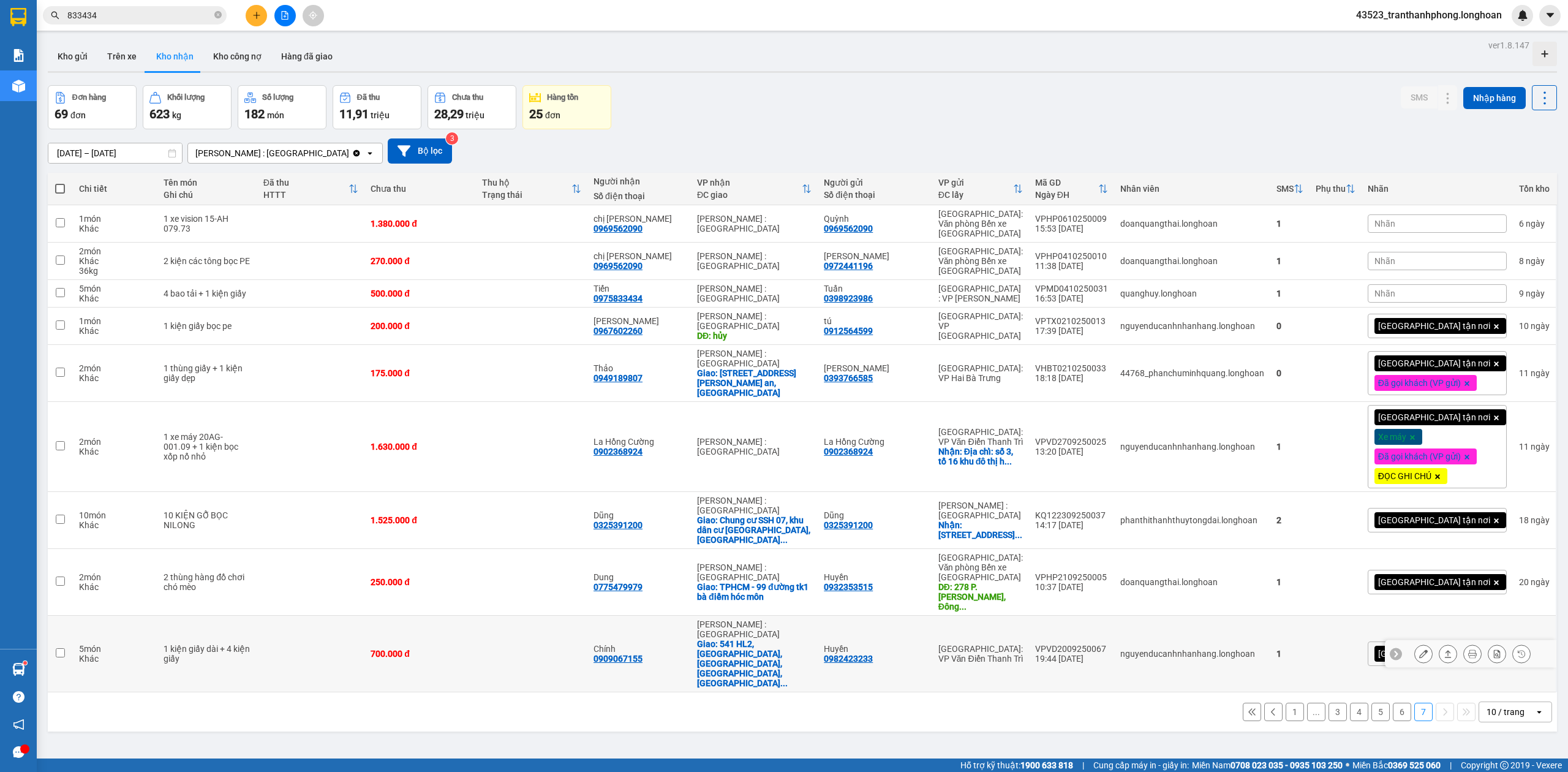
click at [643, 653] on div "0909067155" at bounding box center [618, 658] width 49 height 10
drag, startPoint x: 656, startPoint y: 610, endPoint x: 643, endPoint y: 615, distance: 13.9
click at [643, 653] on div "0909067155" at bounding box center [618, 658] width 49 height 10
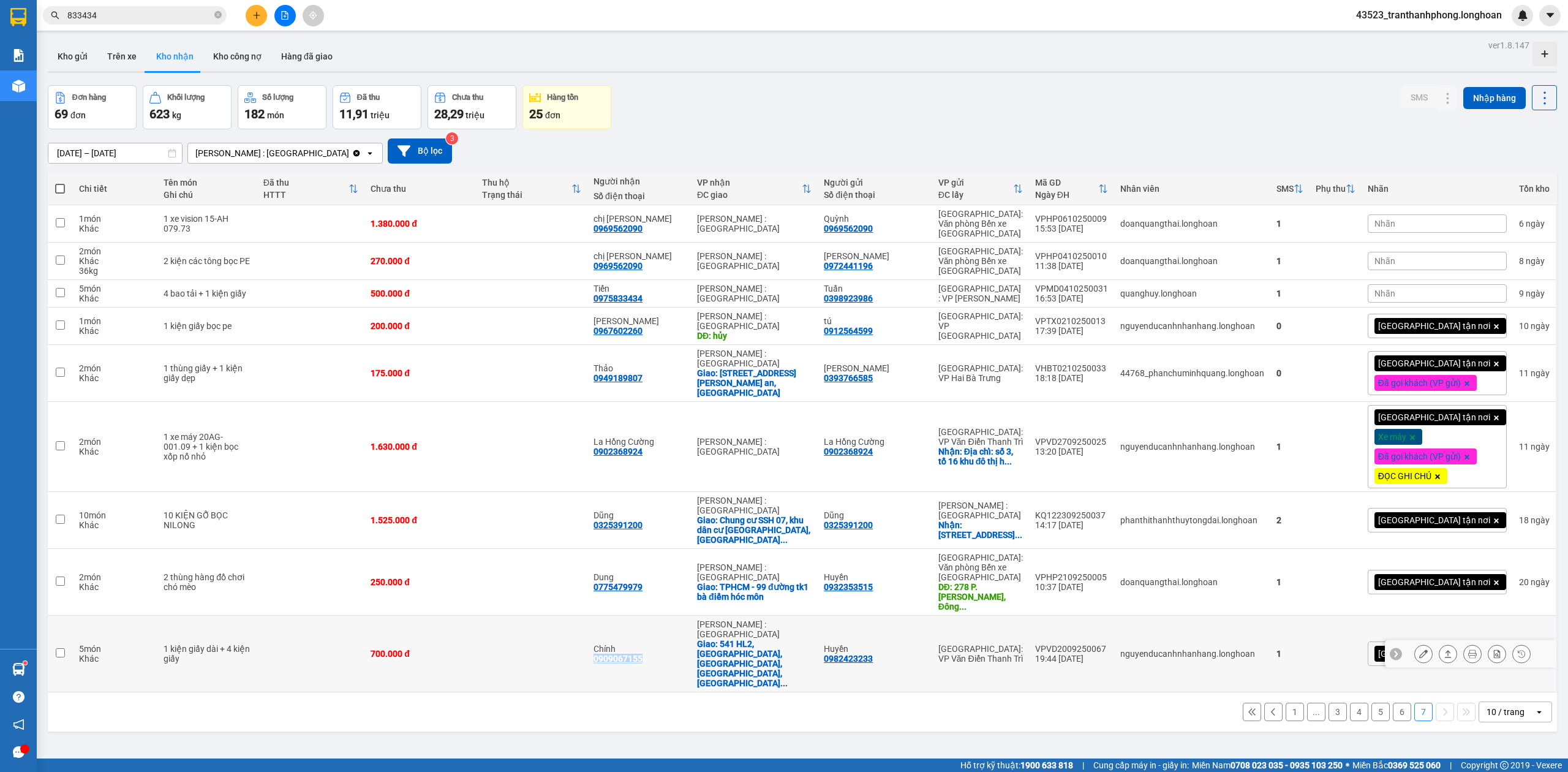
copy div "0909067155"
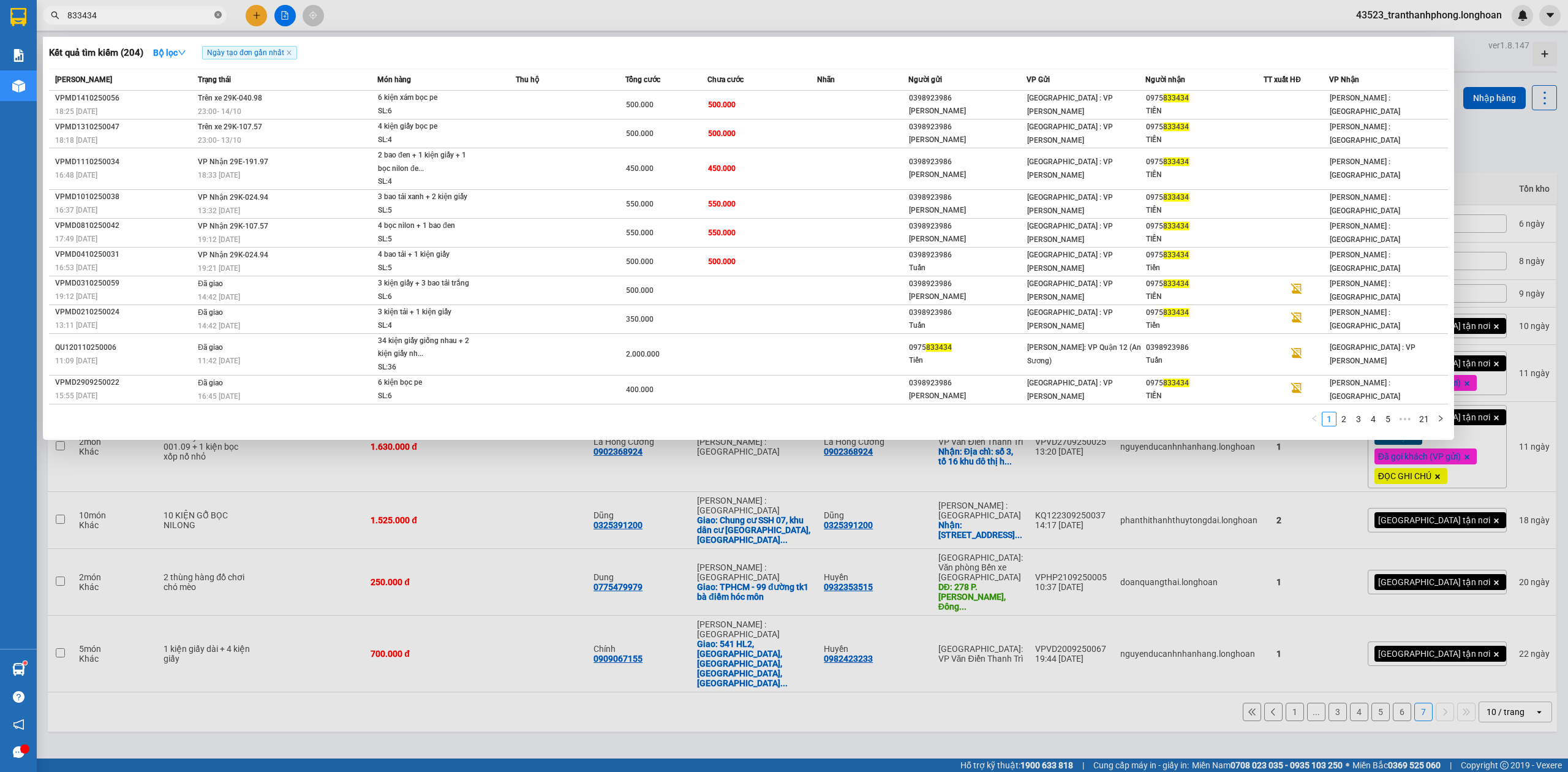
click at [217, 13] on icon "close-circle" at bounding box center [218, 15] width 8 height 8
paste input "0909067155"
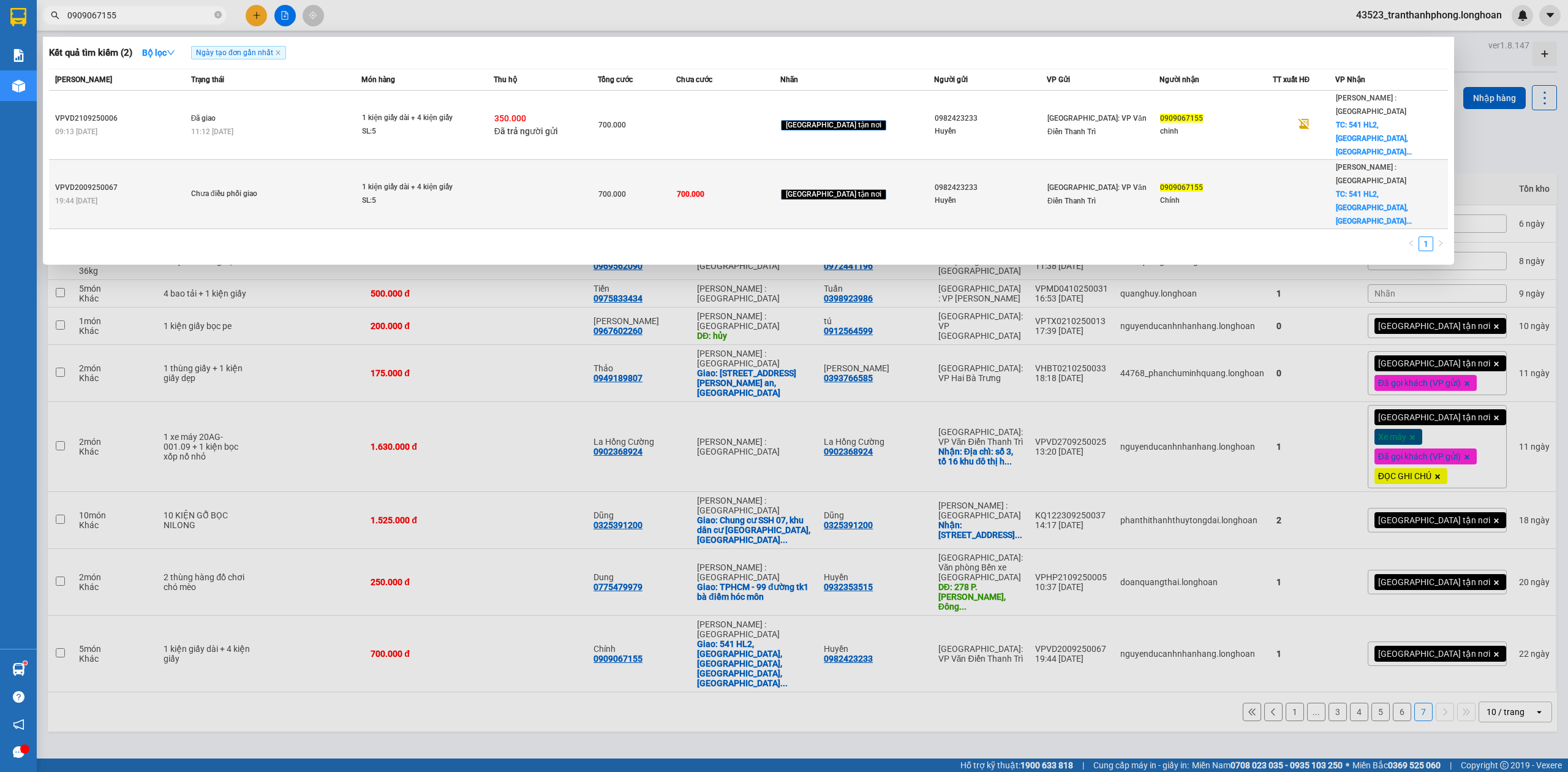
type input "0909067155"
click at [300, 187] on span "Chưa điều phối giao" at bounding box center [277, 193] width 171 height 13
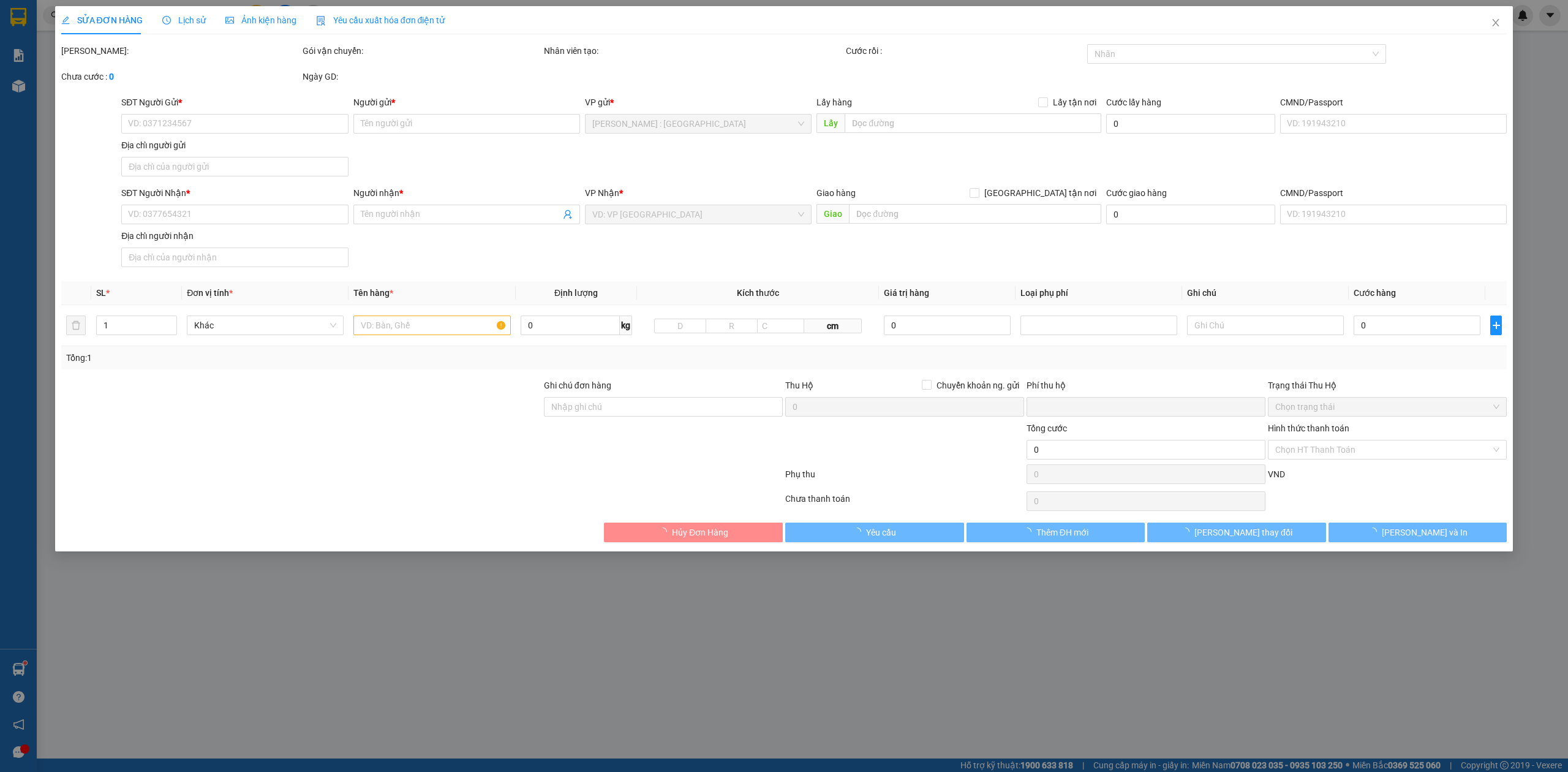
click at [174, 20] on span "Lịch sử" at bounding box center [184, 20] width 44 height 10
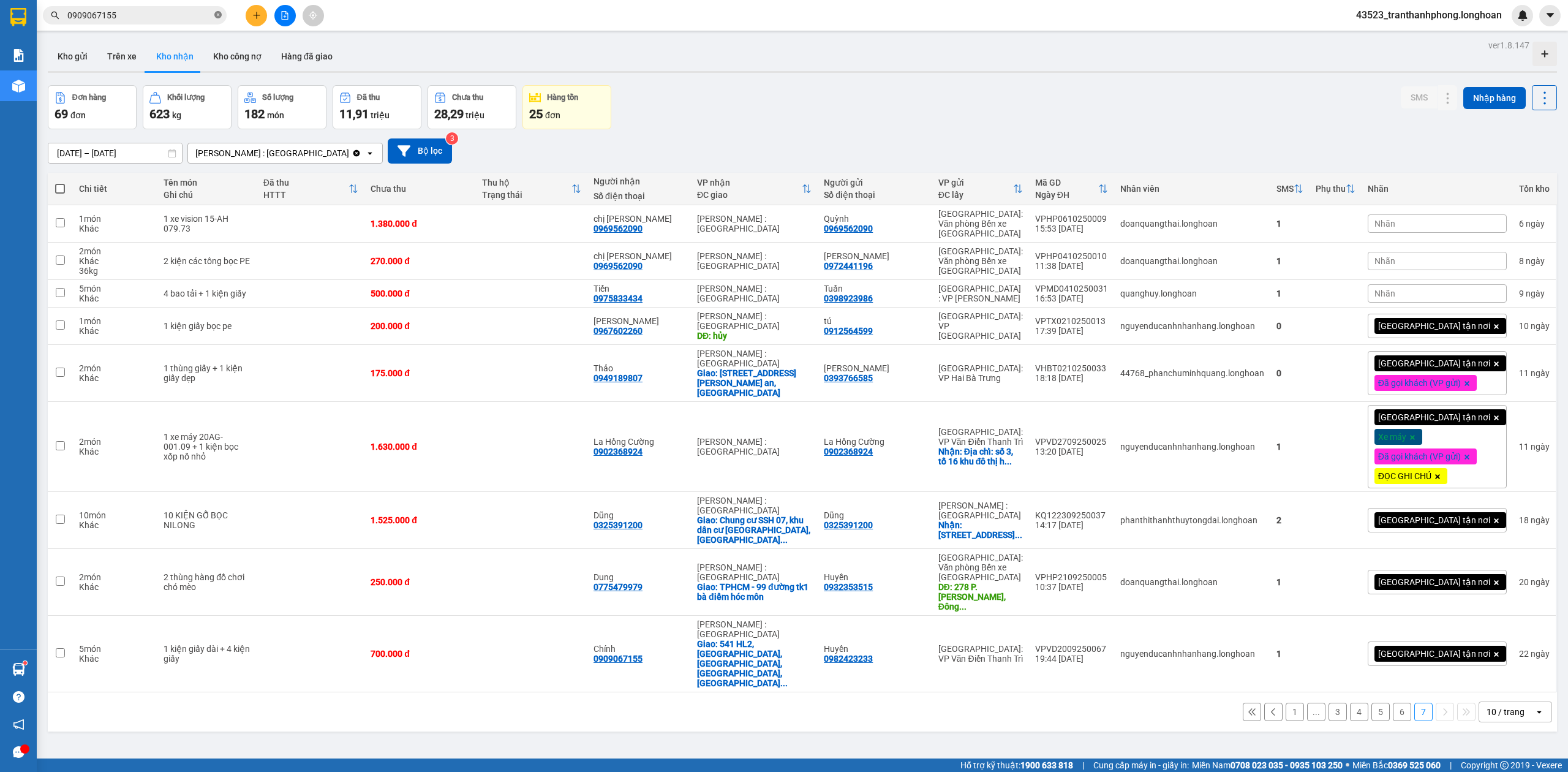
click at [214, 19] on icon "close-circle" at bounding box center [218, 15] width 8 height 8
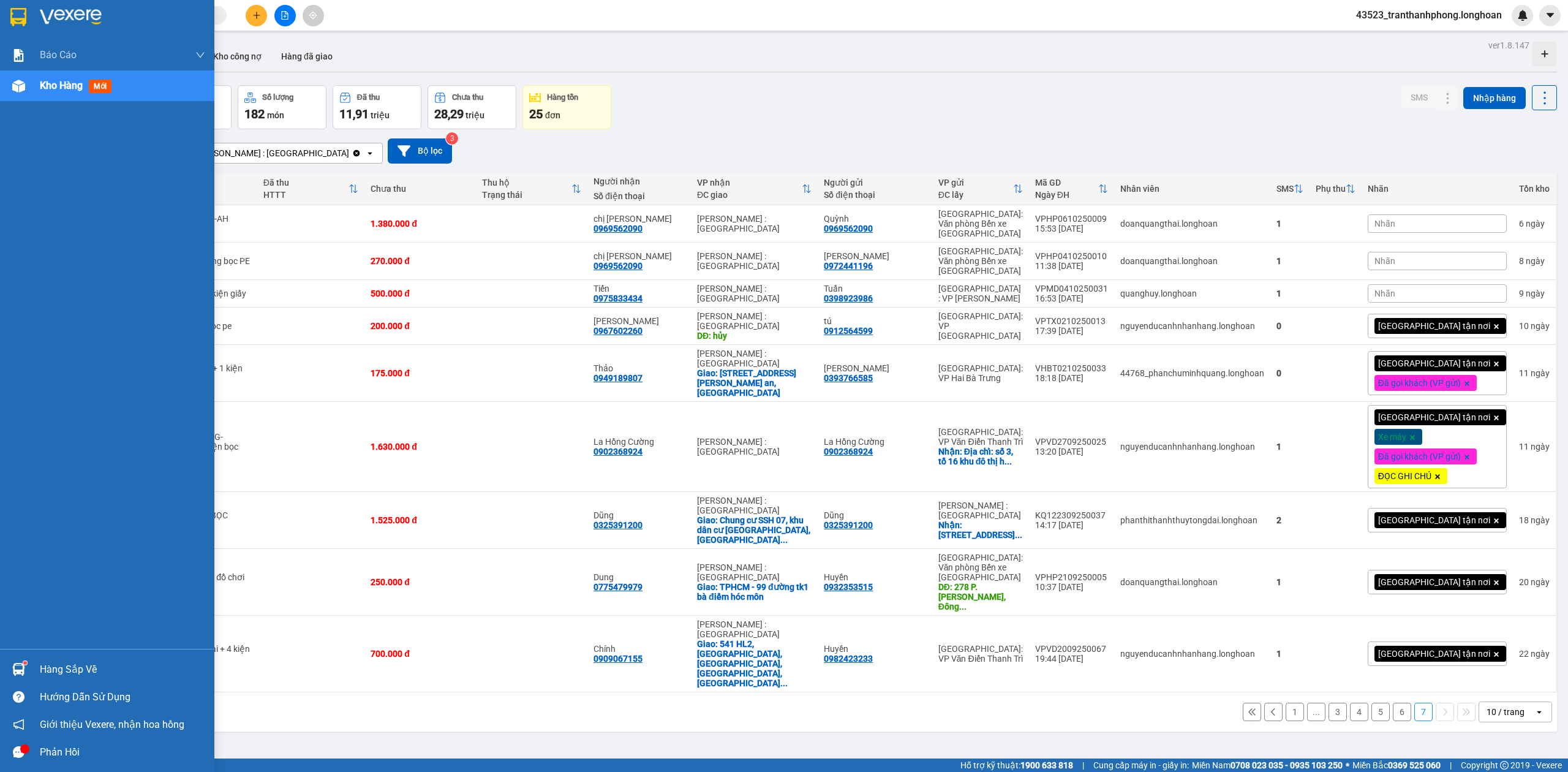
click at [24, 17] on img at bounding box center [18, 17] width 16 height 19
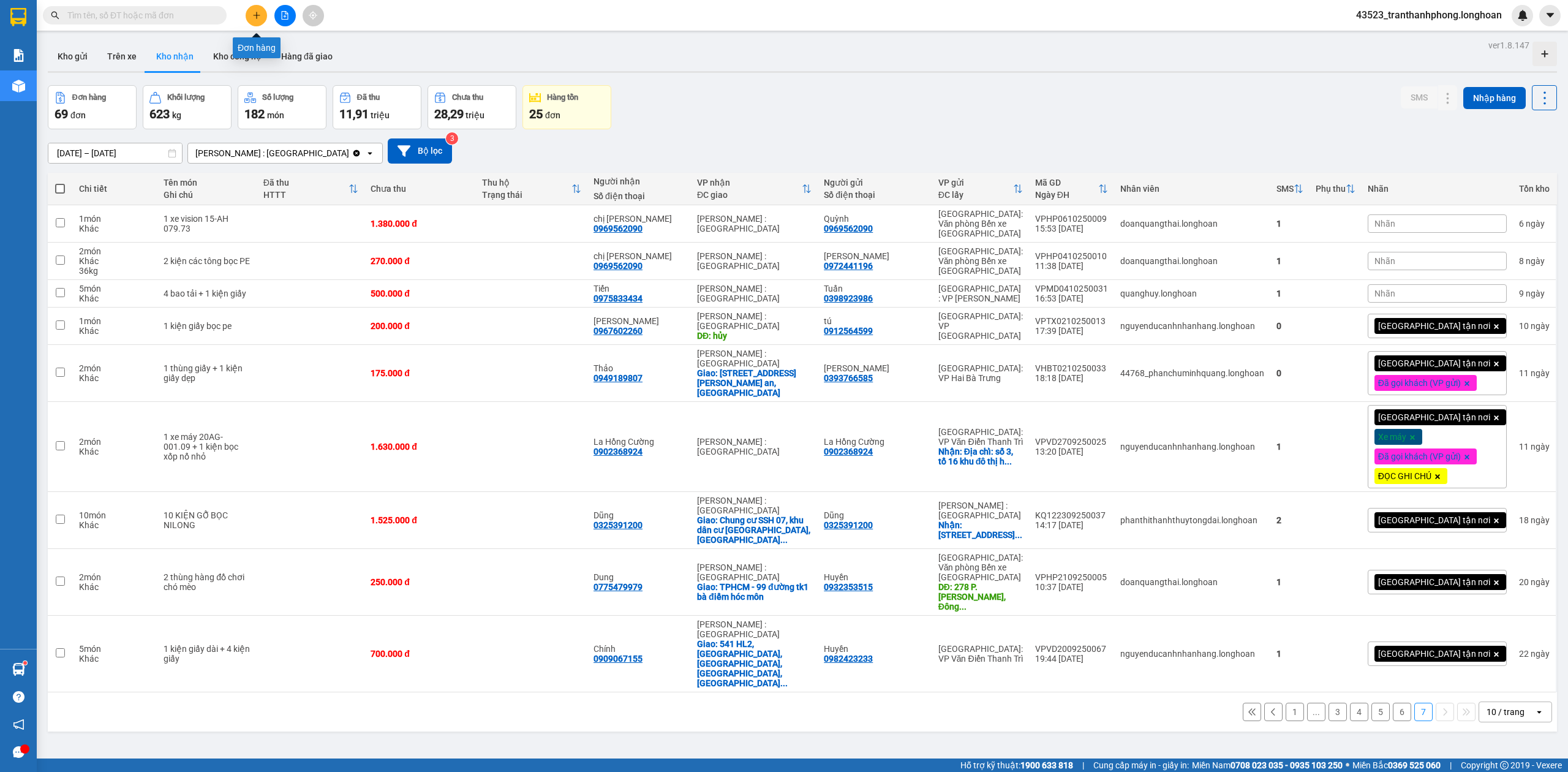
click at [259, 13] on icon "plus" at bounding box center [256, 15] width 8 height 8
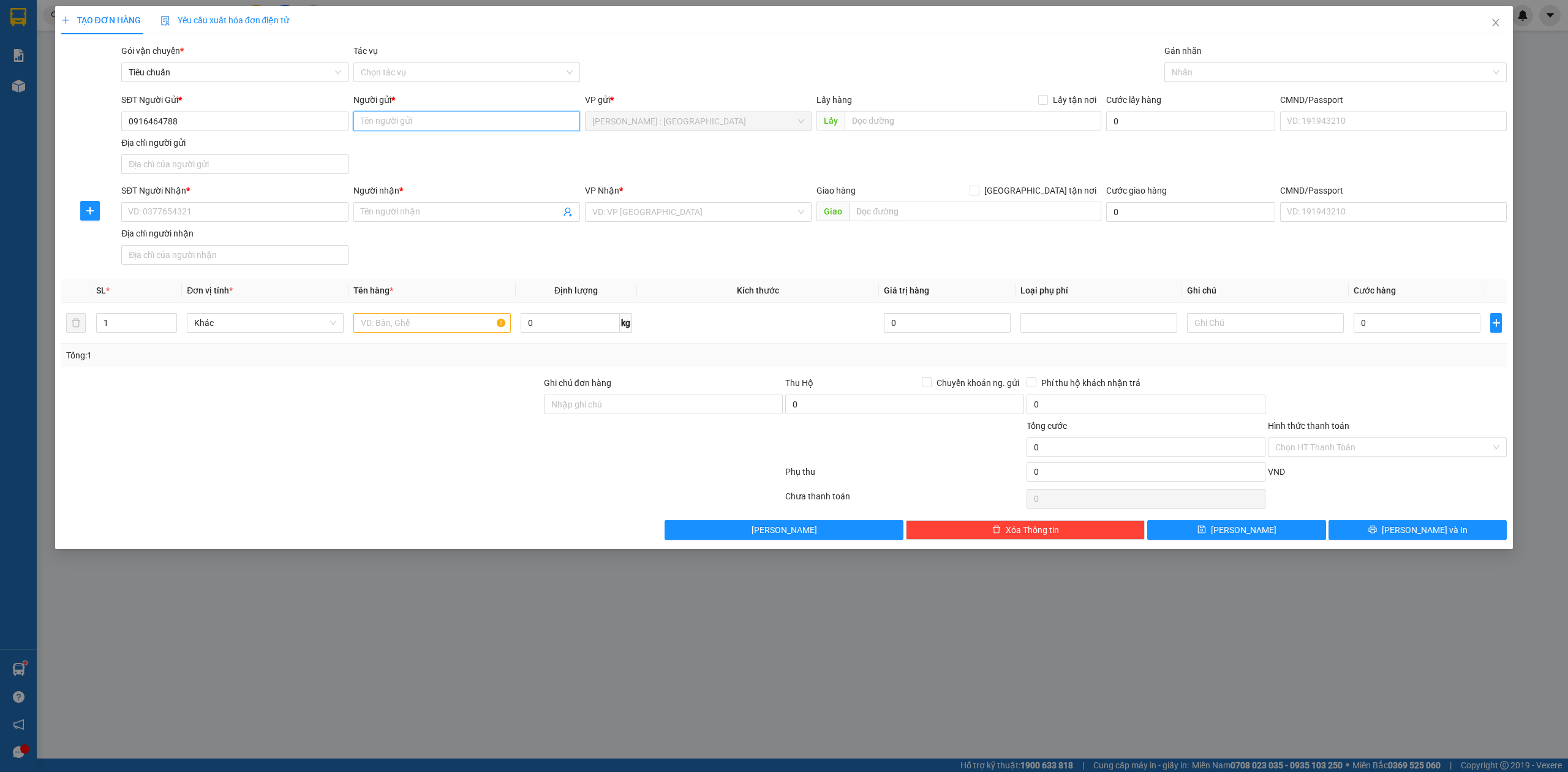
click at [412, 126] on input "Người gửi *" at bounding box center [467, 121] width 227 height 19
click at [189, 124] on input "0916464788" at bounding box center [234, 121] width 227 height 19
type input "0"
type input "0983466118"
click at [460, 118] on input "Người gửi *" at bounding box center [467, 121] width 227 height 19
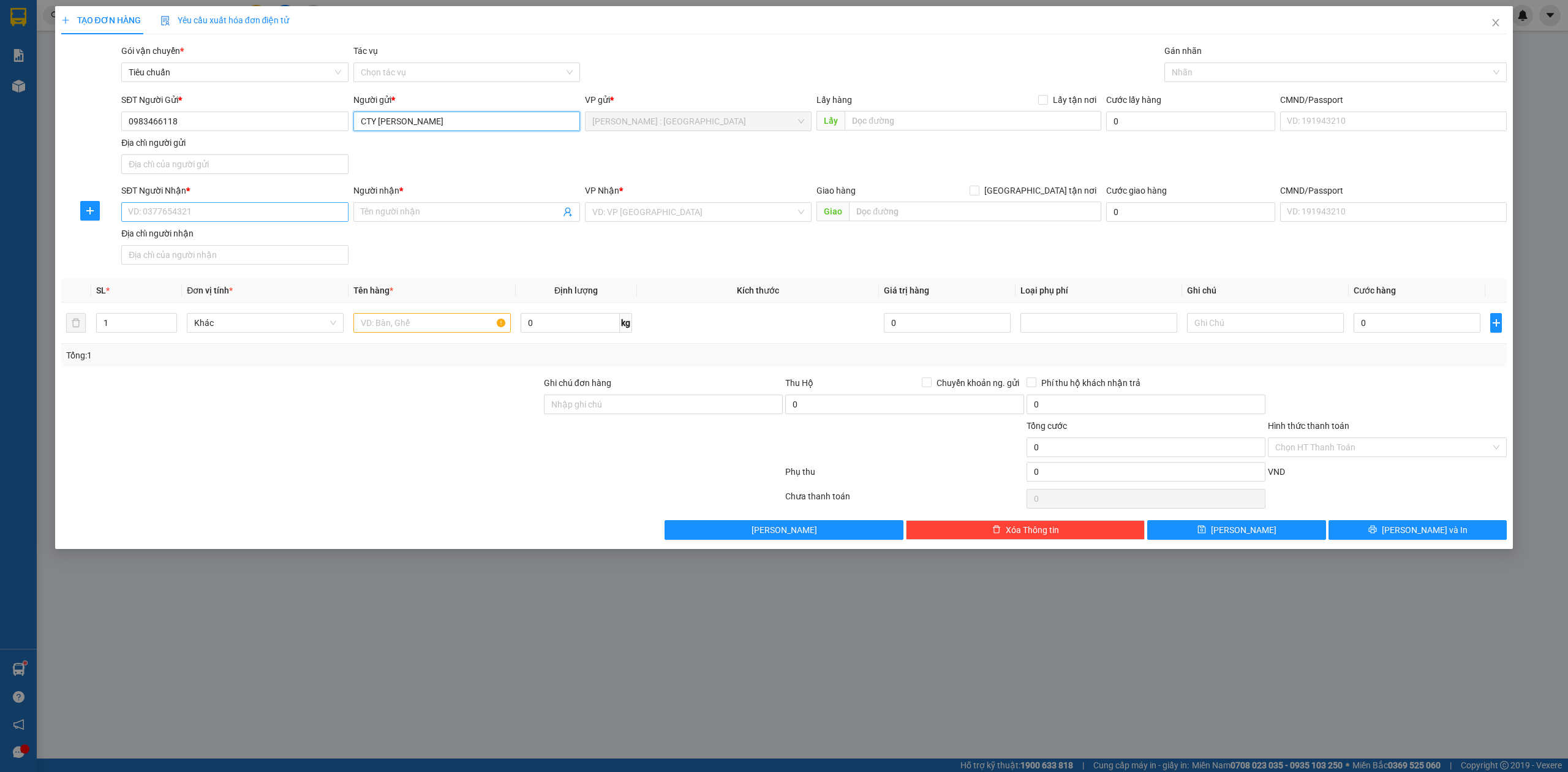
type input "CTY KHÁNH DUY VŨ"
click at [268, 218] on input "SĐT Người Nhận *" at bounding box center [234, 212] width 227 height 19
type input "0916464788"
click at [392, 212] on input "Người nhận *" at bounding box center [461, 211] width 200 height 13
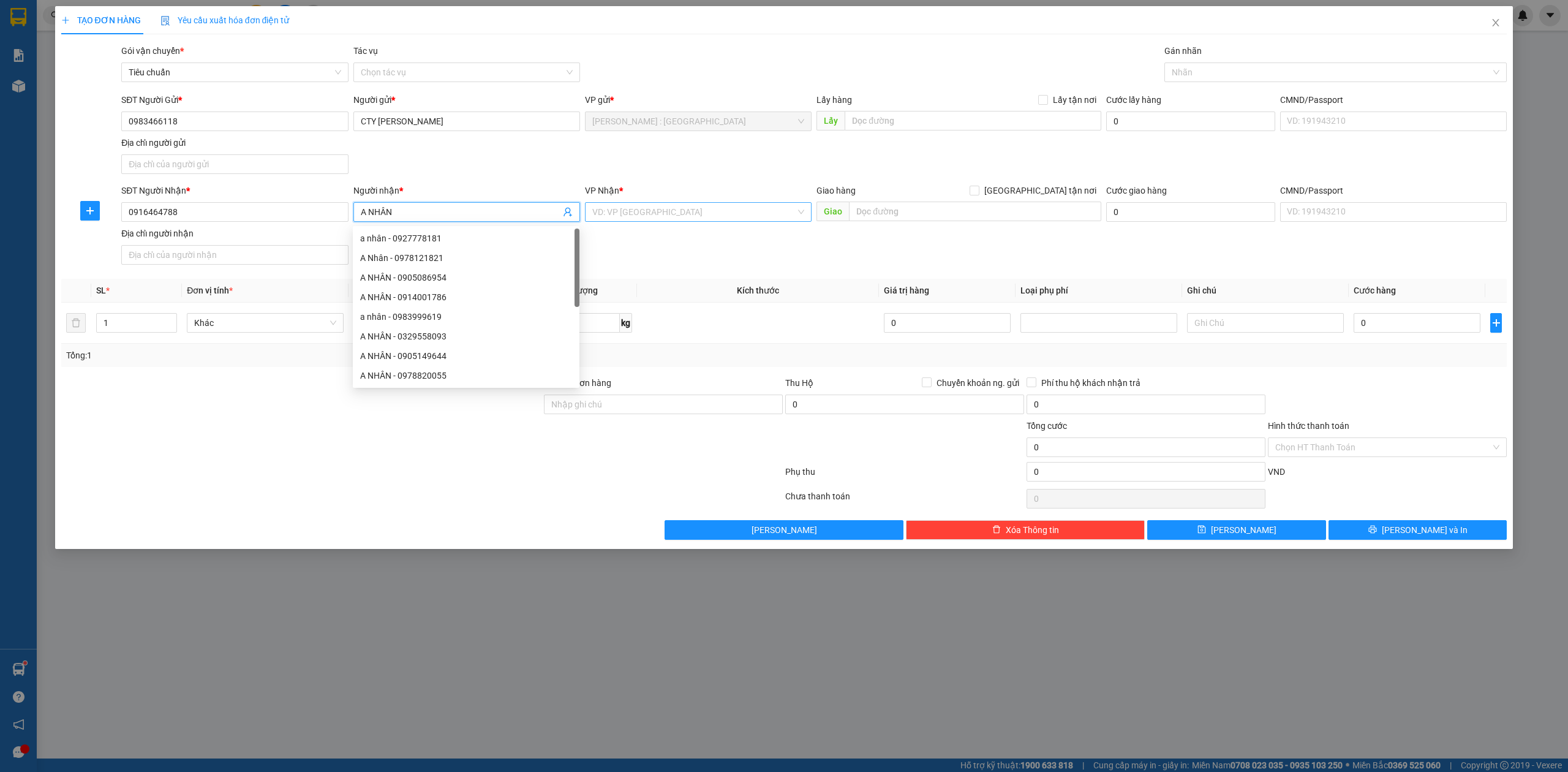
type input "A NHÂN"
drag, startPoint x: 661, startPoint y: 214, endPoint x: 661, endPoint y: 207, distance: 7.0
click at [661, 213] on input "search" at bounding box center [694, 212] width 203 height 19
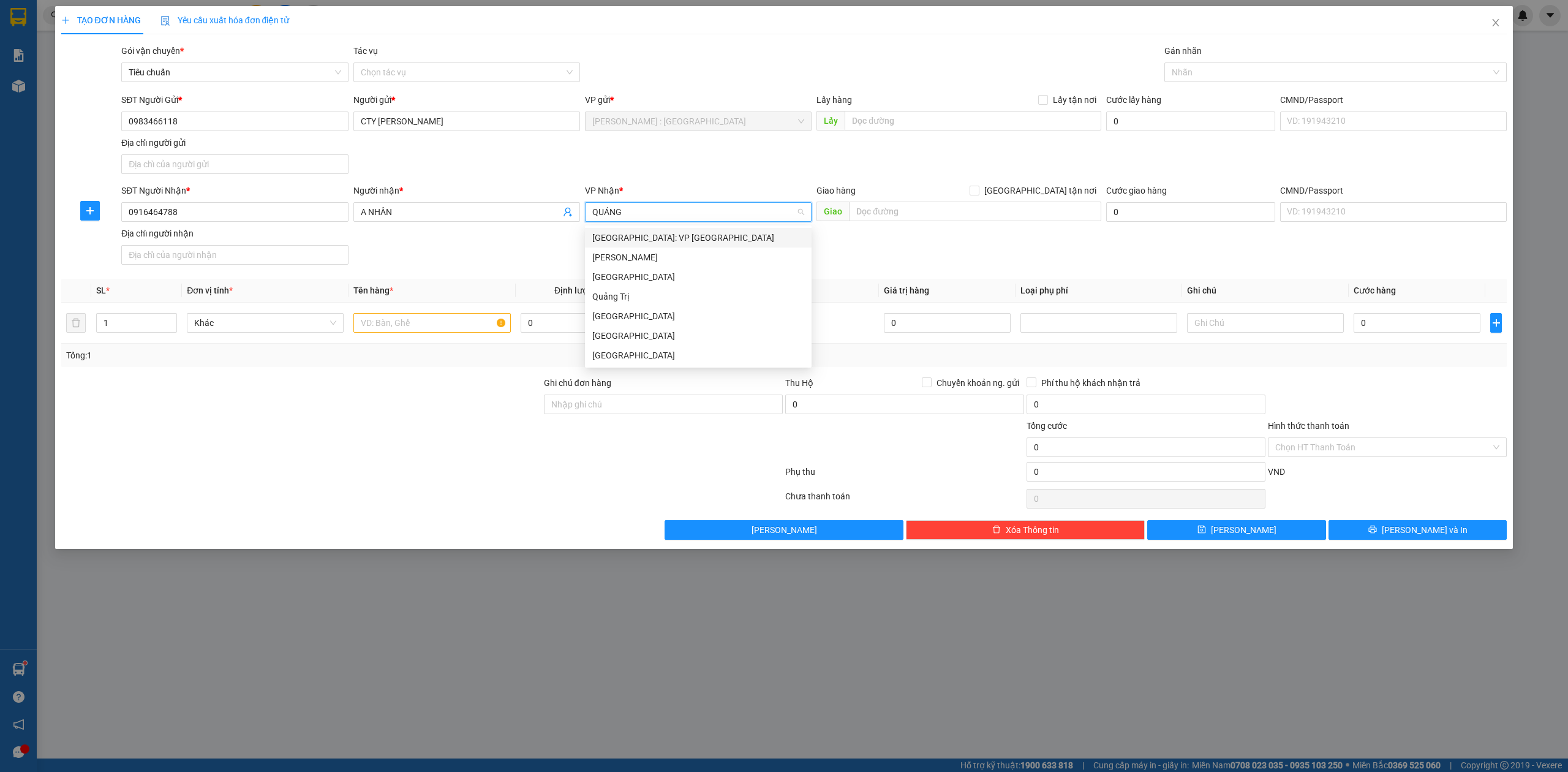
type input "QUẢNG"
click at [667, 238] on div "Quảng Ngãi: VP Trường Chinh" at bounding box center [699, 237] width 212 height 13
drag, startPoint x: 1074, startPoint y: 180, endPoint x: 1073, endPoint y: 192, distance: 12.0
click at [1076, 180] on form "SĐT Người Gửi * 0983466118 Người gửi * CTY KHÁNH DUY VŨ VP gửi * Hồ Chí Minh : …" at bounding box center [784, 181] width 1447 height 177
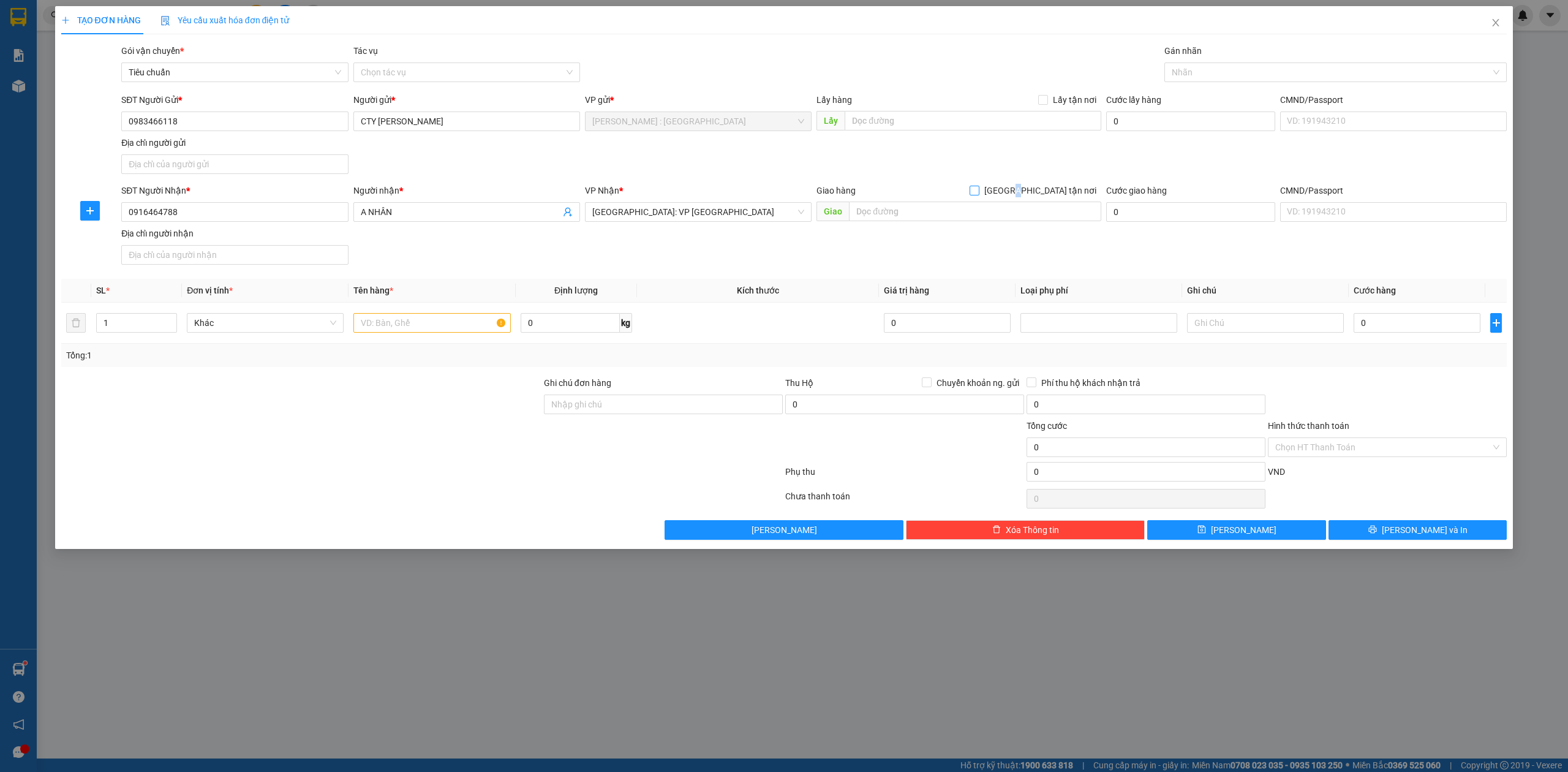
click at [1073, 192] on span "[GEOGRAPHIC_DATA] tận nơi" at bounding box center [1040, 190] width 122 height 13
click at [978, 192] on input "[GEOGRAPHIC_DATA] tận nơi" at bounding box center [974, 190] width 8 height 8
checkbox input "true"
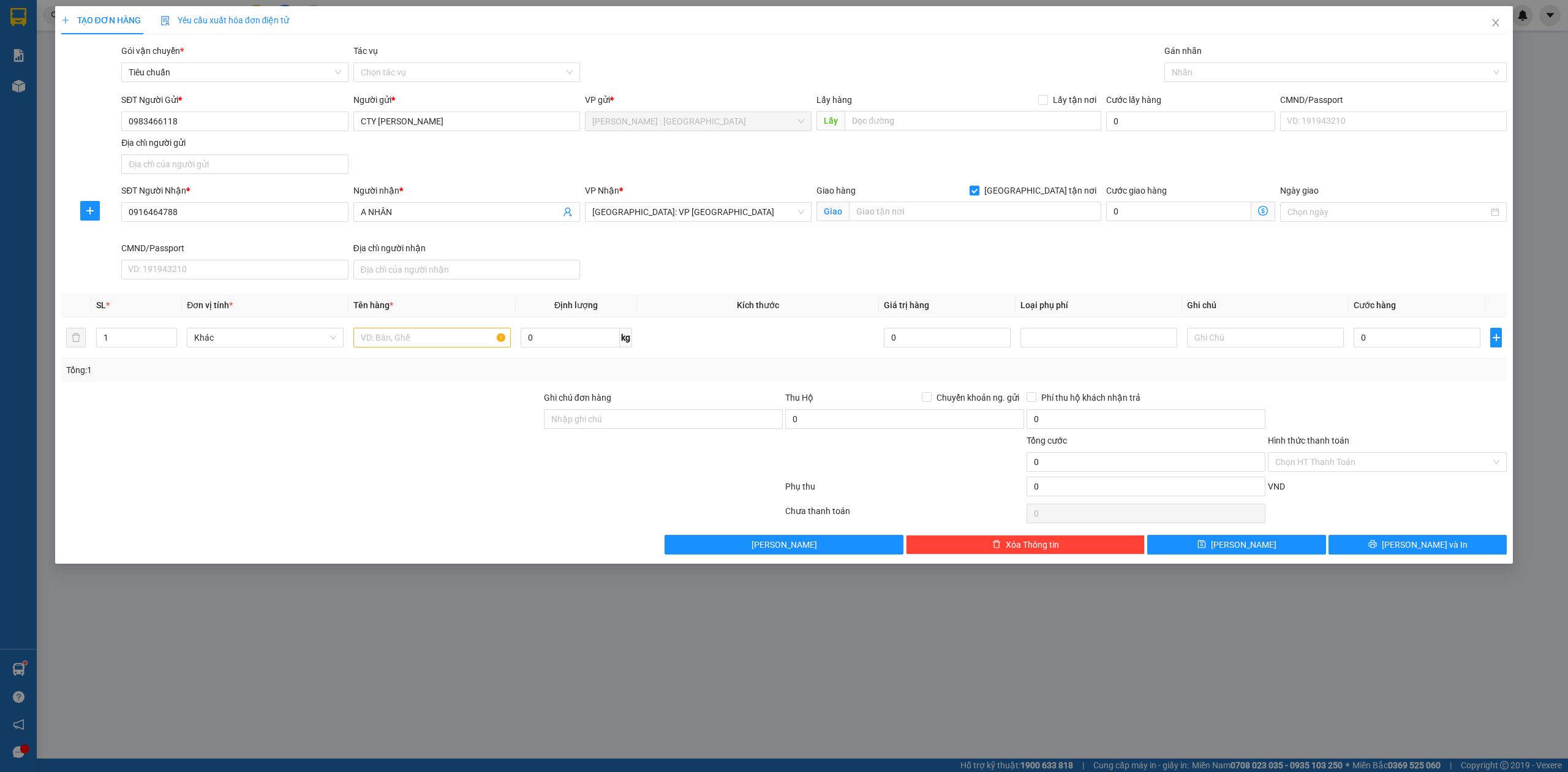
click at [1025, 230] on div "Giao hàng Giao tận nơi Giao" at bounding box center [959, 212] width 290 height 58
click at [1032, 209] on input "text" at bounding box center [975, 211] width 252 height 19
click at [925, 204] on input "465 HAI BÀ TRUNG, P NGHĨA LỘ, QUẢNG NGÃI" at bounding box center [975, 211] width 252 height 19
click at [929, 209] on input "465 HAI BÀ TRUNG, P NGHĨA LỘ, QUẢNG NGÃI" at bounding box center [975, 211] width 252 height 19
type input "465 HAI BÀ TRƯNG, P NGHĨA LỘ, QUẢNG NGÃI"
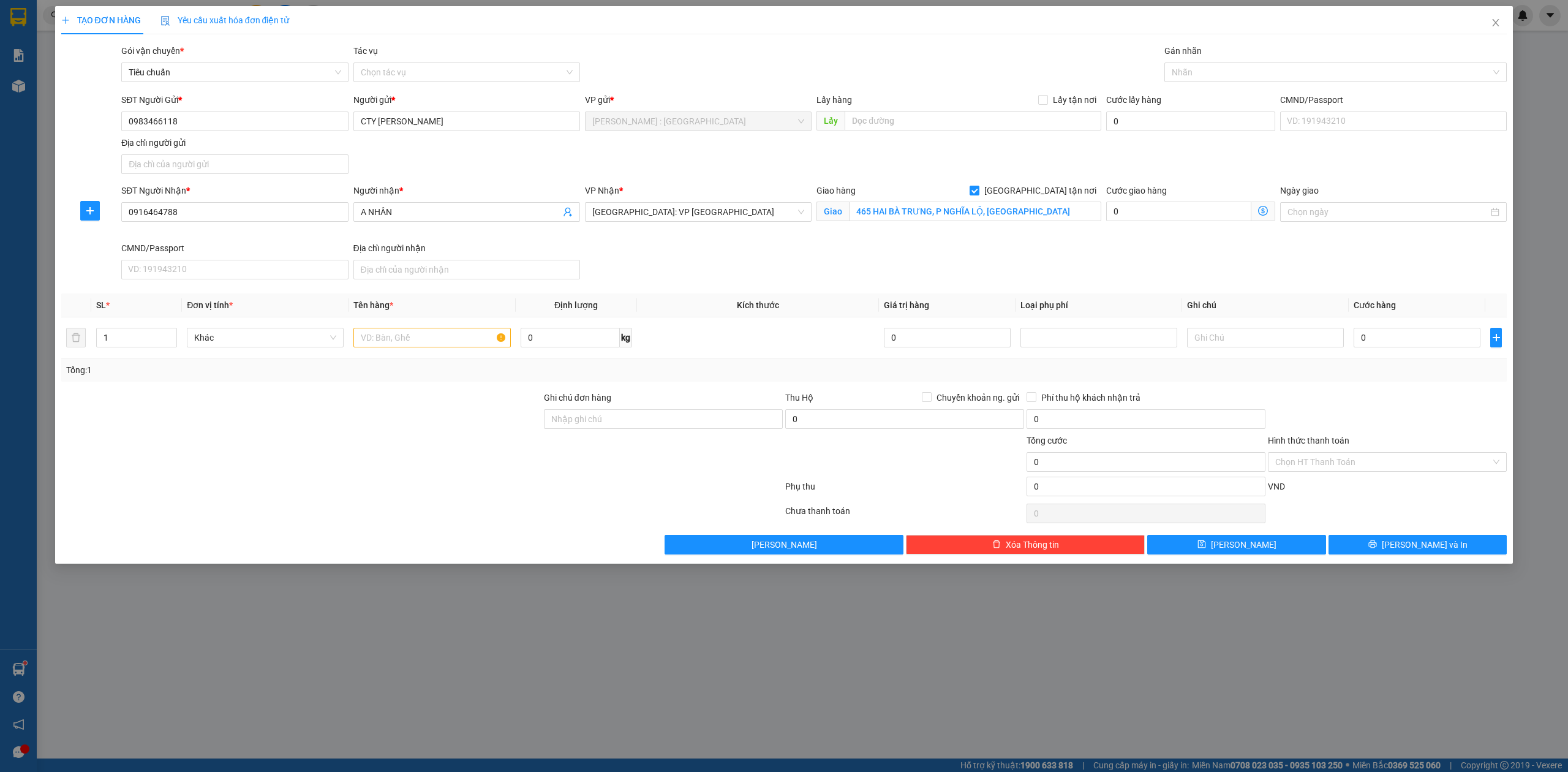
click at [1325, 82] on div "Gán nhãn Nhãn" at bounding box center [1336, 66] width 343 height 43
click at [1321, 82] on div "Nhãn" at bounding box center [1336, 72] width 343 height 19
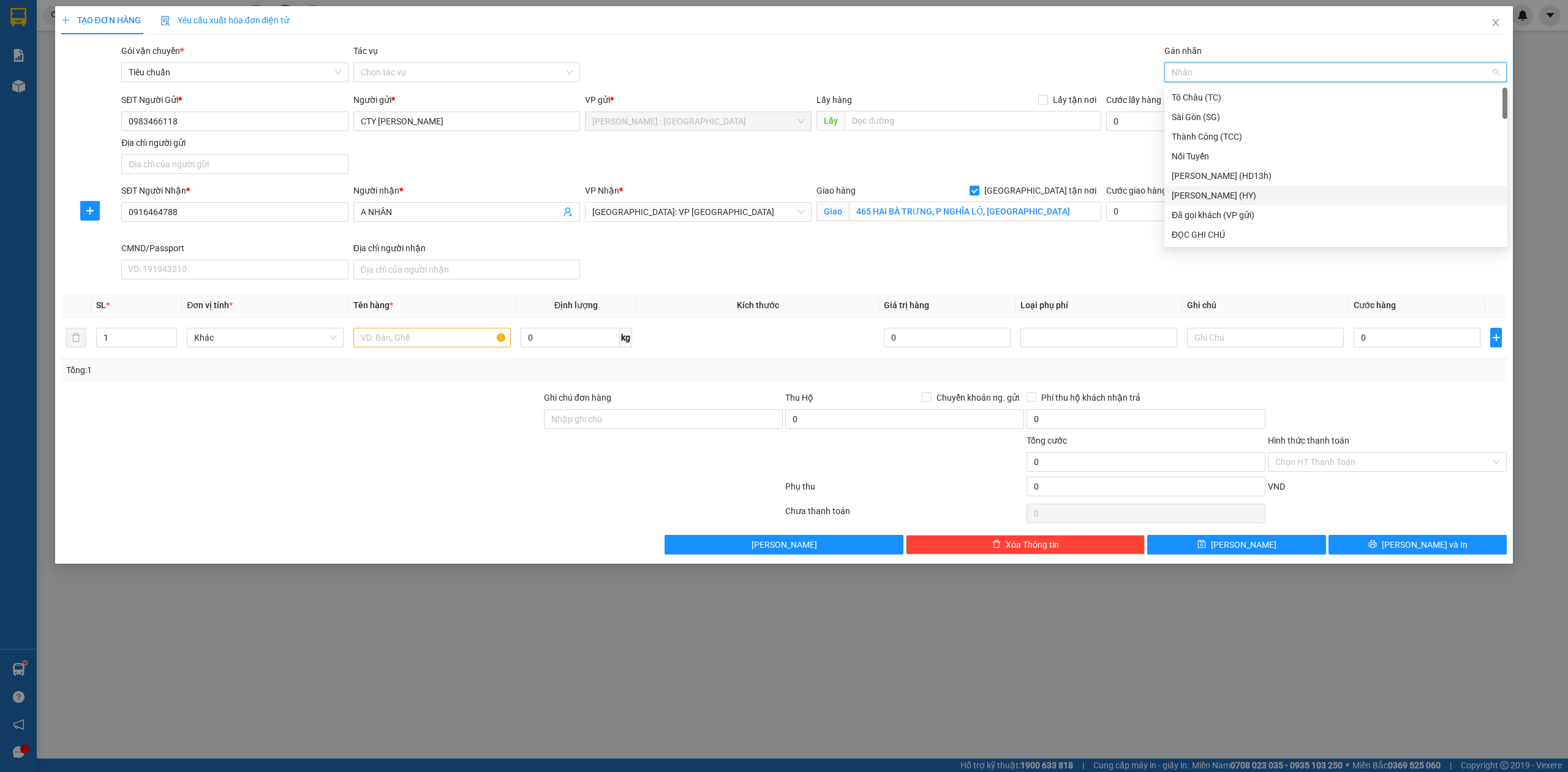
type input "G"
drag, startPoint x: 1194, startPoint y: 240, endPoint x: 1049, endPoint y: 231, distance: 145.3
click at [1194, 239] on div "[GEOGRAPHIC_DATA] tận nơi" at bounding box center [1336, 234] width 329 height 13
click at [123, 335] on input "1" at bounding box center [137, 337] width 80 height 19
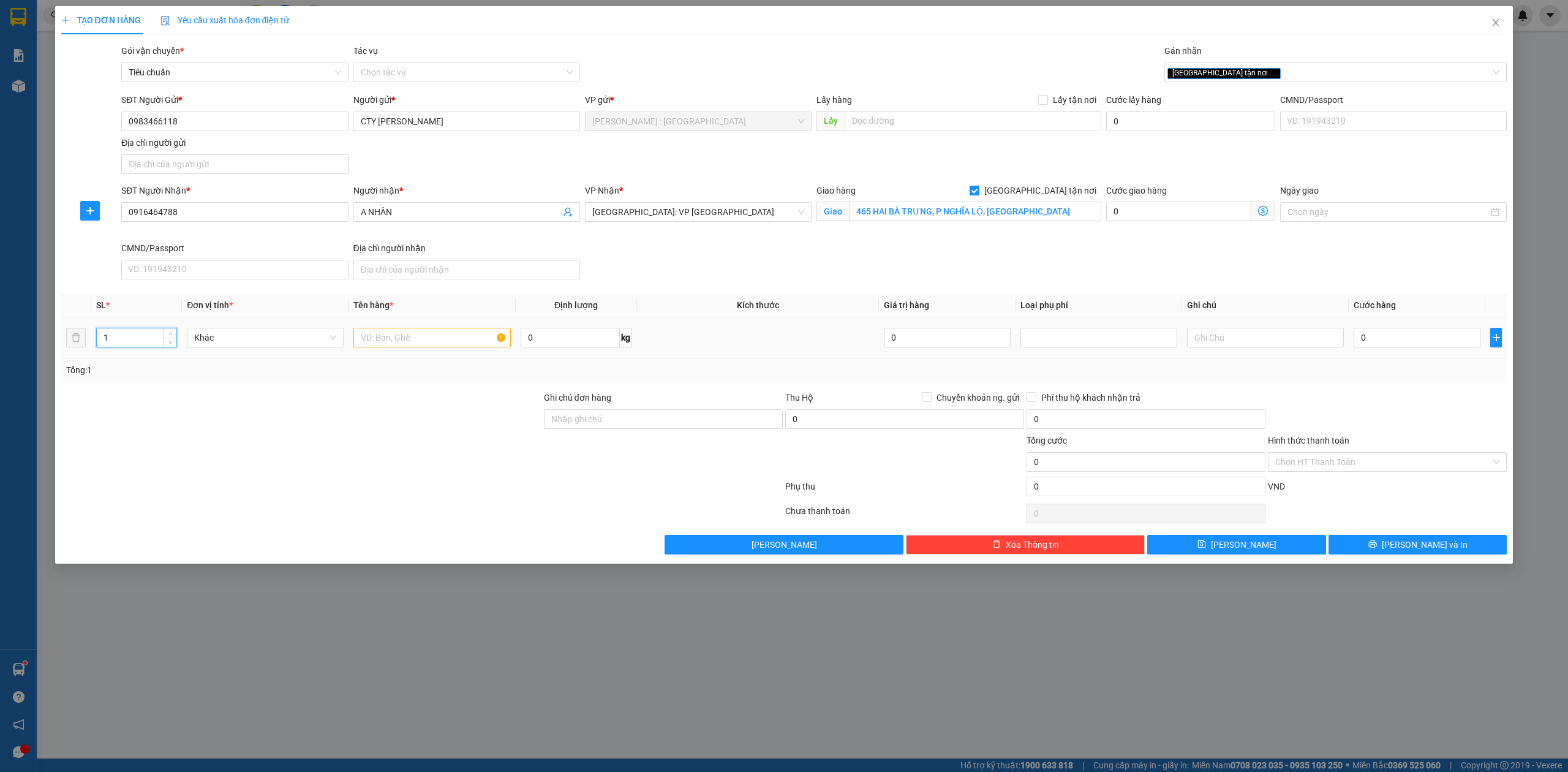
click at [123, 335] on input "1" at bounding box center [137, 337] width 80 height 19
type input "32"
click at [383, 345] on input "text" at bounding box center [432, 337] width 157 height 19
type input "32"
type input "33"
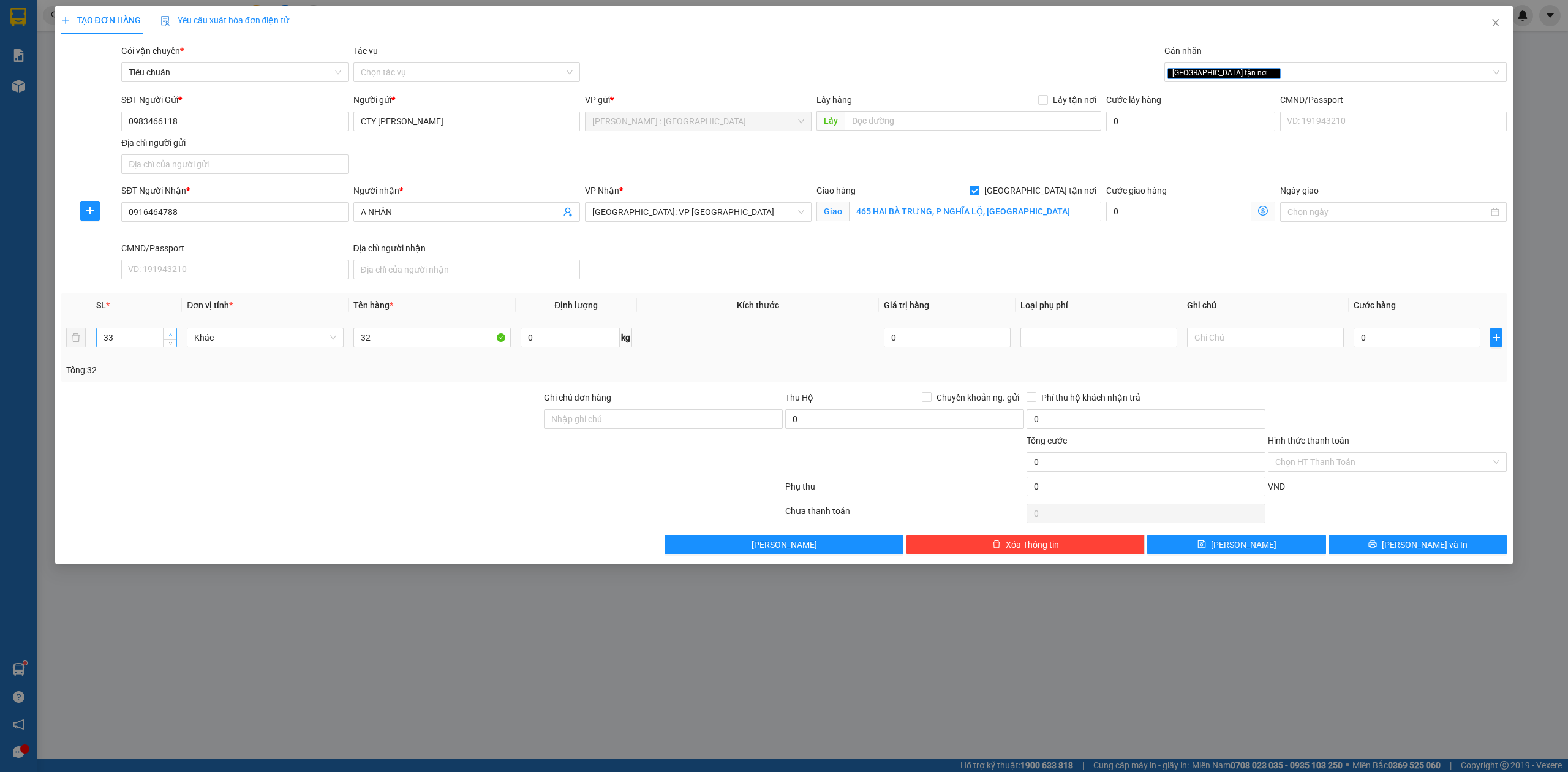
click at [170, 332] on span "up" at bounding box center [170, 334] width 8 height 8
drag, startPoint x: 451, startPoint y: 340, endPoint x: 10, endPoint y: 187, distance: 466.8
click at [0, 195] on div "TẠO ĐƠN HÀNG Yêu cầu xuất hóa đơn điện tử Transit Pickup Surcharge Ids Transit …" at bounding box center [784, 386] width 1568 height 772
type input "33 KIỆN GIẤY ( BỘT RAU CÂU )"
click at [566, 345] on input "0" at bounding box center [570, 337] width 99 height 19
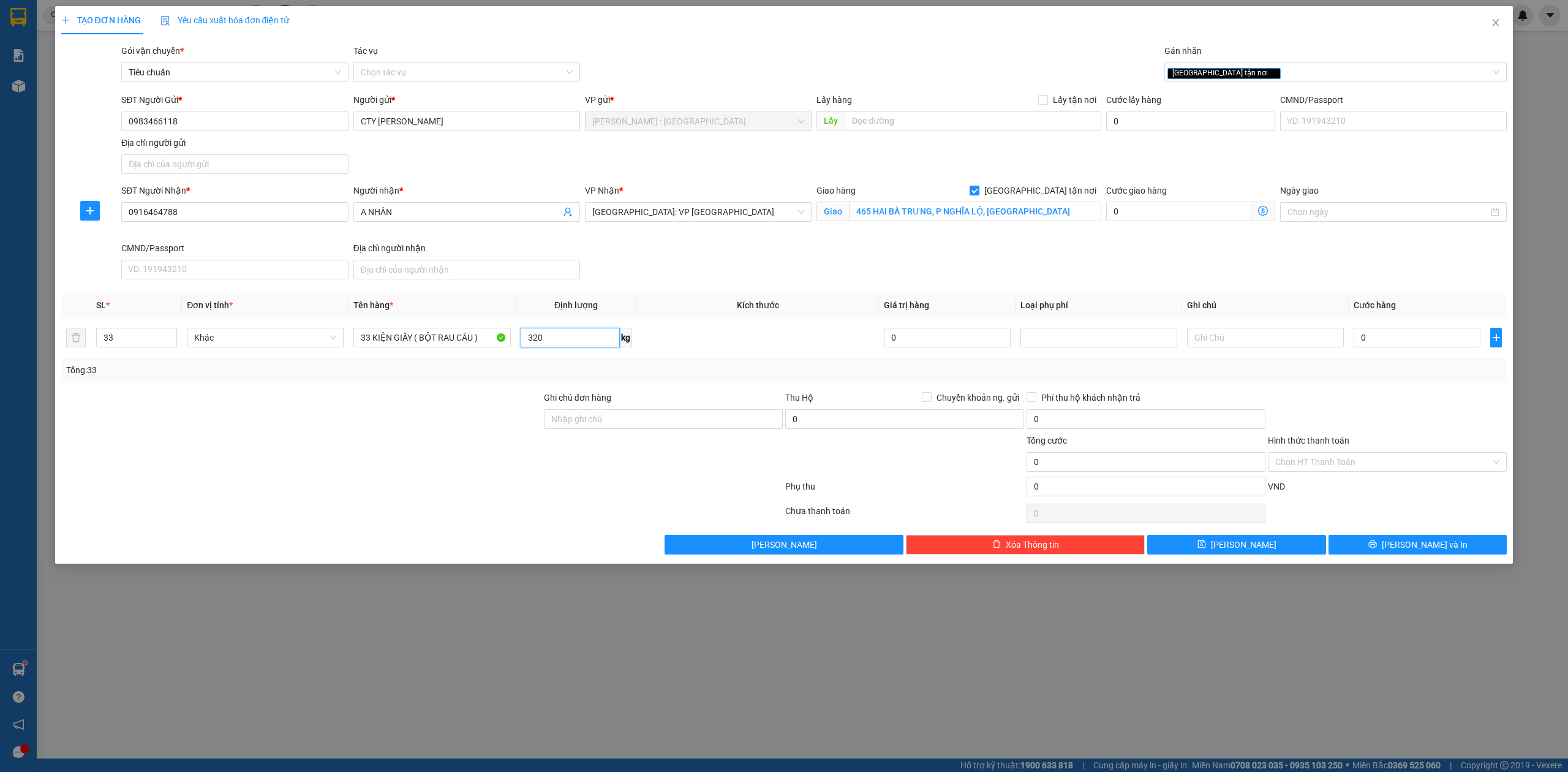
type input "320"
click at [1373, 347] on input "0" at bounding box center [1417, 337] width 127 height 19
type input "1"
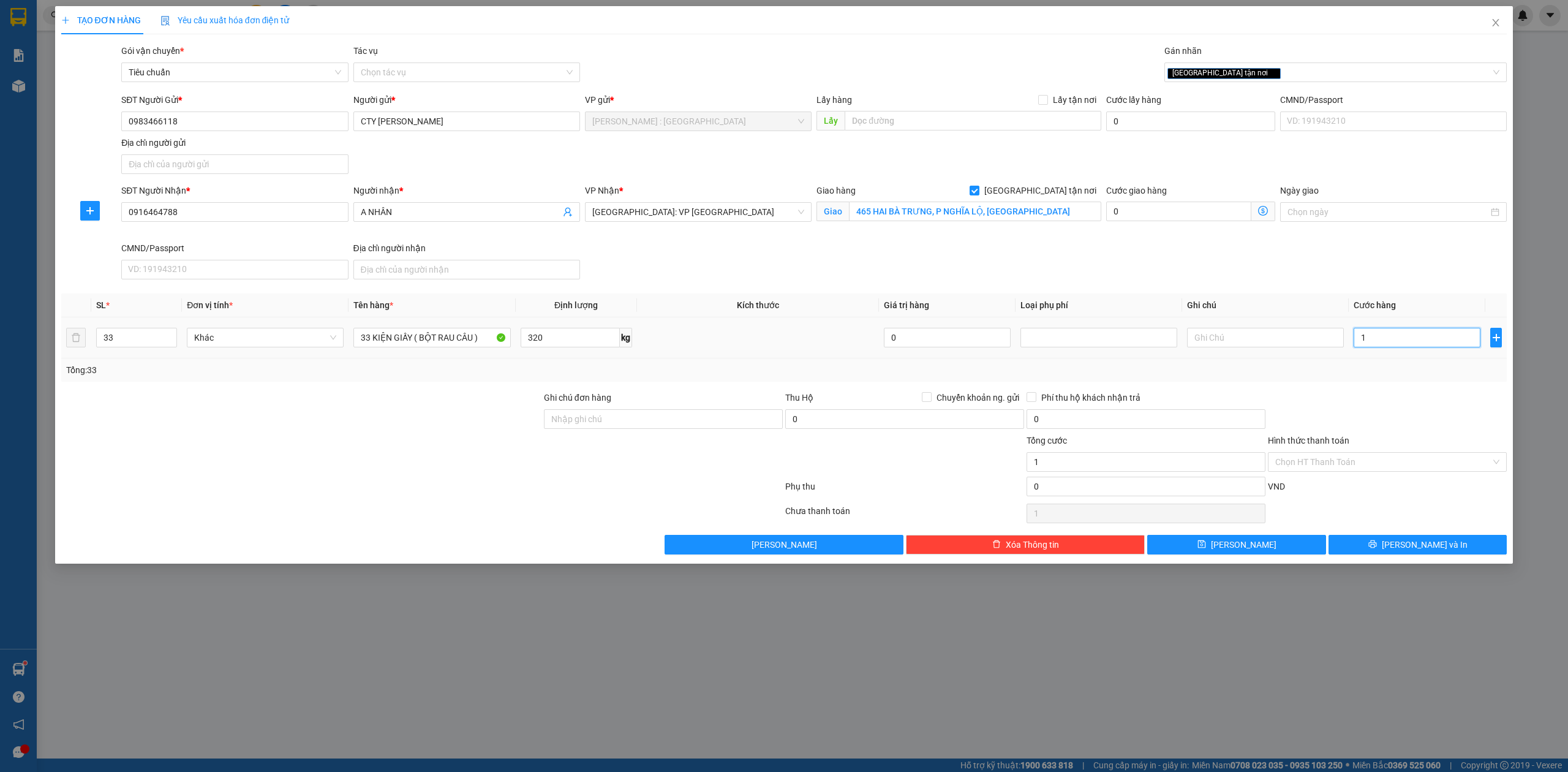
type input "12"
type input "125"
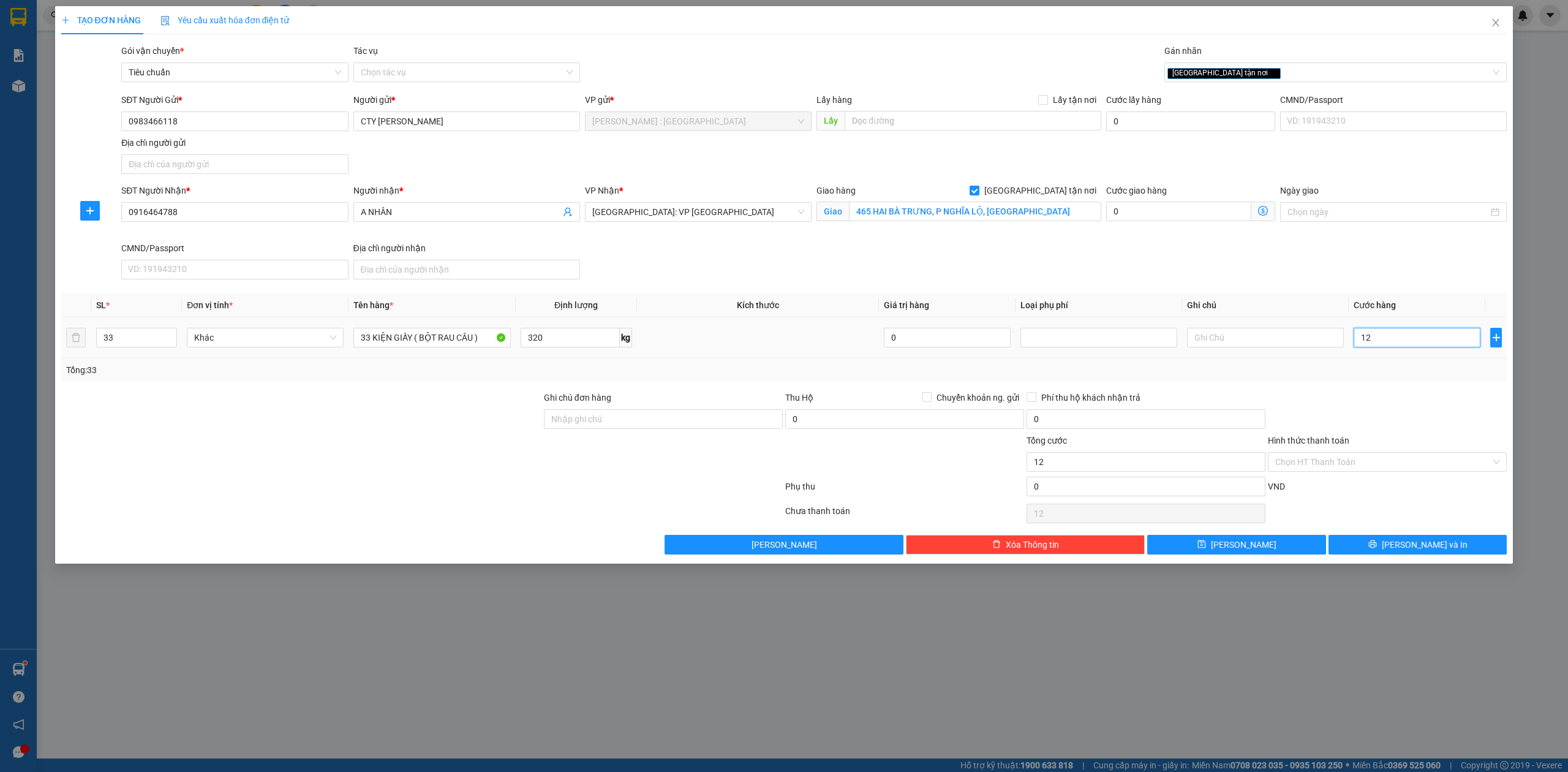
type input "125"
type input "1.250"
type input "1.250.000"
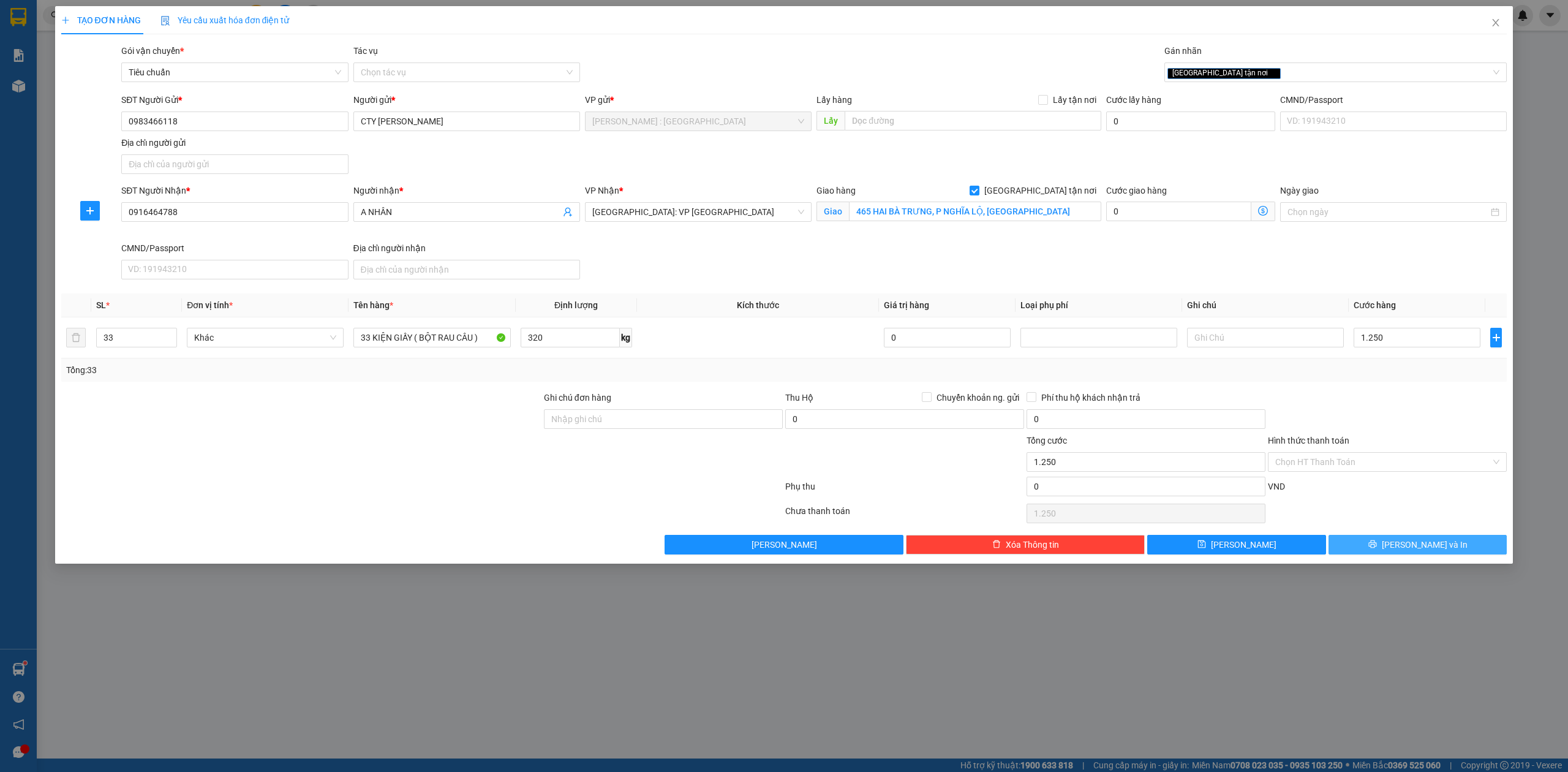
type input "1.250.000"
click at [1409, 544] on span "[PERSON_NAME] và In" at bounding box center [1425, 544] width 86 height 13
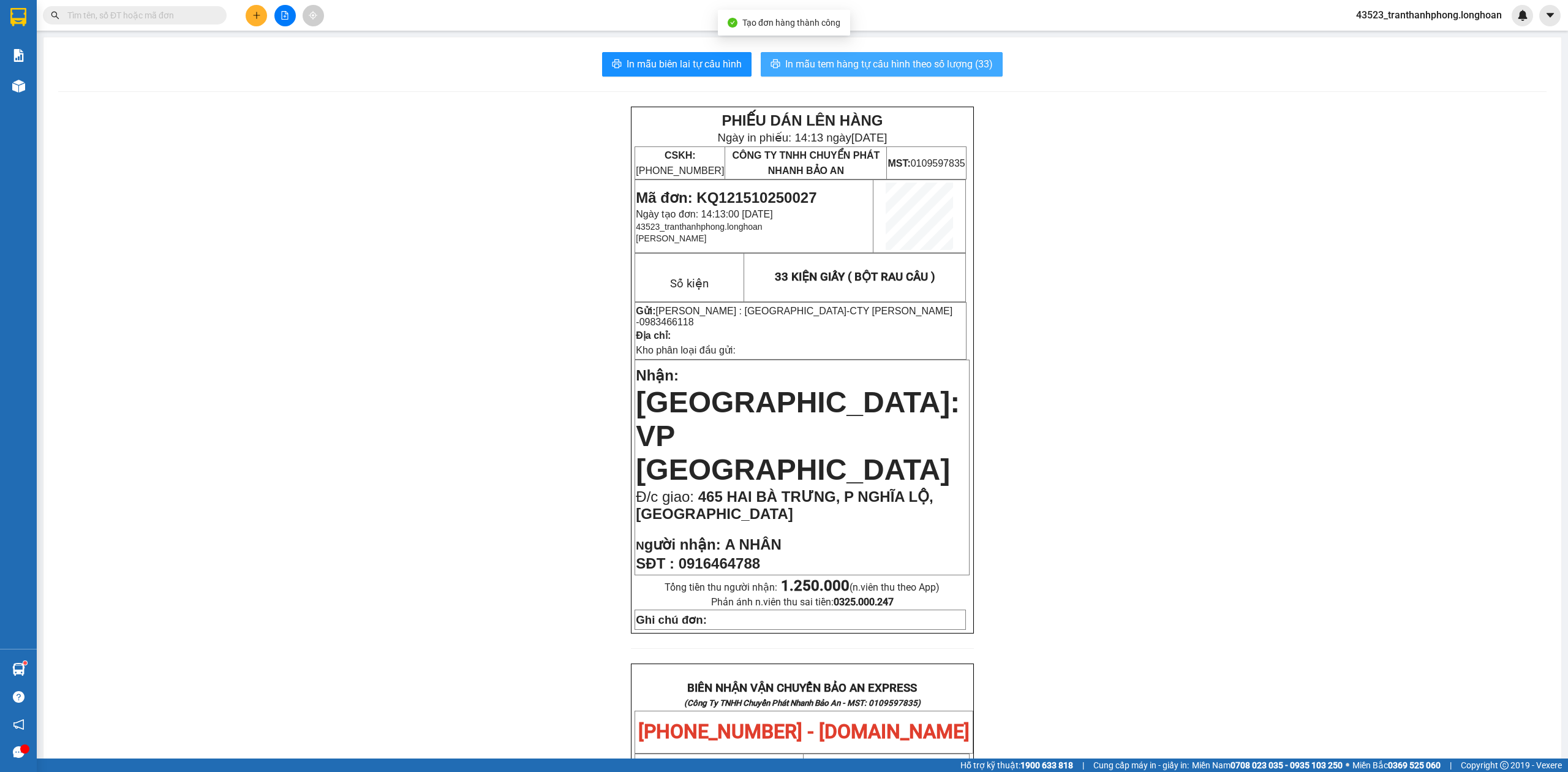
click at [889, 65] on span "In mẫu tem hàng tự cấu hình theo số lượng (33)" at bounding box center [889, 64] width 208 height 15
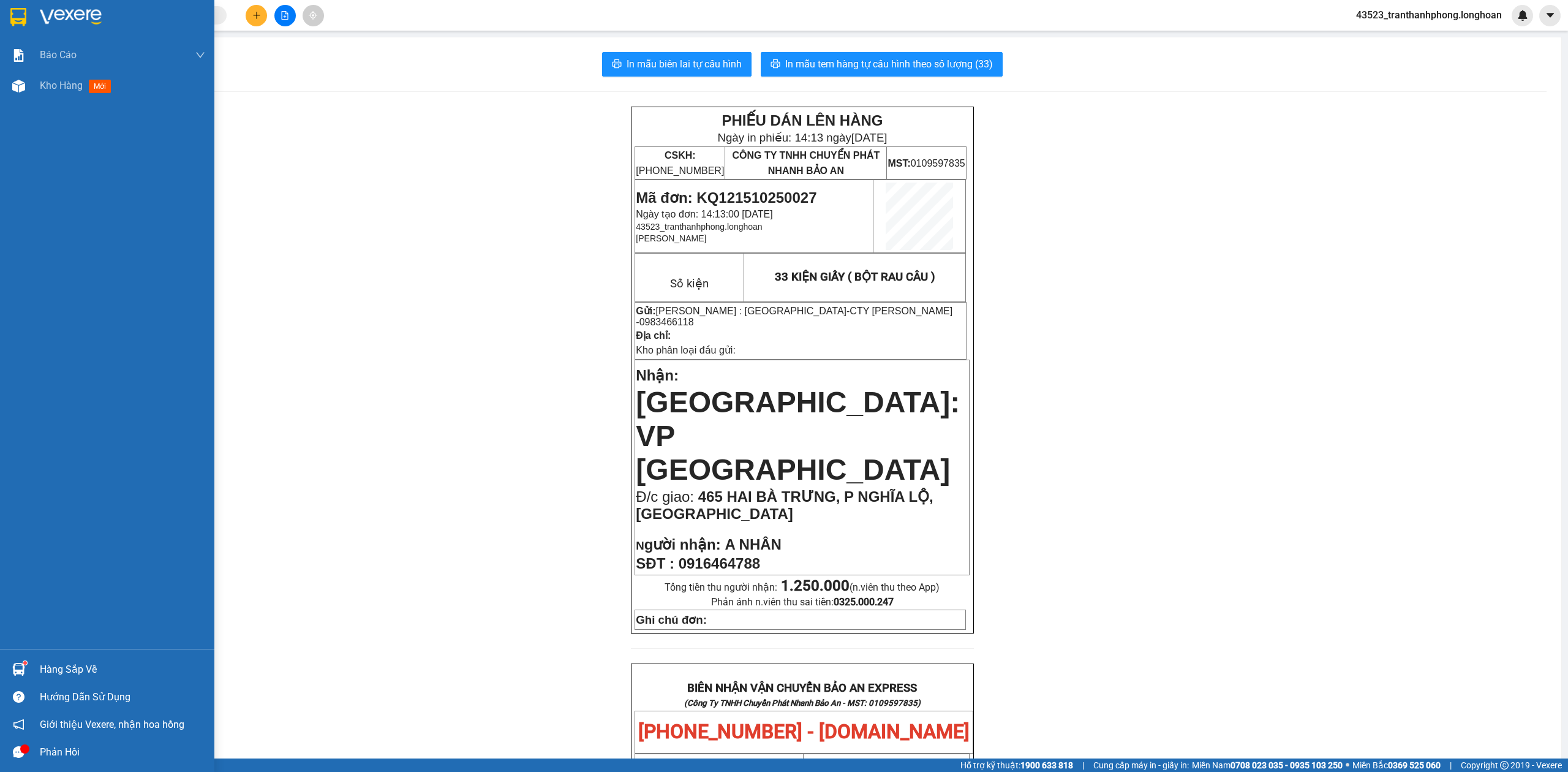
click at [0, 25] on div at bounding box center [107, 19] width 214 height 40
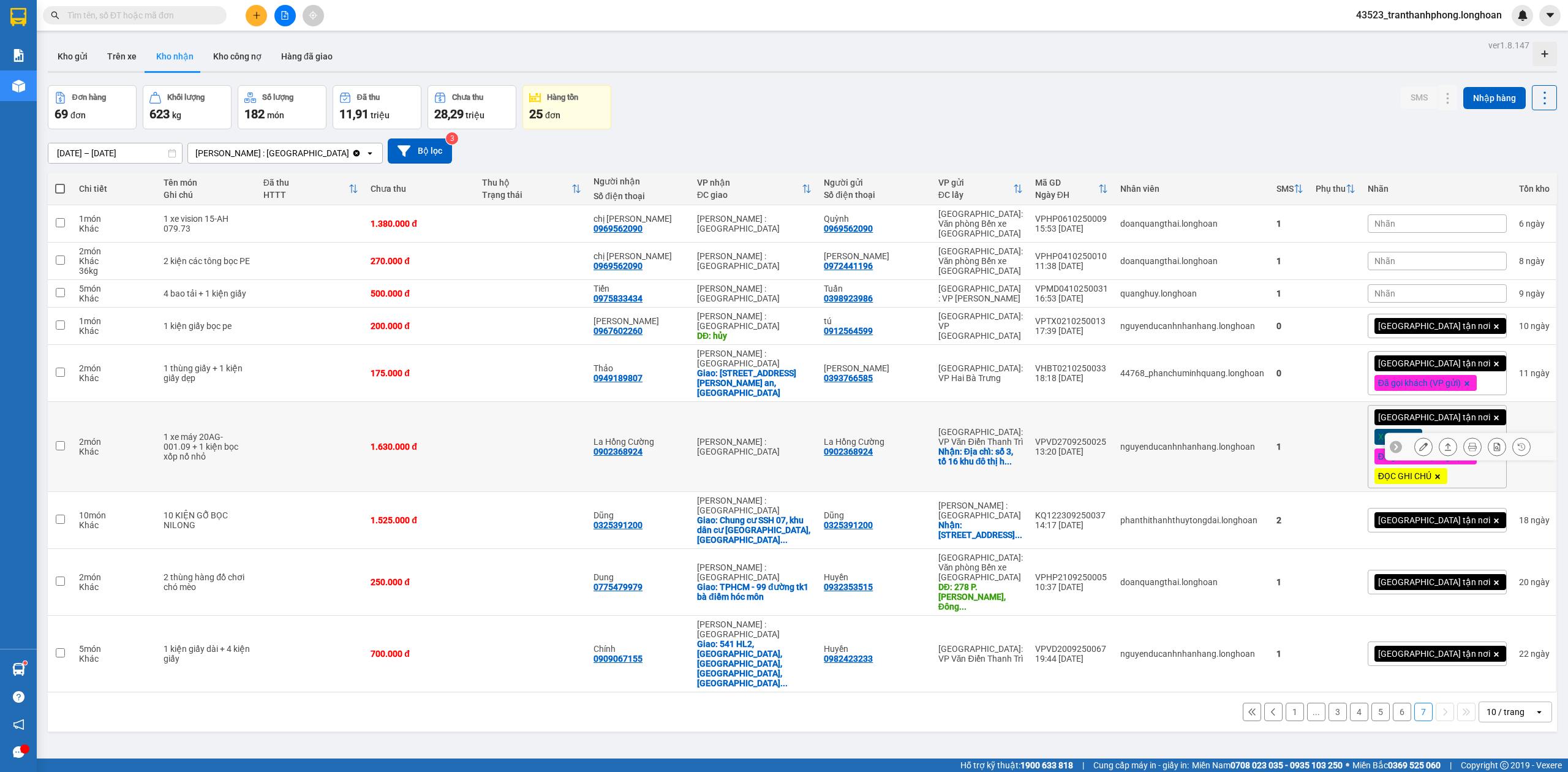
scroll to position [56, 0]
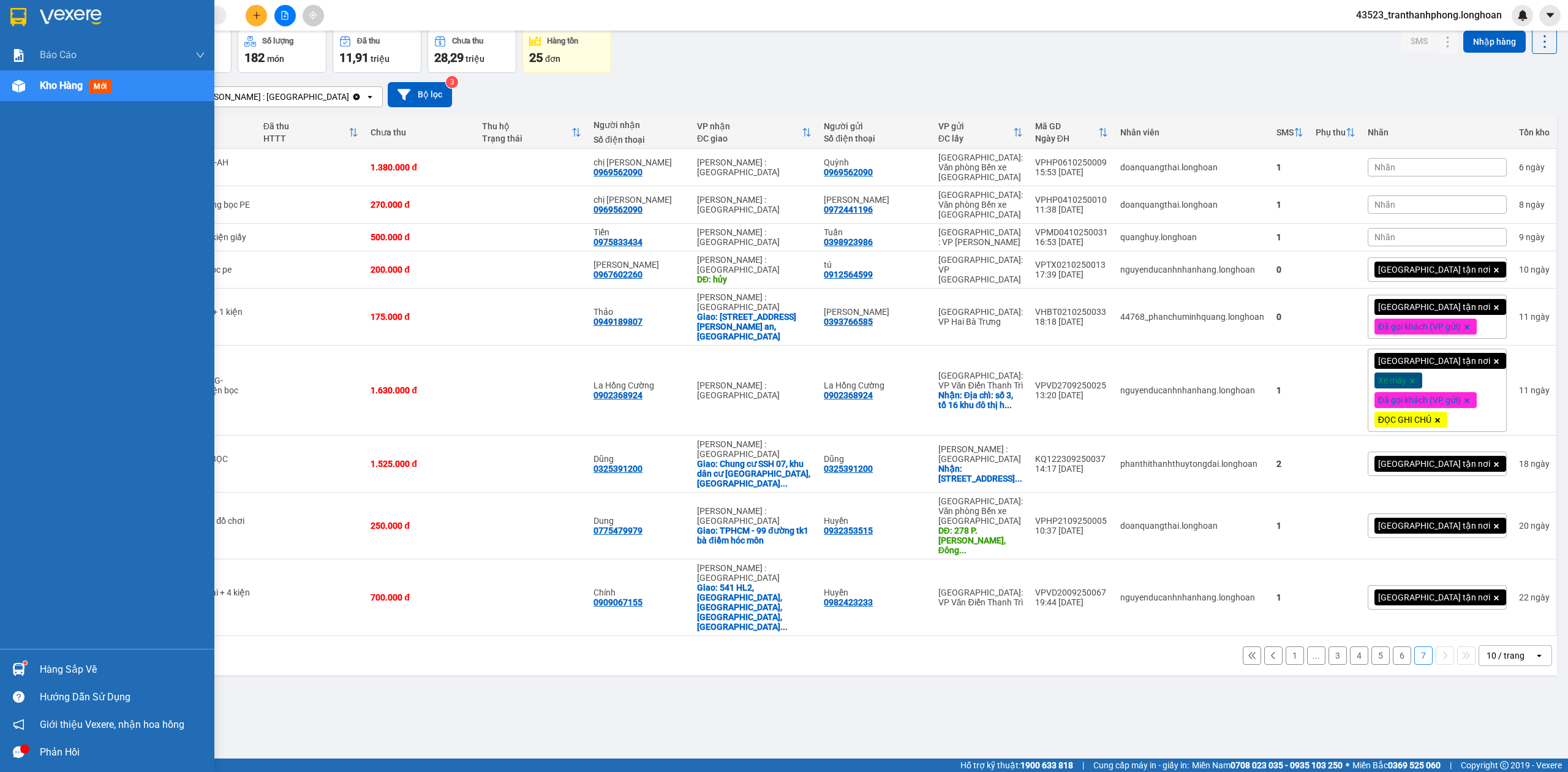
click at [21, 15] on img at bounding box center [18, 17] width 16 height 19
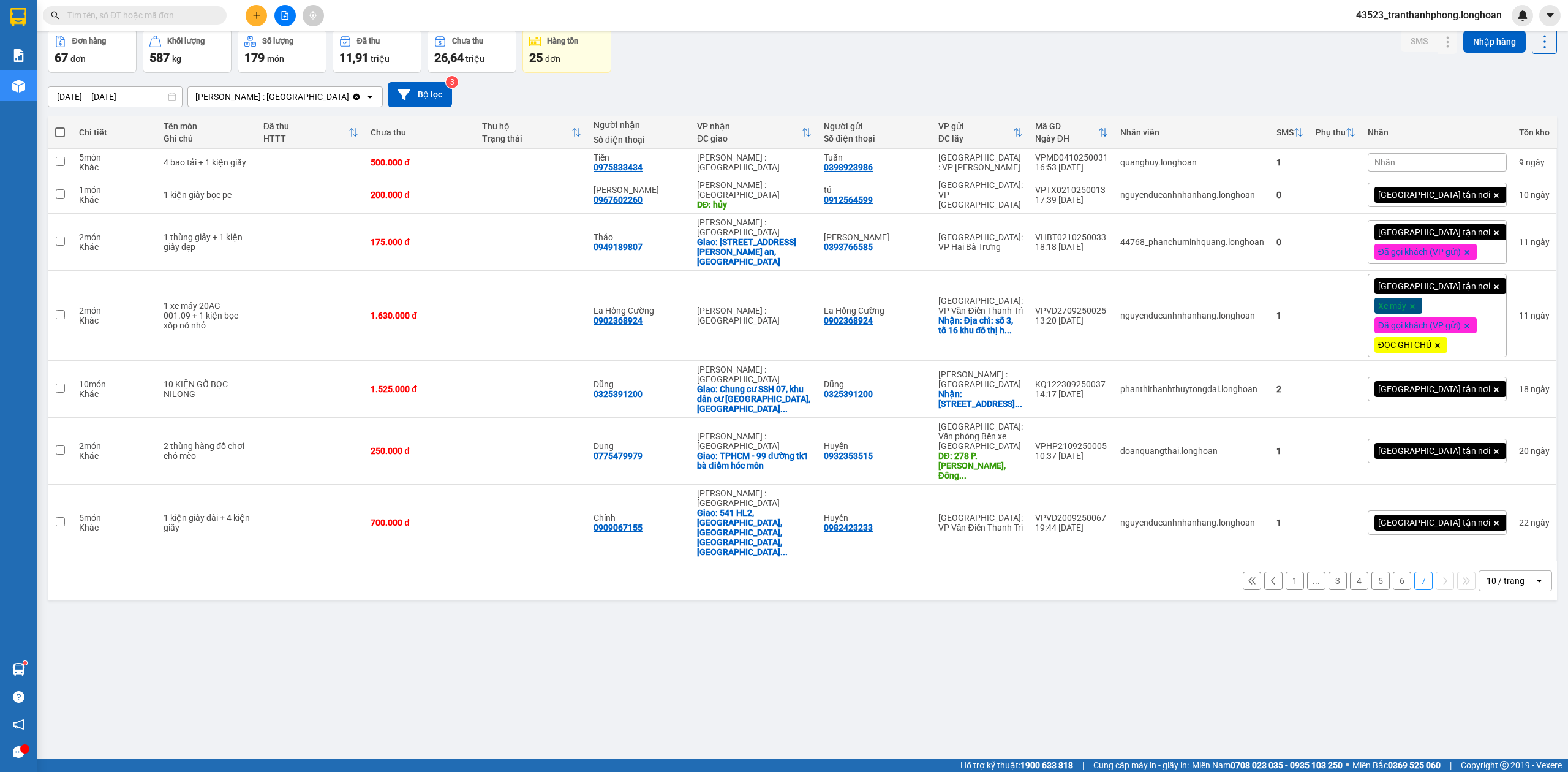
click at [1393, 572] on button "6" at bounding box center [1402, 581] width 19 height 19
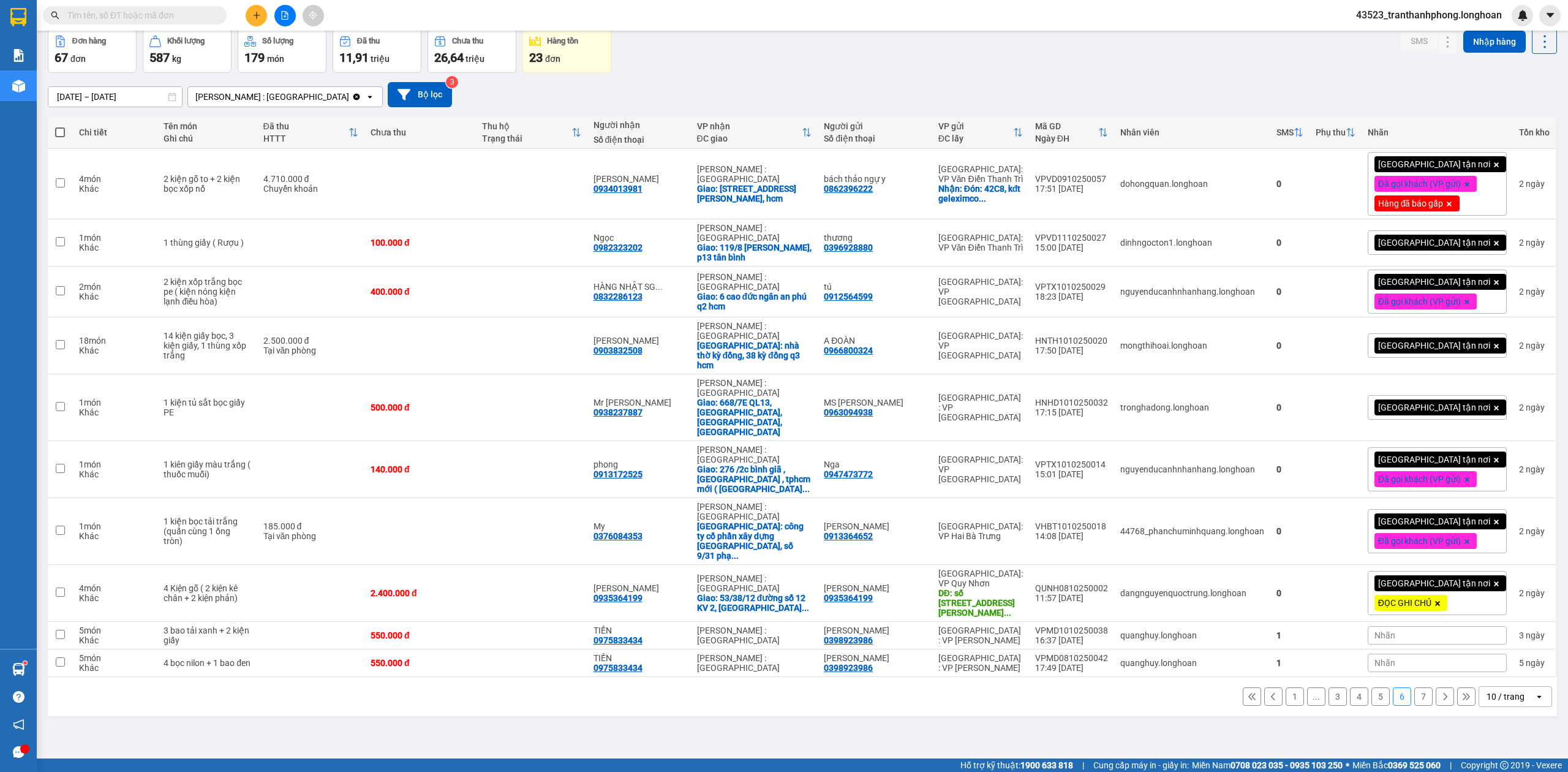
click at [1415, 687] on button "7" at bounding box center [1424, 696] width 19 height 19
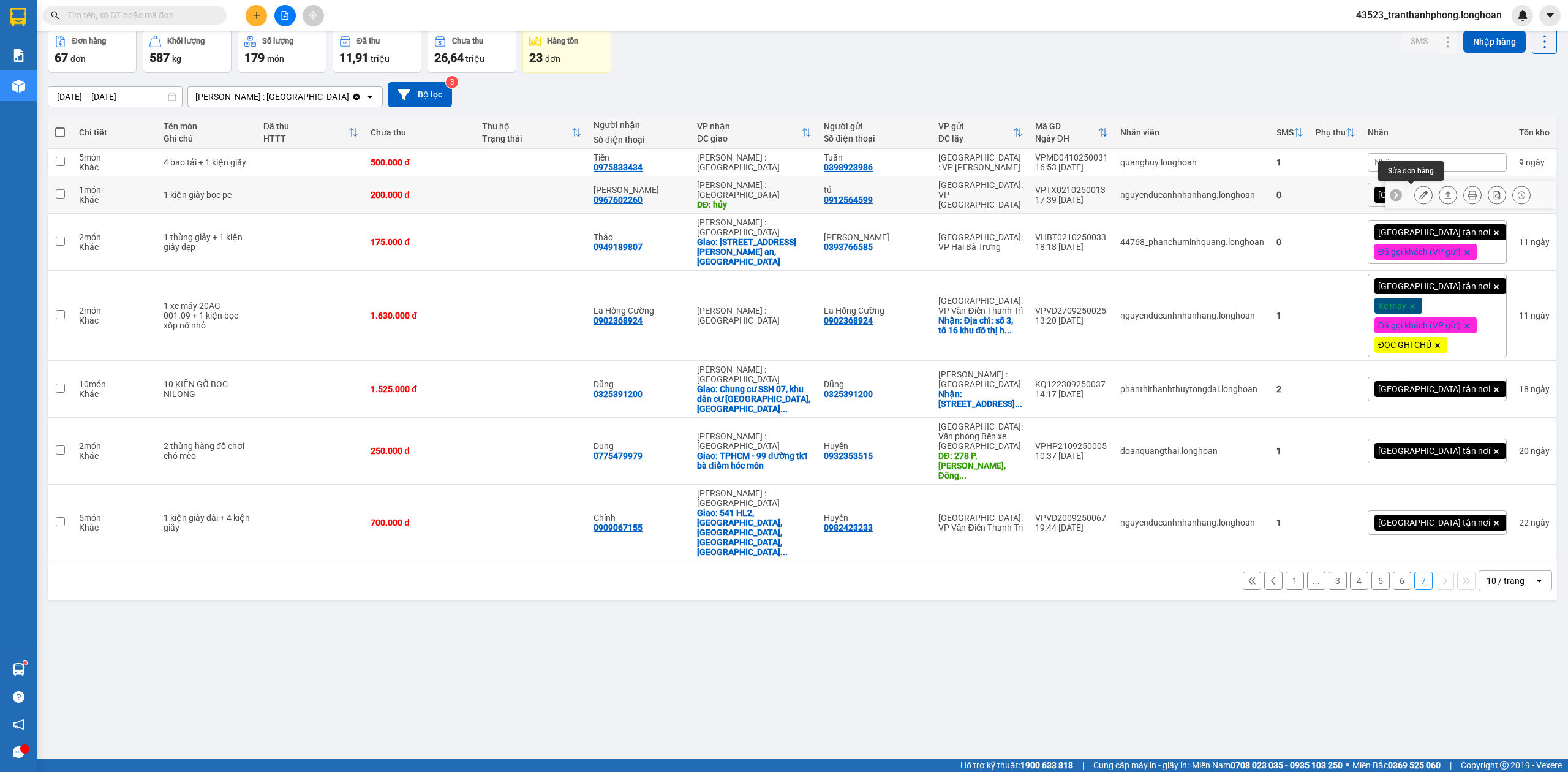
click at [1420, 192] on icon at bounding box center [1424, 195] width 8 height 8
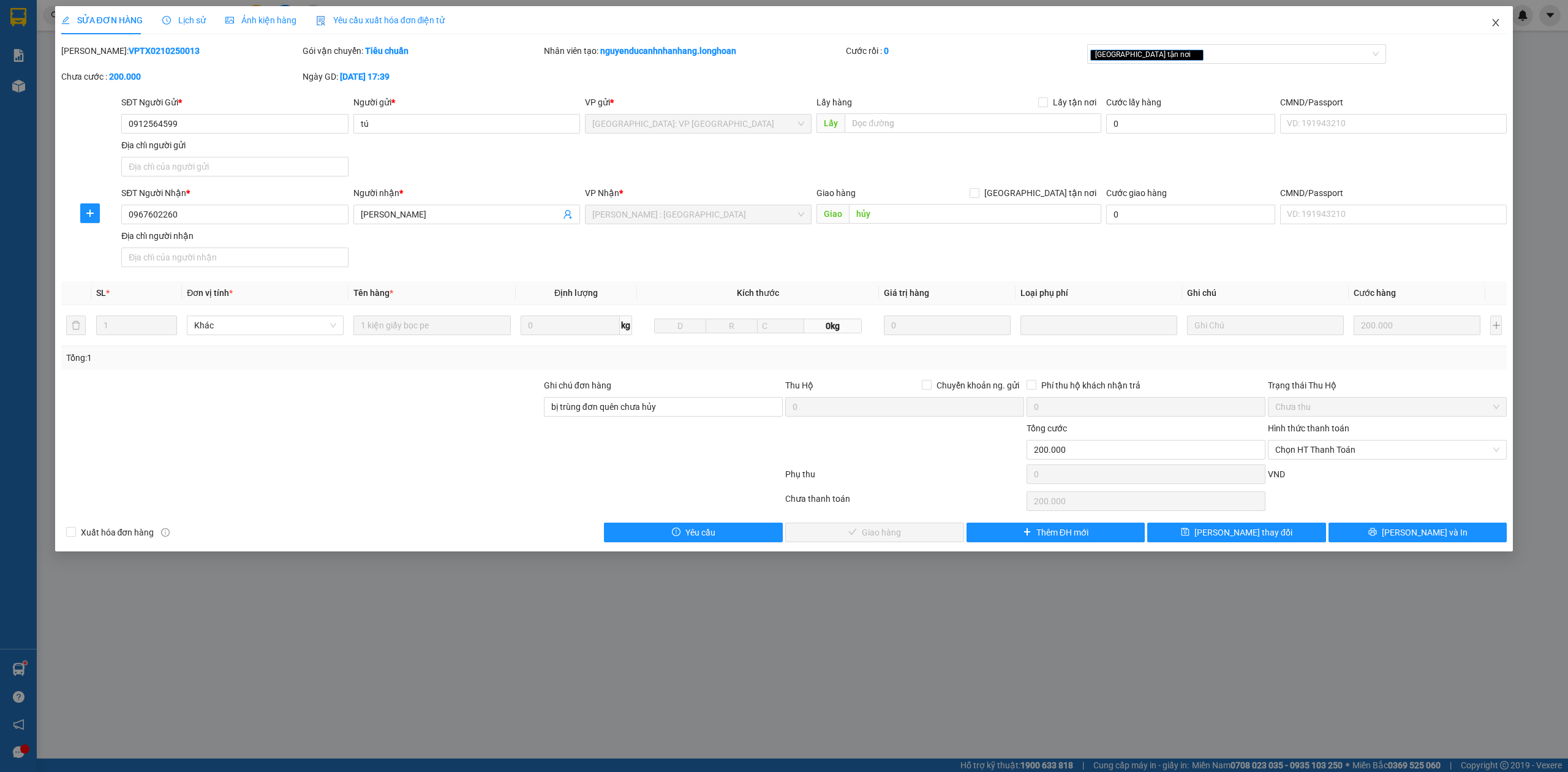
click at [1488, 21] on span "Close" at bounding box center [1495, 23] width 34 height 34
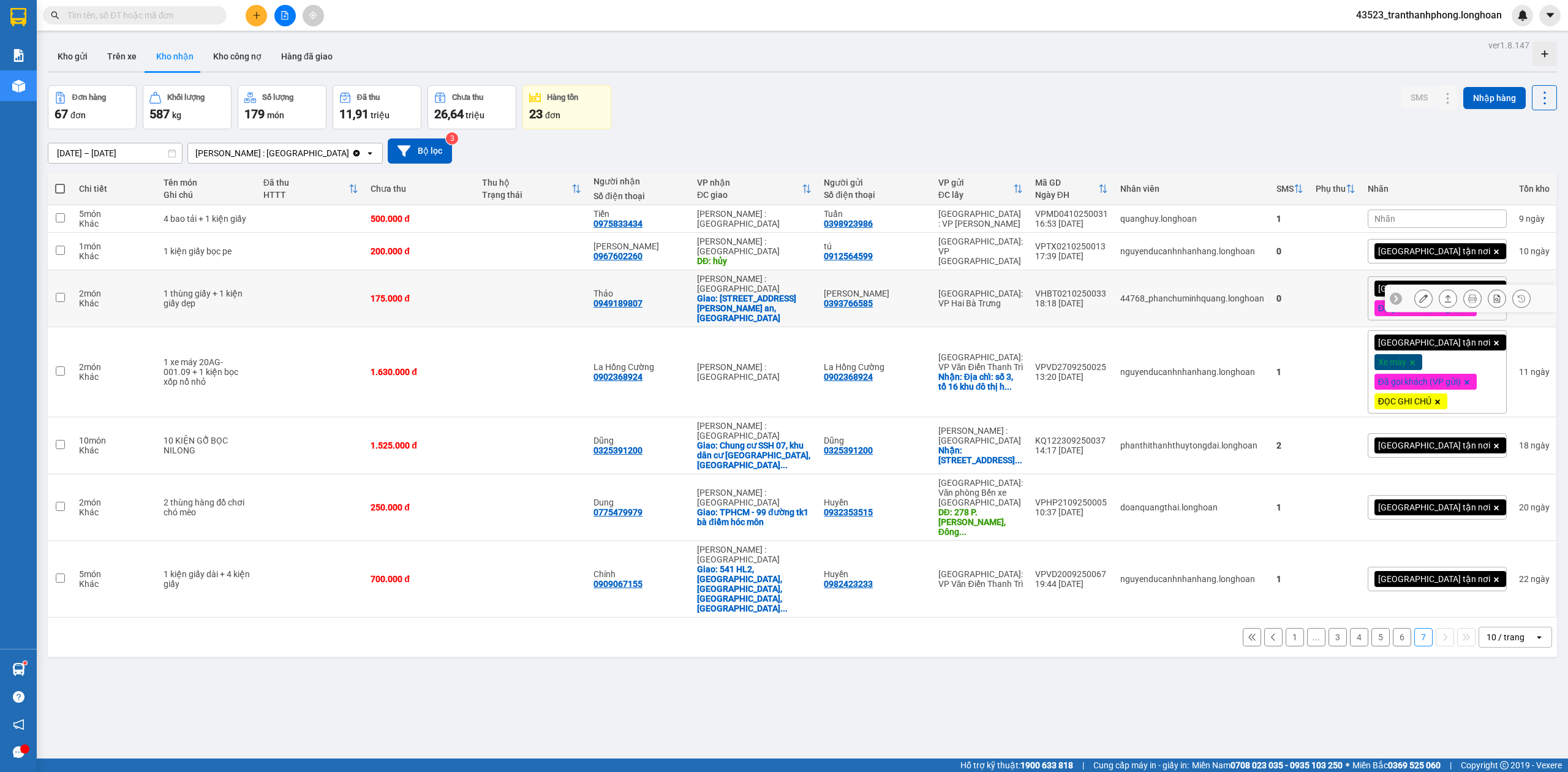
click at [1390, 292] on div at bounding box center [1396, 299] width 12 height 12
click at [1429, 245] on span "[GEOGRAPHIC_DATA] tận nơi" at bounding box center [1434, 251] width 112 height 11
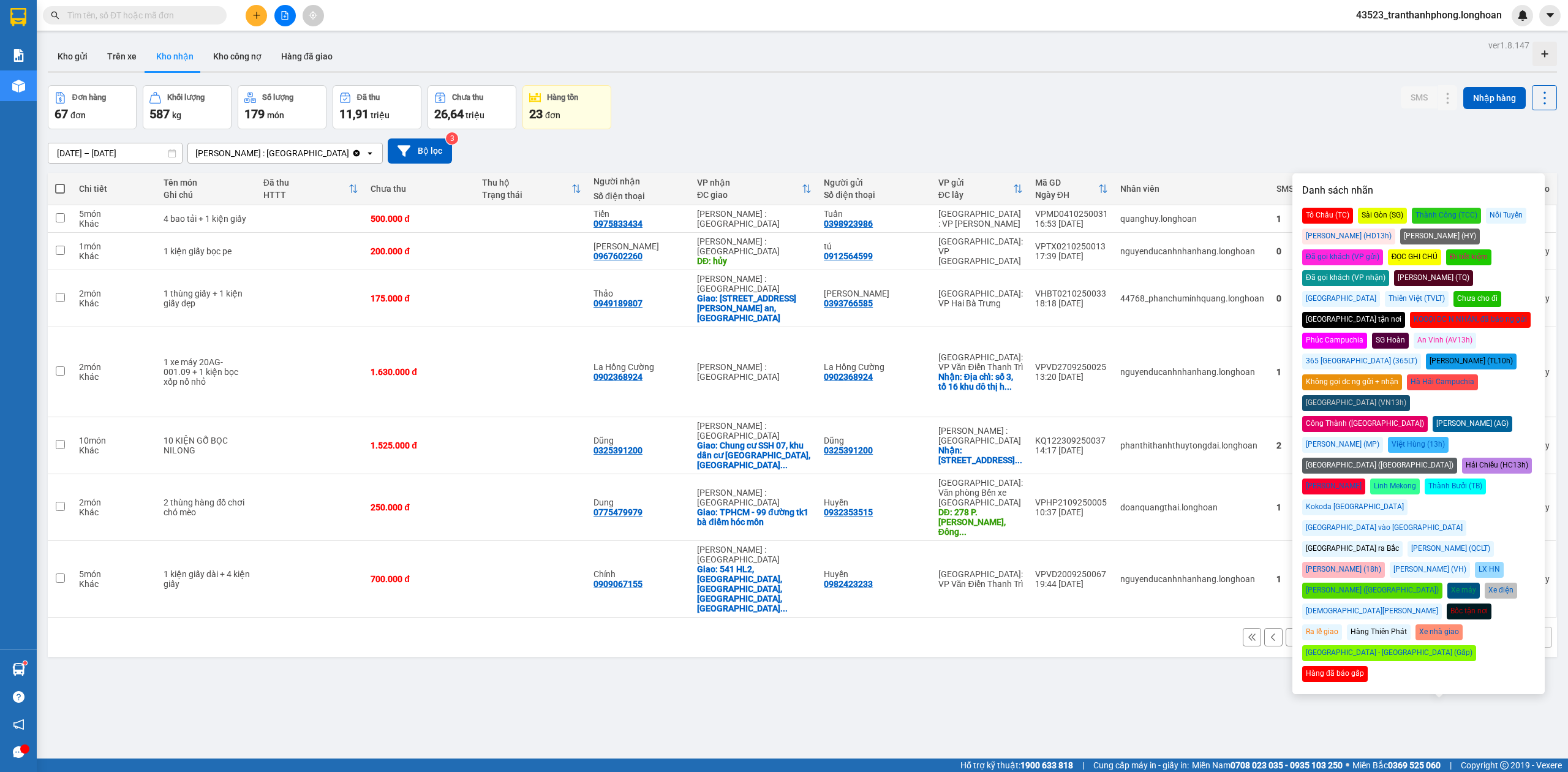
click at [1388, 261] on div "ĐỌC GHI CHÚ" at bounding box center [1415, 257] width 54 height 16
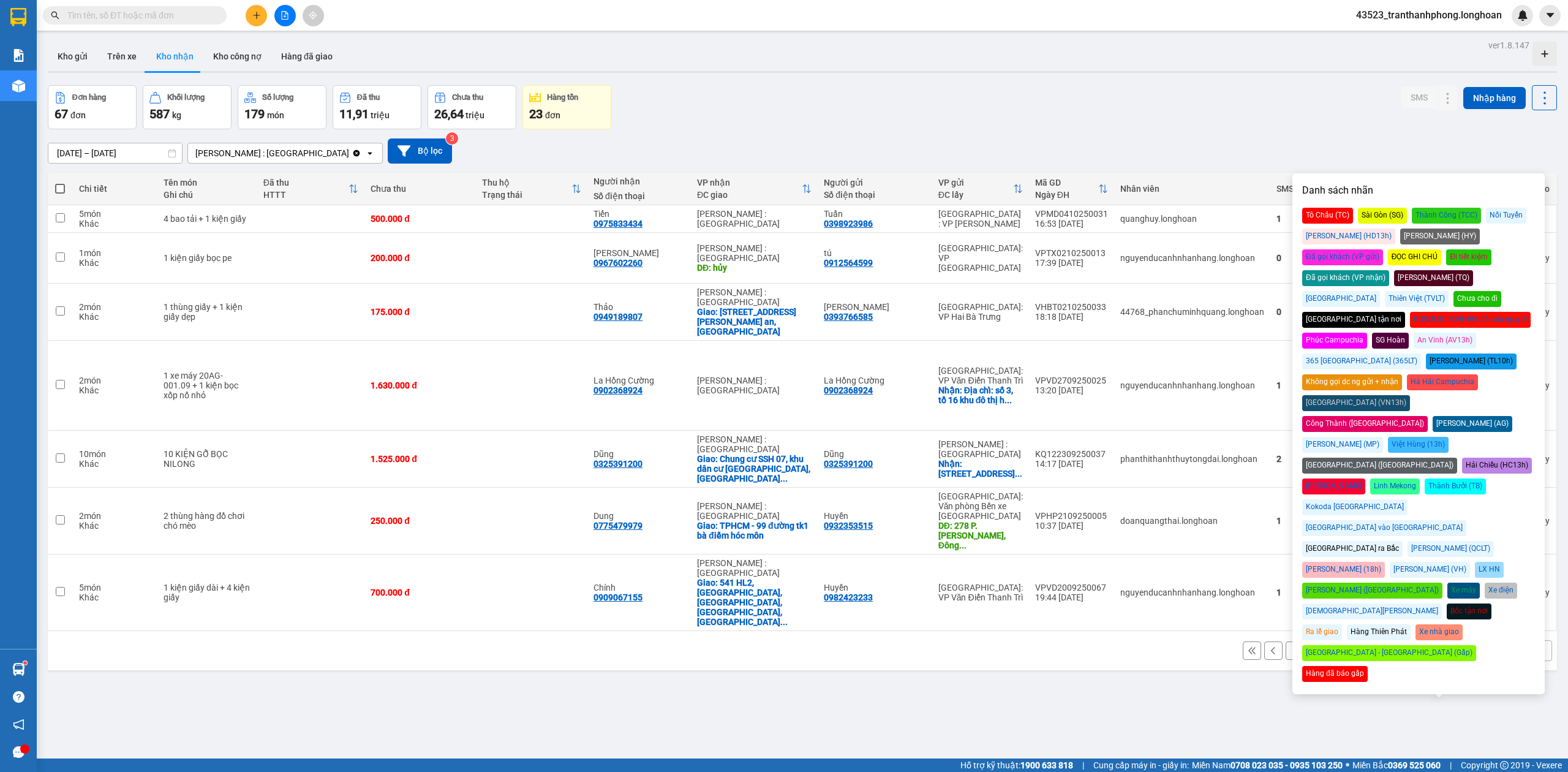
click at [1216, 82] on div "ver 1.8.147 Kho gửi Trên xe Kho nhận Kho công nợ Hàng đã giao Đơn hàng 67 đơn K…" at bounding box center [803, 423] width 1519 height 772
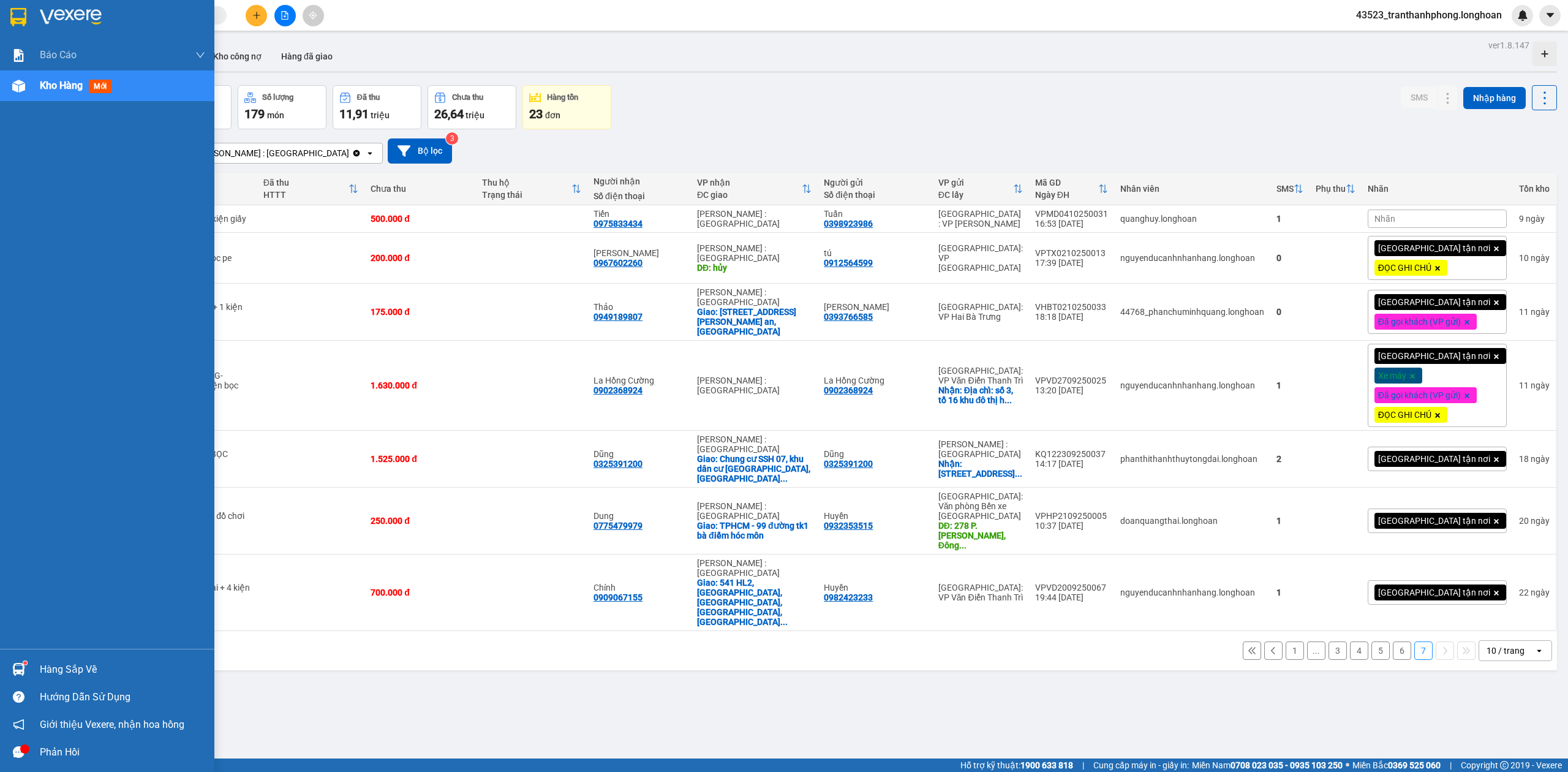
click at [13, 19] on img at bounding box center [18, 17] width 16 height 19
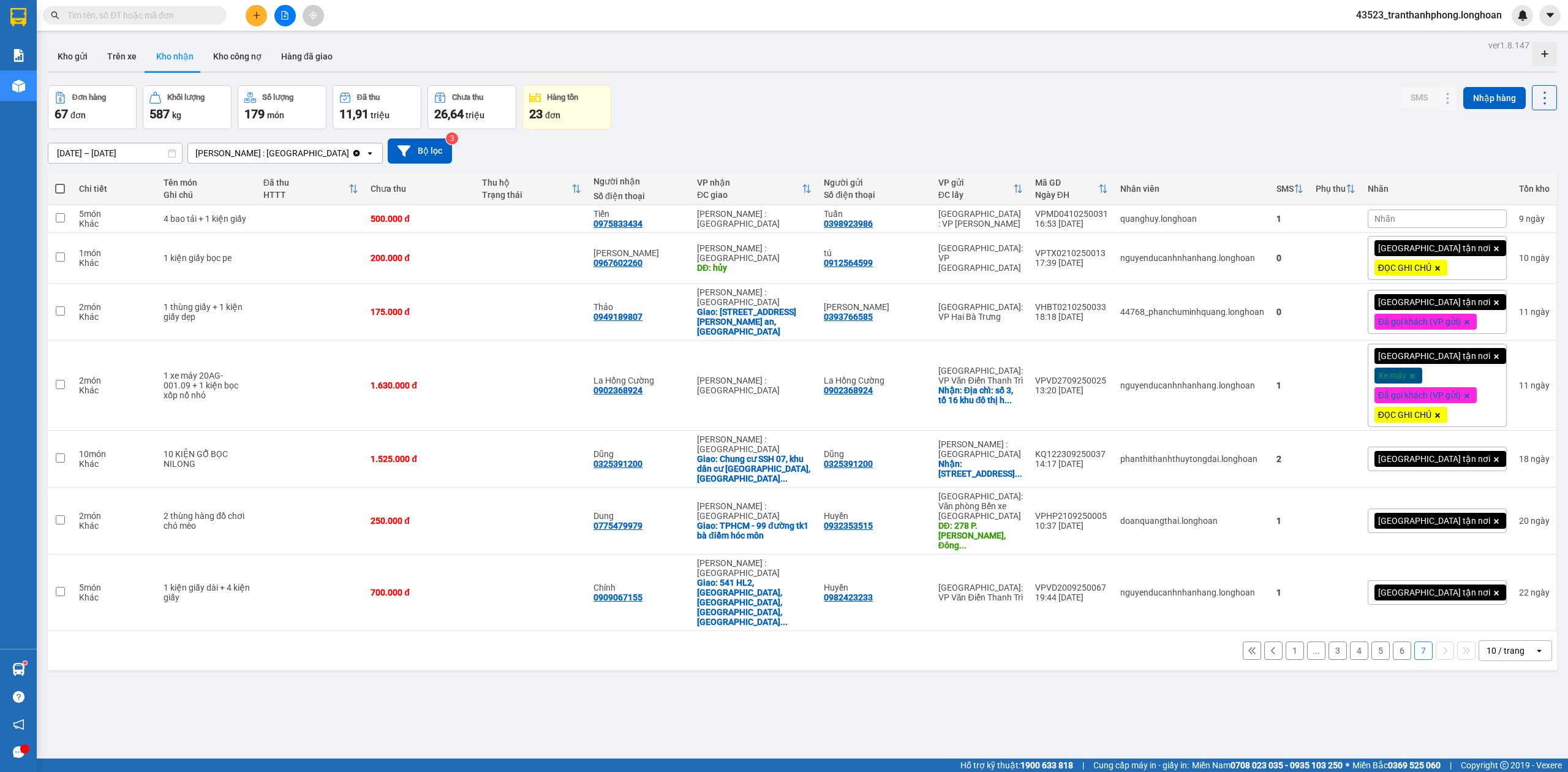
click at [193, 19] on input "text" at bounding box center [139, 15] width 145 height 13
paste input "0964426025"
type input "0964426025"
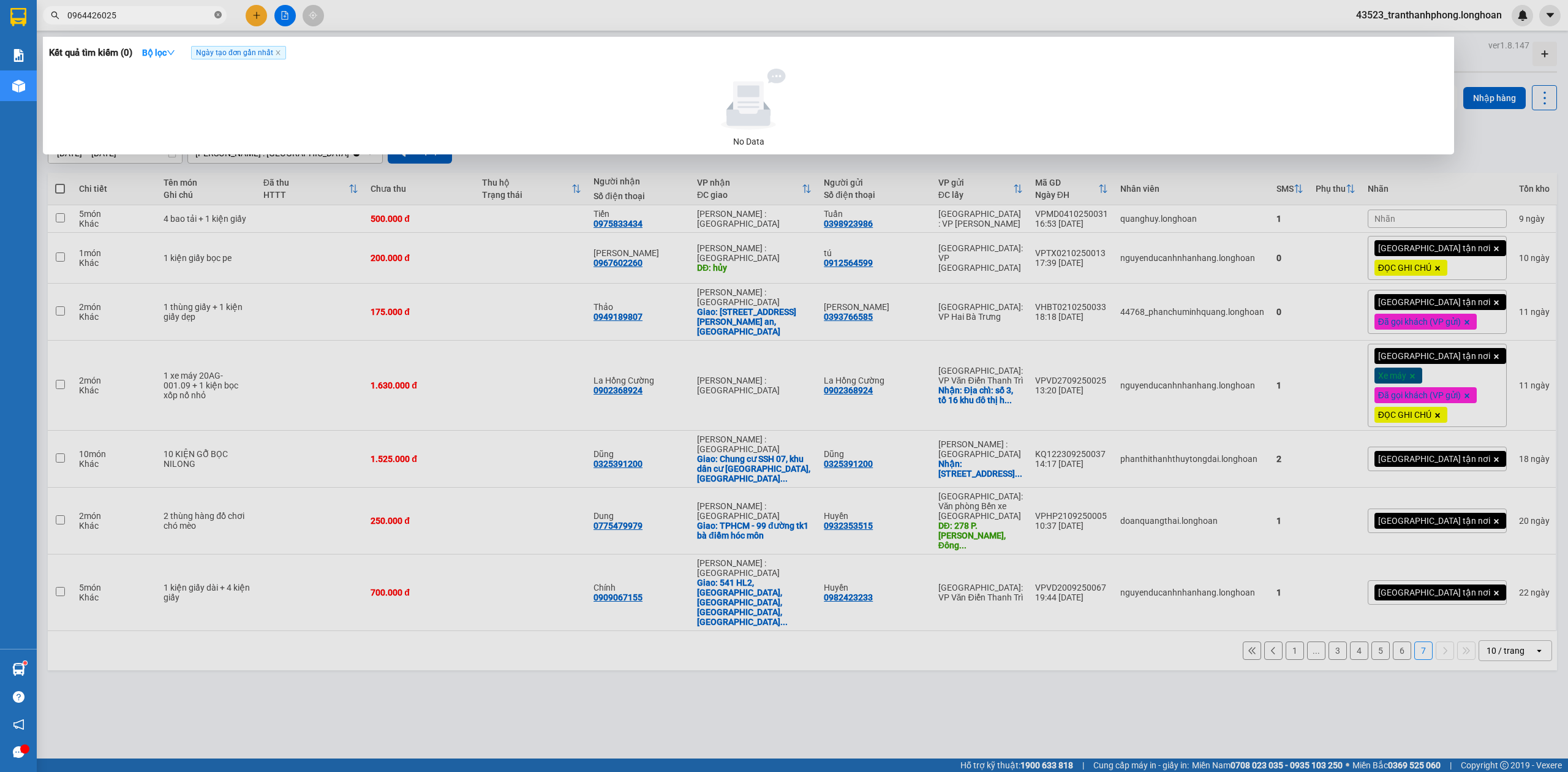
click at [219, 17] on icon "close-circle" at bounding box center [218, 15] width 8 height 8
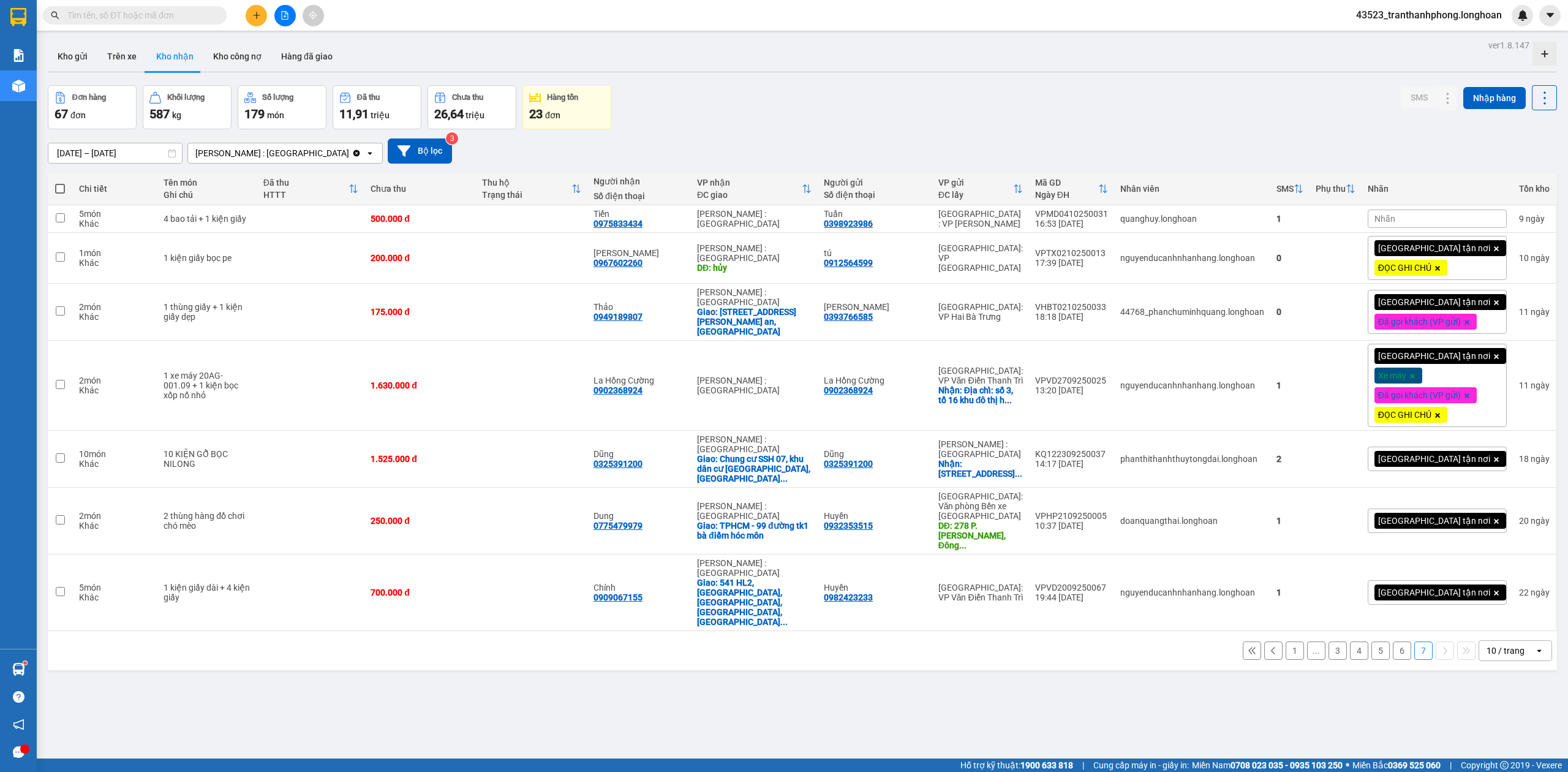
click at [249, 16] on button at bounding box center [256, 15] width 21 height 21
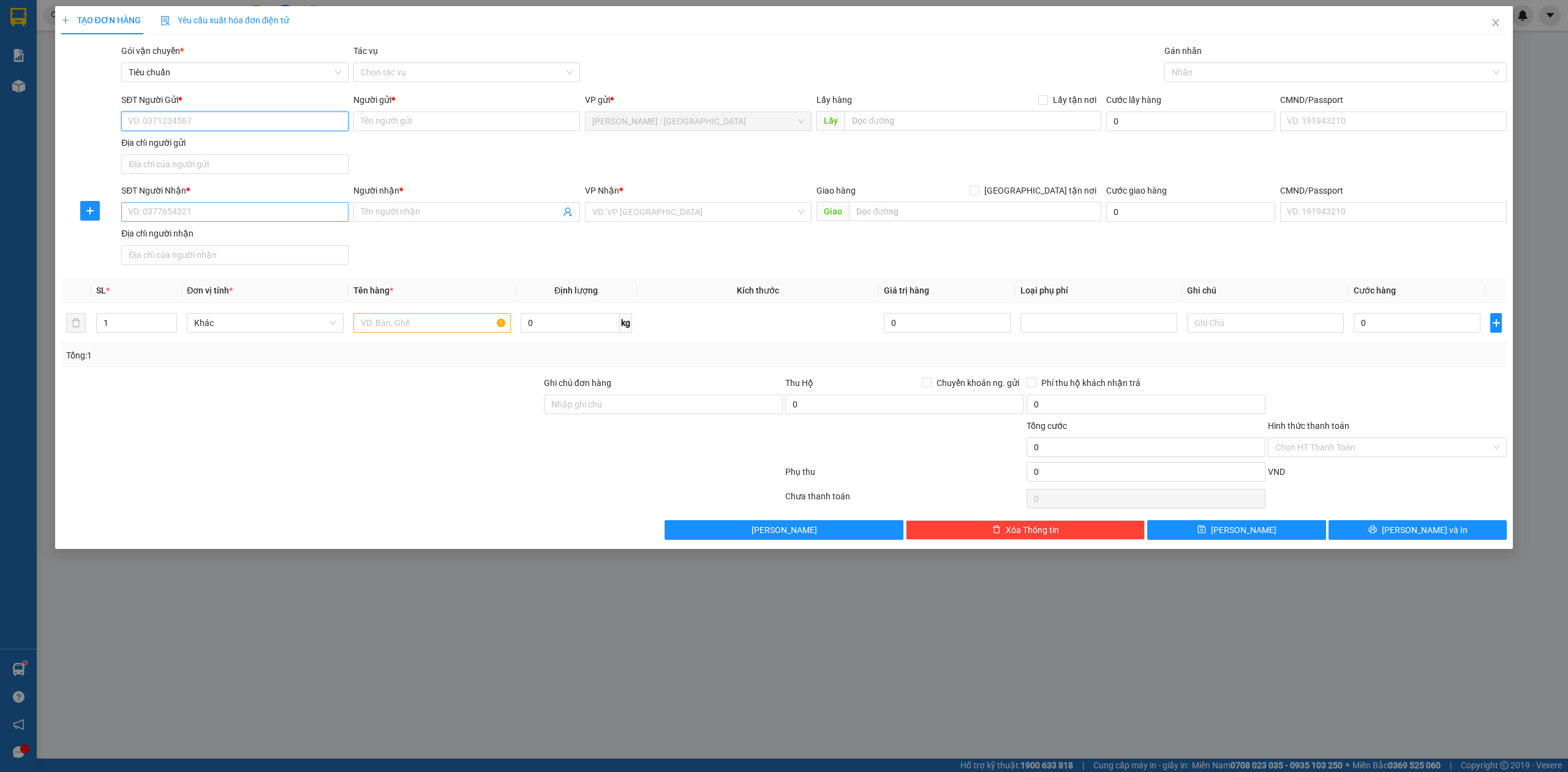
paste input "0964426025"
type input "0964426025"
click at [306, 219] on input "SĐT Người Nhận *" at bounding box center [234, 212] width 227 height 19
paste input "0354171089"
type input "0354171089"
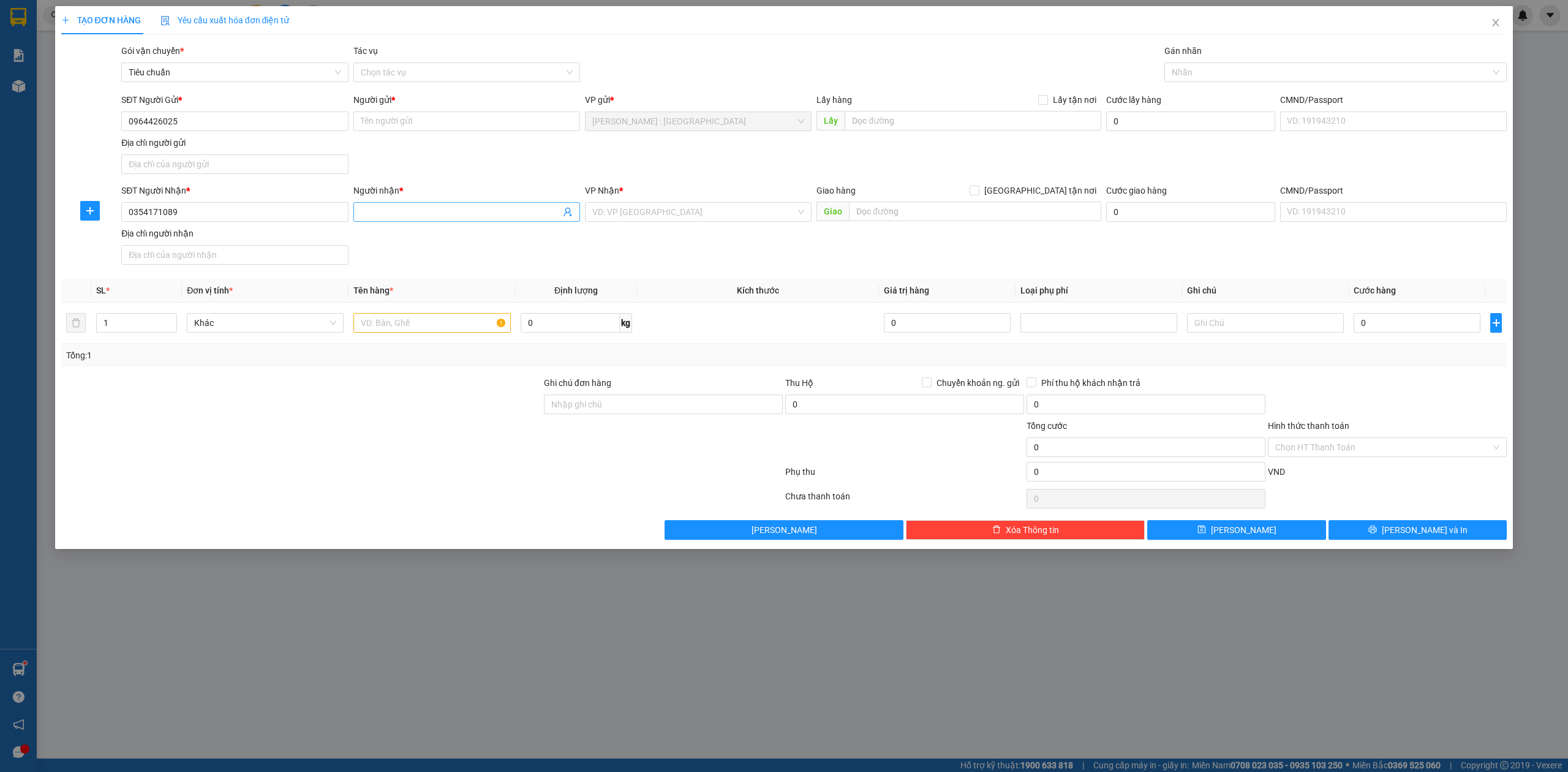
click at [495, 217] on input "Người nhận *" at bounding box center [461, 211] width 200 height 13
paste input "Bùi Trang"
type input "Bùi Trang"
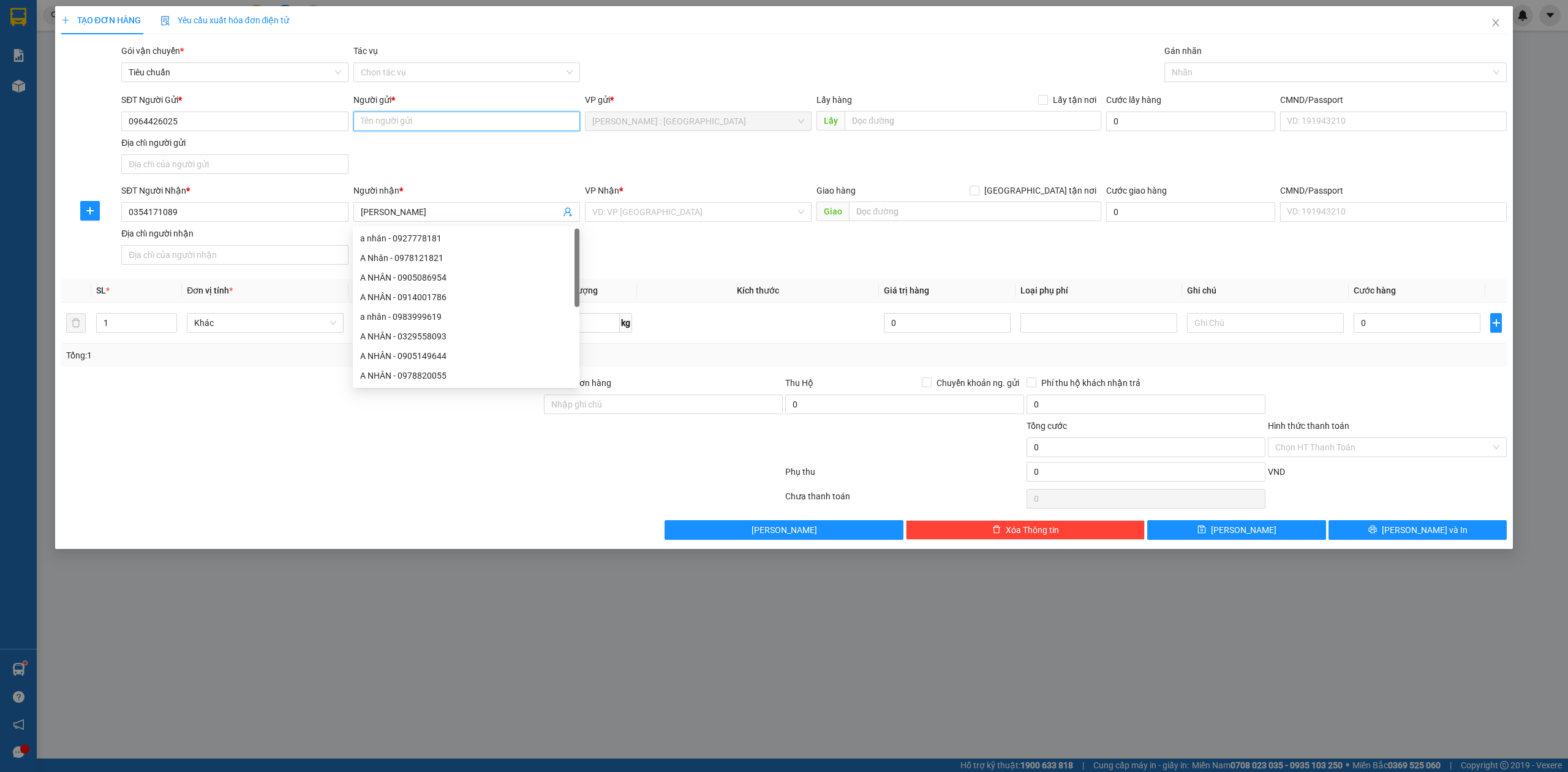
click at [491, 114] on input "Người gửi *" at bounding box center [467, 121] width 227 height 19
paste input "Lục Vy Vân"
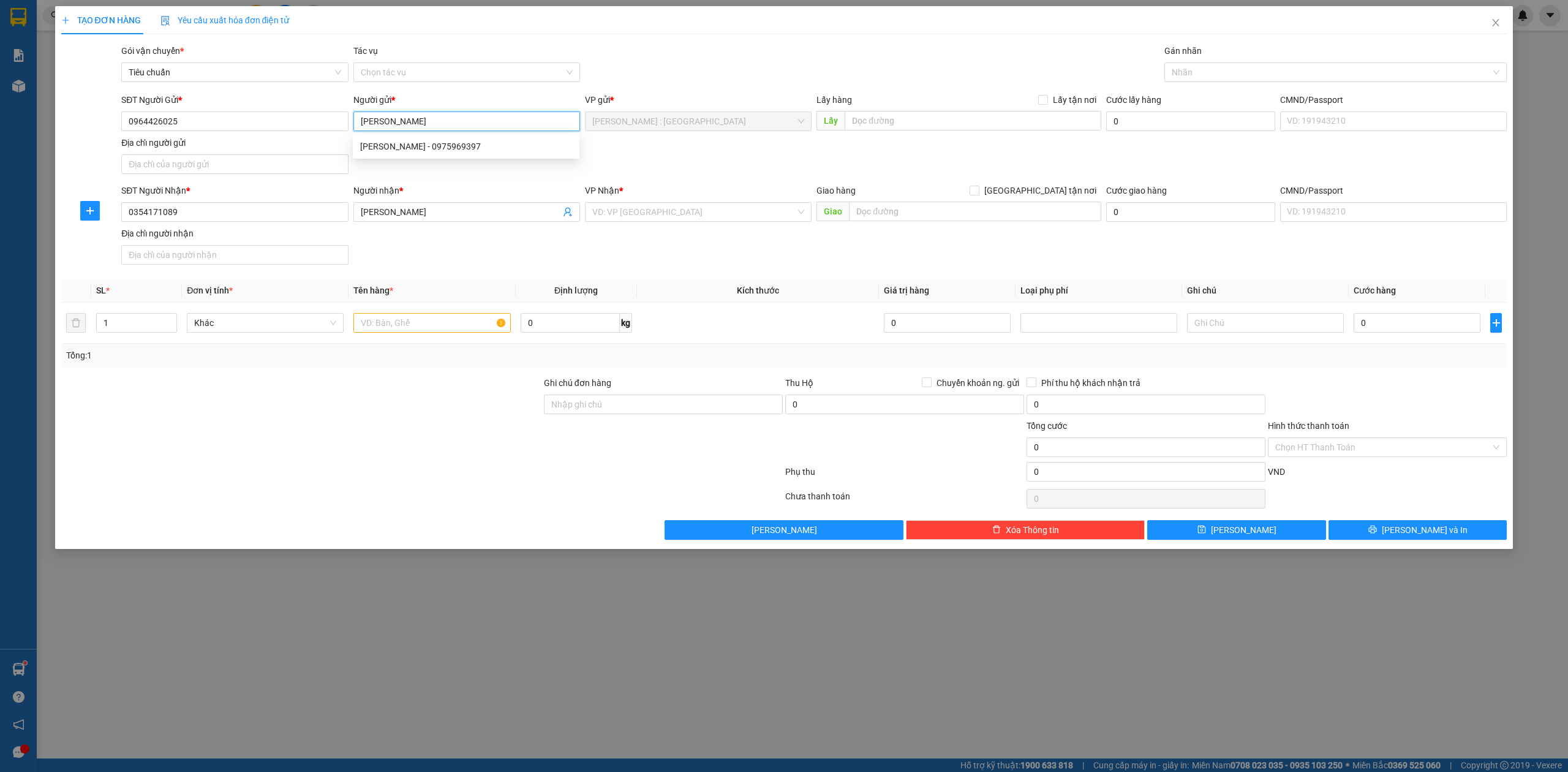
type input "Lục Vy Vân"
click at [956, 123] on input "text" at bounding box center [973, 121] width 256 height 19
paste input "Đc: 310/15/47 Dương Quảng Hàm, Gò Vấp, Hcm"
type input "Đc: 310/15/47 Dương Quảng Hàm, Gò Vấp, Hcm"
click at [1056, 101] on span "Lấy tận nơi" at bounding box center [1074, 99] width 53 height 13
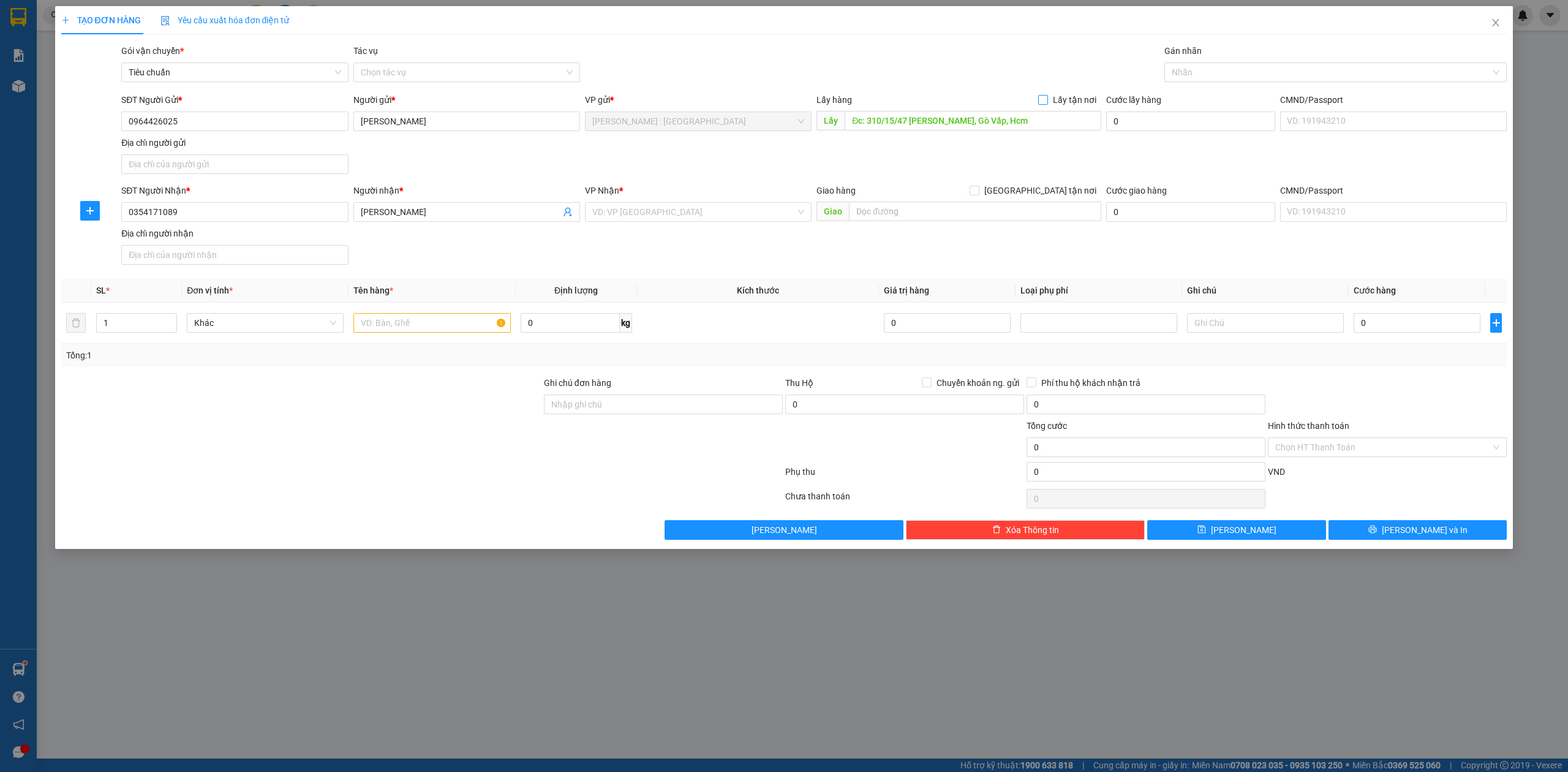
click at [1047, 101] on input "Lấy tận nơi" at bounding box center [1043, 99] width 8 height 8
checkbox input "true"
click at [973, 207] on input "text" at bounding box center [975, 211] width 252 height 19
paste input "Đc: 72 Nguyễn Thiện Thuật, p Thắng Nhất, Vũng Tàu"
type input "Đc: 72 Nguyễn Thiện Thuật, p Thắng Nhất, Vũng Tàu"
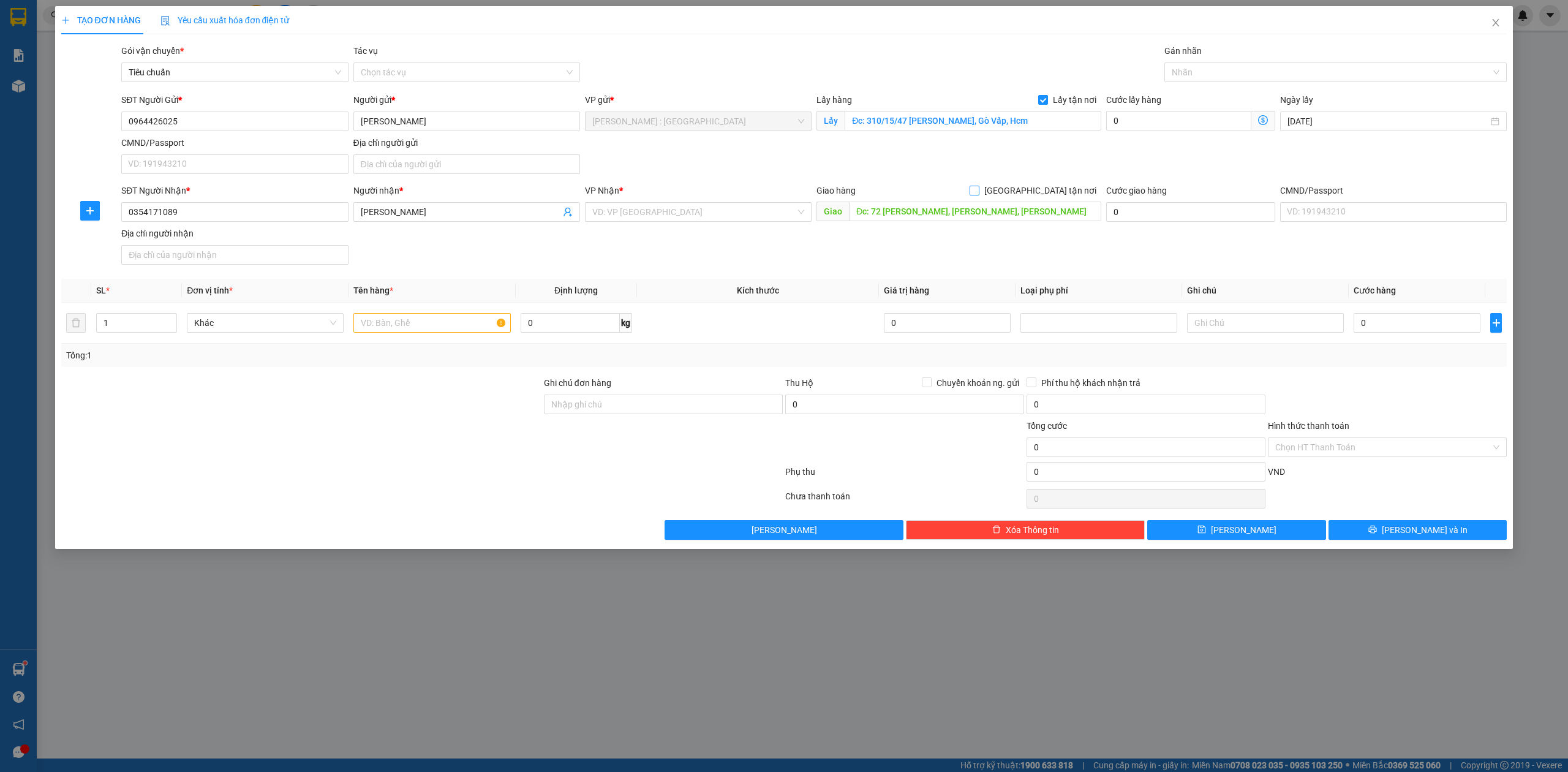
drag, startPoint x: 1052, startPoint y: 190, endPoint x: 910, endPoint y: 206, distance: 142.9
click at [1052, 190] on span "[GEOGRAPHIC_DATA] tận nơi" at bounding box center [1040, 190] width 122 height 13
click at [978, 190] on input "[GEOGRAPHIC_DATA] tận nơi" at bounding box center [974, 190] width 8 height 8
checkbox input "true"
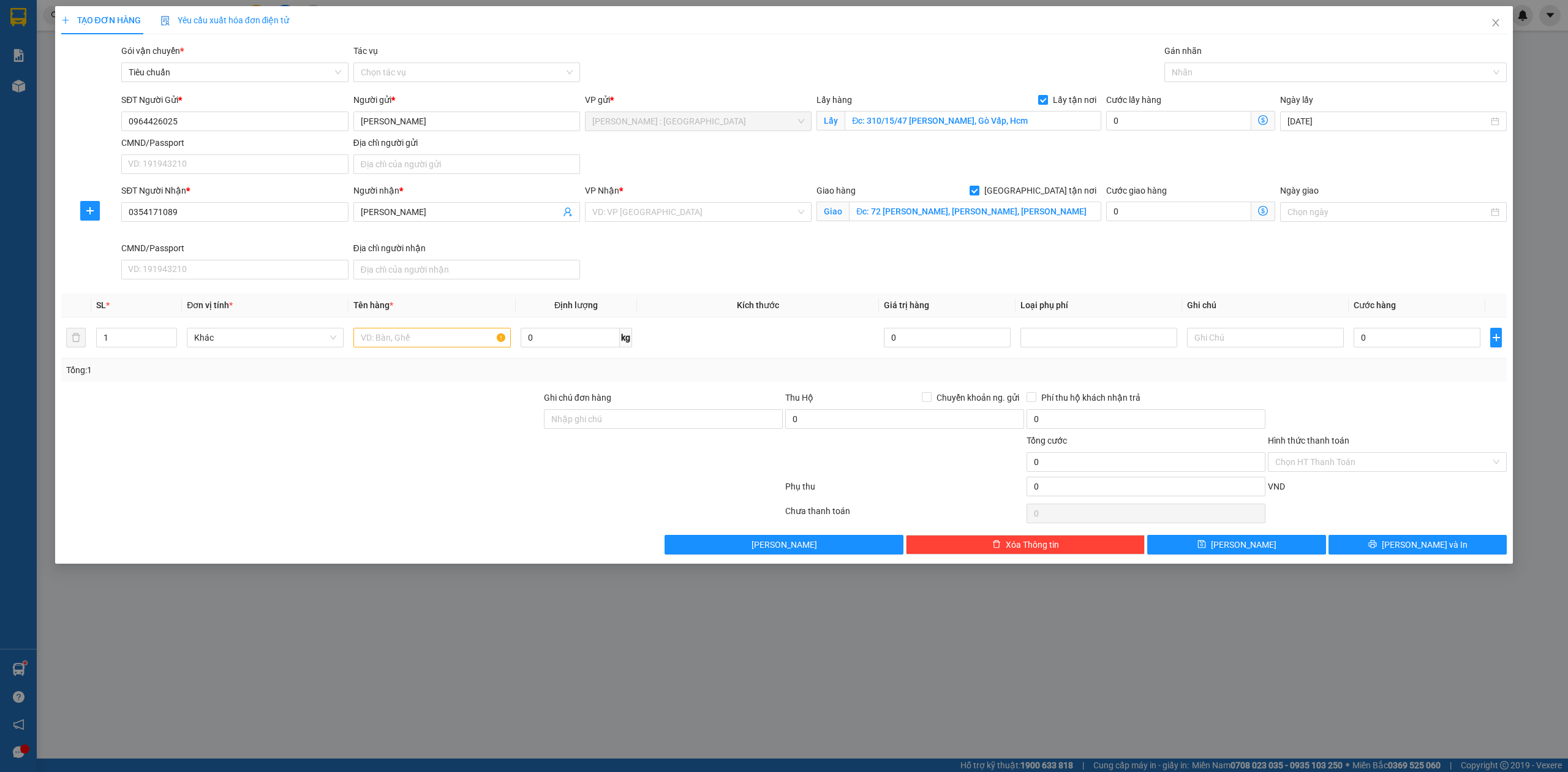
click at [625, 187] on div "VP Nhận *" at bounding box center [698, 190] width 227 height 13
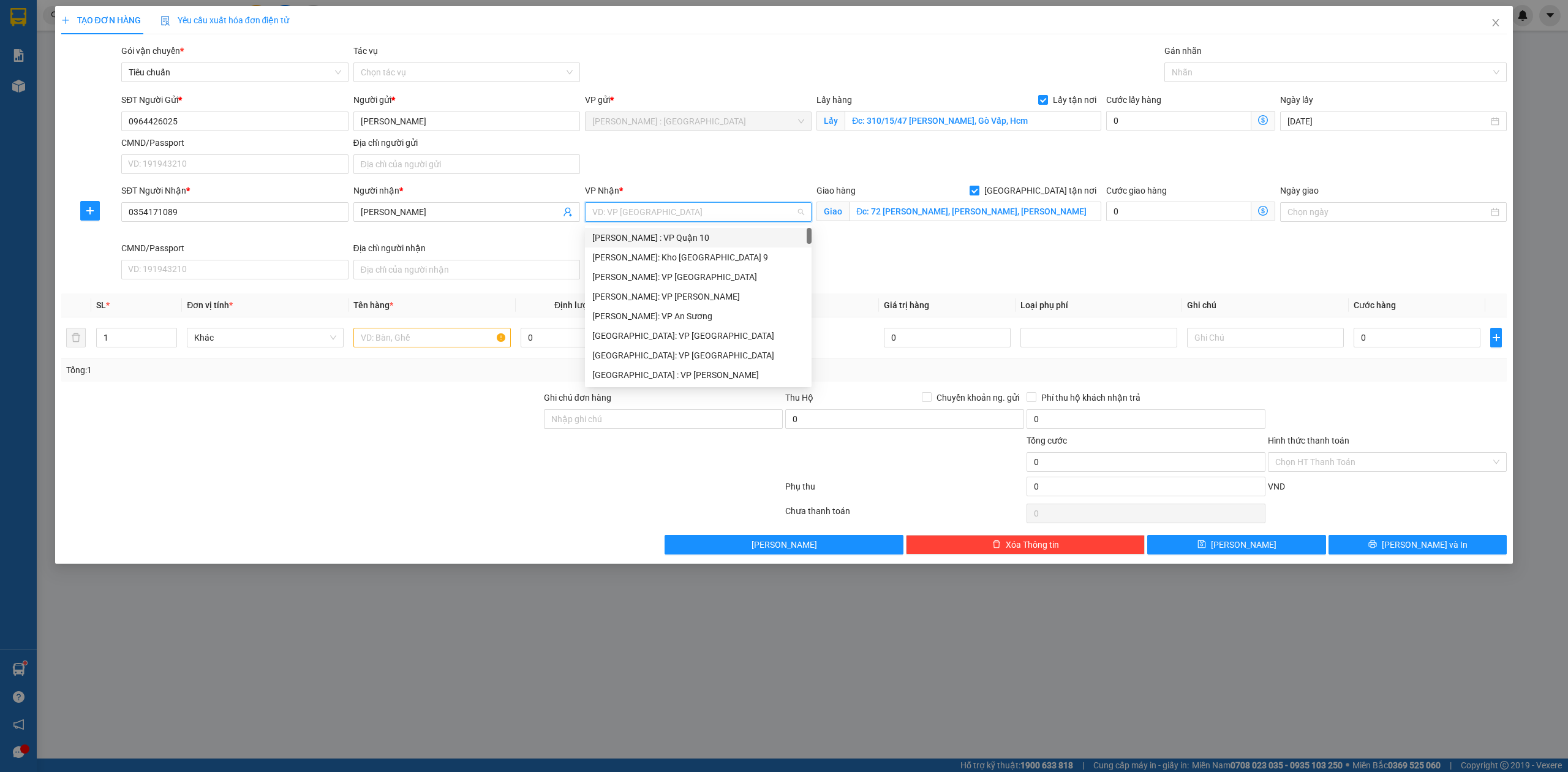
click at [645, 211] on input "search" at bounding box center [694, 212] width 203 height 19
type input "12"
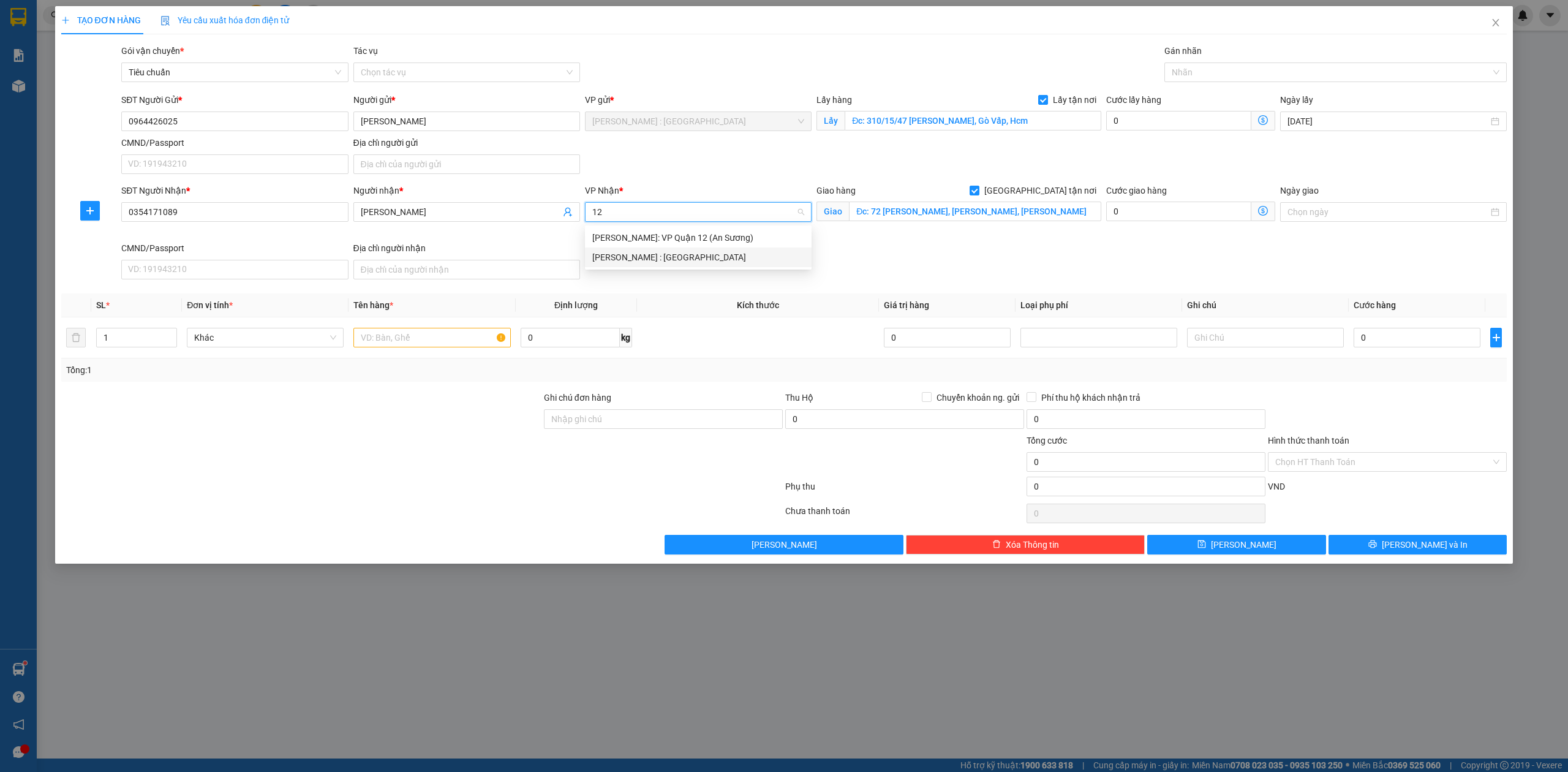
click at [706, 257] on div "[PERSON_NAME] : [GEOGRAPHIC_DATA]" at bounding box center [699, 256] width 212 height 13
click at [406, 331] on input "text" at bounding box center [432, 337] width 157 height 19
paste input "~ 40kg quần áo"
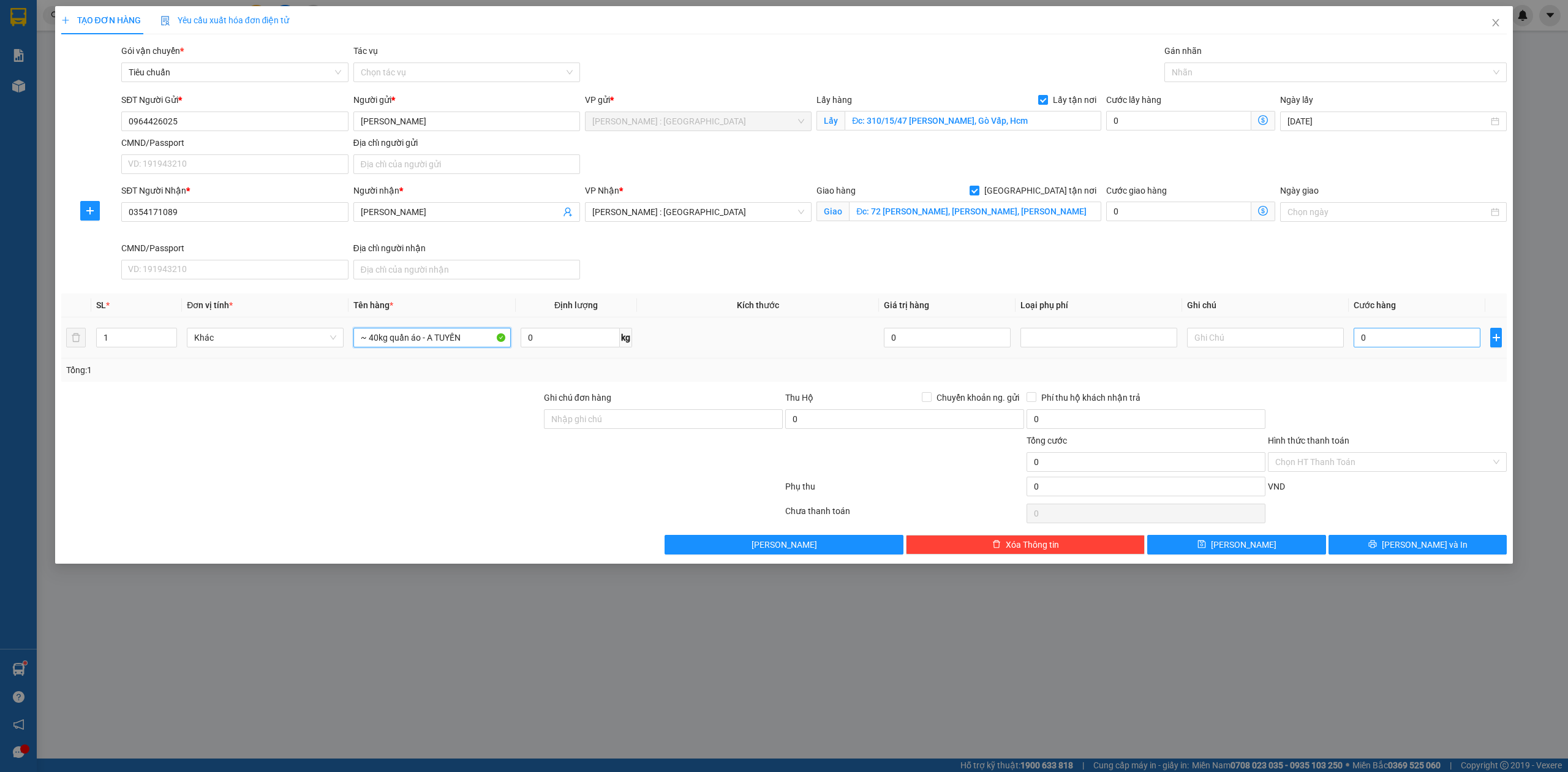
type input "~ 40kg quần áo - A TUYẾN"
click at [1436, 340] on input "0" at bounding box center [1417, 337] width 127 height 19
type input "1"
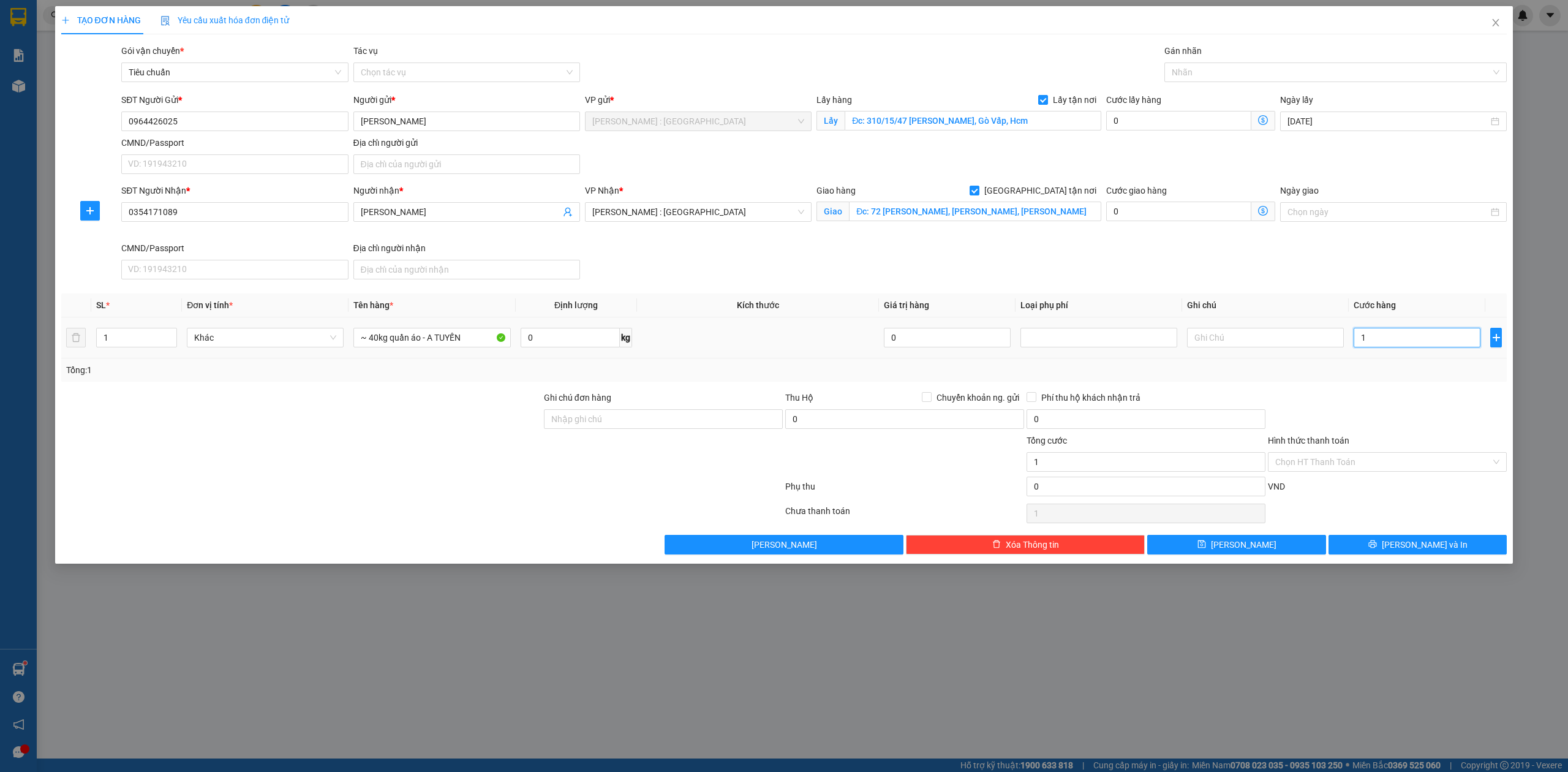
type input "13"
type input "130"
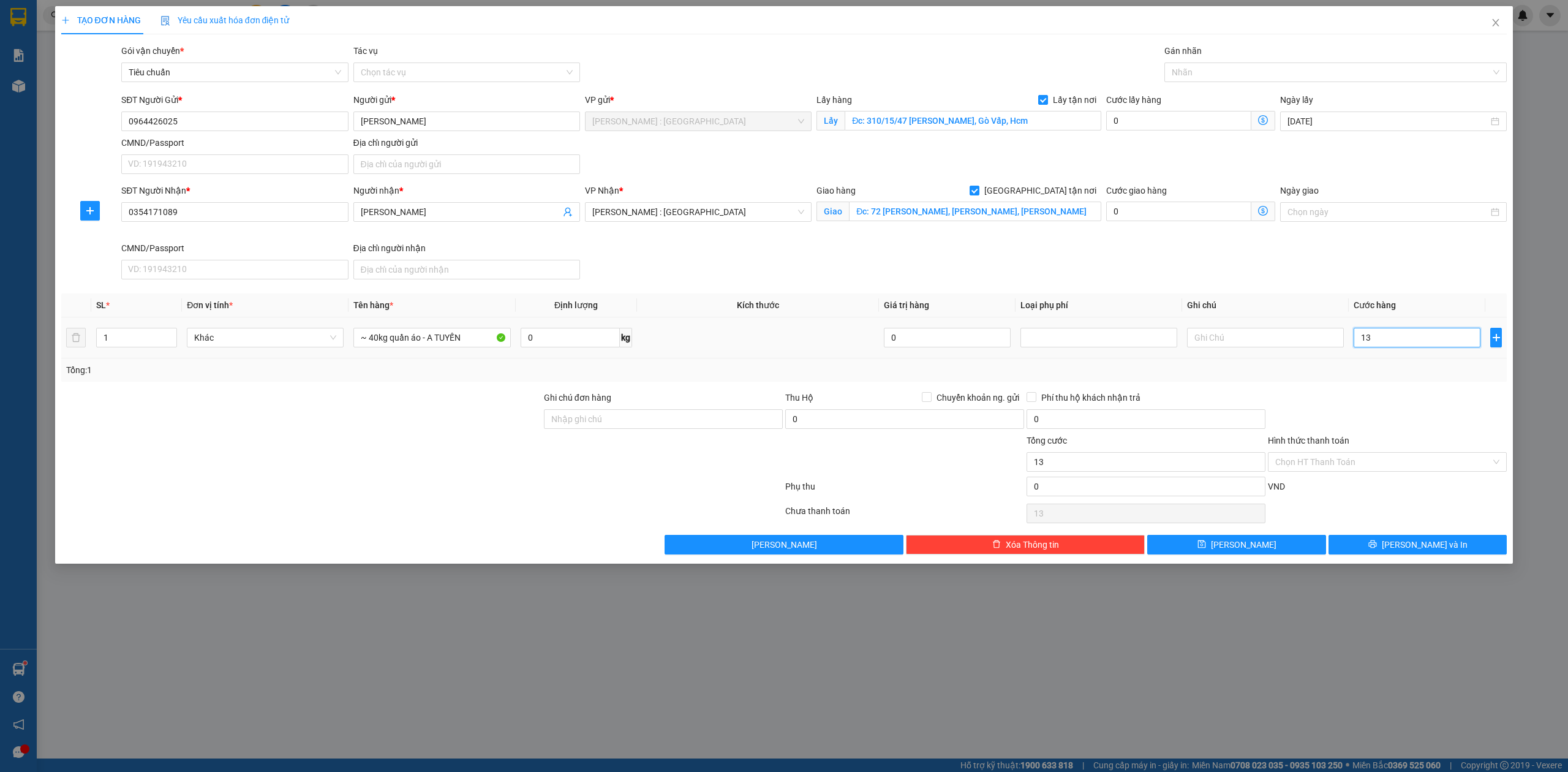
type input "130"
type input "130.000"
click at [1116, 124] on input "0" at bounding box center [1178, 121] width 145 height 19
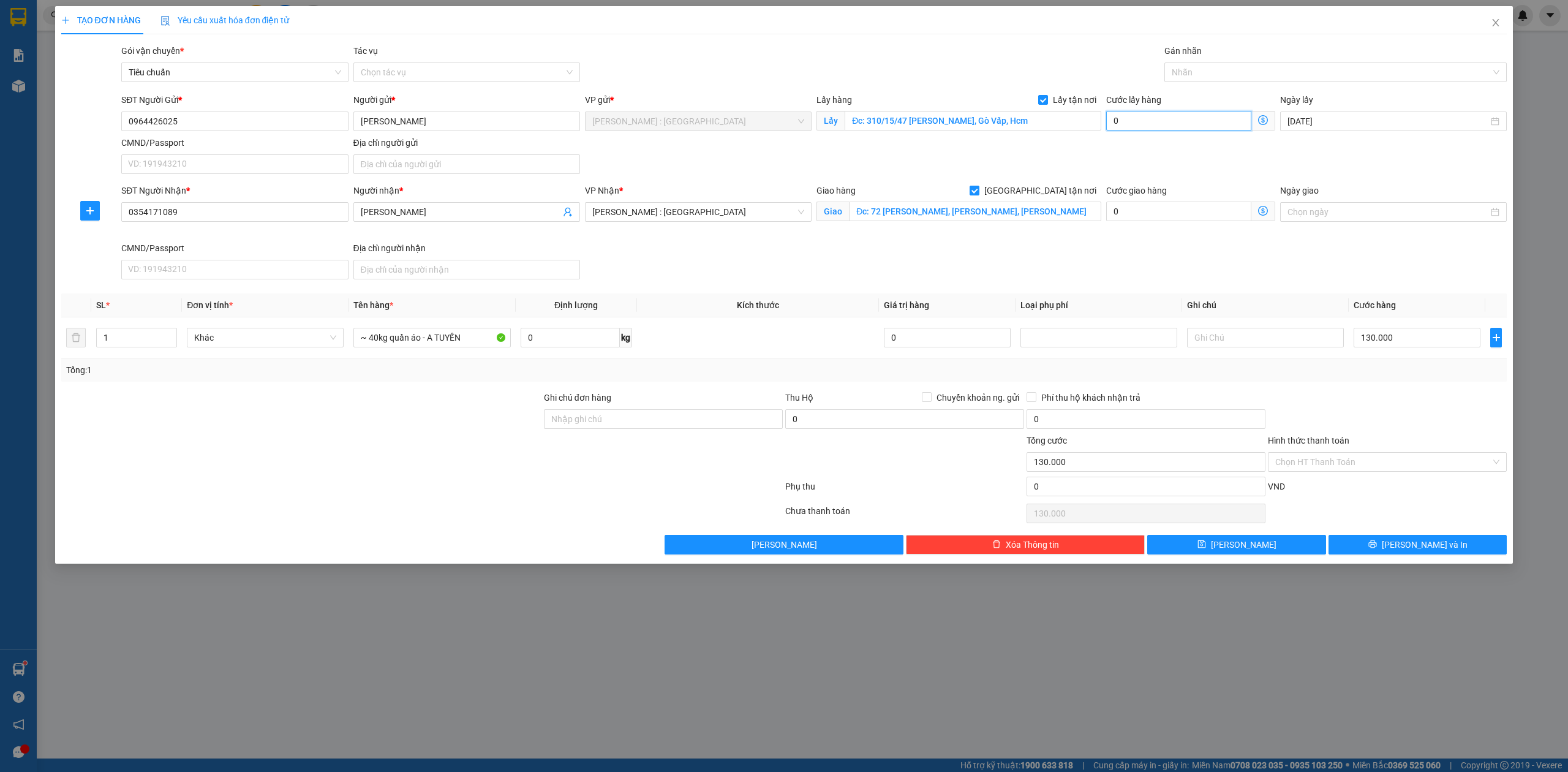
type input "130.006"
type input "6"
type input "130.065"
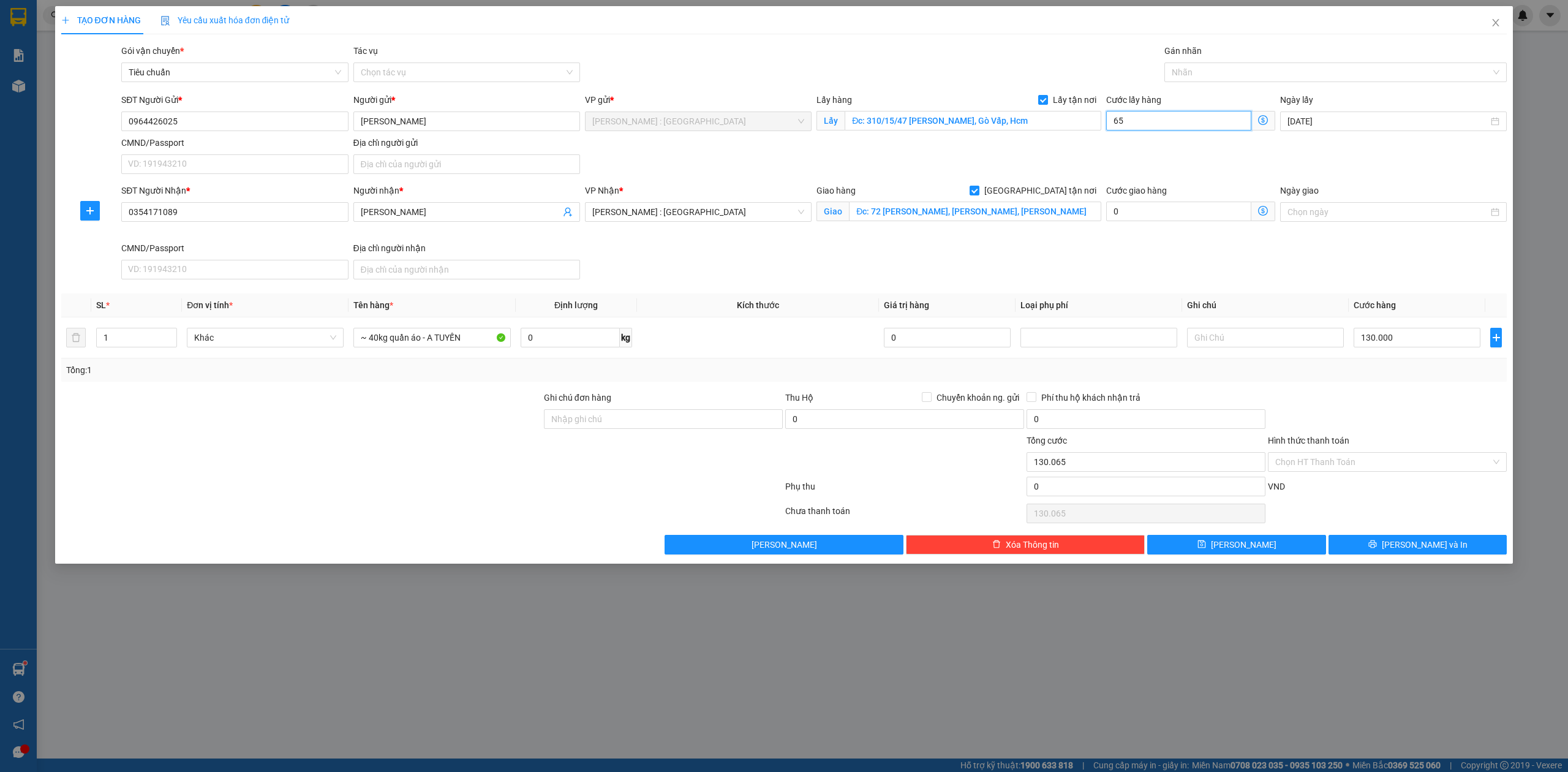
type input "65"
type input "195.000"
type input "65.000"
click at [1257, 282] on div "SĐT Người Nhận * 0354171089 Người nhận * Bùi Trang VP Nhận * Hồ Chí Minh : Kho …" at bounding box center [814, 234] width 1391 height 100
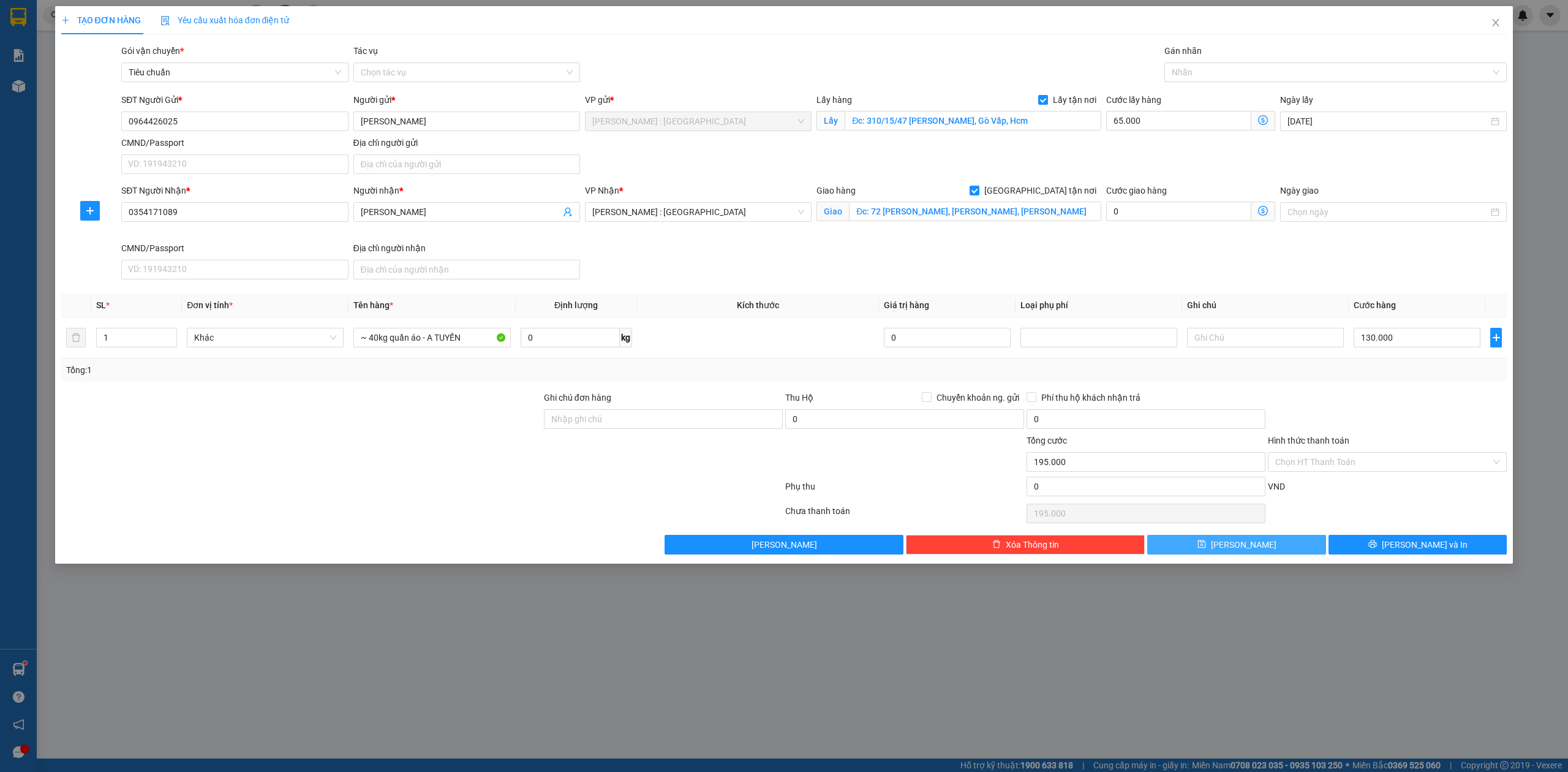
click at [1192, 545] on button "Lưu" at bounding box center [1237, 545] width 179 height 19
checkbox input "false"
type input "0"
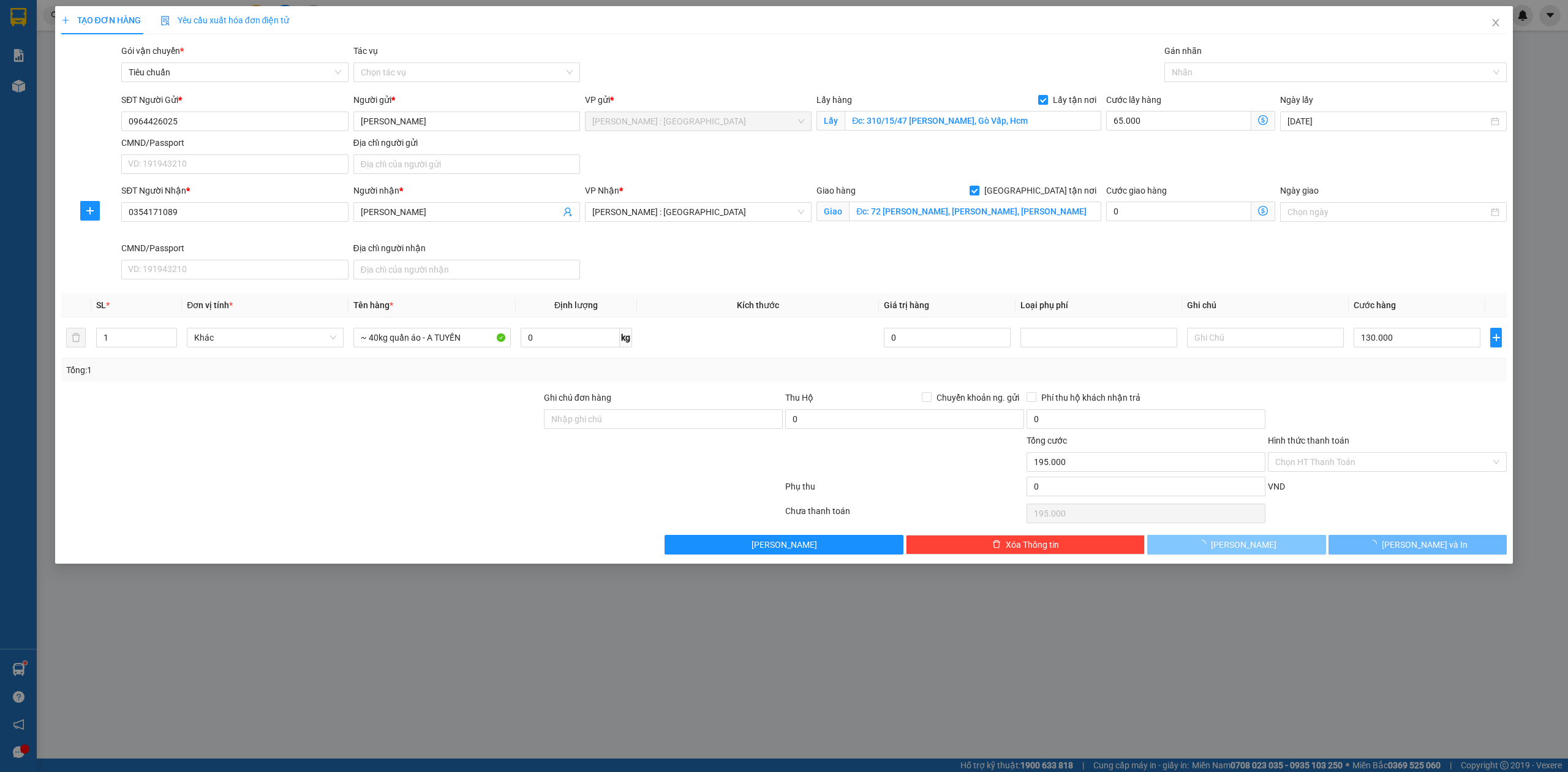
type input "0"
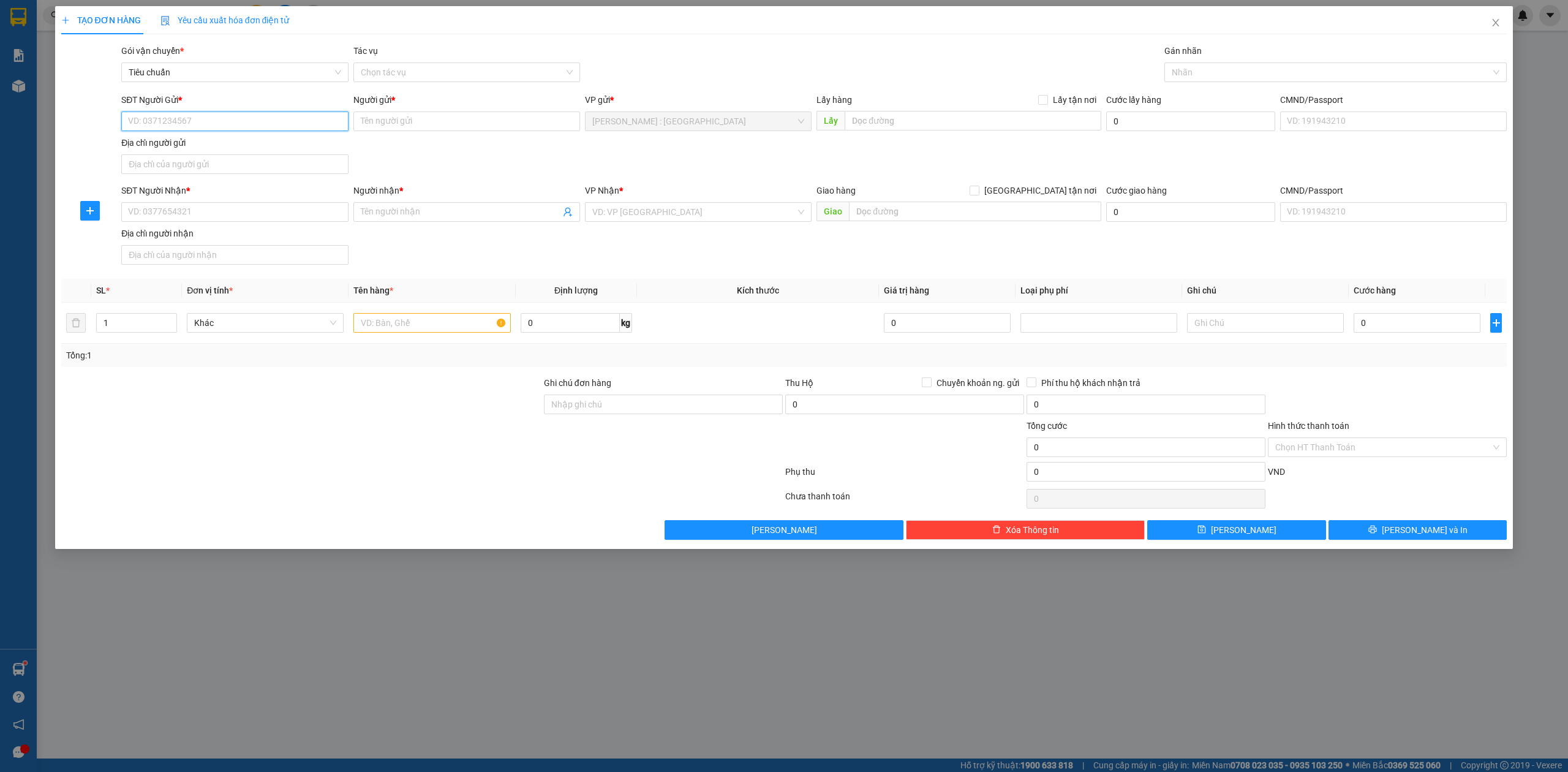
click at [245, 119] on input "SĐT Người Gửi *" at bounding box center [234, 121] width 227 height 19
paste input "0964426025"
type input "0964426025"
click at [218, 150] on div "0964426025 - Lục Vy Vân" at bounding box center [235, 146] width 212 height 13
type input "Lục Vy Vân"
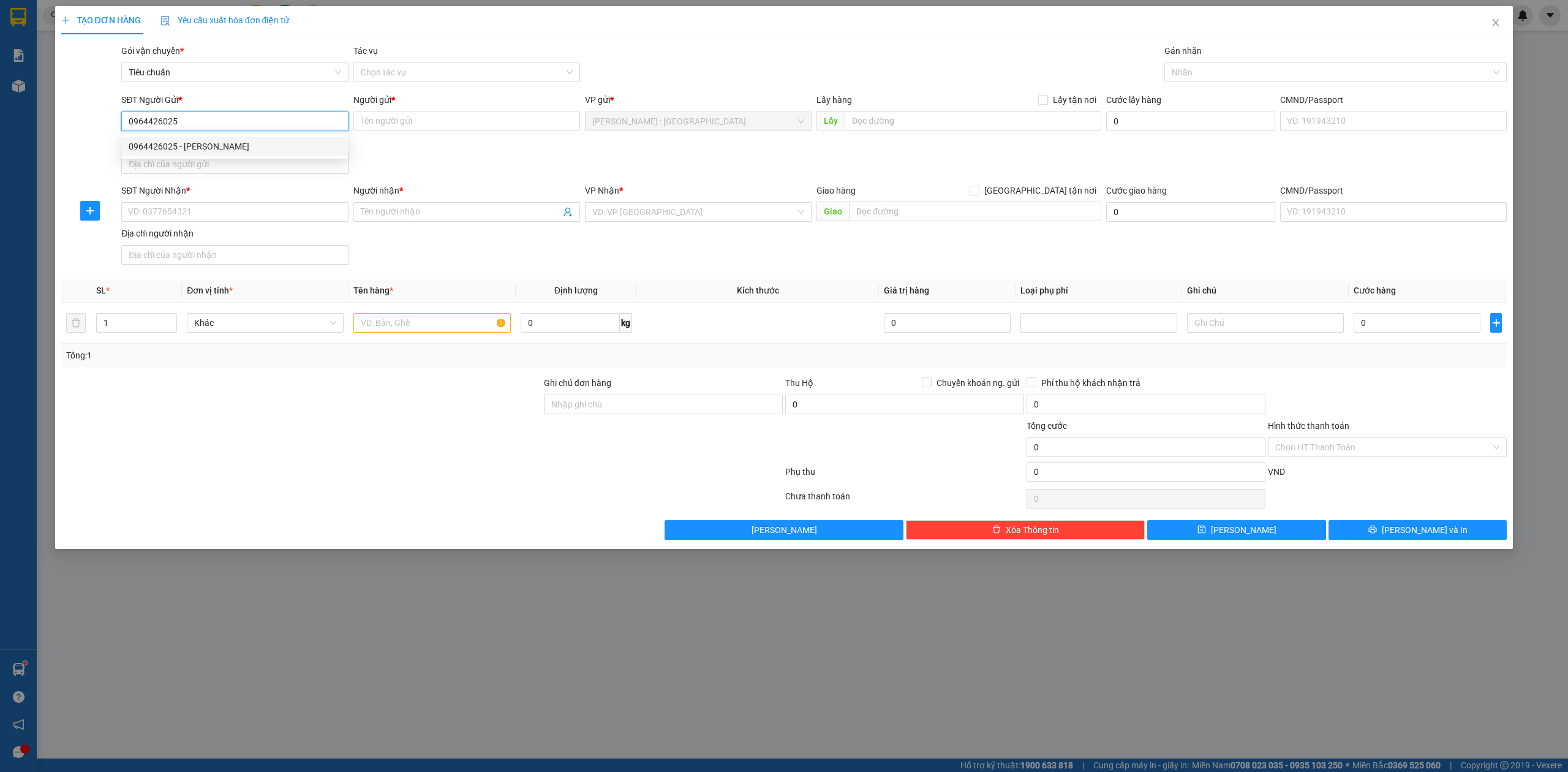
checkbox input "true"
type input "Đc: 310/15/47 Dương Quảng Hàm, Gò Vấp, Hcm"
type input "65.000"
type input "0964426025"
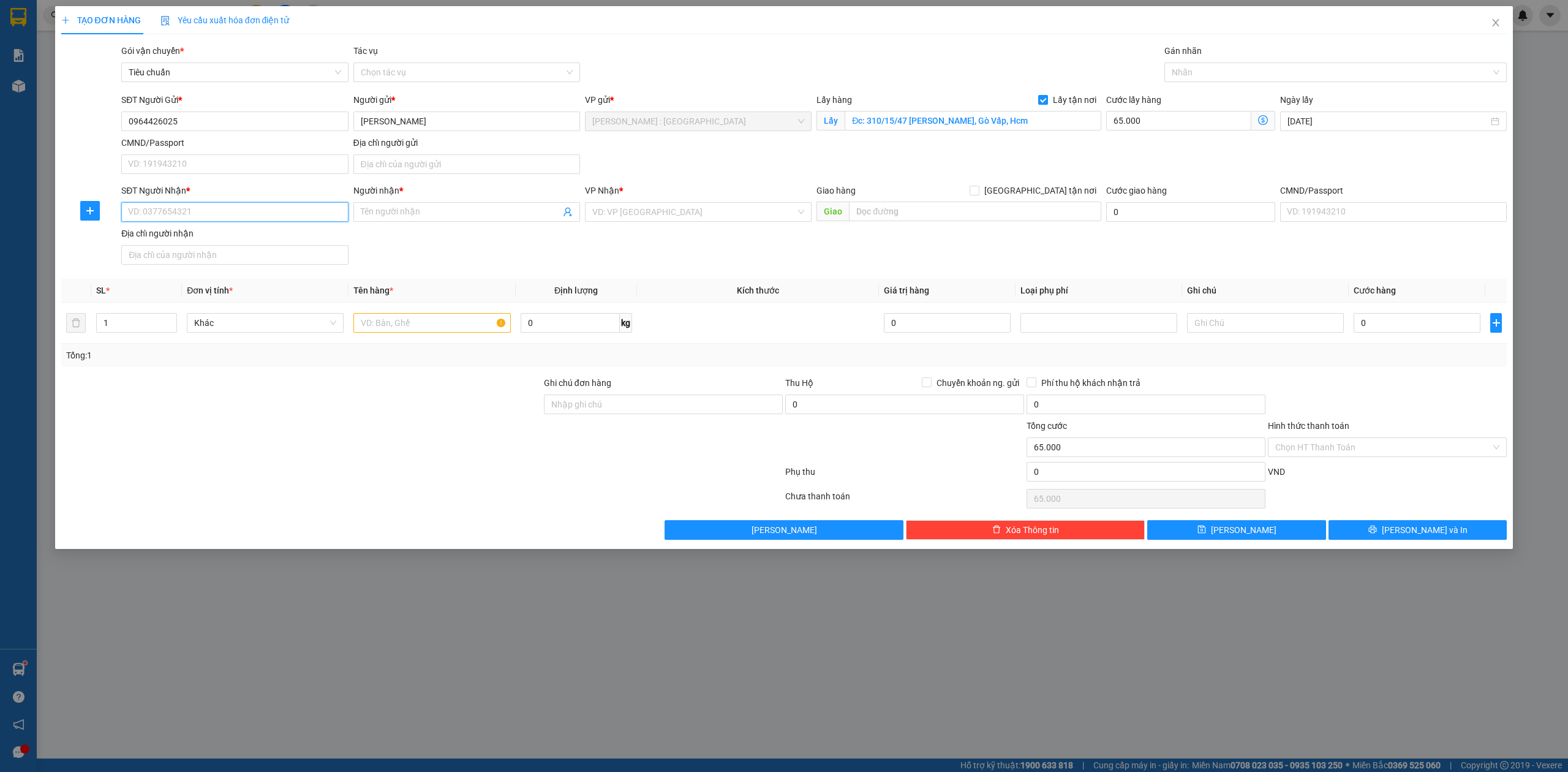
click at [219, 220] on input "SĐT Người Nhận *" at bounding box center [234, 212] width 227 height 19
click at [247, 245] on div "0354171089 - Bùi Trang" at bounding box center [234, 238] width 227 height 19
type input "0354171089"
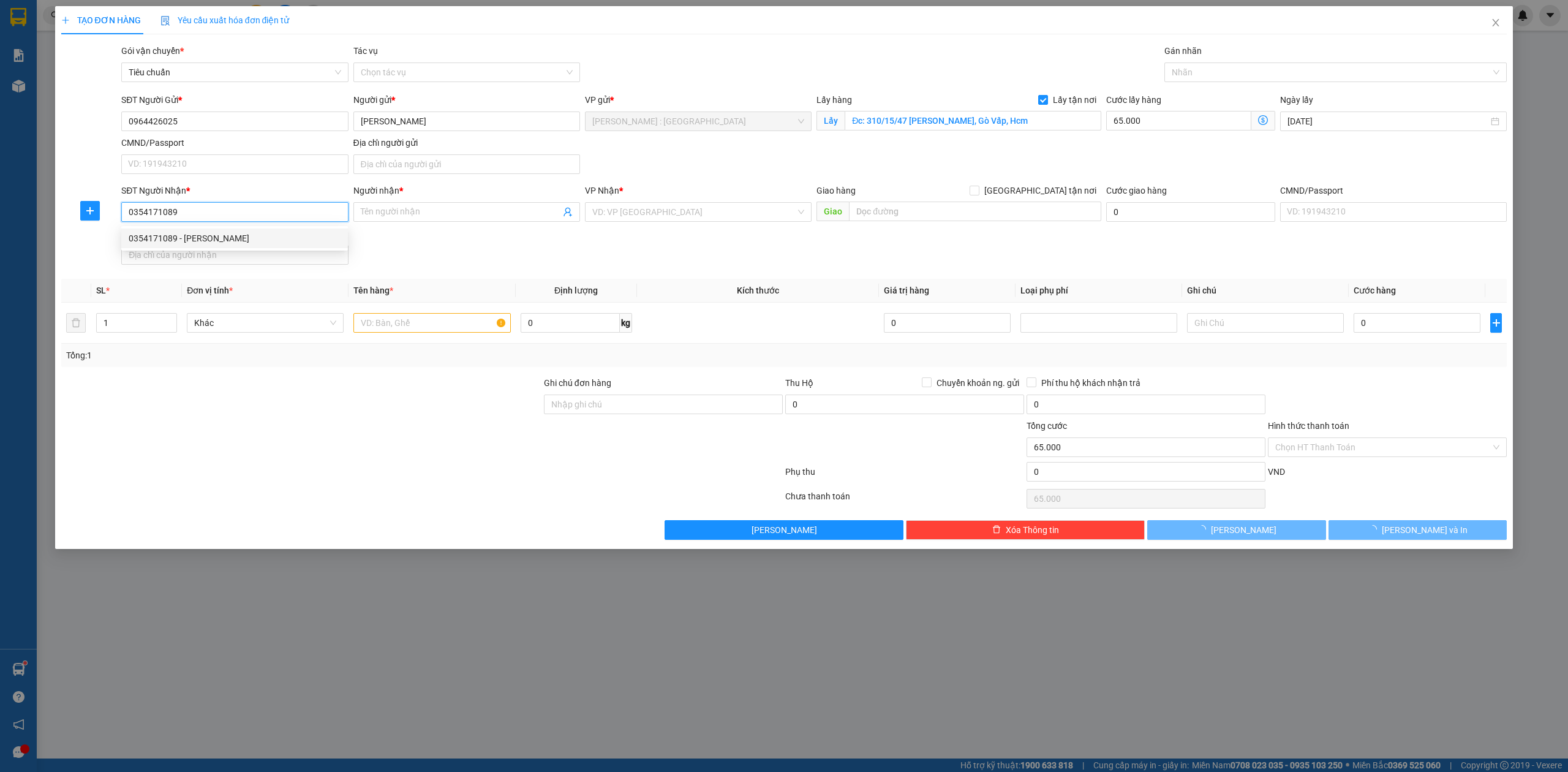
type input "Bùi Trang"
checkbox input "true"
type input "Đc: 72 Nguyễn Thiện Thuật, p Thắng Nhất, Vũng Tàu"
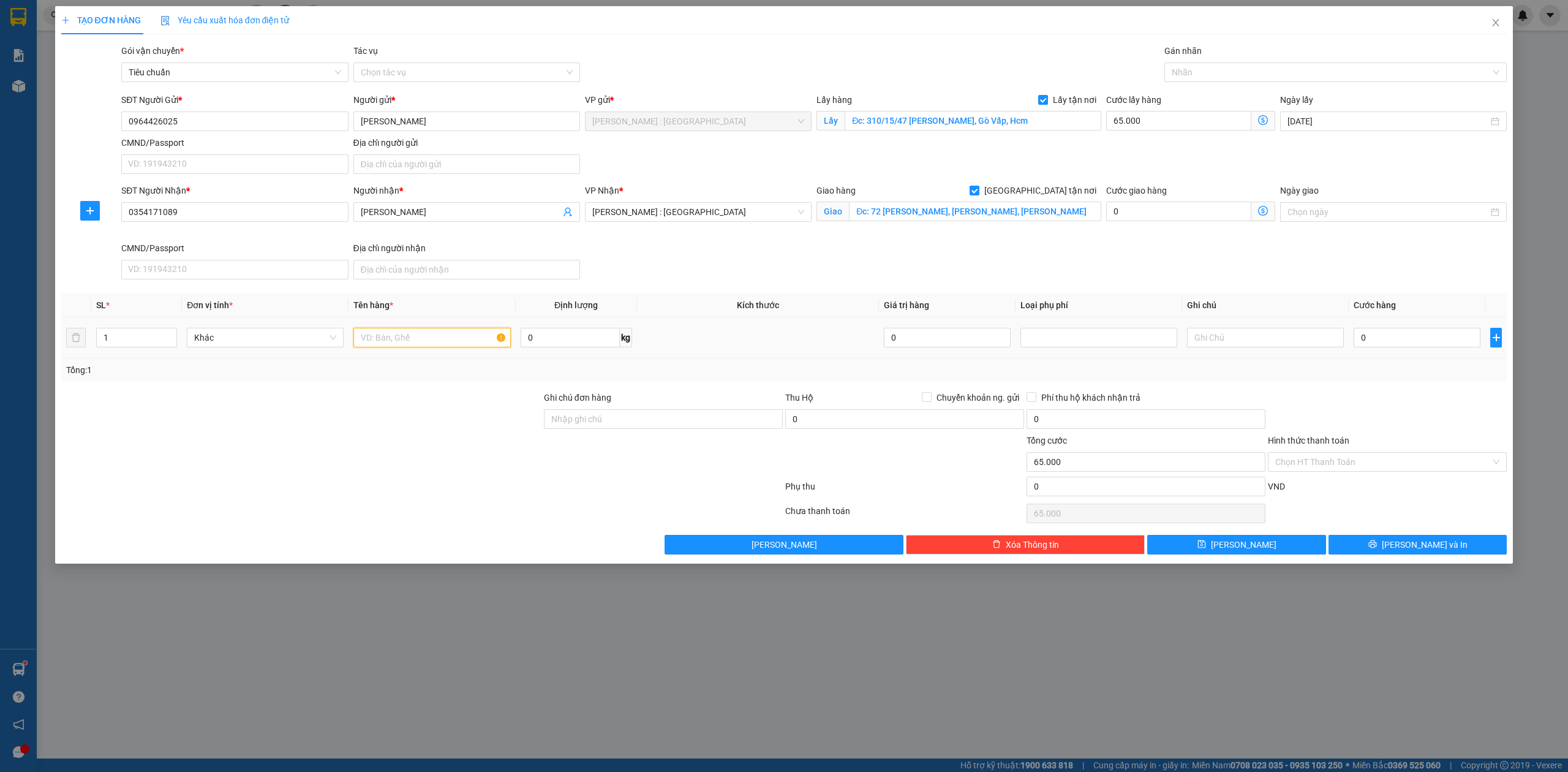
click at [380, 334] on input "text" at bounding box center [432, 337] width 157 height 19
paste input "~ 40kg quần áo"
type input "~ 40kg quần áo - A TUYẾN"
click at [1411, 331] on input "0" at bounding box center [1417, 337] width 127 height 19
click at [1411, 335] on input "0" at bounding box center [1417, 337] width 127 height 19
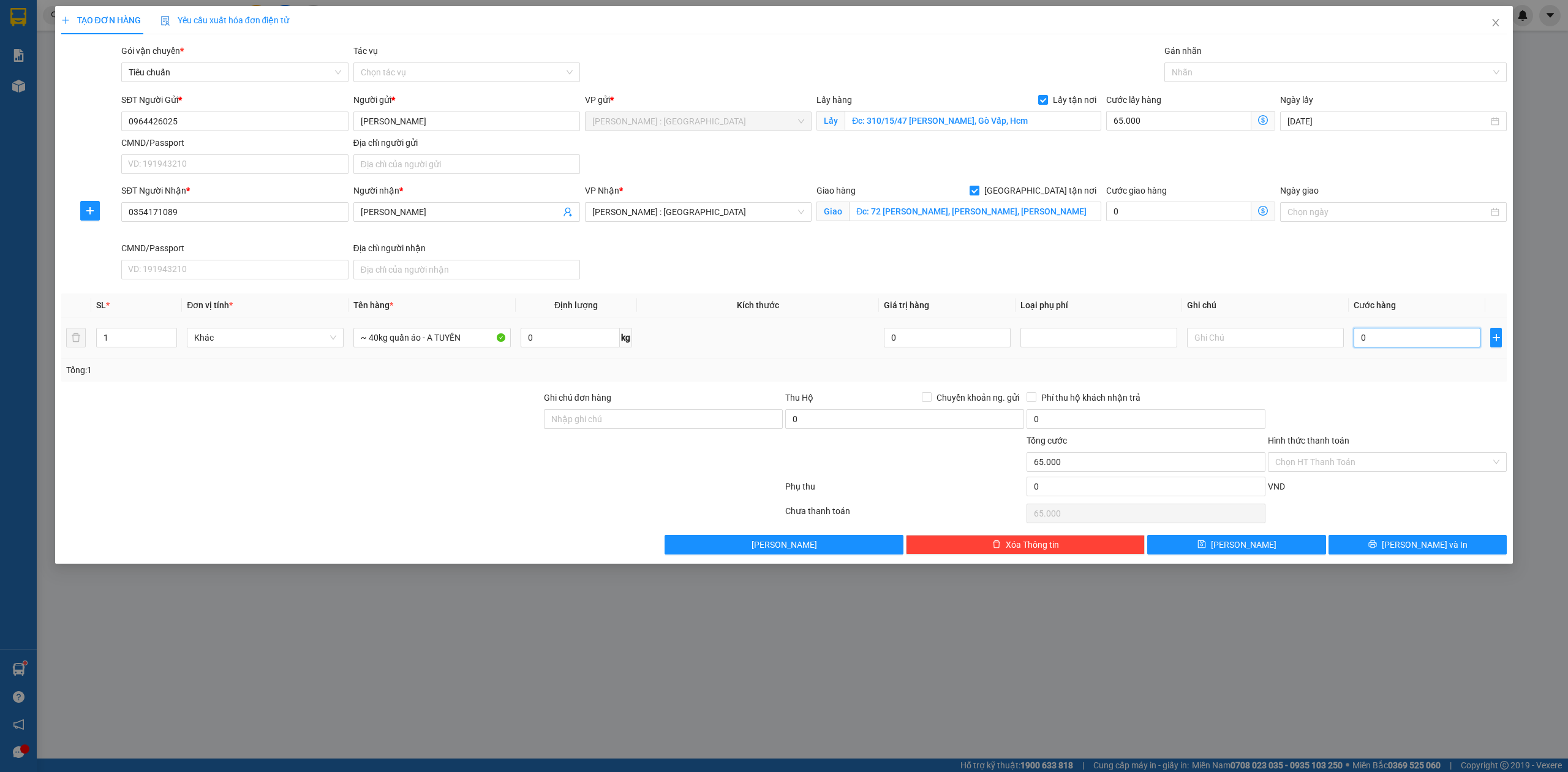
type input "01"
type input "65.001"
type input "013"
type input "65.013"
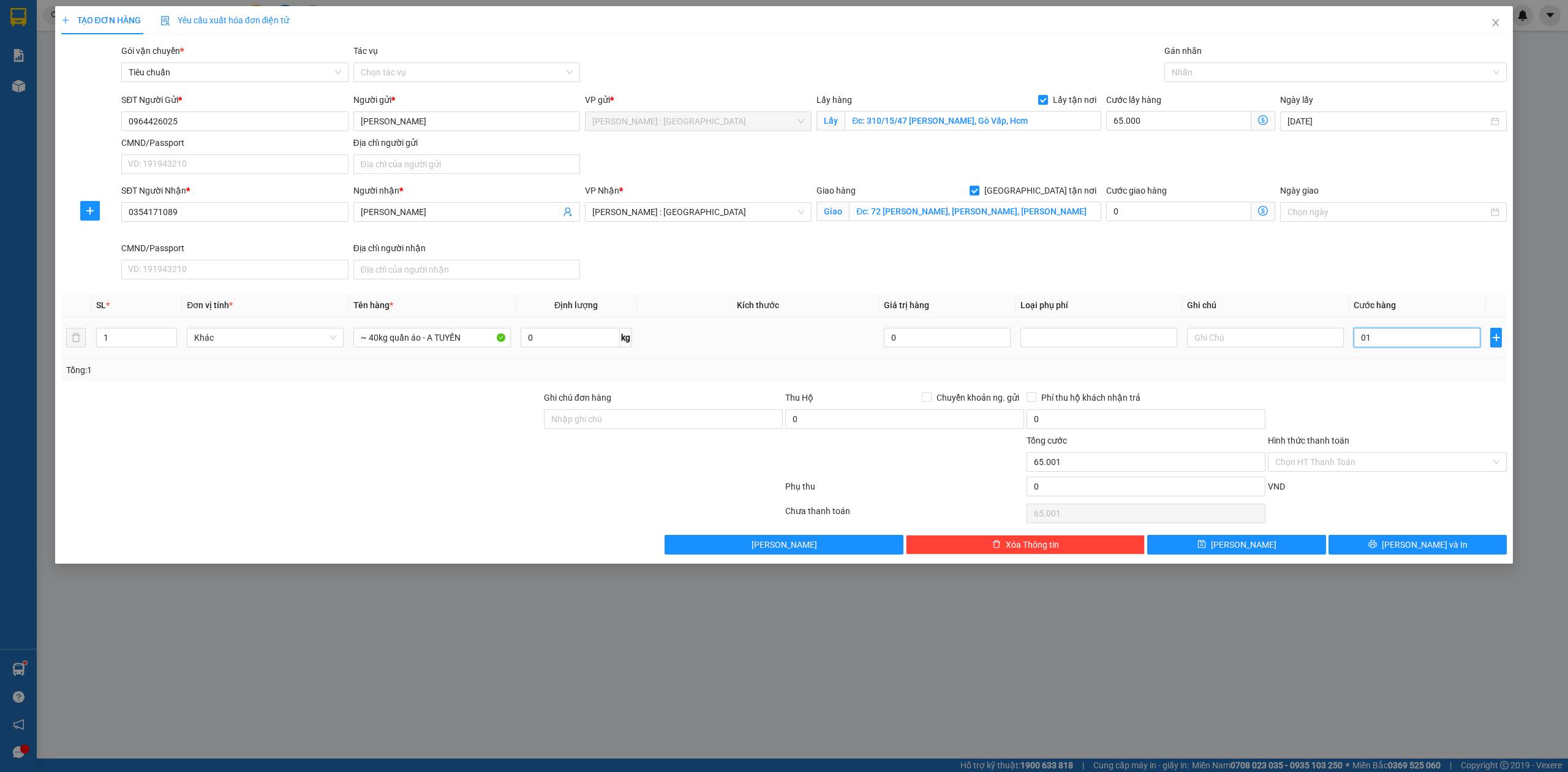
type input "65.013"
type input "0.130"
type input "65.130"
type input "130.000"
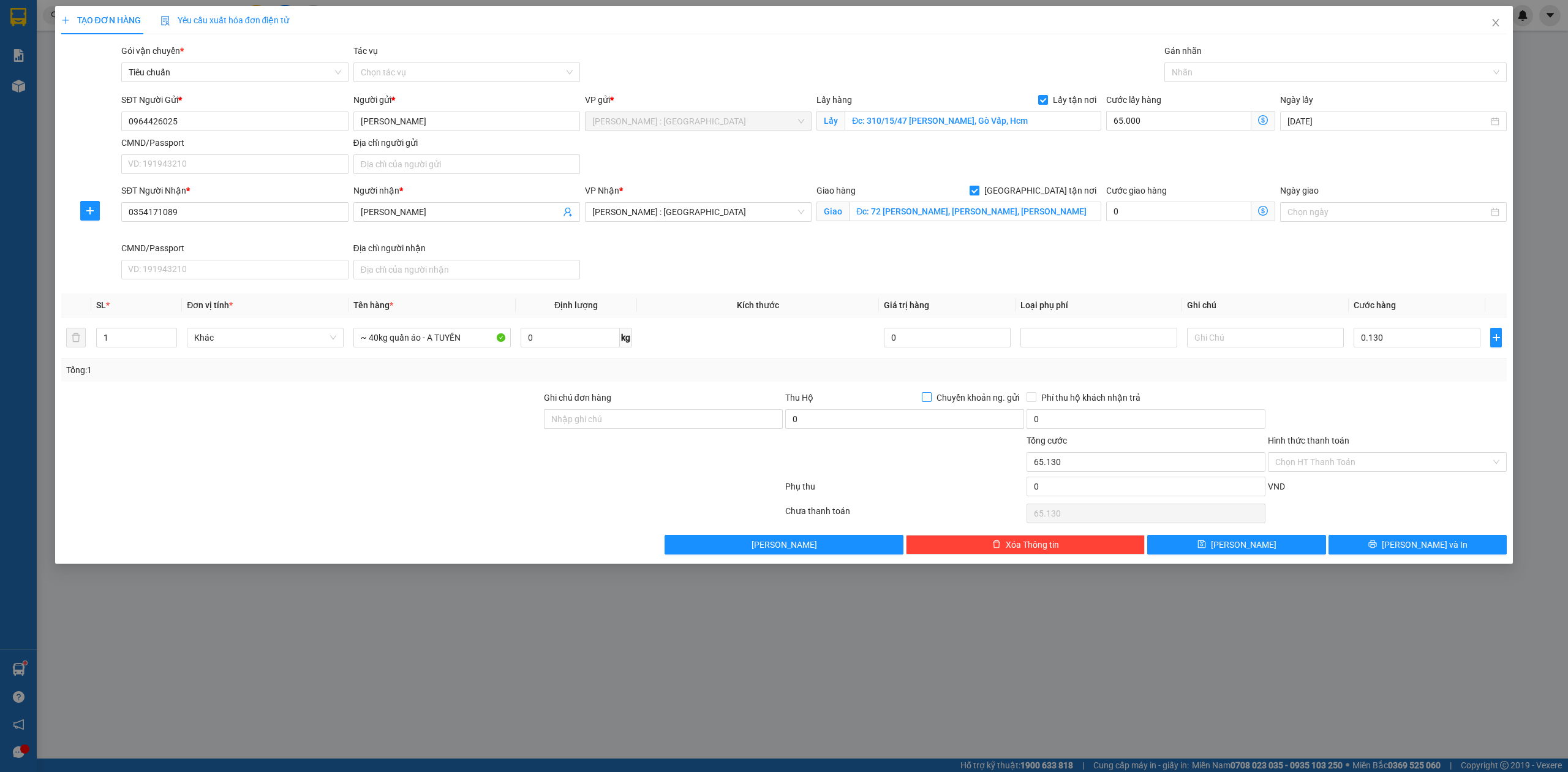
type input "195.000"
click at [967, 392] on span "Chuyển khoản ng. gửi" at bounding box center [977, 397] width 92 height 13
click at [930, 392] on input "Chuyển khoản ng. gửi" at bounding box center [926, 396] width 8 height 8
checkbox input "true"
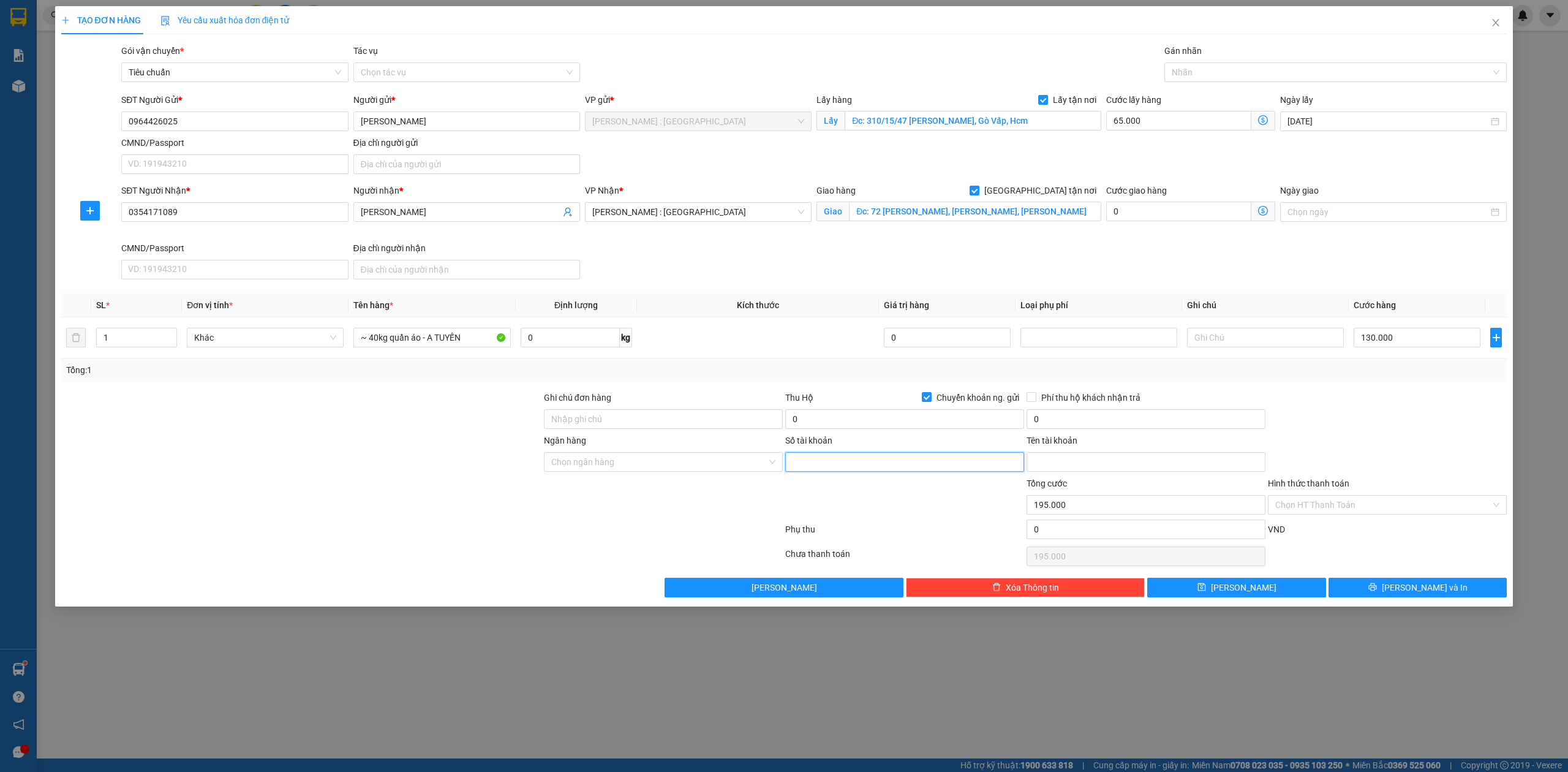
click at [971, 463] on input "Số tài khoản" at bounding box center [905, 462] width 239 height 19
paste input "096442602595"
type input "096442602595"
click at [1104, 461] on input "Tên tài khoản" at bounding box center [1146, 462] width 239 height 19
paste input "Lục y luật"
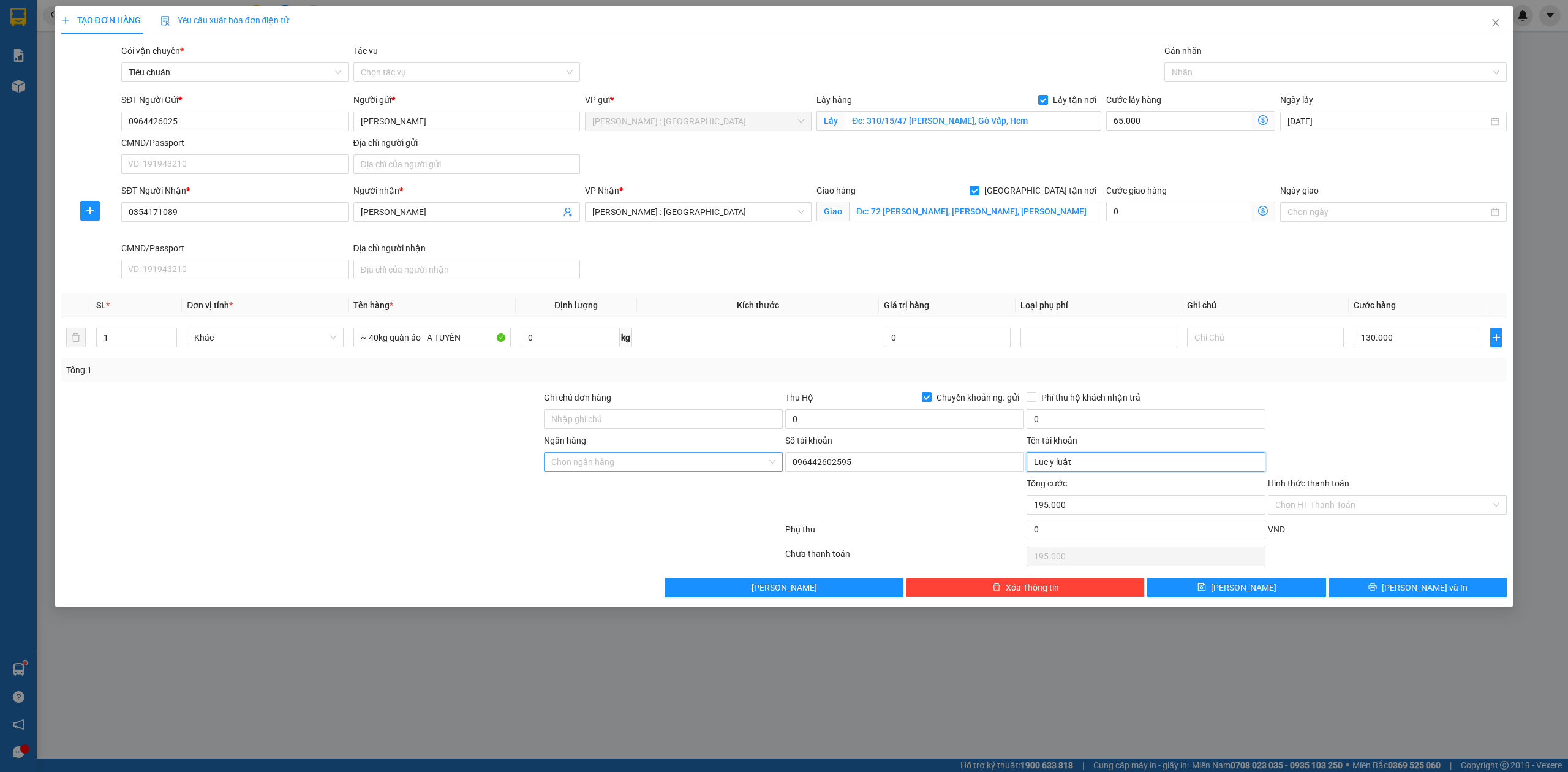
type input "Lục y luật"
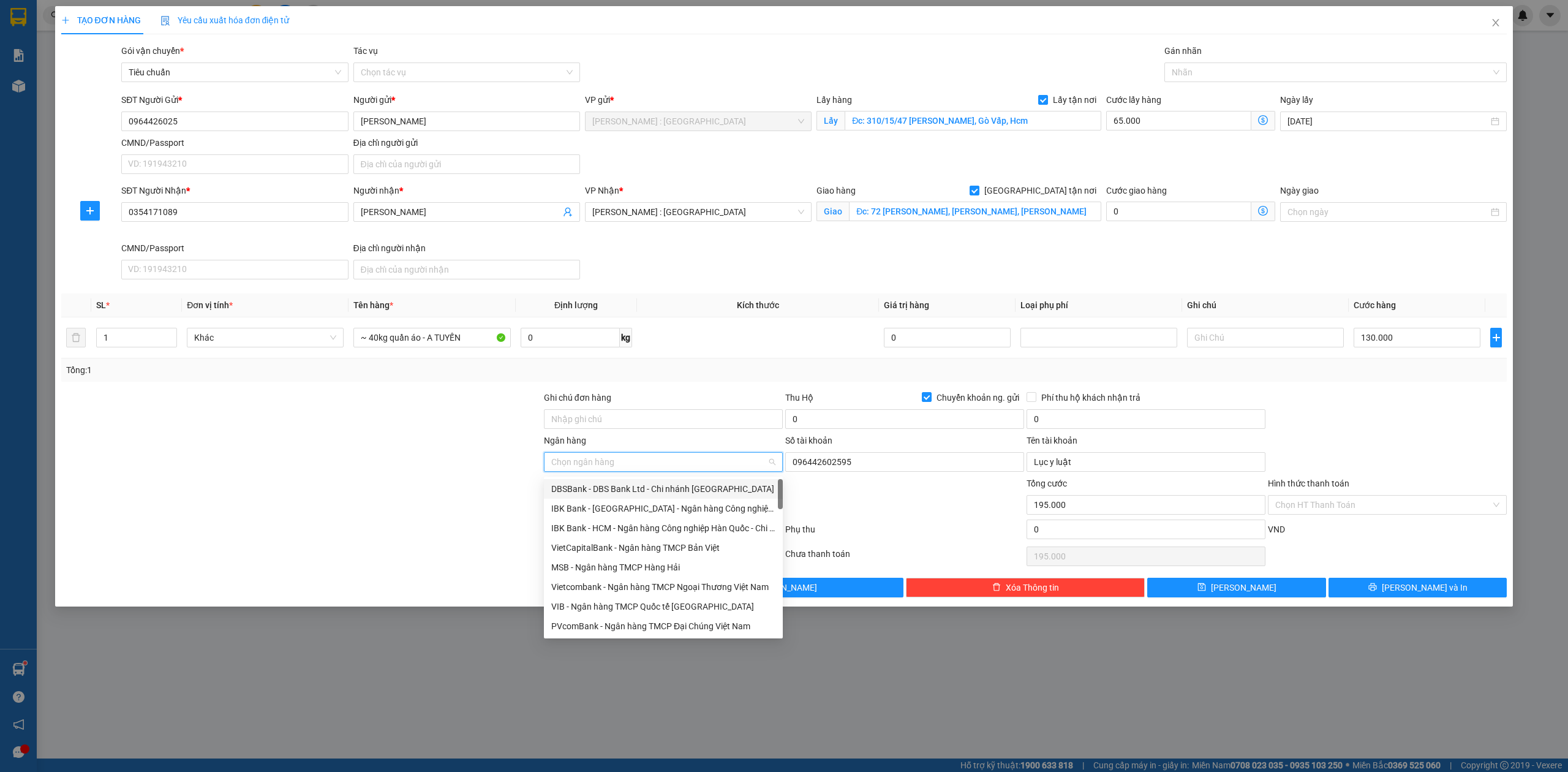
click at [690, 464] on input "Ngân hàng" at bounding box center [659, 462] width 216 height 19
type input "VP"
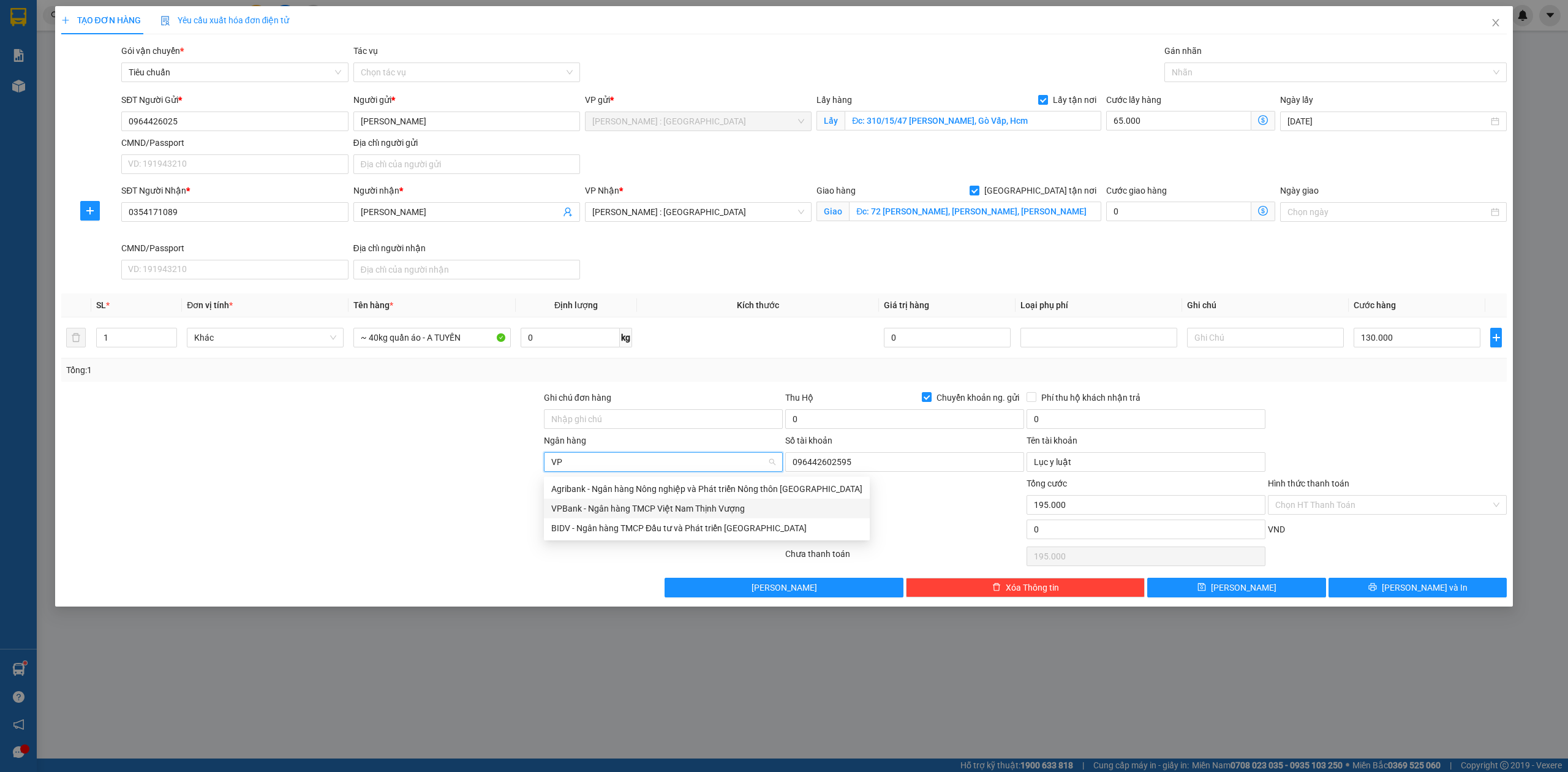
click at [652, 503] on div "VPBank - Ngân hàng TMCP Việt Nam Thịnh Vượng" at bounding box center [706, 508] width 311 height 13
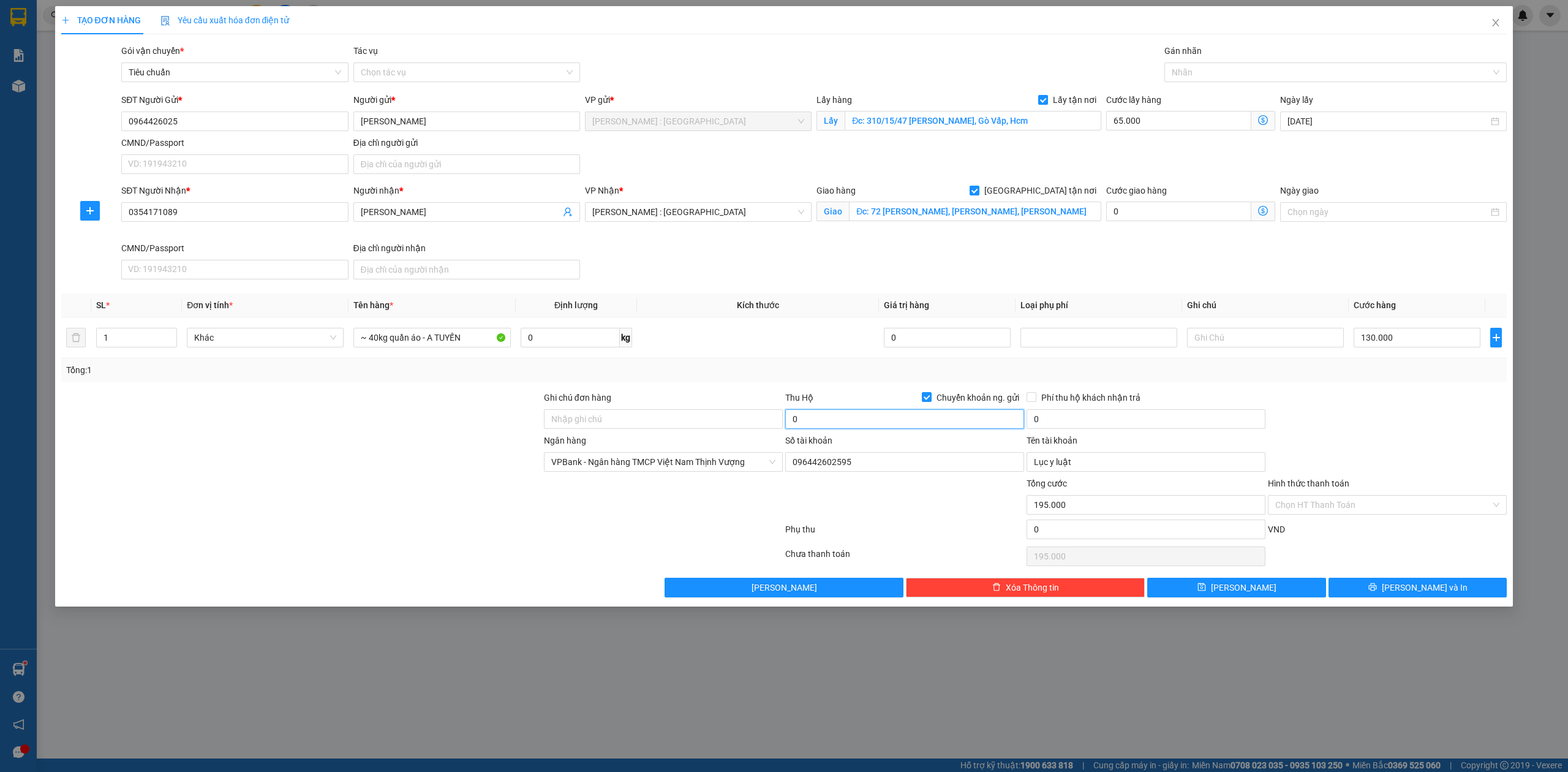
click at [890, 429] on input "0" at bounding box center [905, 419] width 239 height 19
type input "2.800.000"
click at [1062, 423] on input "0" at bounding box center [1146, 419] width 239 height 19
type input "20.000"
click at [1040, 395] on span "Phí thu hộ khách nhận trả" at bounding box center [1090, 397] width 109 height 13
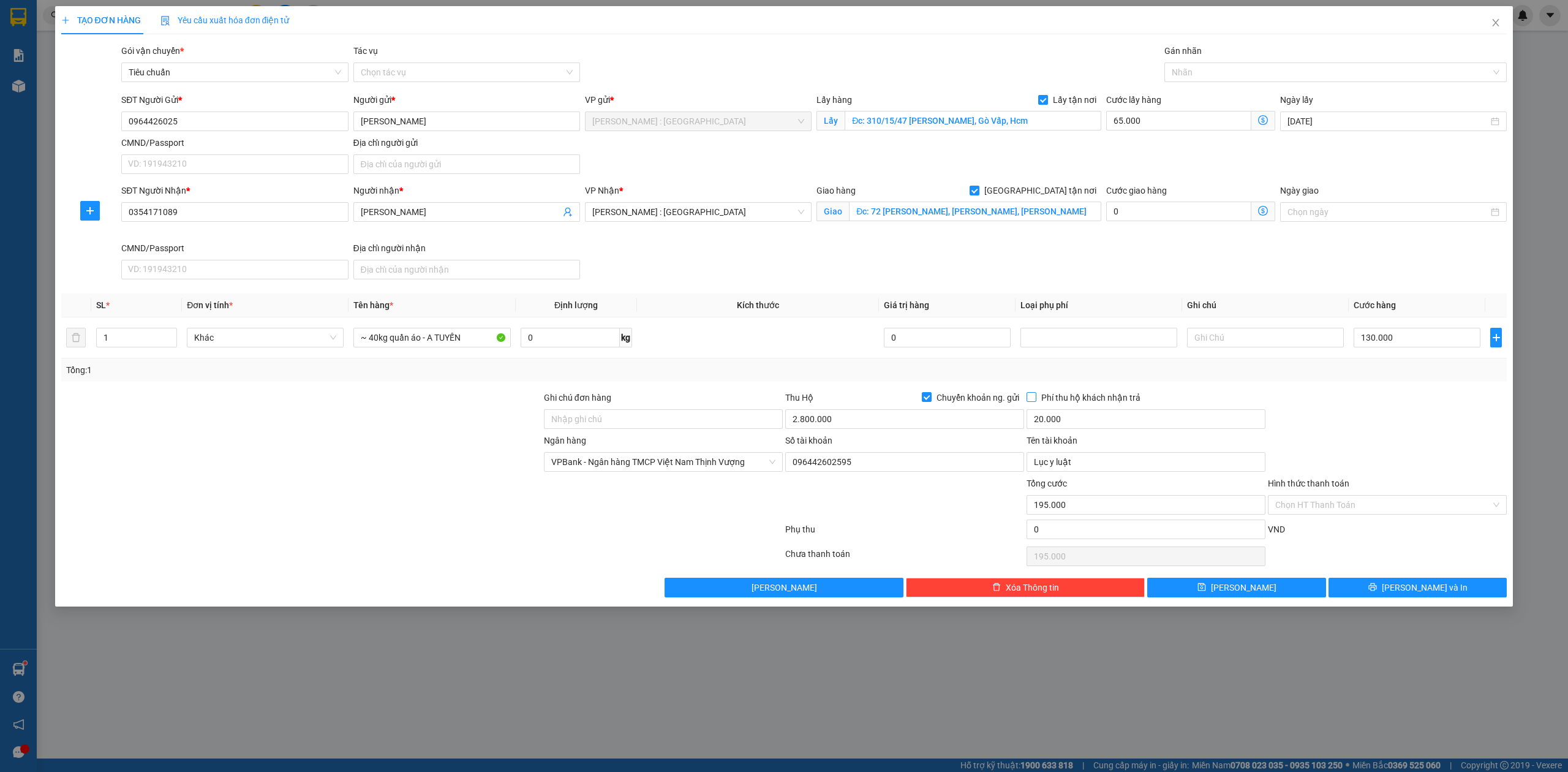
click at [1036, 395] on input "Phí thu hộ khách nhận trả" at bounding box center [1031, 396] width 8 height 8
checkbox input "true"
click at [1234, 586] on button "Lưu" at bounding box center [1237, 587] width 179 height 19
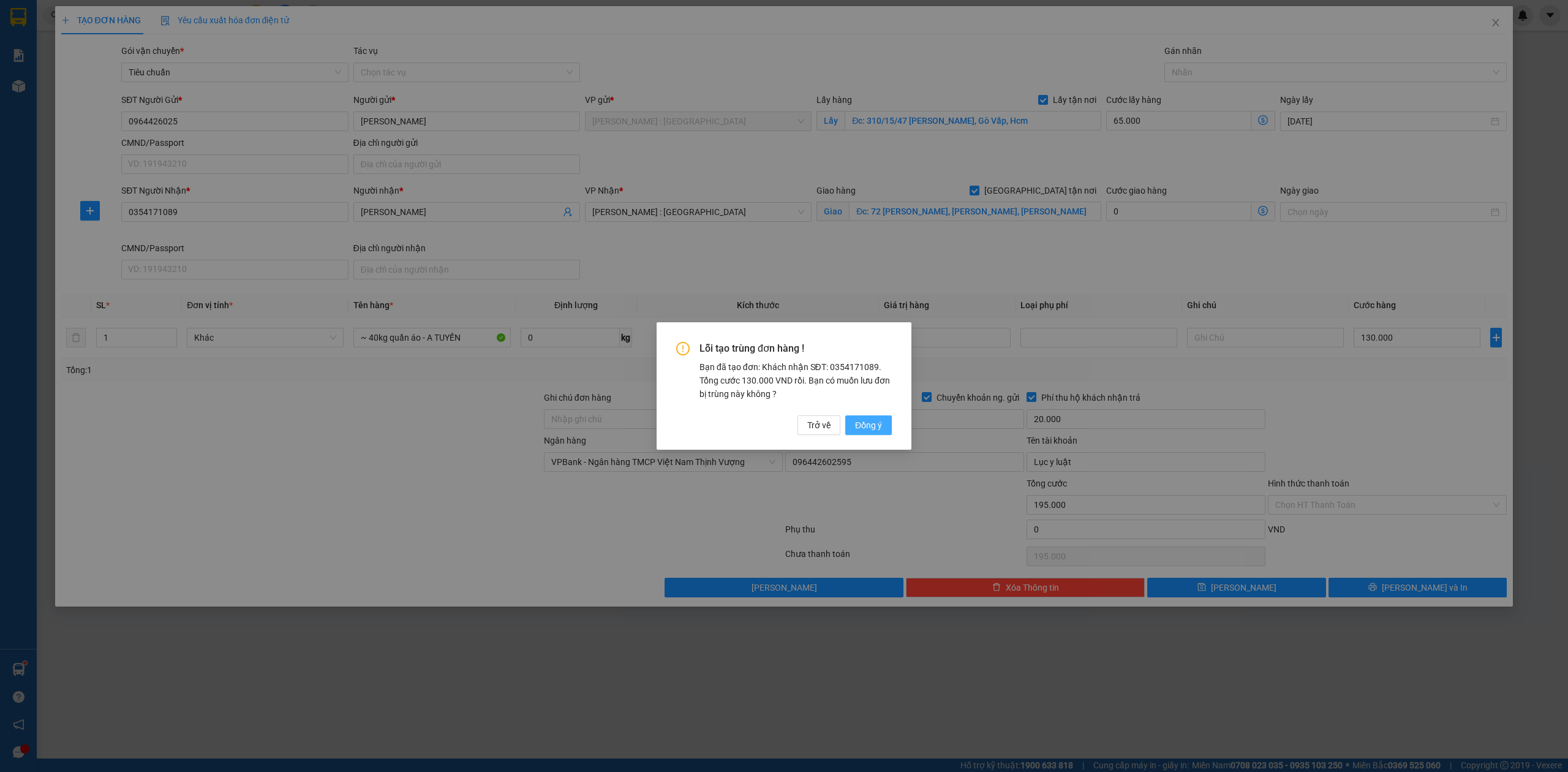
click at [865, 419] on span "Đồng ý" at bounding box center [869, 425] width 27 height 13
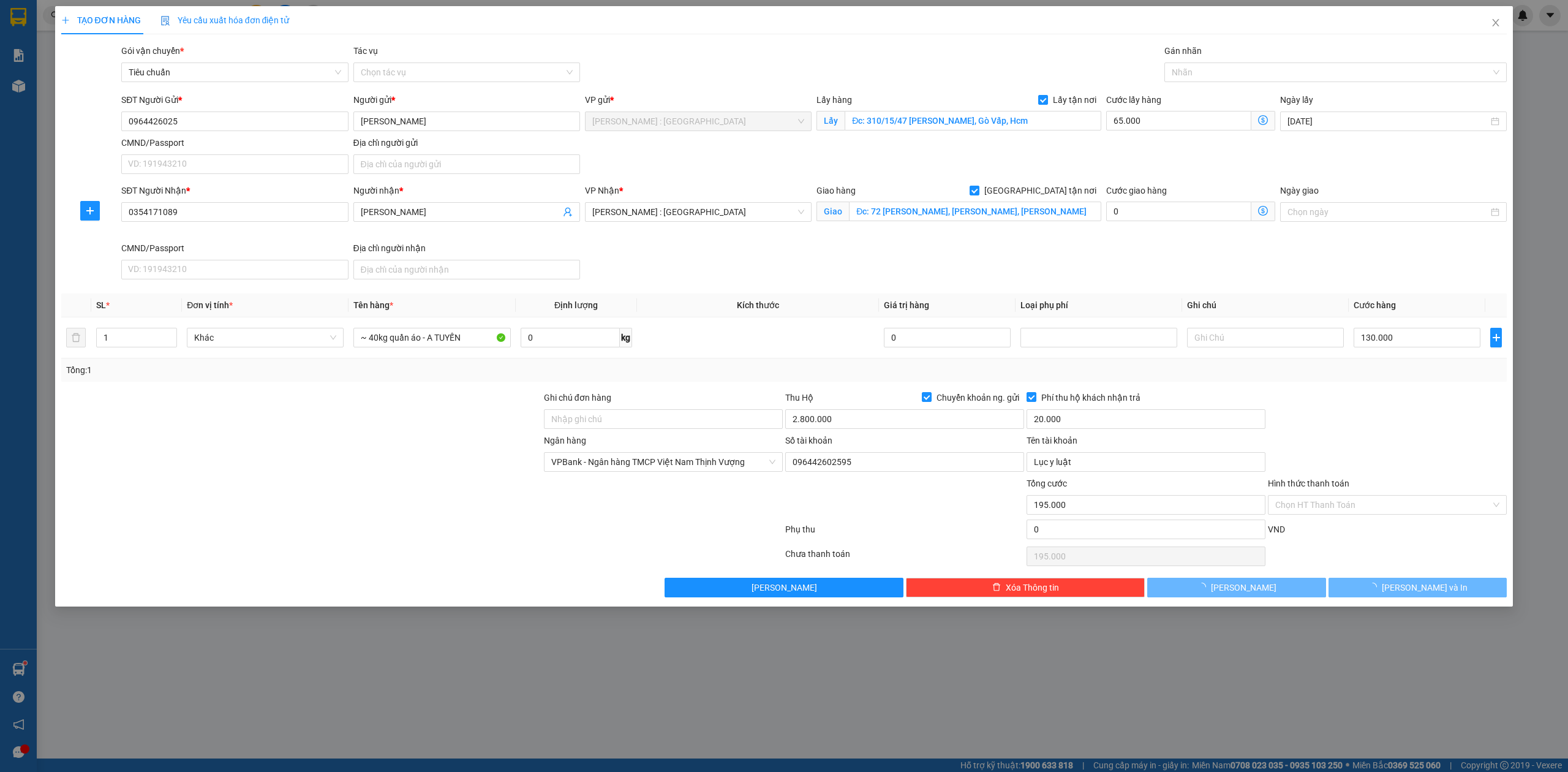
checkbox input "false"
type input "0"
checkbox input "false"
type input "0"
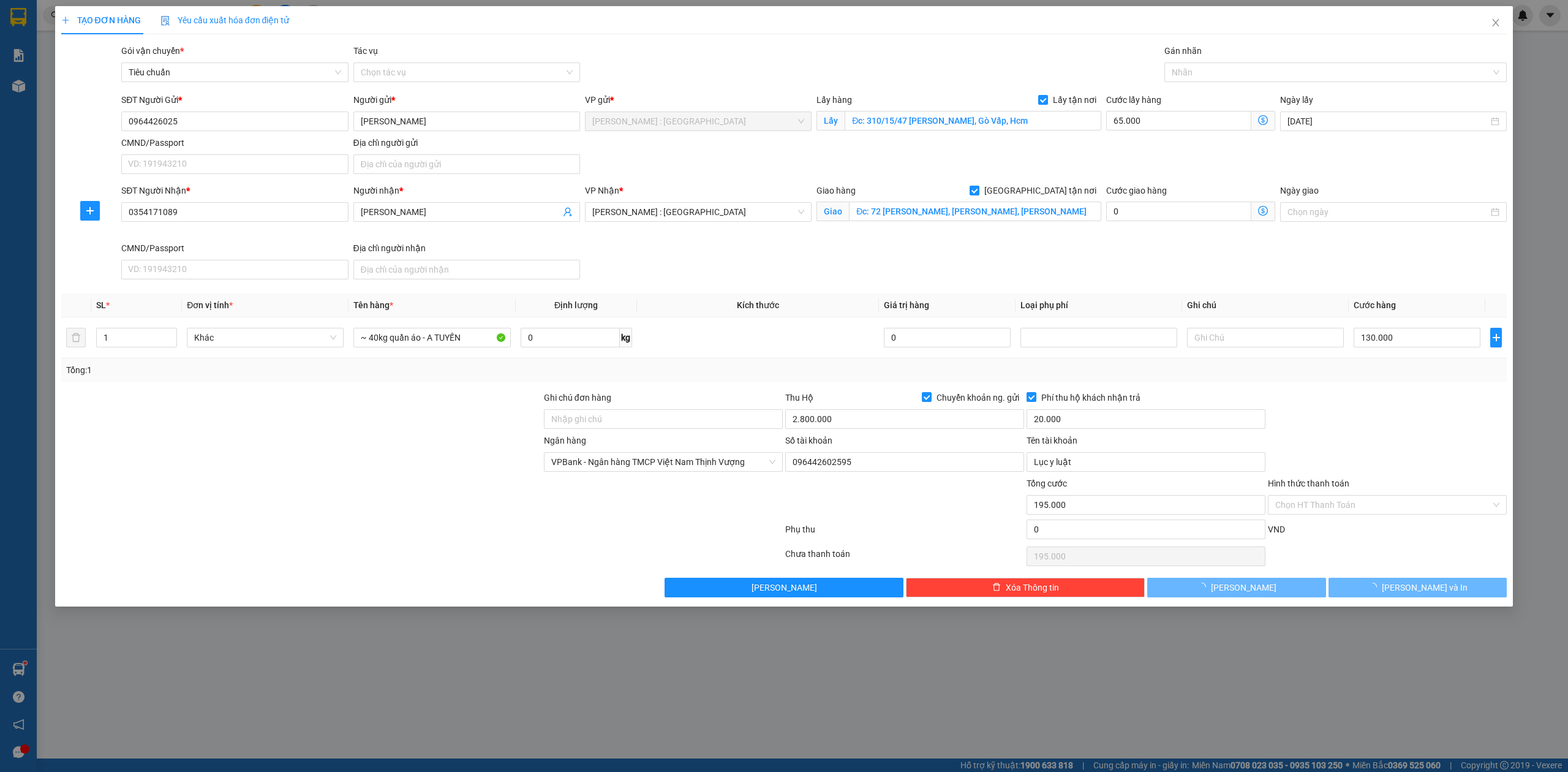
checkbox input "false"
type input "0"
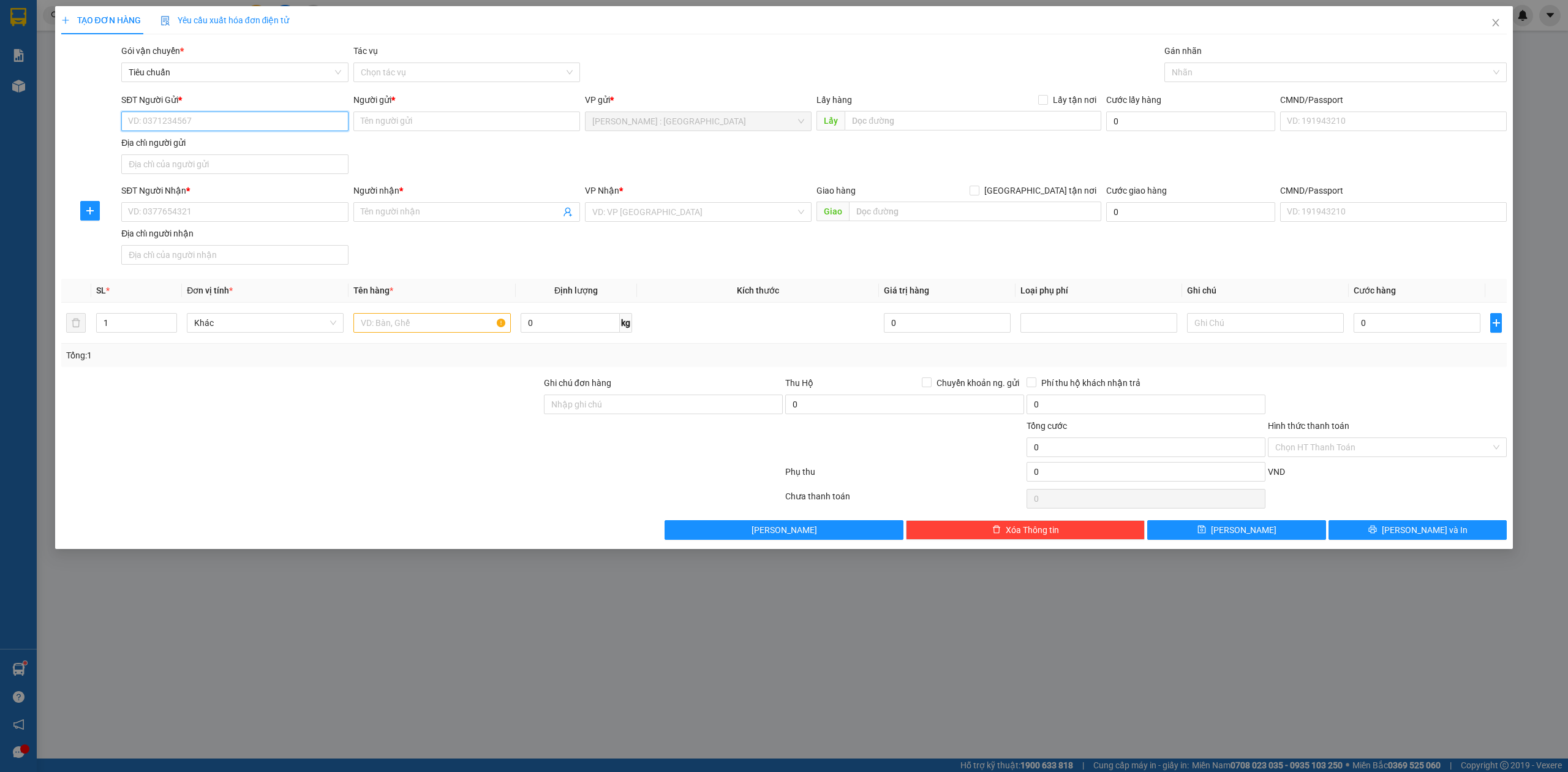
click at [287, 130] on input "SĐT Người Gửi *" at bounding box center [234, 121] width 227 height 19
paste input "0909247167"
type input "0909247167"
click at [278, 218] on input "SĐT Người Nhận *" at bounding box center [234, 212] width 227 height 19
paste input "0938059477"
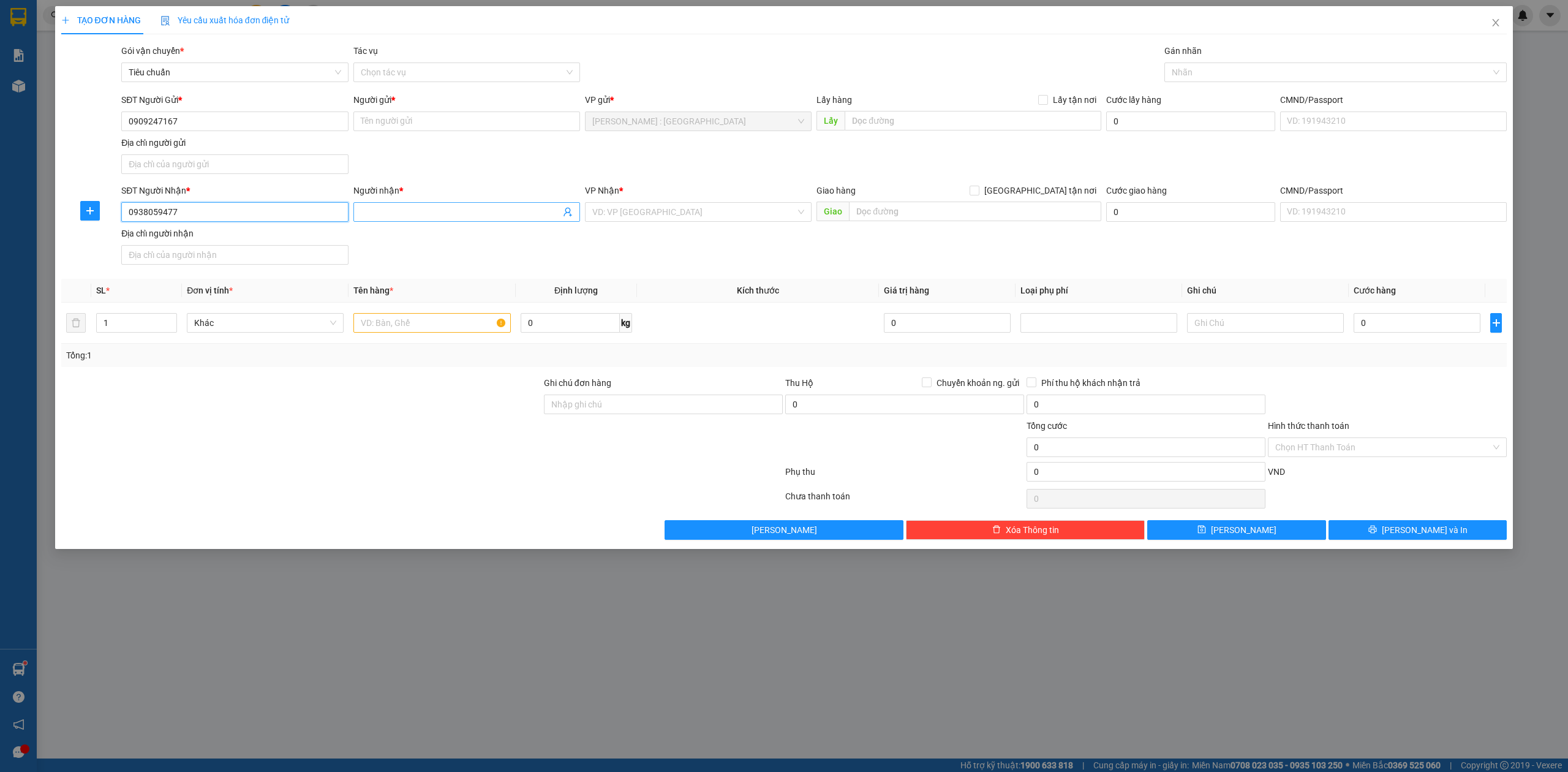
type input "0938059477"
click at [464, 209] on input "Người nhận *" at bounding box center [461, 211] width 200 height 13
paste input "Tú Vinh"
type input "Tú Vinh"
click at [493, 118] on input "Người gửi *" at bounding box center [467, 121] width 227 height 19
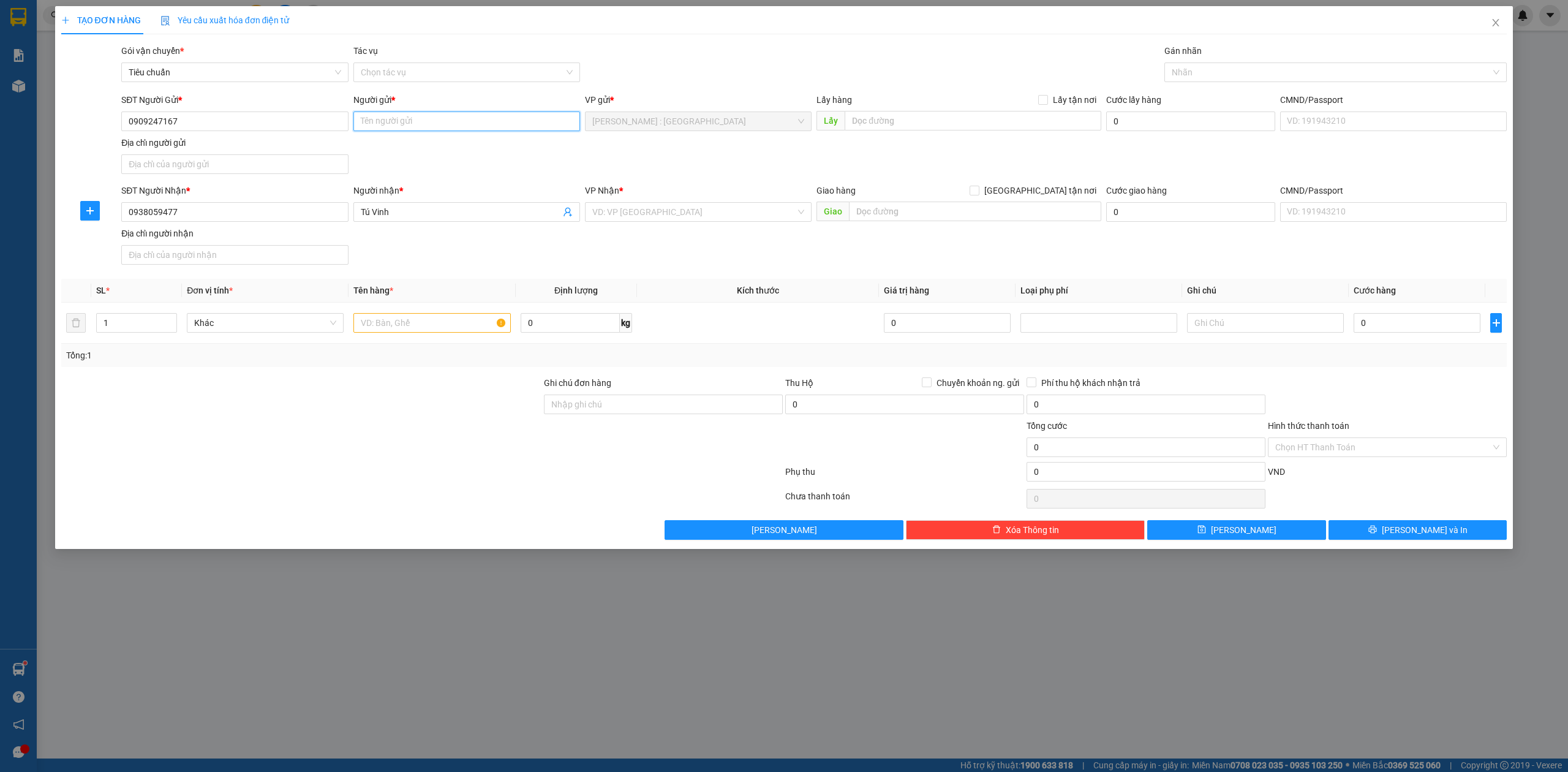
paste input "Cuong Le Van"
type input "Cuong Le Van"
click at [672, 207] on input "search" at bounding box center [694, 212] width 203 height 19
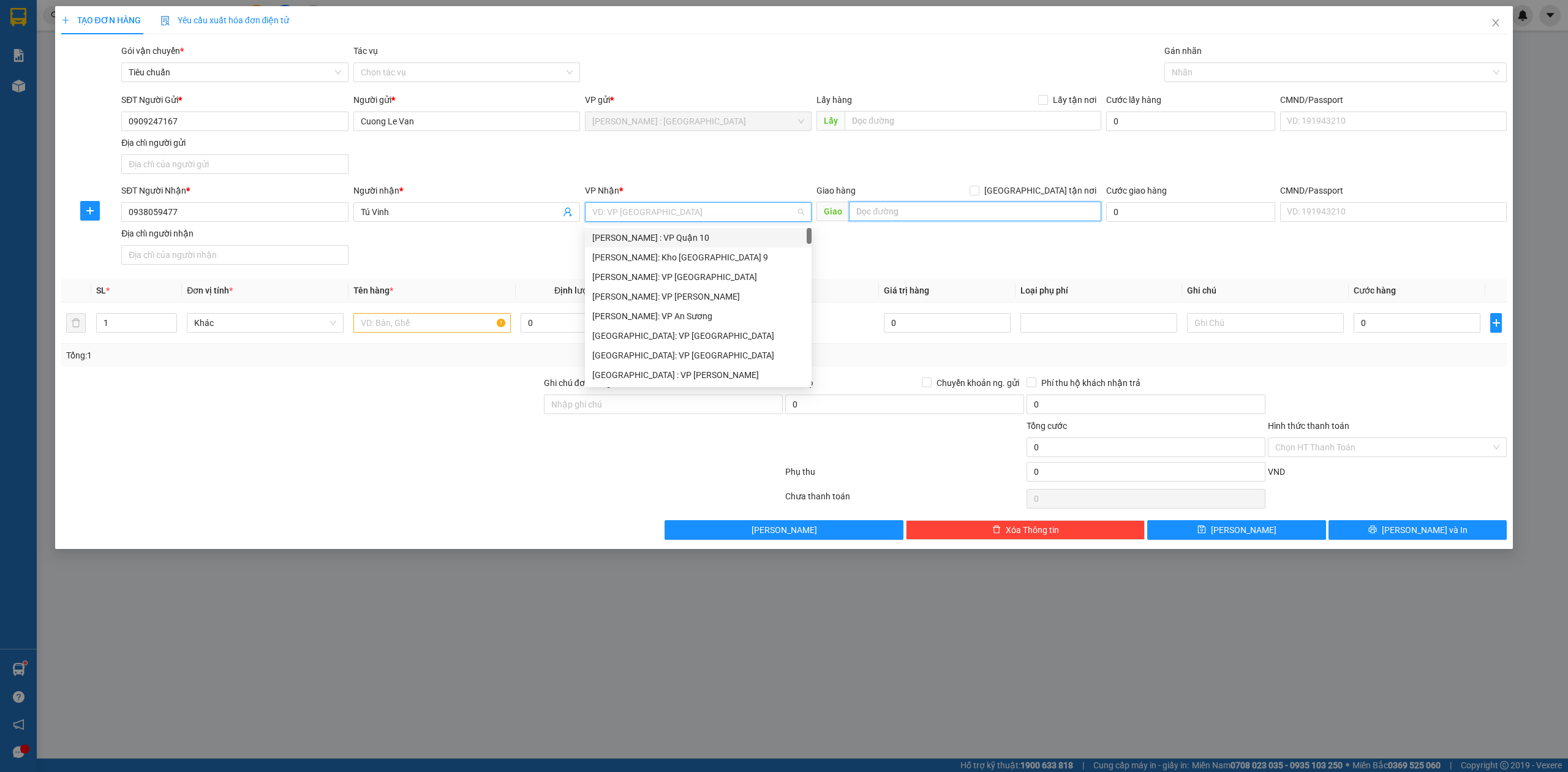
click at [939, 209] on input "text" at bounding box center [975, 211] width 252 height 19
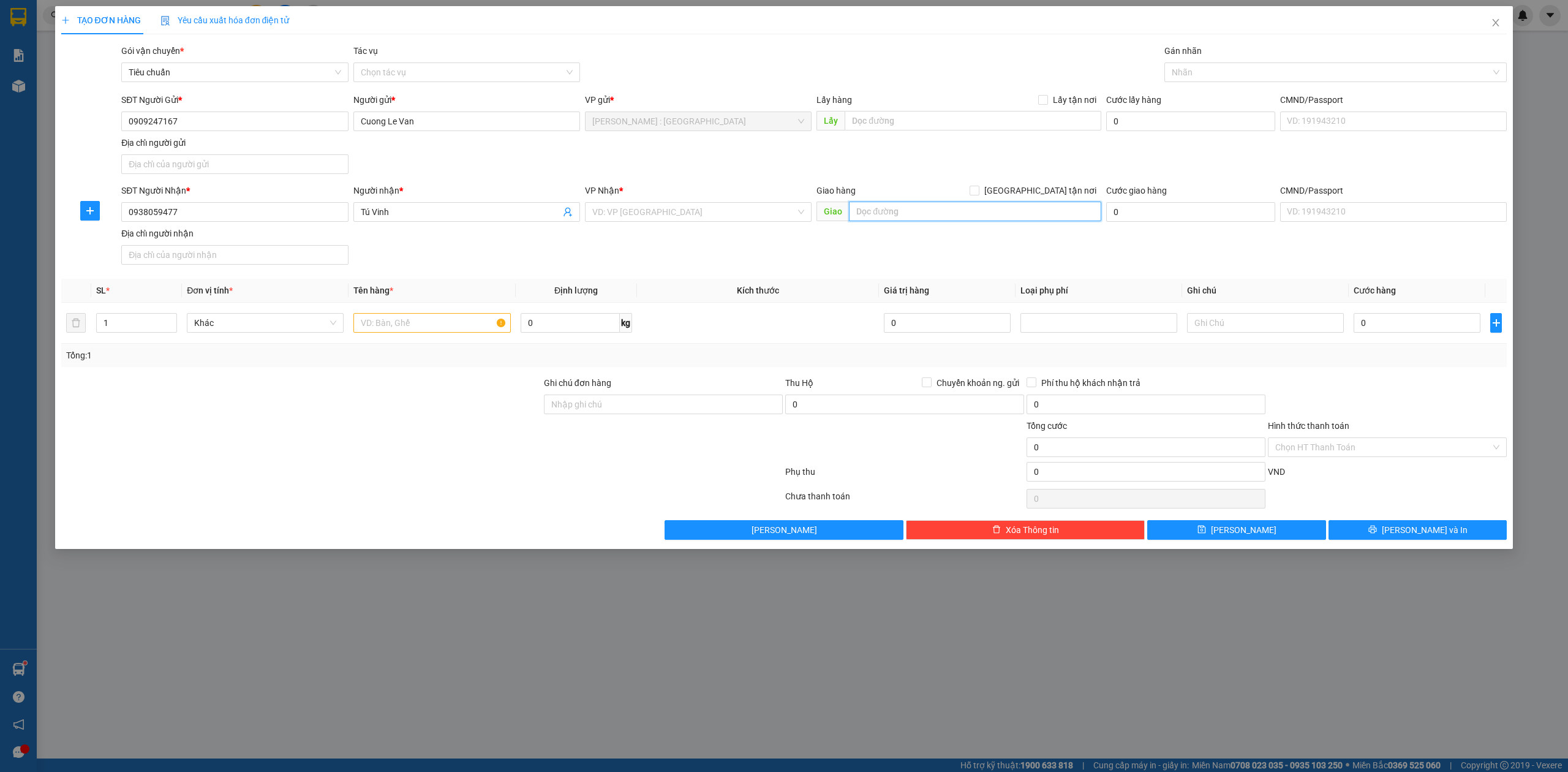
paste input "90 đường d7 khu dân cư an thiên lý, phường Phước long, thủ đức, tp hcm"
type input "90 đường d7 khu dân cư an thiên lý, phường Phước long, thủ đức, tp hcm"
click at [1066, 190] on span "[GEOGRAPHIC_DATA] tận nơi" at bounding box center [1040, 190] width 122 height 13
click at [978, 190] on input "[GEOGRAPHIC_DATA] tận nơi" at bounding box center [974, 190] width 8 height 8
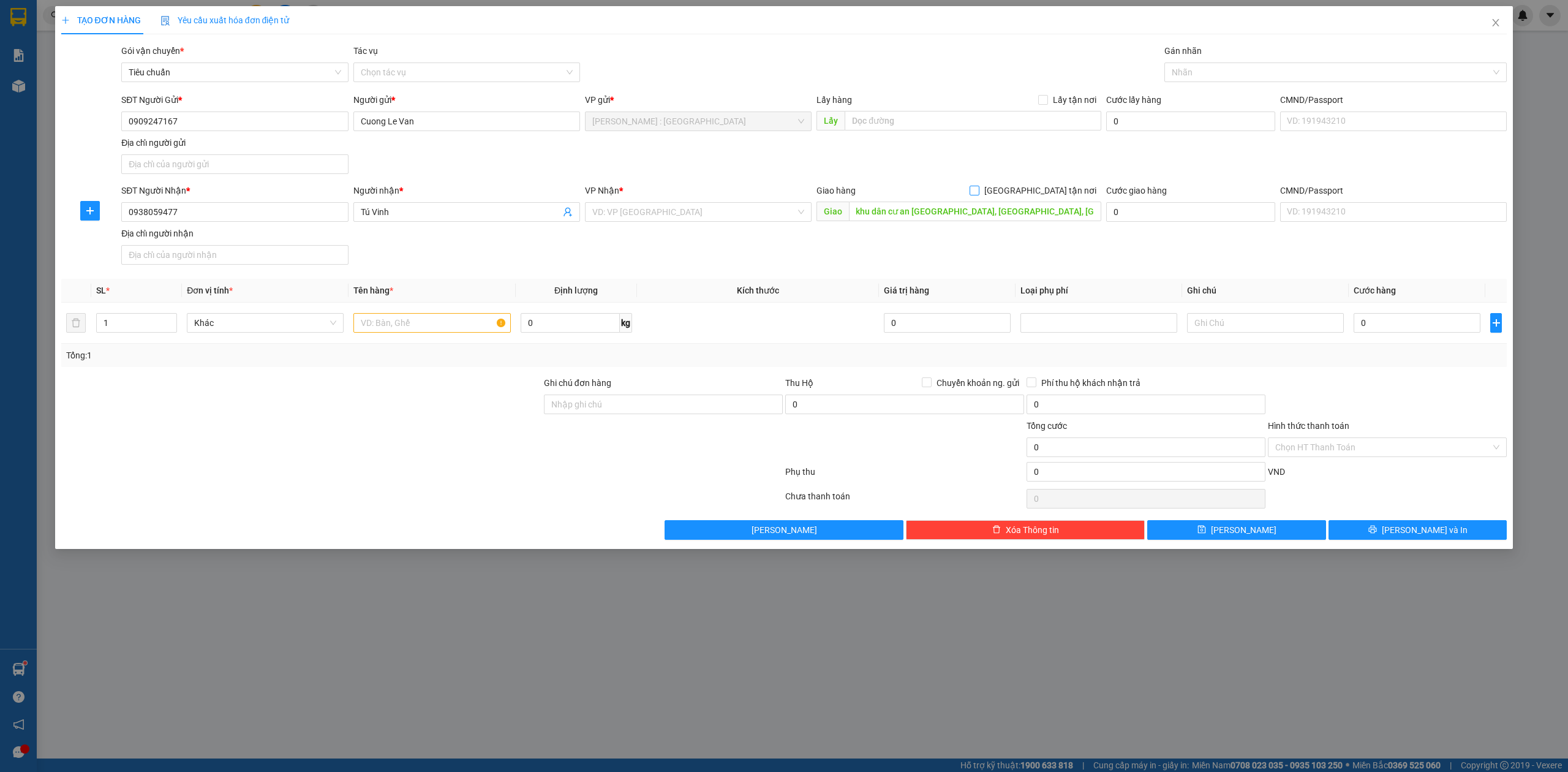
checkbox input "true"
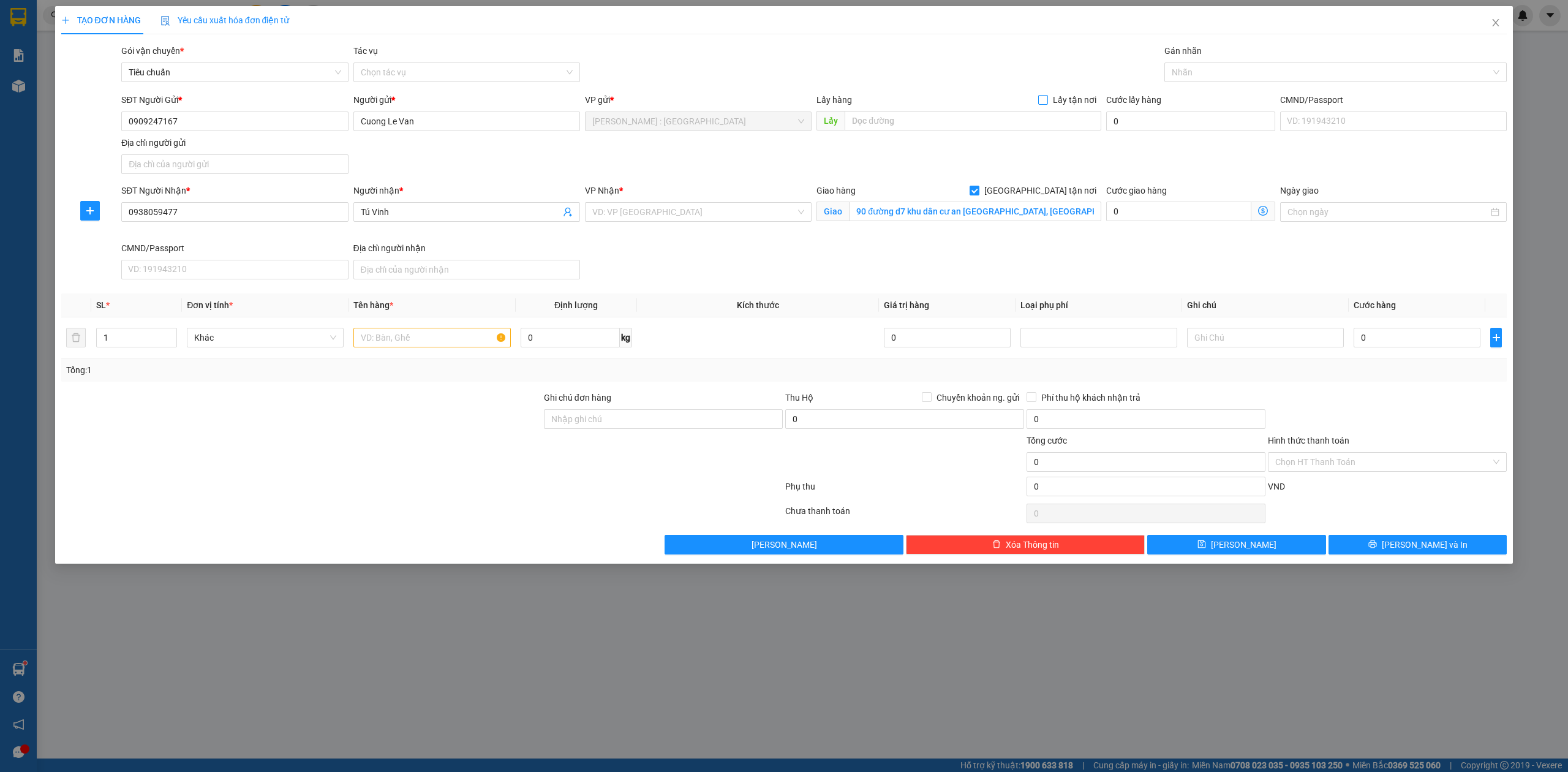
click at [1056, 100] on span "Lấy tận nơi" at bounding box center [1074, 99] width 53 height 13
click at [1047, 100] on input "Lấy tận nơi" at bounding box center [1043, 99] width 8 height 8
checkbox input "true"
click at [1042, 115] on input "text" at bounding box center [973, 121] width 256 height 19
click at [714, 213] on input "search" at bounding box center [694, 212] width 203 height 19
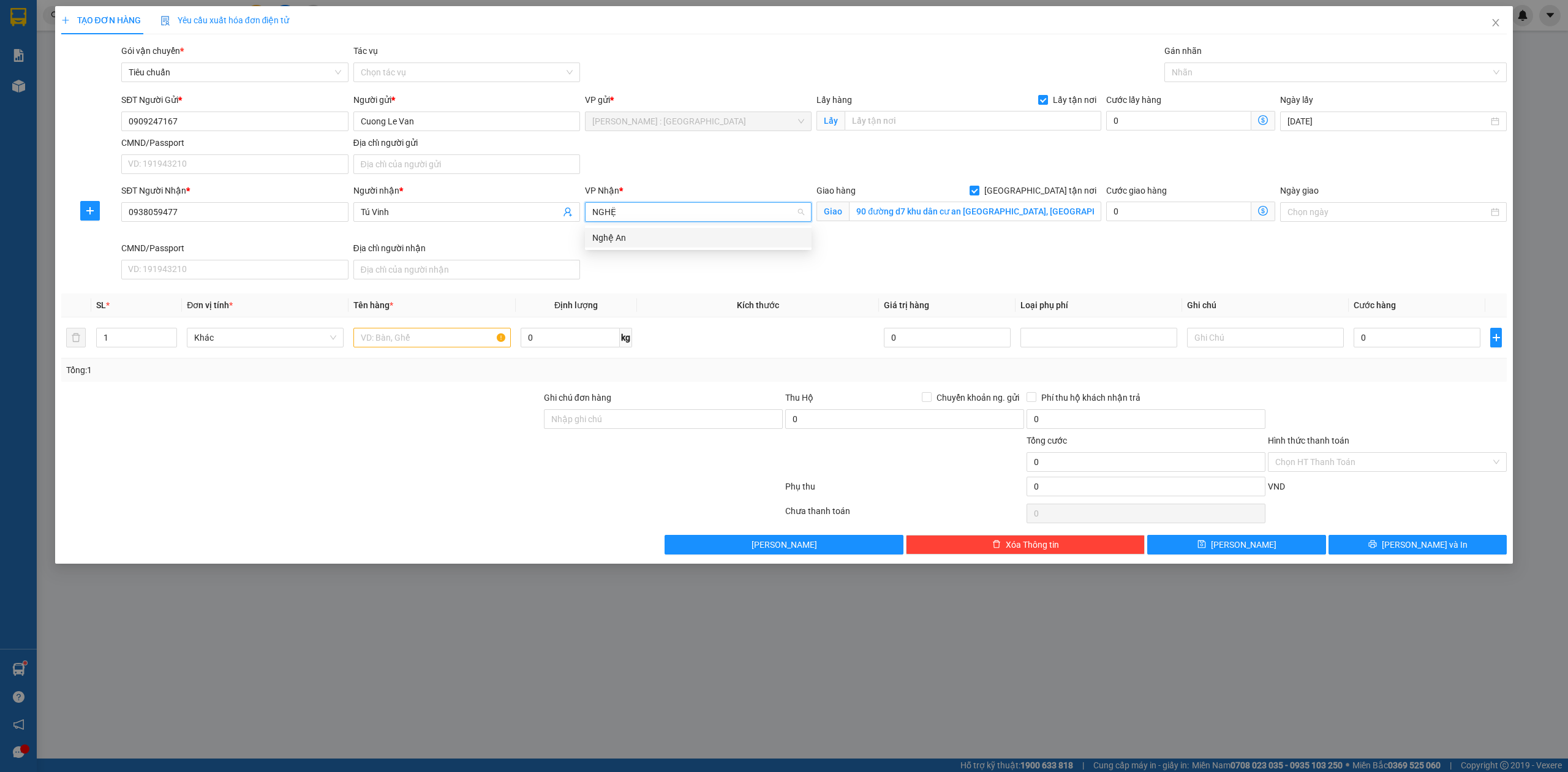
type input "NGHỆ"
click at [720, 251] on div "SĐT Người Nhận * 0938059477 Người nhận * Tú Vinh VP Nhận * VD: VP Sài Gòn Giao …" at bounding box center [814, 234] width 1391 height 100
click at [621, 214] on input "search" at bounding box center [694, 212] width 203 height 19
type input "NGHỆ"
click at [761, 229] on div "Nghệ An" at bounding box center [698, 238] width 227 height 19
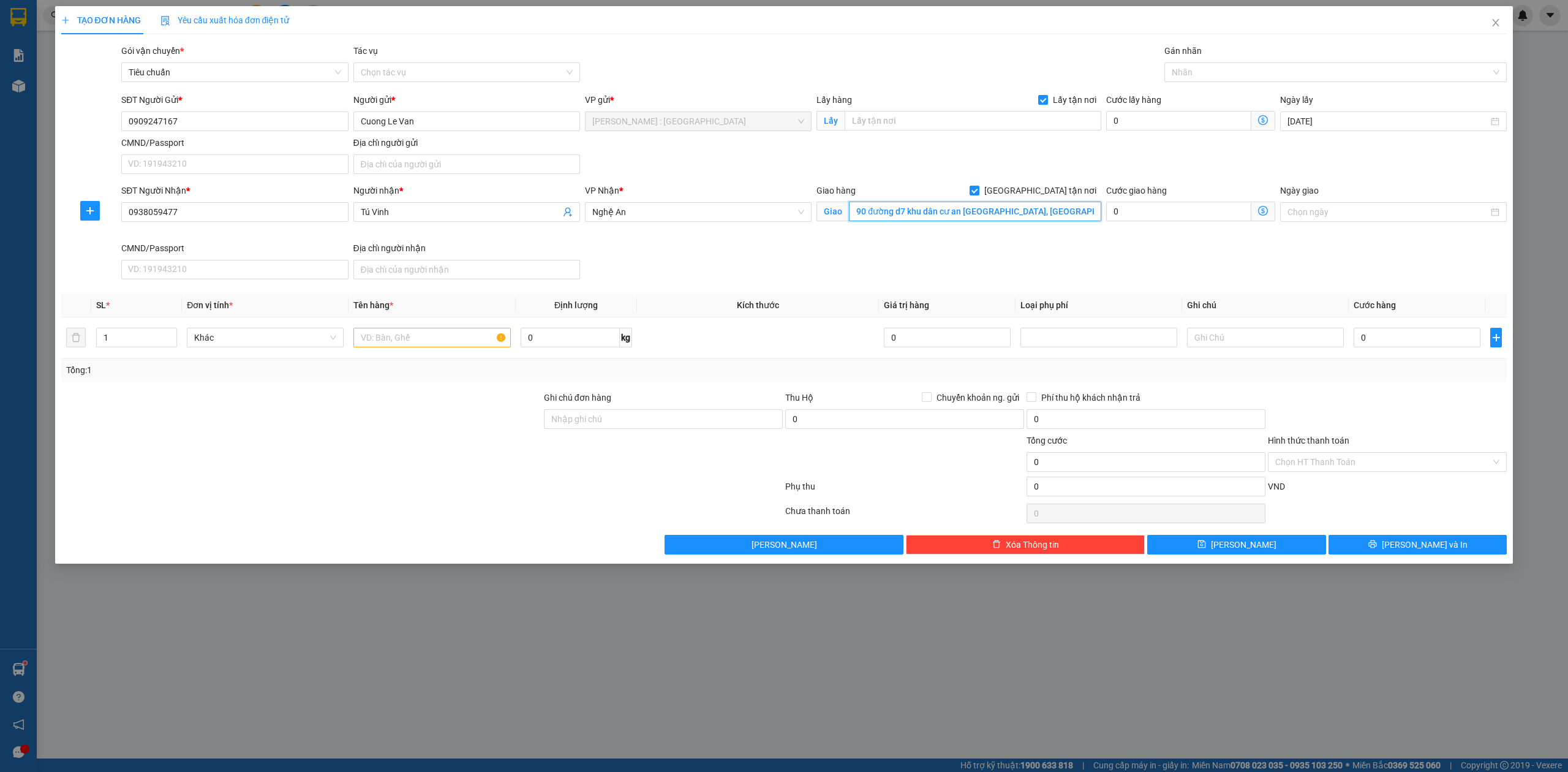
click at [943, 207] on input "90 đường d7 khu dân cư an thiên lý, phường Phước long, thủ đức, tp hcm" at bounding box center [975, 211] width 252 height 19
click at [966, 115] on input "text" at bounding box center [973, 121] width 256 height 19
paste input "90 đường d7 khu dân cư an thiên lý, phường Phước long, thủ đức, tp hcm"
type input "90 đường d7 khu dân cư an thiên lý, phường Phước long, thủ đức, tp hcm"
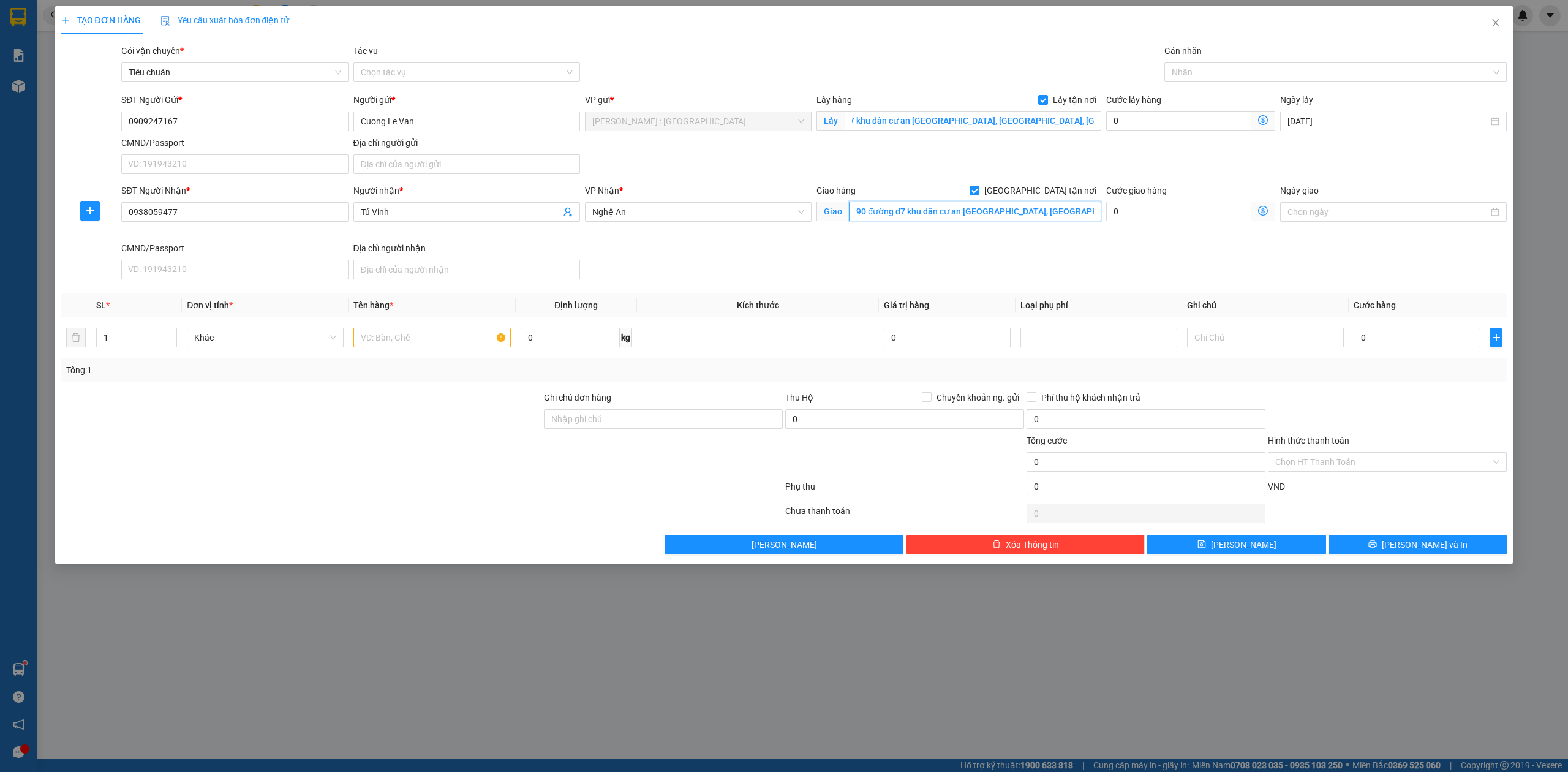
scroll to position [0, 0]
click at [978, 211] on input "90 đường d7 khu dân cư an thiên lý, phường Phước long, thủ đức, tp hcm" at bounding box center [975, 211] width 252 height 19
paste input "nghệ an - QL1A"
type input "nghệ an - QL1A"
click at [930, 261] on div "SĐT Người Nhận * 0938059477 Người nhận * Tú Vinh VP Nhận * Nghệ An Giao hàng Gi…" at bounding box center [814, 234] width 1391 height 100
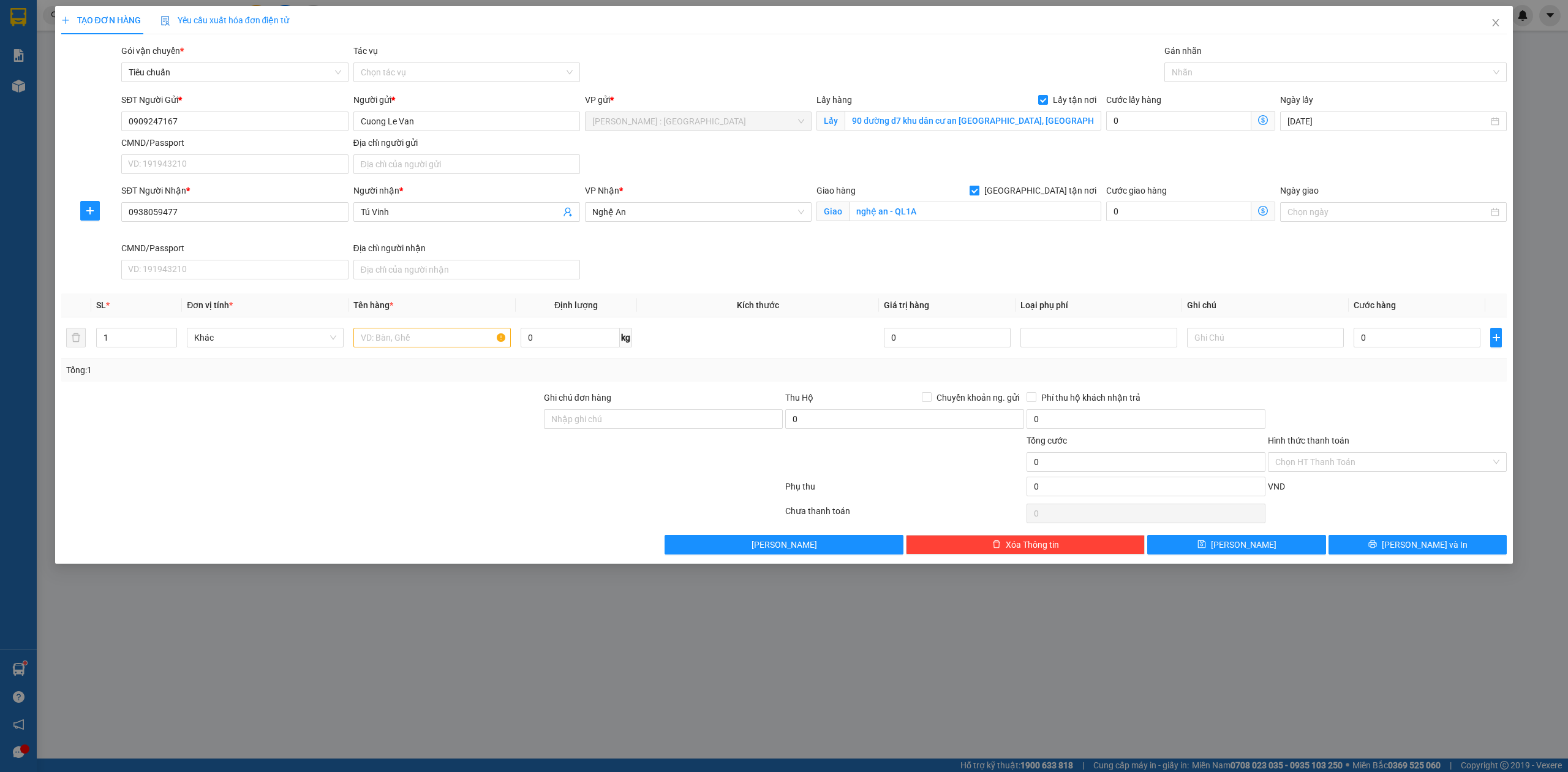
click at [1055, 192] on span "[GEOGRAPHIC_DATA] tận nơi" at bounding box center [1040, 190] width 122 height 13
click at [978, 192] on input "[GEOGRAPHIC_DATA] tận nơi" at bounding box center [974, 190] width 8 height 8
checkbox input "false"
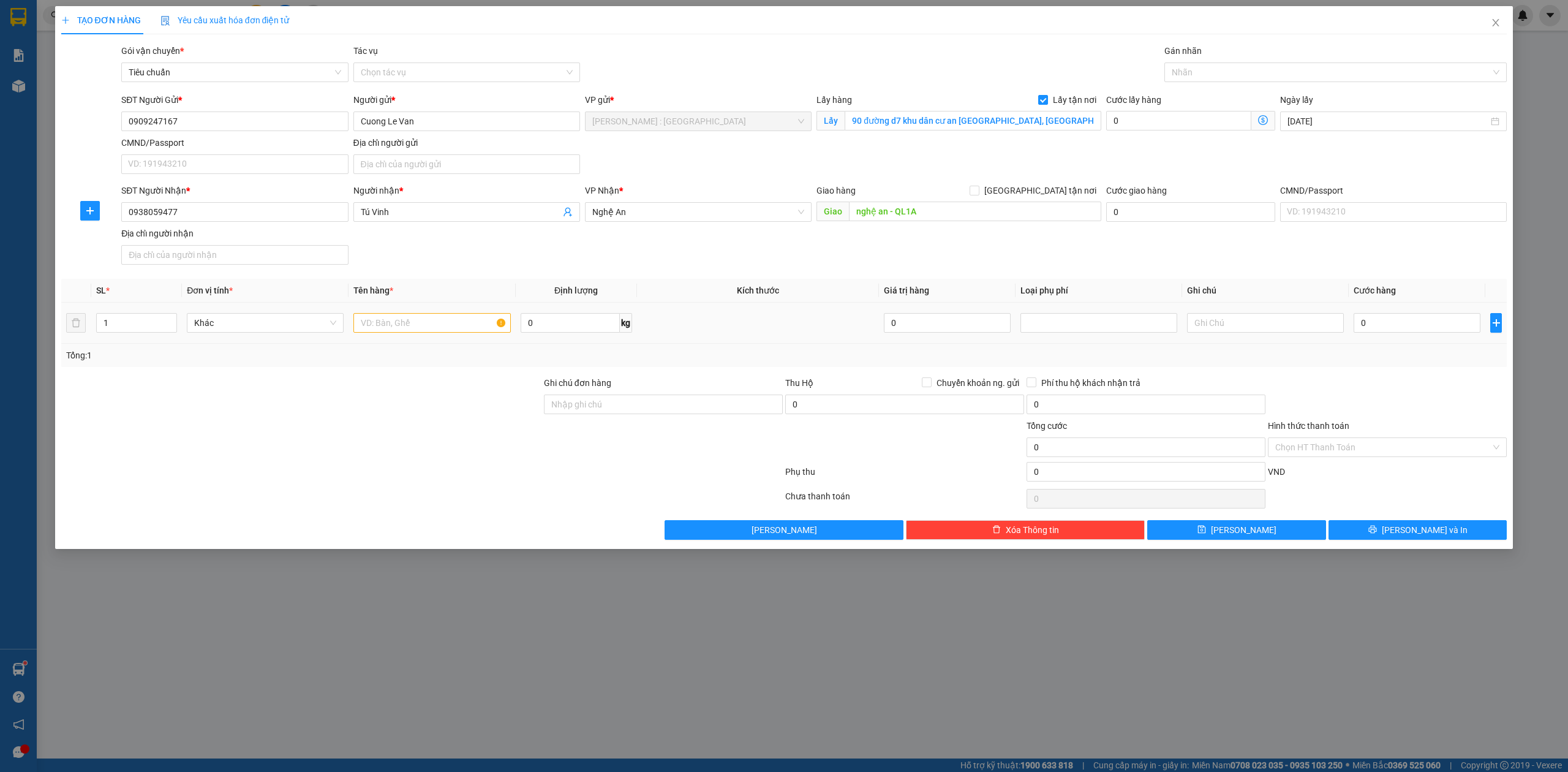
click at [431, 338] on td at bounding box center [432, 323] width 166 height 41
click at [430, 329] on input "text" at bounding box center [432, 323] width 157 height 19
paste input "1 kệ đồ, 1 cặp loa, 1 két sắt"
type input "1 kệ đồ, 1 cặp loa, 1 két sắt - A TÙNG"
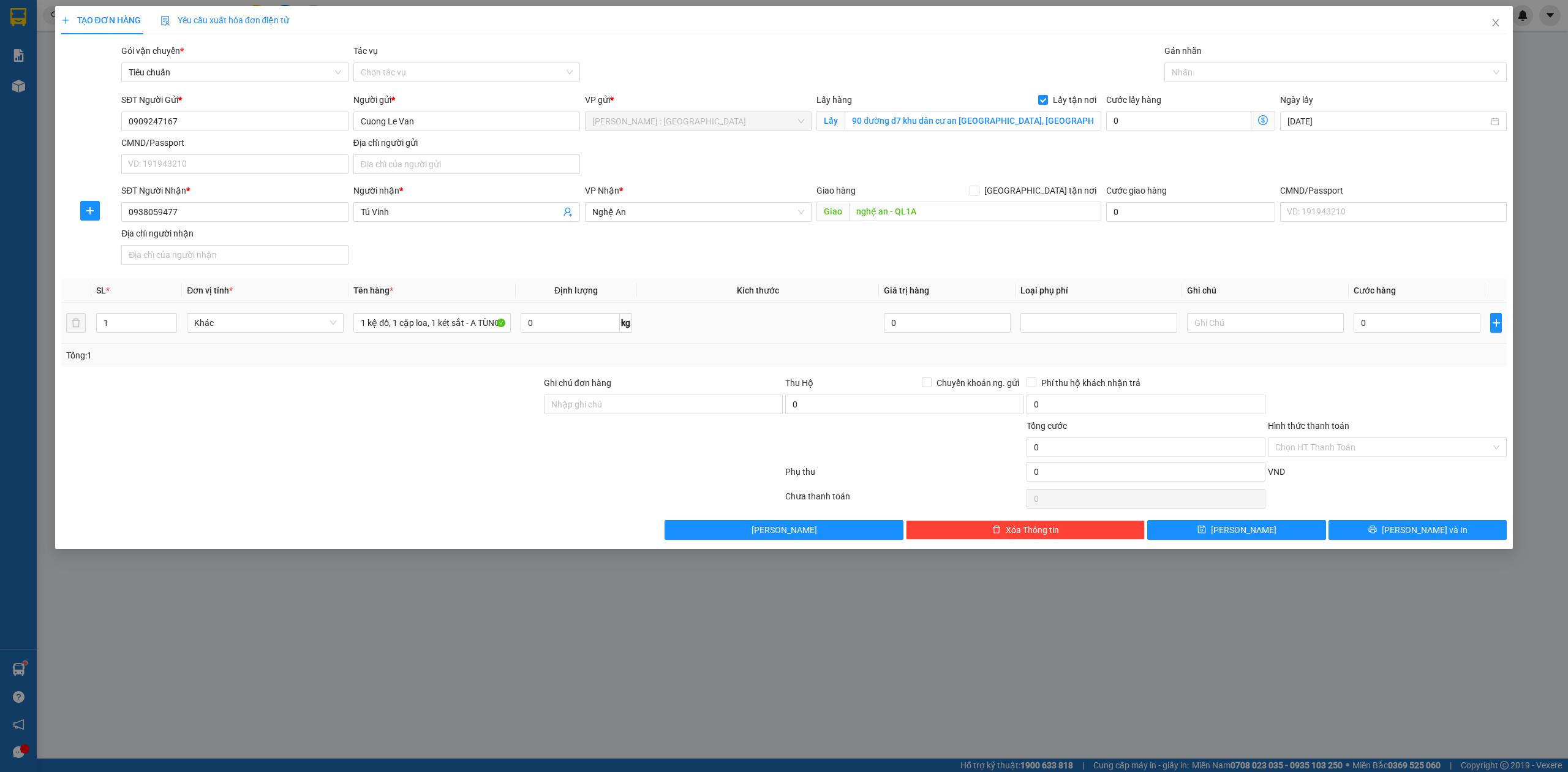
scroll to position [0, 0]
click at [1452, 335] on div "0" at bounding box center [1417, 322] width 127 height 24
click at [1451, 324] on input "0" at bounding box center [1417, 323] width 127 height 19
click at [1172, 125] on input "0" at bounding box center [1178, 121] width 145 height 19
type input "2"
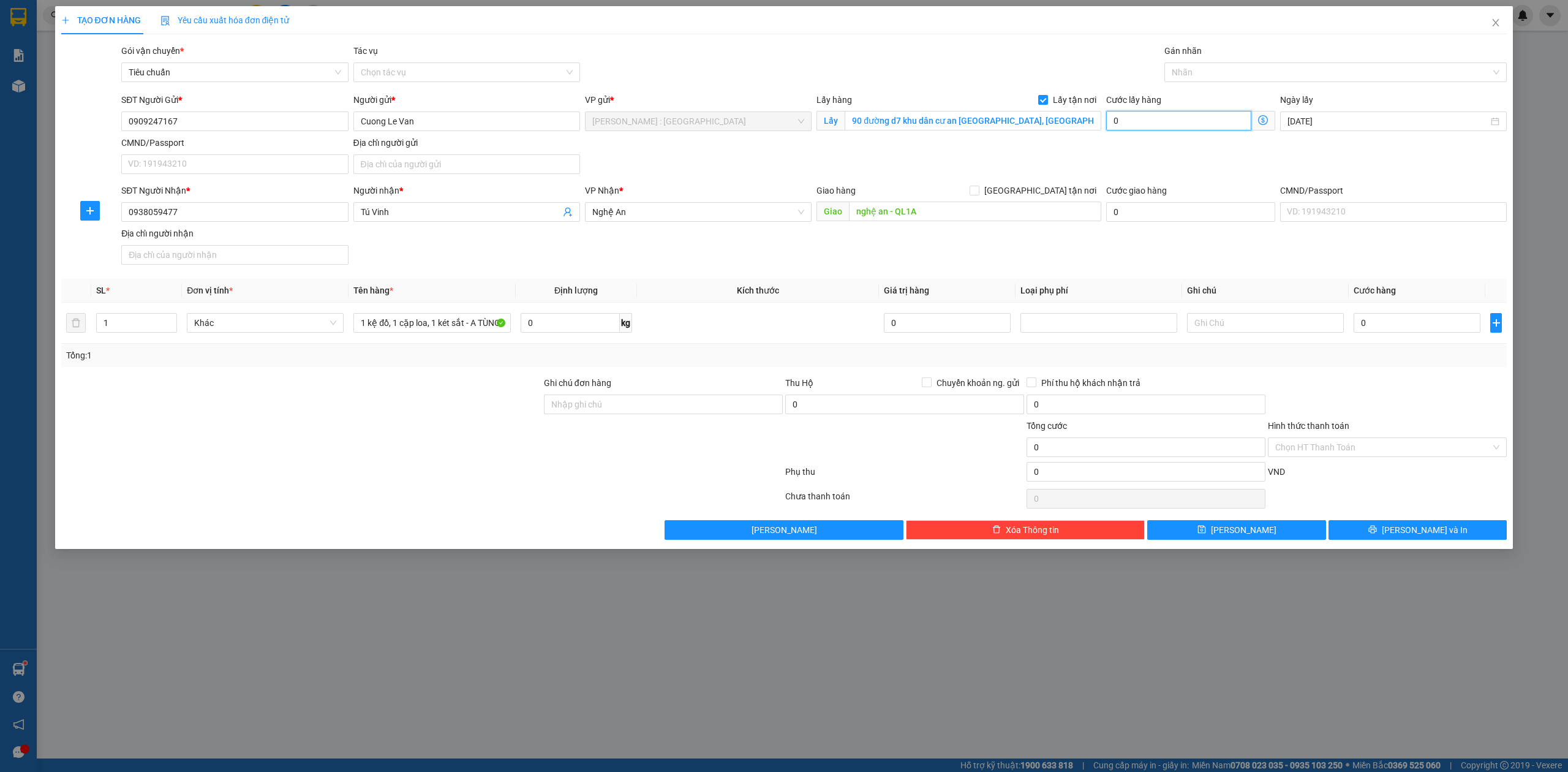
type input "2"
type input "20"
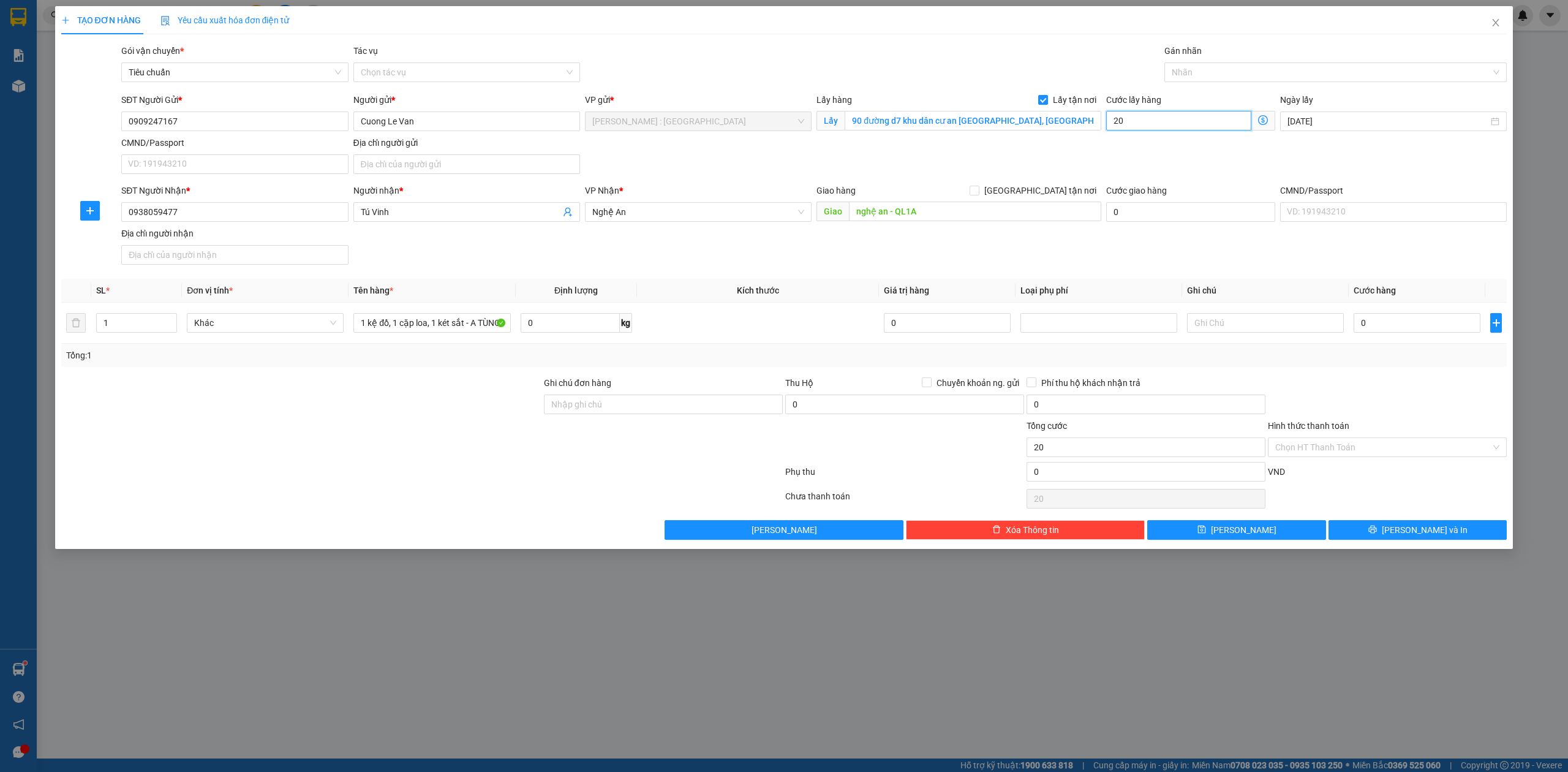
type input "200"
type input "200.000"
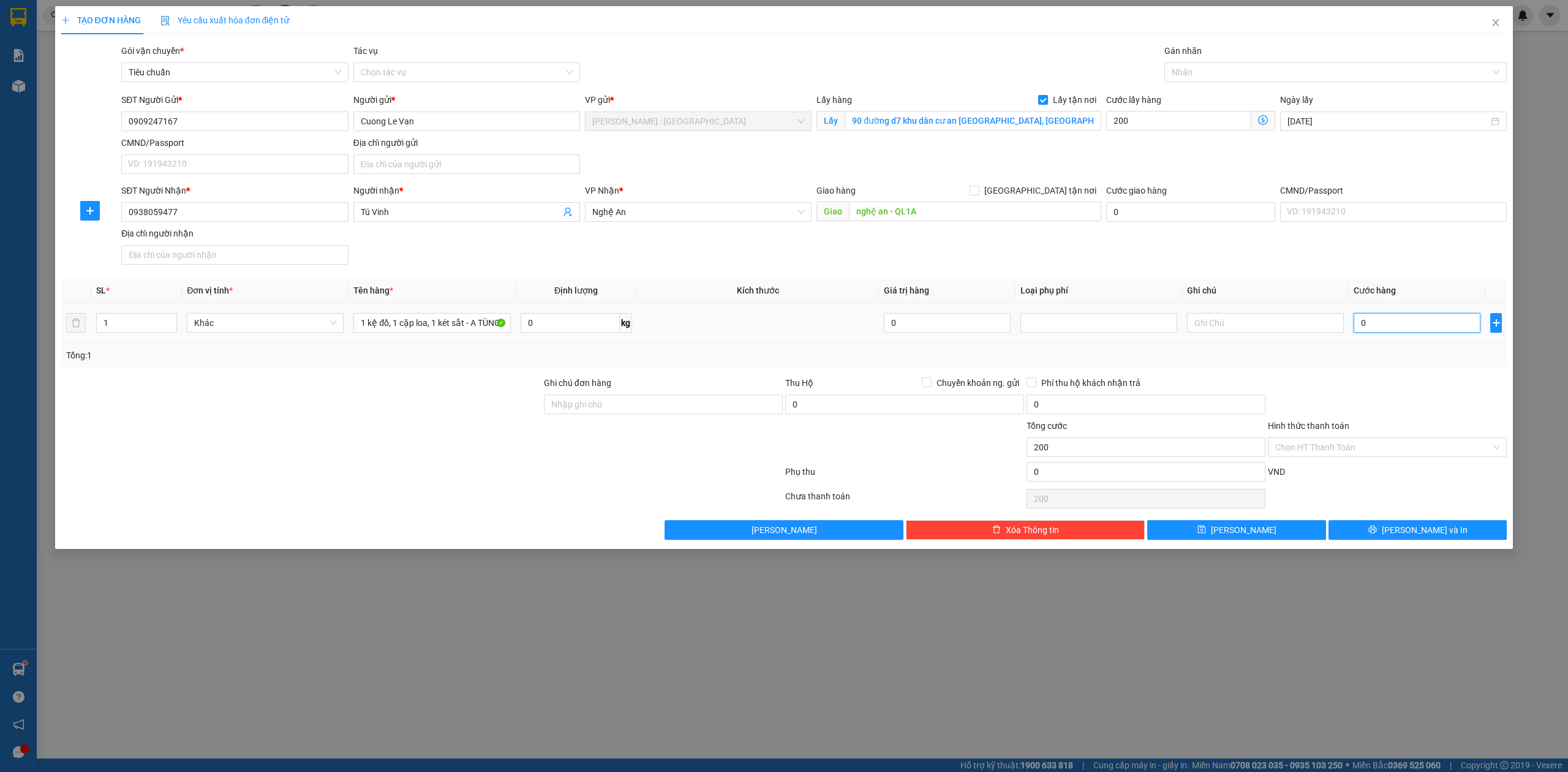
type input "200.000"
click at [1418, 324] on input "0" at bounding box center [1417, 323] width 127 height 19
type input "1"
type input "200.001"
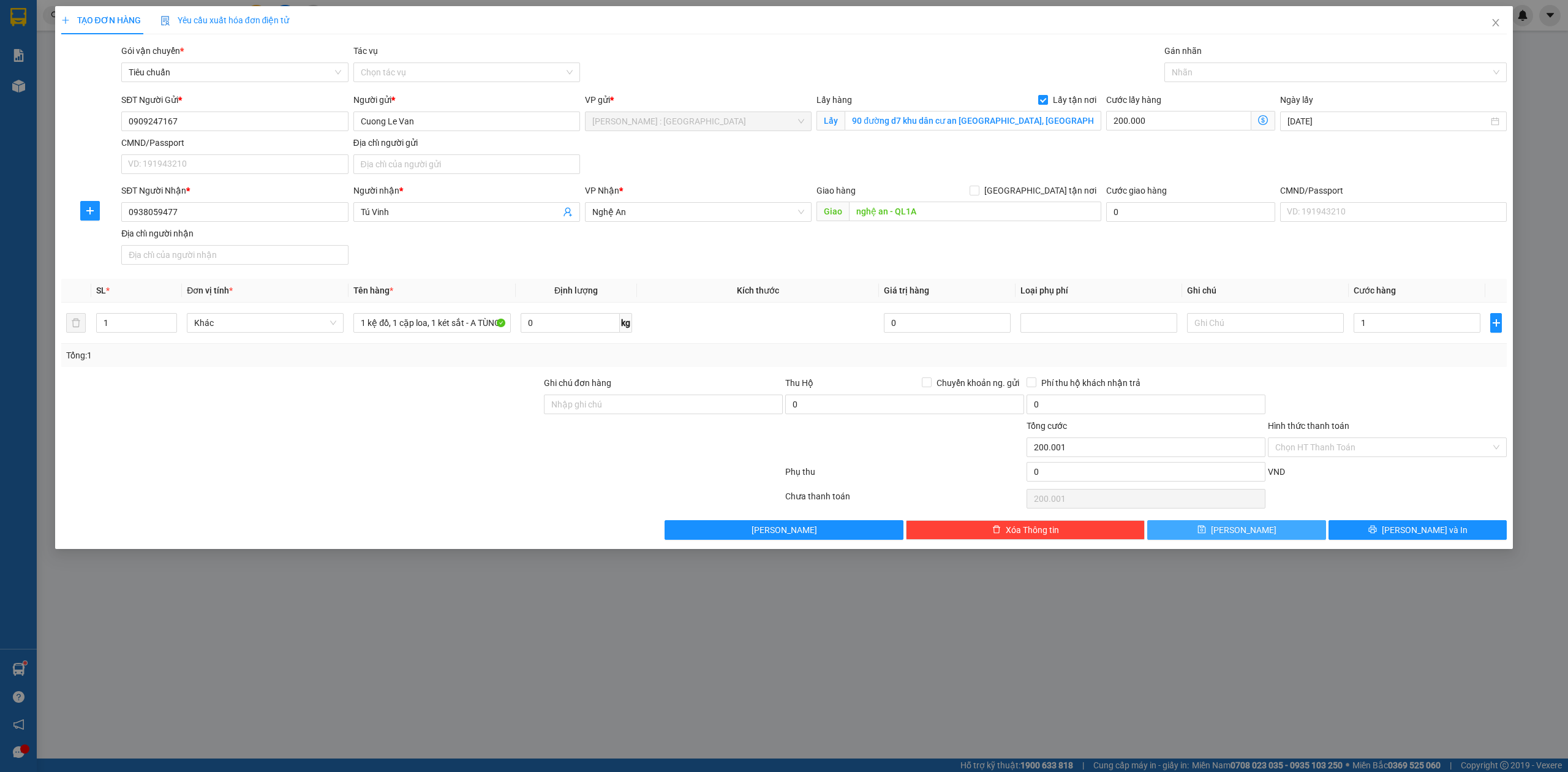
type input "1.000"
type input "201.000"
click at [1206, 534] on icon "save" at bounding box center [1202, 529] width 8 height 8
checkbox input "false"
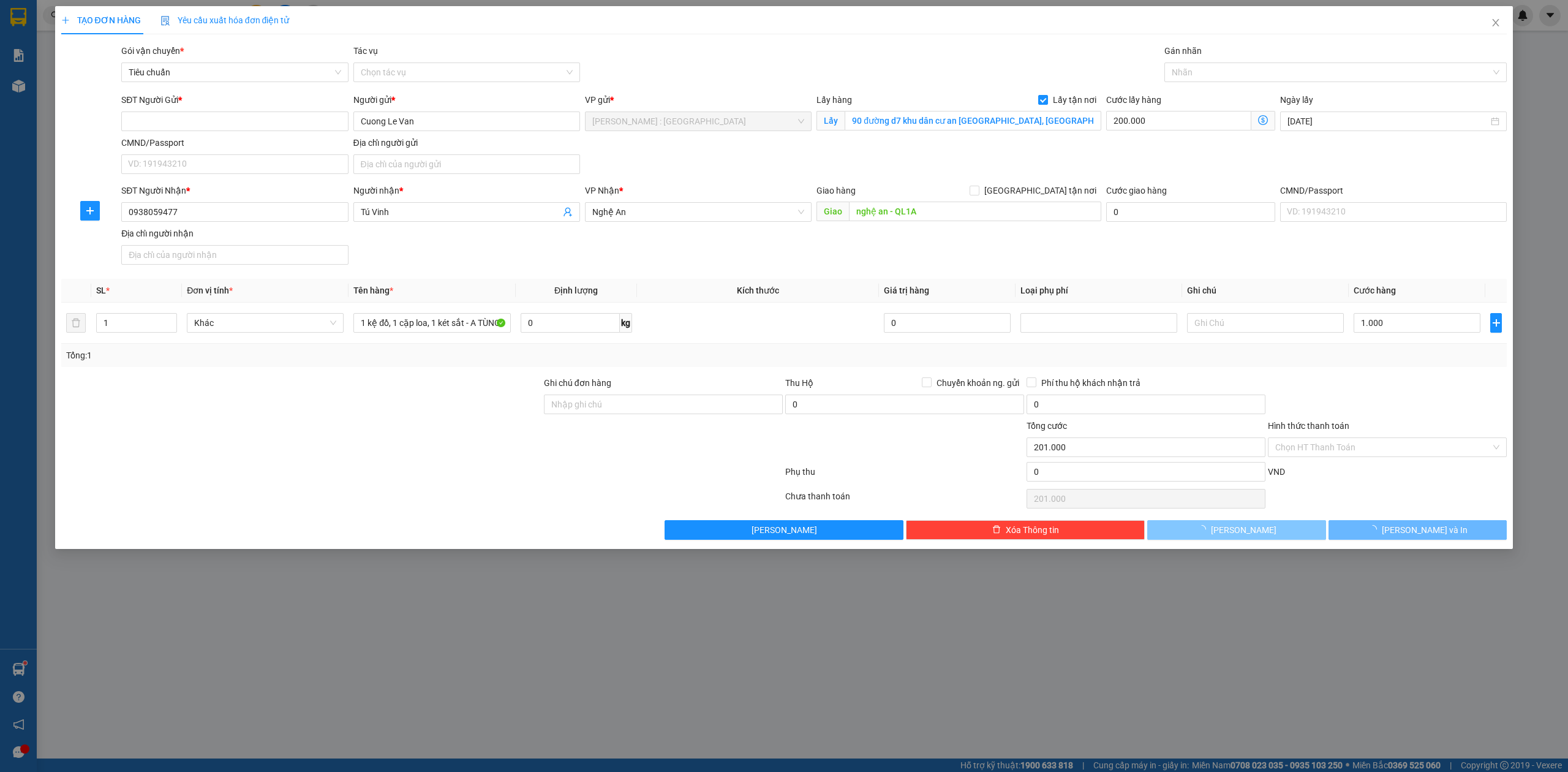
type input "0"
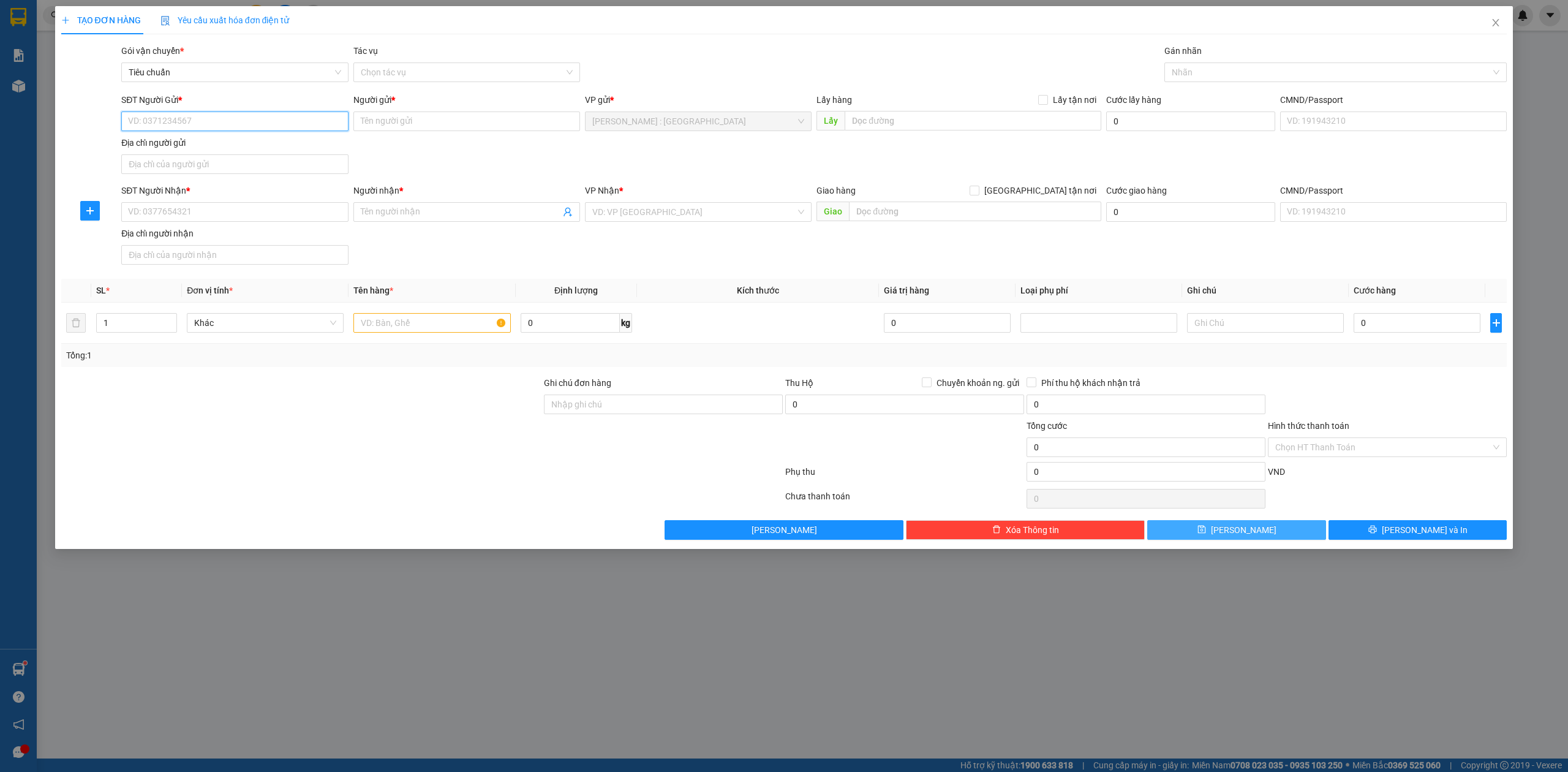
click at [218, 123] on input "SĐT Người Gửi *" at bounding box center [234, 121] width 227 height 19
paste input "0987175103"
type input "0987175103"
click at [235, 225] on div "SĐT Người Nhận * VD: 0377654321" at bounding box center [234, 205] width 227 height 43
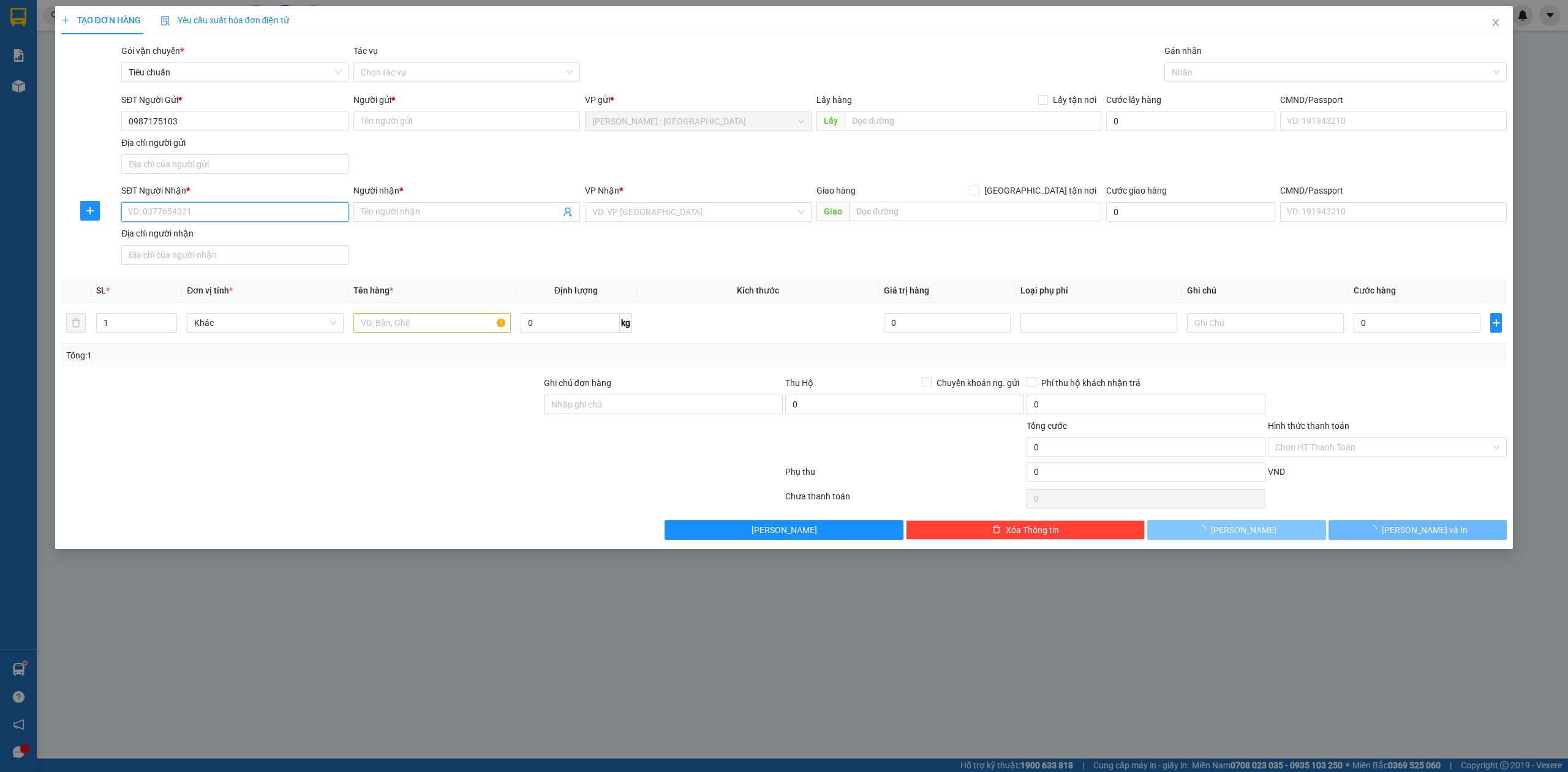
click at [238, 214] on input "SĐT Người Nhận *" at bounding box center [234, 212] width 227 height 19
paste input "0987175103"
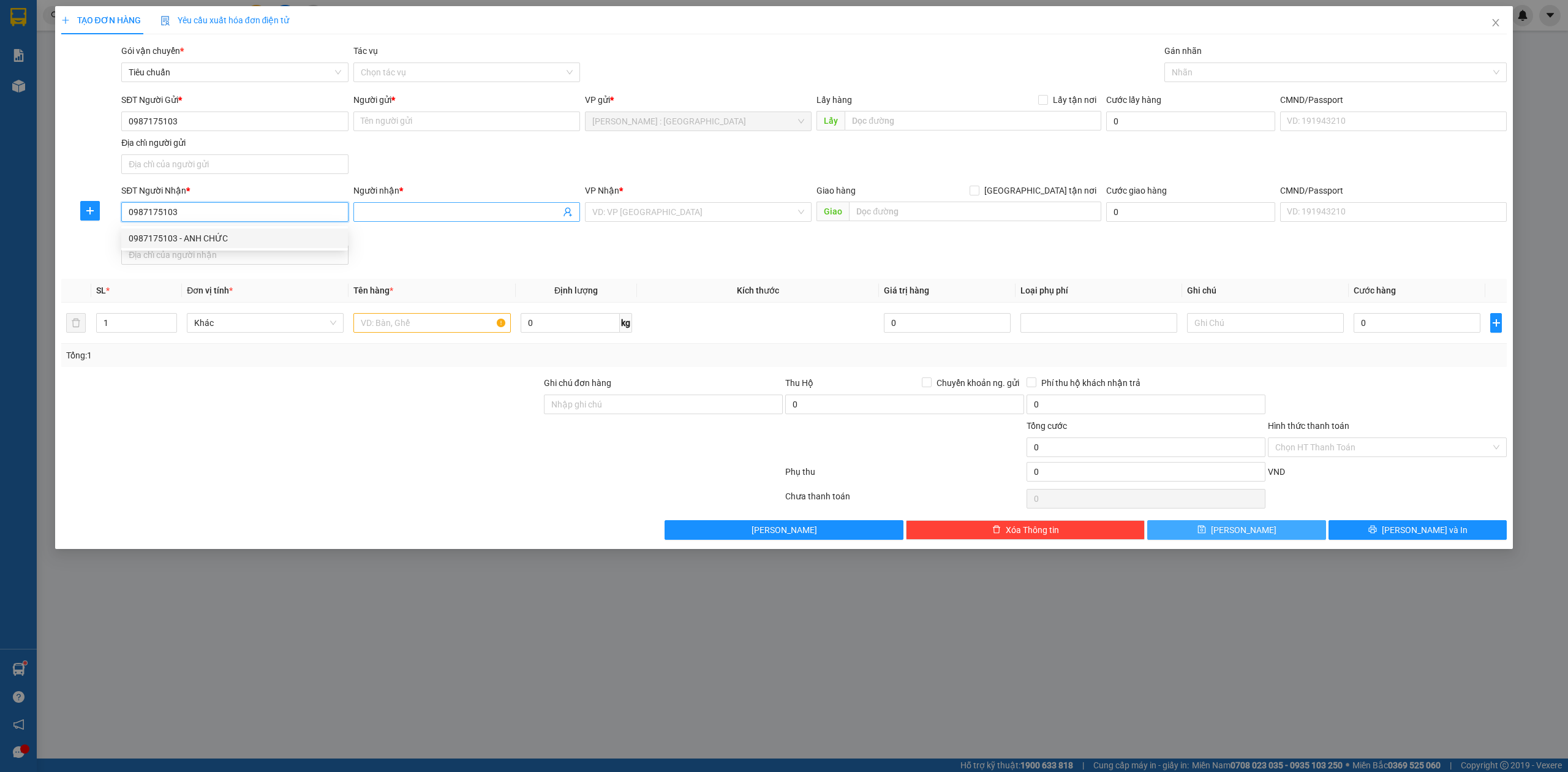
type input "0987175103"
click at [434, 218] on input "Người nhận *" at bounding box center [461, 211] width 200 height 13
paste input "Đào Chức"
type input "Đào Chức"
click at [500, 118] on input "Người gửi *" at bounding box center [467, 121] width 227 height 19
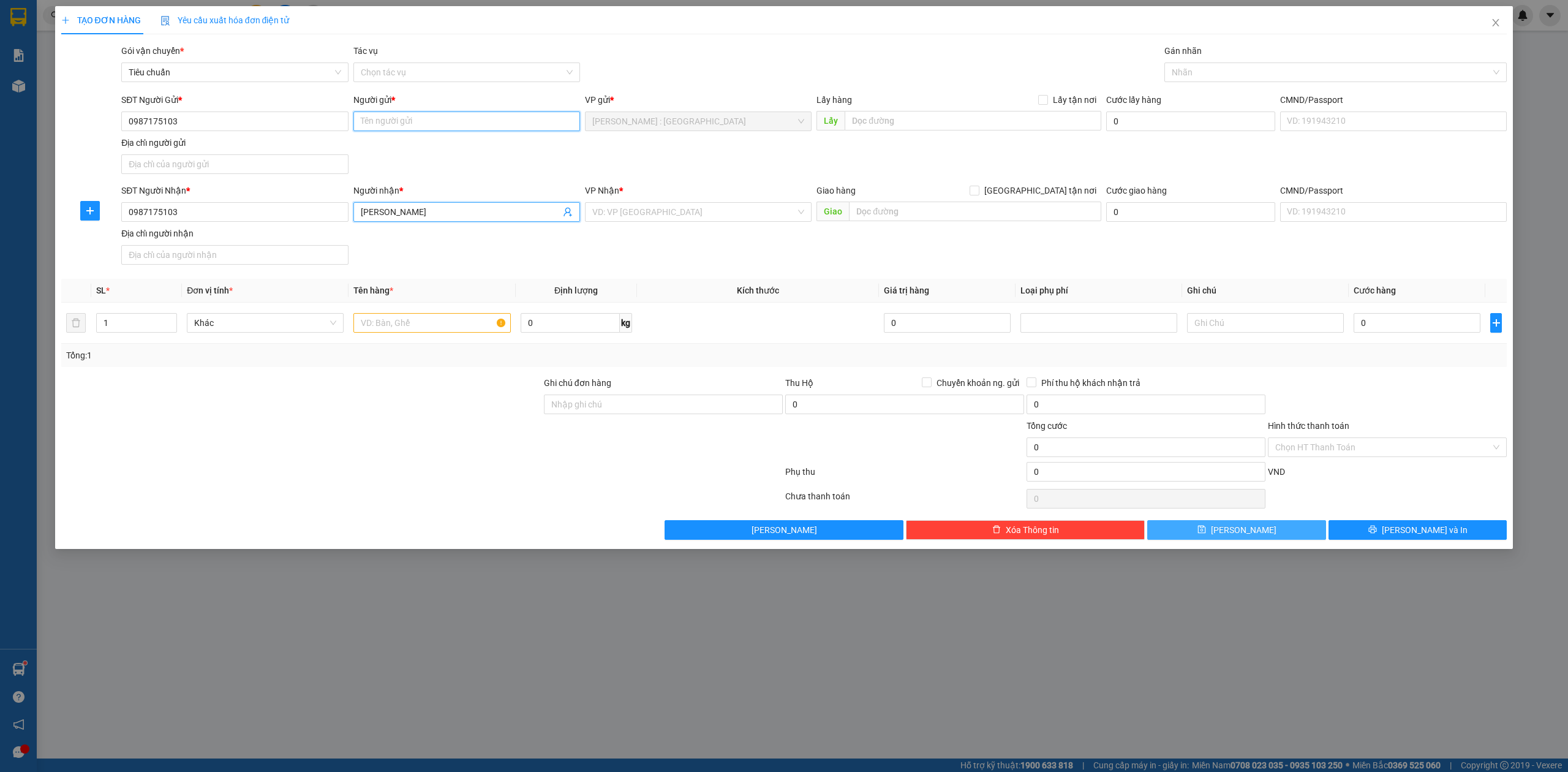
paste input "Đào Chức"
type input "Đào Chức"
click at [942, 105] on div "Lấy hàng Lấy tận nơi" at bounding box center [959, 99] width 285 height 13
click at [940, 119] on input "text" at bounding box center [973, 121] width 256 height 19
paste input "133/3 Hồ Văn Huê, P9, Phú Nhuận"
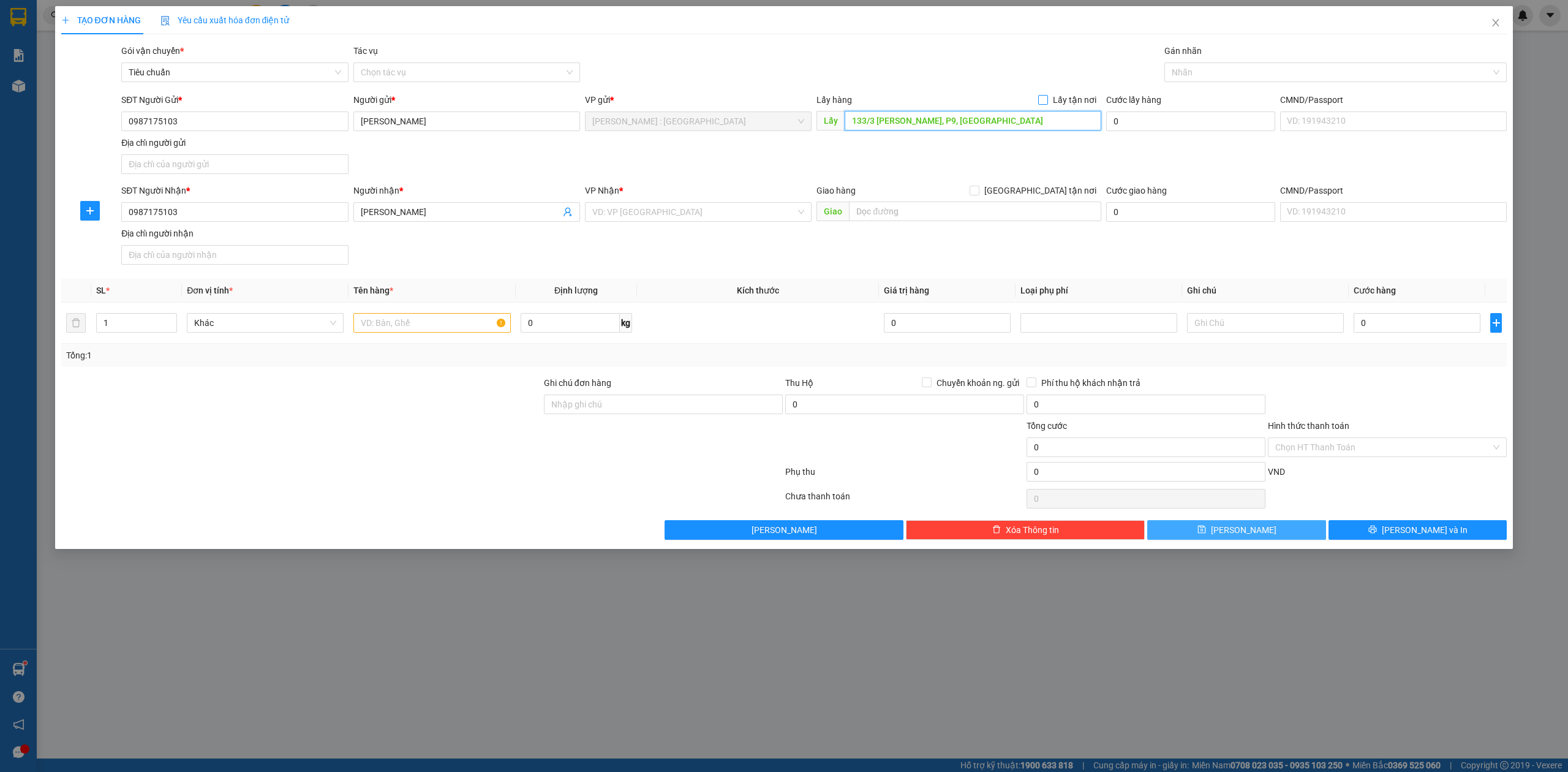
type input "133/3 Hồ Văn Huê, P9, Phú Nhuận"
click at [1072, 97] on span "Lấy tận nơi" at bounding box center [1074, 99] width 53 height 13
click at [1047, 97] on input "Lấy tận nơi" at bounding box center [1043, 99] width 8 height 8
checkbox input "true"
click at [713, 213] on input "search" at bounding box center [694, 212] width 203 height 19
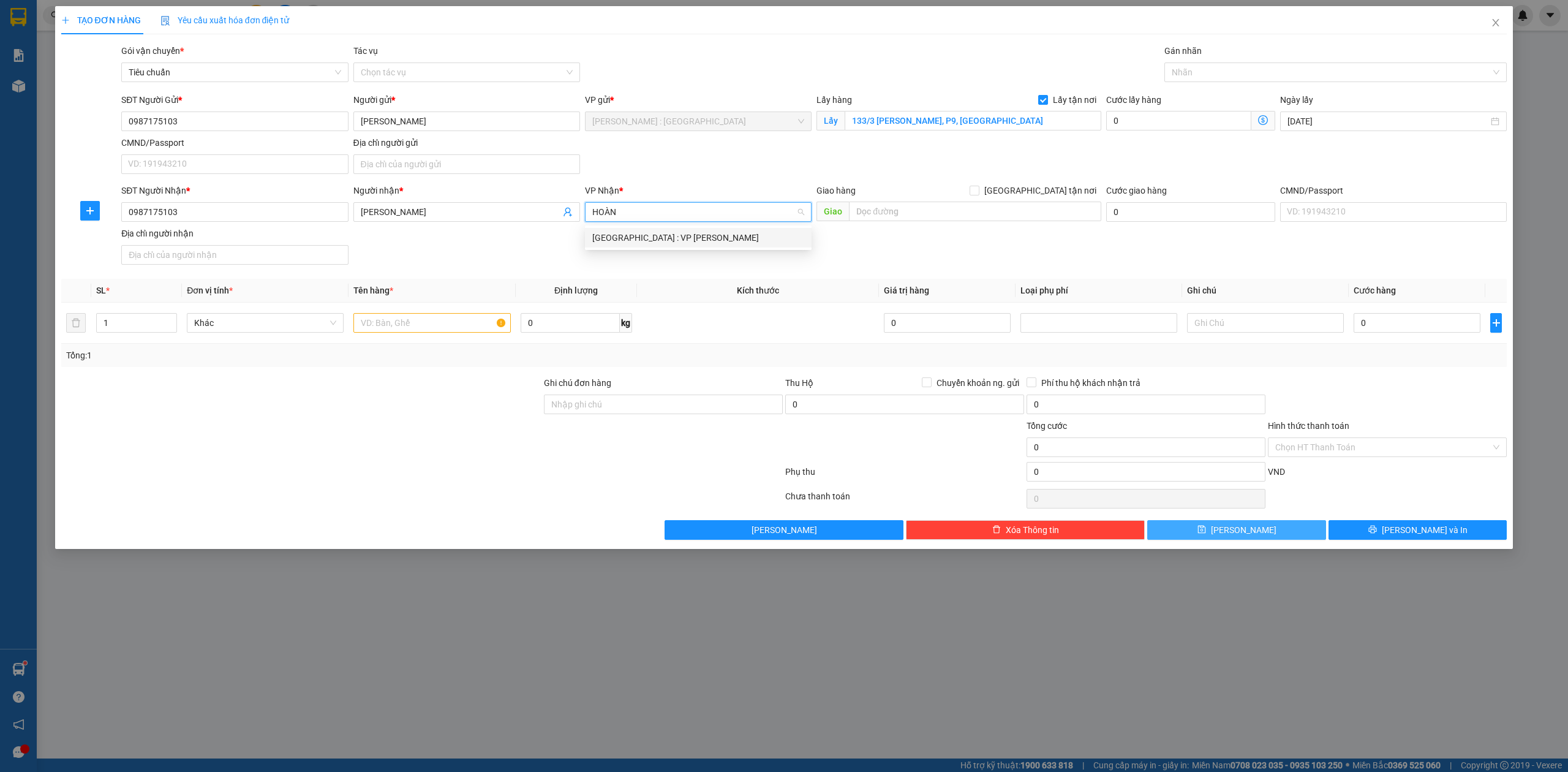
type input "HOÀNG"
click at [729, 245] on div "Hà Nội : VP Hoàng Mai" at bounding box center [698, 238] width 227 height 19
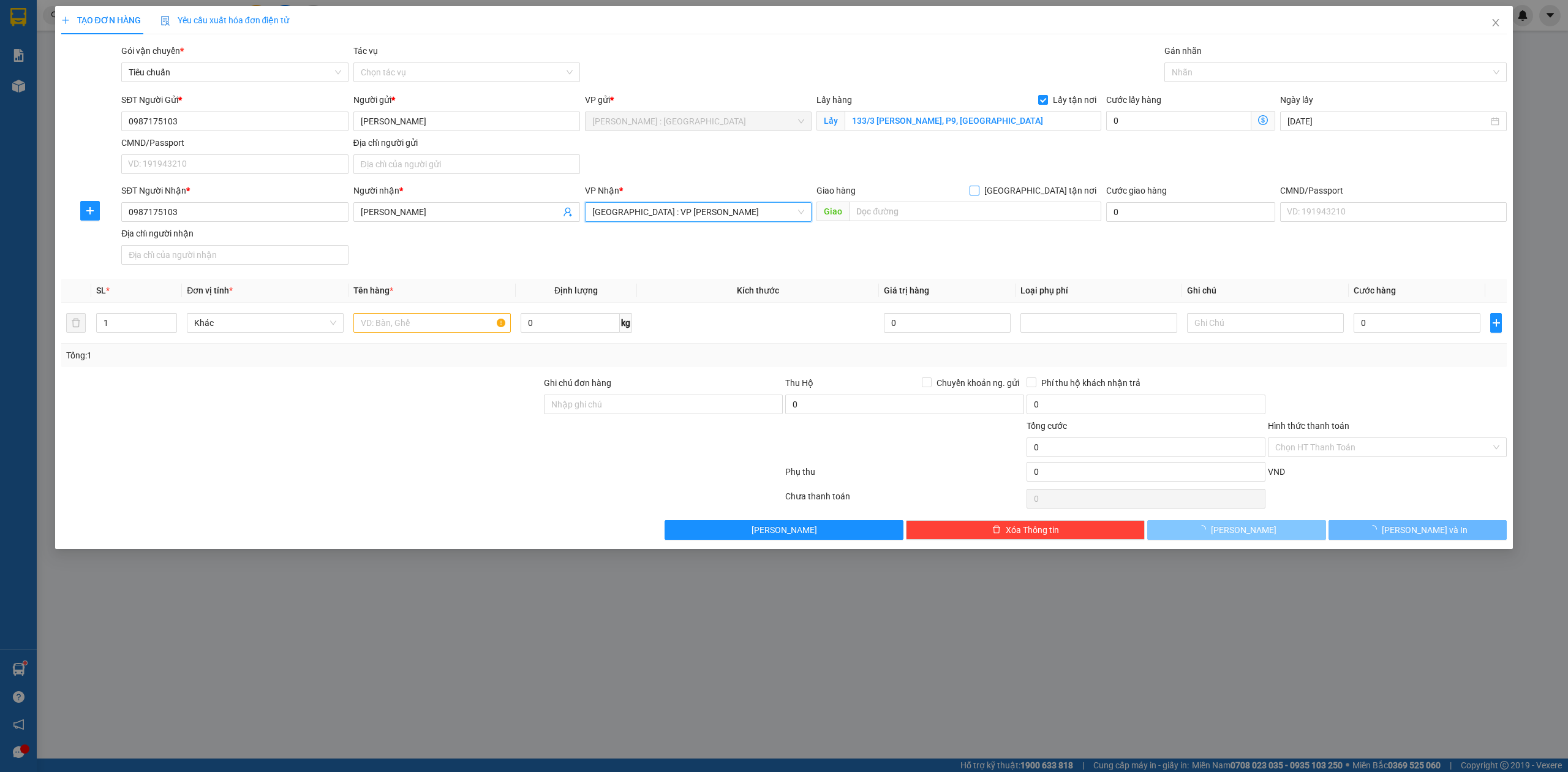
click at [1071, 187] on span "[GEOGRAPHIC_DATA] tận nơi" at bounding box center [1040, 190] width 122 height 13
click at [978, 187] on input "[GEOGRAPHIC_DATA] tận nơi" at bounding box center [974, 190] width 8 height 8
checkbox input "true"
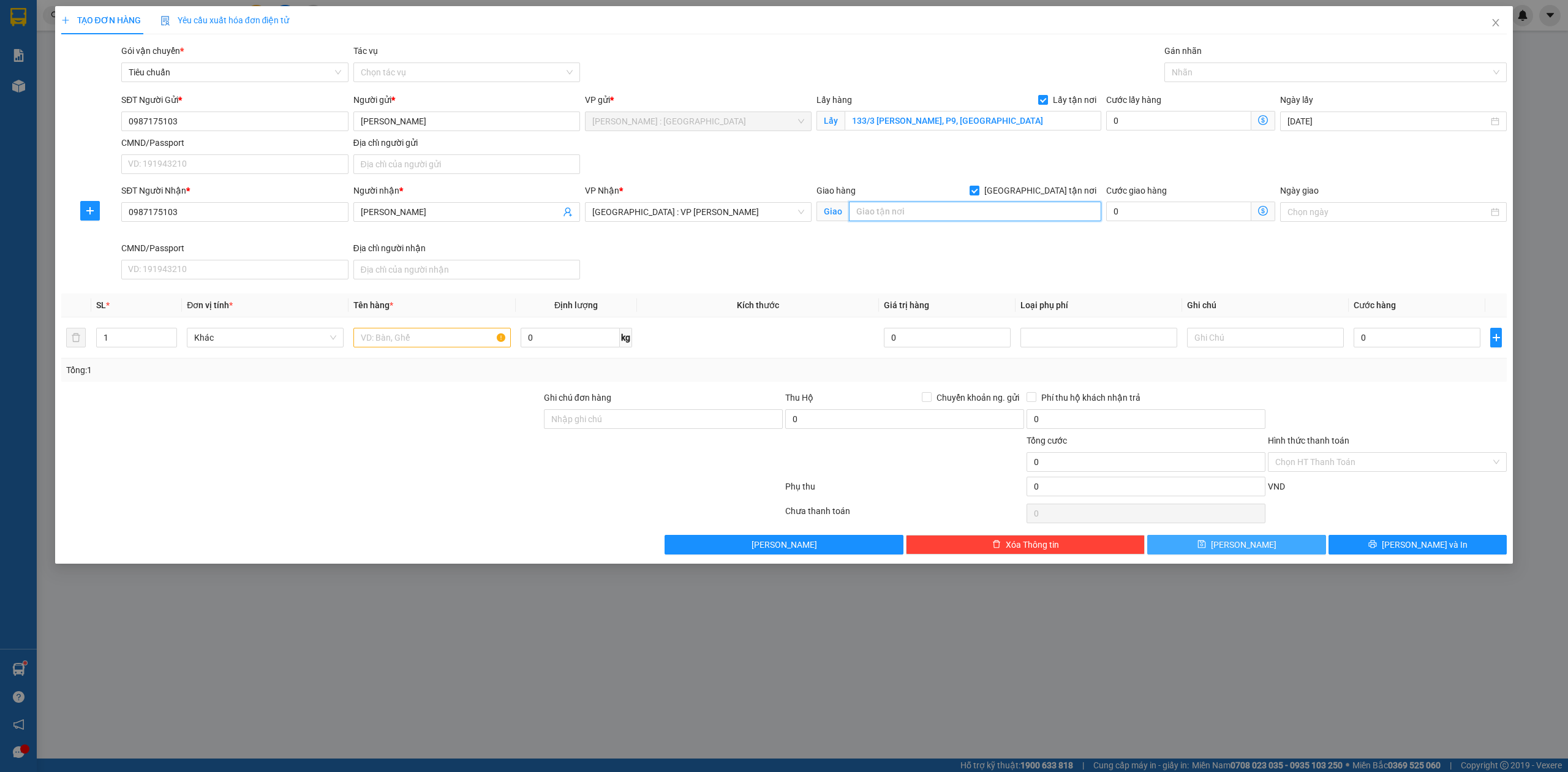
click at [1042, 214] on input "text" at bounding box center [975, 211] width 252 height 19
click at [739, 202] on div "VP Nhận *" at bounding box center [698, 193] width 227 height 19
click at [749, 194] on div "VP Nhận *" at bounding box center [698, 190] width 227 height 13
click at [753, 213] on span "Hà Nội : VP Hoàng Mai" at bounding box center [699, 212] width 212 height 19
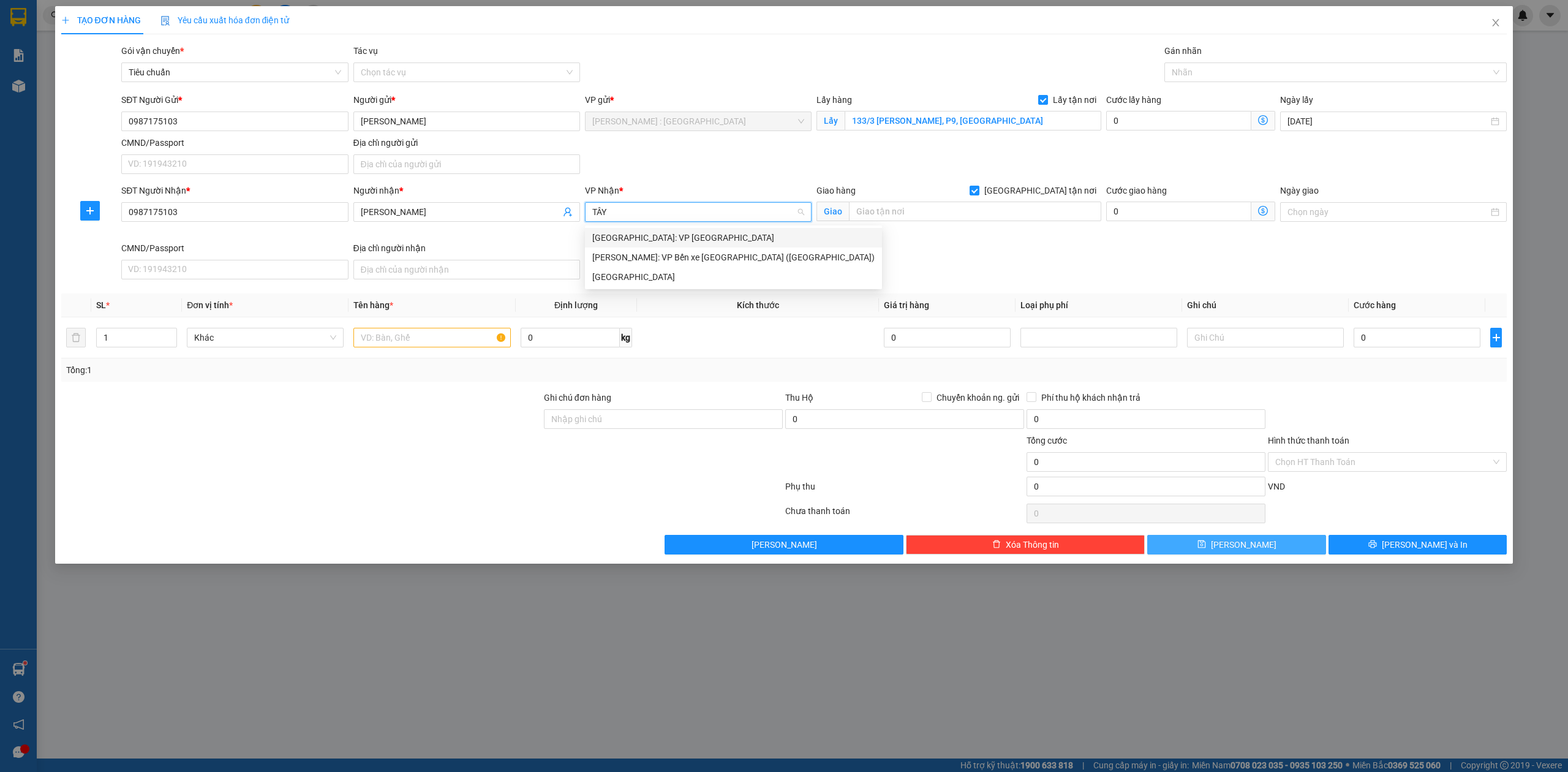
type input "TÂY"
click at [650, 240] on div "[GEOGRAPHIC_DATA]: VP [GEOGRAPHIC_DATA]" at bounding box center [733, 237] width 282 height 13
click at [978, 188] on input "[GEOGRAPHIC_DATA] tận nơi" at bounding box center [974, 190] width 8 height 8
checkbox input "false"
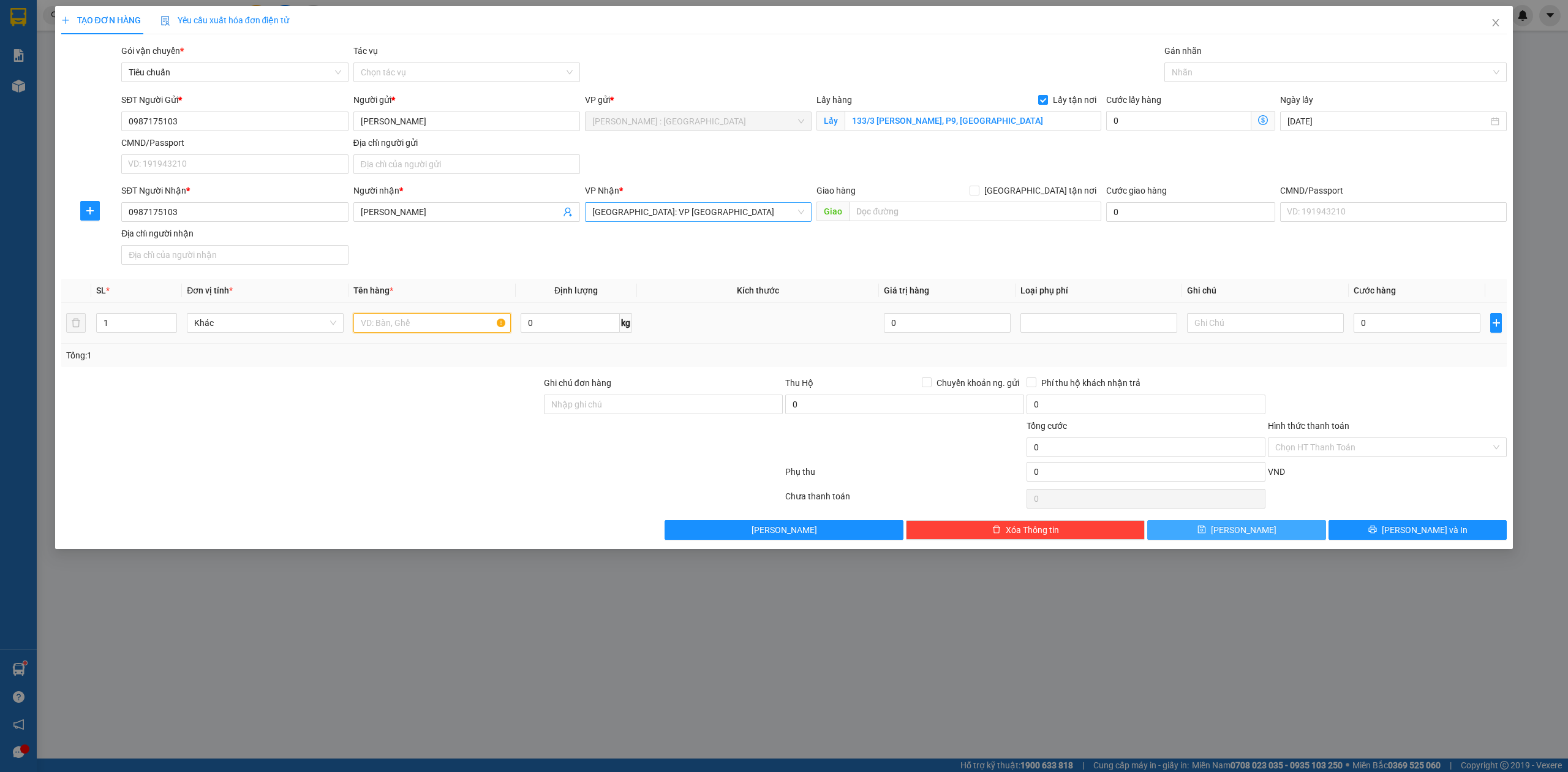
click at [458, 324] on input "text" at bounding box center [432, 323] width 157 height 19
click at [451, 324] on input "text" at bounding box center [432, 323] width 157 height 19
paste input "1 xe wave, 5thung"
type input "1 xe wave, 5thung - A TUYẾN"
click at [1368, 328] on input "0" at bounding box center [1417, 323] width 127 height 19
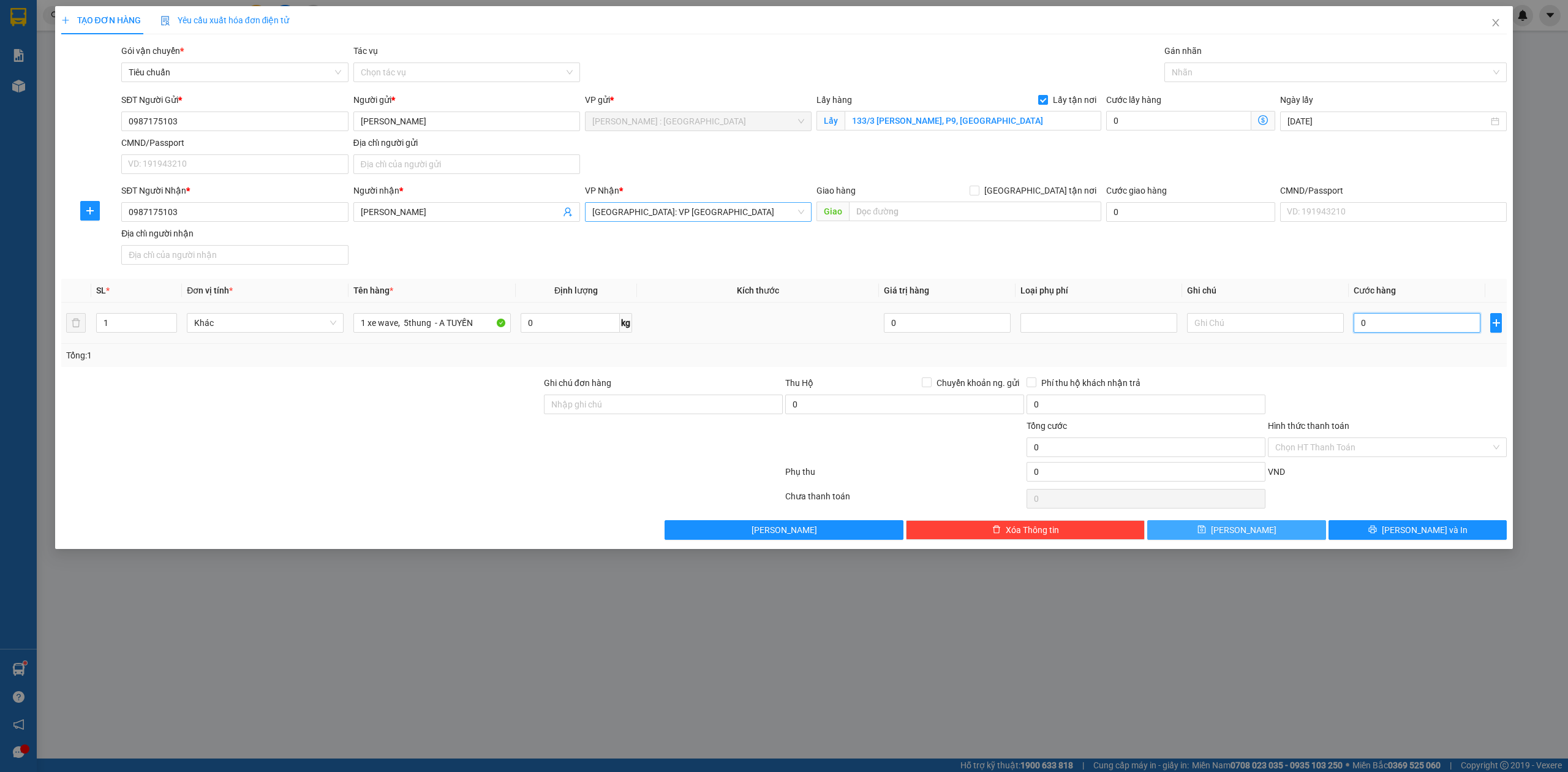
type input "9"
type input "92"
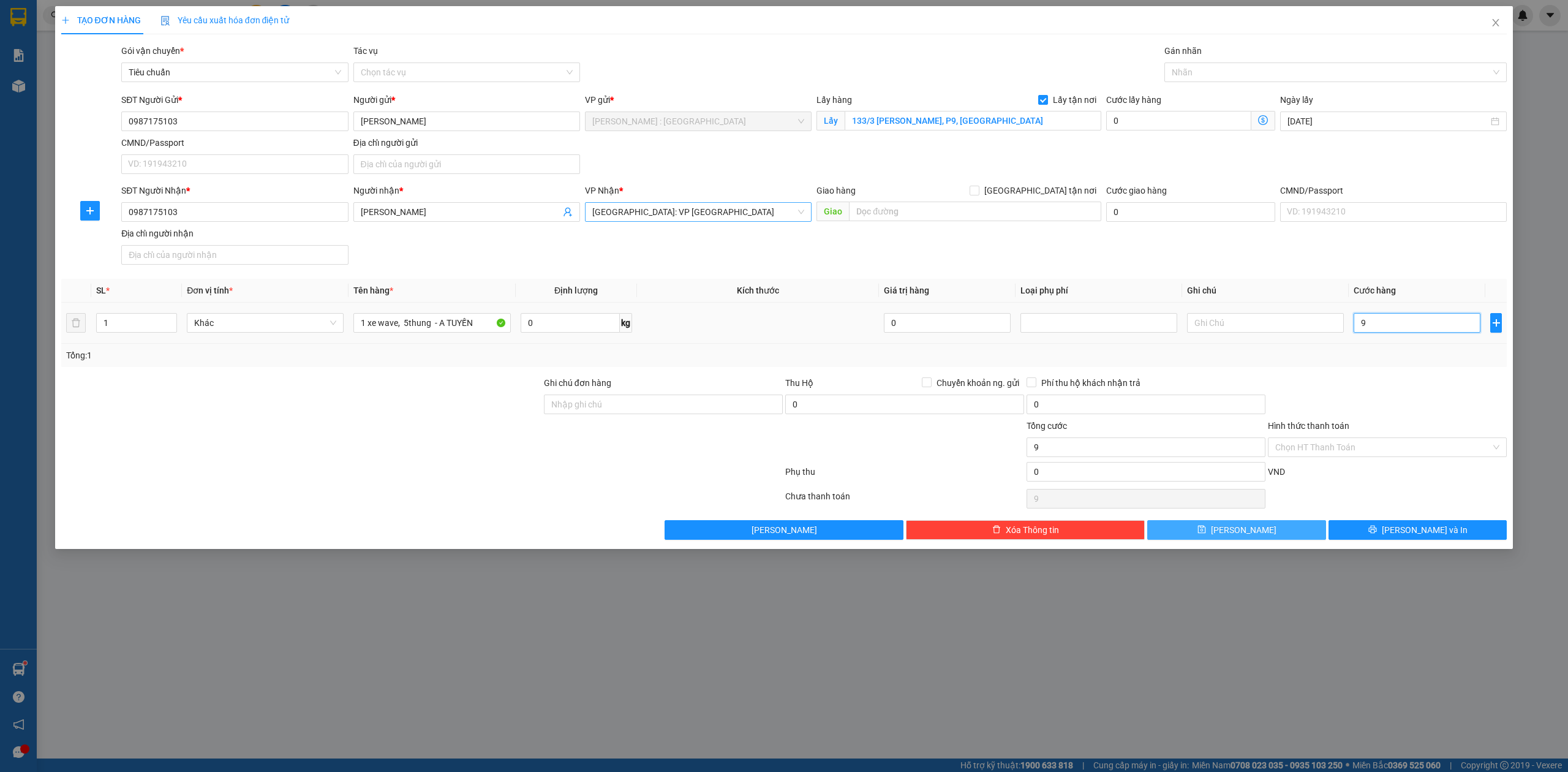
type input "92"
type input "920"
type input "920.000"
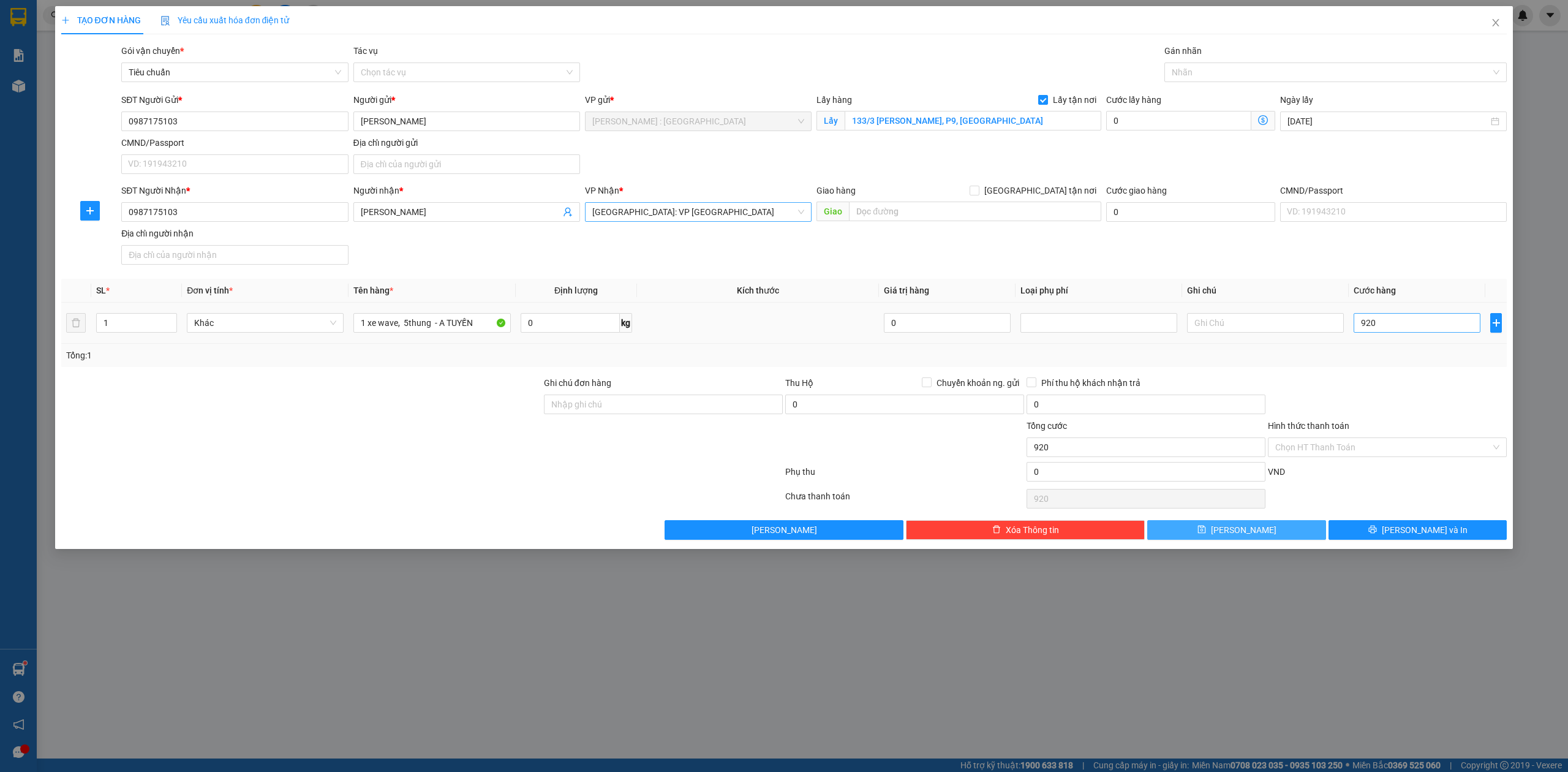
type input "920.000"
type input "1"
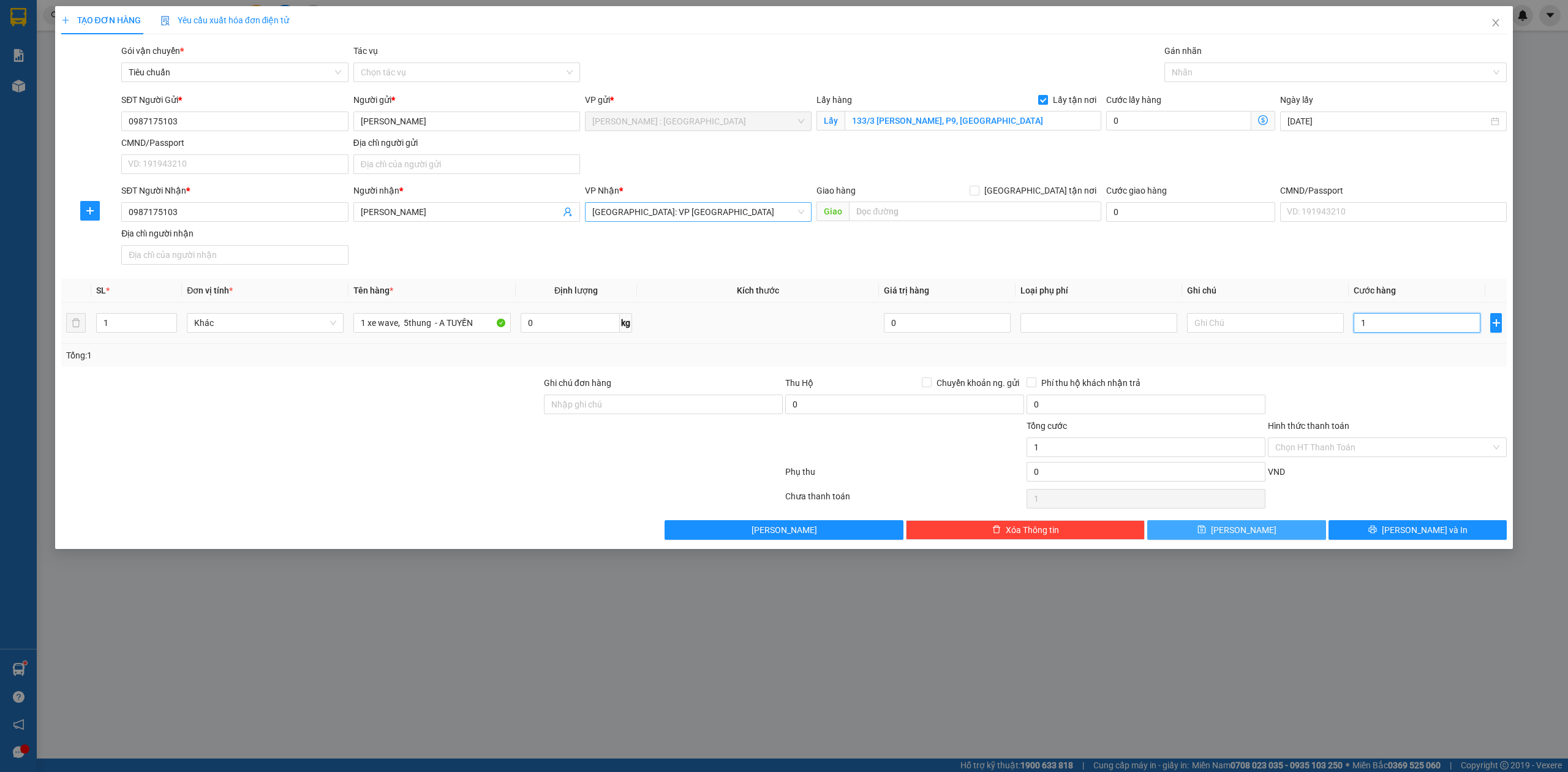
type input "13"
click at [1182, 120] on input "0" at bounding box center [1178, 121] width 145 height 19
click at [770, 283] on th "Kích thước" at bounding box center [758, 290] width 243 height 24
click at [1229, 523] on button "Lưu" at bounding box center [1237, 529] width 179 height 19
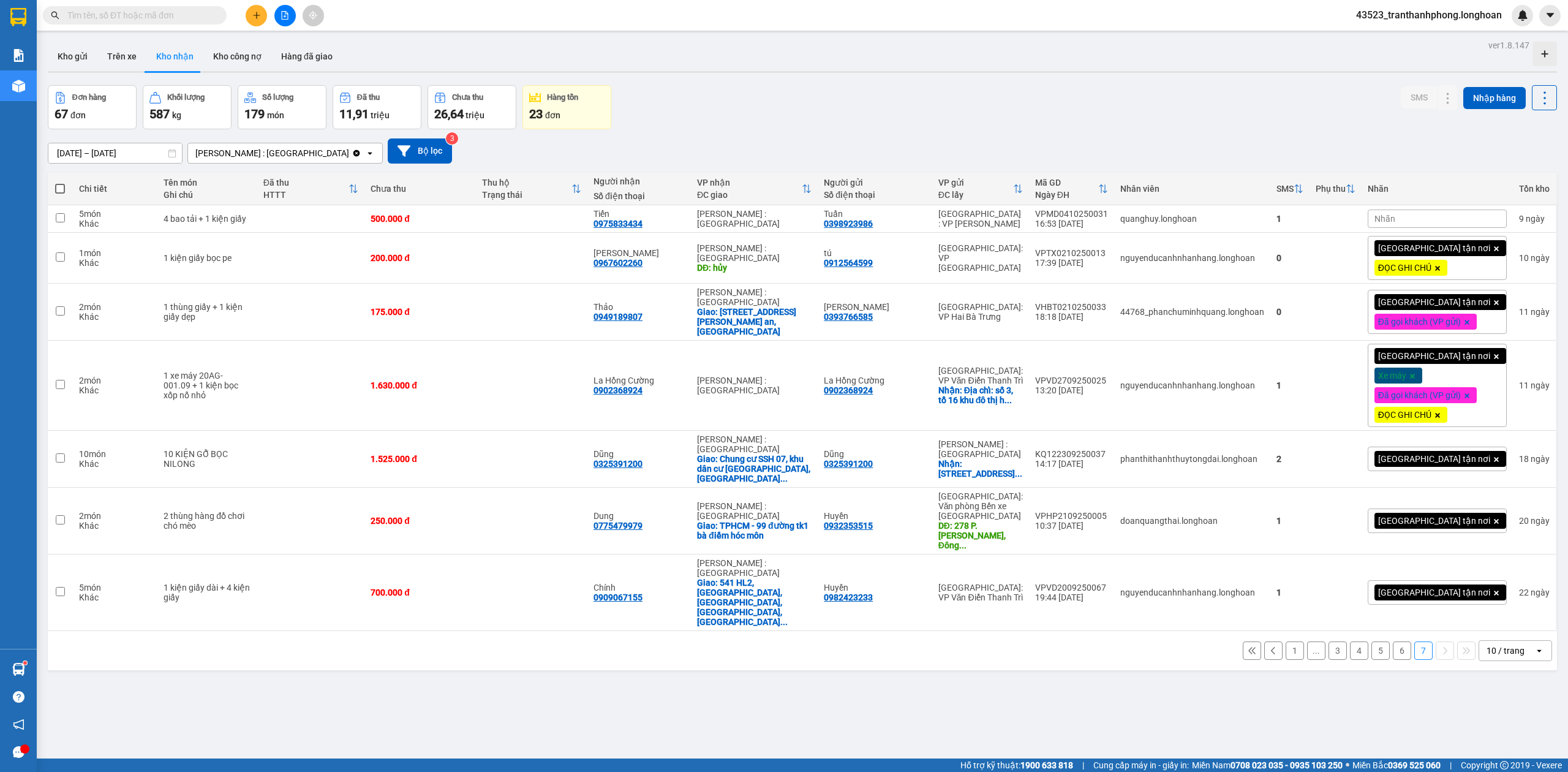
click at [354, 150] on icon "Clear value" at bounding box center [357, 153] width 7 height 7
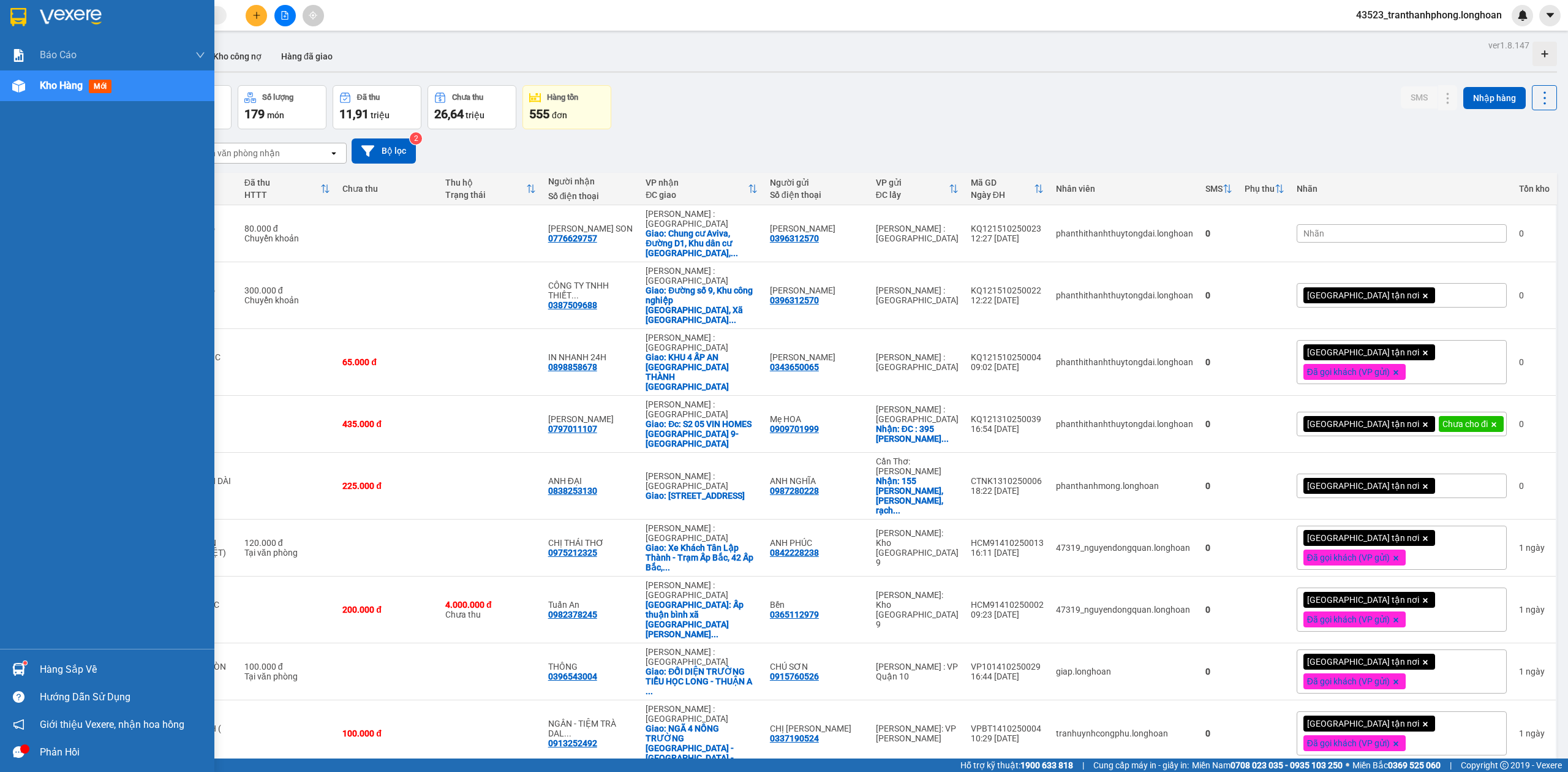
click at [8, 8] on div at bounding box center [18, 17] width 21 height 21
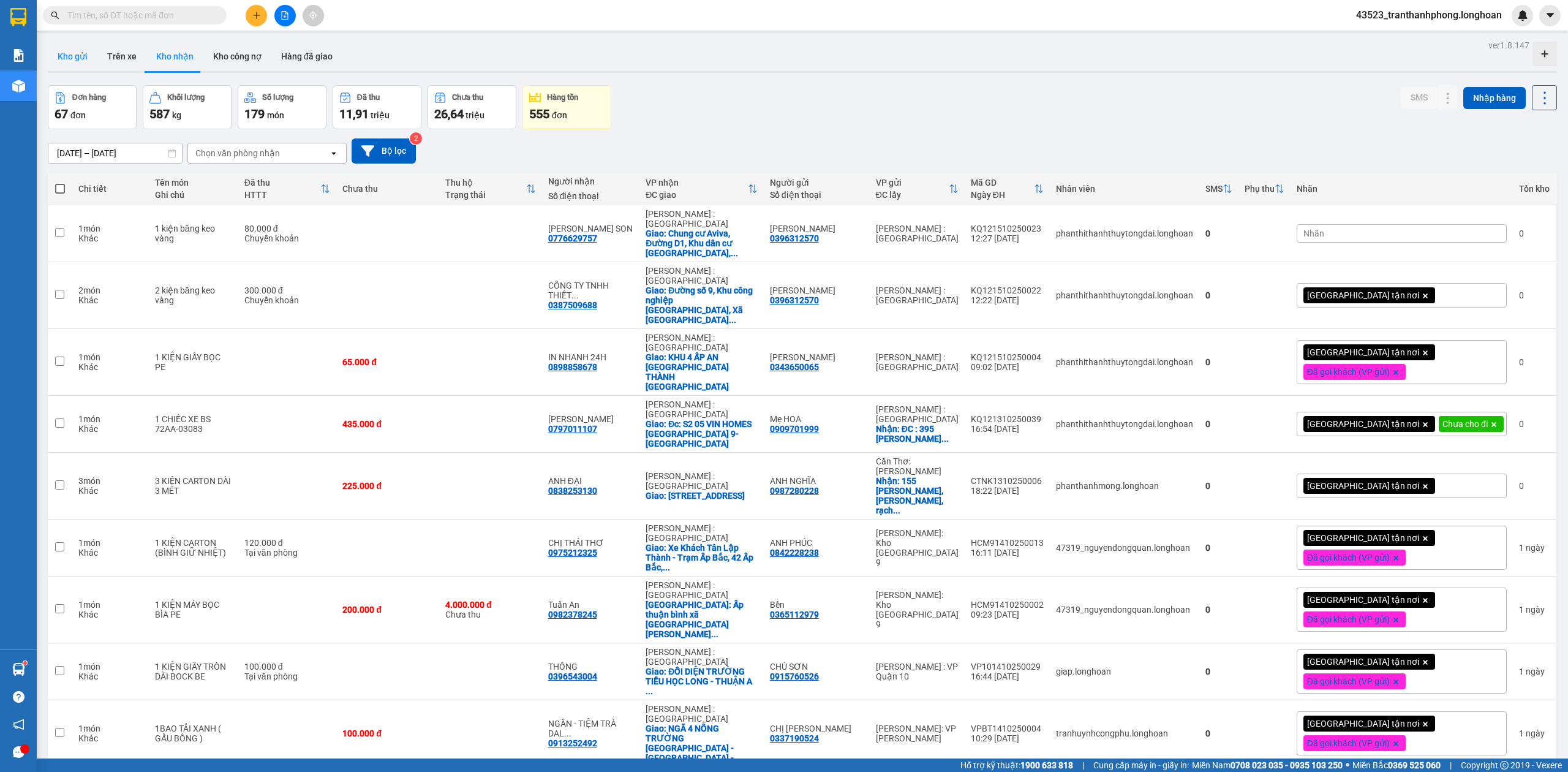
click at [71, 62] on button "Kho gửi" at bounding box center [73, 56] width 50 height 29
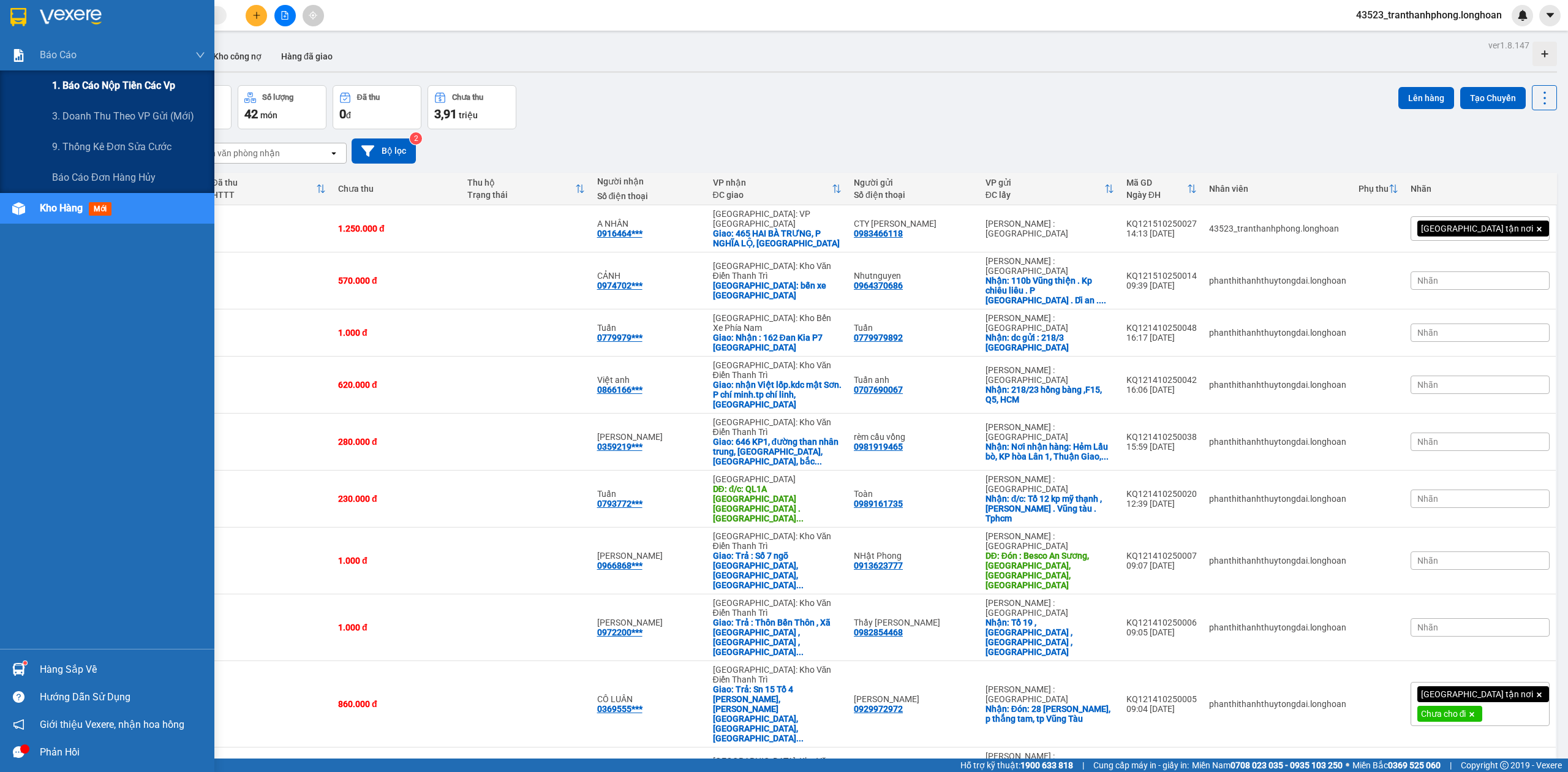
click at [89, 89] on span "1. Báo cáo nộp tiền các vp" at bounding box center [114, 85] width 123 height 15
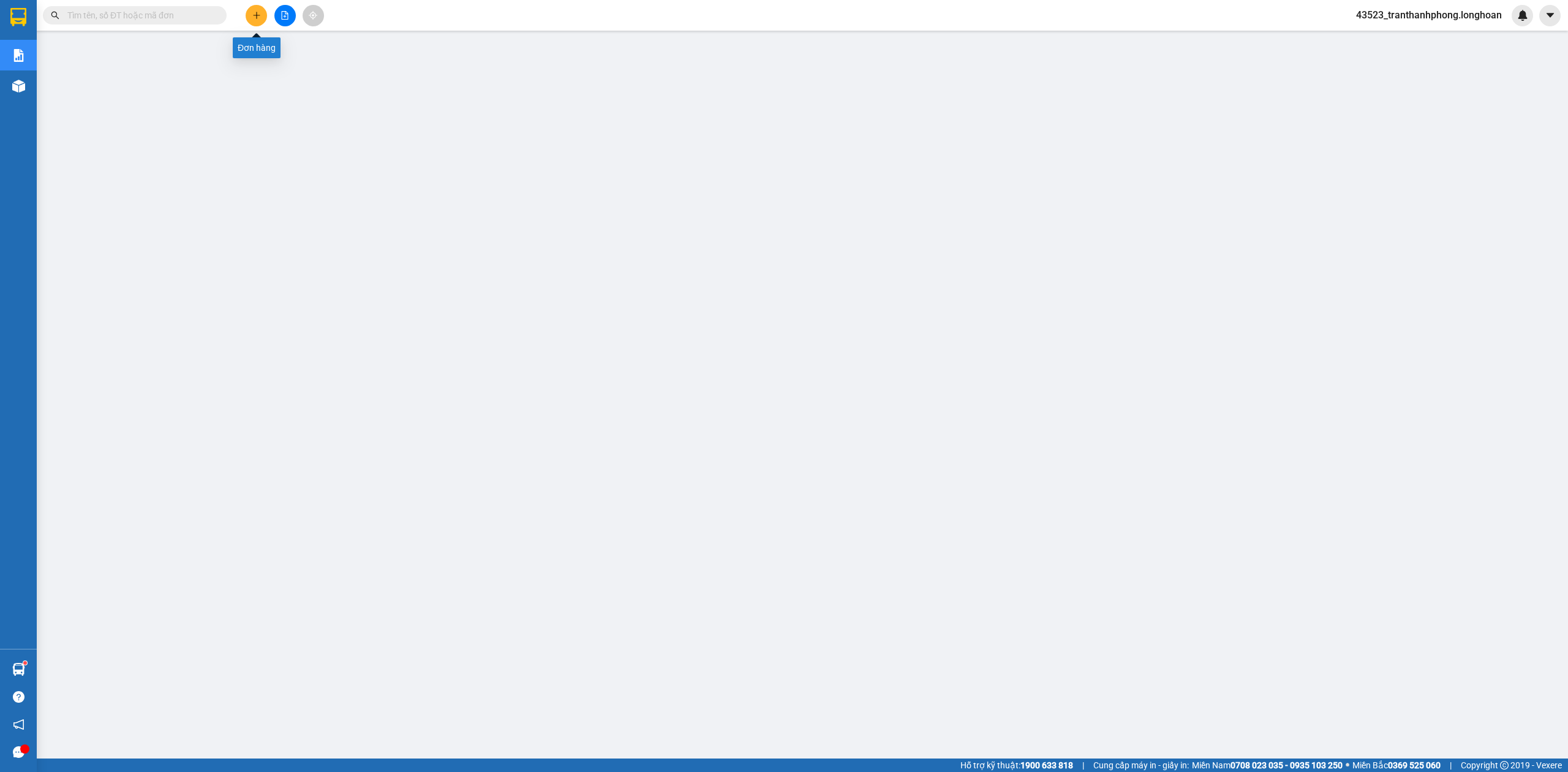
click at [250, 10] on button at bounding box center [256, 15] width 21 height 21
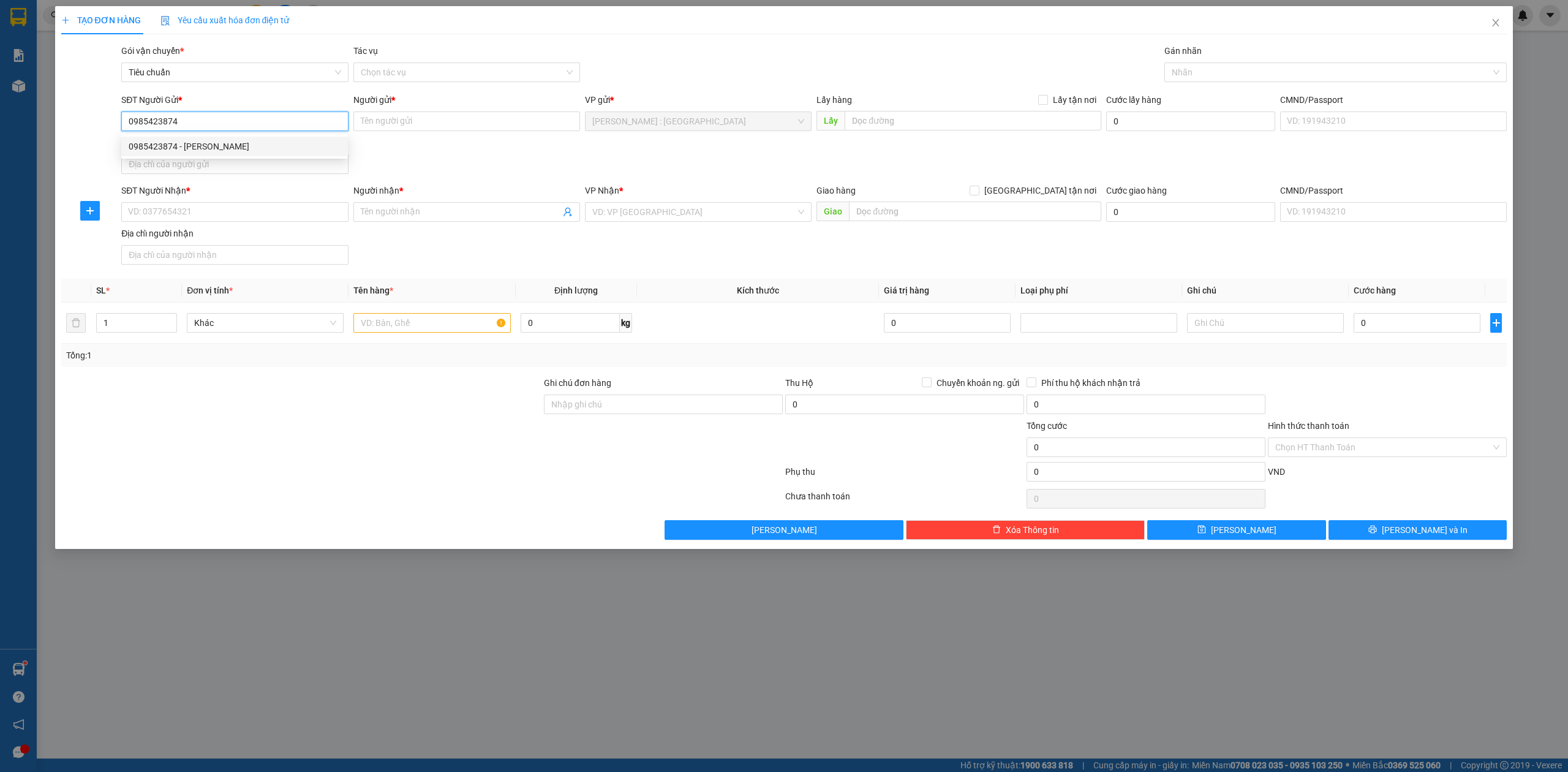
click at [232, 137] on div "0985423874 - Xuân Hoàng" at bounding box center [234, 146] width 227 height 19
click at [257, 211] on input "SĐT Người Nhận *" at bounding box center [234, 212] width 227 height 19
click at [171, 216] on input "0363966825" at bounding box center [234, 212] width 227 height 19
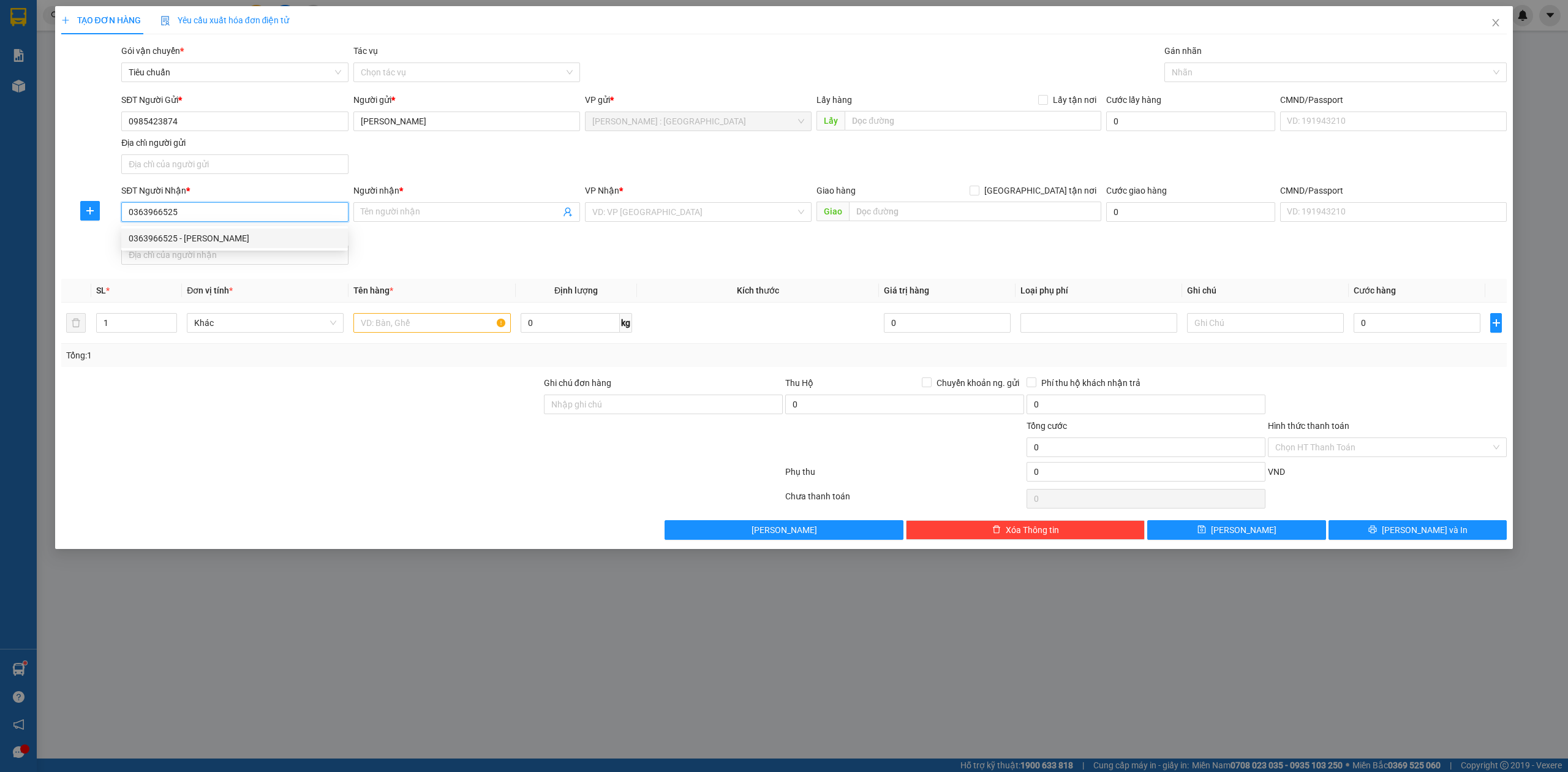
click at [175, 236] on div "0363966525 - TRẦN VĂN NGỌC" at bounding box center [235, 238] width 212 height 13
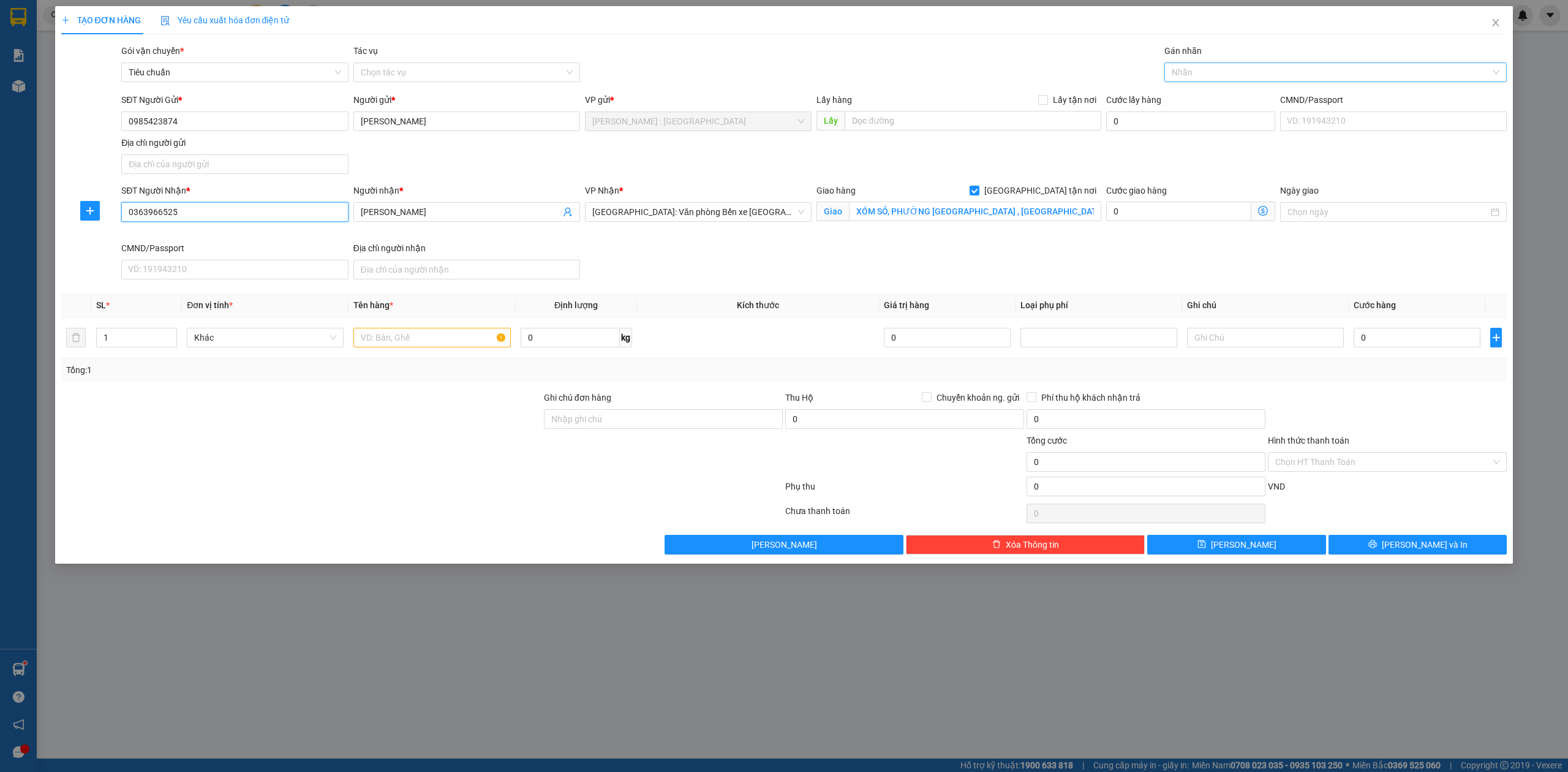
click at [1204, 62] on div "Nhãn" at bounding box center [1336, 72] width 343 height 19
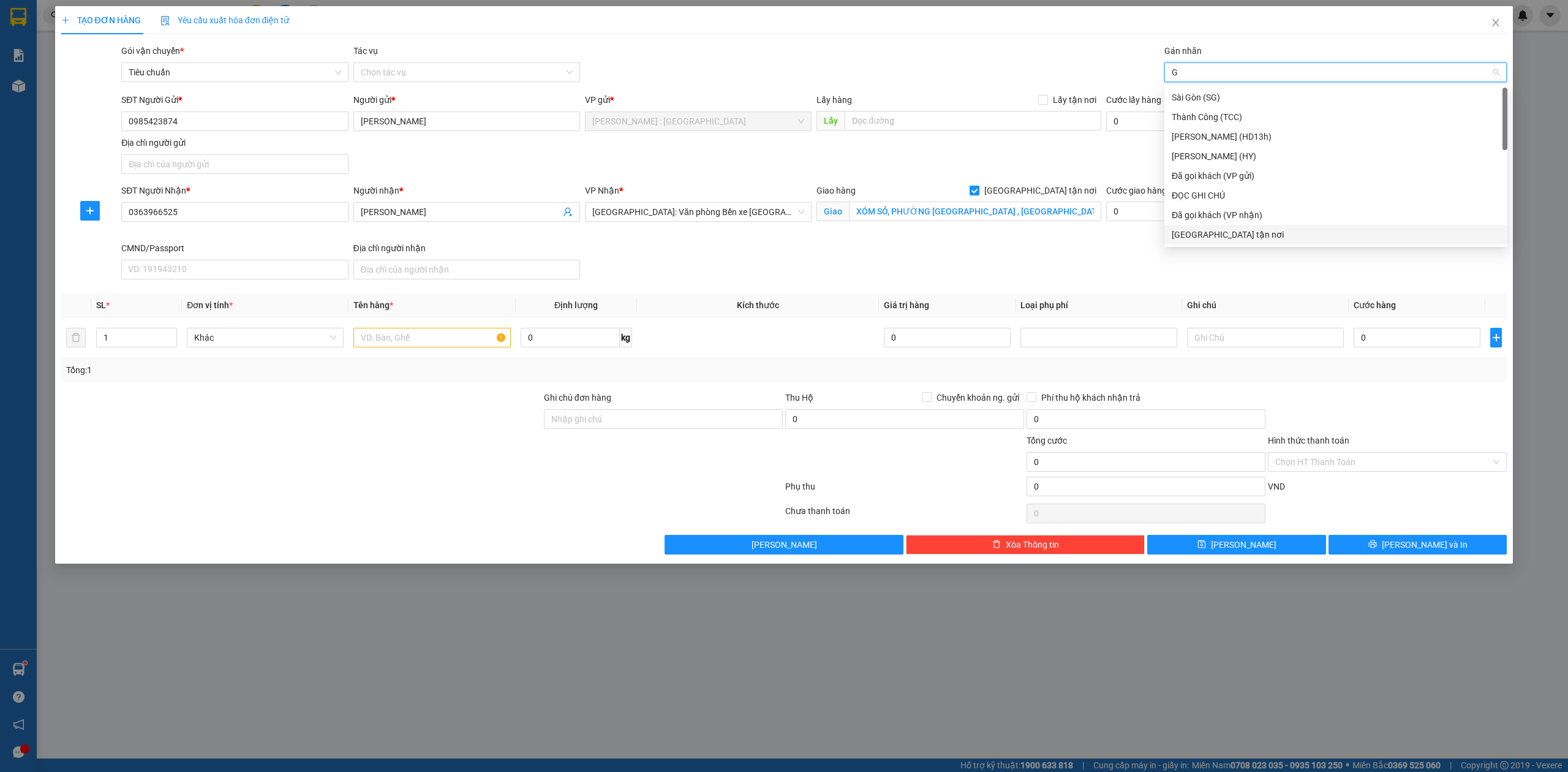
click at [1264, 239] on div "[GEOGRAPHIC_DATA] tận nơi" at bounding box center [1336, 234] width 329 height 13
drag, startPoint x: 381, startPoint y: 337, endPoint x: 302, endPoint y: 329, distance: 79.4
click at [380, 337] on input "text" at bounding box center [432, 337] width 157 height 19
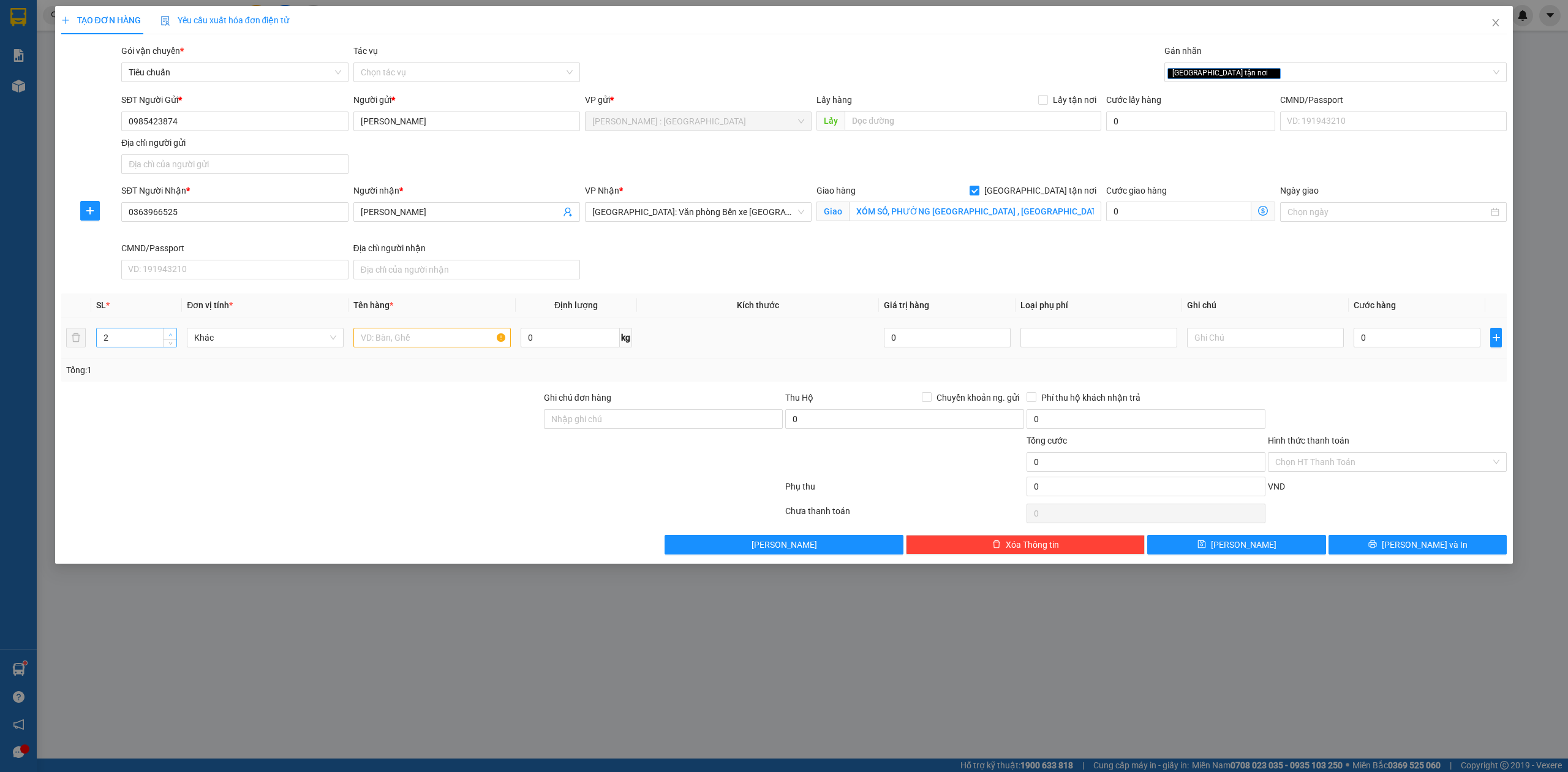
click at [168, 329] on span "Increase Value" at bounding box center [169, 334] width 13 height 11
click at [454, 332] on input "text" at bounding box center [432, 337] width 157 height 19
click at [1452, 340] on input "0" at bounding box center [1417, 337] width 127 height 19
click at [593, 455] on div at bounding box center [663, 455] width 241 height 43
click at [1404, 462] on input "Hình thức thanh toán" at bounding box center [1383, 462] width 216 height 19
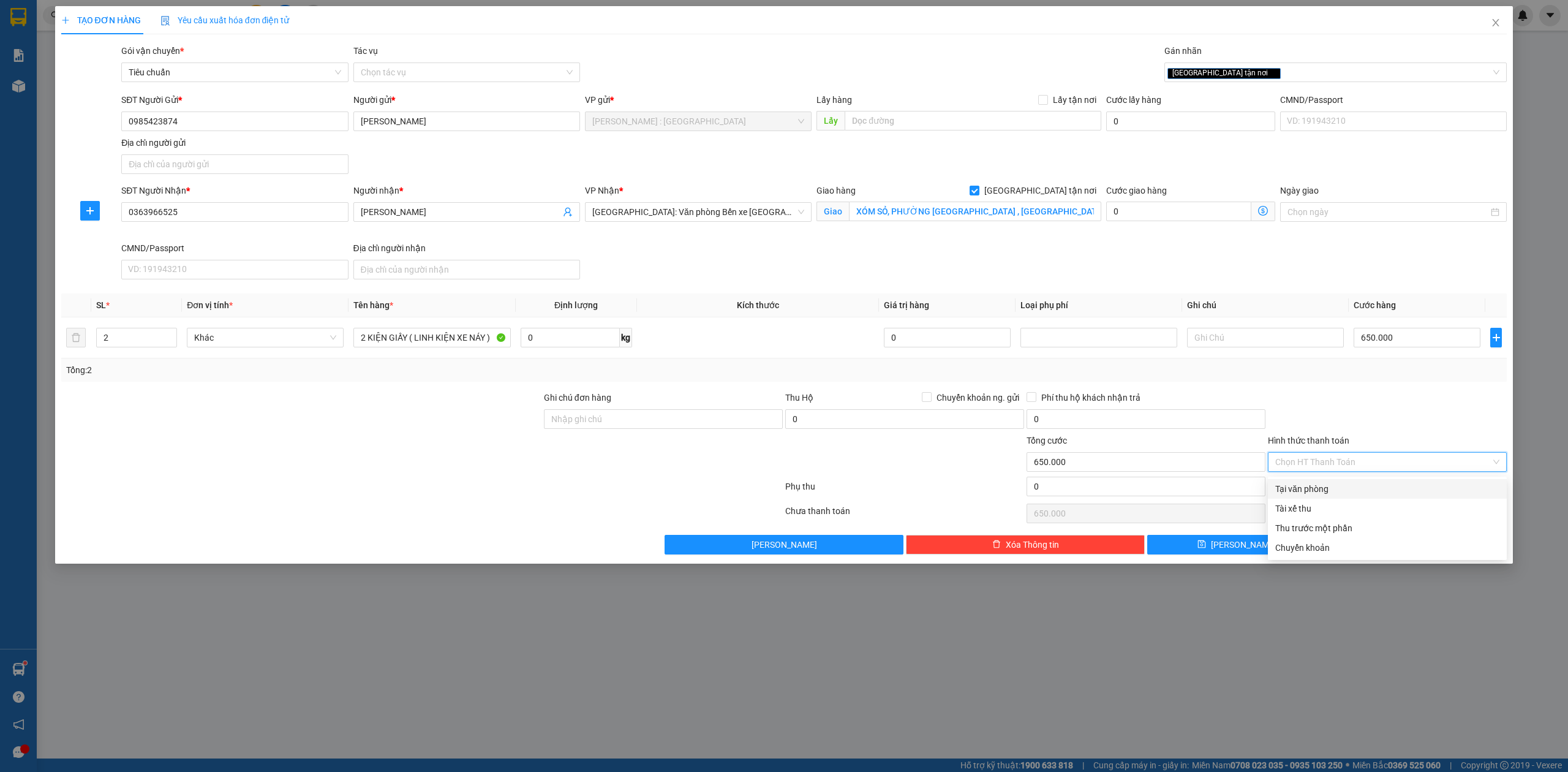
click at [1384, 487] on div "Tại văn phòng" at bounding box center [1387, 489] width 224 height 13
click at [1384, 554] on button "[PERSON_NAME] và In" at bounding box center [1418, 545] width 179 height 19
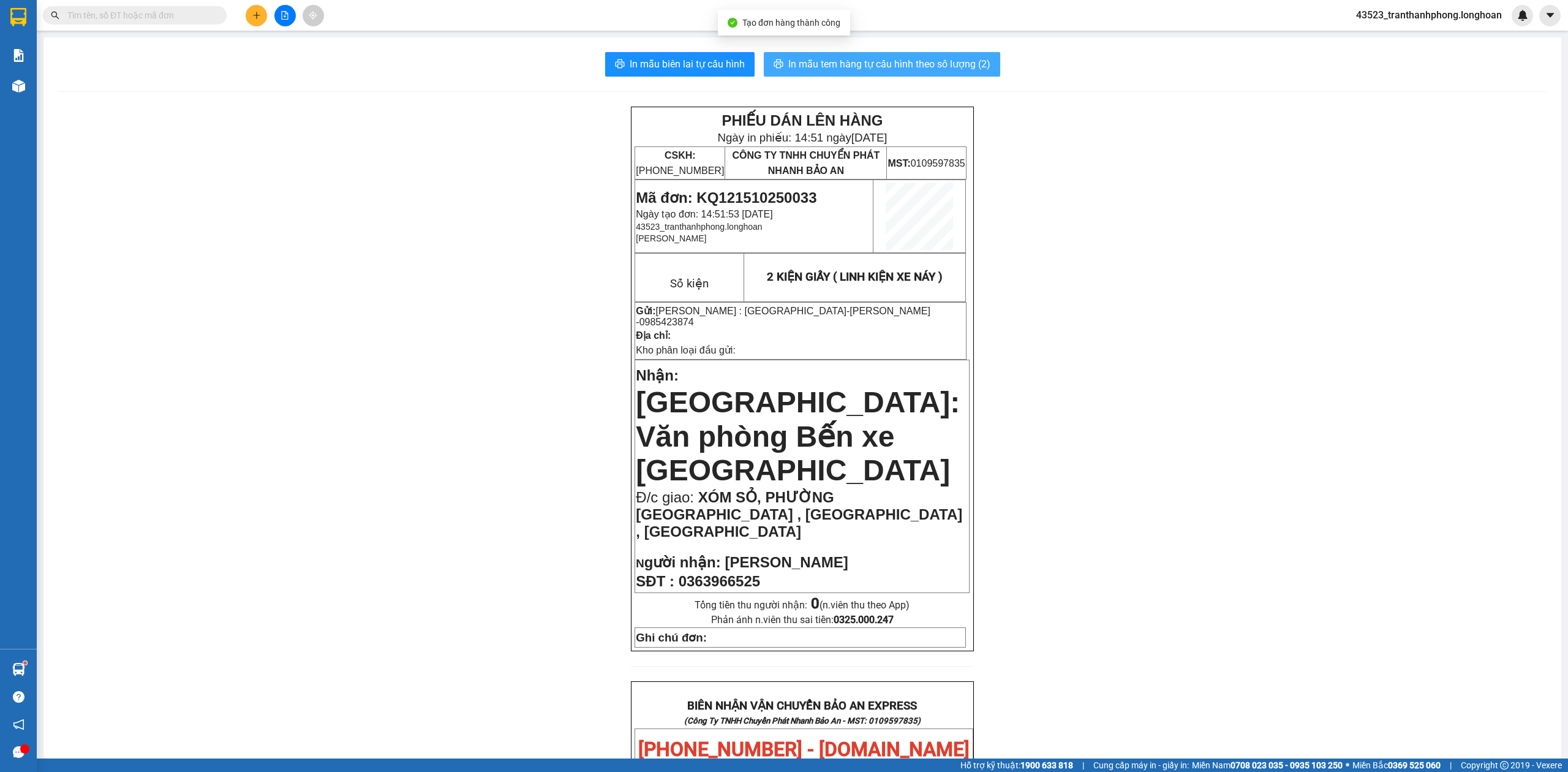
click at [888, 73] on button "In mẫu tem hàng tự cấu hình theo số lượng (2)" at bounding box center [882, 64] width 236 height 24
click at [145, 15] on input "text" at bounding box center [139, 15] width 145 height 13
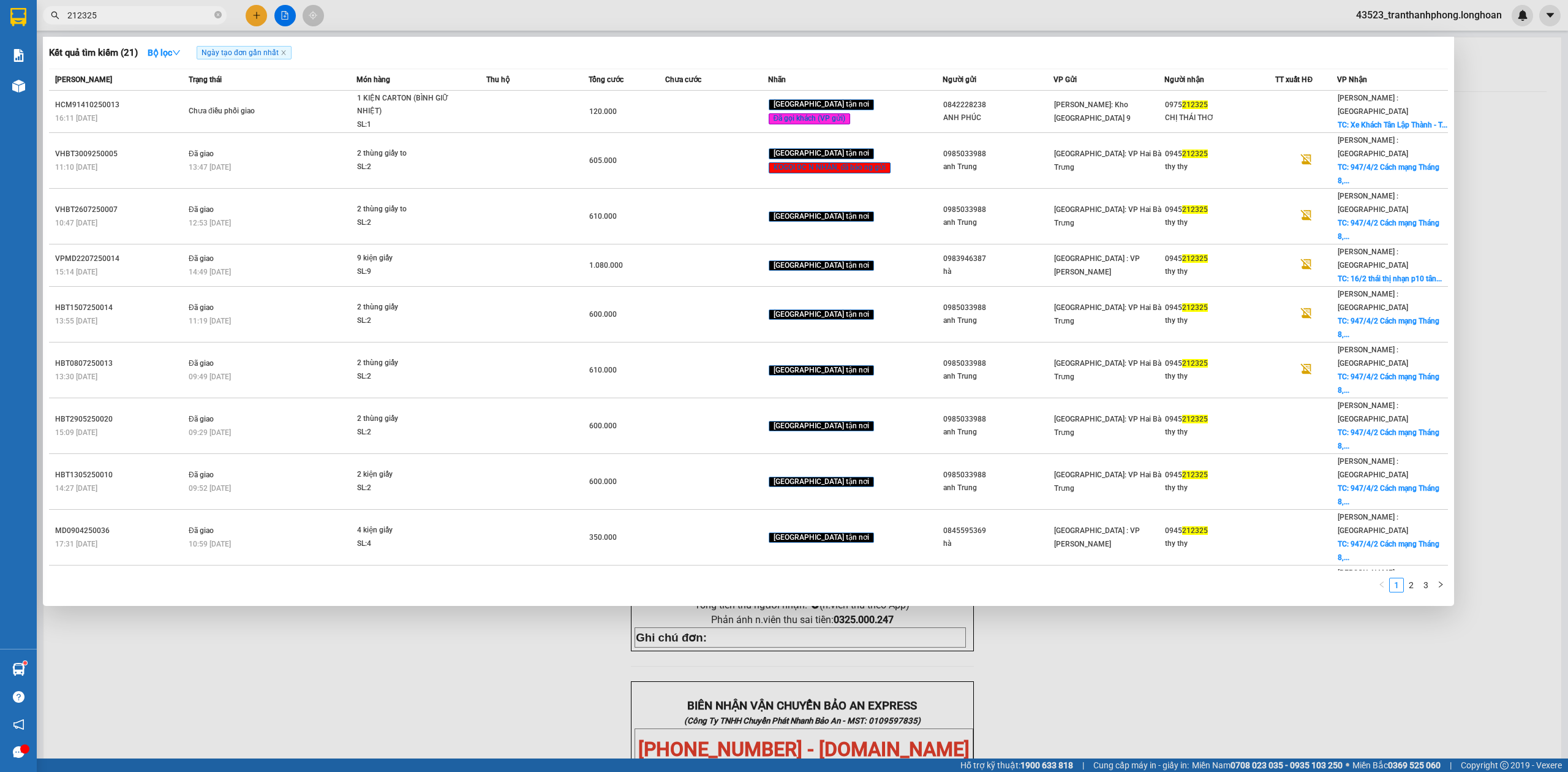
click at [547, 667] on div at bounding box center [784, 386] width 1568 height 772
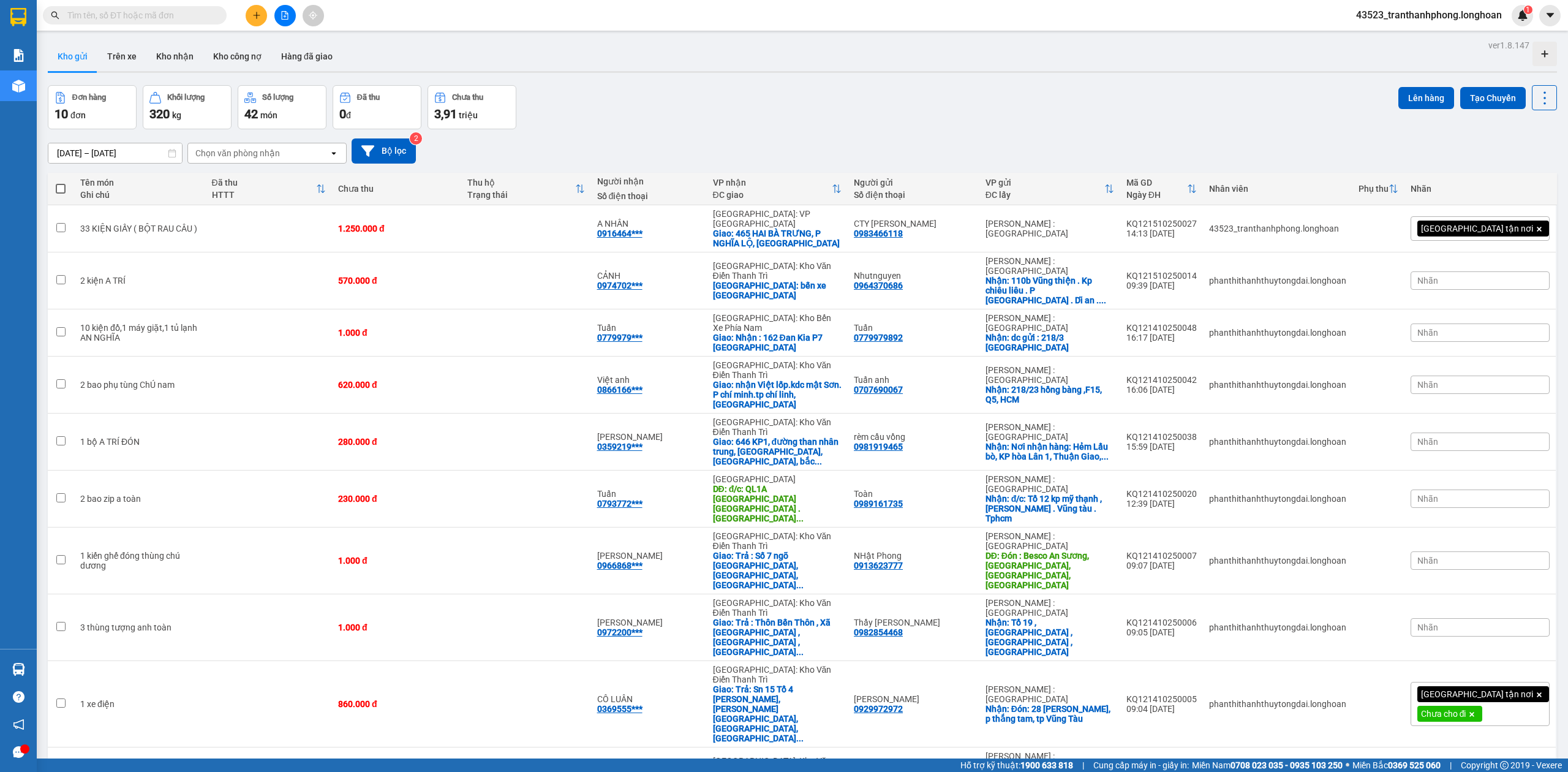
click at [193, 19] on input "text" at bounding box center [139, 15] width 145 height 13
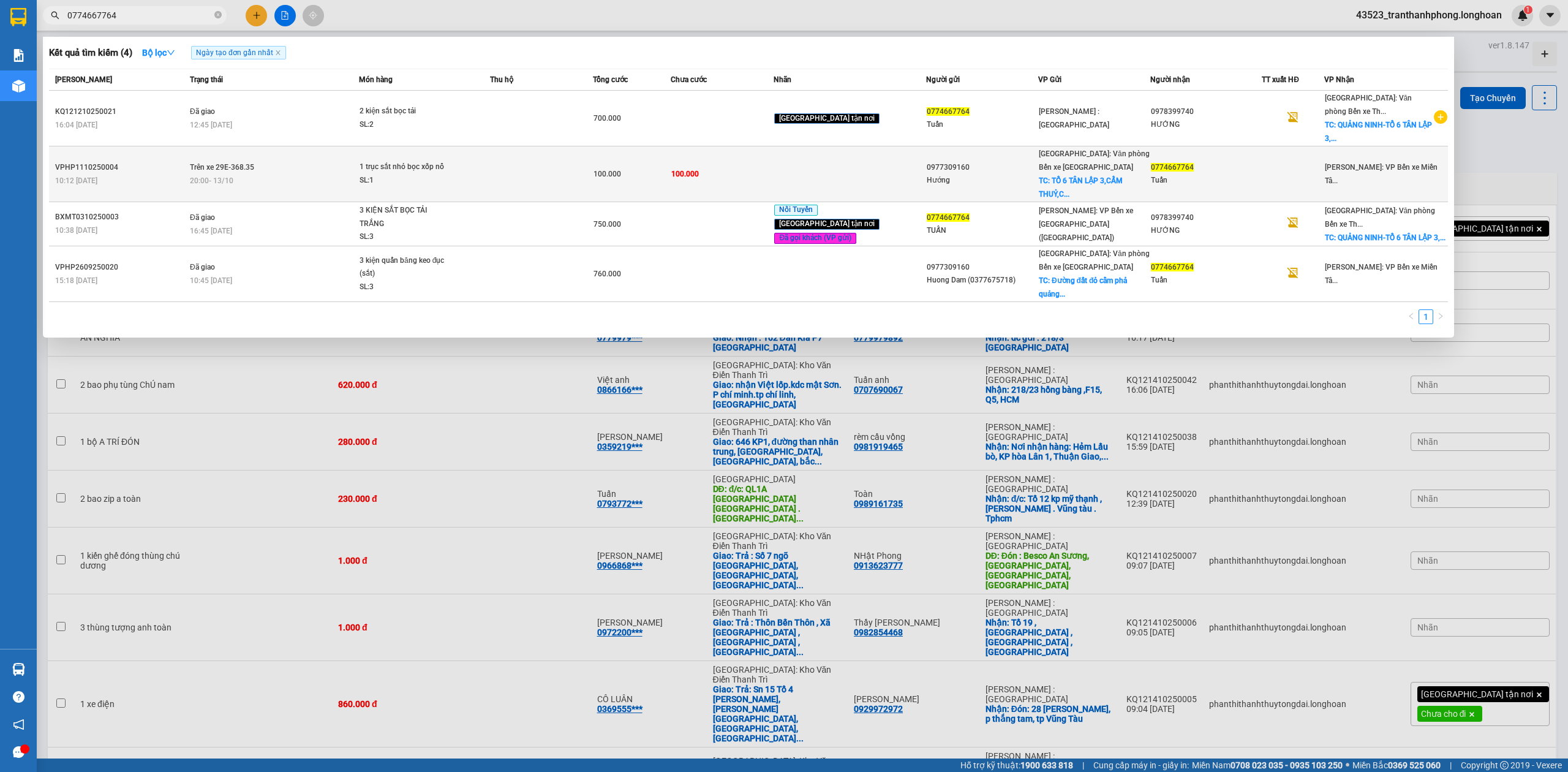
type input "0774667764"
click at [314, 174] on div "20:00 - 13/10" at bounding box center [274, 180] width 168 height 13
click at [1316, 170] on div at bounding box center [1292, 174] width 60 height 13
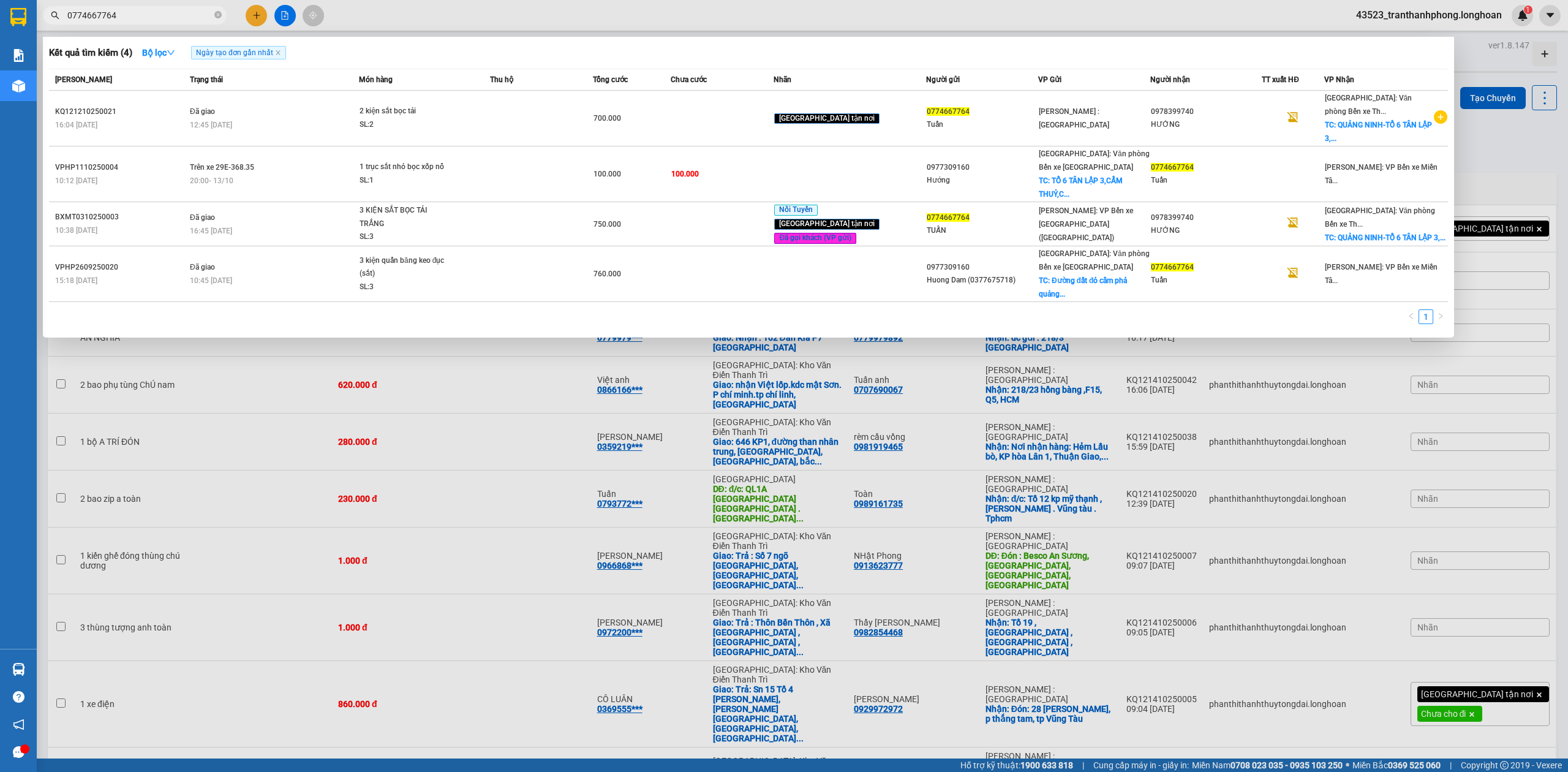
click at [530, 619] on div at bounding box center [784, 386] width 1568 height 772
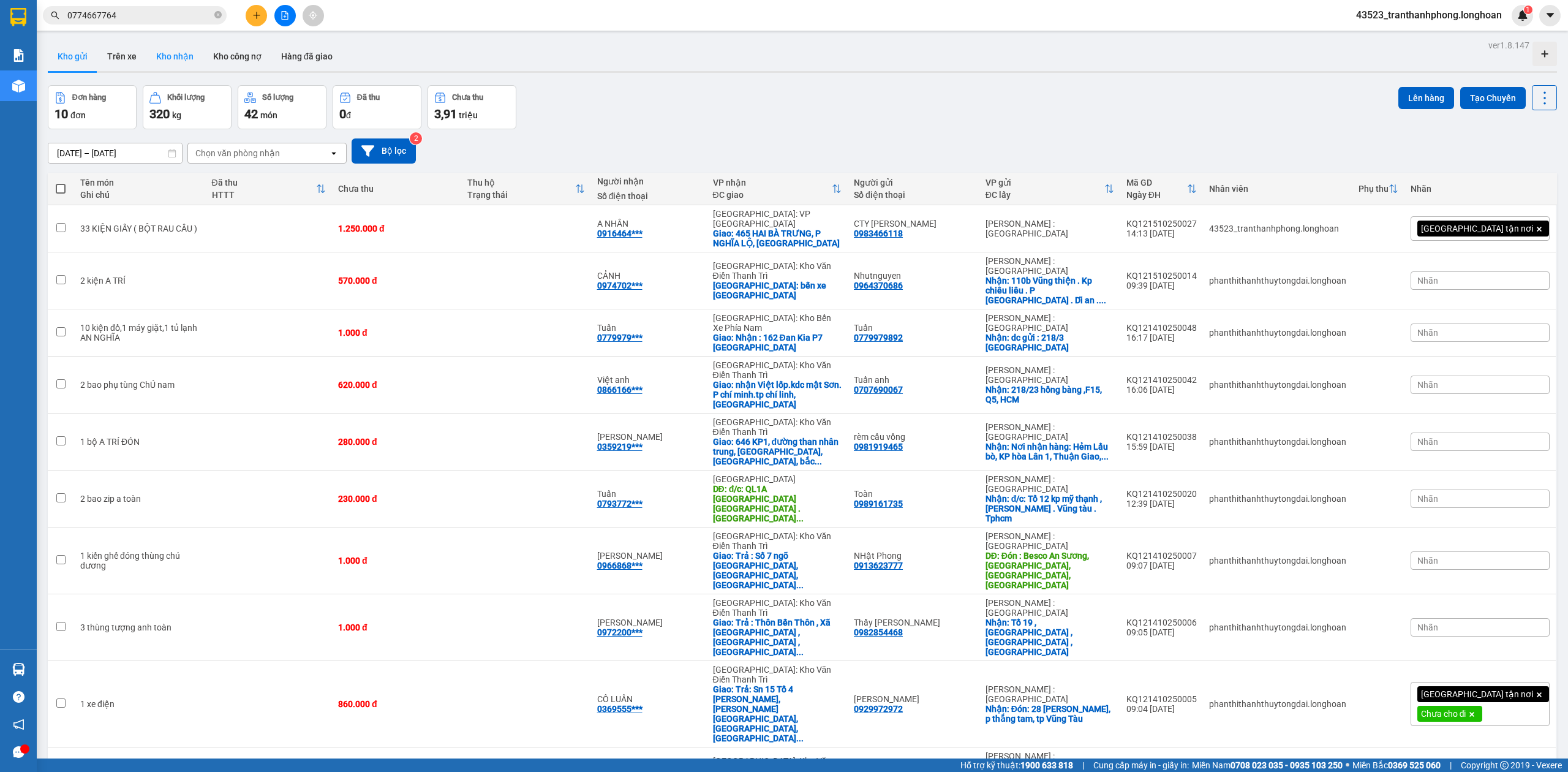
click at [167, 59] on button "Kho nhận" at bounding box center [175, 56] width 57 height 29
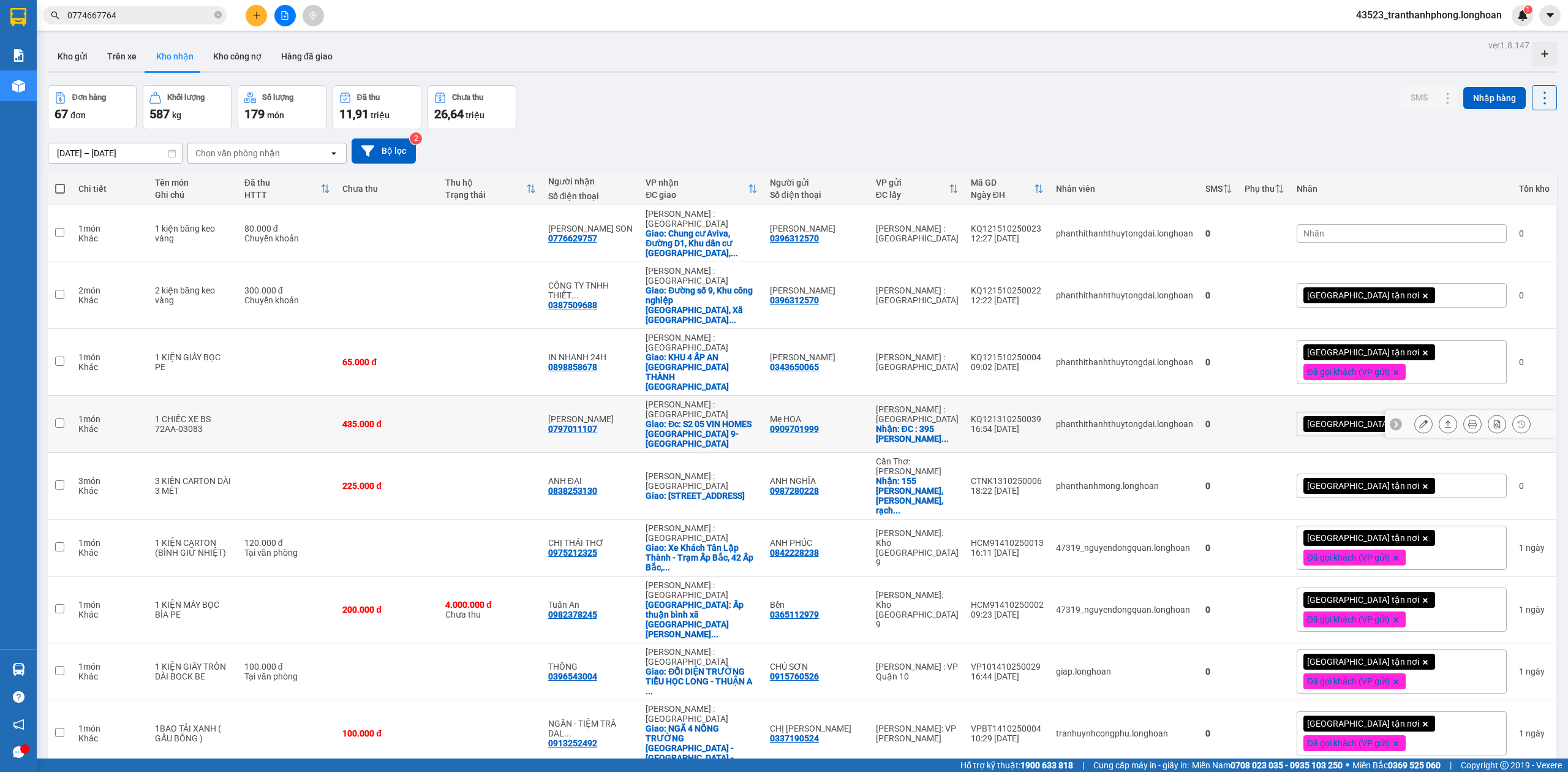
scroll to position [56, 0]
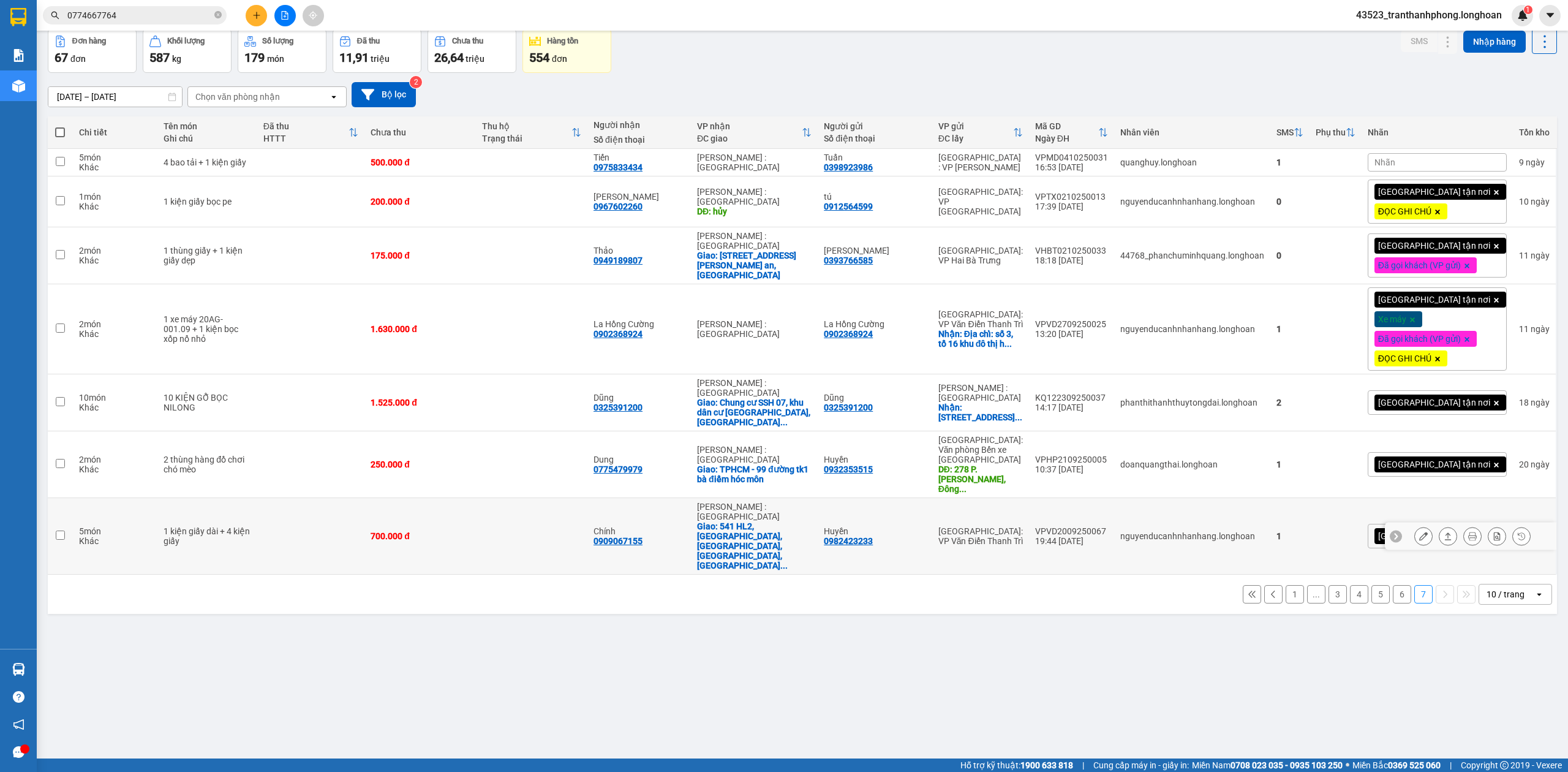
click at [873, 536] on div "0982423233" at bounding box center [848, 541] width 49 height 10
copy div "0982423233"
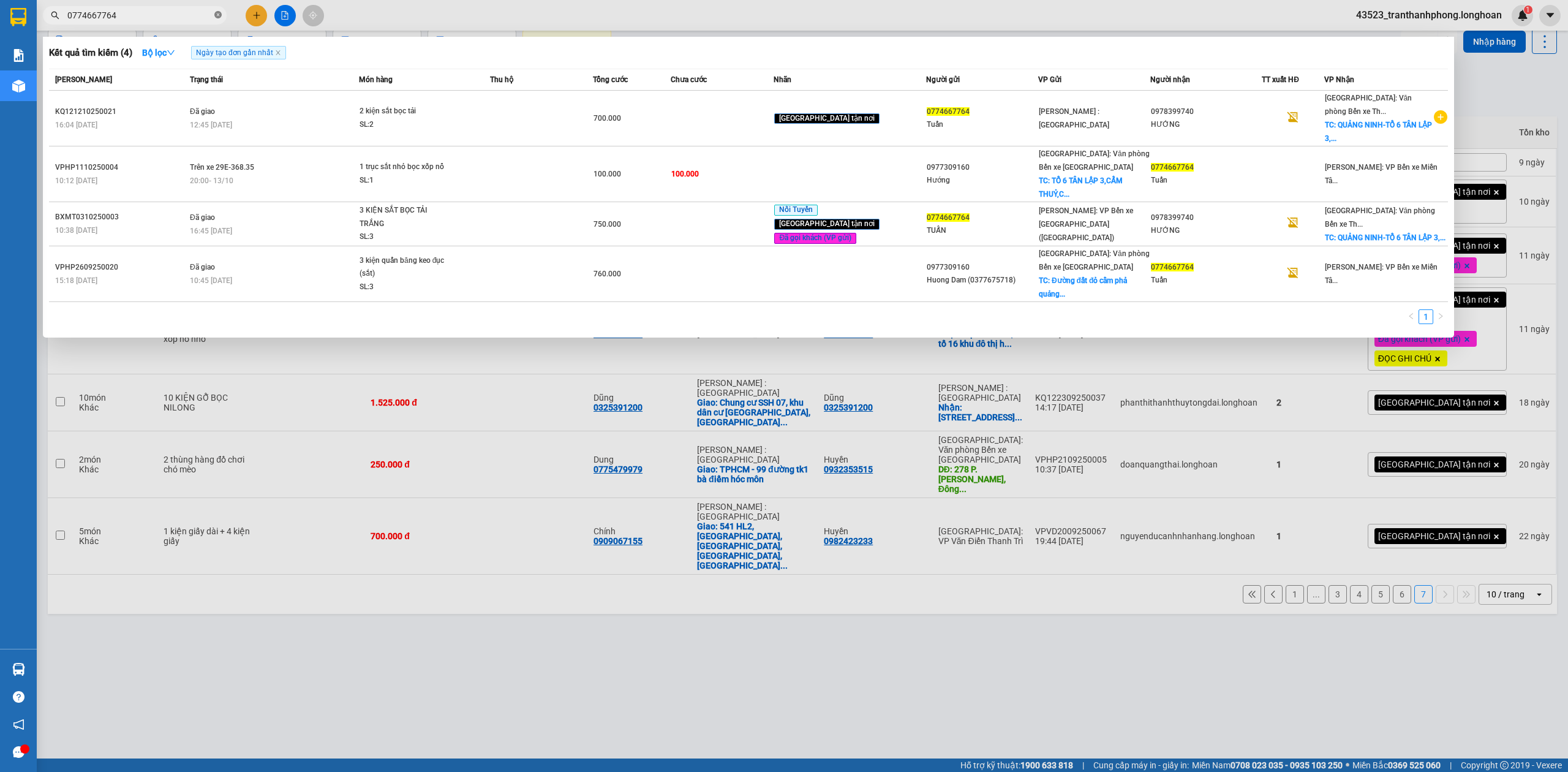
click at [221, 17] on icon "close-circle" at bounding box center [218, 15] width 8 height 8
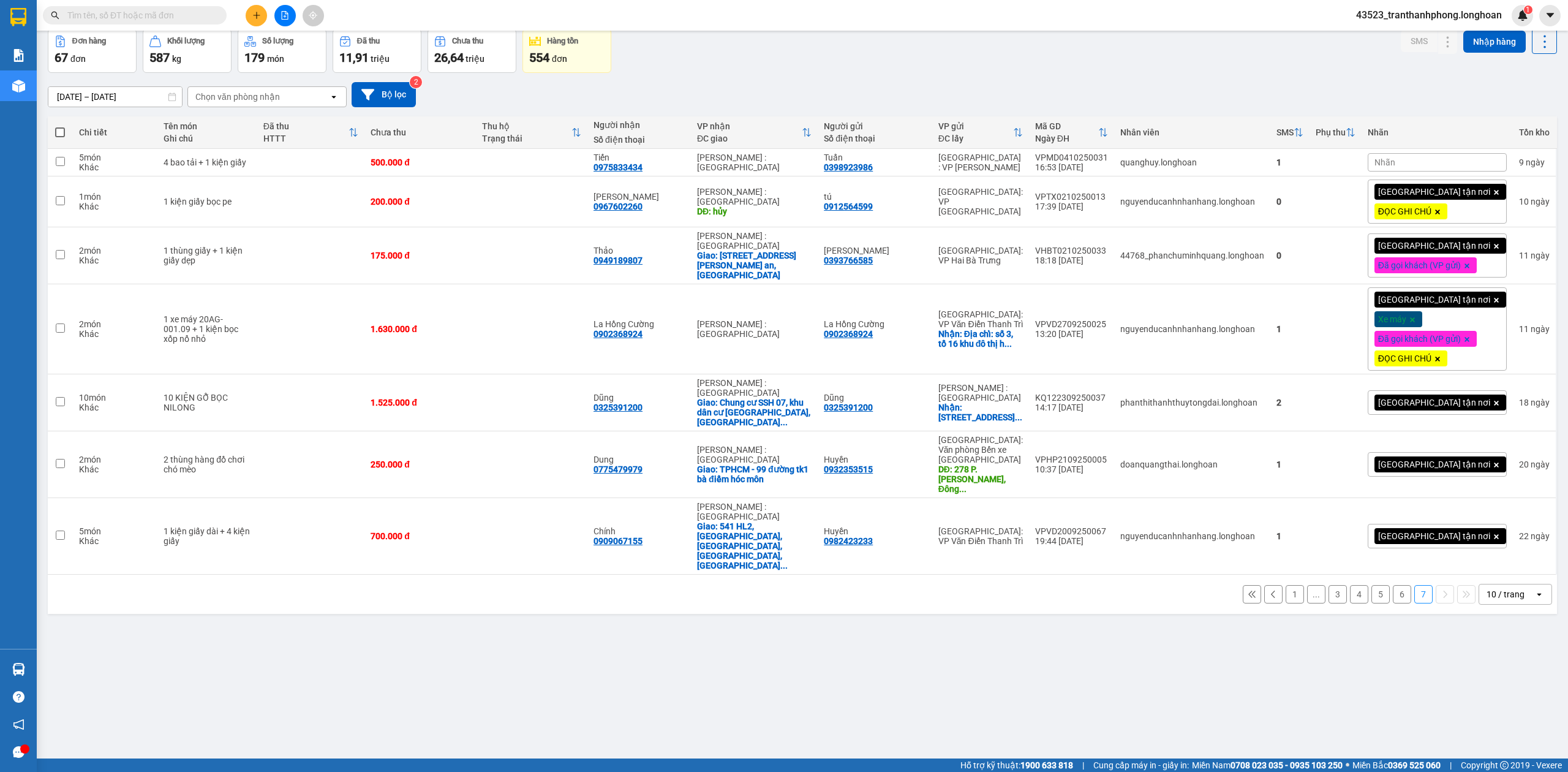
paste input "0982423233"
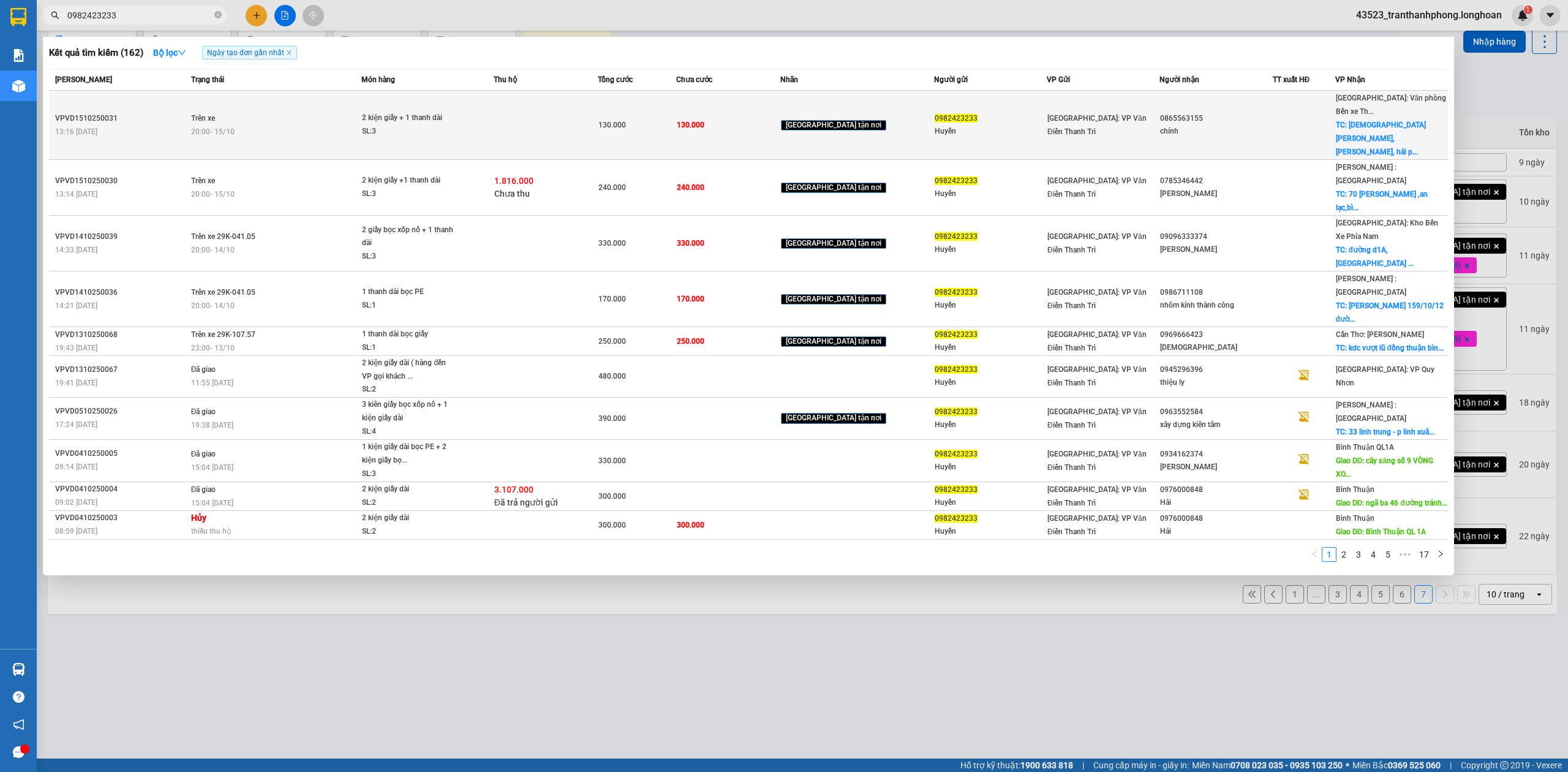
type input "0982423233"
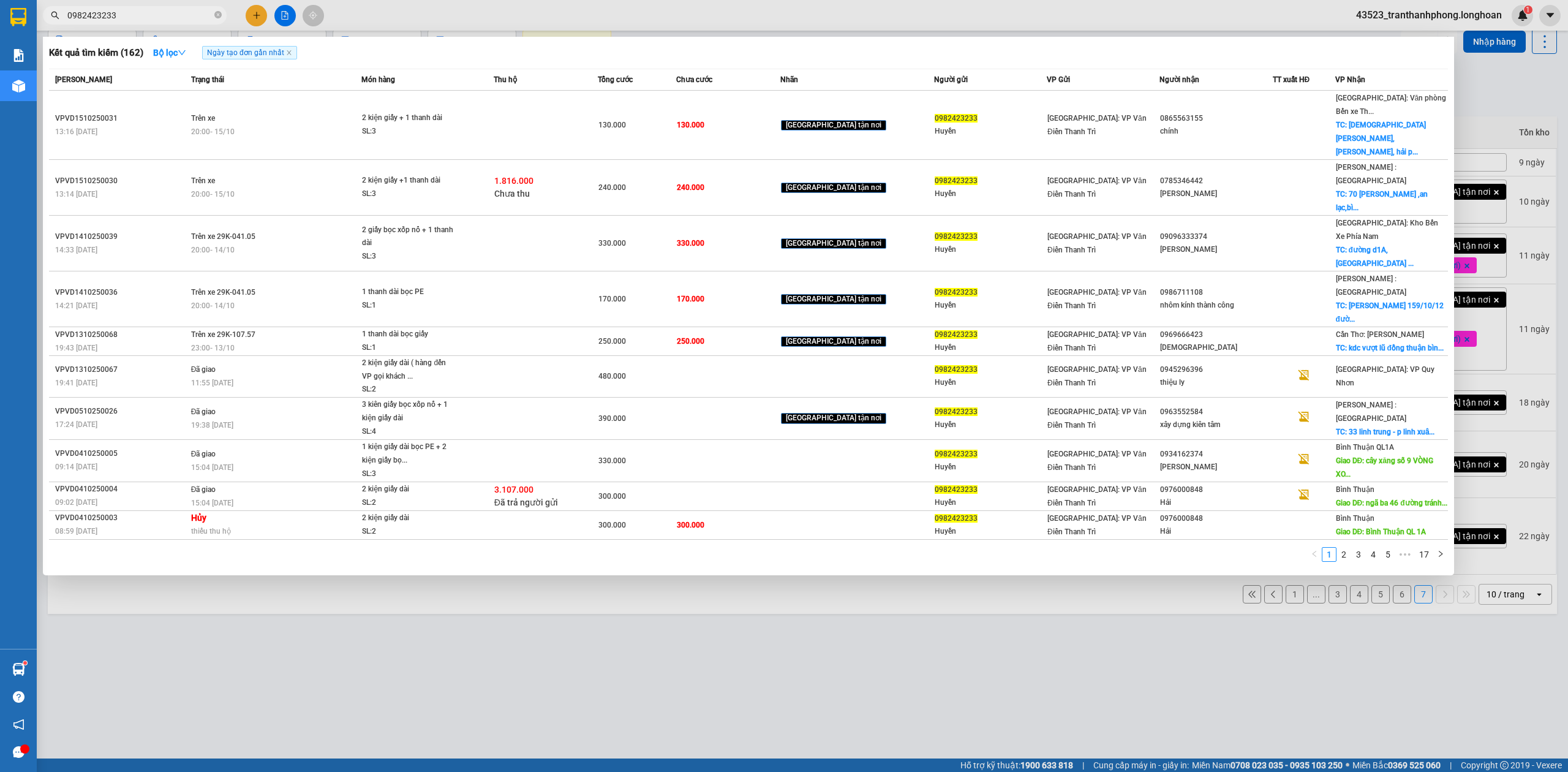
click at [262, 15] on div at bounding box center [784, 386] width 1568 height 772
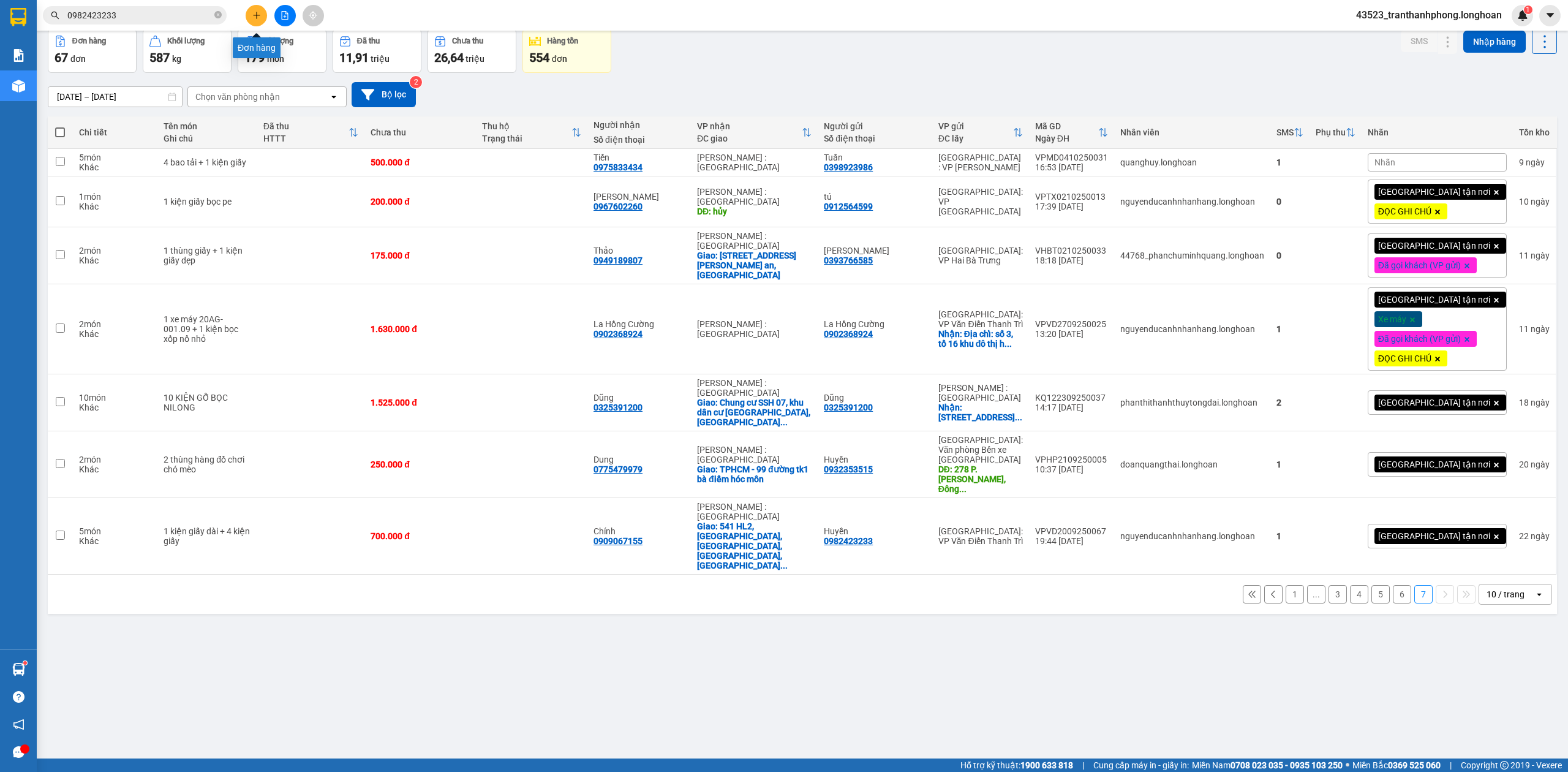
click at [255, 15] on icon "plus" at bounding box center [256, 15] width 7 height 1
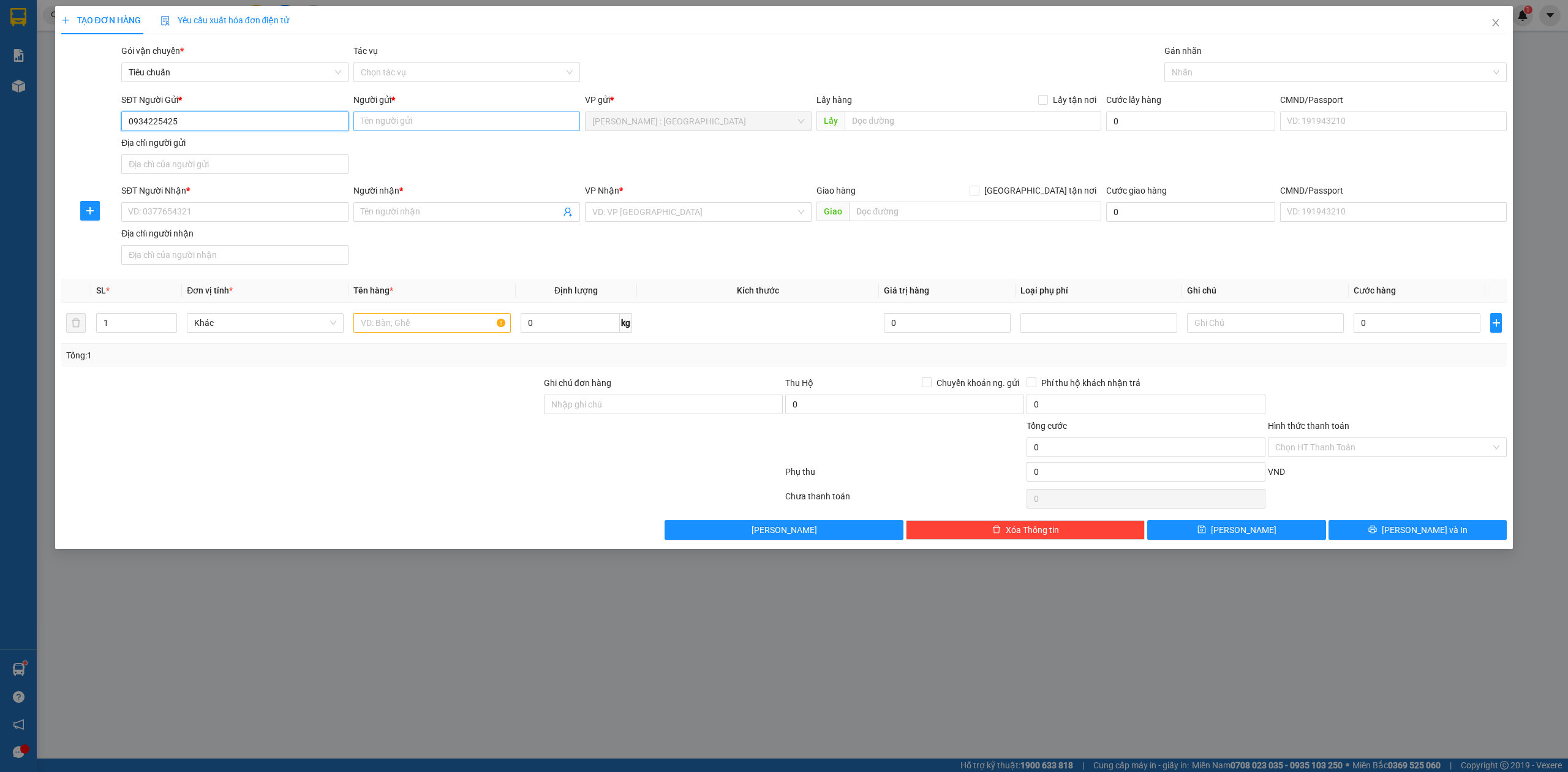
type input "0934225425"
click at [388, 123] on input "Người gửi *" at bounding box center [467, 121] width 227 height 19
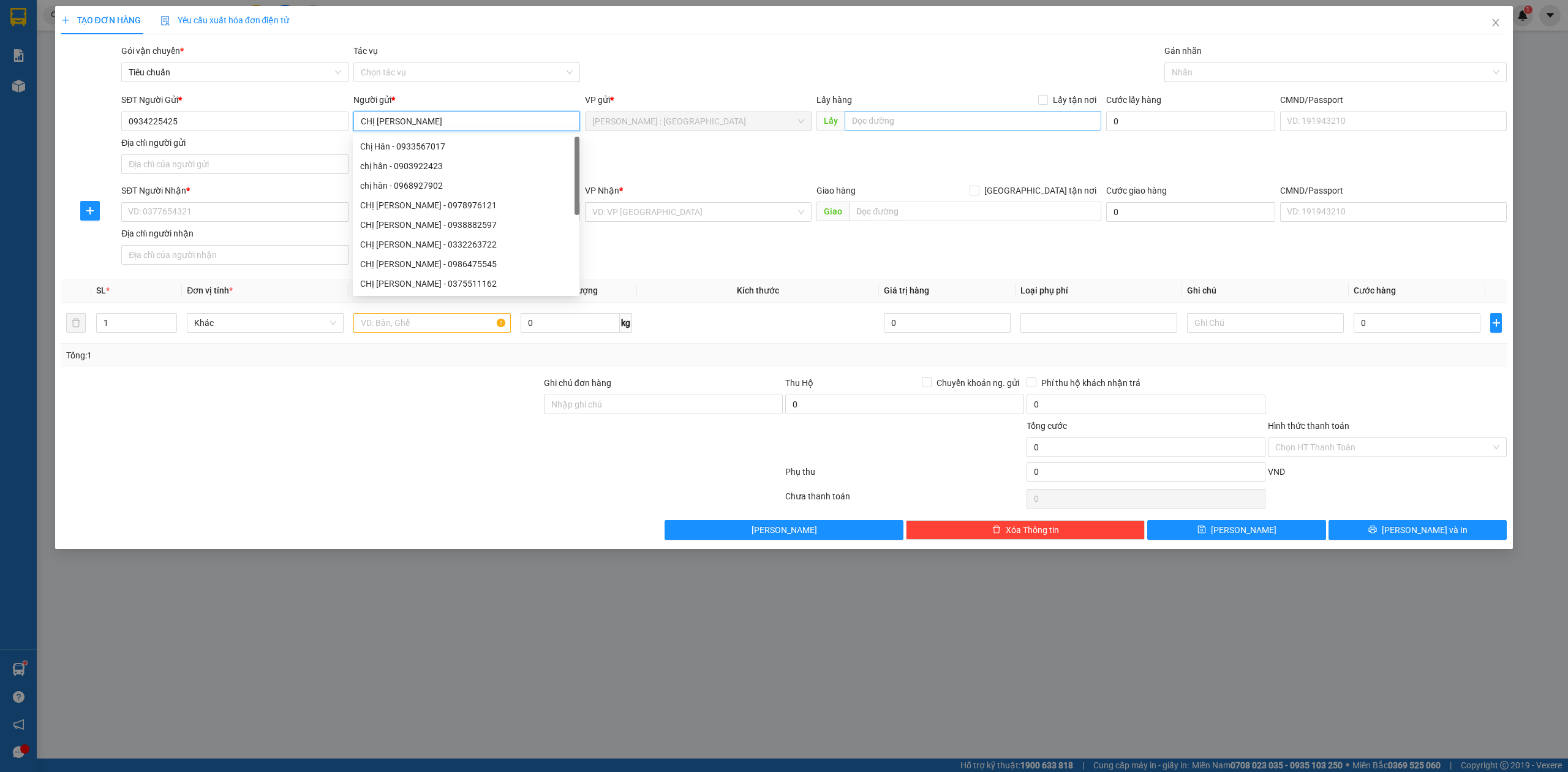
type input "CHỊ HÂN"
click at [980, 119] on input "text" at bounding box center [973, 121] width 256 height 19
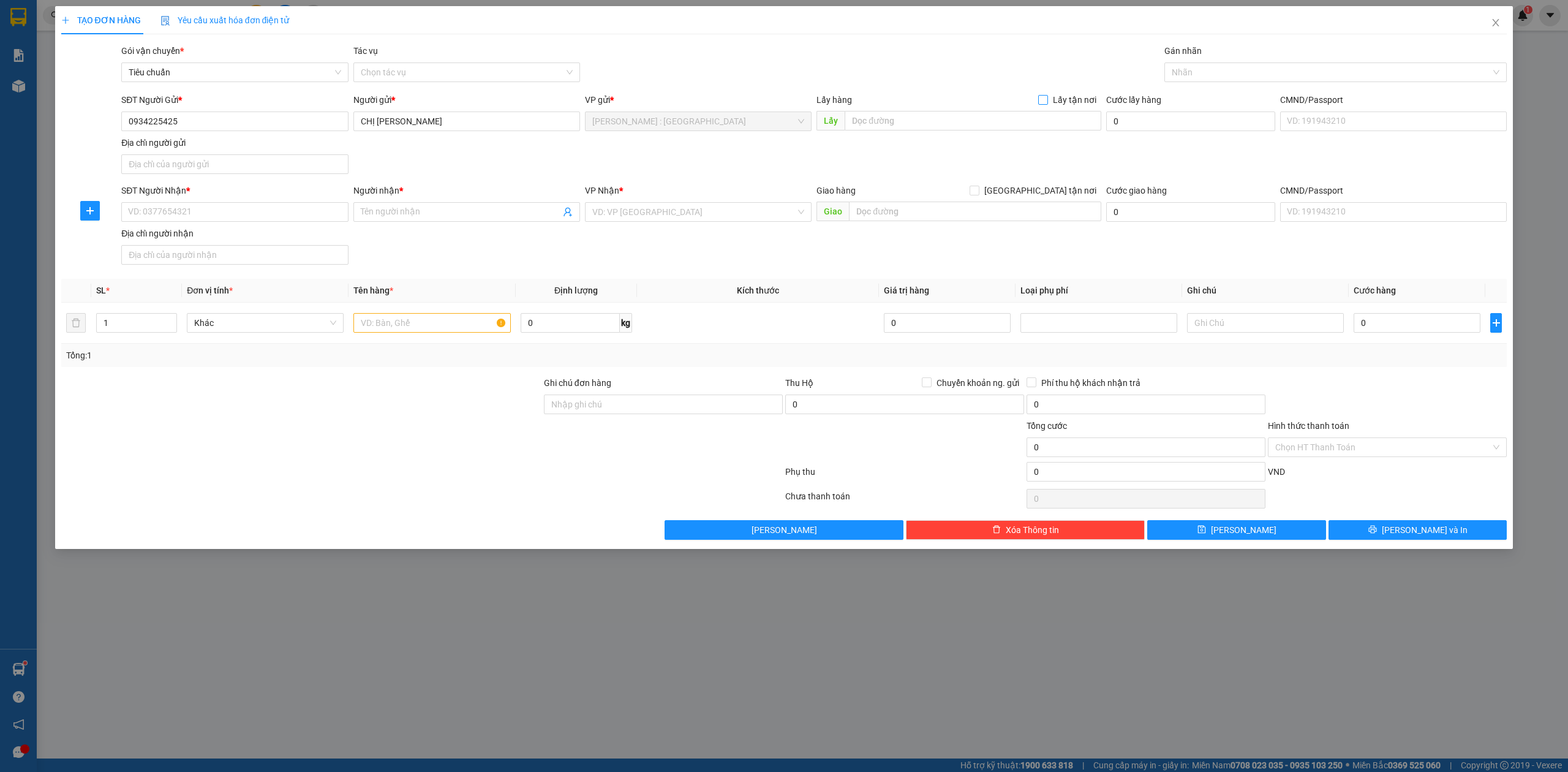
click at [1069, 98] on span "Lấy tận nơi" at bounding box center [1074, 99] width 53 height 13
click at [1047, 98] on input "Lấy tận nơi" at bounding box center [1043, 99] width 8 height 8
checkbox input "true"
click at [1035, 119] on input "text" at bounding box center [973, 121] width 256 height 19
type input "32 LÊ QUÝ ĐÔN P1 VT"
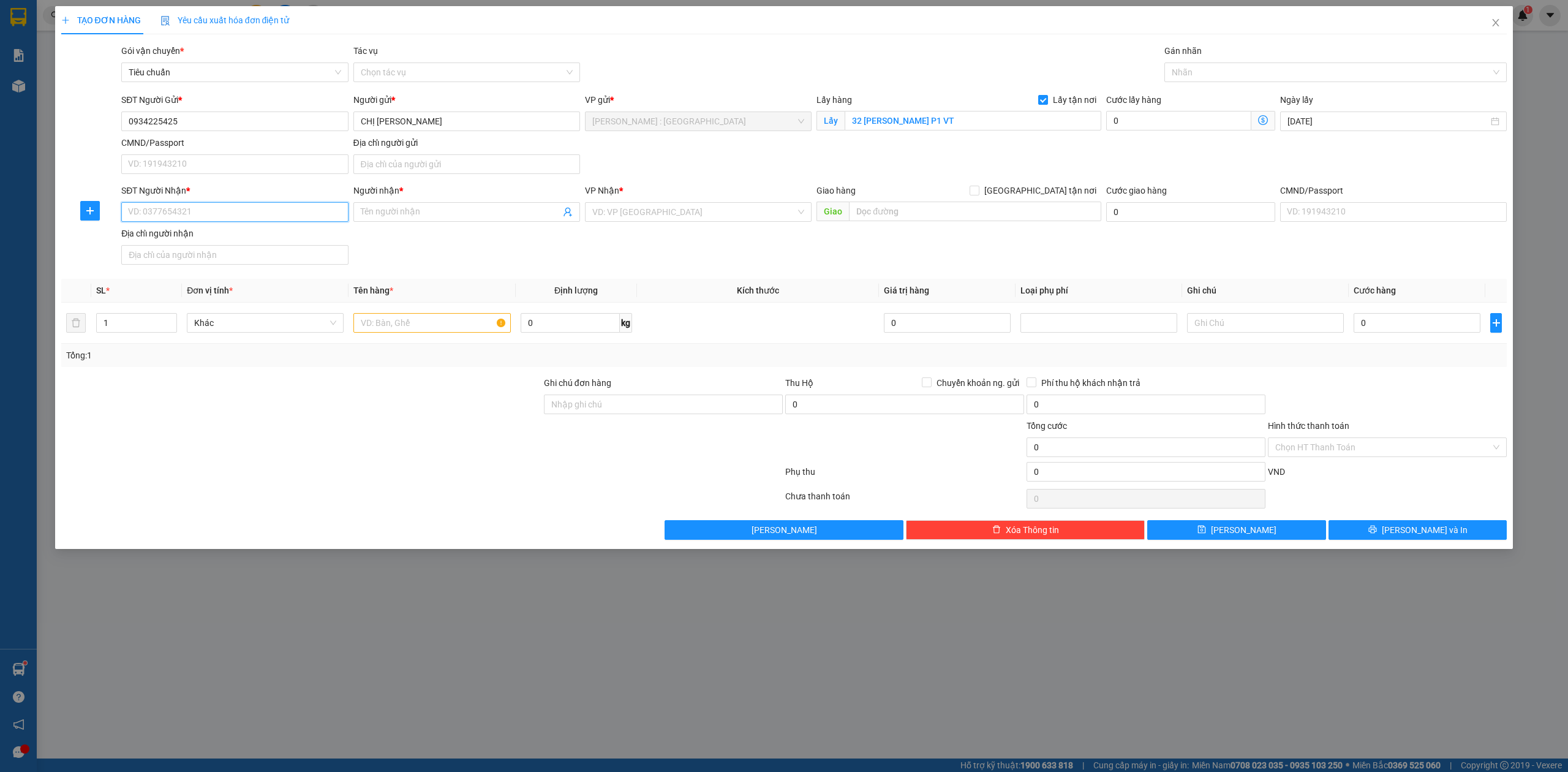
click at [310, 214] on input "SĐT Người Nhận *" at bounding box center [234, 212] width 227 height 19
type input "0359580907"
click at [469, 214] on input "Người nhận *" at bounding box center [461, 211] width 200 height 13
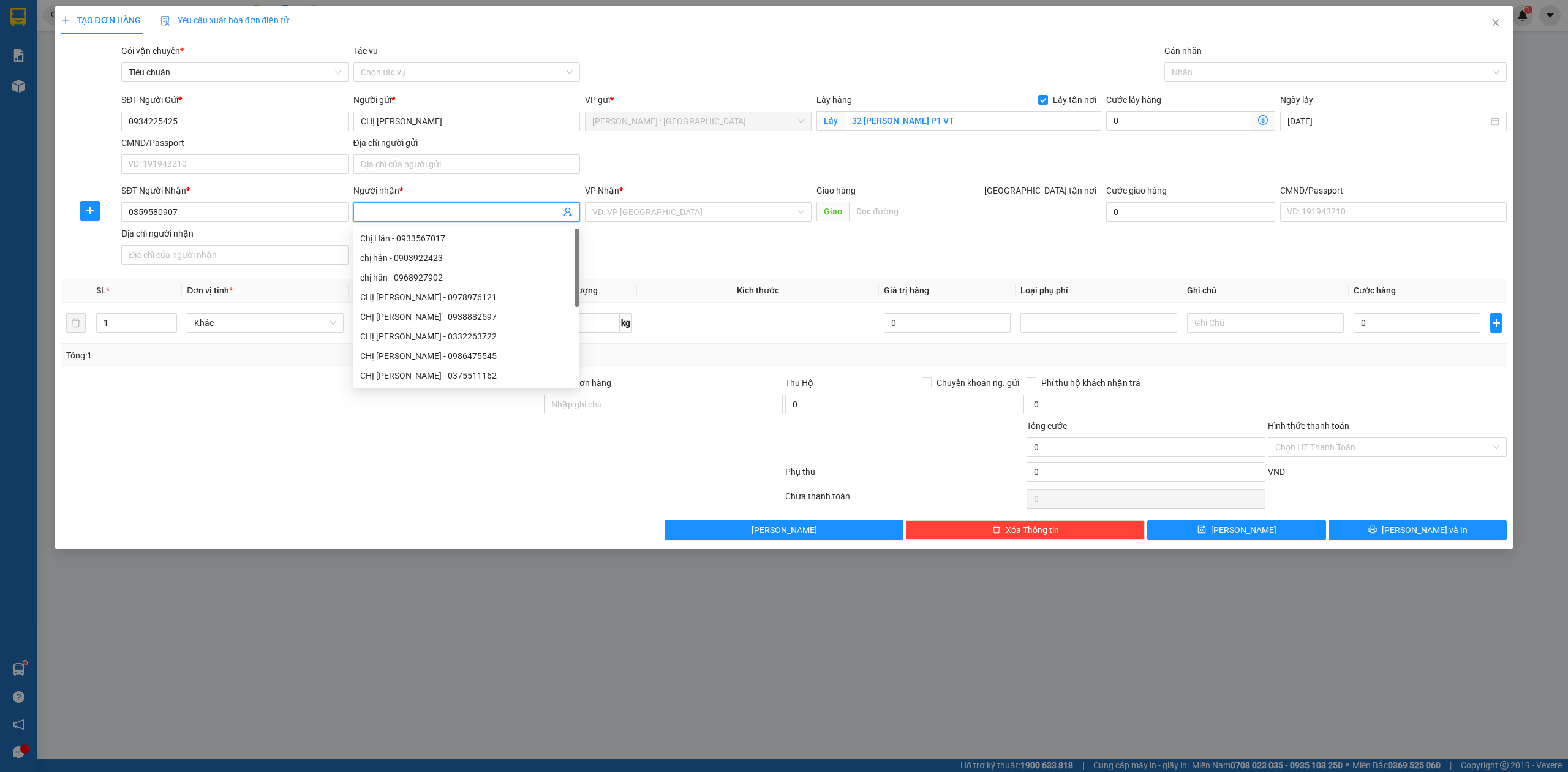
type input "C"
type input "A QUÂN"
click at [662, 217] on input "search" at bounding box center [694, 212] width 203 height 19
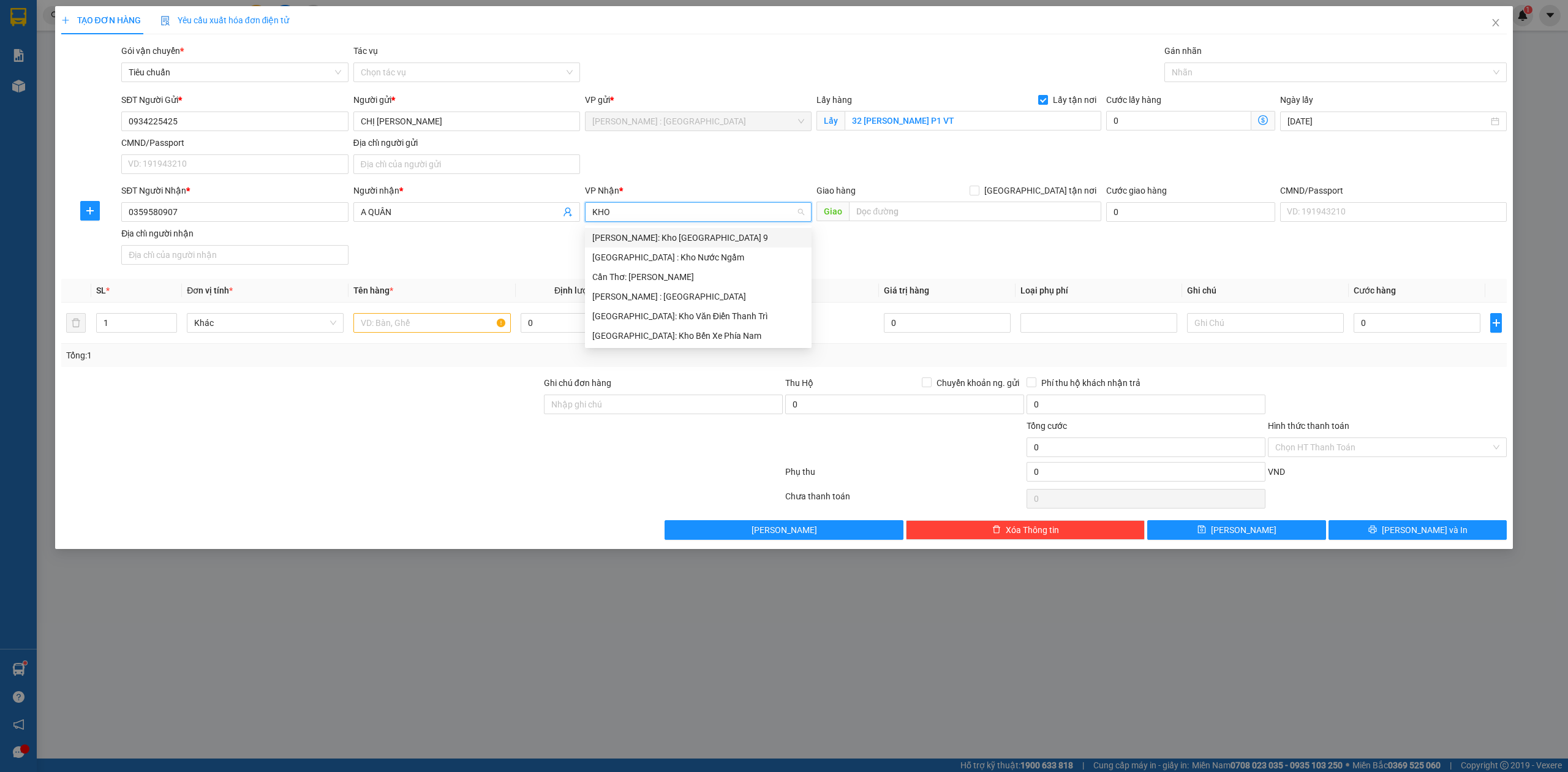
type input "KHO"
click at [721, 314] on div "[GEOGRAPHIC_DATA]: Kho Văn Điển Thanh Trì" at bounding box center [699, 315] width 212 height 13
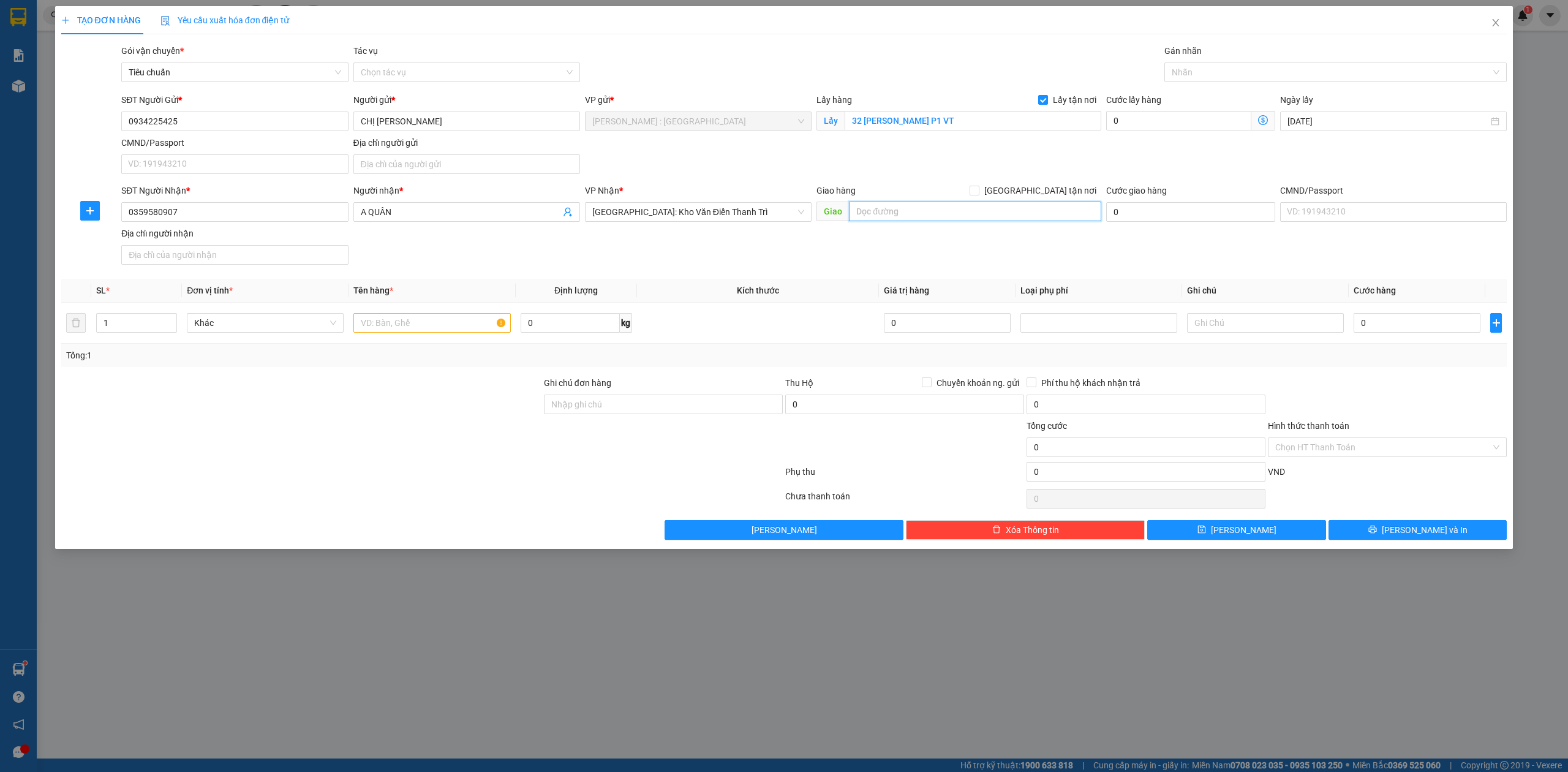
click at [902, 216] on input "text" at bounding box center [975, 211] width 252 height 19
click at [978, 189] on input "[GEOGRAPHIC_DATA] tận nơi" at bounding box center [974, 190] width 8 height 8
checkbox input "true"
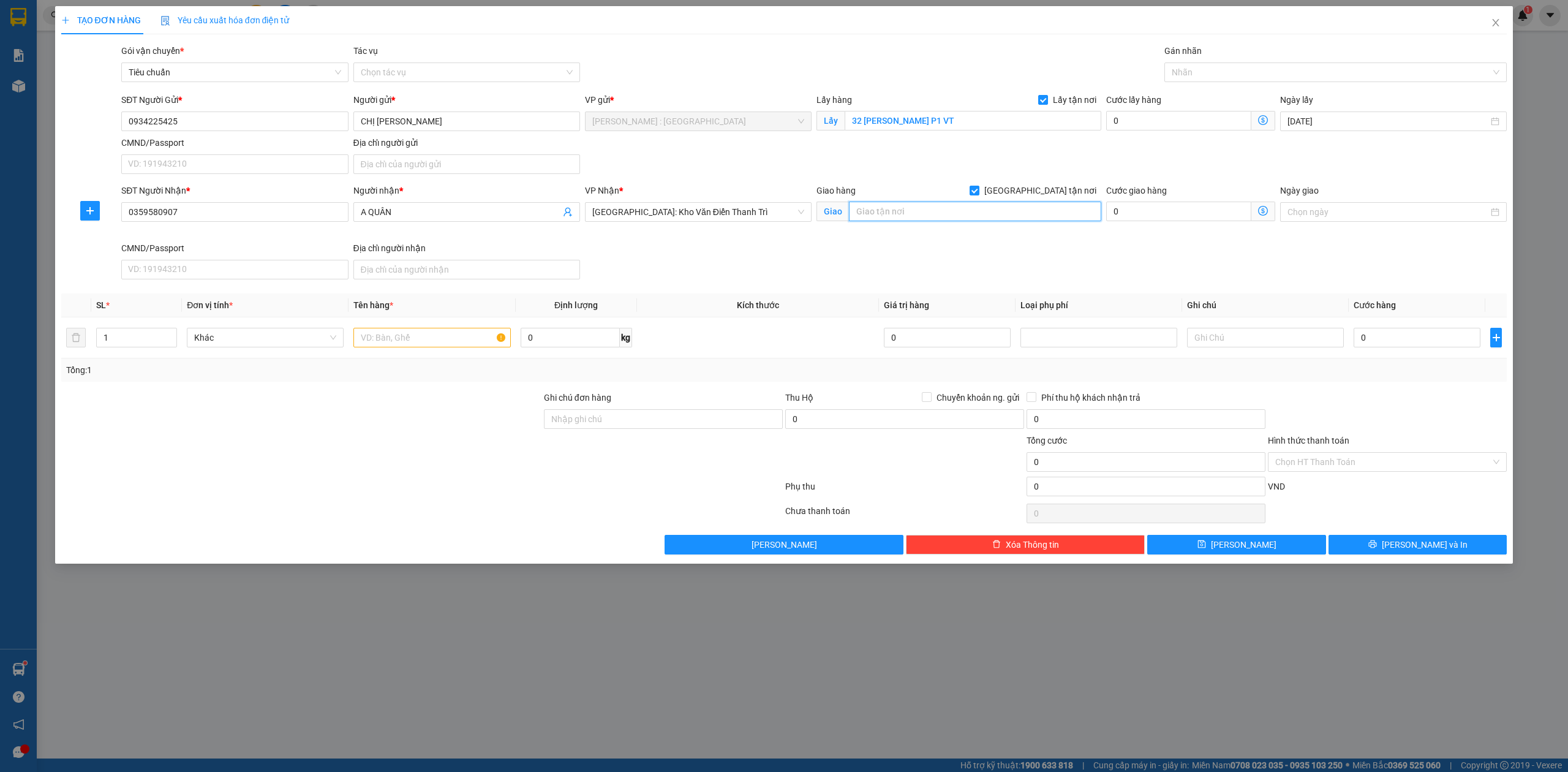
click at [1013, 216] on input "text" at bounding box center [975, 211] width 252 height 19
type input "259 CHIẾN THẮNG, TÂN TRIỀU, HÀ ĐÔNG, HN"
click at [372, 347] on input "text" at bounding box center [432, 337] width 157 height 19
type input "1 KIỆN GIẤY ( CHÉN DĨA )"
click at [1378, 342] on input "0" at bounding box center [1417, 337] width 127 height 19
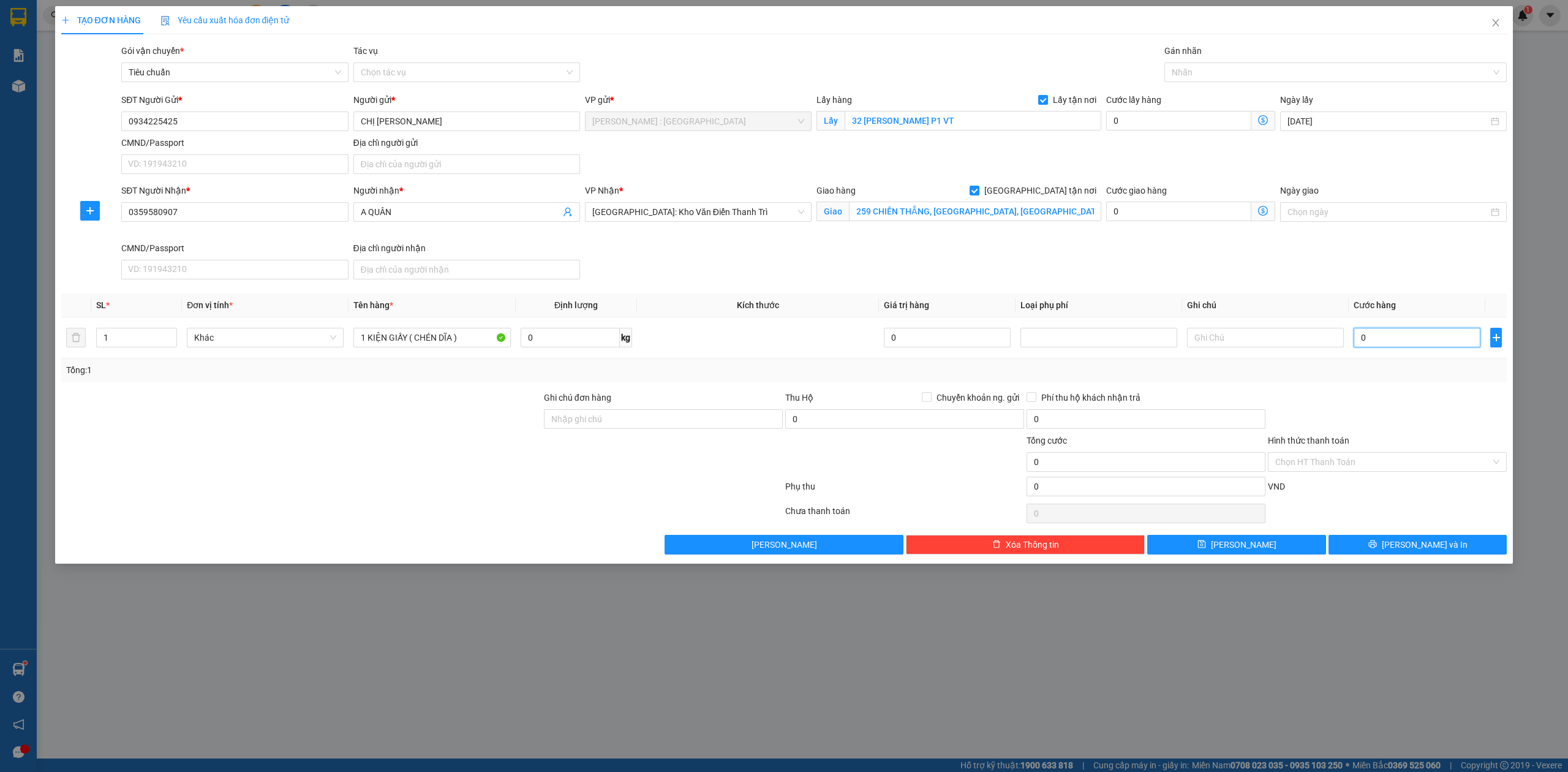
type input "1"
type input "15"
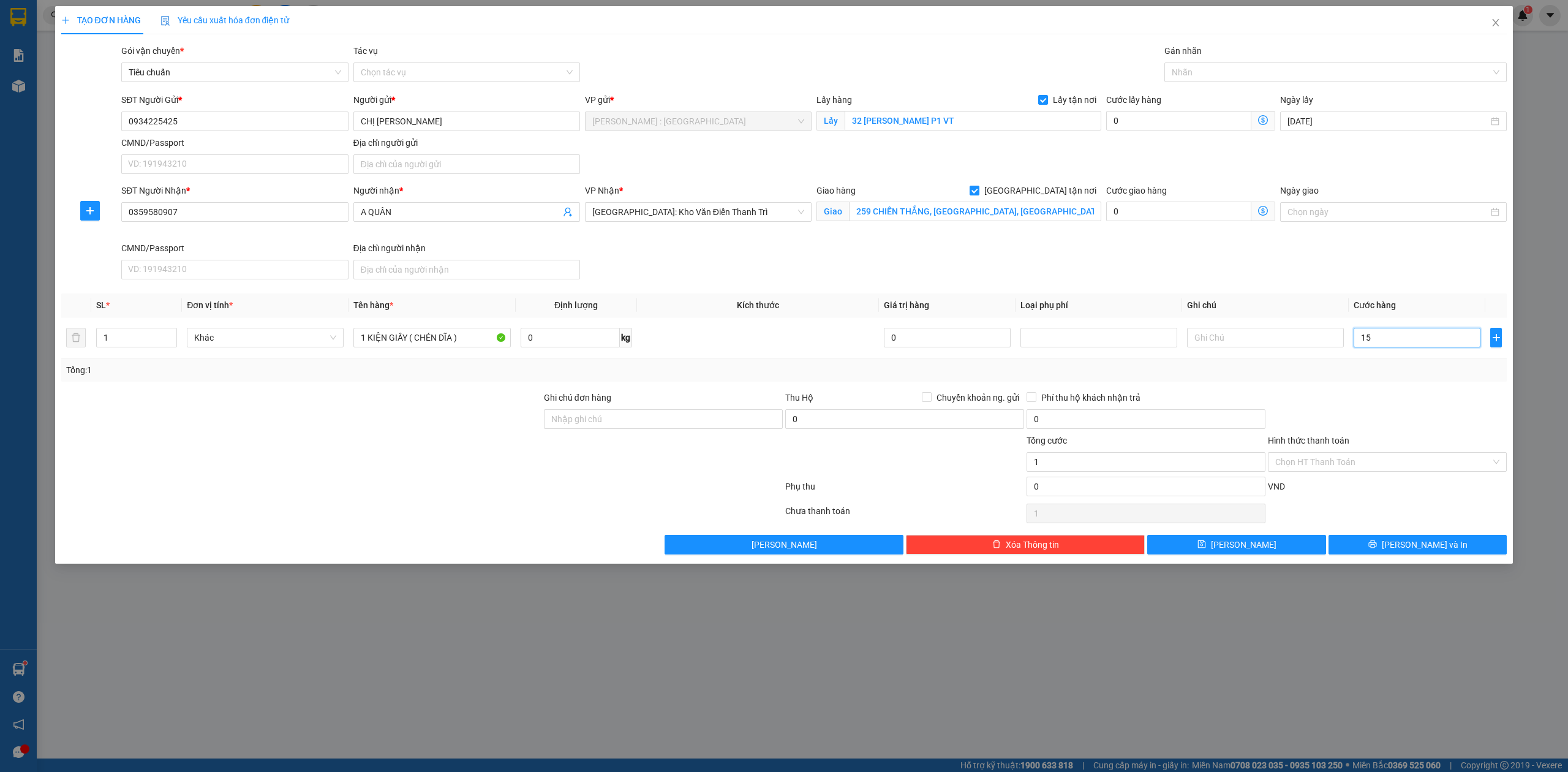
type input "15"
type input "1"
type input "0"
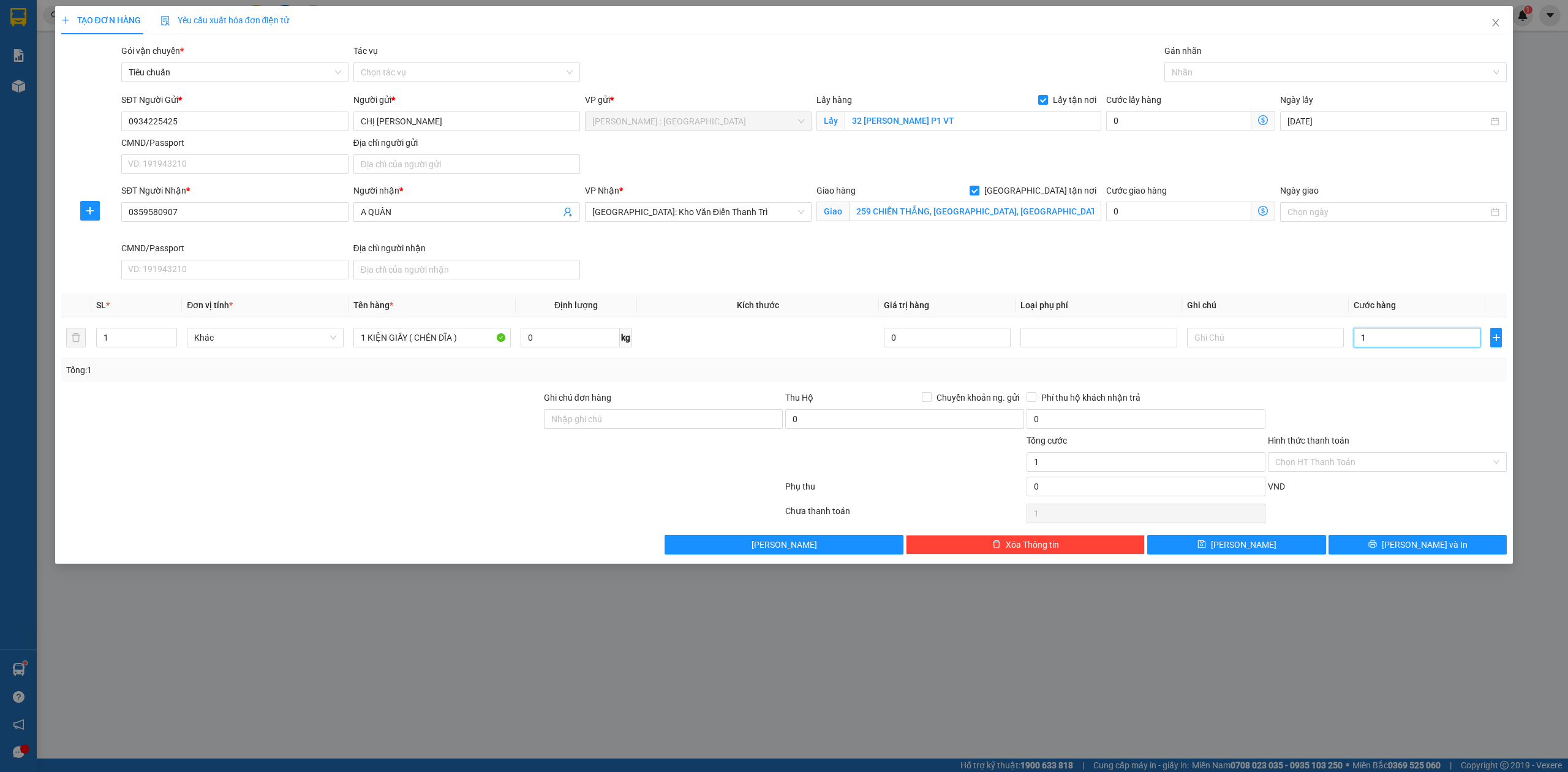
type input "0"
type input "01"
type input "1"
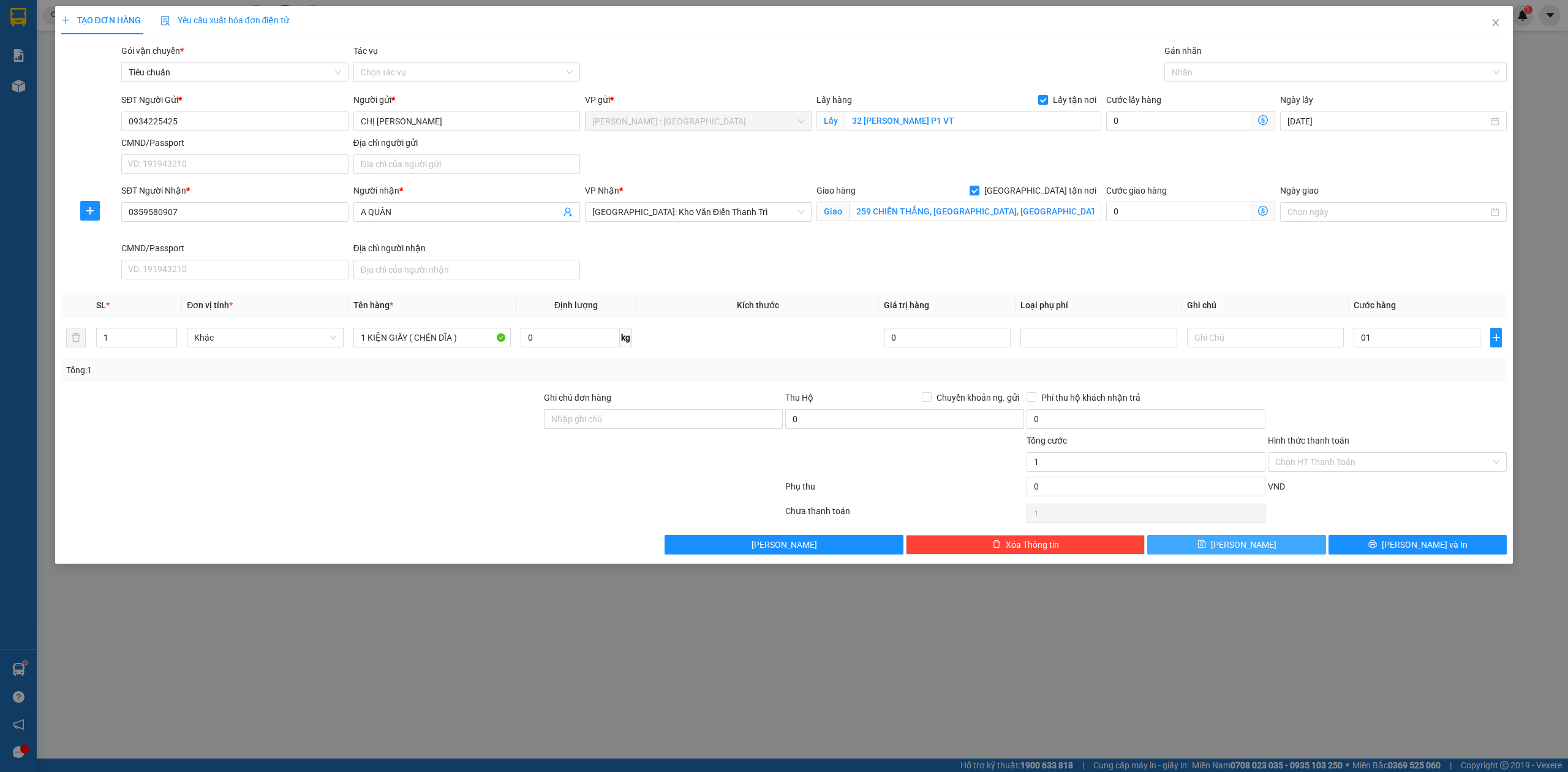
type input "1.000"
click at [1275, 550] on button "Lưu" at bounding box center [1237, 545] width 179 height 19
checkbox input "false"
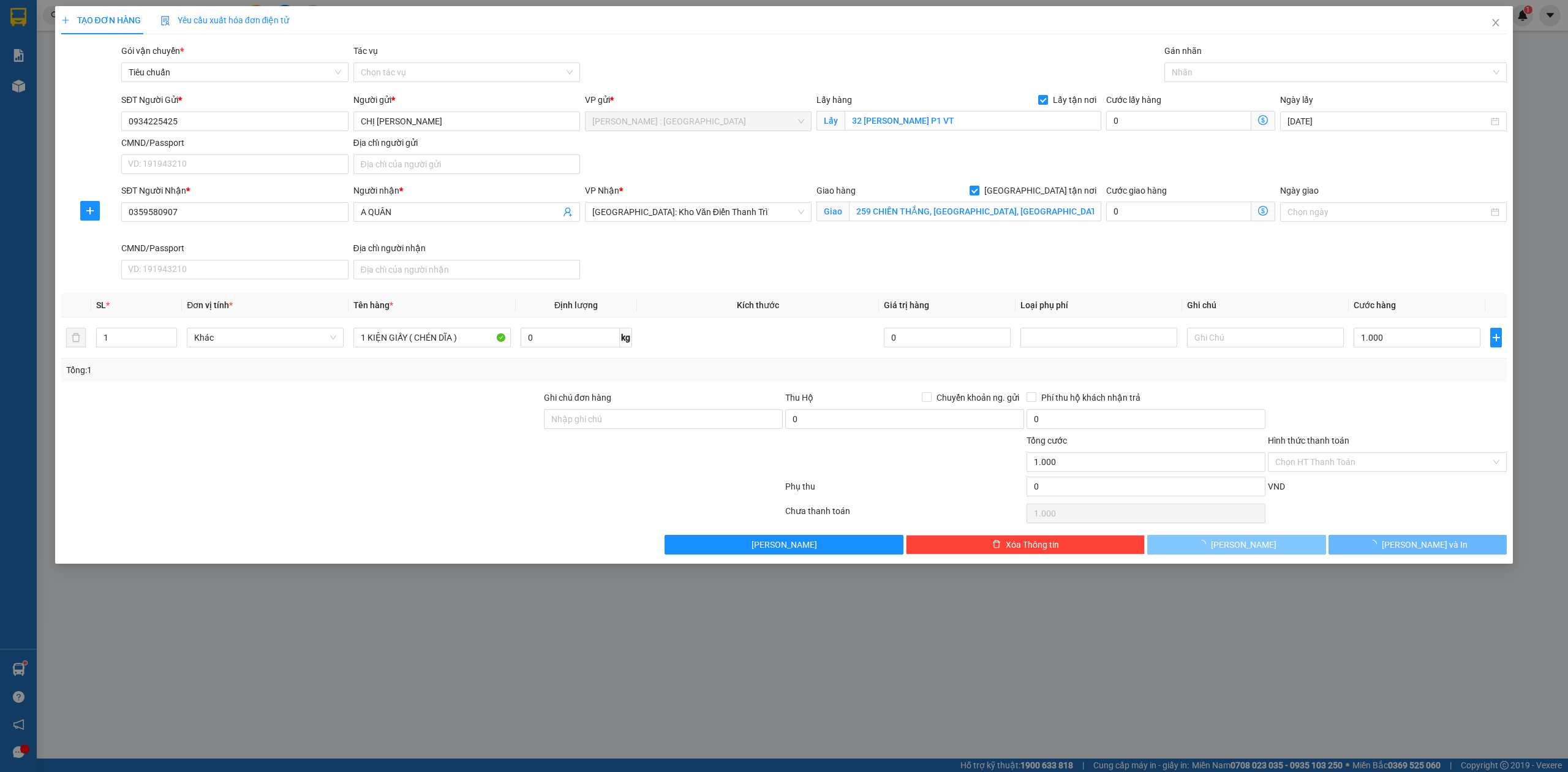
checkbox input "false"
type input "0"
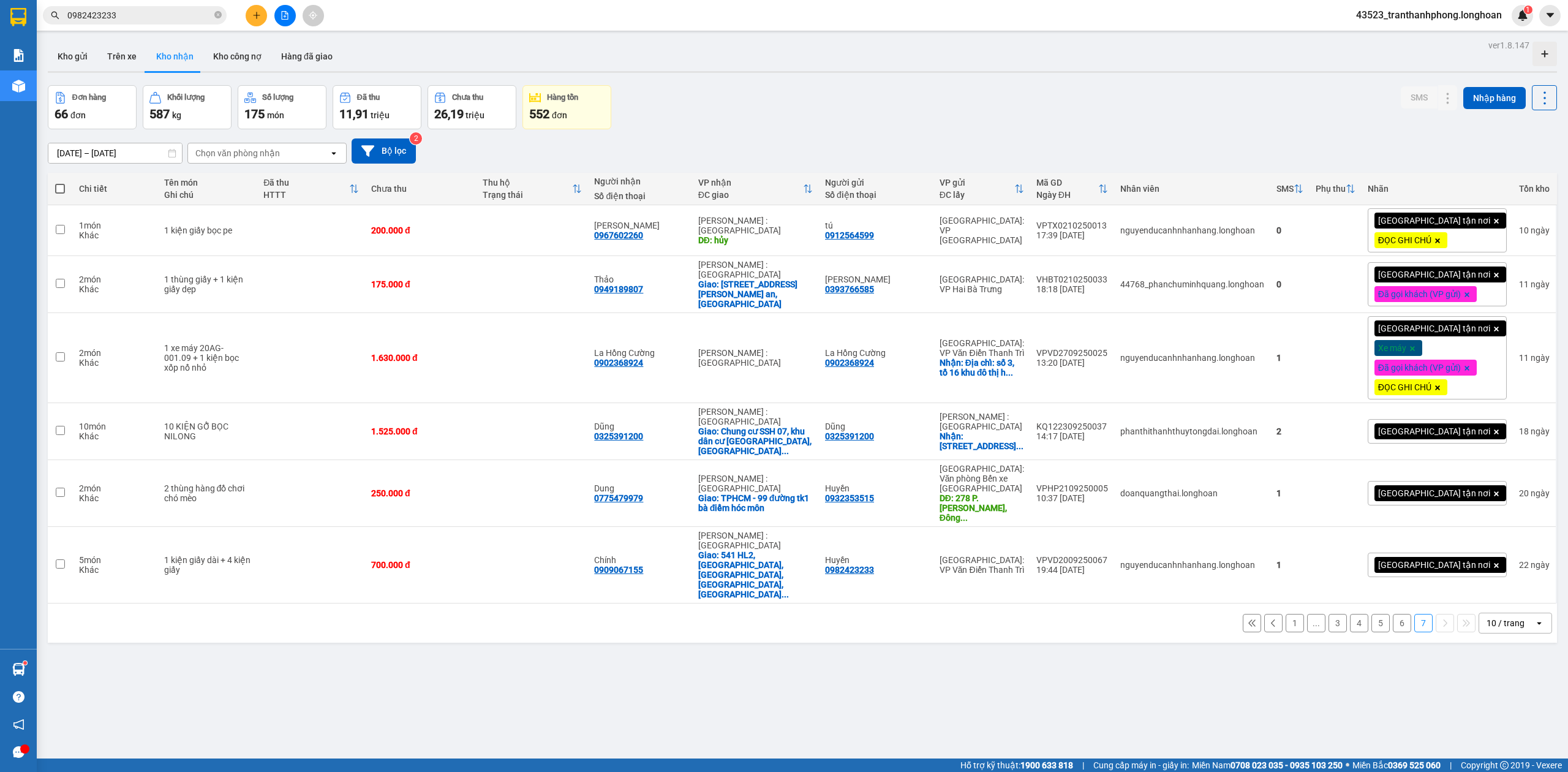
scroll to position [56, 0]
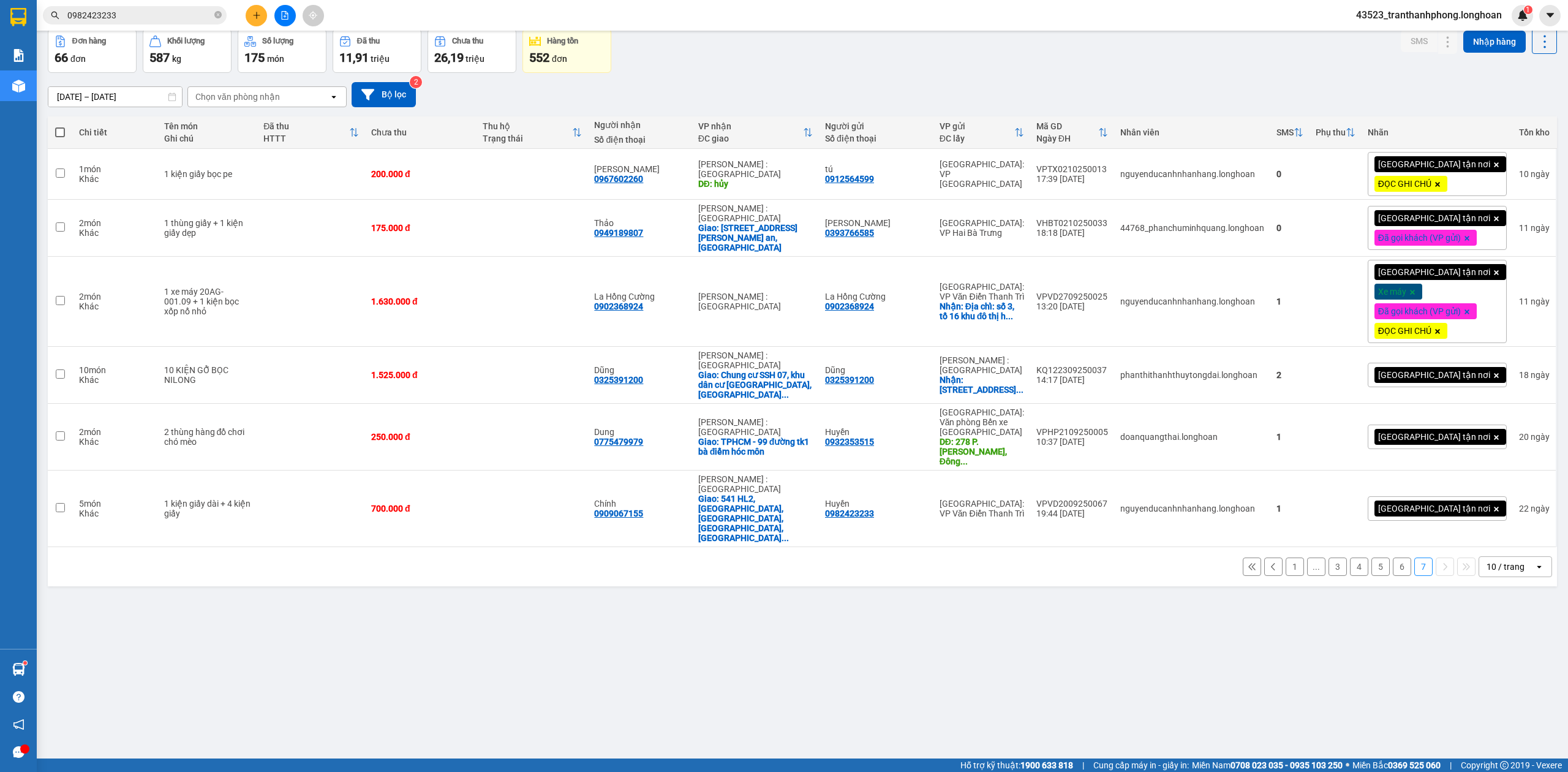
click at [1393, 557] on button "6" at bounding box center [1402, 566] width 19 height 19
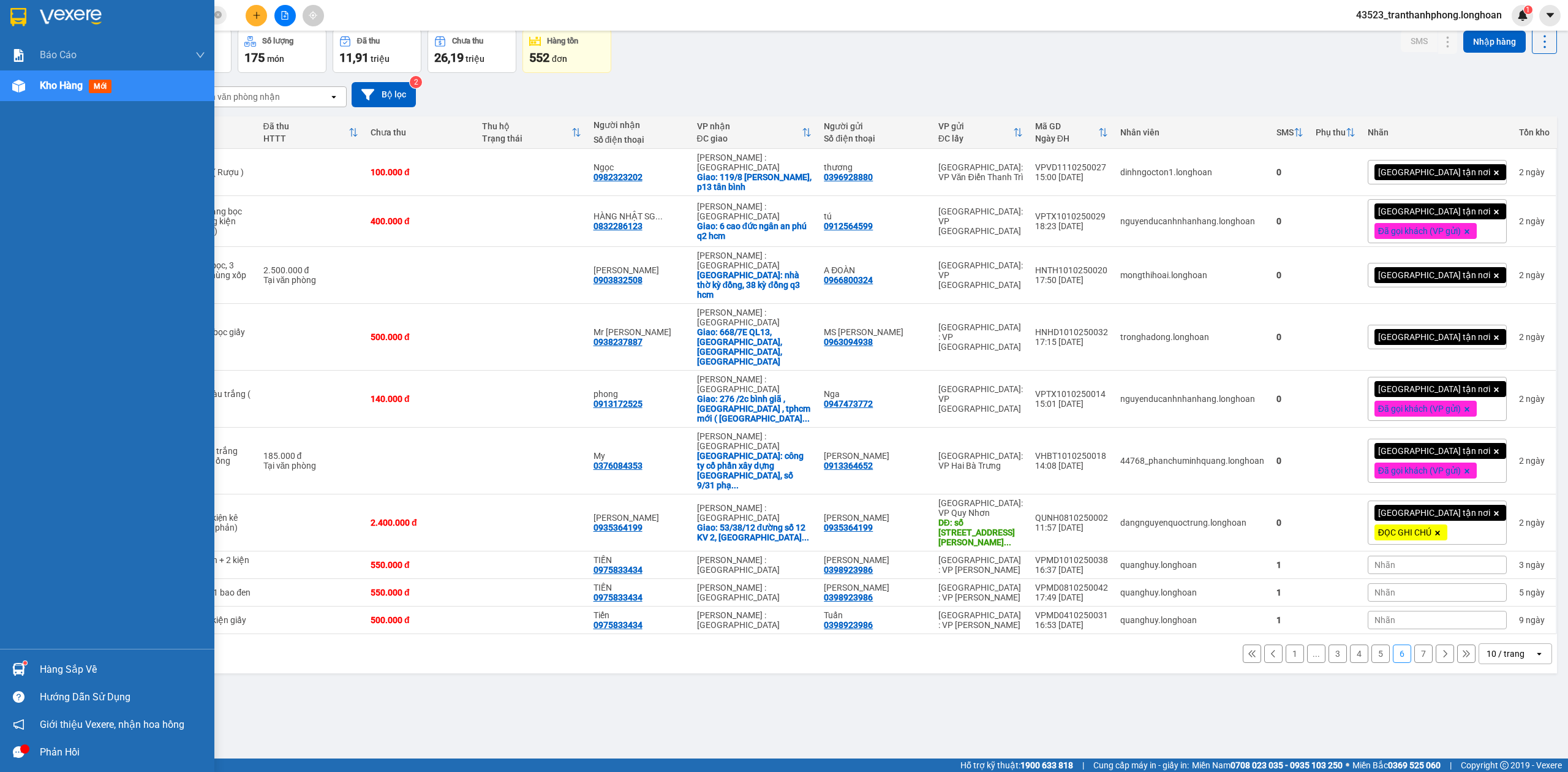
click at [15, 16] on img at bounding box center [18, 17] width 16 height 19
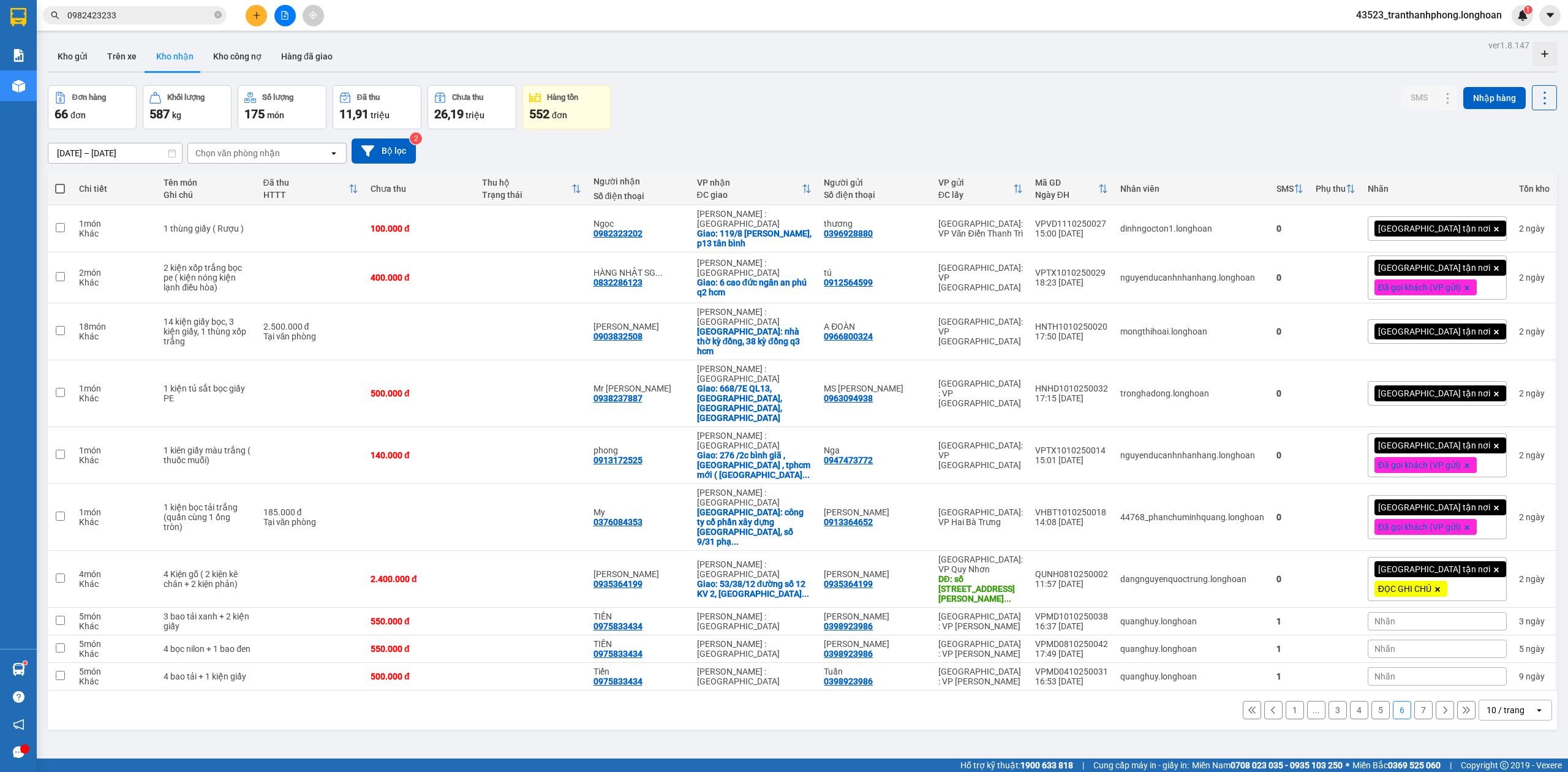
click at [1415, 701] on button "7" at bounding box center [1424, 710] width 19 height 19
